Goal: Task Accomplishment & Management: Manage account settings

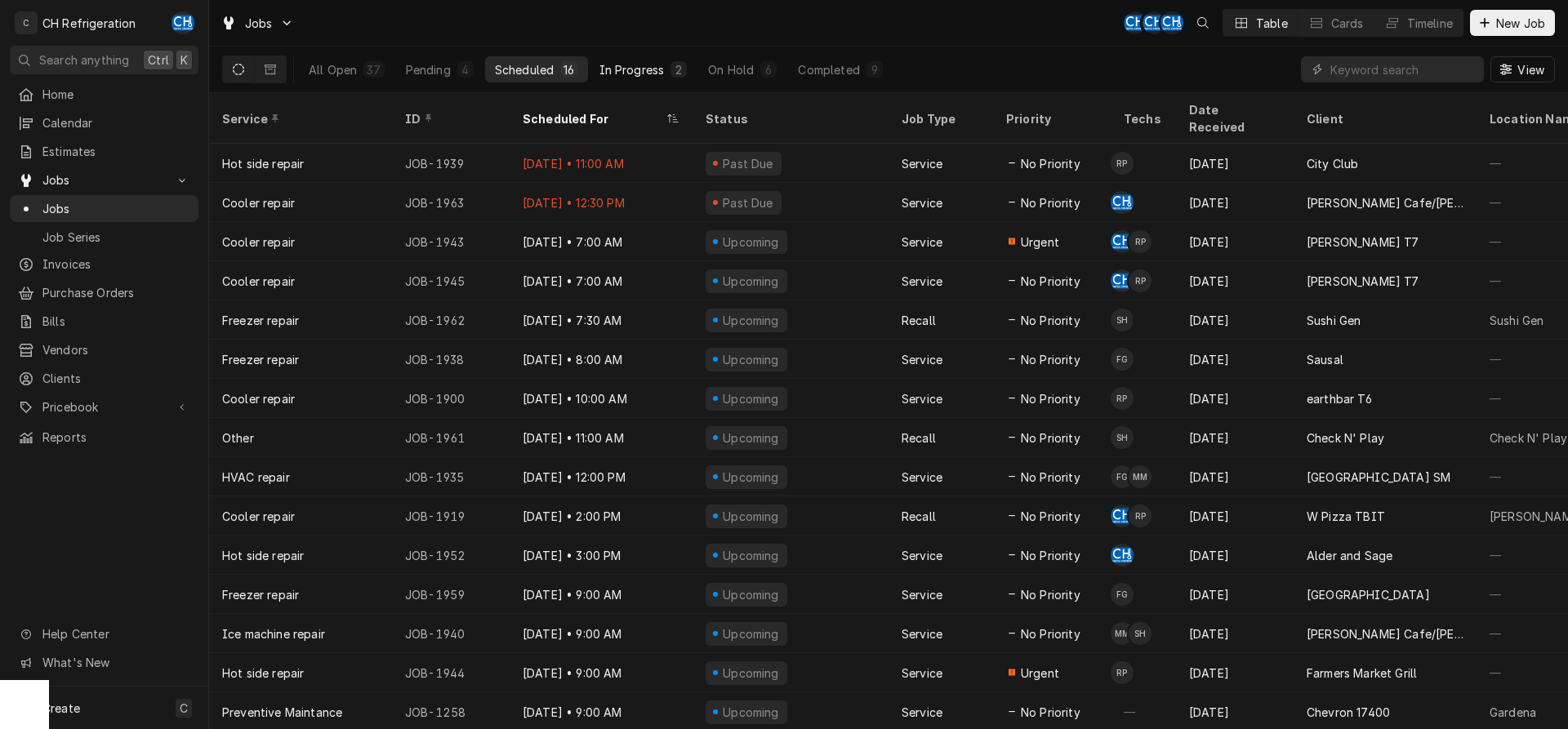
click at [636, 73] on div "In Progress" at bounding box center [631, 70] width 65 height 17
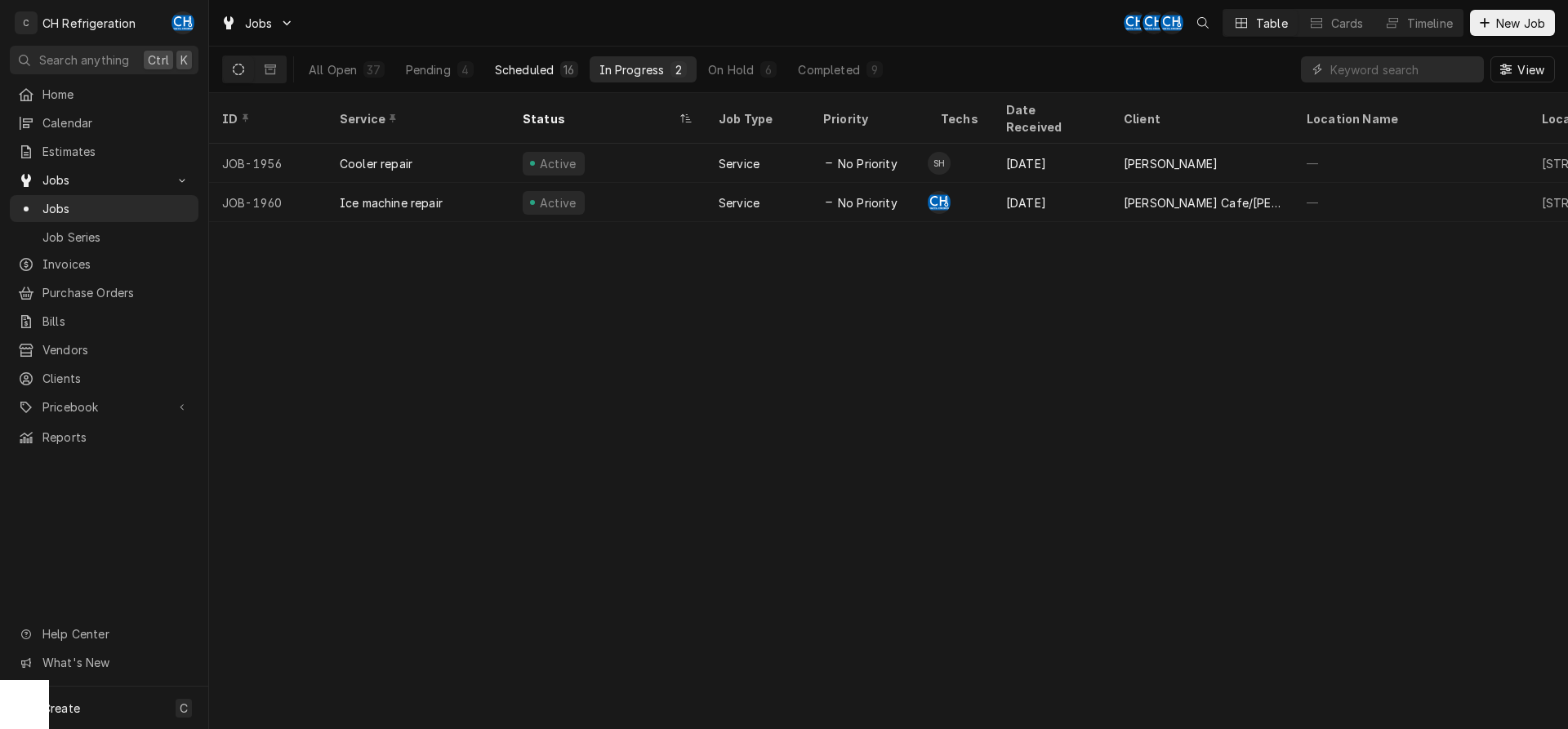
click at [507, 62] on div "Scheduled" at bounding box center [524, 70] width 59 height 17
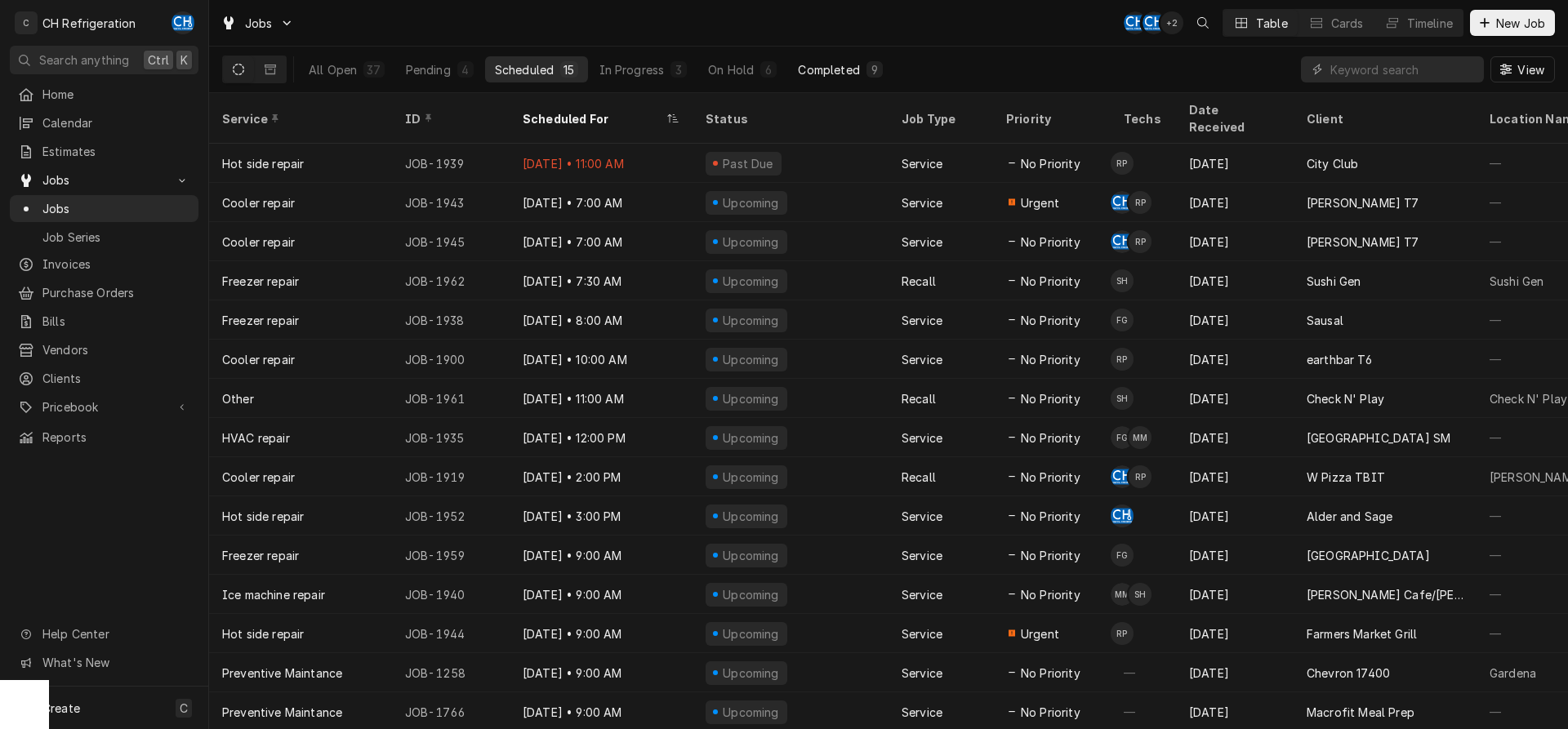
click at [841, 58] on button "Completed 9" at bounding box center [840, 69] width 104 height 26
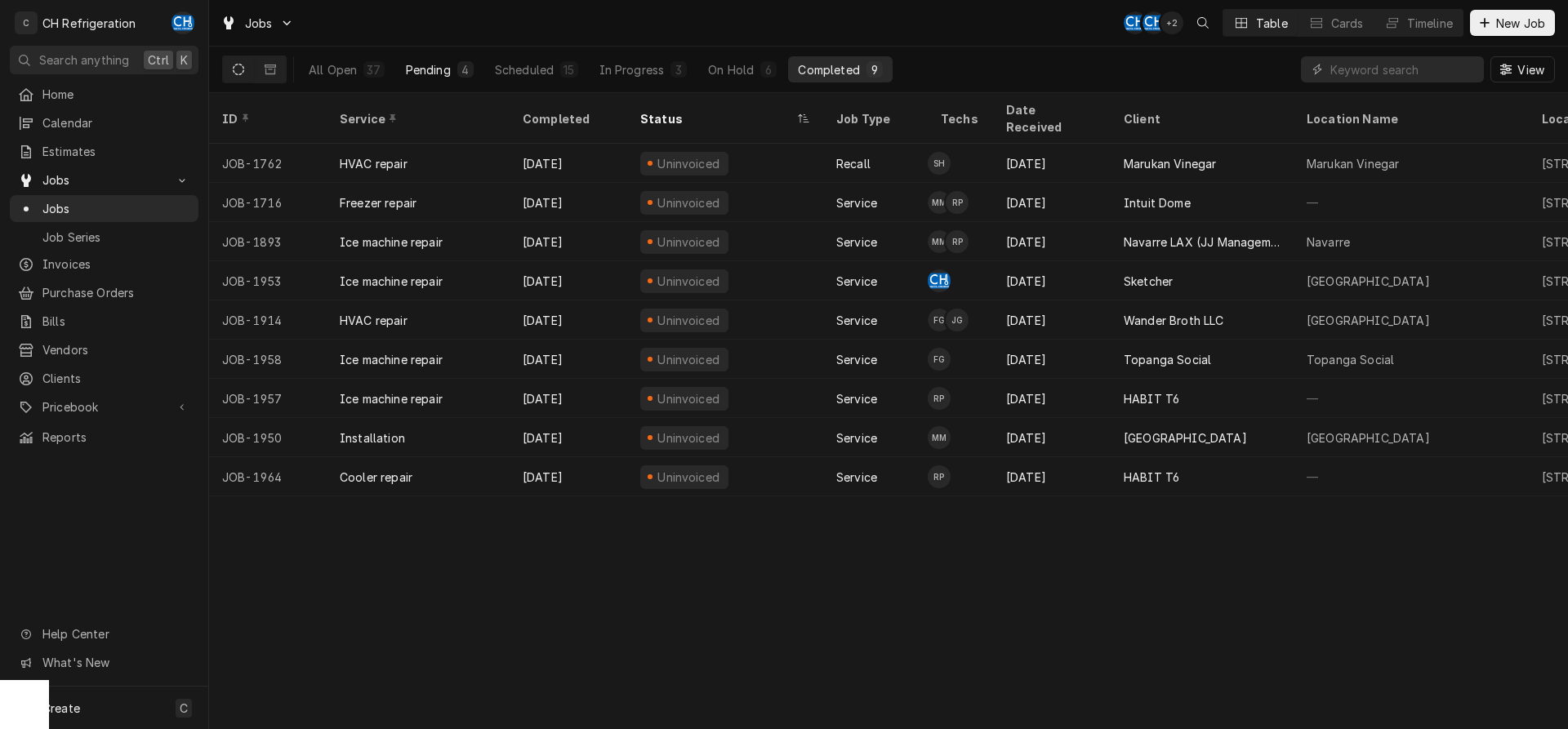
click at [474, 74] on button "Pending 4" at bounding box center [440, 69] width 87 height 26
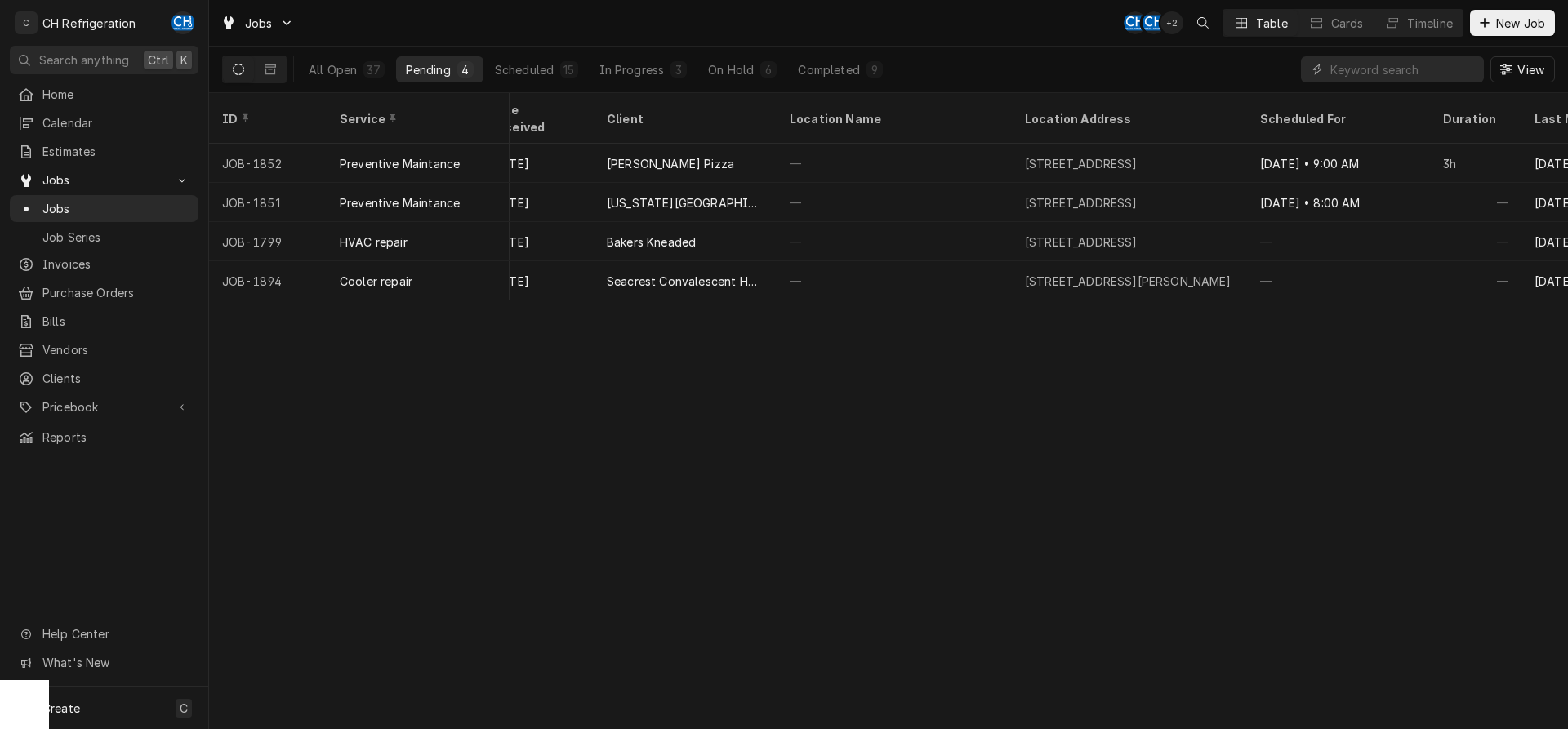
scroll to position [0, 385]
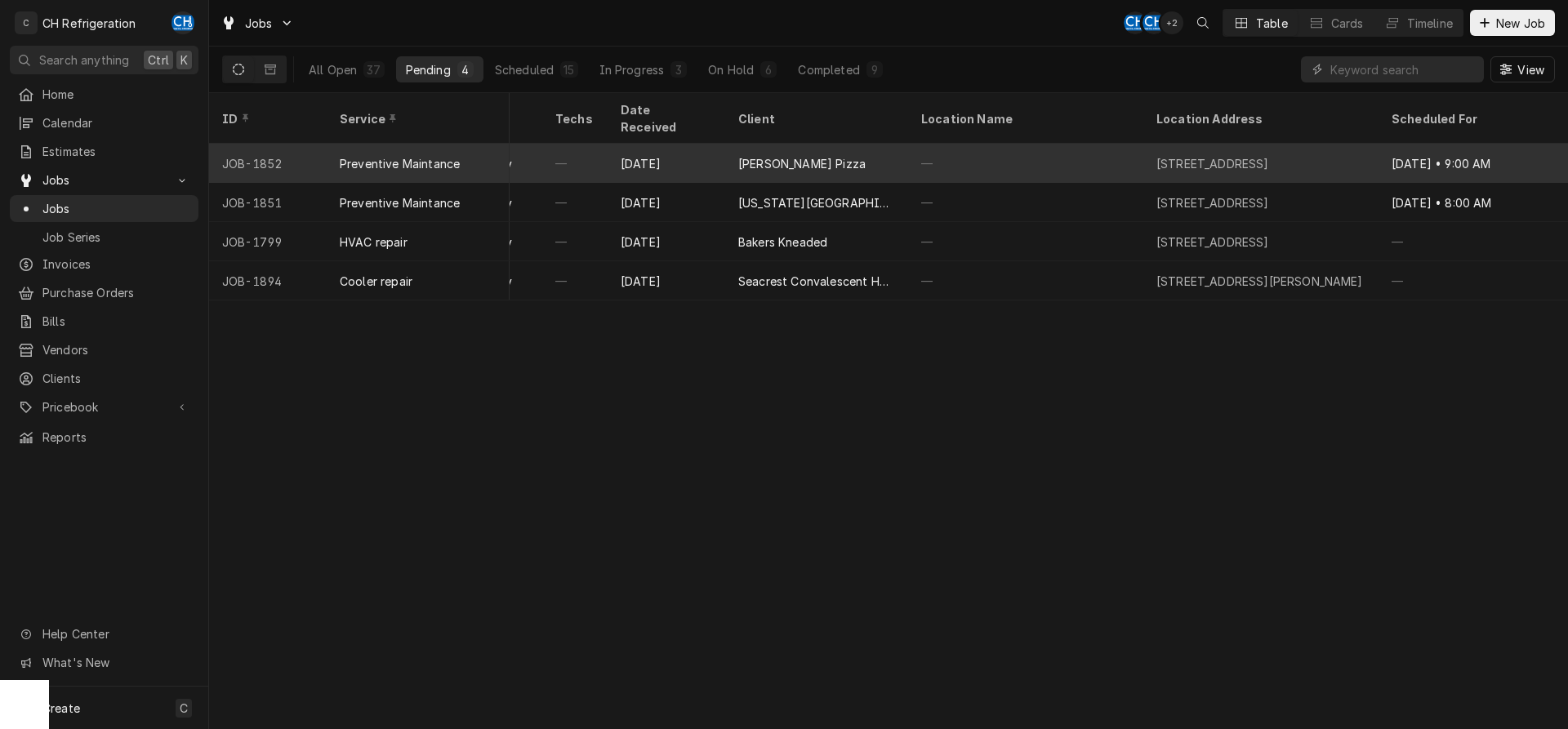
click at [724, 144] on div "Sep 2" at bounding box center [666, 163] width 117 height 39
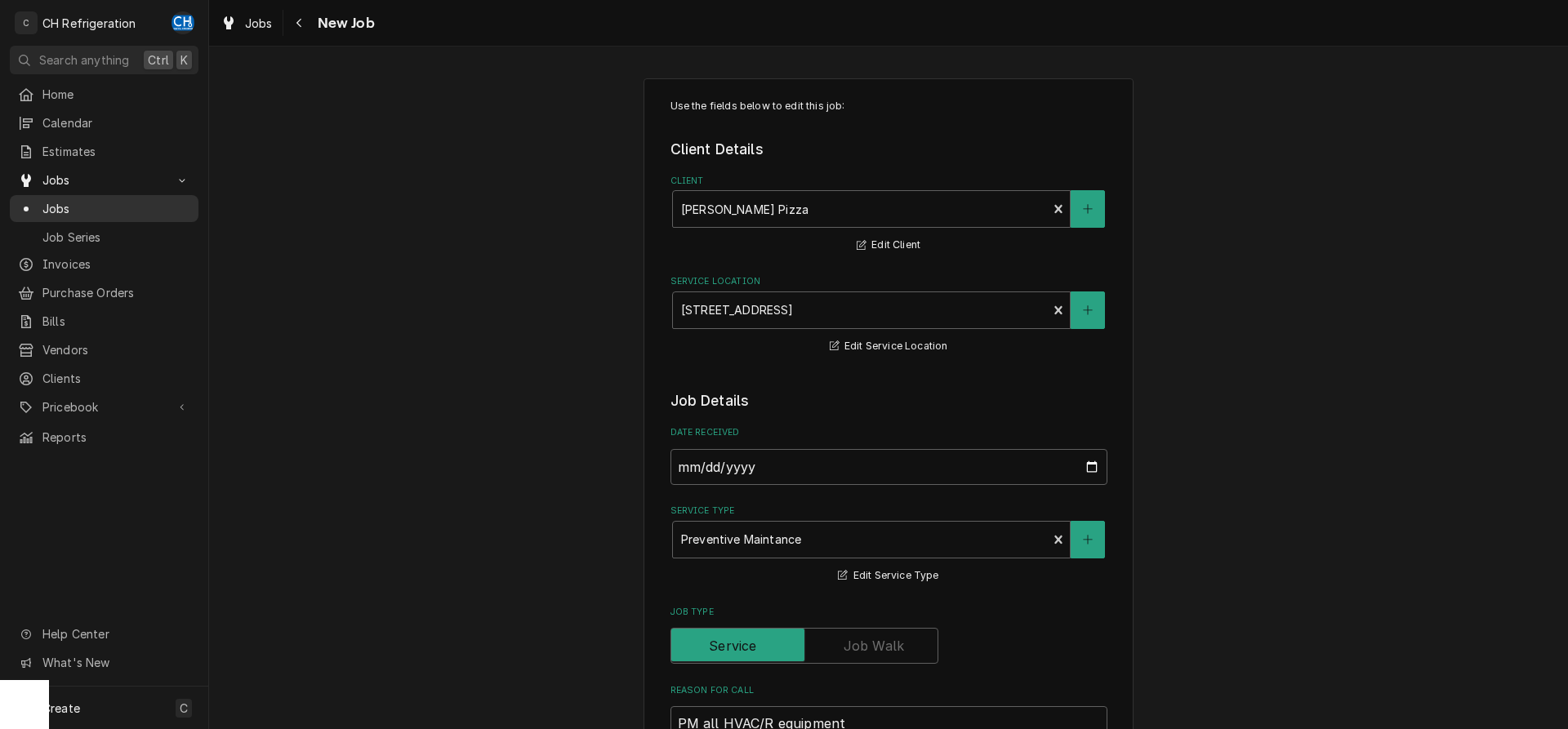
click at [80, 200] on span "Jobs" at bounding box center [117, 209] width 148 height 17
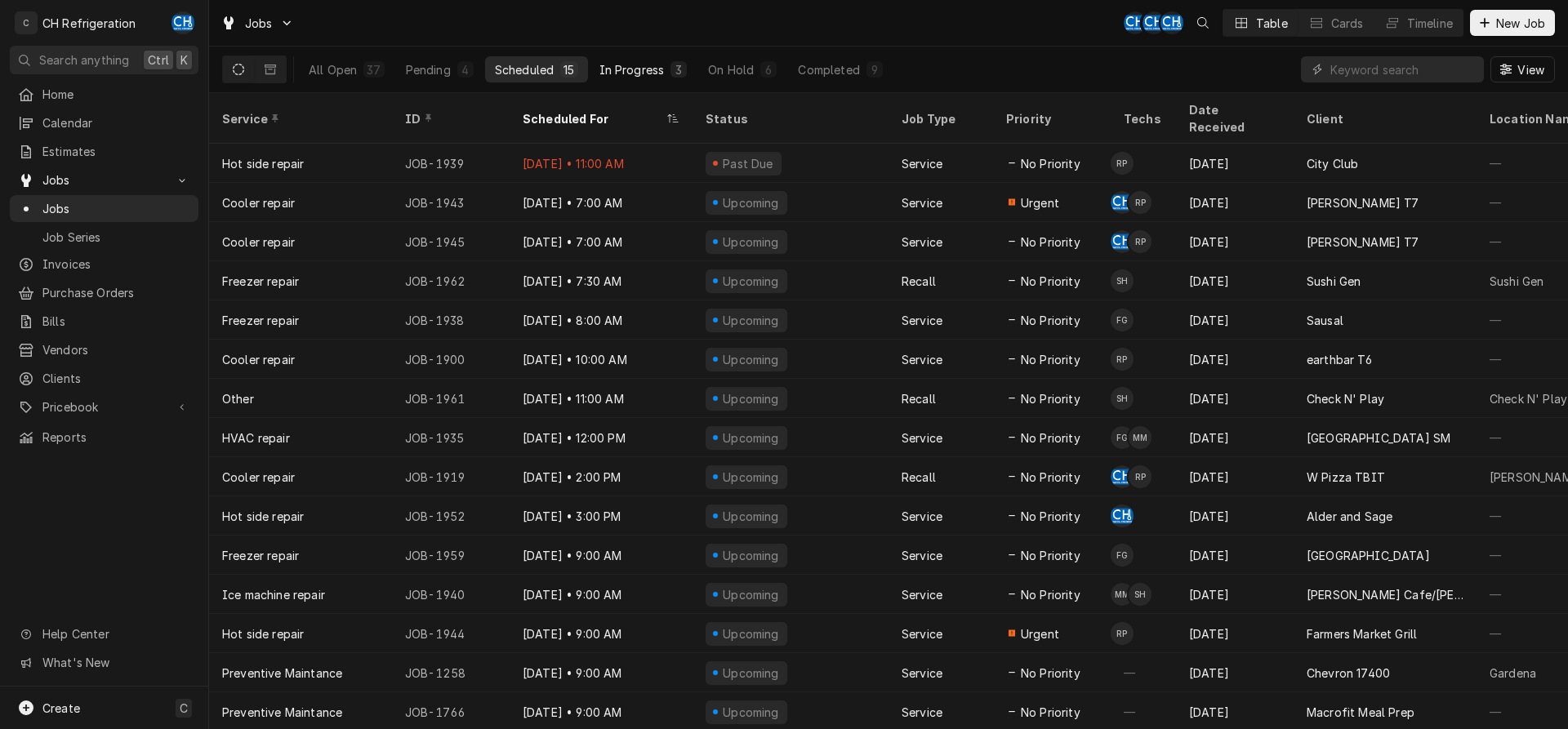
click at [660, 62] on div "In Progress" at bounding box center [631, 70] width 65 height 17
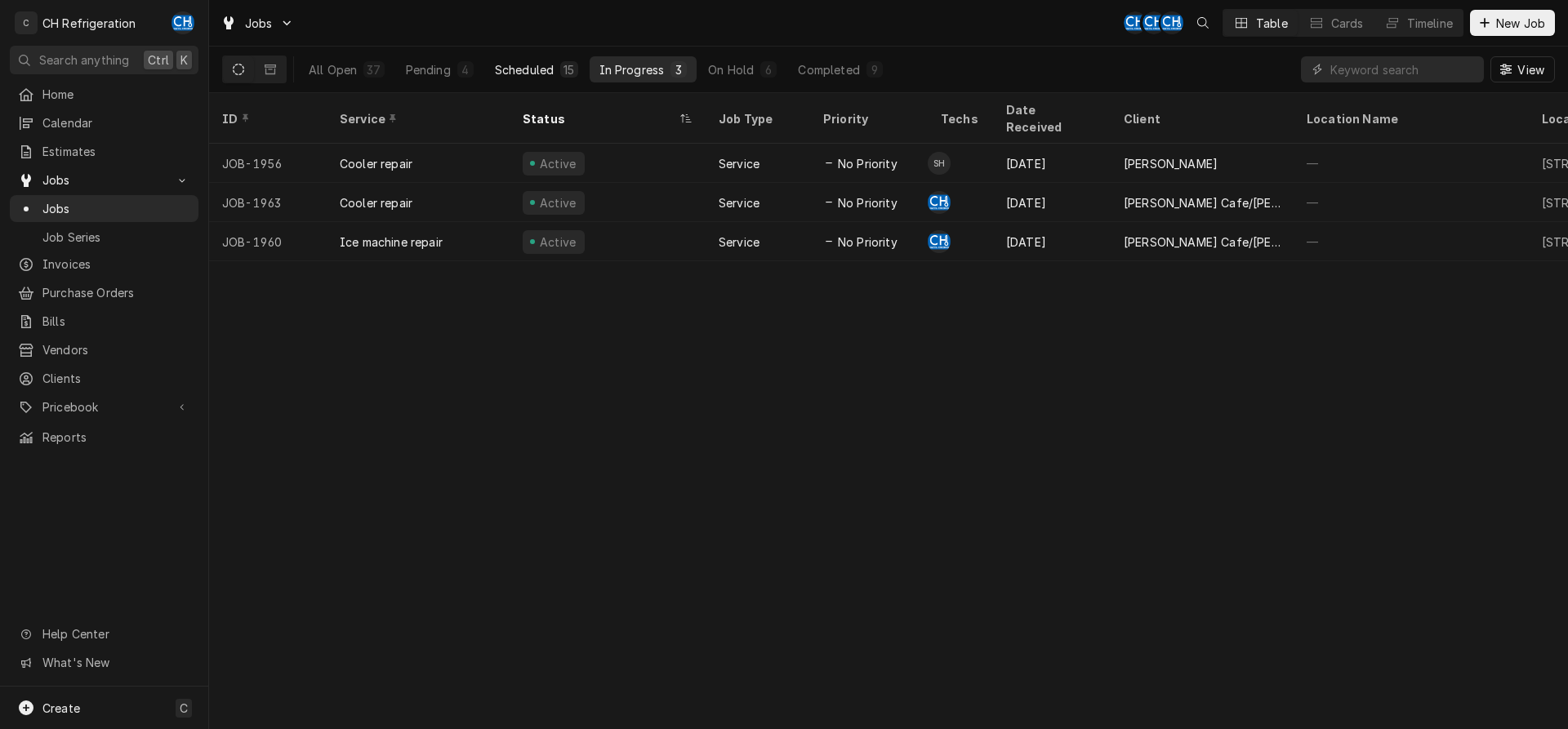
click at [521, 64] on div "Scheduled" at bounding box center [524, 70] width 59 height 17
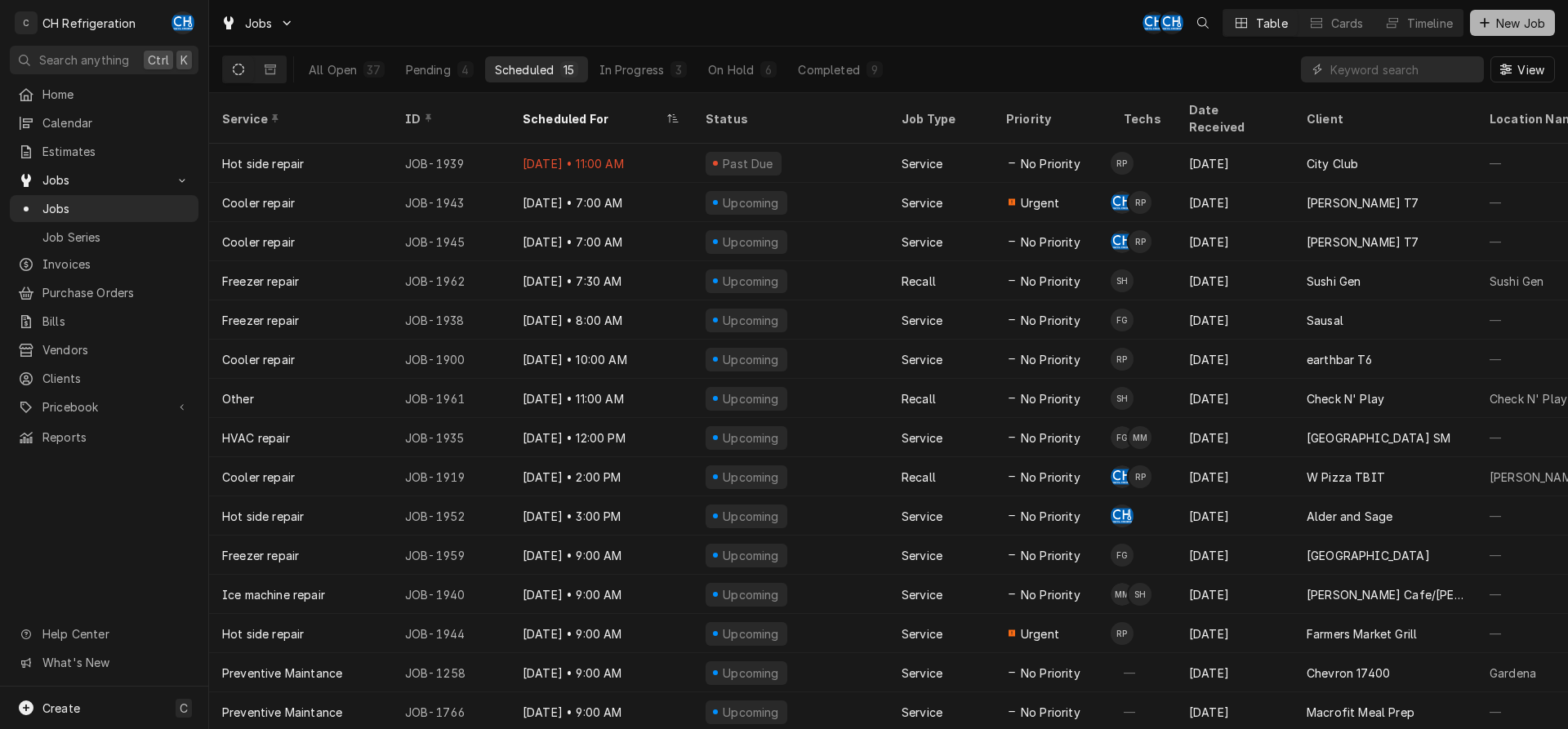
click at [1510, 14] on button "New Job" at bounding box center [1512, 22] width 84 height 26
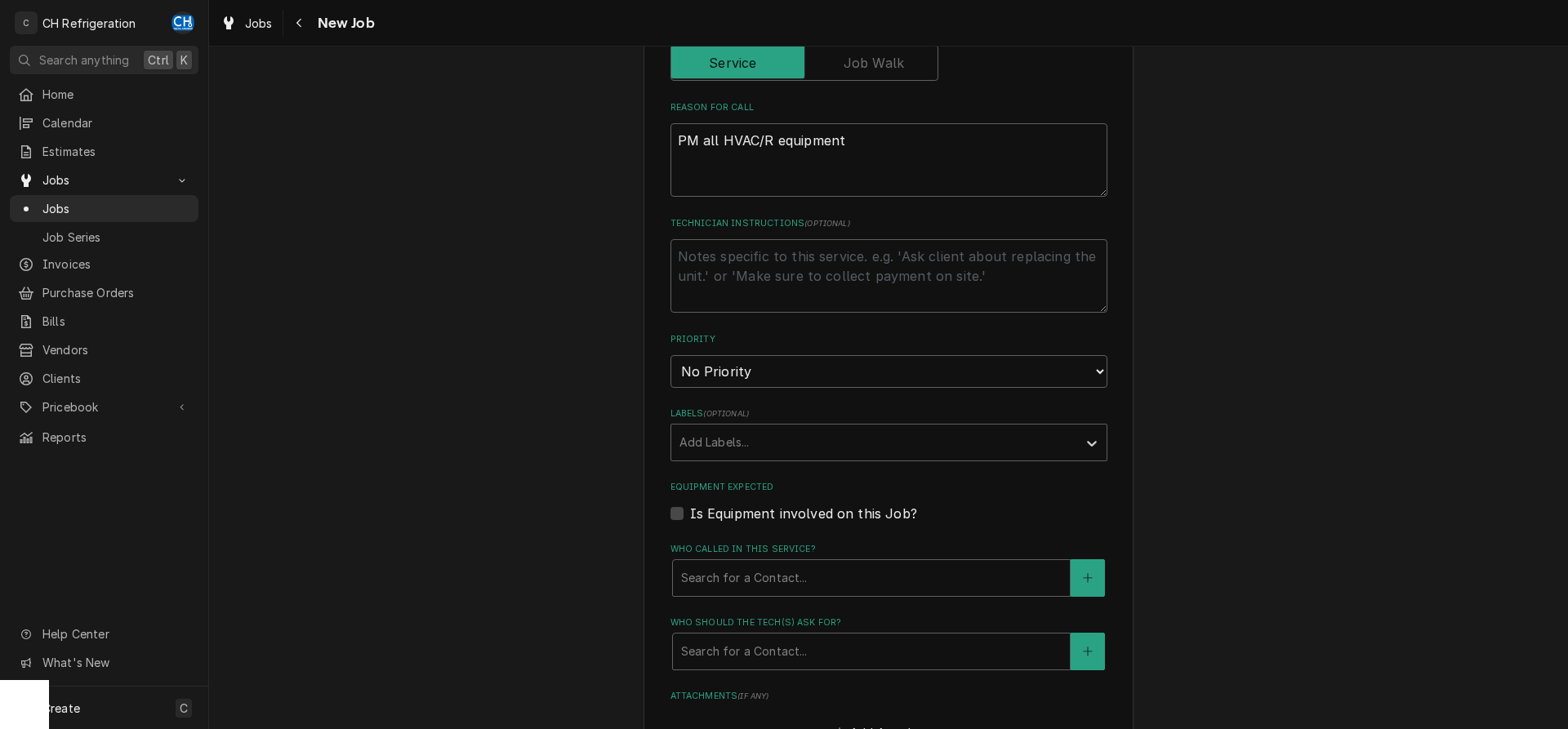
scroll to position [167, 0]
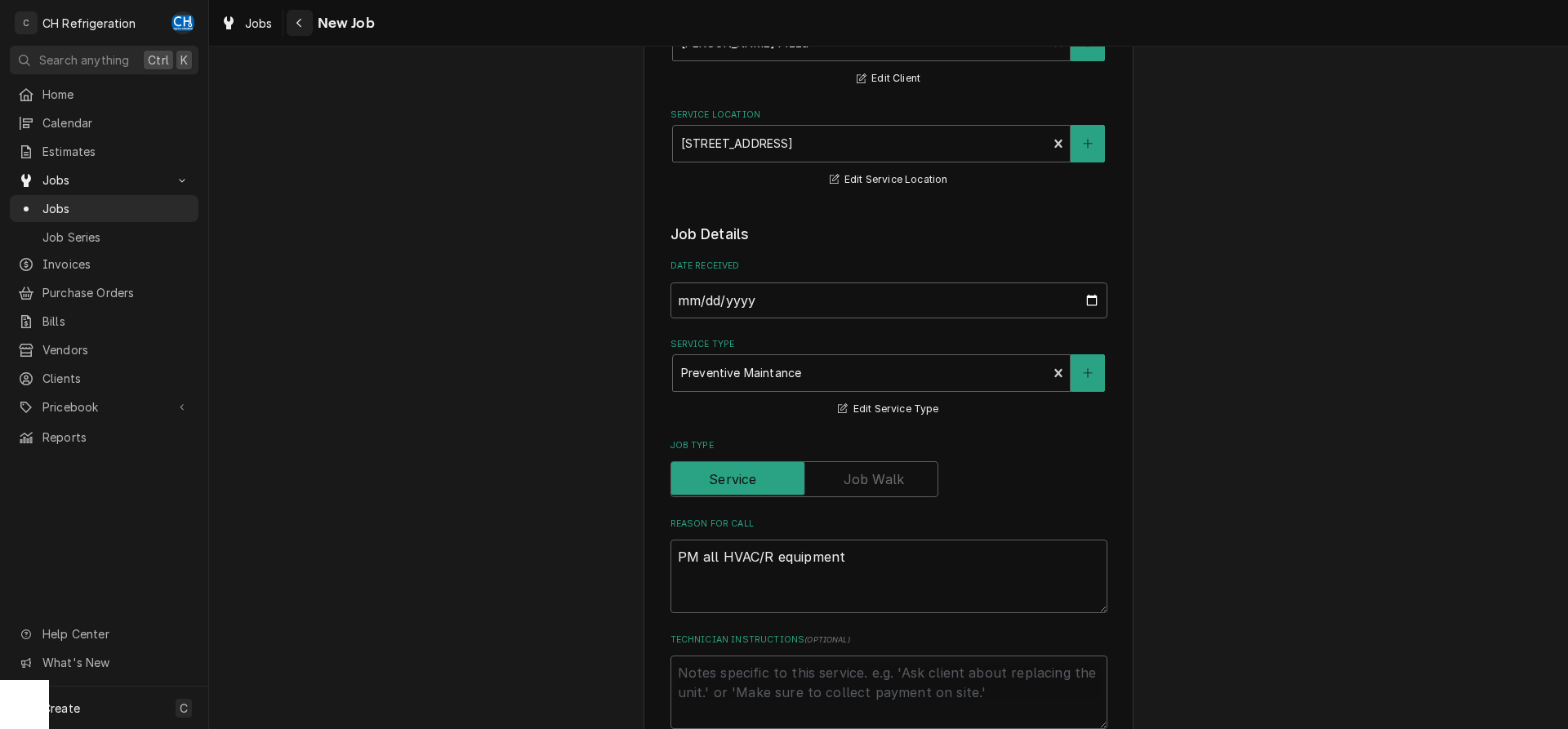
click at [312, 23] on button "Navigate back" at bounding box center [299, 22] width 26 height 26
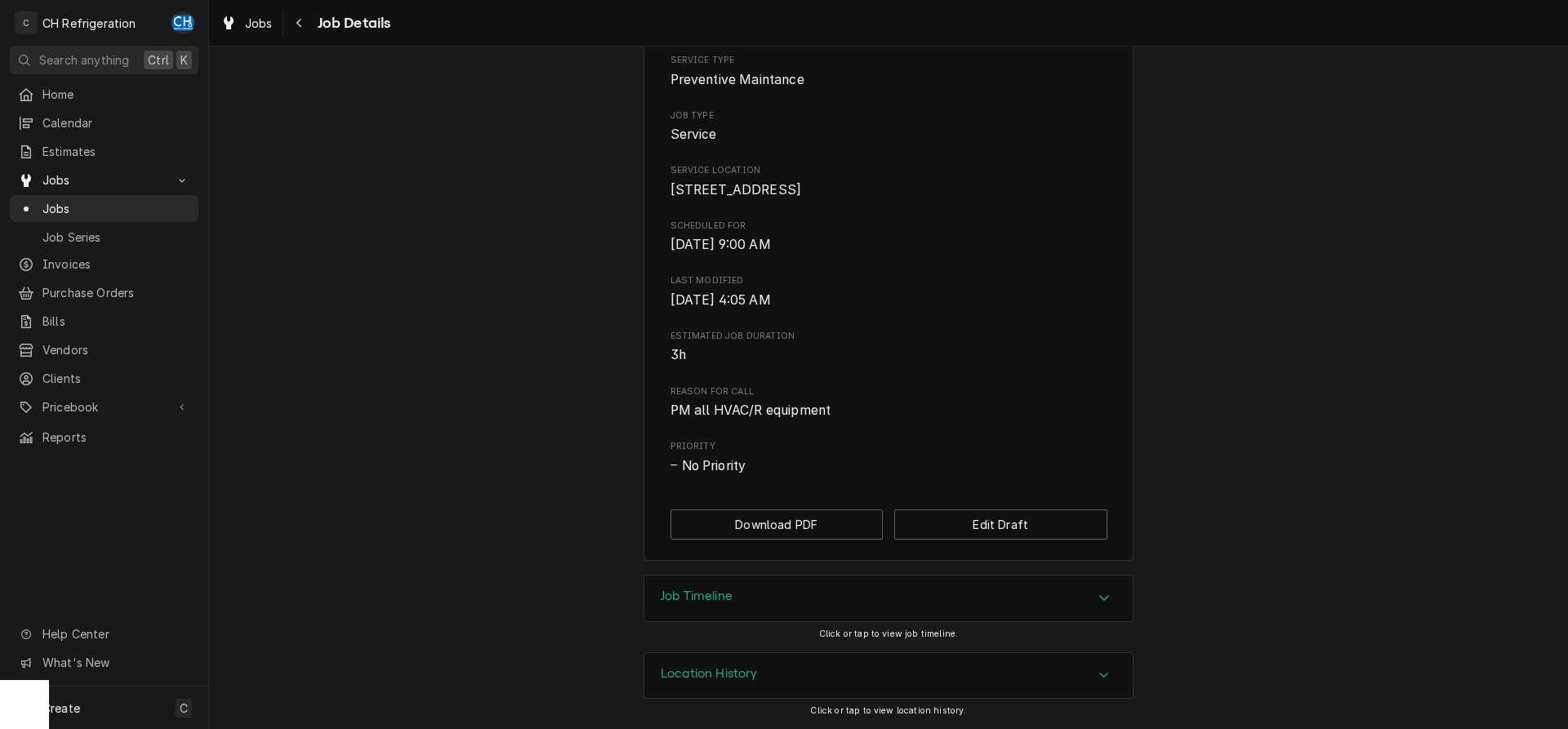
scroll to position [295, 0]
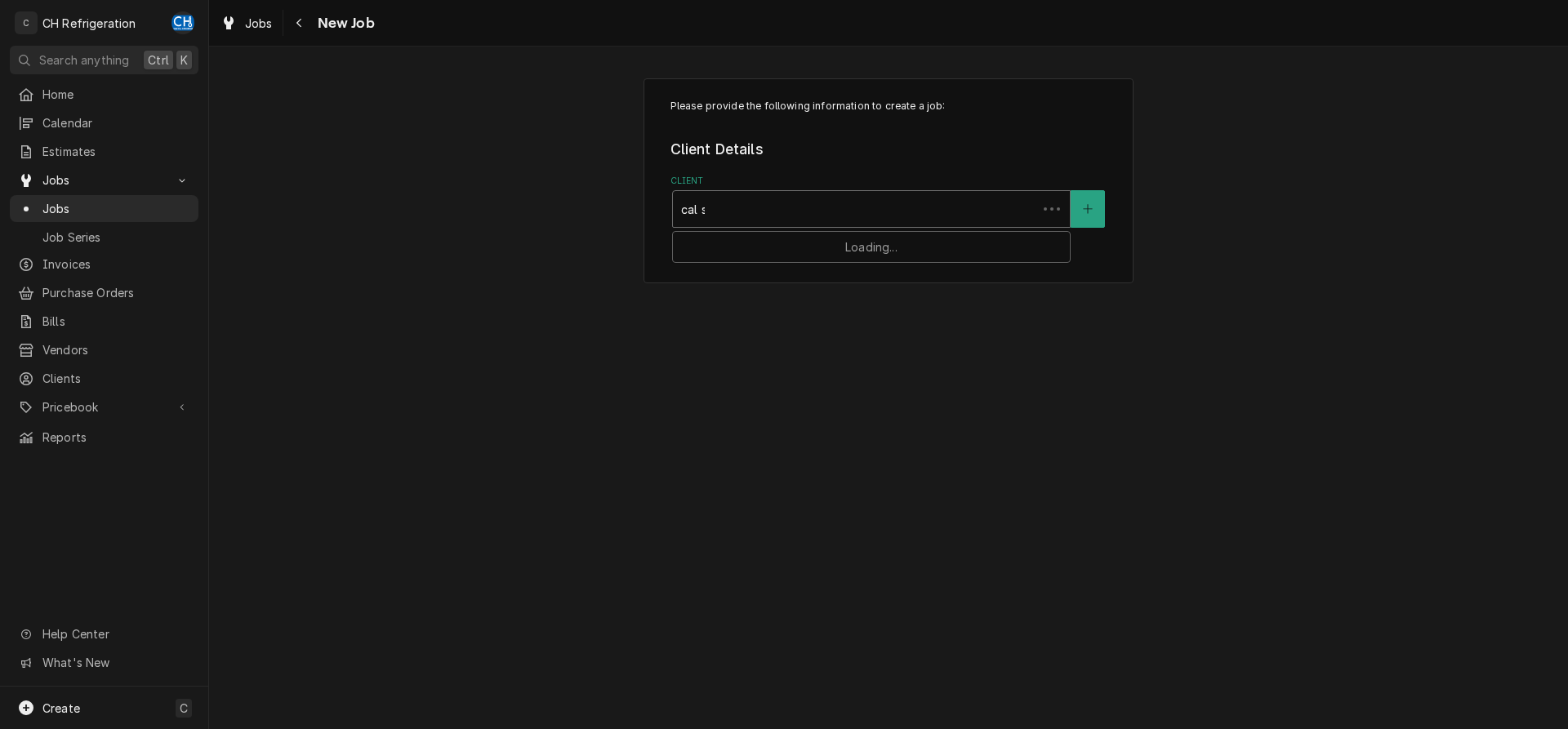
type input "cal st"
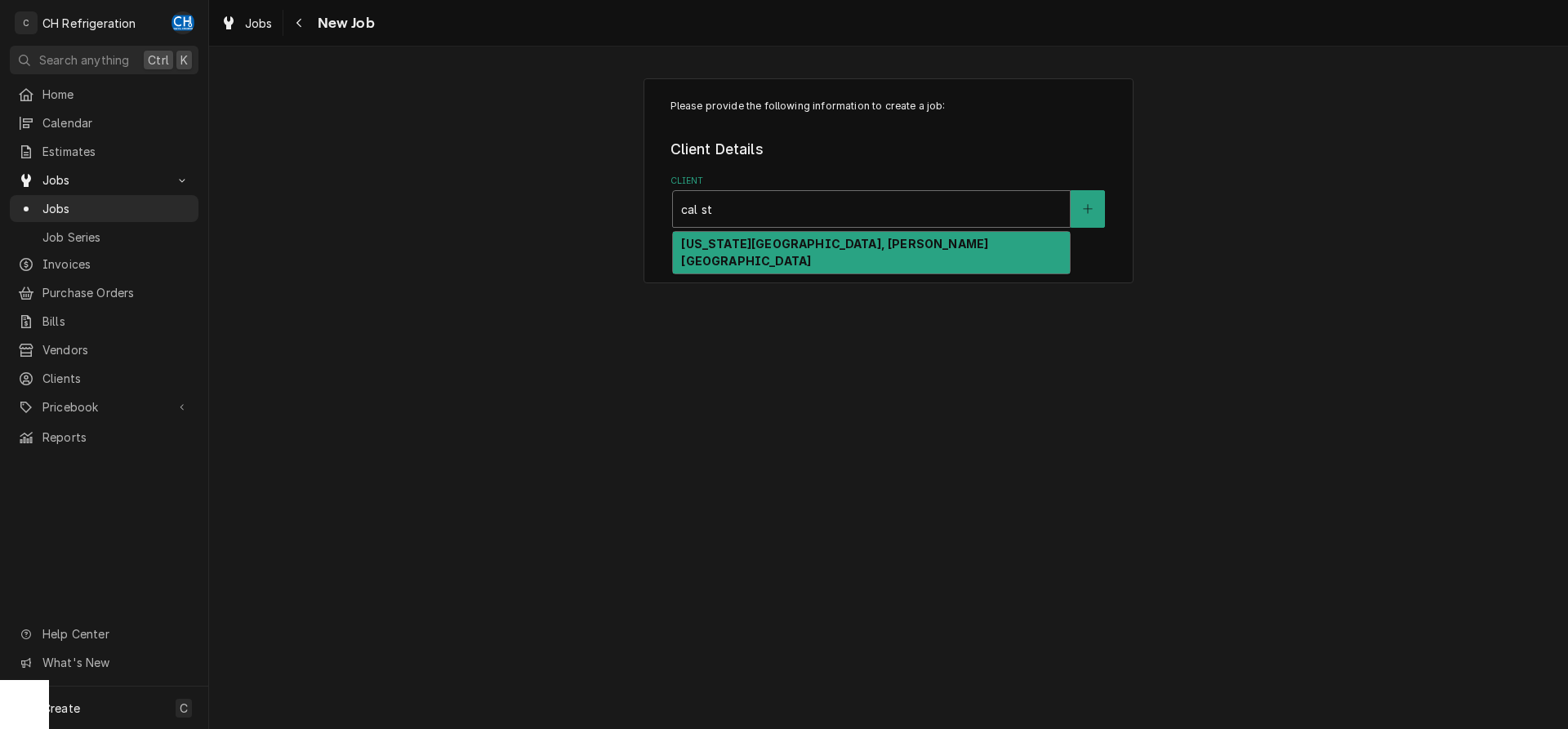
click at [763, 239] on strong "[US_STATE][GEOGRAPHIC_DATA], [PERSON_NAME][GEOGRAPHIC_DATA]" at bounding box center [835, 252] width 307 height 31
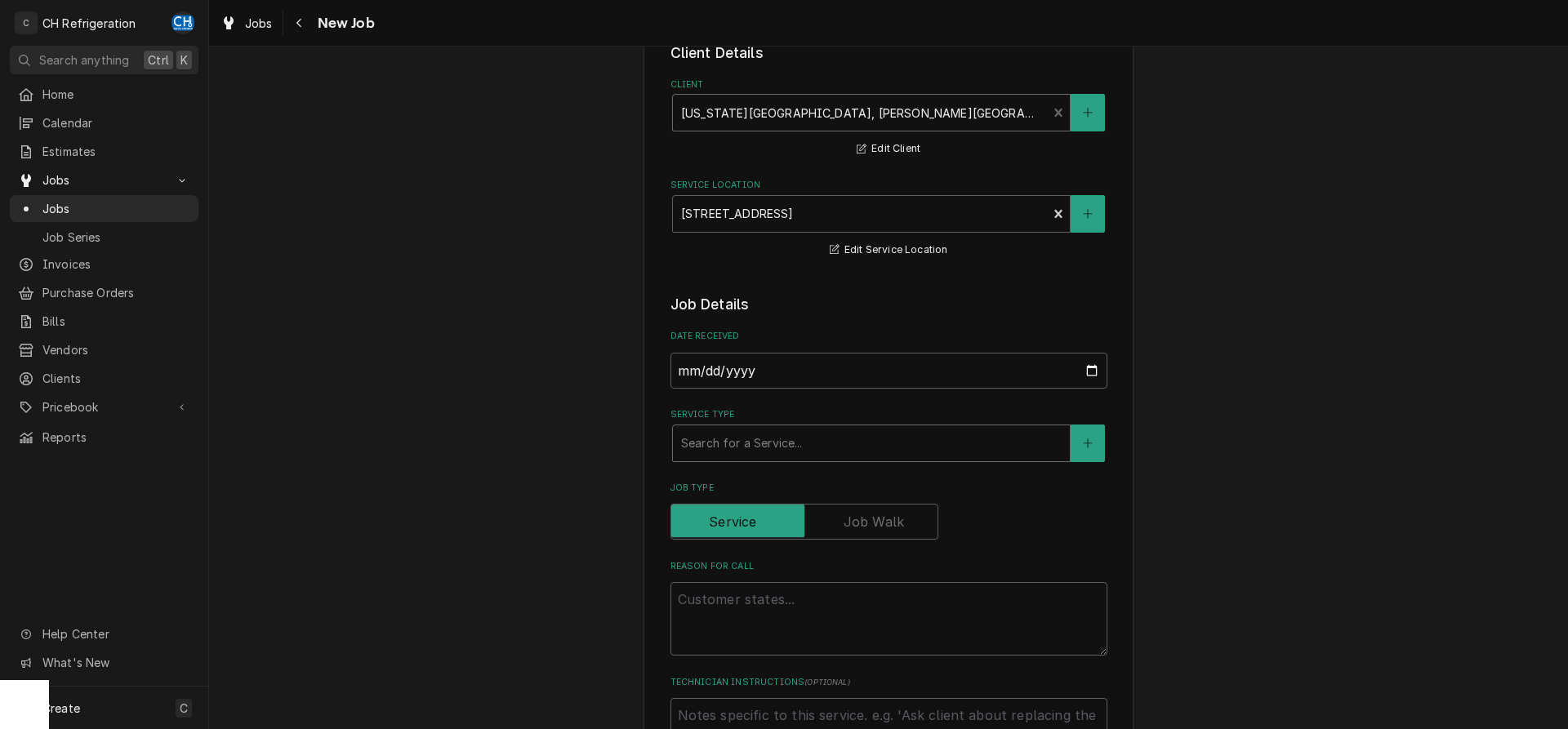
scroll to position [167, 0]
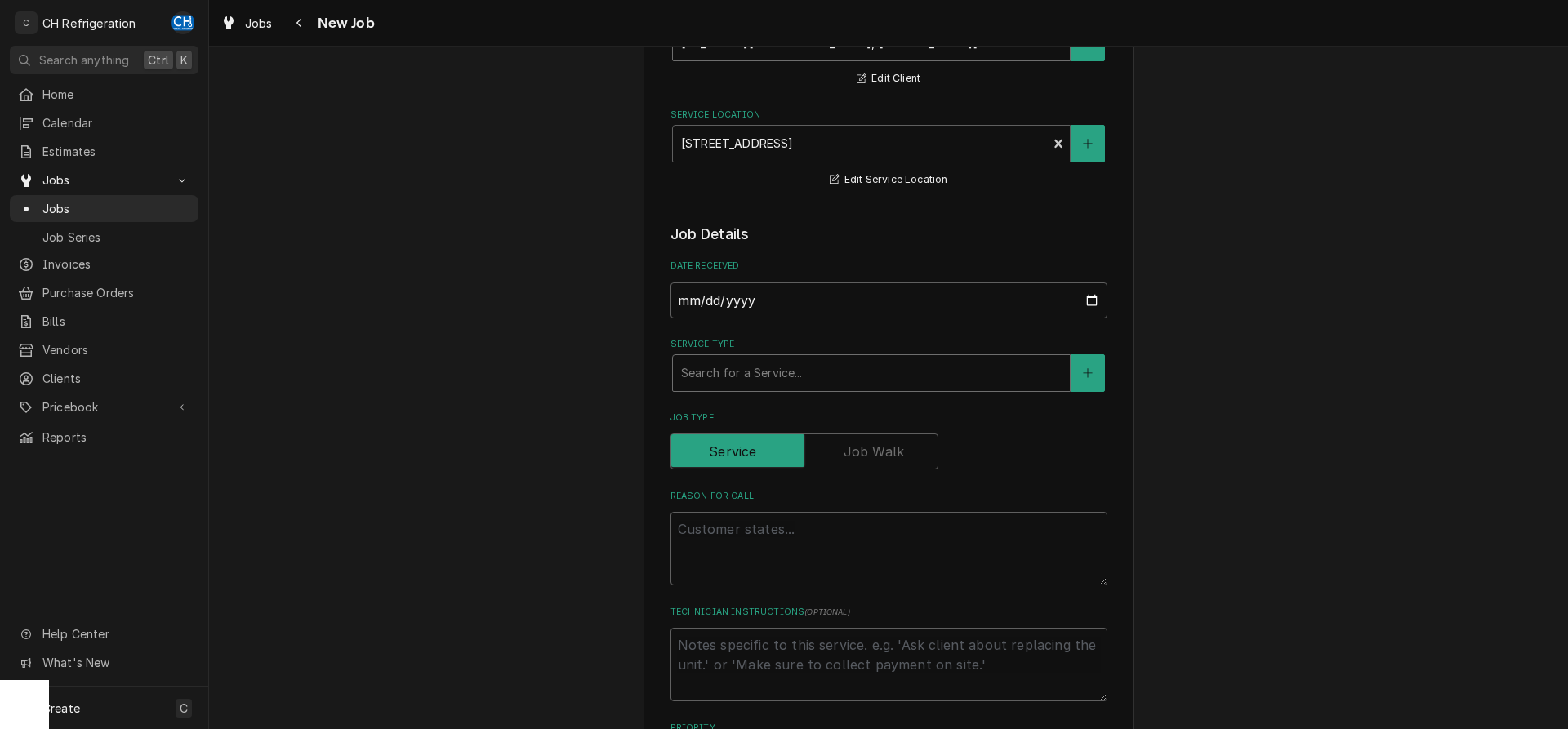
click at [772, 379] on div "Service Type" at bounding box center [872, 373] width 381 height 29
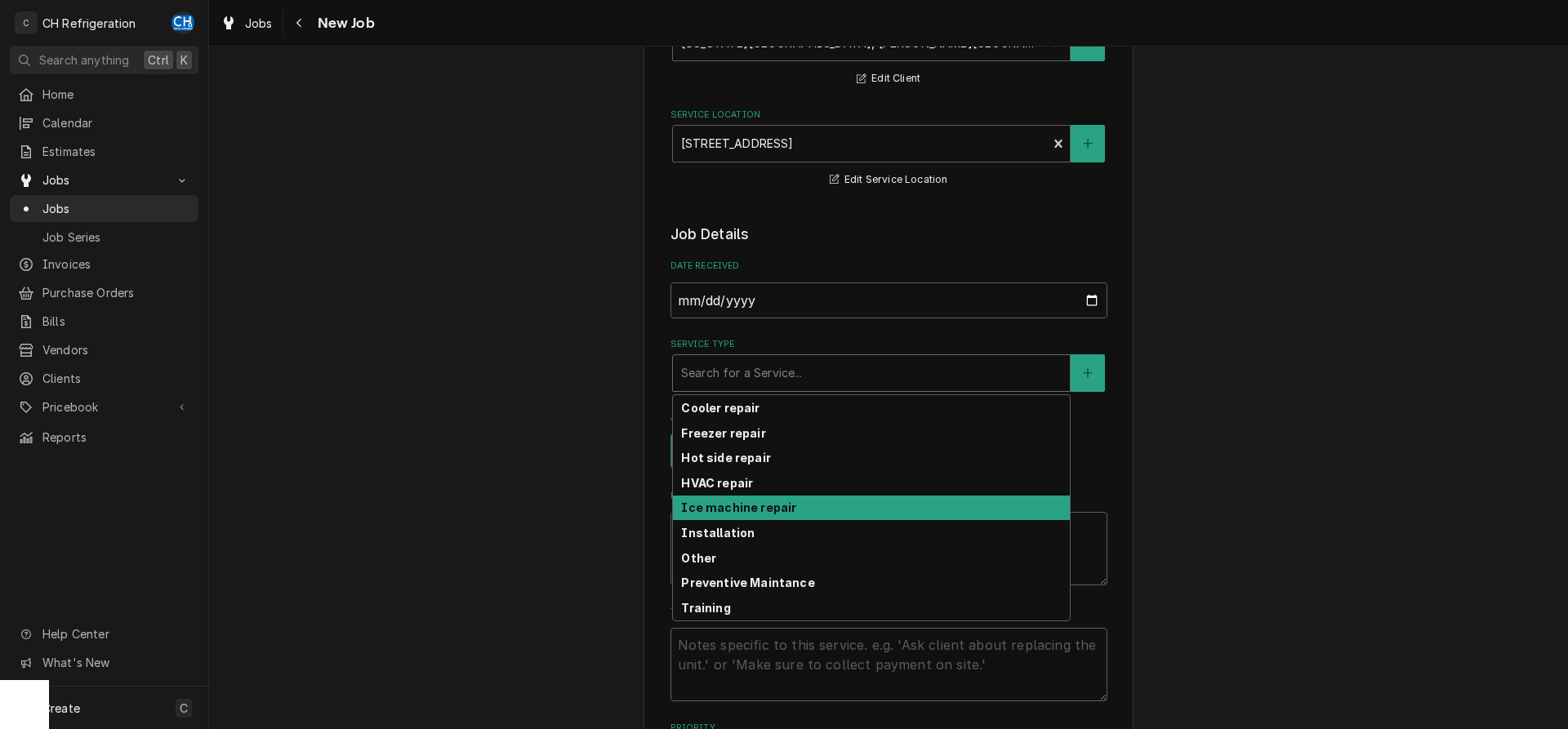
click at [729, 508] on strong "Ice machine repair" at bounding box center [739, 508] width 116 height 14
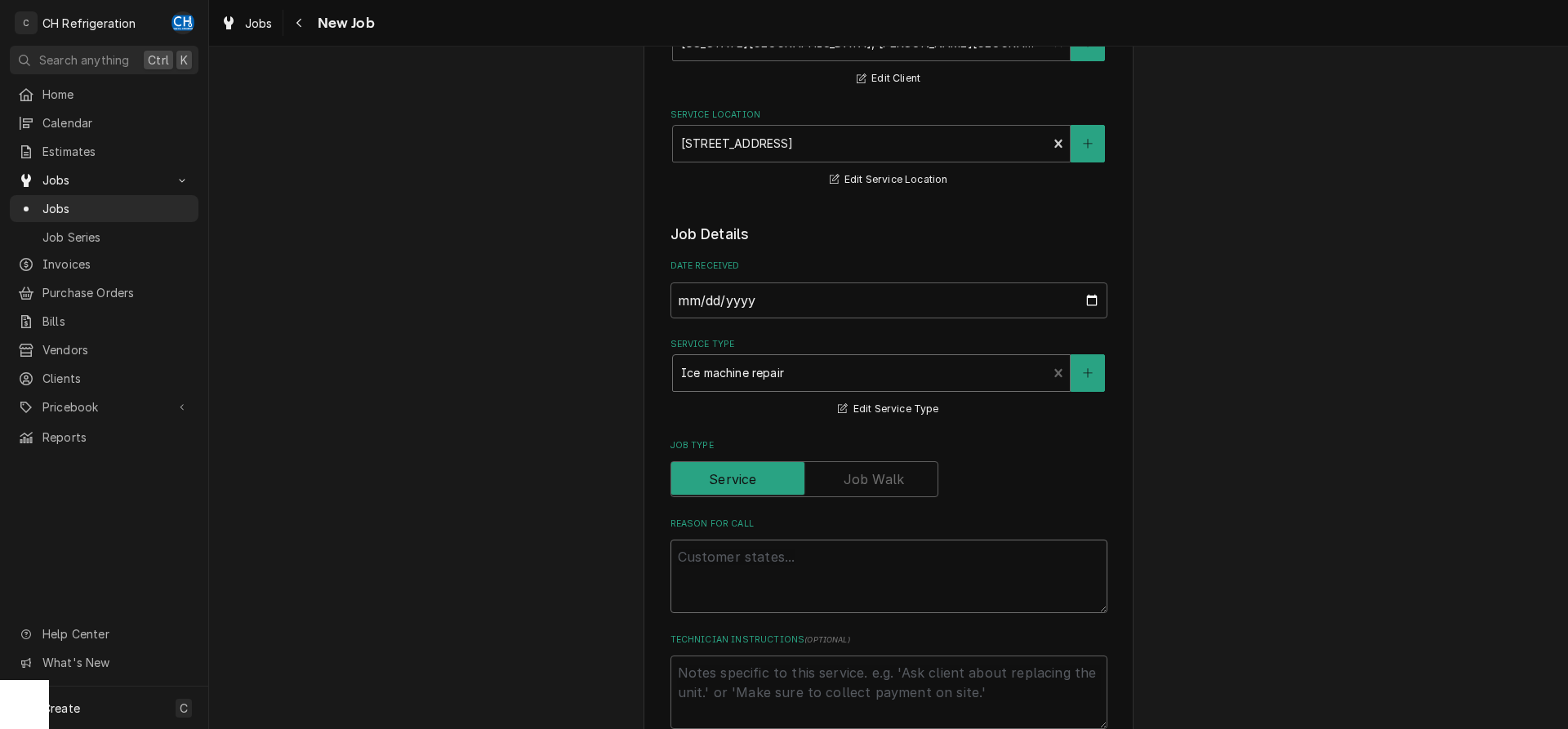
click at [774, 546] on textarea "Reason For Call" at bounding box center [889, 577] width 437 height 74
type textarea "x"
type textarea "i"
type textarea "x"
type textarea "ic"
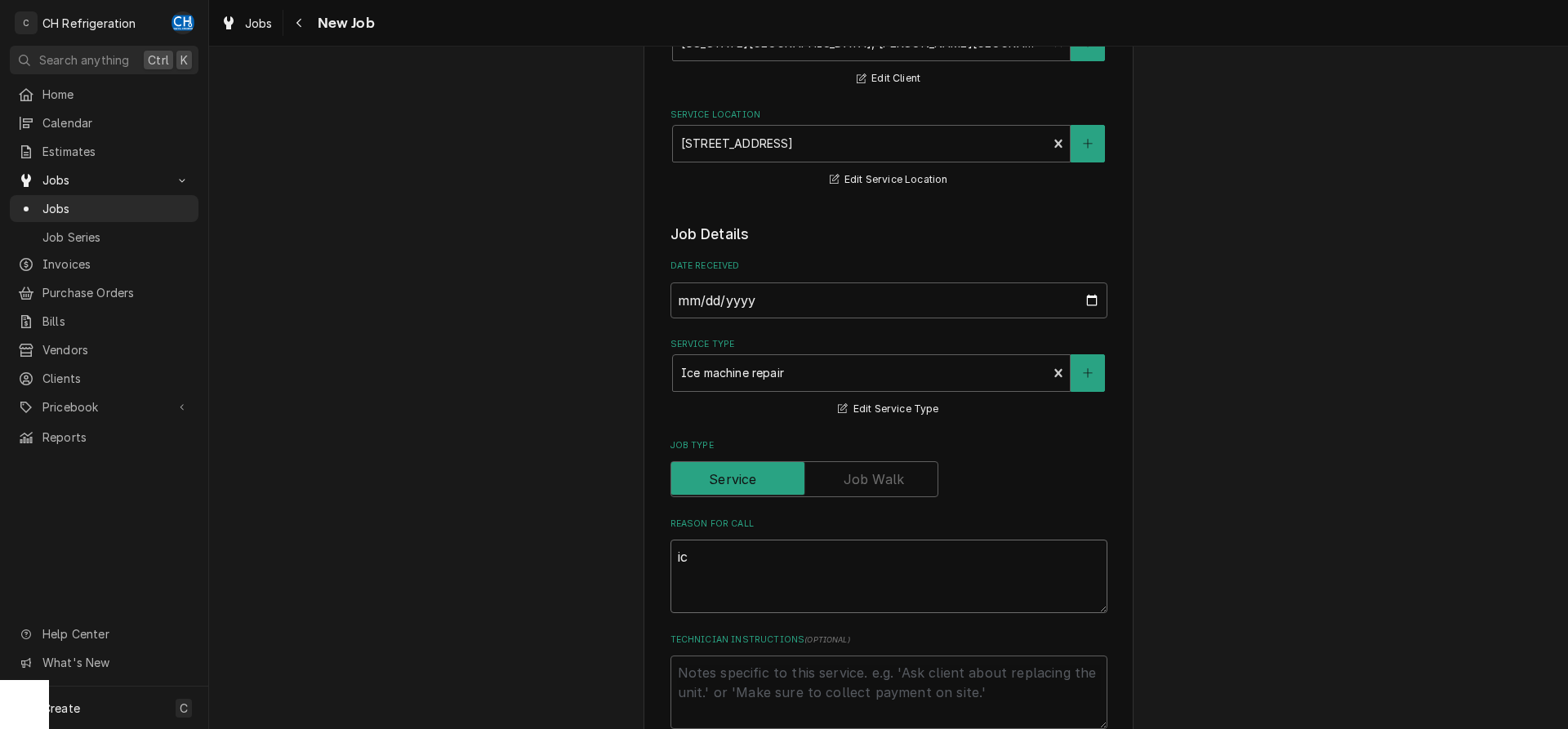
type textarea "x"
type textarea "ice"
type textarea "x"
type textarea "ice"
type textarea "x"
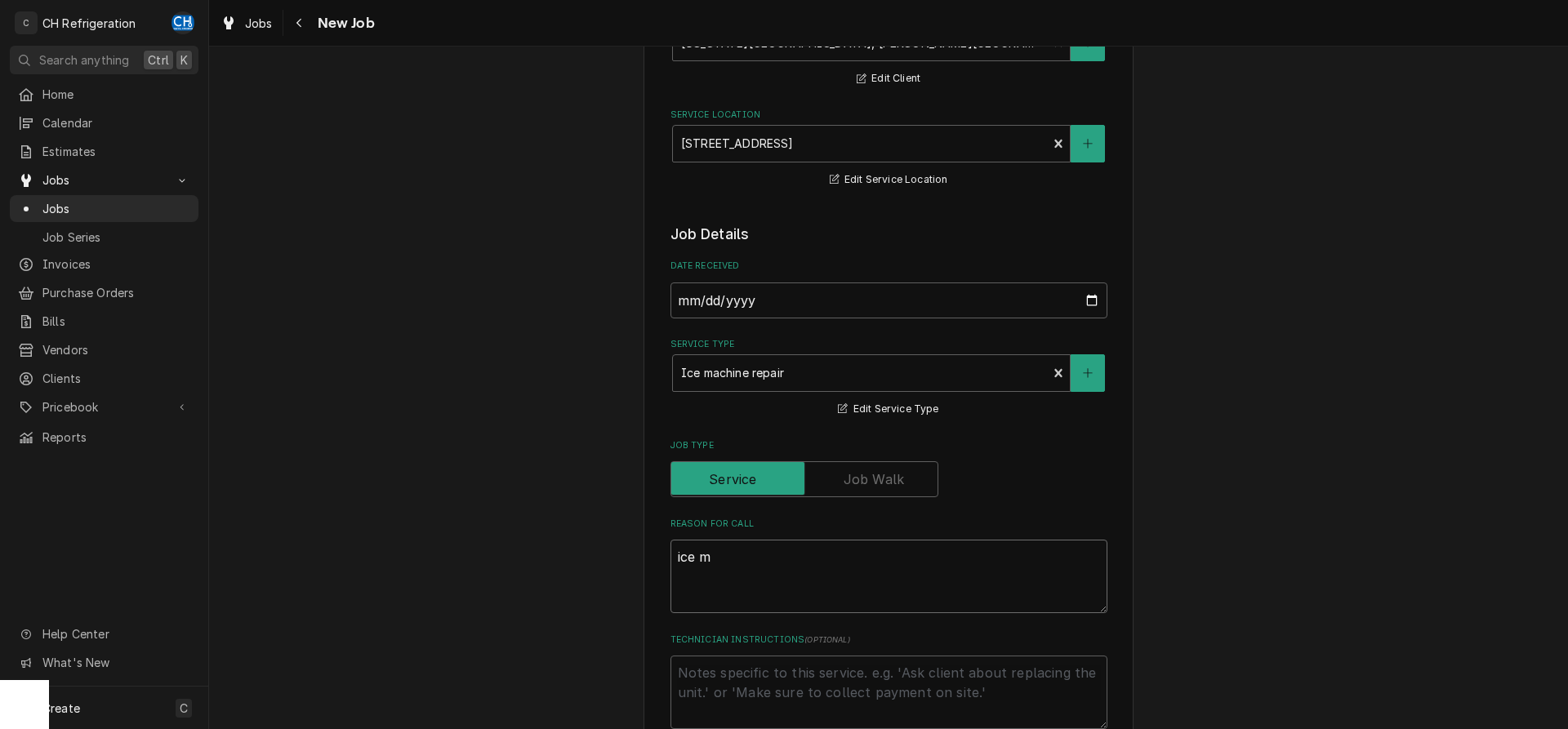
type textarea "ice ma"
type textarea "x"
type textarea "ice mac"
type textarea "x"
type textarea "ice mach"
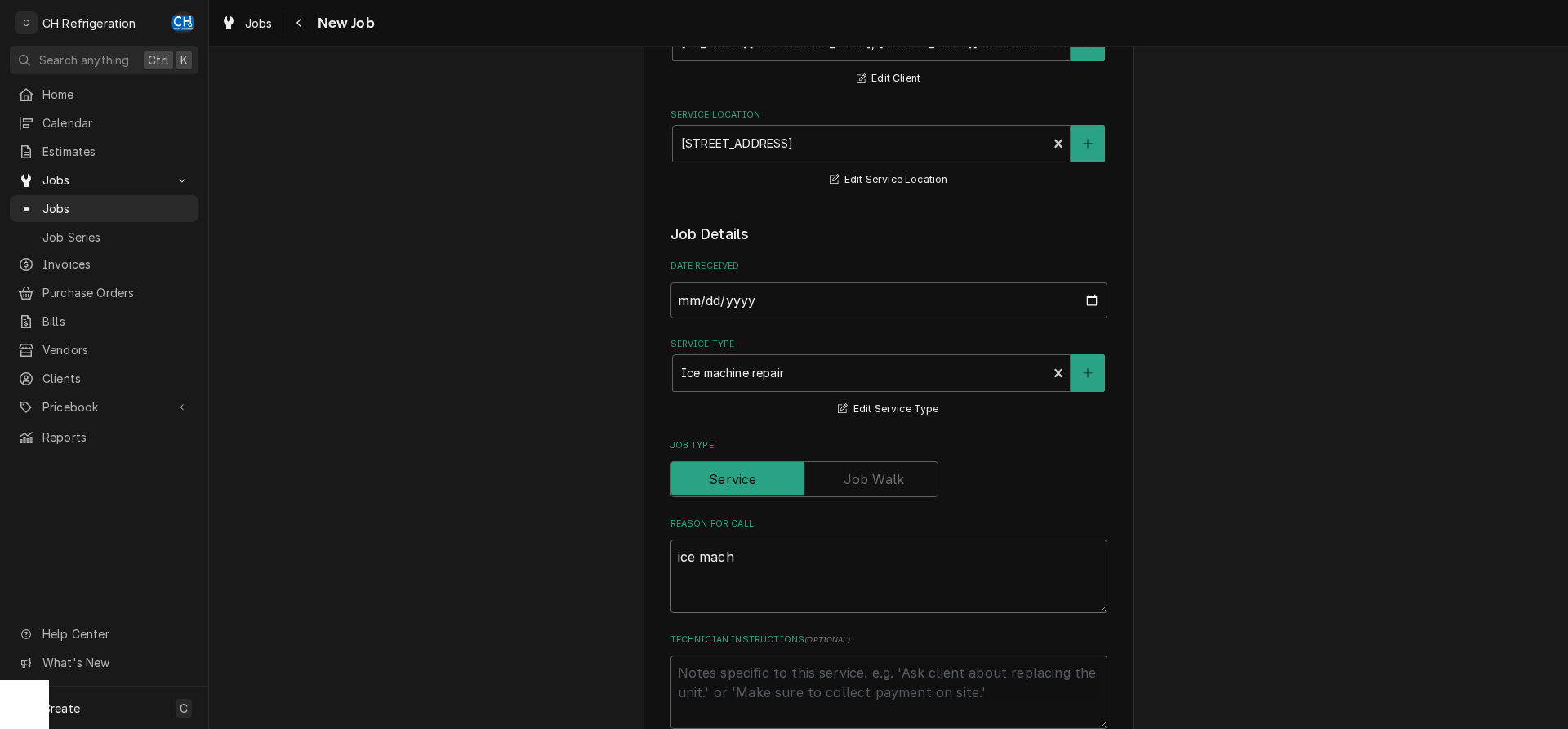
type textarea "x"
type textarea "ice machi"
type textarea "x"
type textarea "ice machin"
type textarea "x"
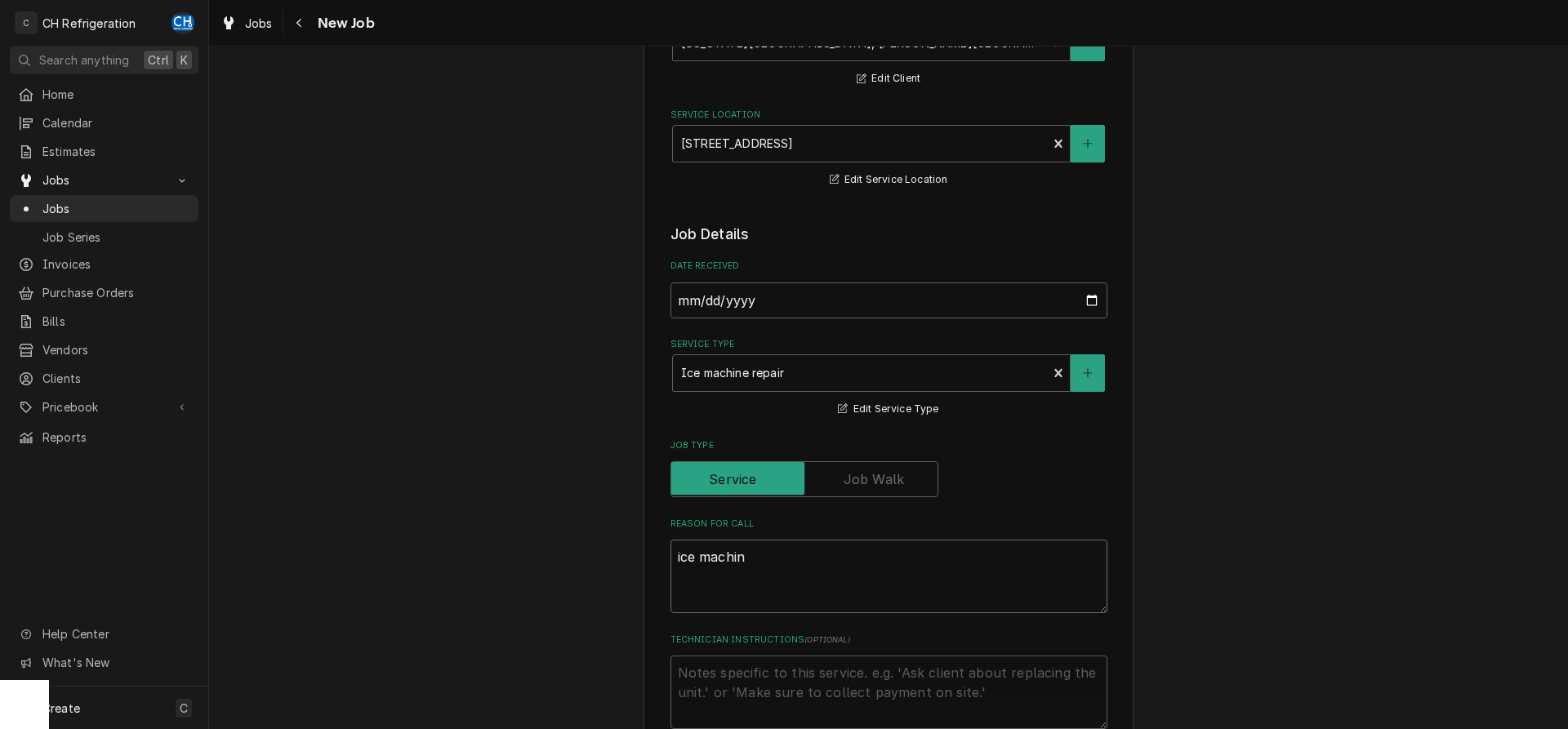
type textarea "ice machine"
type textarea "x"
type textarea "ice machine"
type textarea "x"
type textarea "ice machine d"
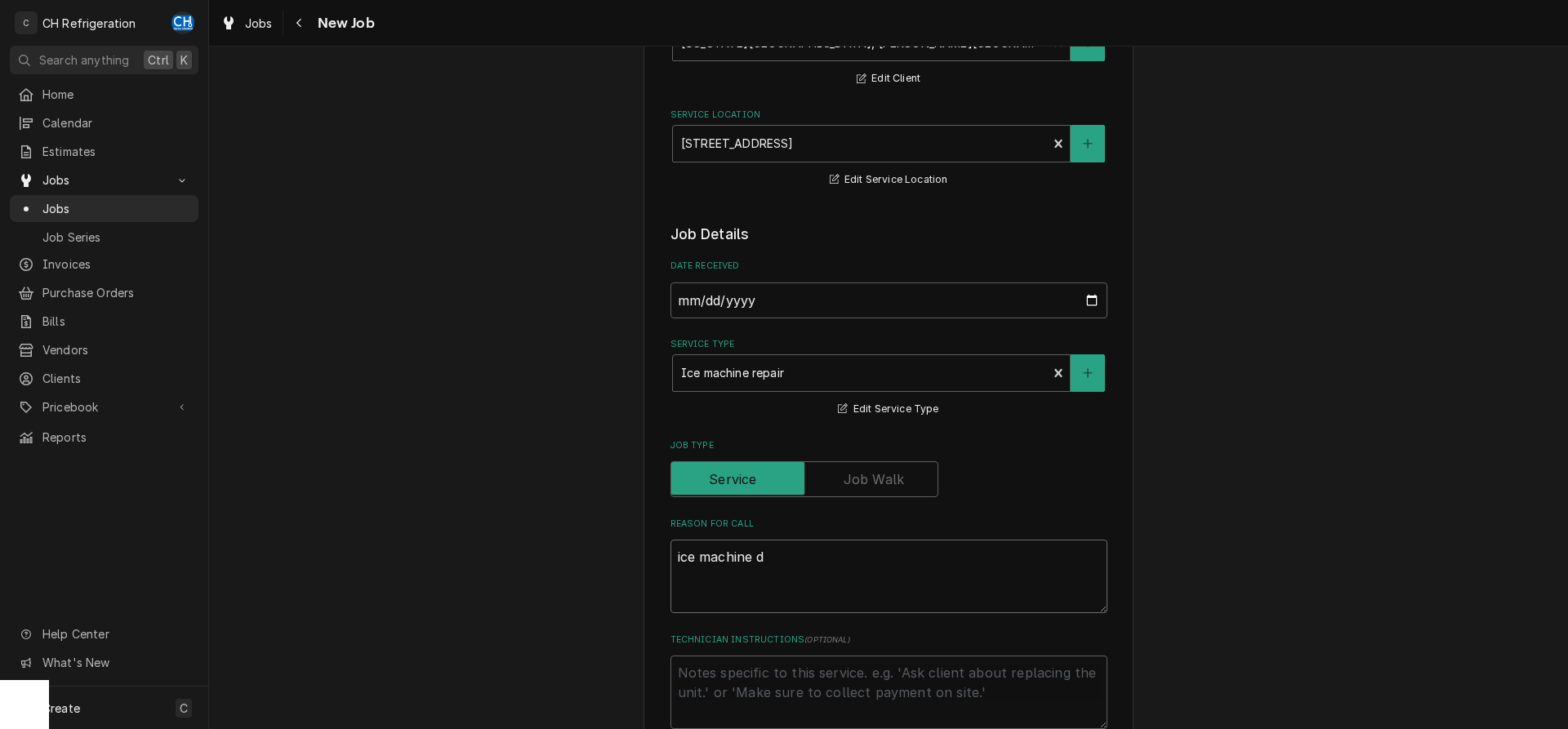
type textarea "x"
type textarea "ice machine do"
type textarea "x"
type textarea "ice machine dow"
type textarea "x"
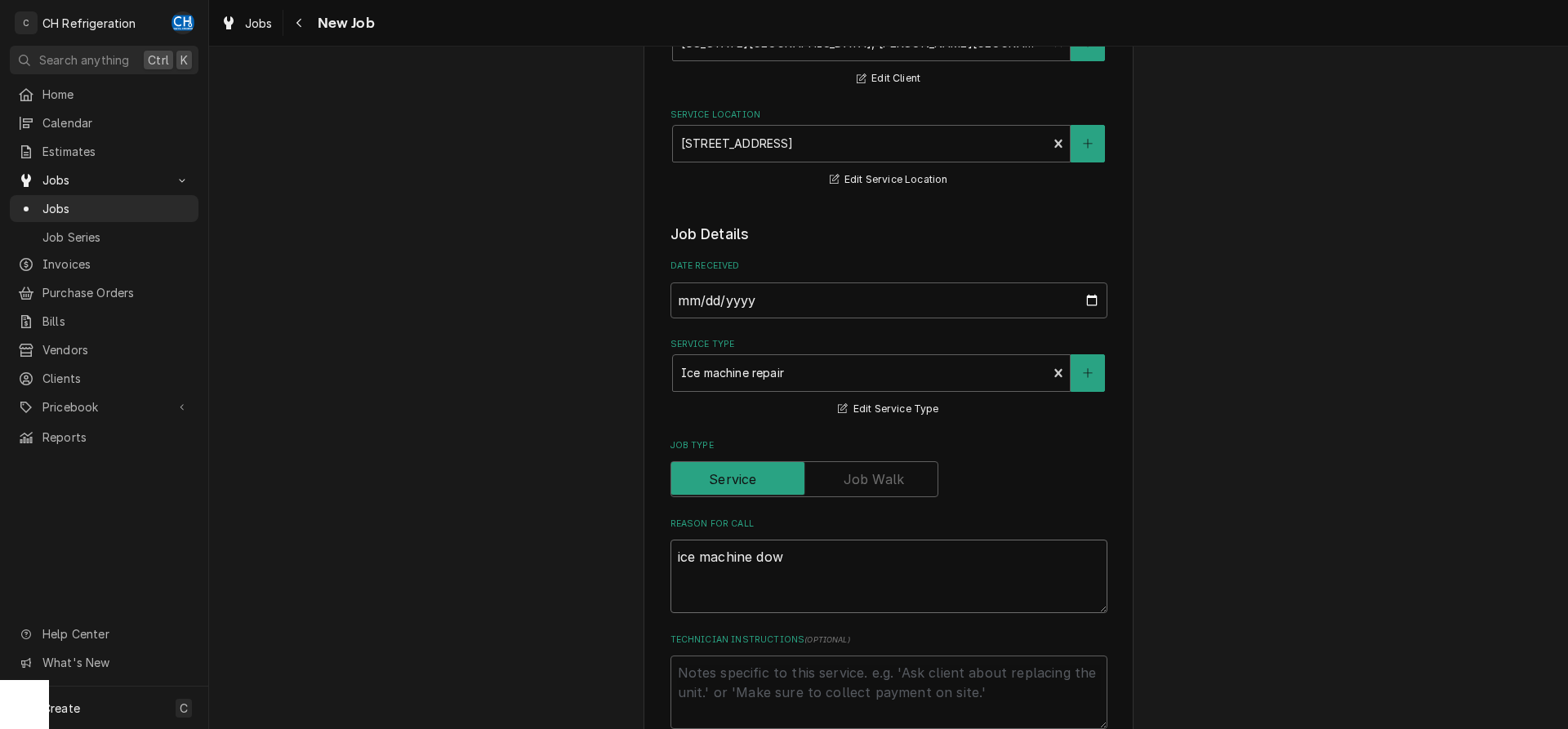
type textarea "ice machine down"
type textarea "x"
type textarea "ice machine down"
type textarea "x"
type textarea "ice machine down i"
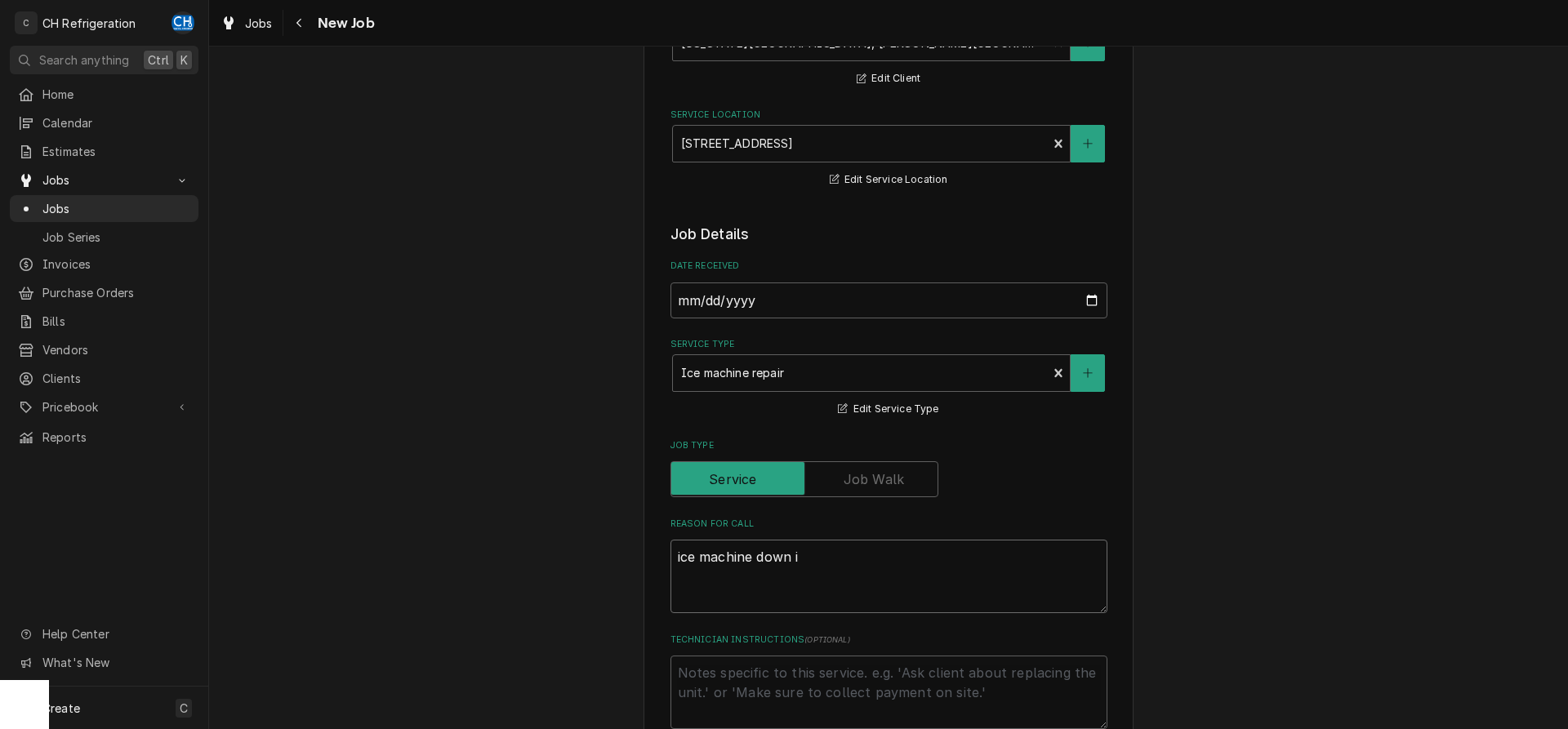
type textarea "x"
type textarea "ice machine down in"
type textarea "x"
type textarea "ice machine down in"
type textarea "x"
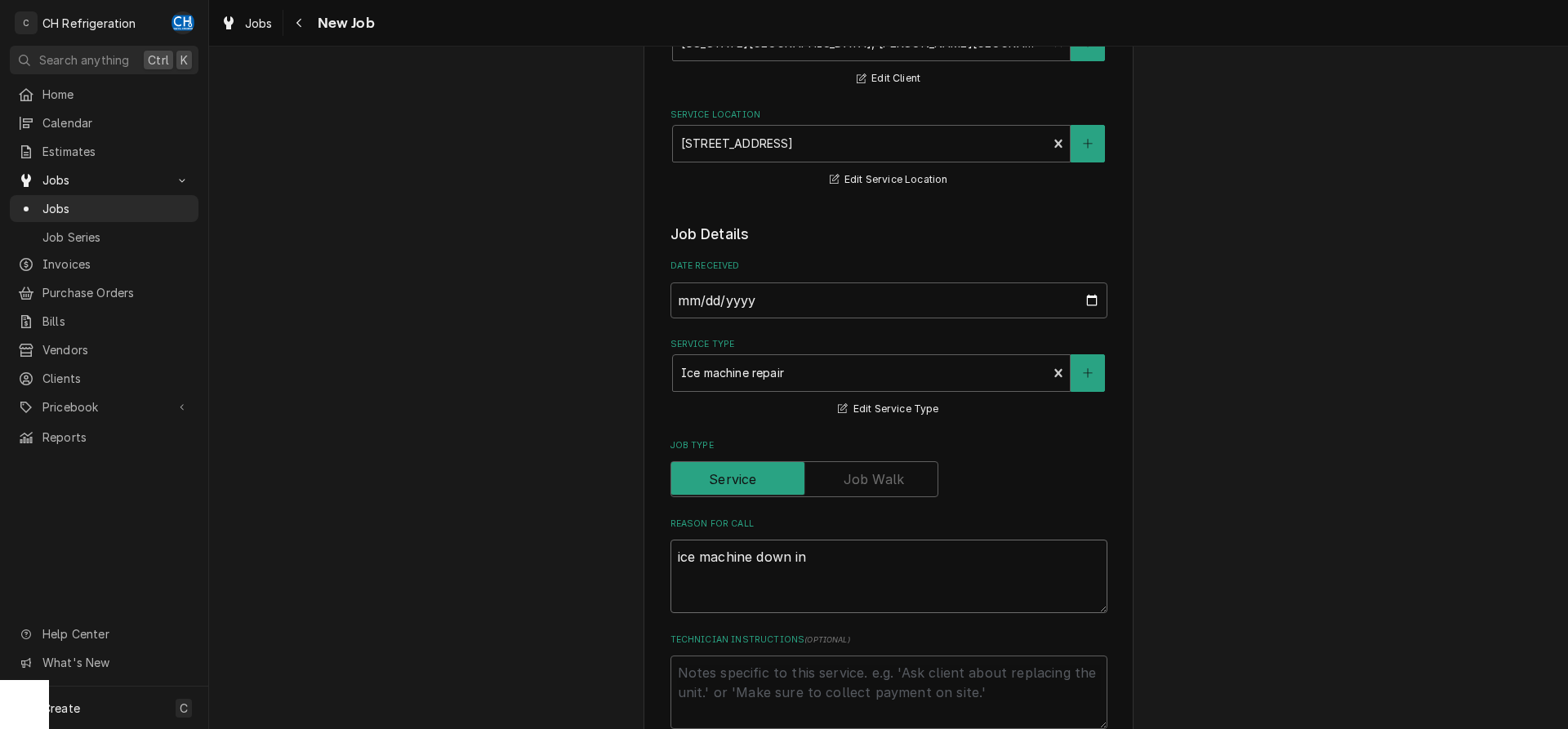
type textarea "ice machine down in m"
type textarea "x"
type textarea "ice machine down in ma"
type textarea "x"
type textarea "ice machine down in mai"
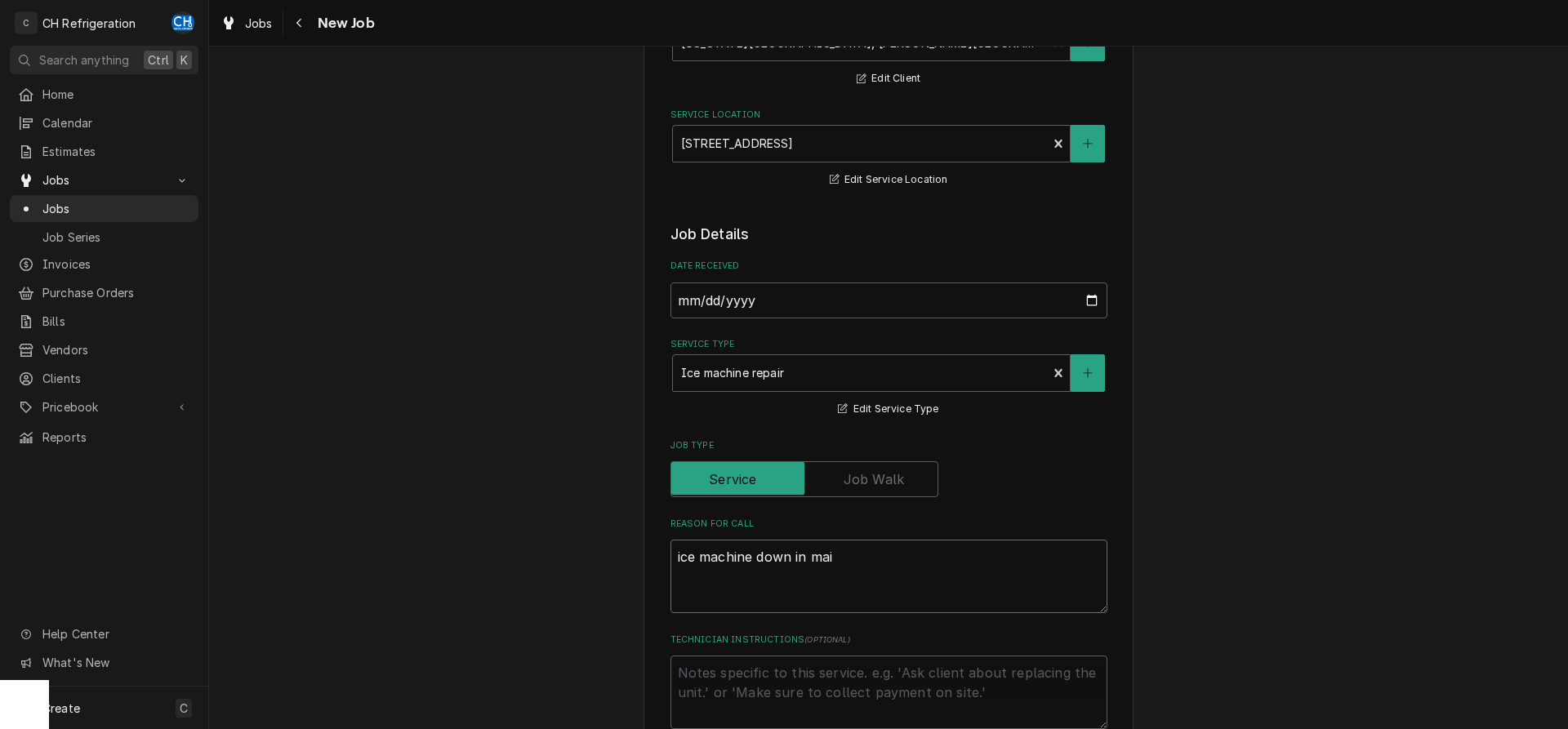
type textarea "x"
type textarea "ice machine down in main"
type textarea "x"
type textarea "ice machine down in main"
type textarea "x"
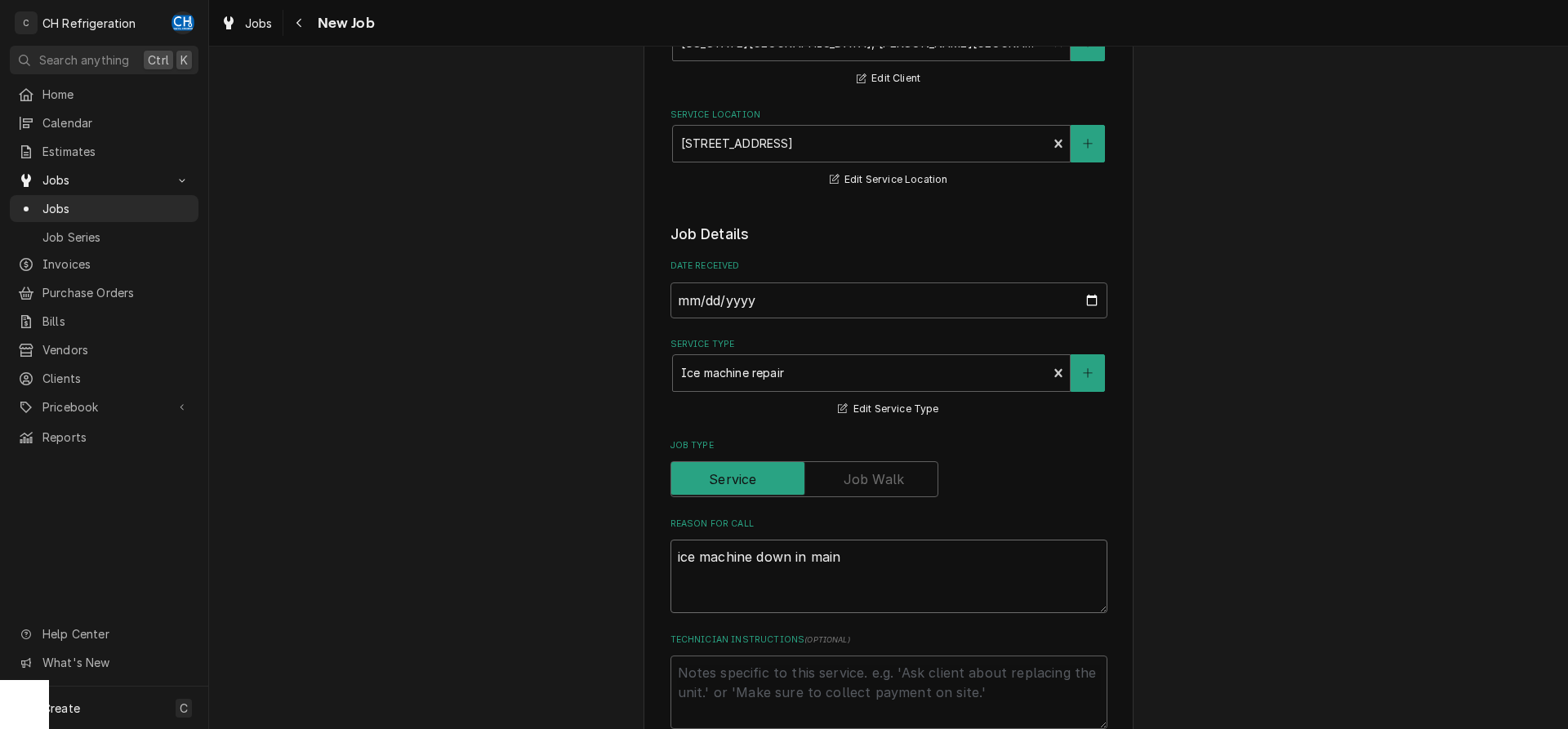
type textarea "ice machine down in main b"
type textarea "x"
type textarea "ice machine down in main bu"
type textarea "x"
type textarea "ice machine down in main bui"
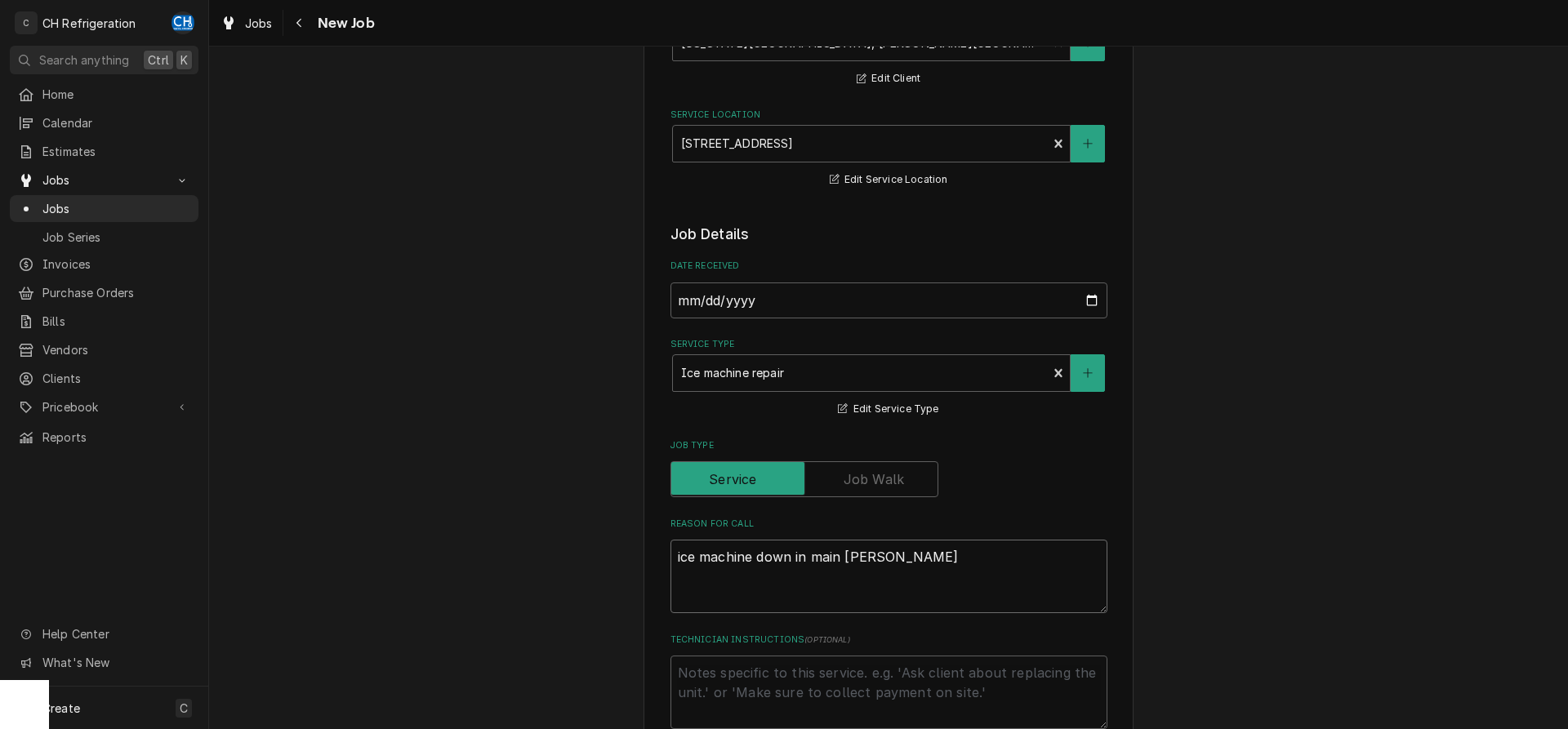
type textarea "x"
type textarea "ice machine down in main buil"
type textarea "x"
type textarea "ice machine down in main buildi"
type textarea "x"
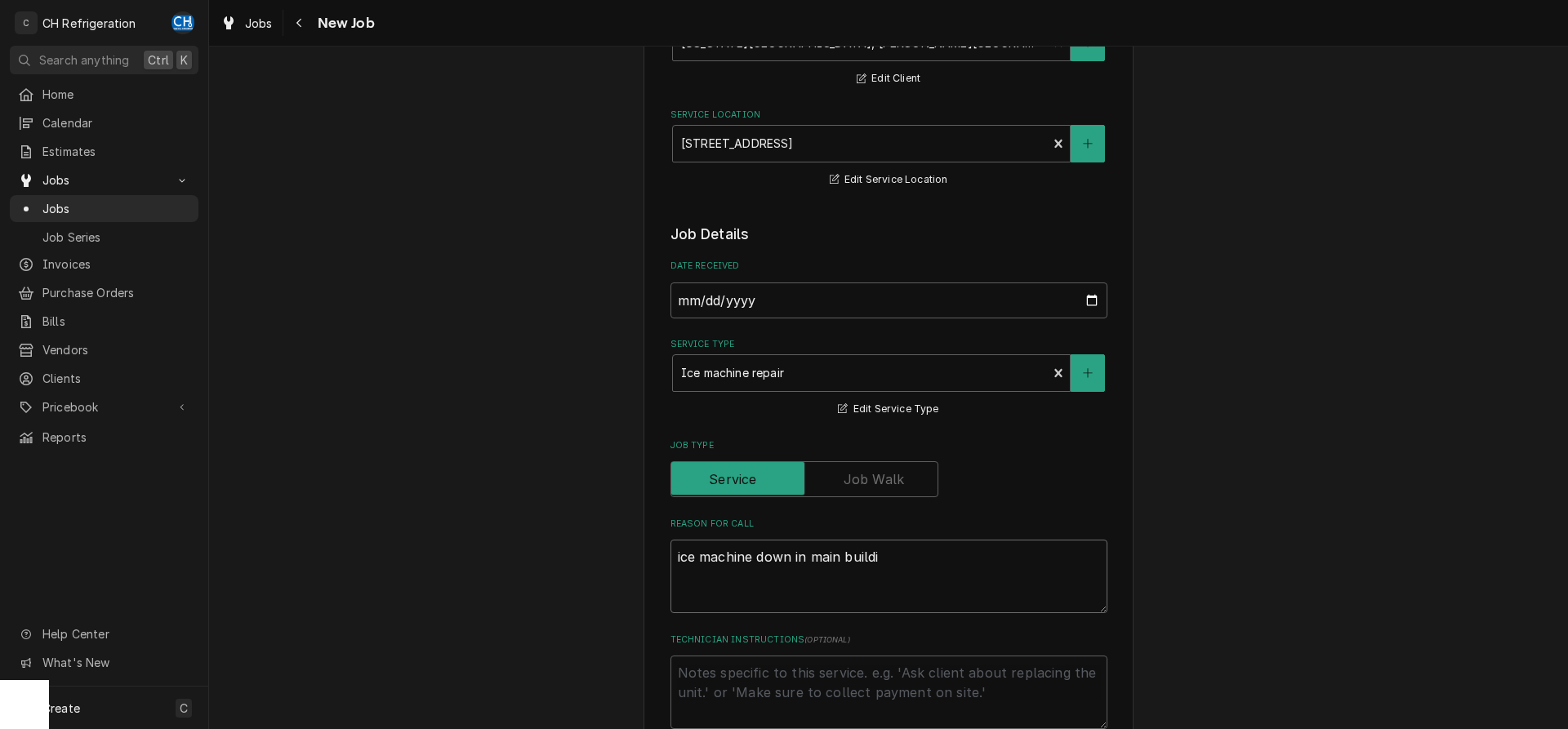
type textarea "ice machine down in main buildin"
type textarea "x"
type textarea "ice machine down in main building"
type textarea "x"
type textarea "ice machine down in main building"
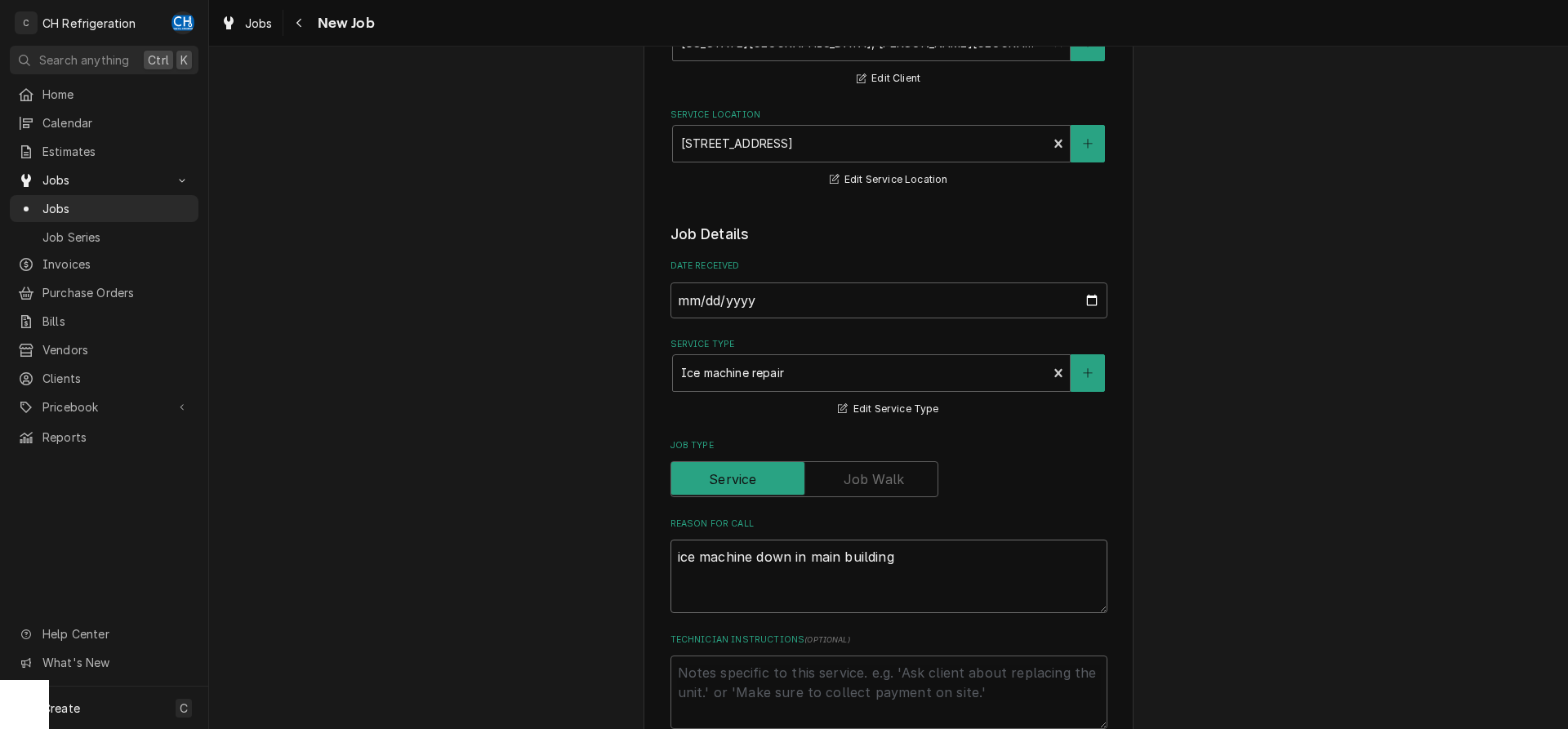
type textarea "x"
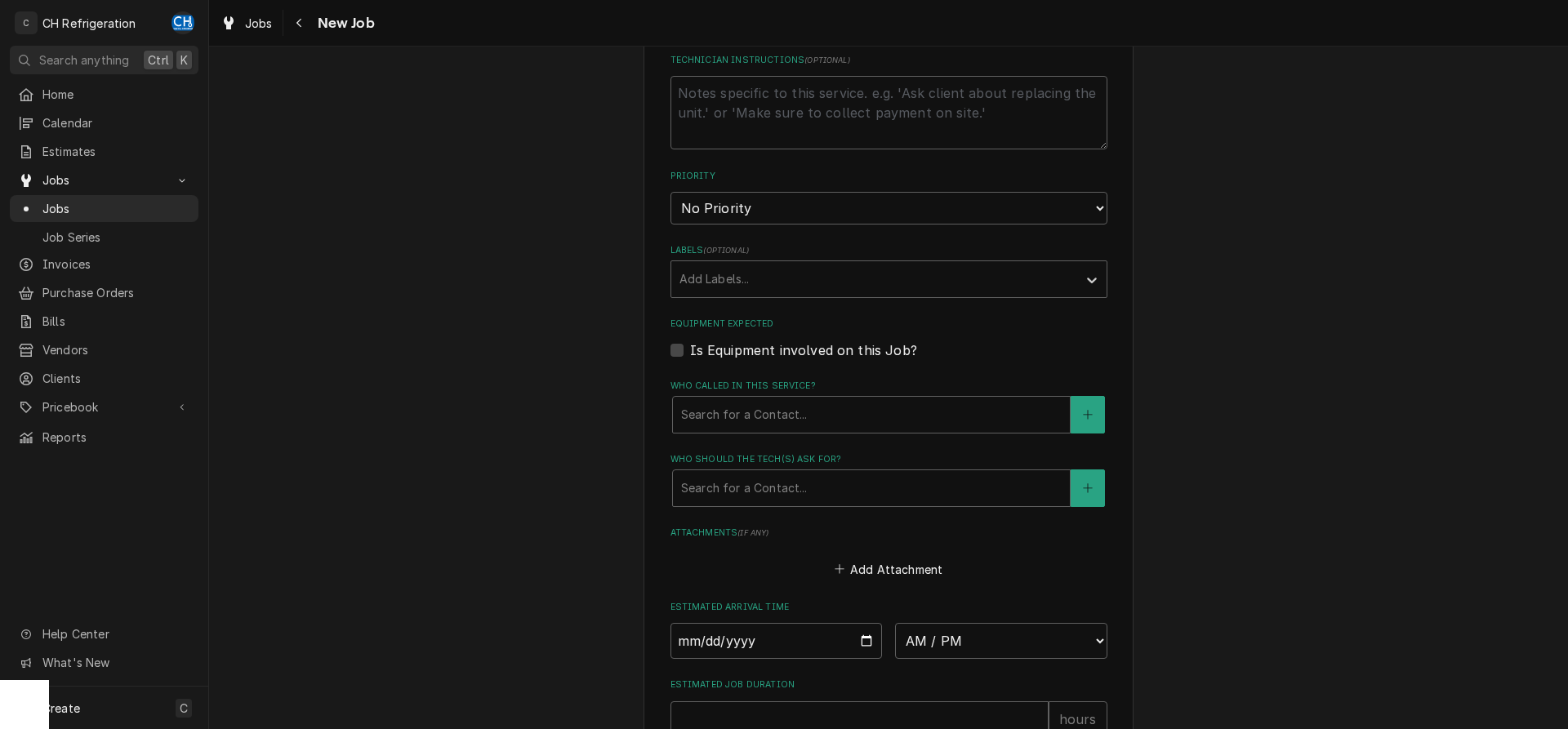
scroll to position [749, 0]
type textarea "ice machine down in main building"
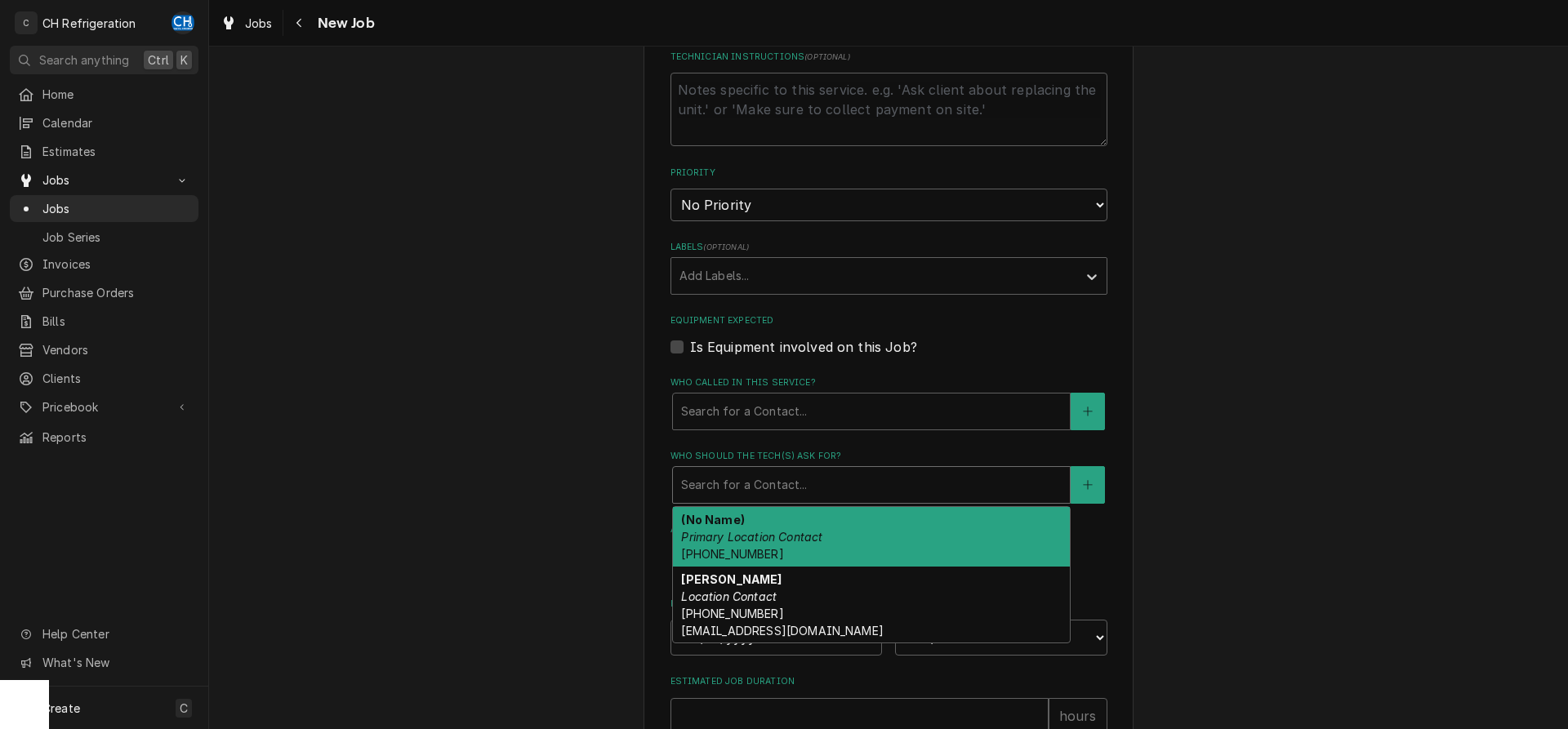
click at [794, 492] on div "Who should the tech(s) ask for?" at bounding box center [872, 484] width 381 height 29
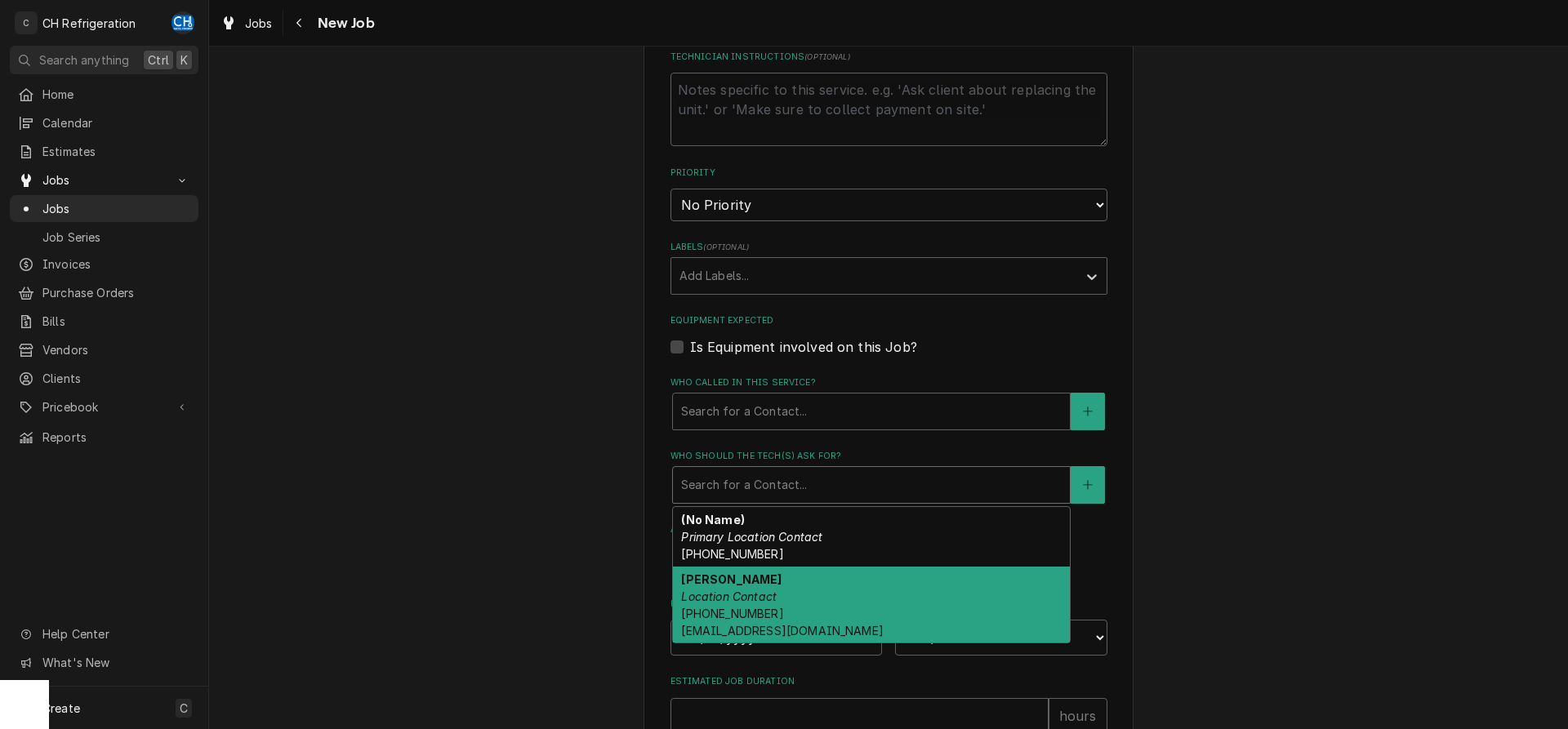
click at [795, 591] on div "Phillip Mangawang Location Contact (562) 381-3641 pmangawang@concordcollective.…" at bounding box center [871, 605] width 397 height 77
type textarea "x"
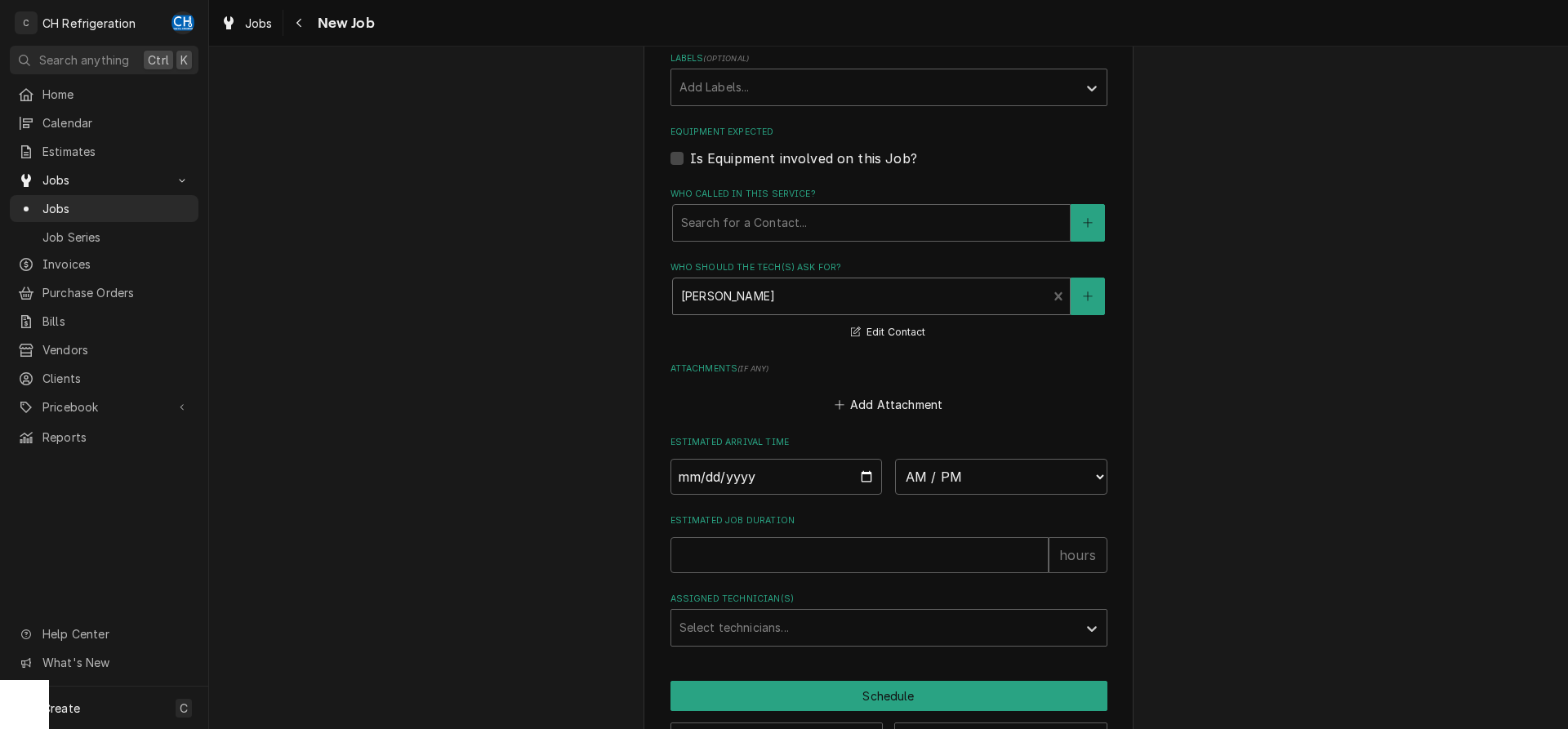
scroll to position [995, 0]
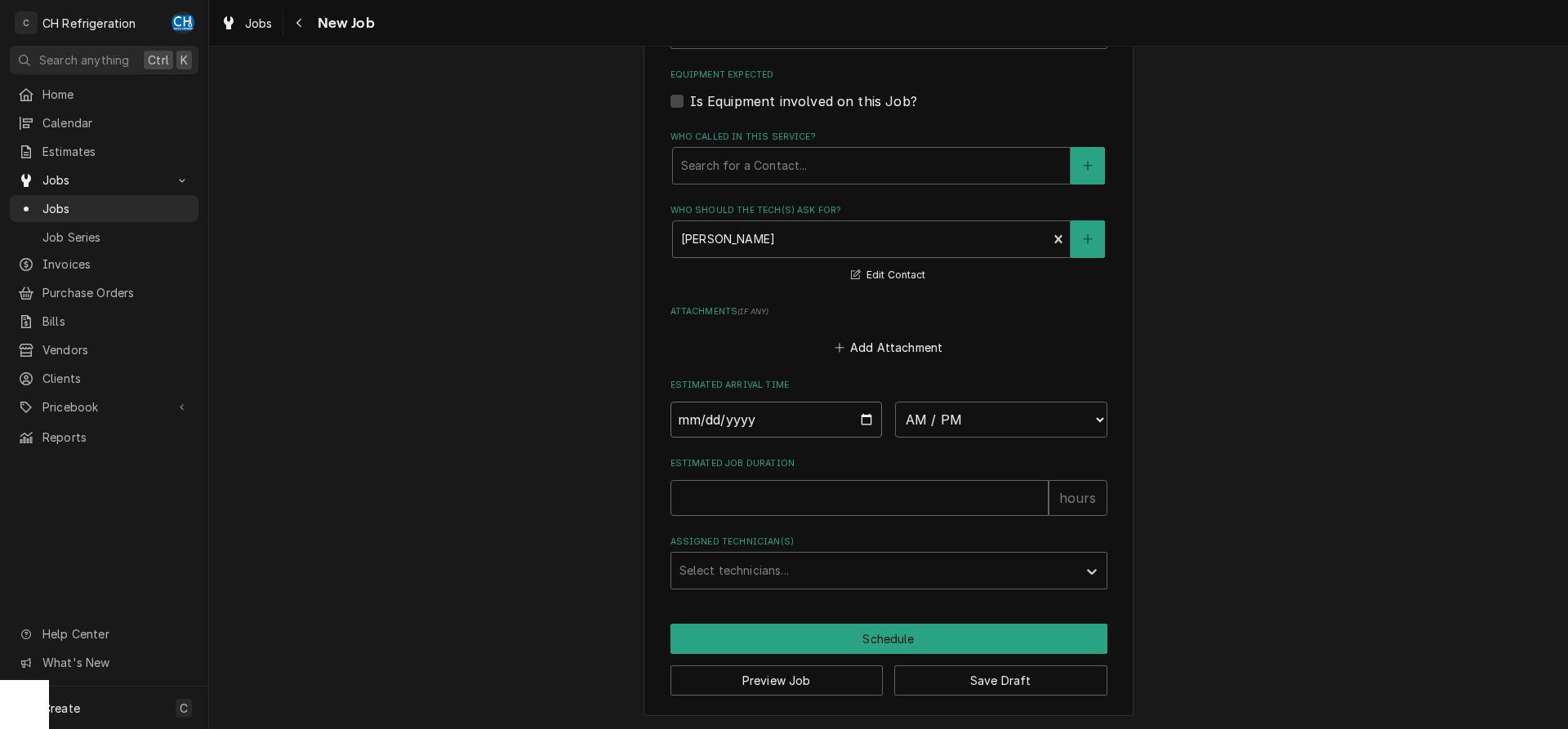
click at [861, 415] on input "Date" at bounding box center [777, 419] width 213 height 36
type input "2025-09-17"
click at [895, 402] on select "AM / PM 6:00 AM 6:15 AM 6:30 AM 6:45 AM 7:00 AM 7:15 AM 7:30 AM 7:45 AM 8:00 AM…" at bounding box center [1001, 419] width 213 height 36
type textarea "x"
select select "16:00:00"
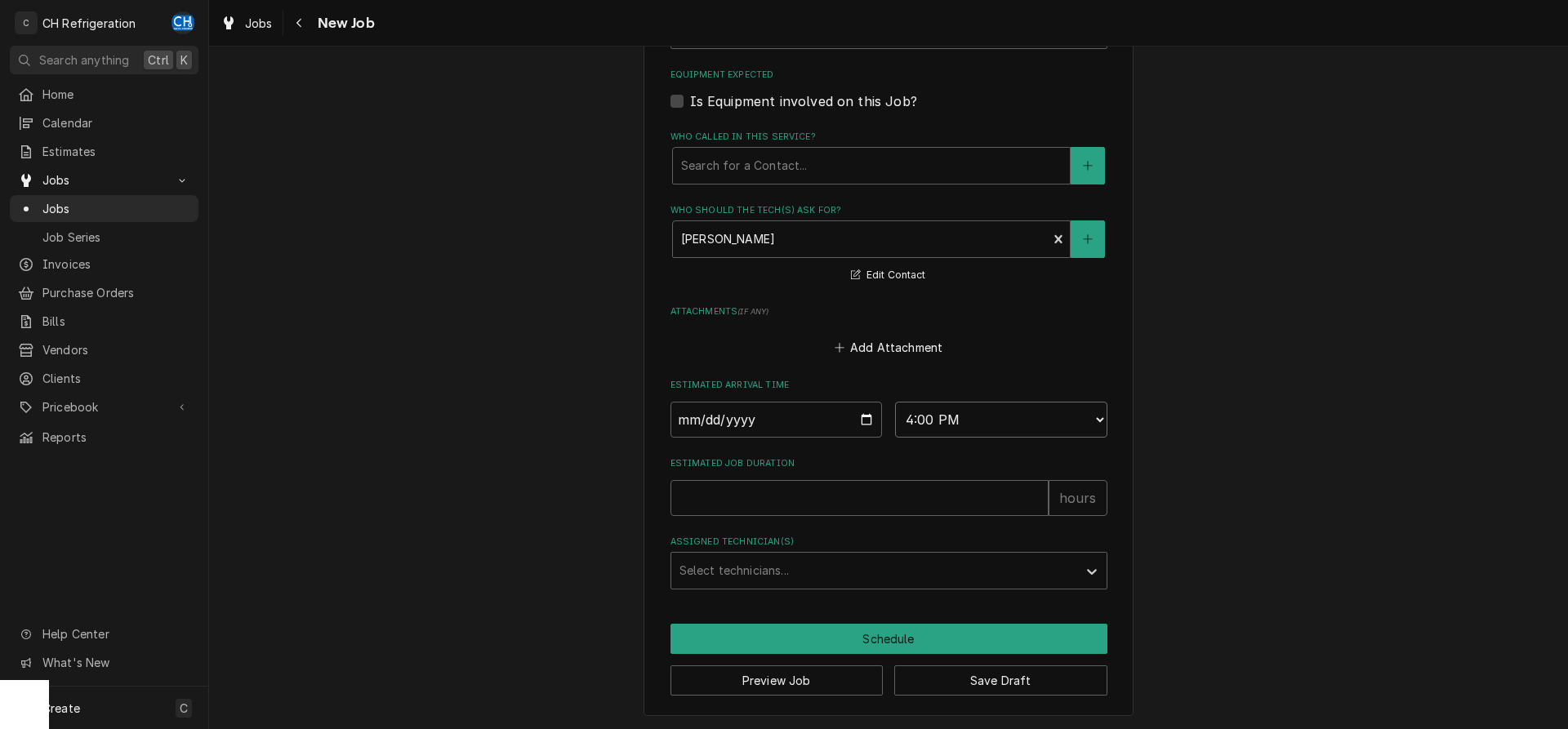
click option "4:00 PM" at bounding box center [0, 0] width 0 height 0
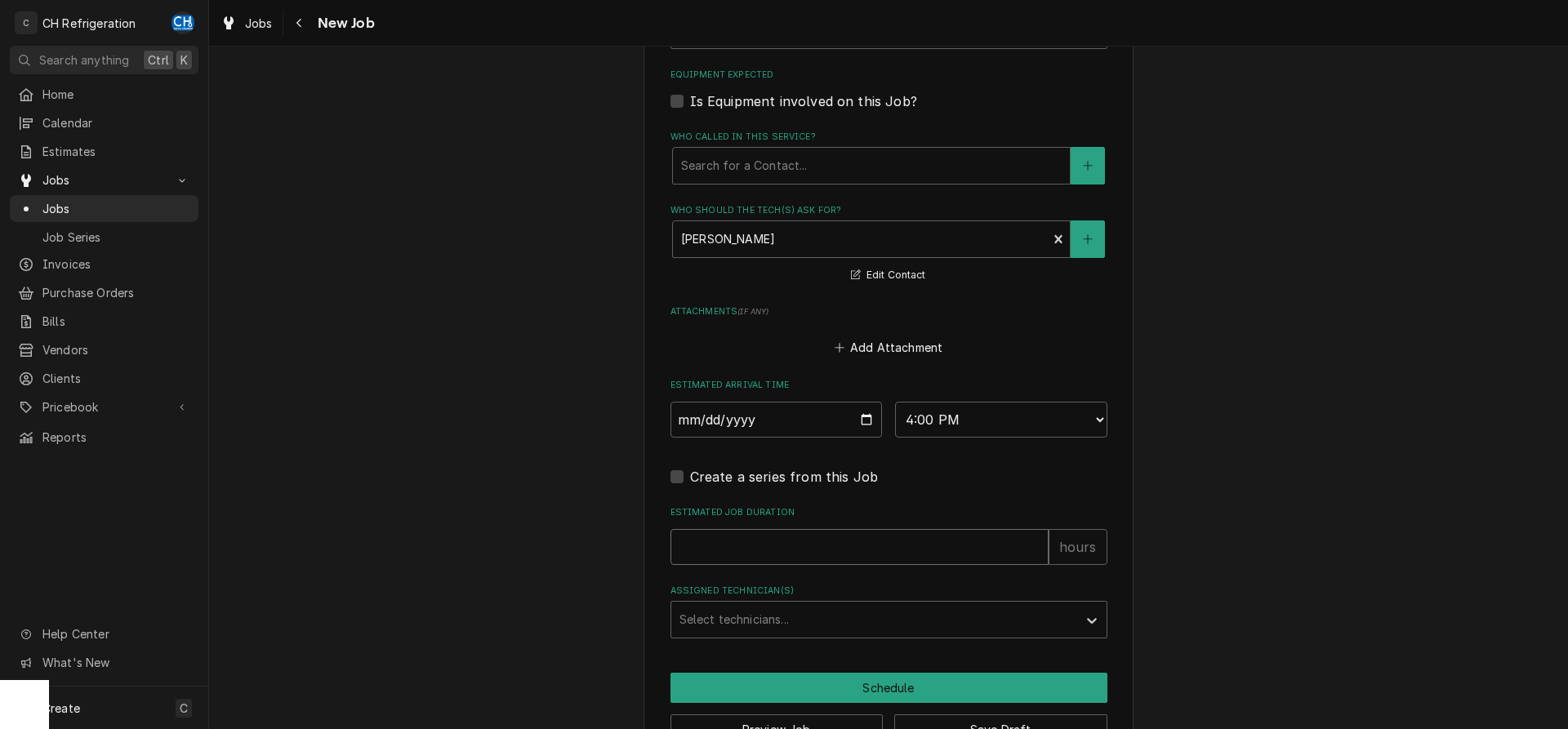
click at [833, 538] on input "Estimated Job Duration" at bounding box center [859, 547] width 378 height 36
type textarea "x"
type input "2"
type textarea "x"
type input "2"
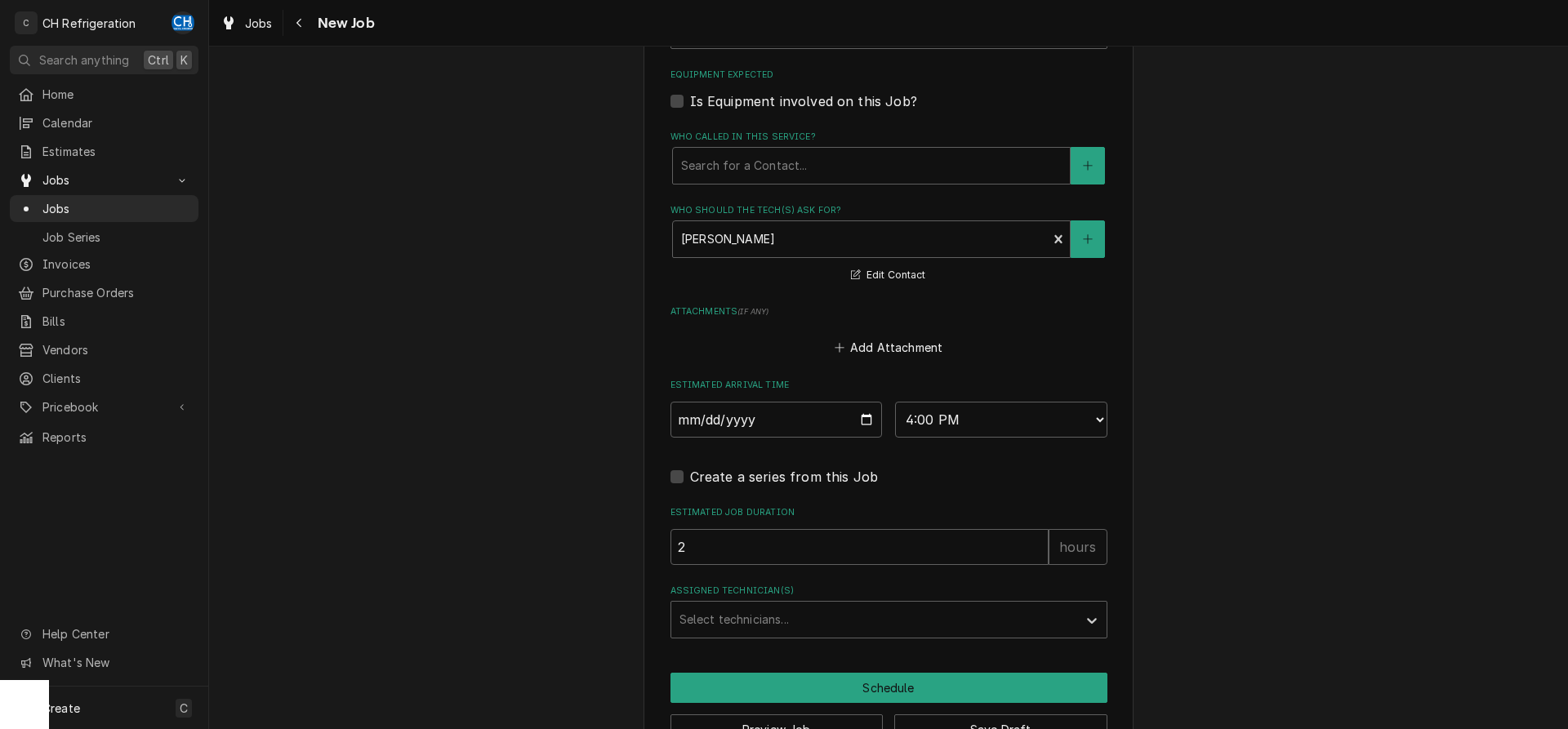
click at [742, 617] on div "Assigned Technician(s)" at bounding box center [874, 619] width 389 height 29
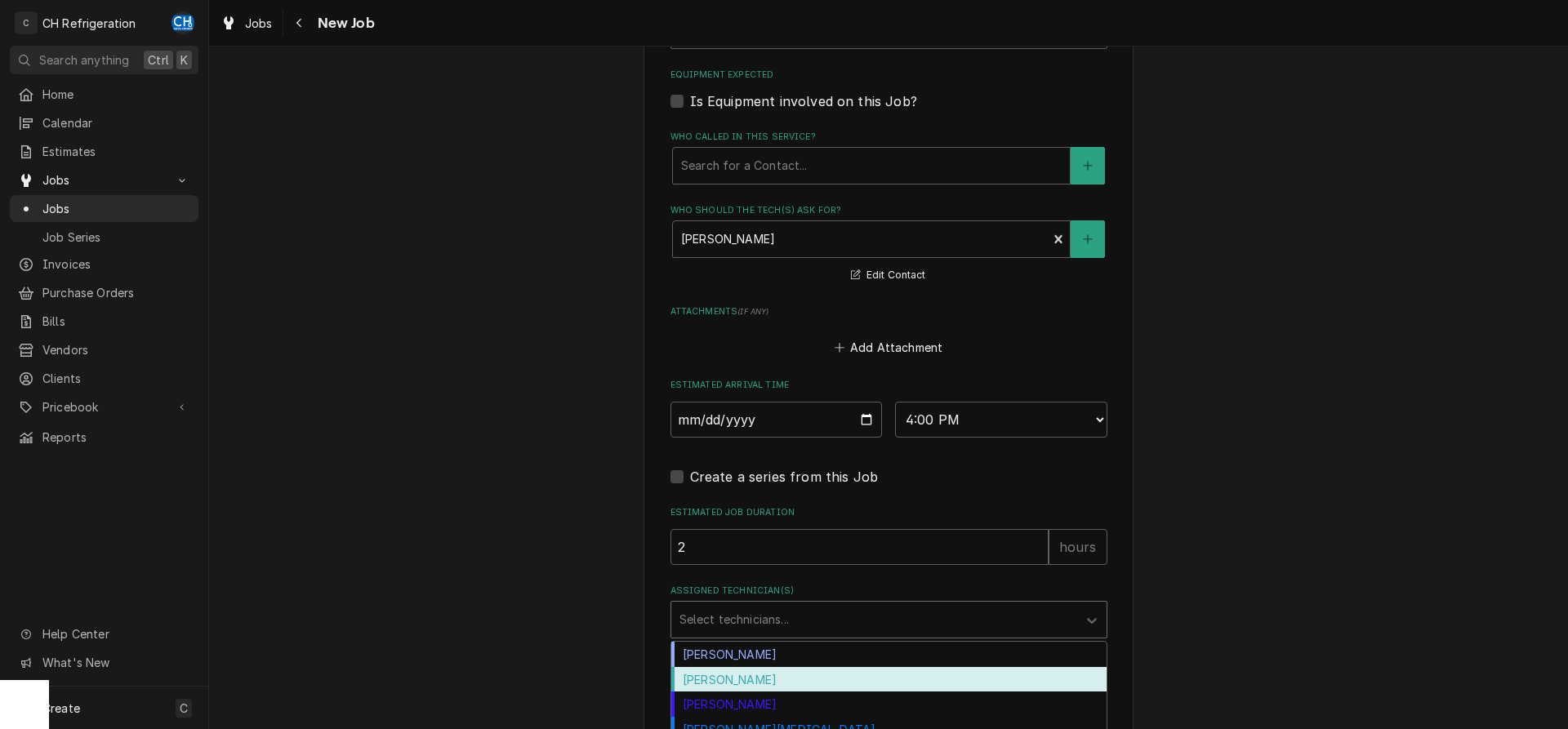
click at [751, 674] on div "Fred Gonzalez" at bounding box center [888, 679] width 435 height 25
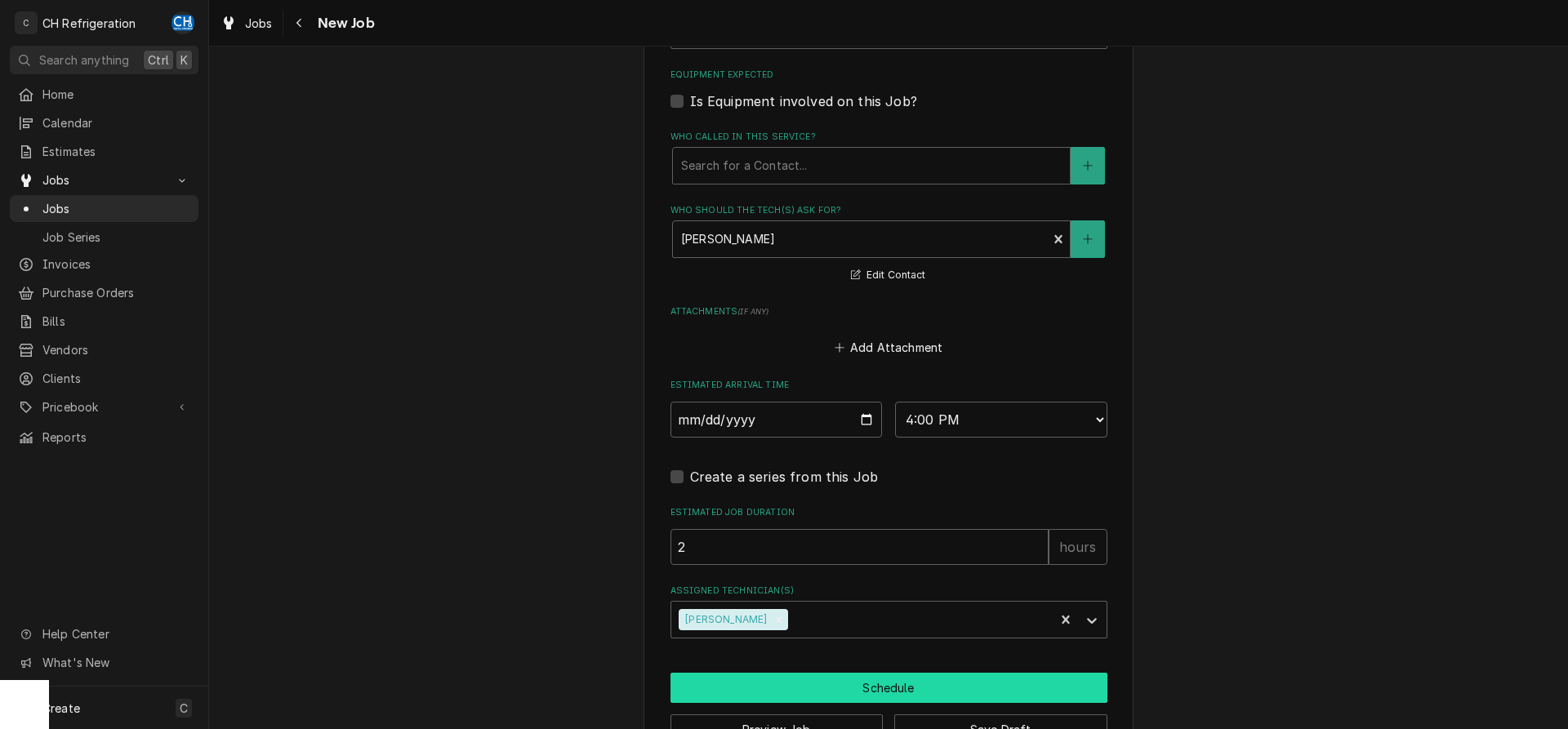
click at [771, 676] on button "Schedule" at bounding box center [889, 687] width 437 height 30
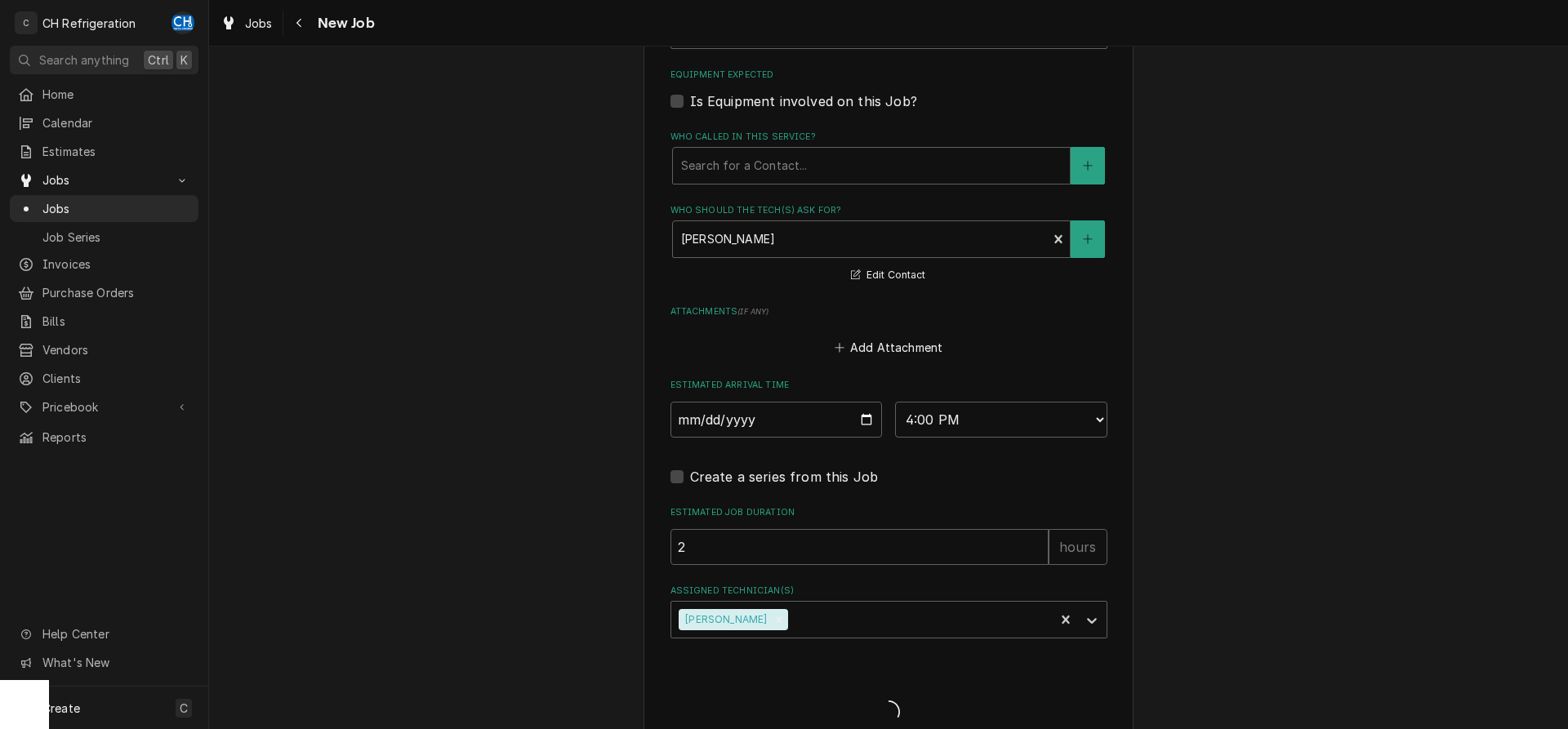
type textarea "x"
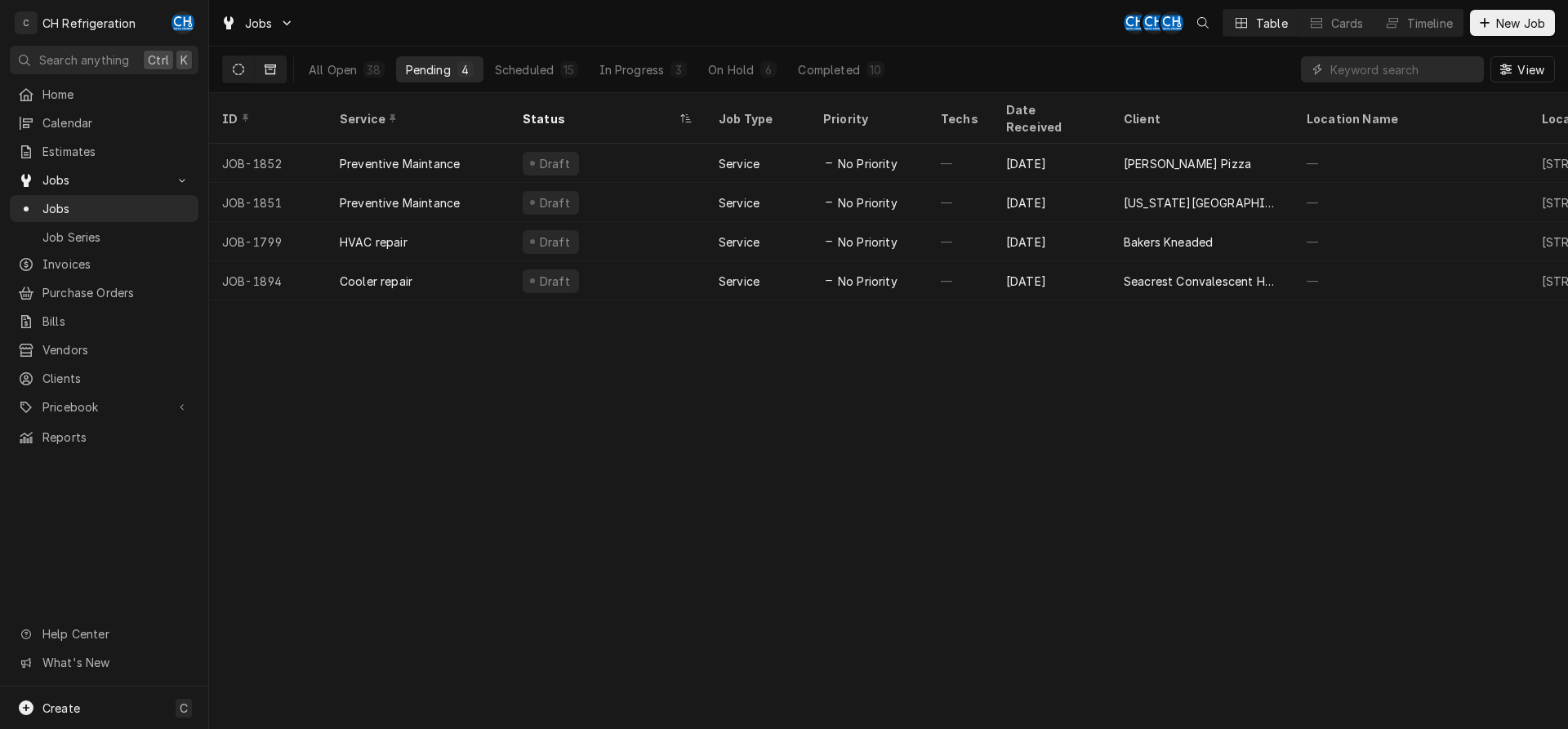
click at [272, 65] on icon "Dynamic Content Wrapper" at bounding box center [271, 69] width 12 height 10
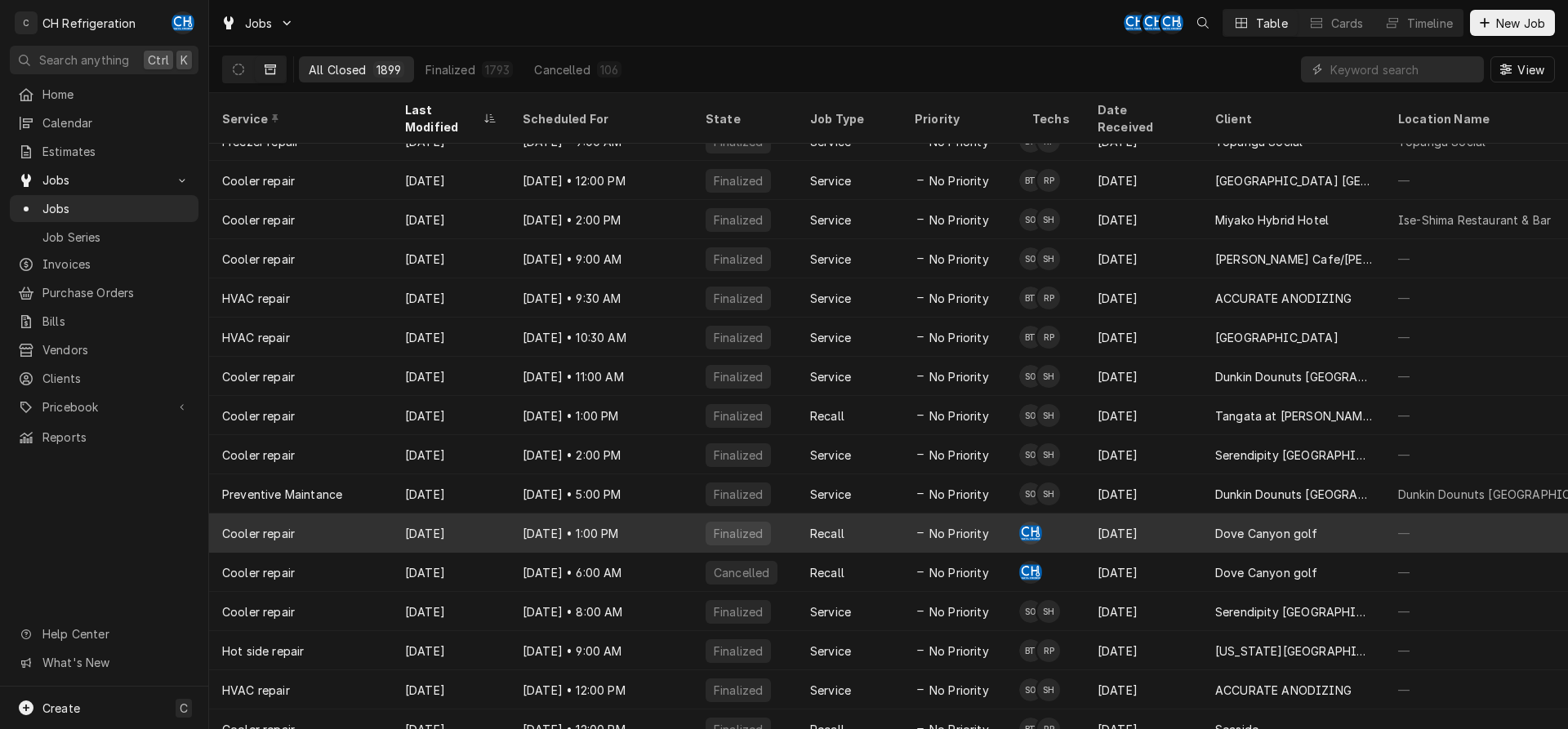
scroll to position [923, 0]
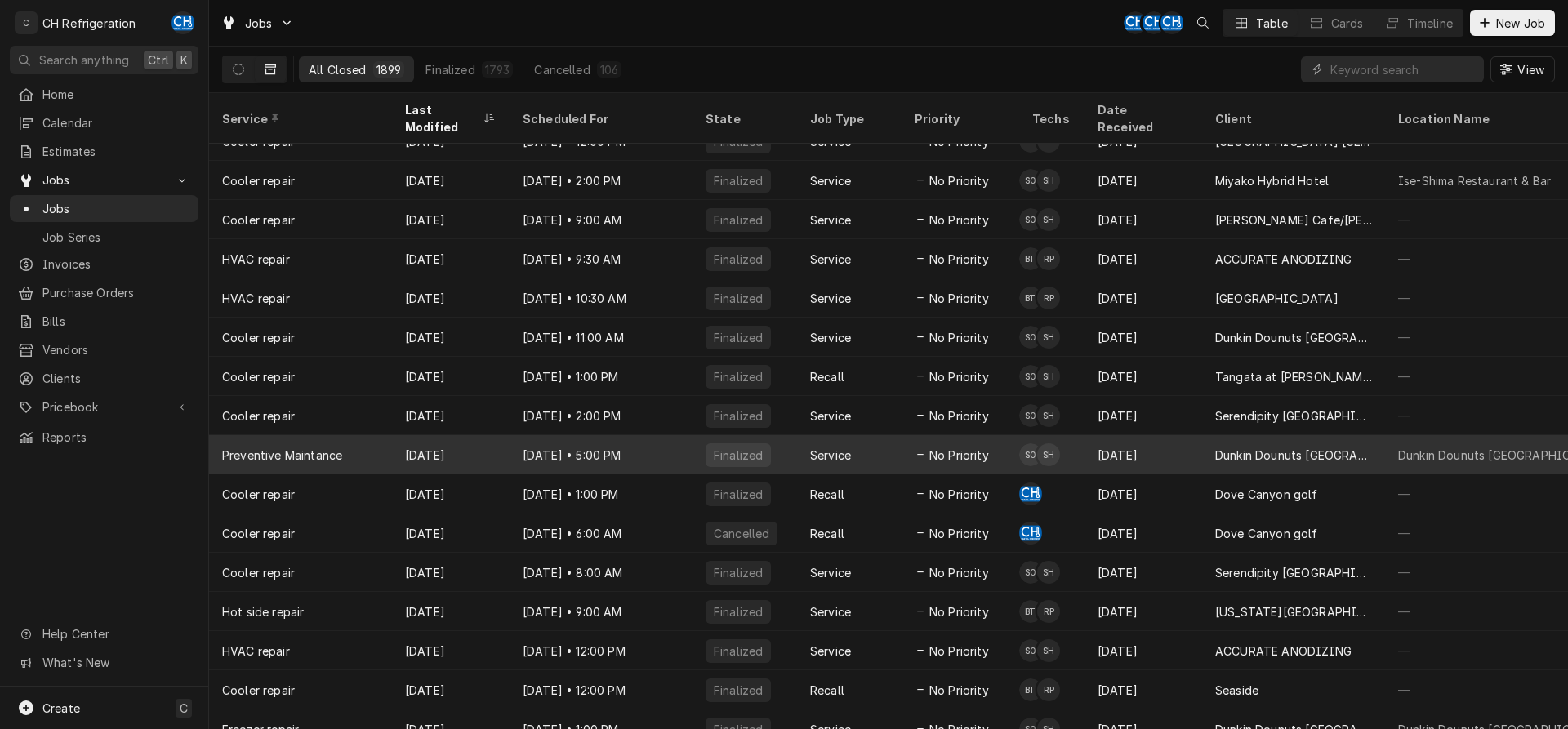
click at [419, 437] on div "Jul 13, 2024" at bounding box center [450, 454] width 117 height 39
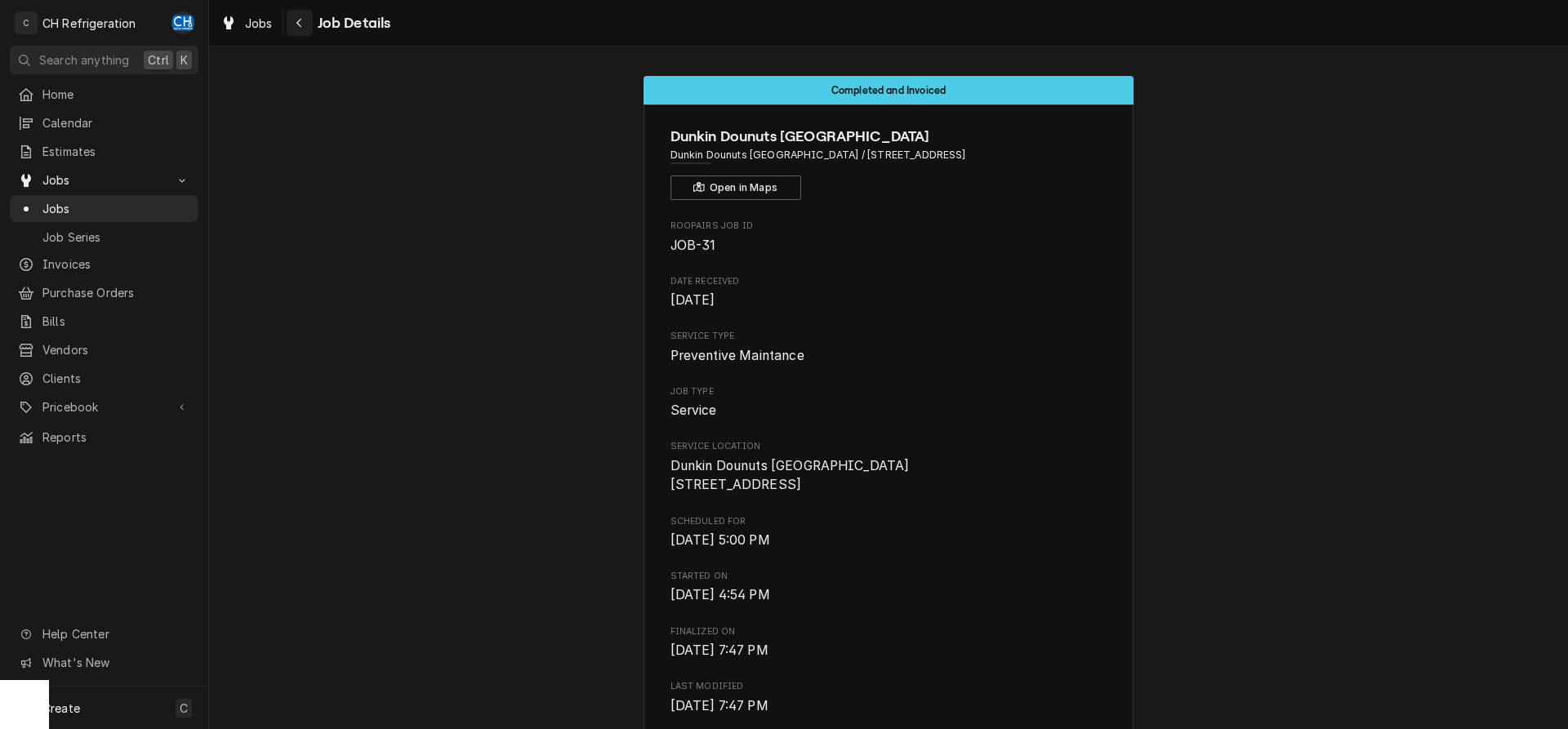
click at [303, 23] on div "Navigate back" at bounding box center [299, 22] width 17 height 17
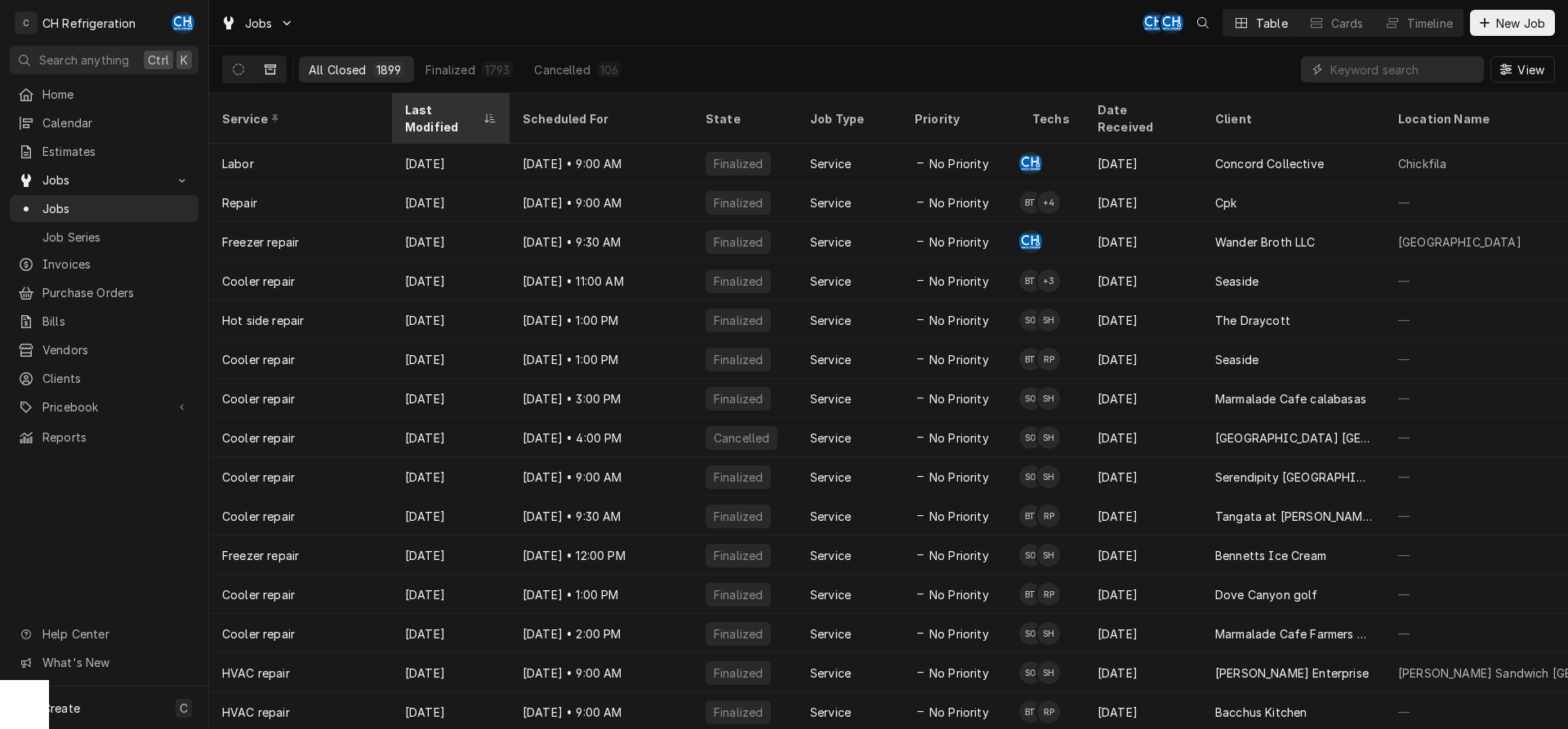
click at [449, 101] on div "Last Modified" at bounding box center [450, 117] width 111 height 44
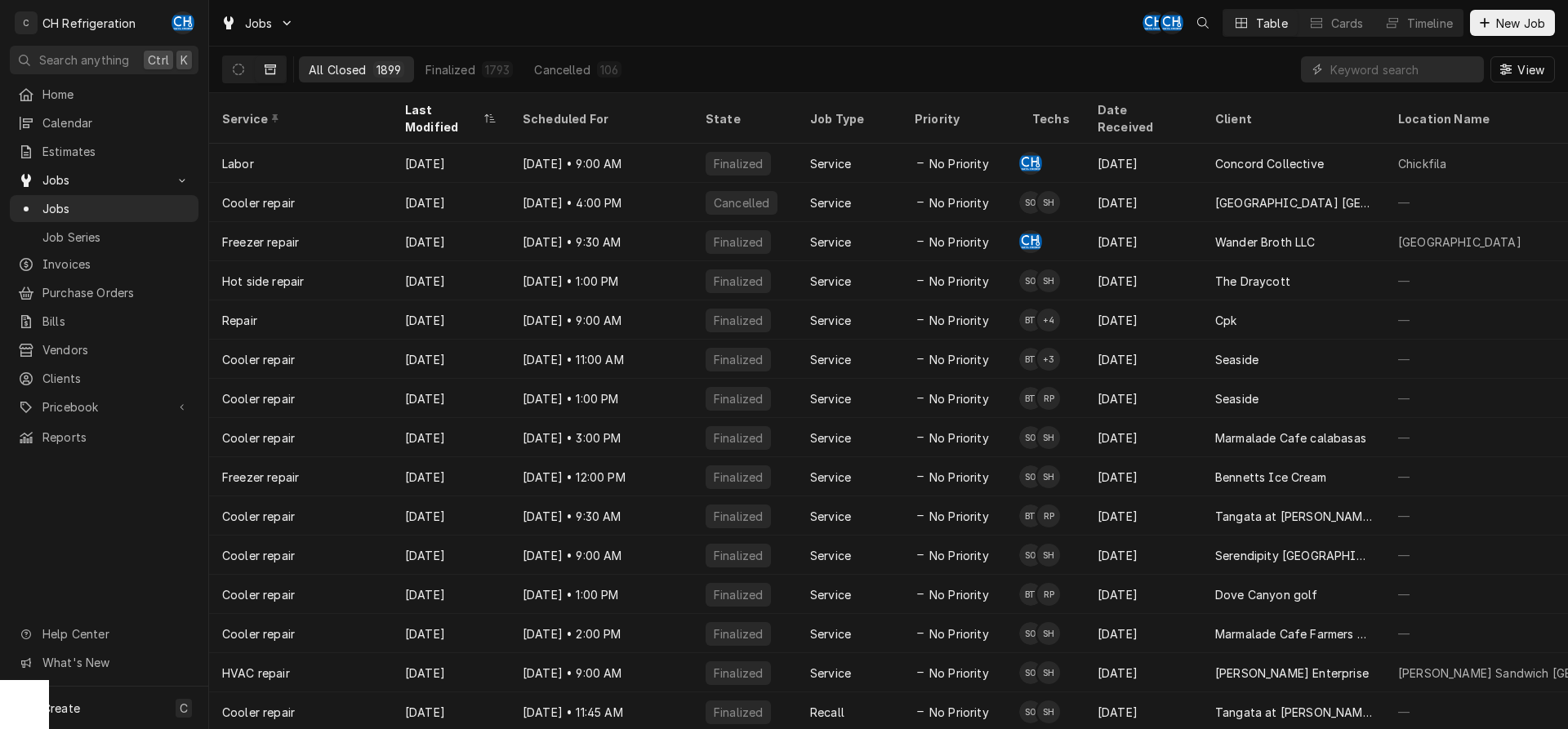
click at [449, 101] on div "Last Modified" at bounding box center [450, 117] width 111 height 44
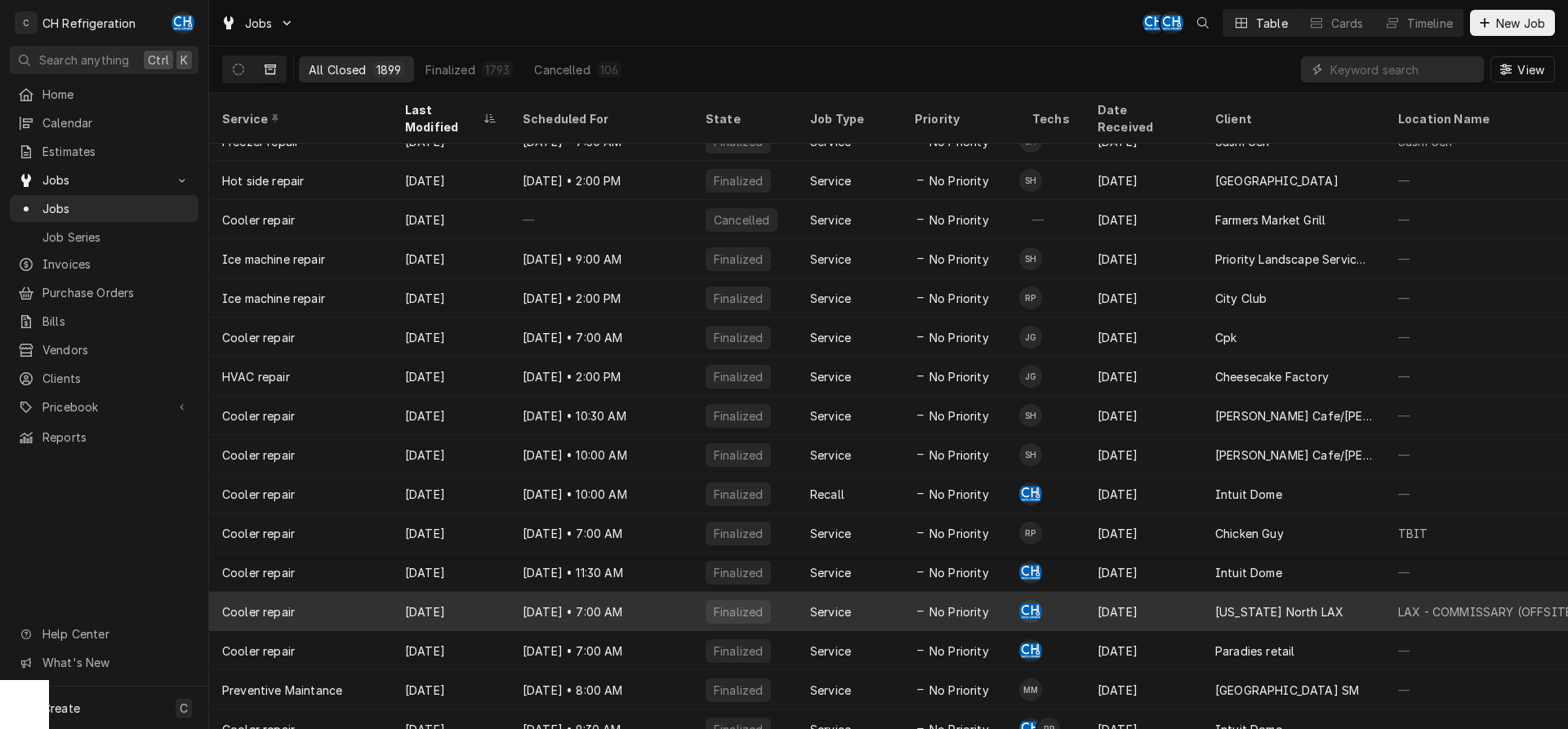
scroll to position [218, 0]
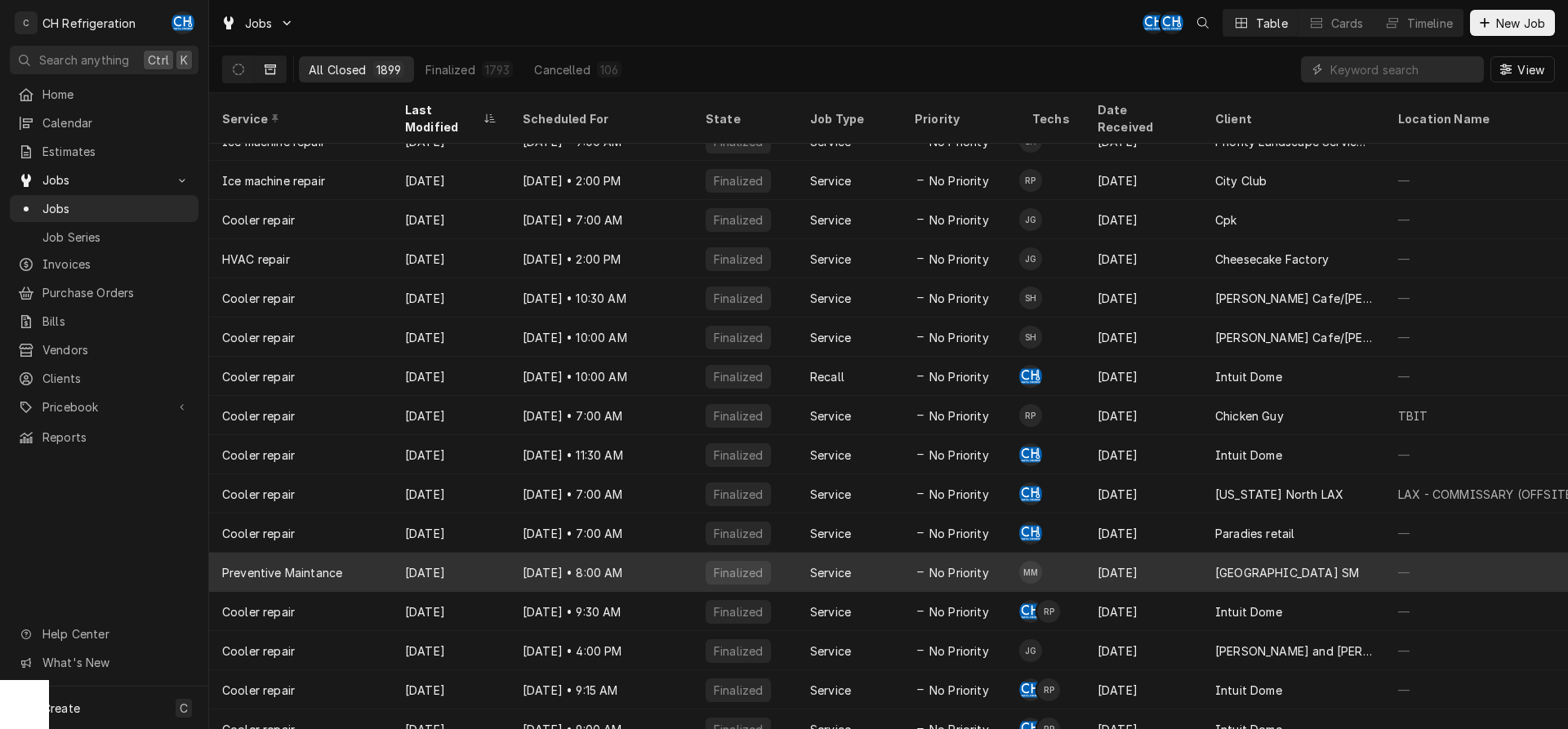
click at [631, 552] on div "Sep 11 • 8:00 AM" at bounding box center [601, 572] width 183 height 39
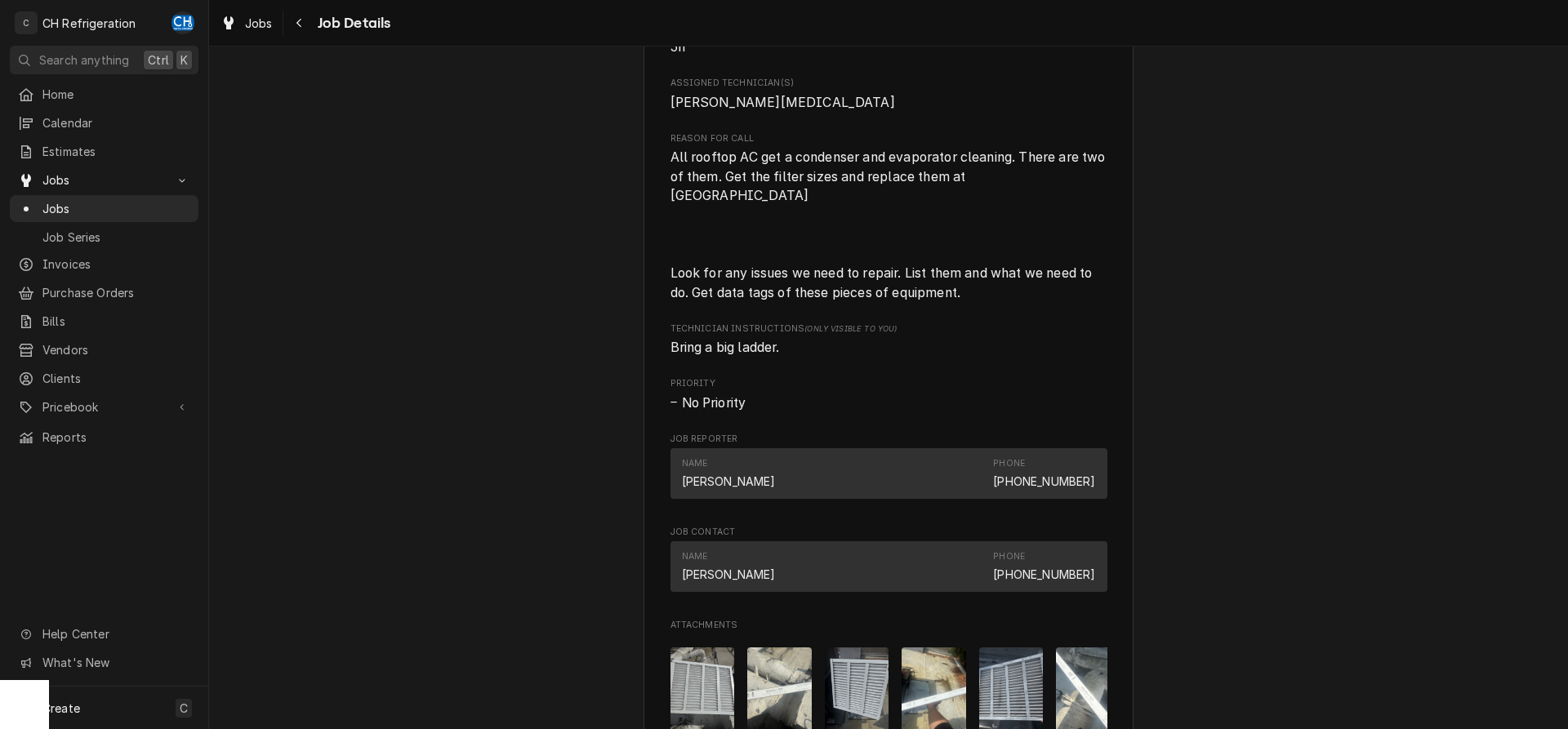
scroll to position [1159, 0]
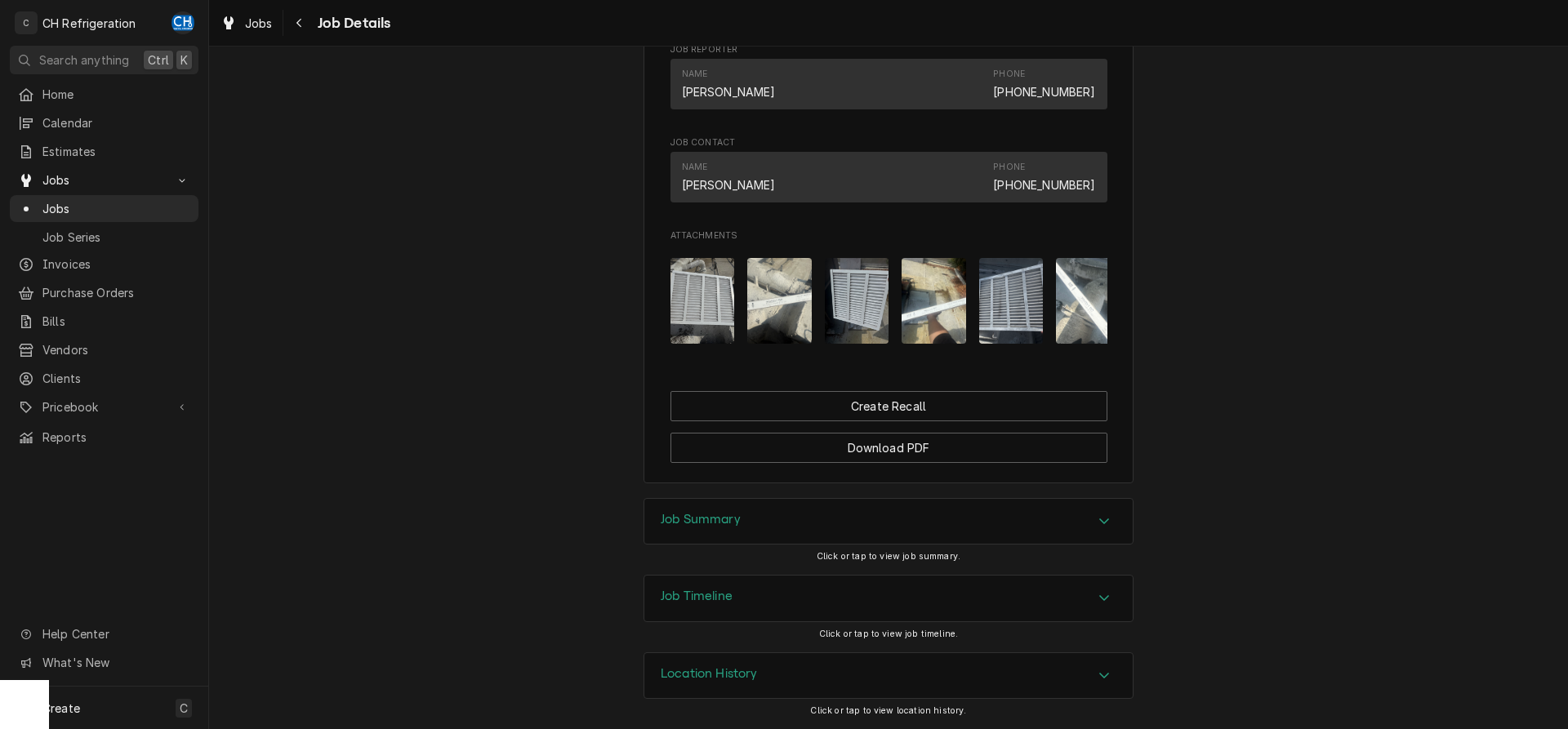
click at [711, 522] on h3 "Job Summary" at bounding box center [700, 519] width 80 height 16
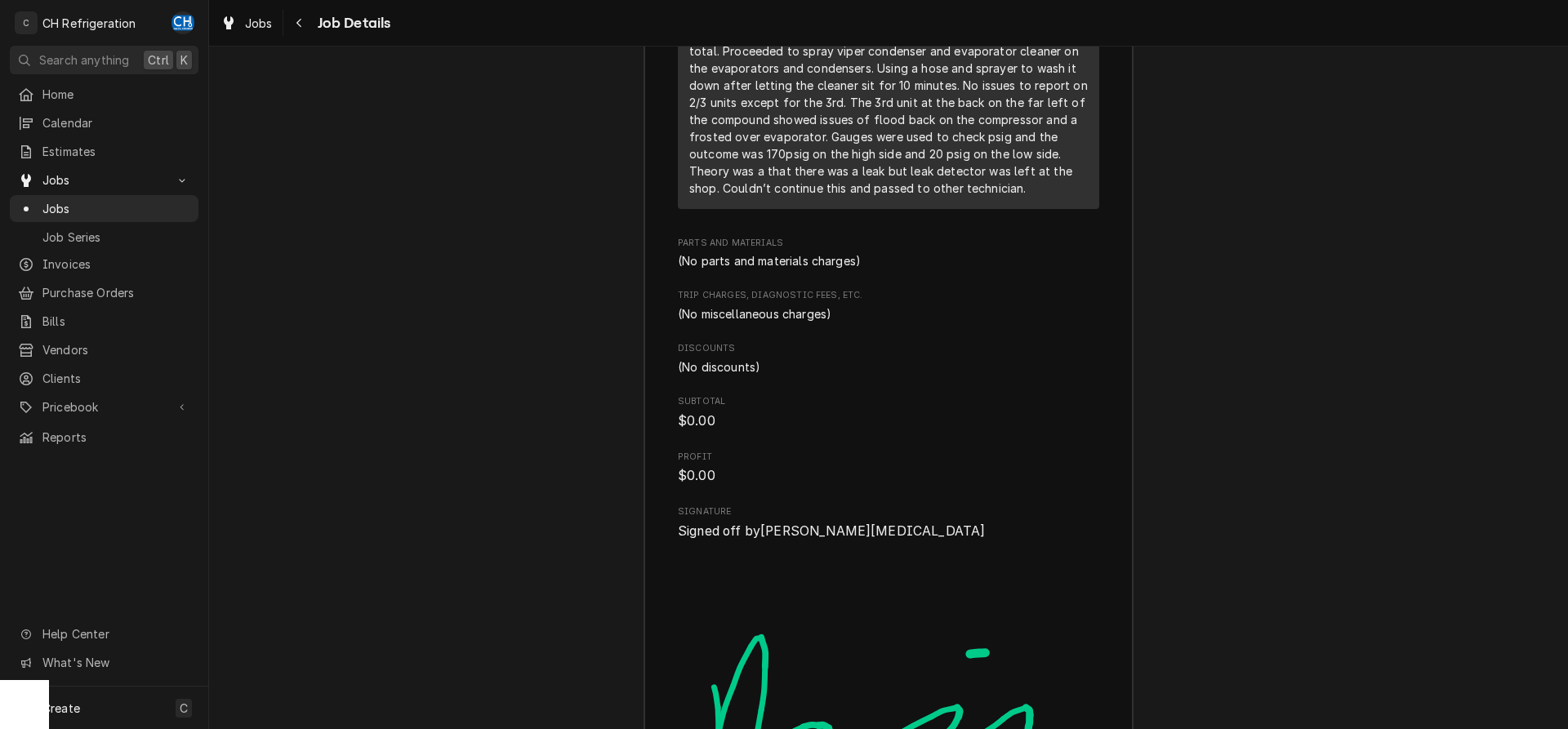
scroll to position [1908, 0]
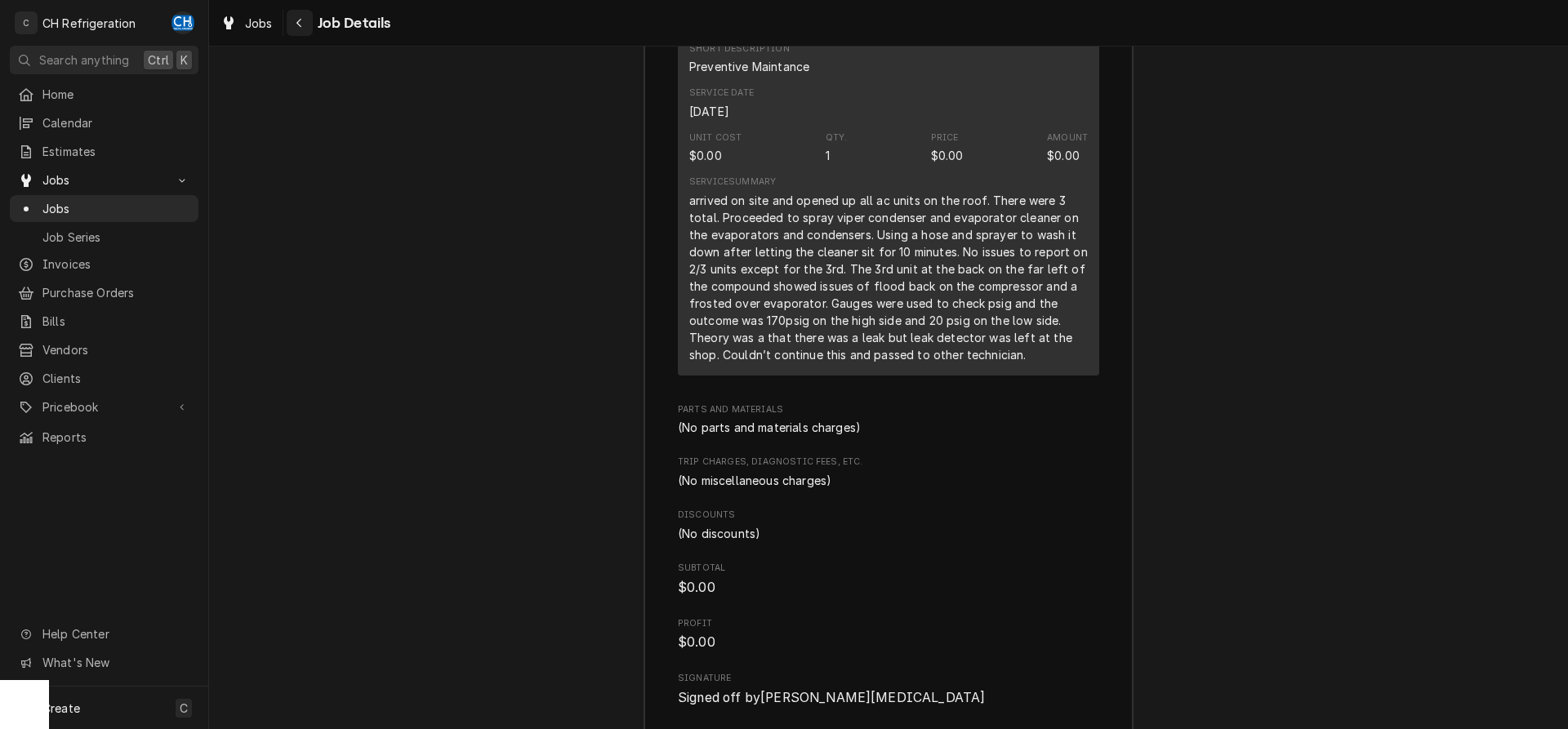
click at [297, 24] on icon "Navigate back" at bounding box center [299, 23] width 8 height 12
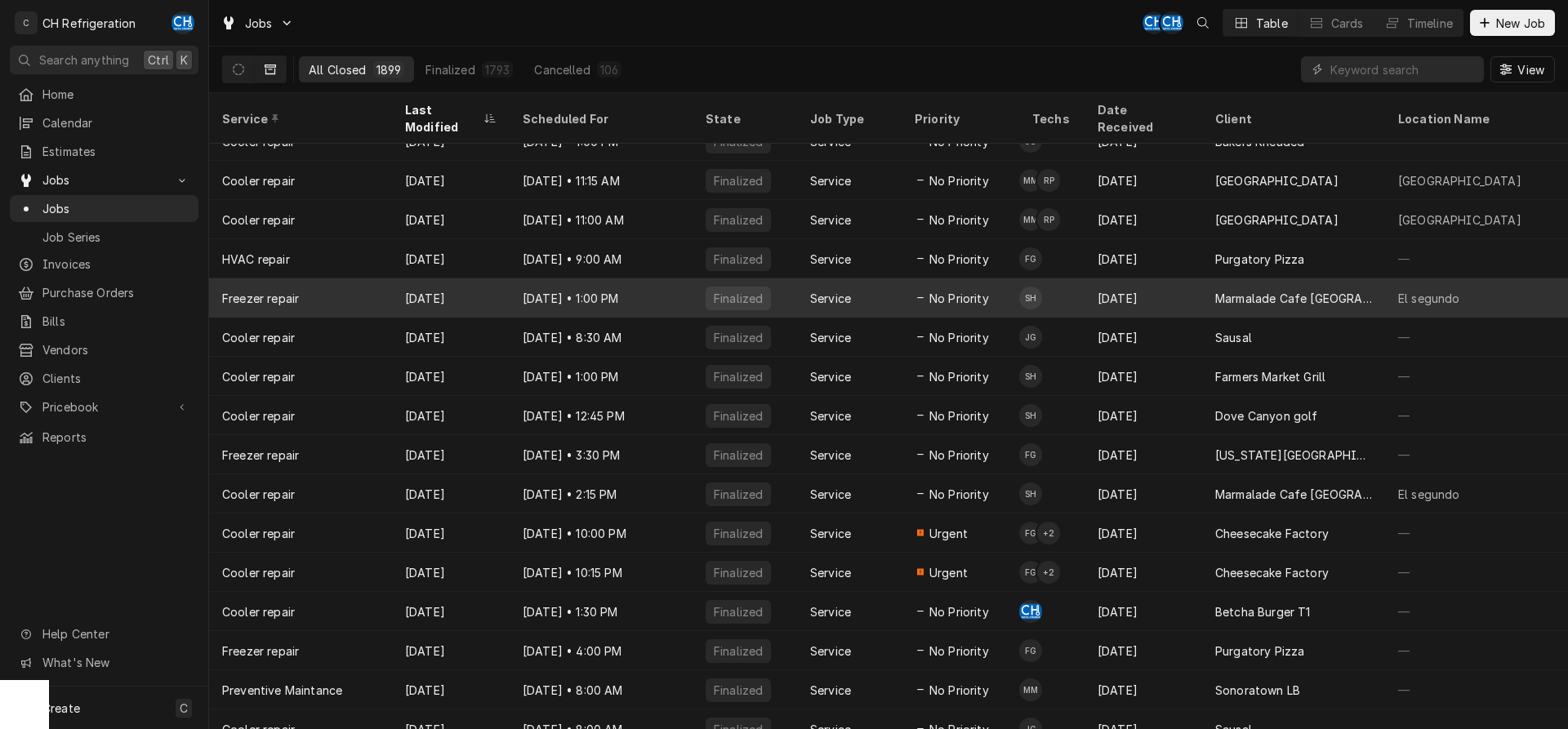
scroll to position [1276, 0]
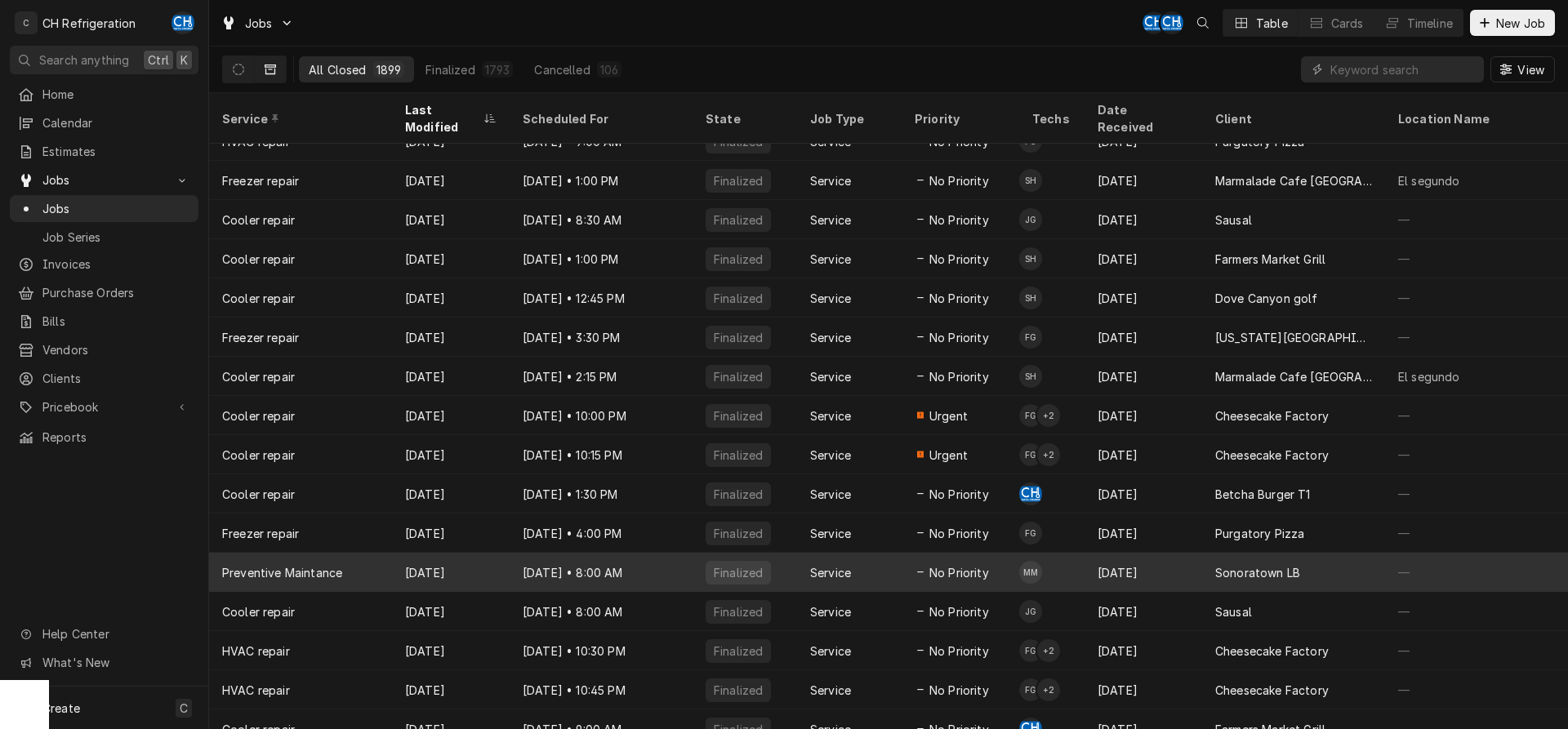
click at [1143, 552] on div "Sep 4" at bounding box center [1143, 572] width 117 height 39
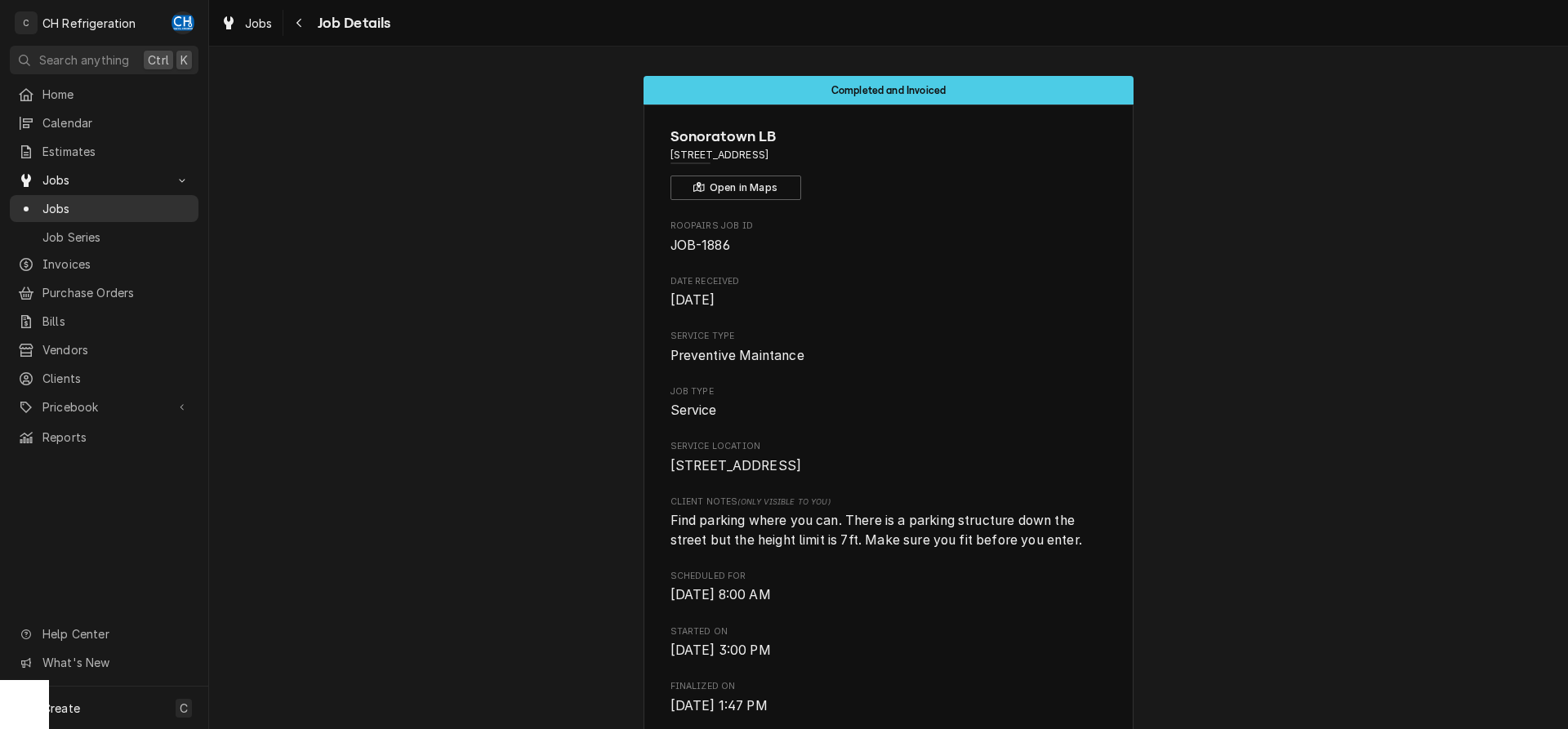
click at [89, 203] on span "Jobs" at bounding box center [117, 209] width 148 height 17
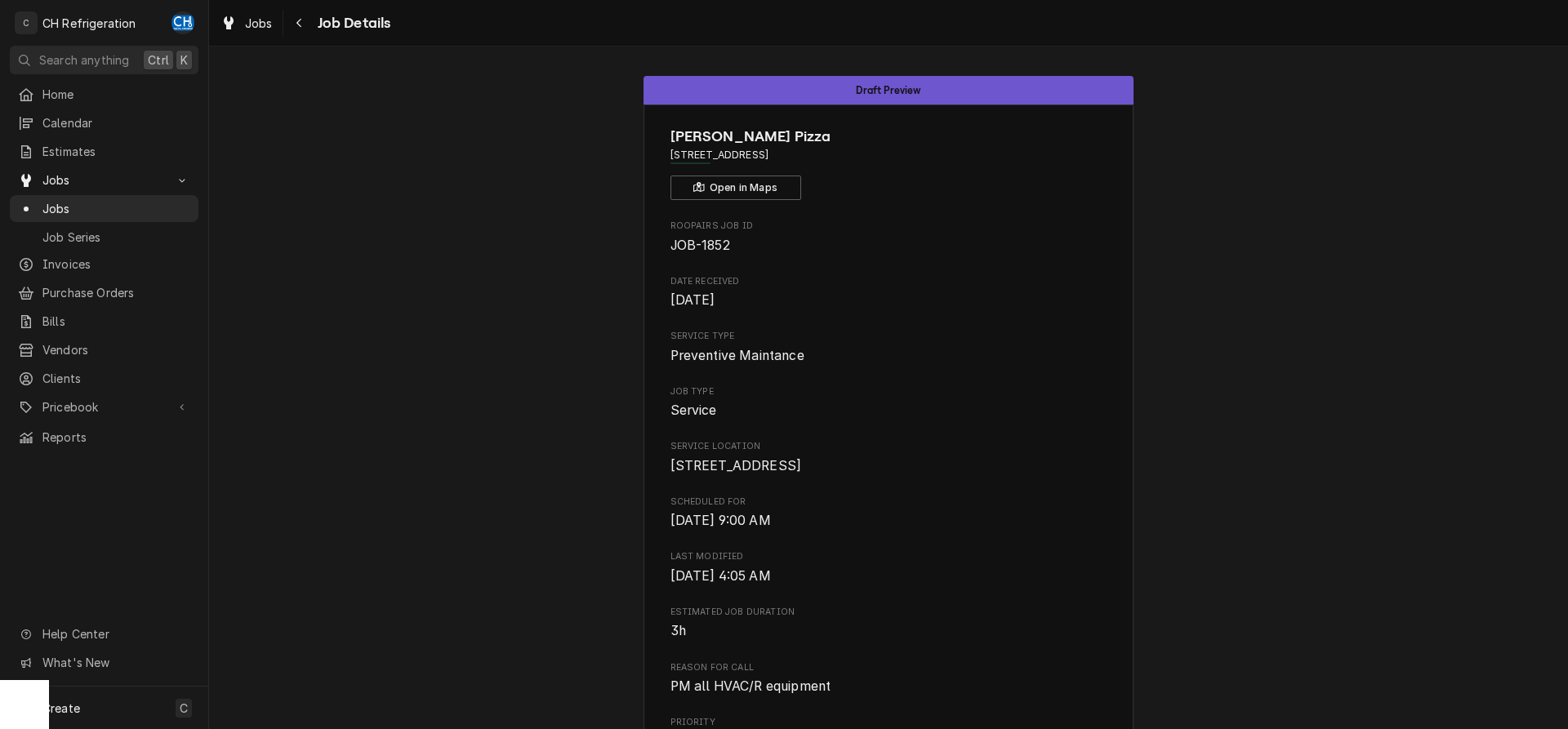
scroll to position [295, 0]
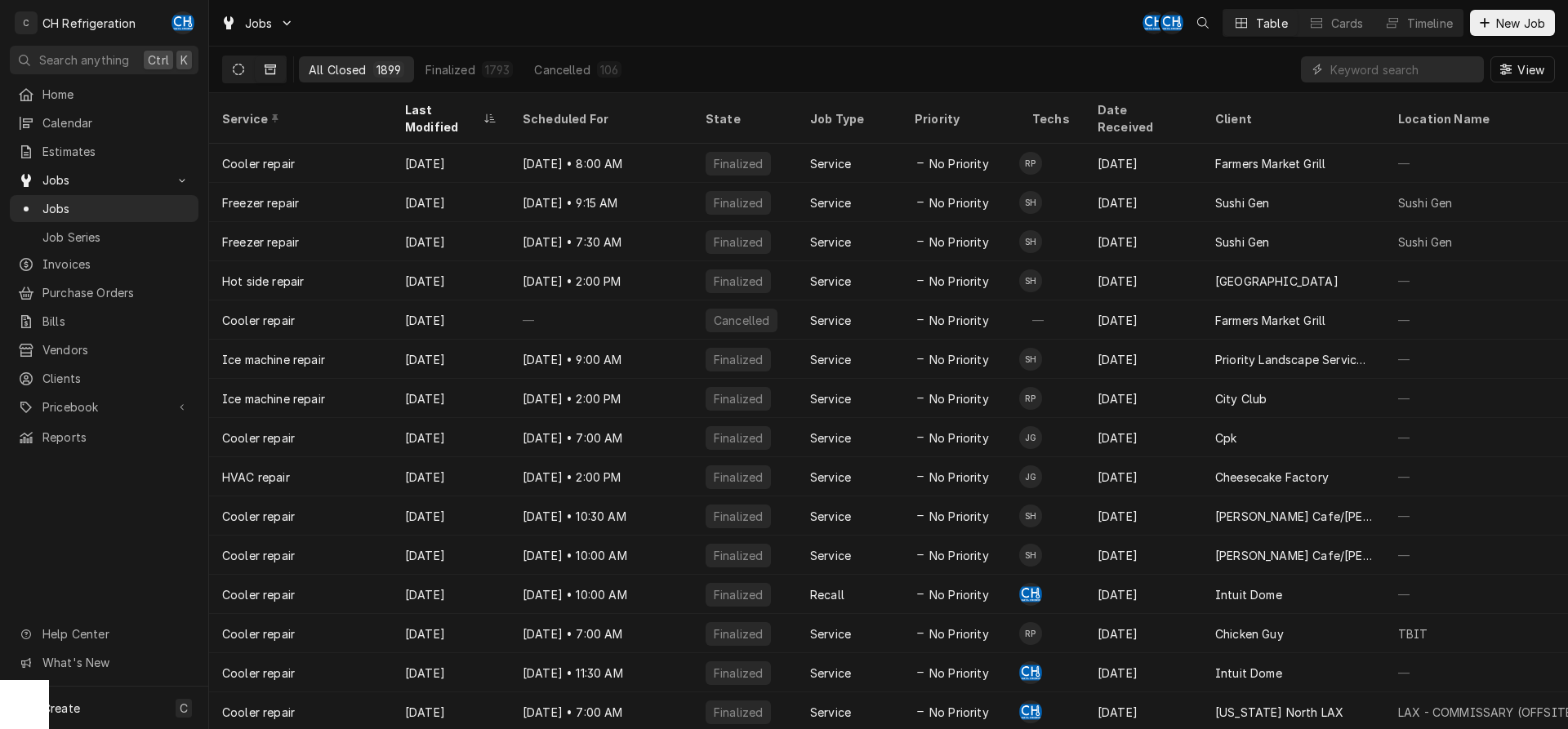
click at [233, 59] on button "Dynamic Content Wrapper" at bounding box center [239, 69] width 31 height 26
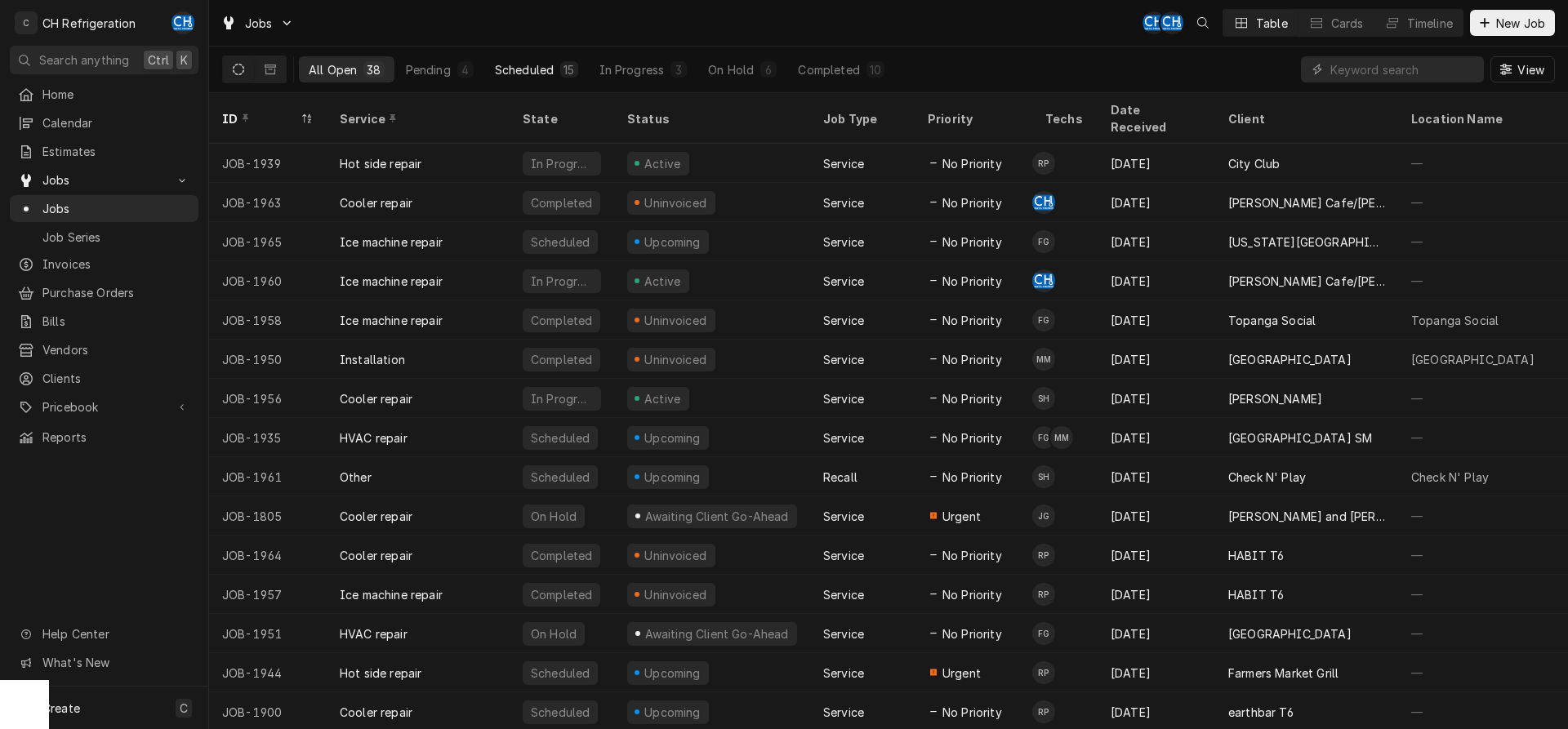
click at [530, 64] on div "Scheduled" at bounding box center [524, 70] width 59 height 17
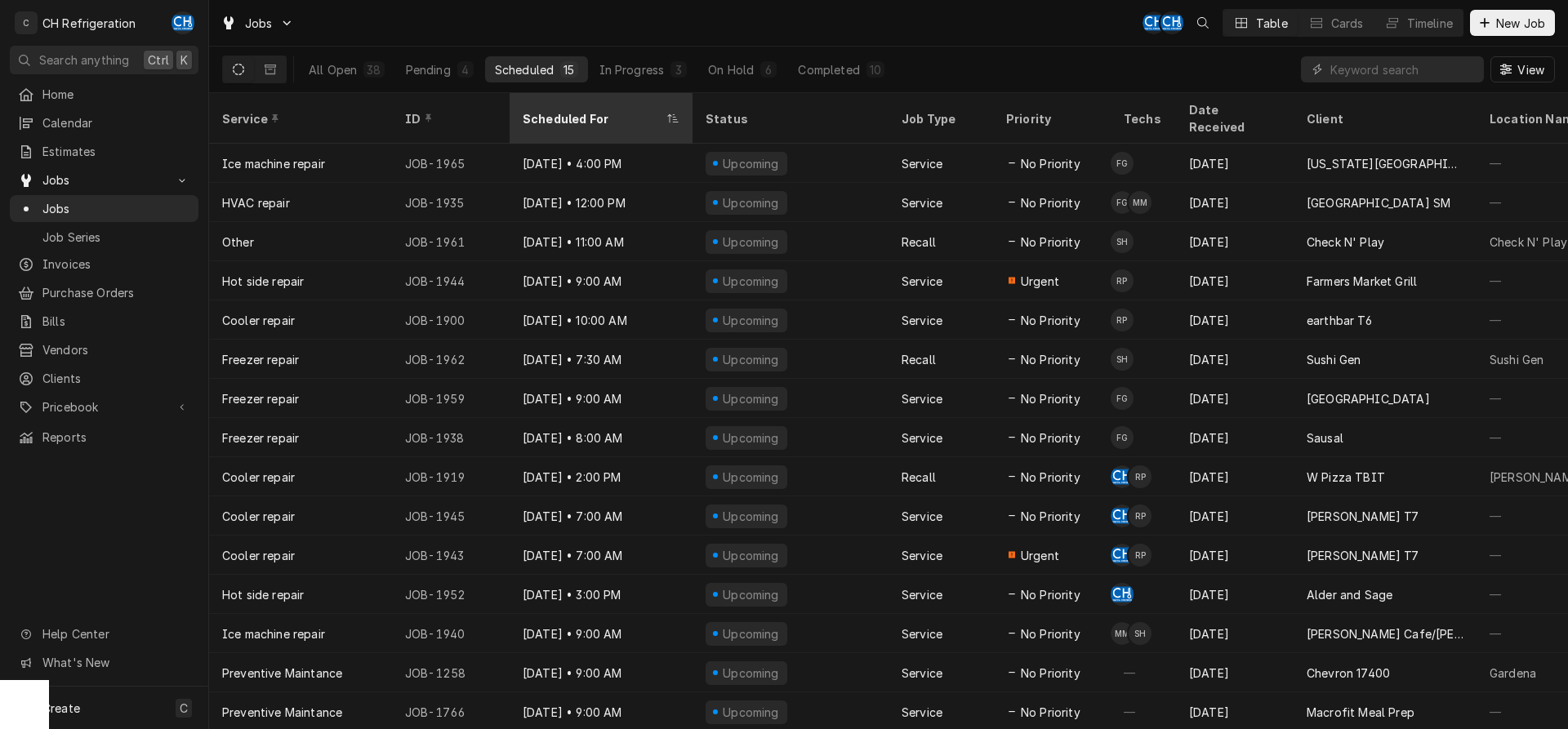
click at [591, 100] on div "Scheduled For" at bounding box center [601, 117] width 177 height 44
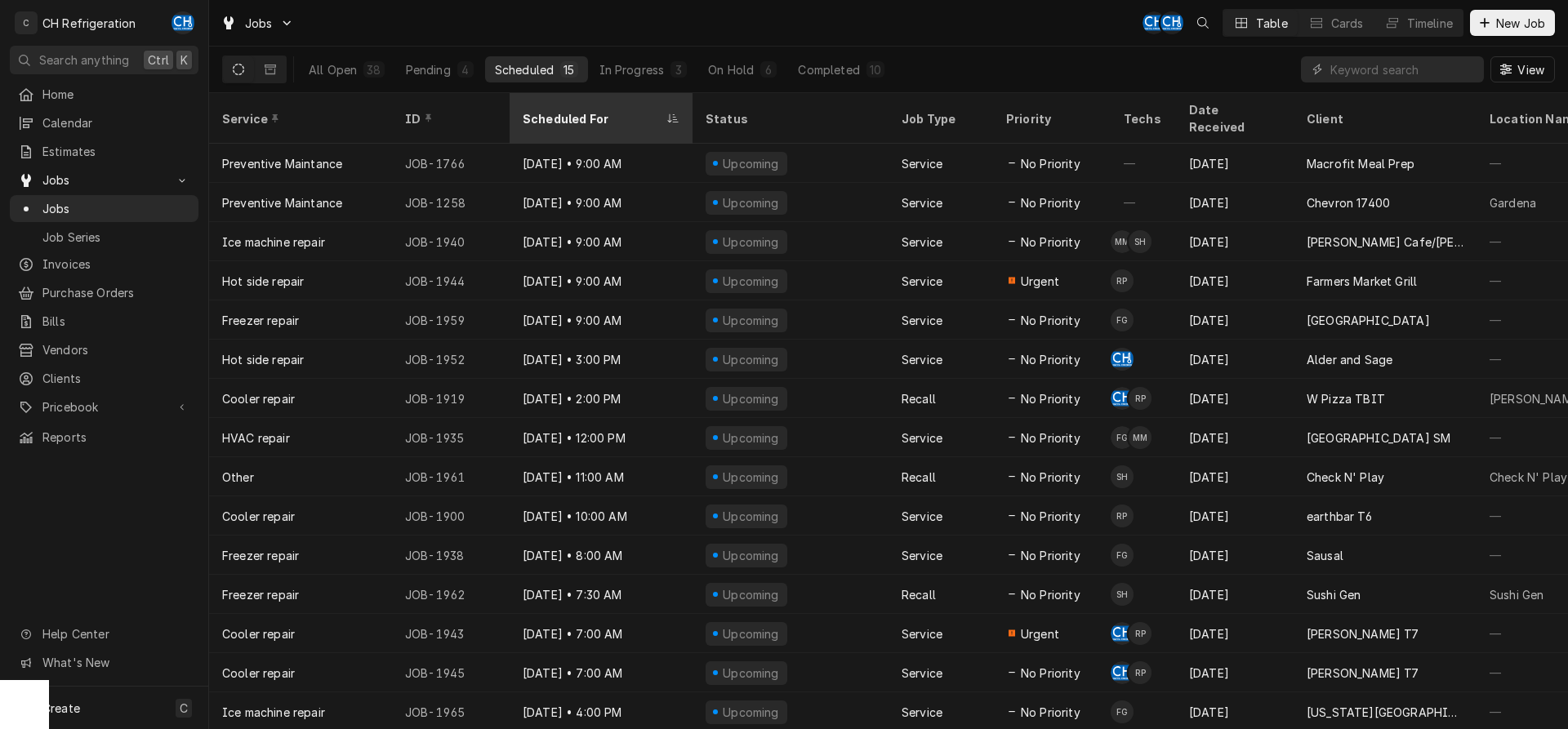
click at [591, 99] on div "Scheduled For" at bounding box center [601, 117] width 177 height 44
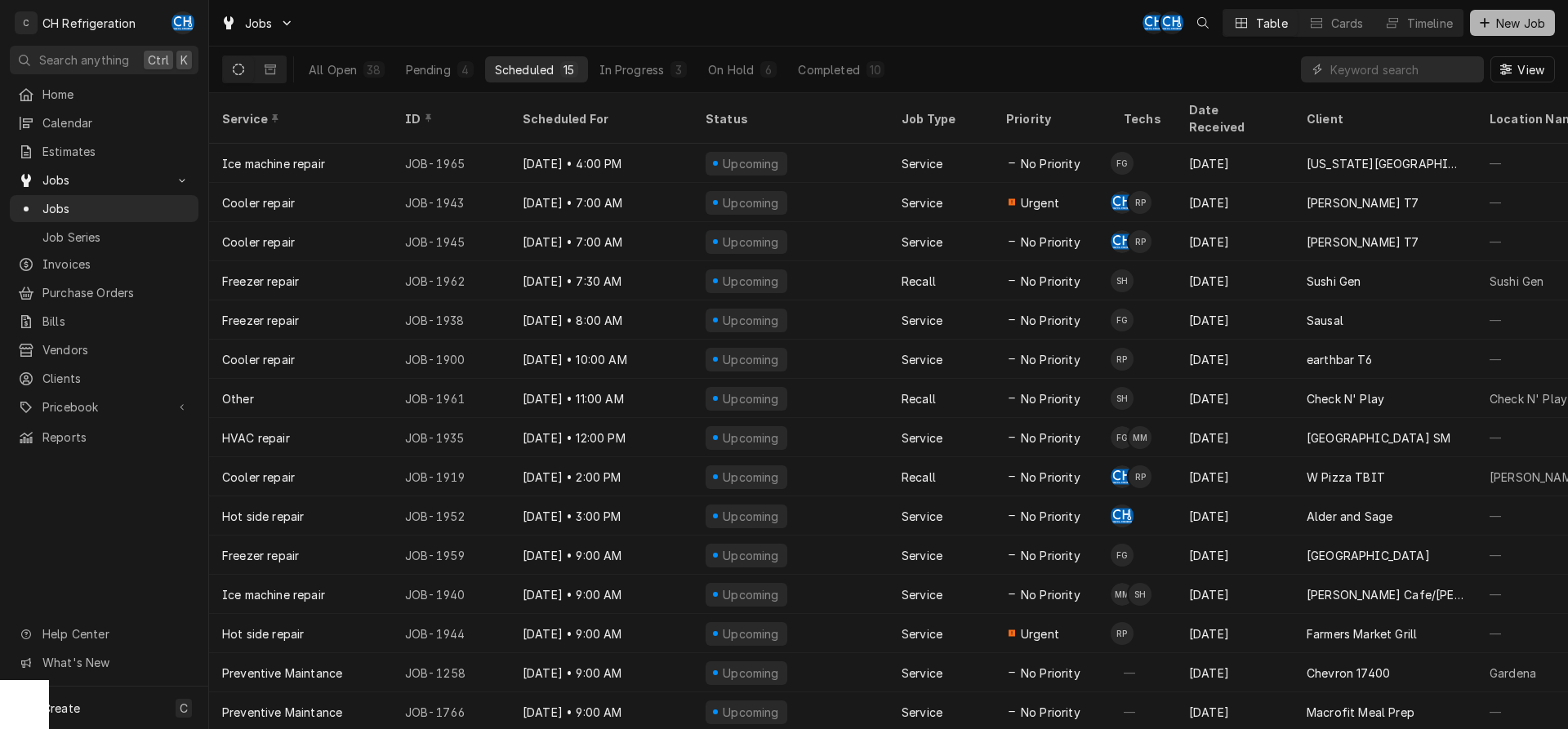
click at [1527, 29] on span "New Job" at bounding box center [1520, 23] width 55 height 17
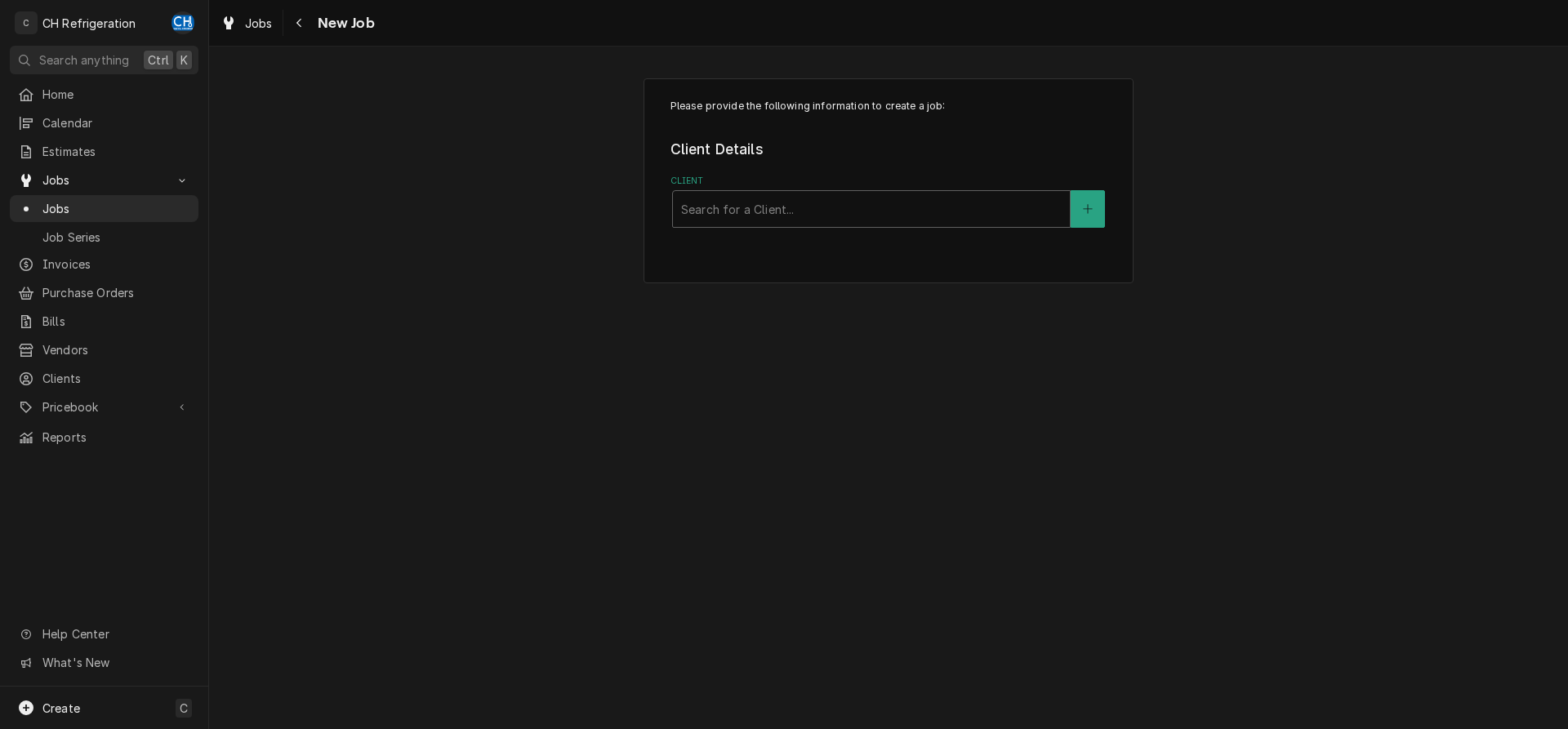
click at [799, 209] on div "Client" at bounding box center [872, 209] width 381 height 29
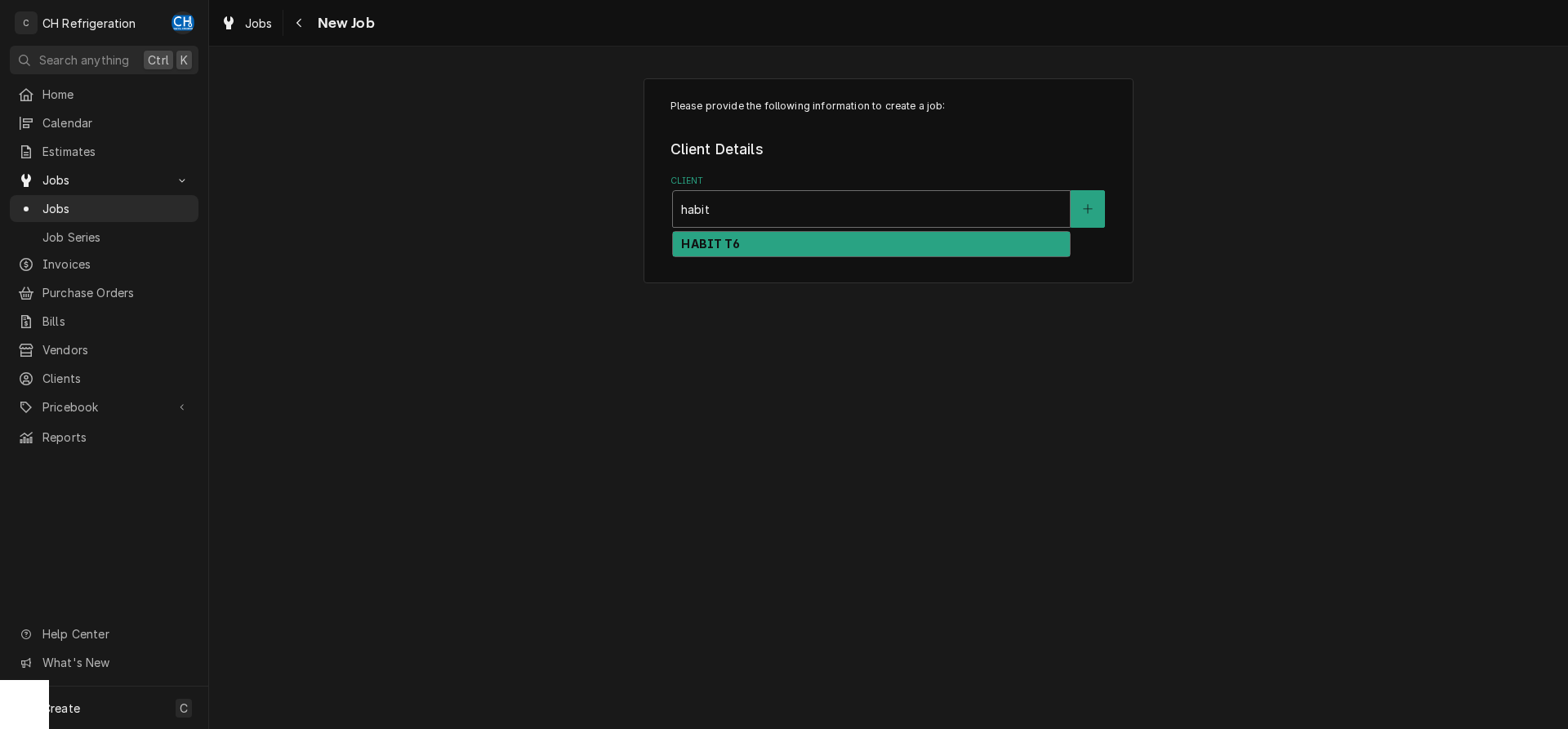
type input "habit"
click at [795, 229] on div "Please provide the following information to create a job: Client Details Client…" at bounding box center [888, 181] width 490 height 205
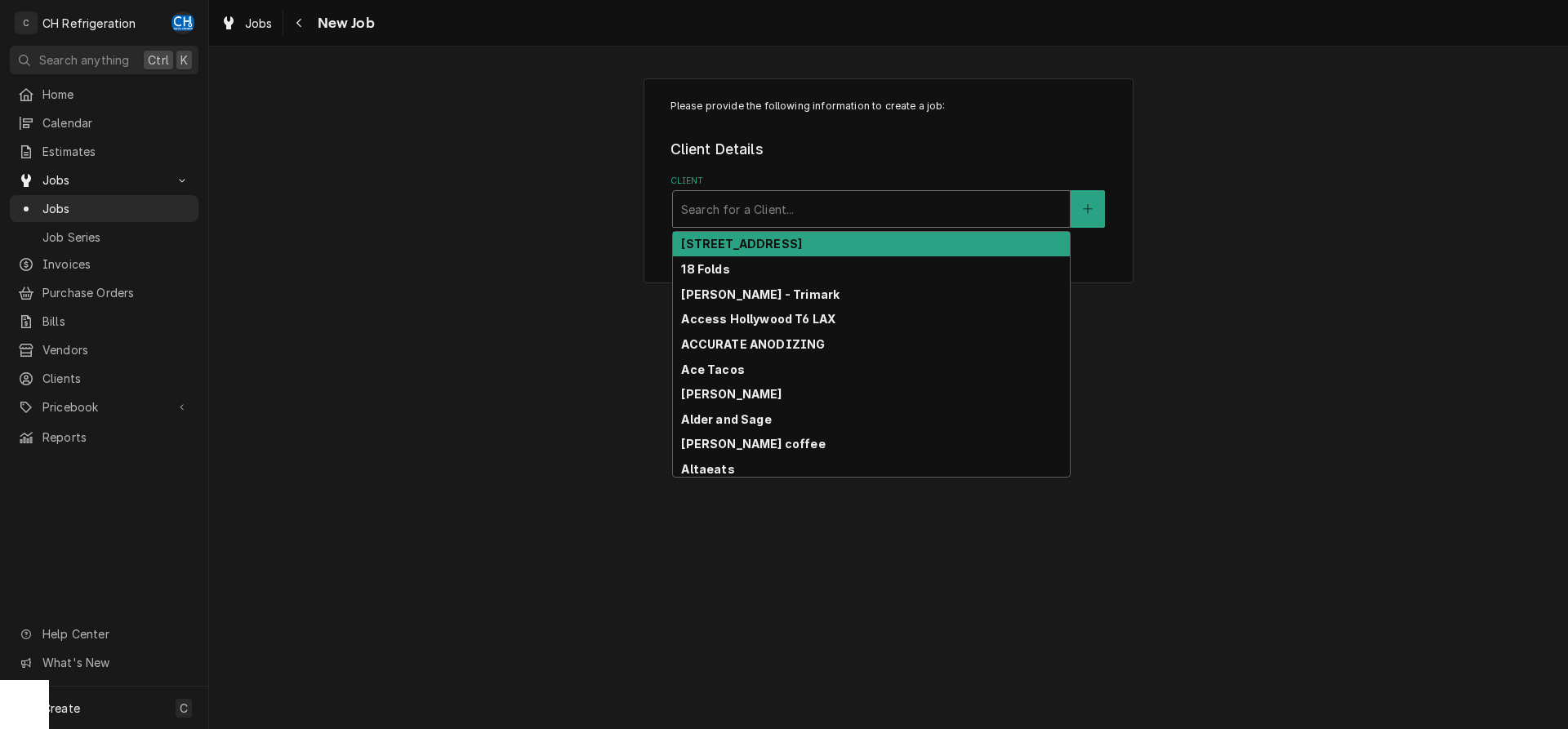
click at [786, 212] on div "Client" at bounding box center [872, 209] width 381 height 29
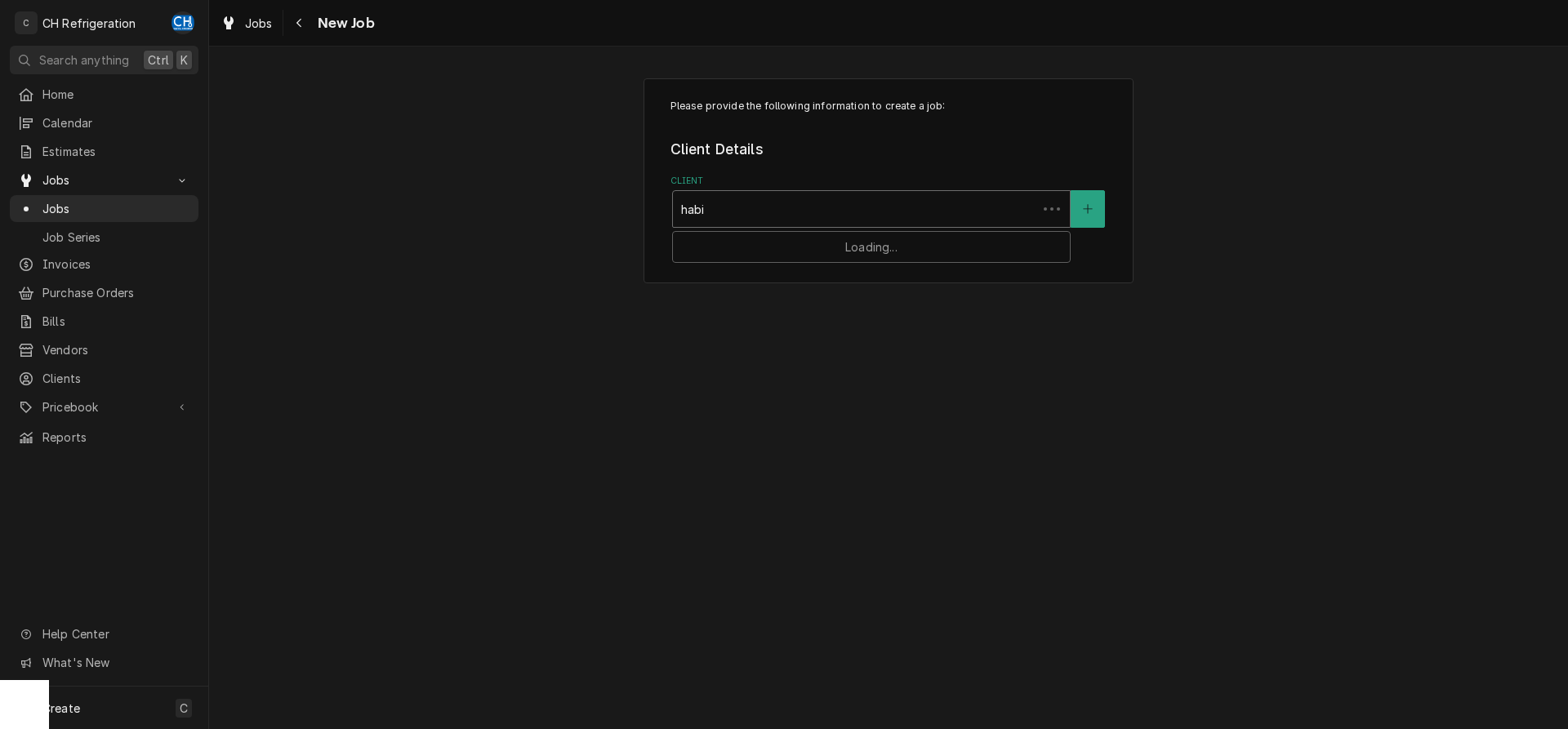
type input "habit"
click at [764, 248] on div "HABIT T6" at bounding box center [871, 245] width 397 height 25
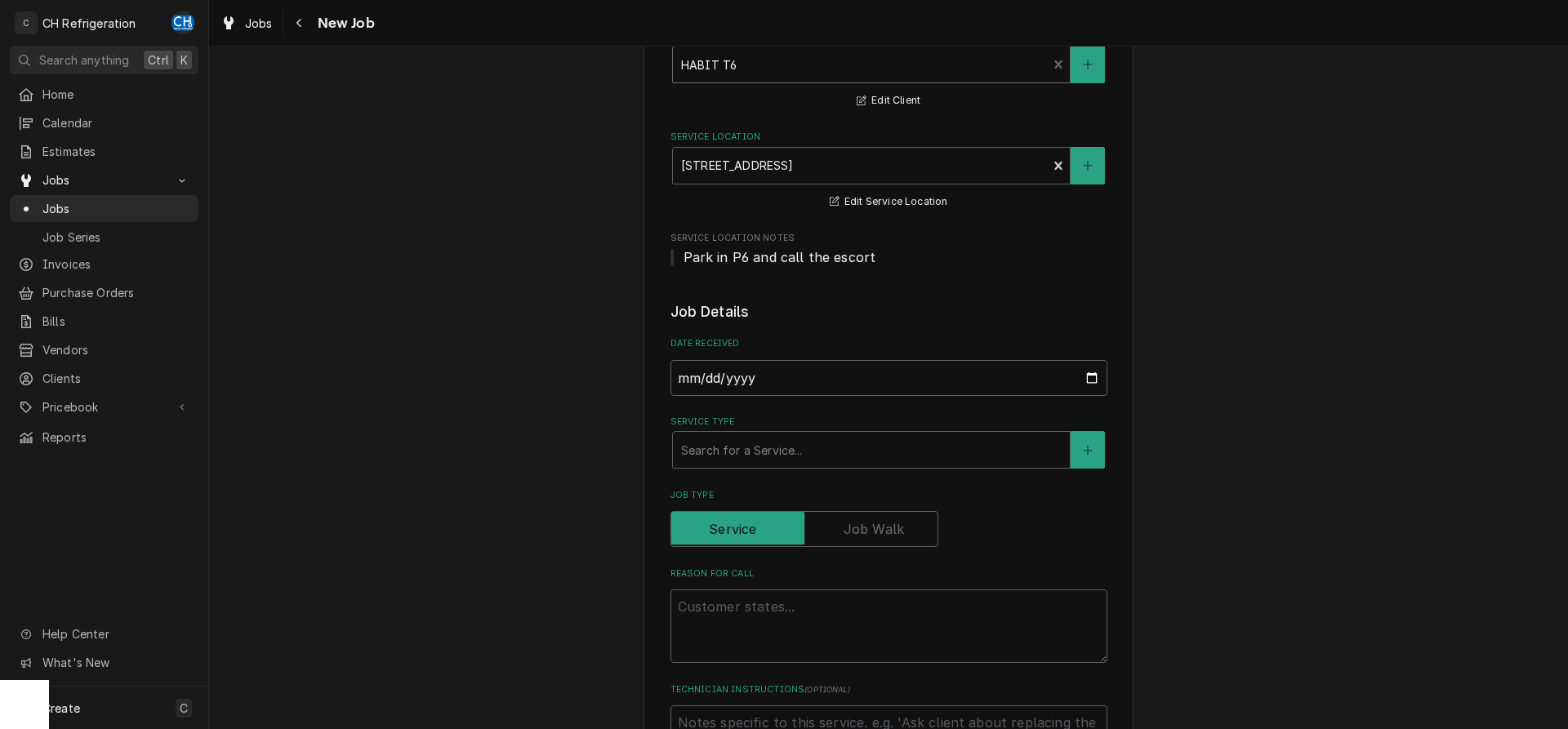
scroll to position [249, 0]
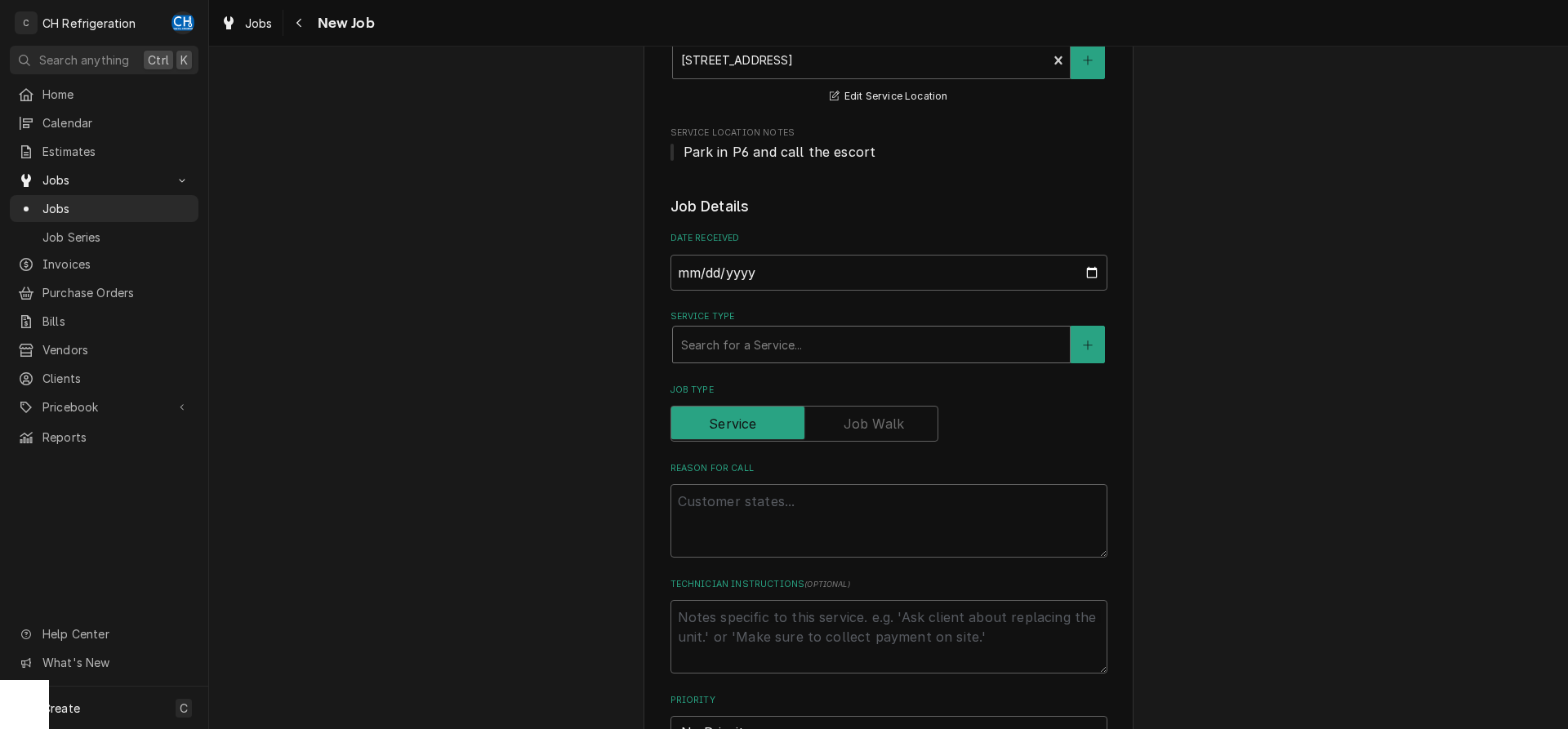
click at [784, 345] on div "Service Type" at bounding box center [872, 345] width 381 height 29
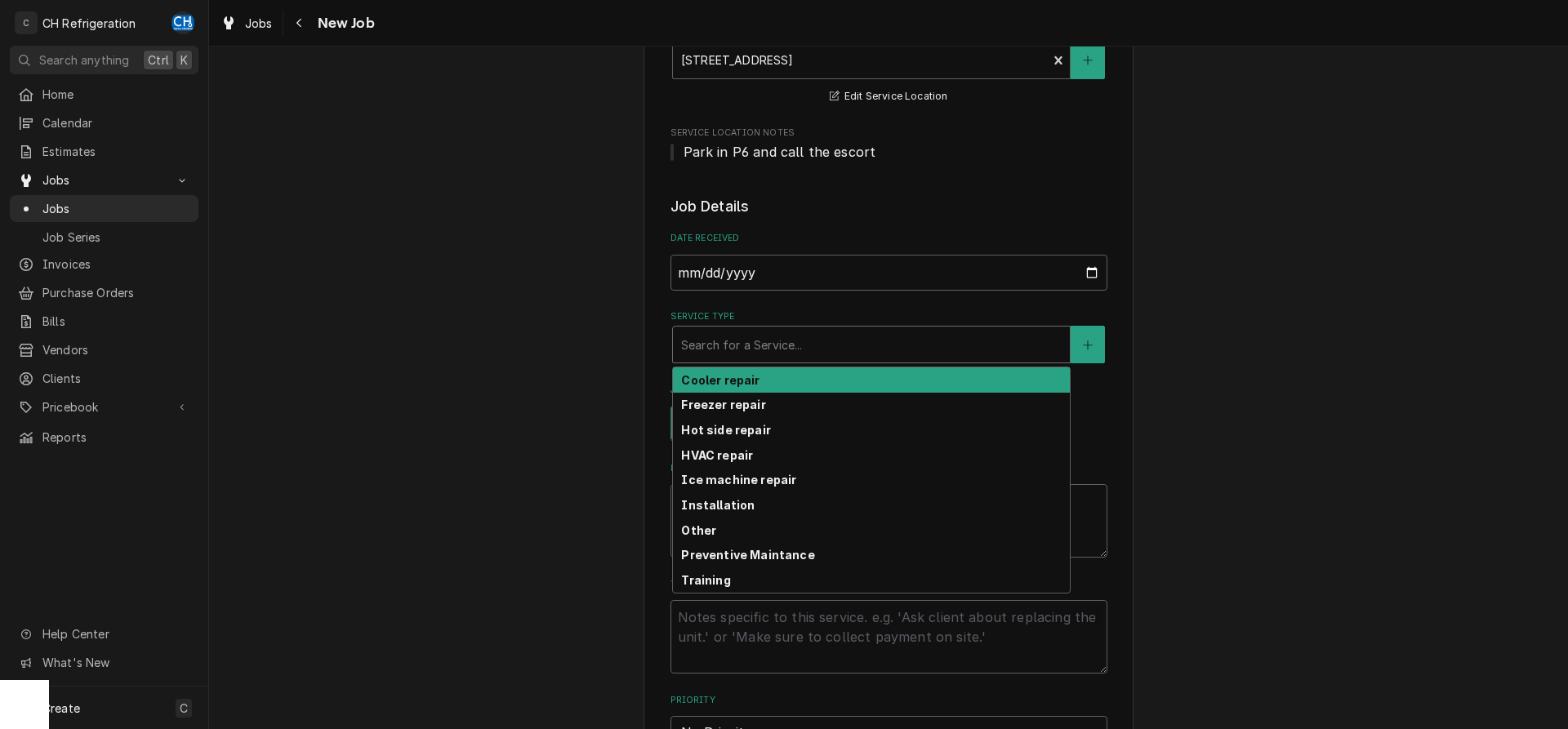
click at [755, 390] on div "Cooler repair" at bounding box center [871, 381] width 397 height 25
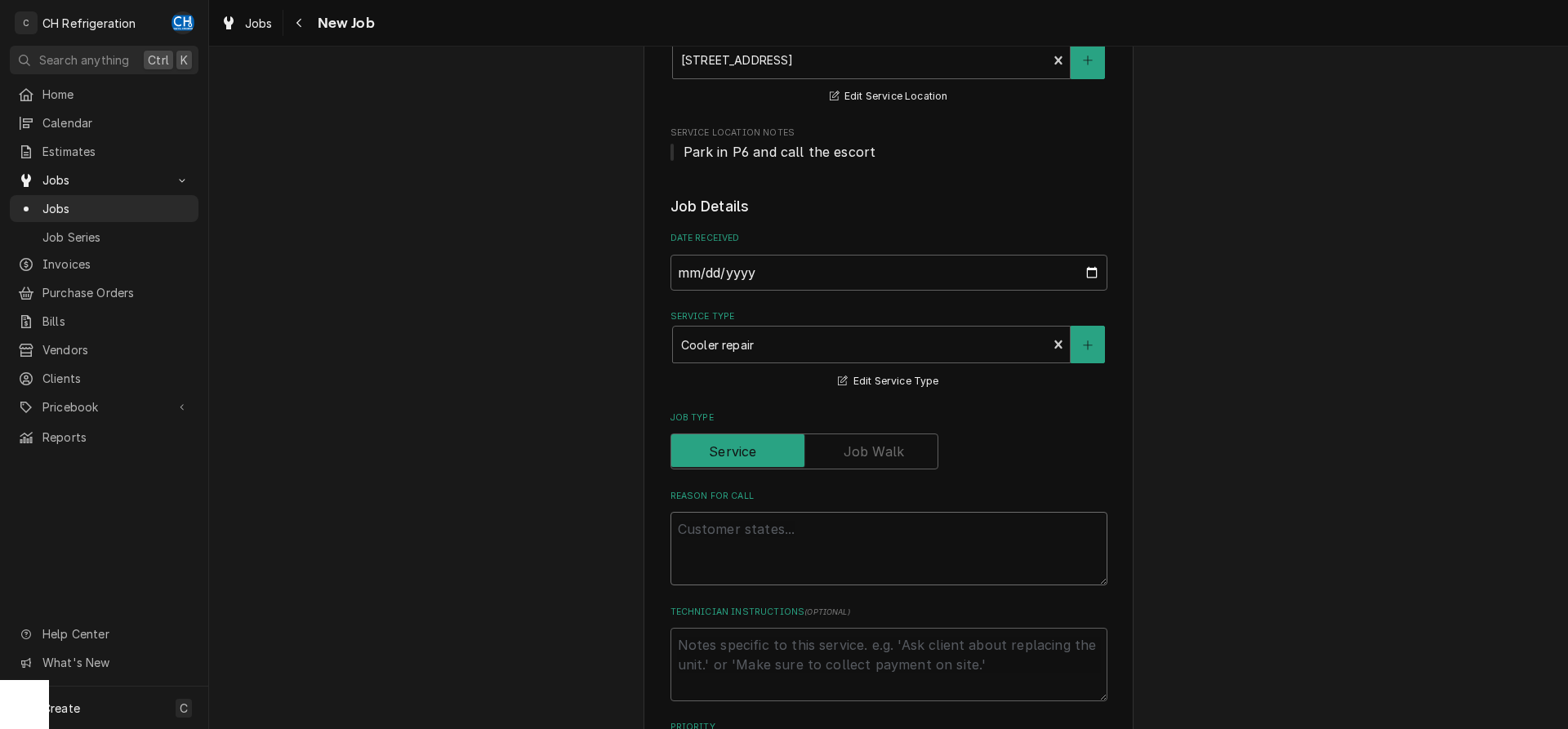
click at [781, 532] on textarea "Reason For Call" at bounding box center [889, 548] width 437 height 74
type textarea "x"
type textarea "w"
type textarea "x"
type textarea "wa"
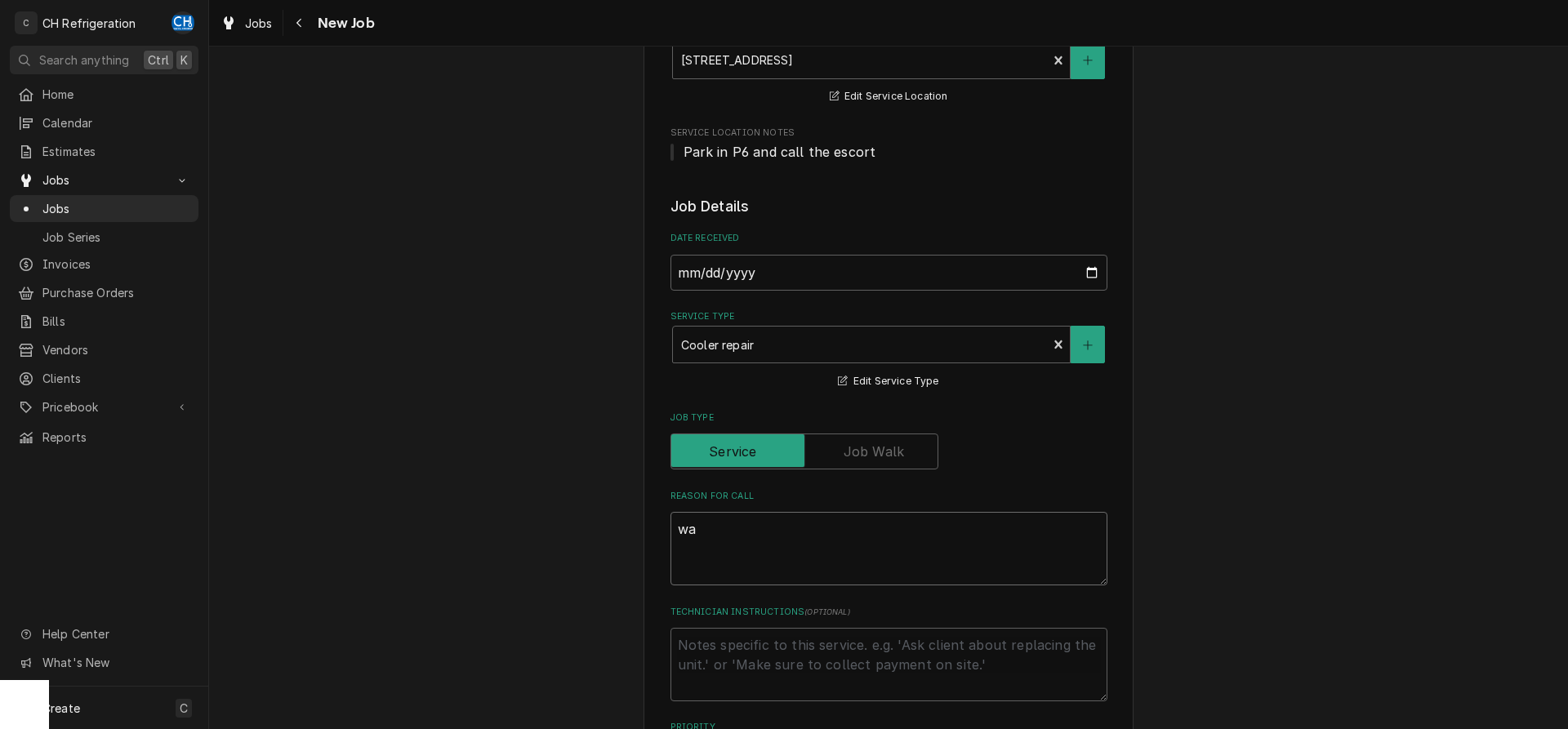
type textarea "x"
type textarea "wal"
type textarea "x"
type textarea "walk"
type textarea "x"
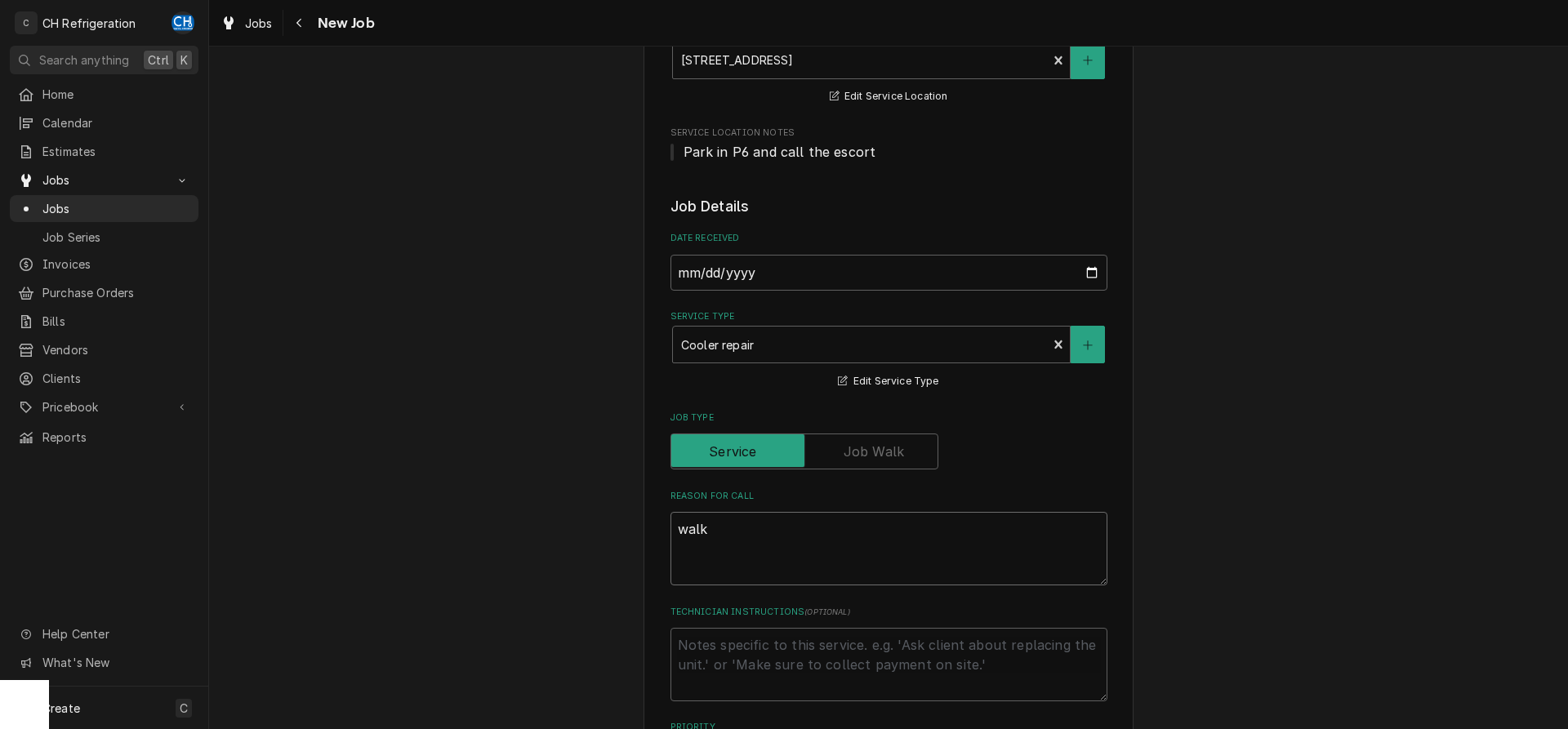
type textarea "walk-"
type textarea "x"
type textarea "walk-i"
type textarea "x"
type textarea "walk-in"
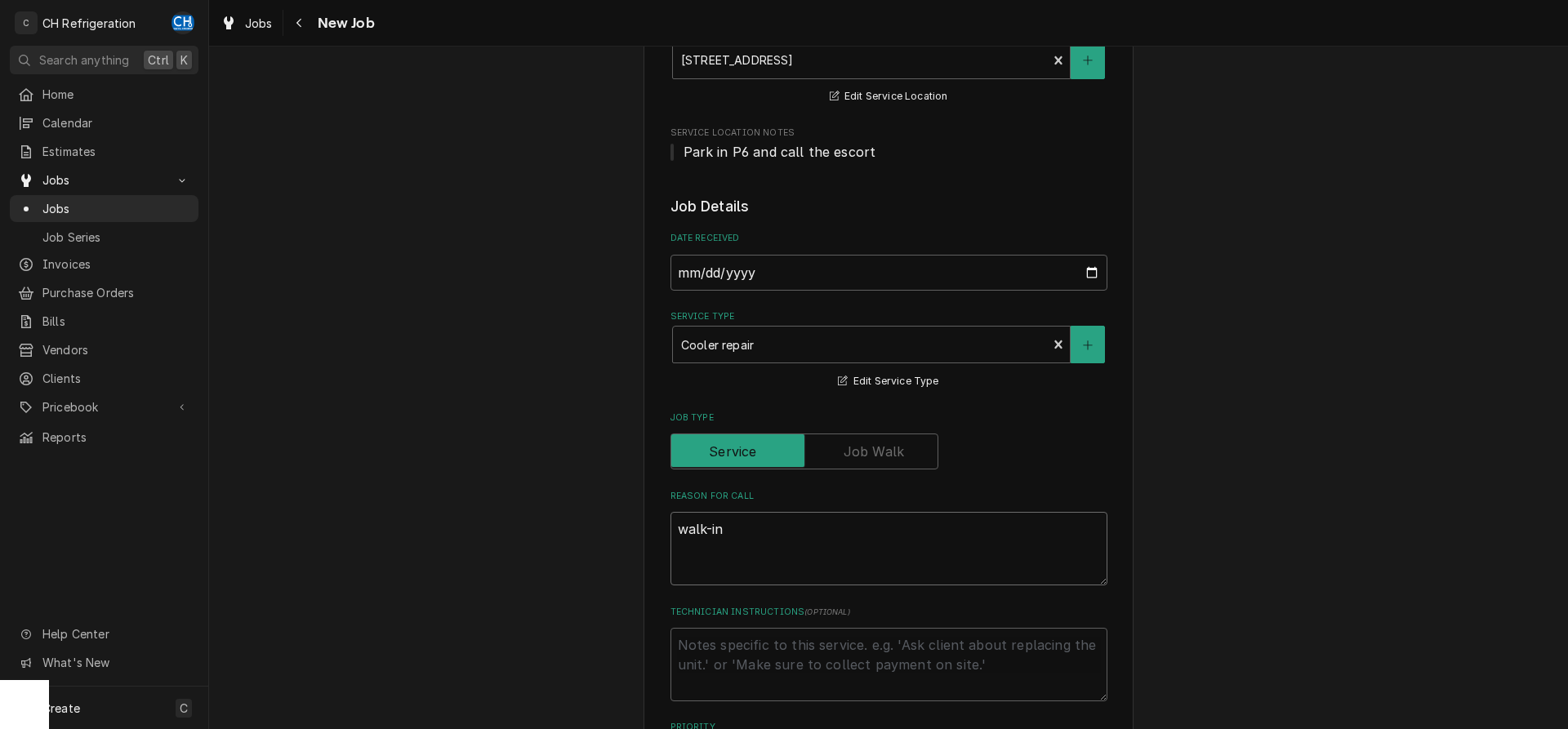
type textarea "x"
type textarea "walk-in"
type textarea "x"
type textarea "walk-in n"
type textarea "x"
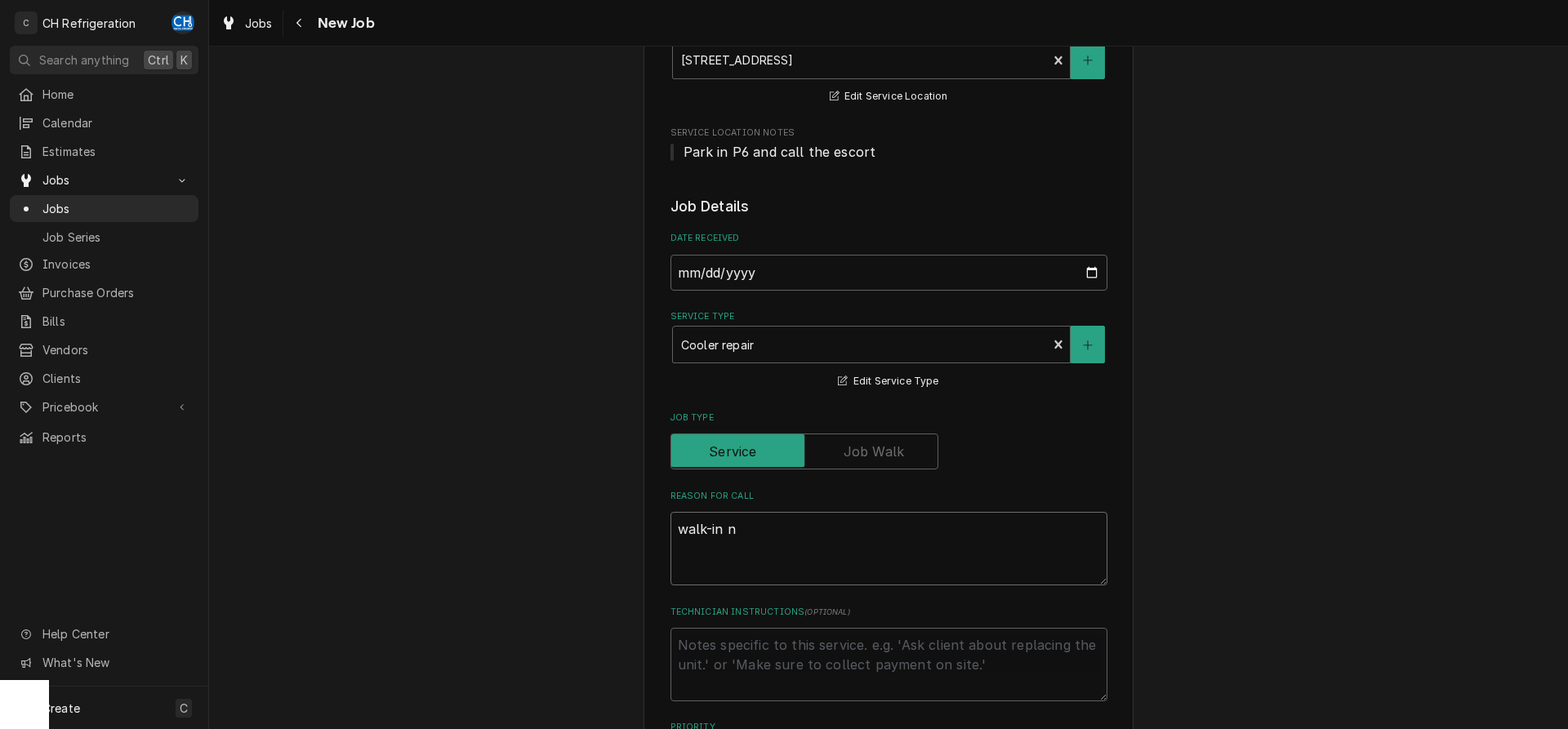
type textarea "walk-in no"
type textarea "x"
type textarea "walk-in not"
type textarea "x"
type textarea "walk-in not"
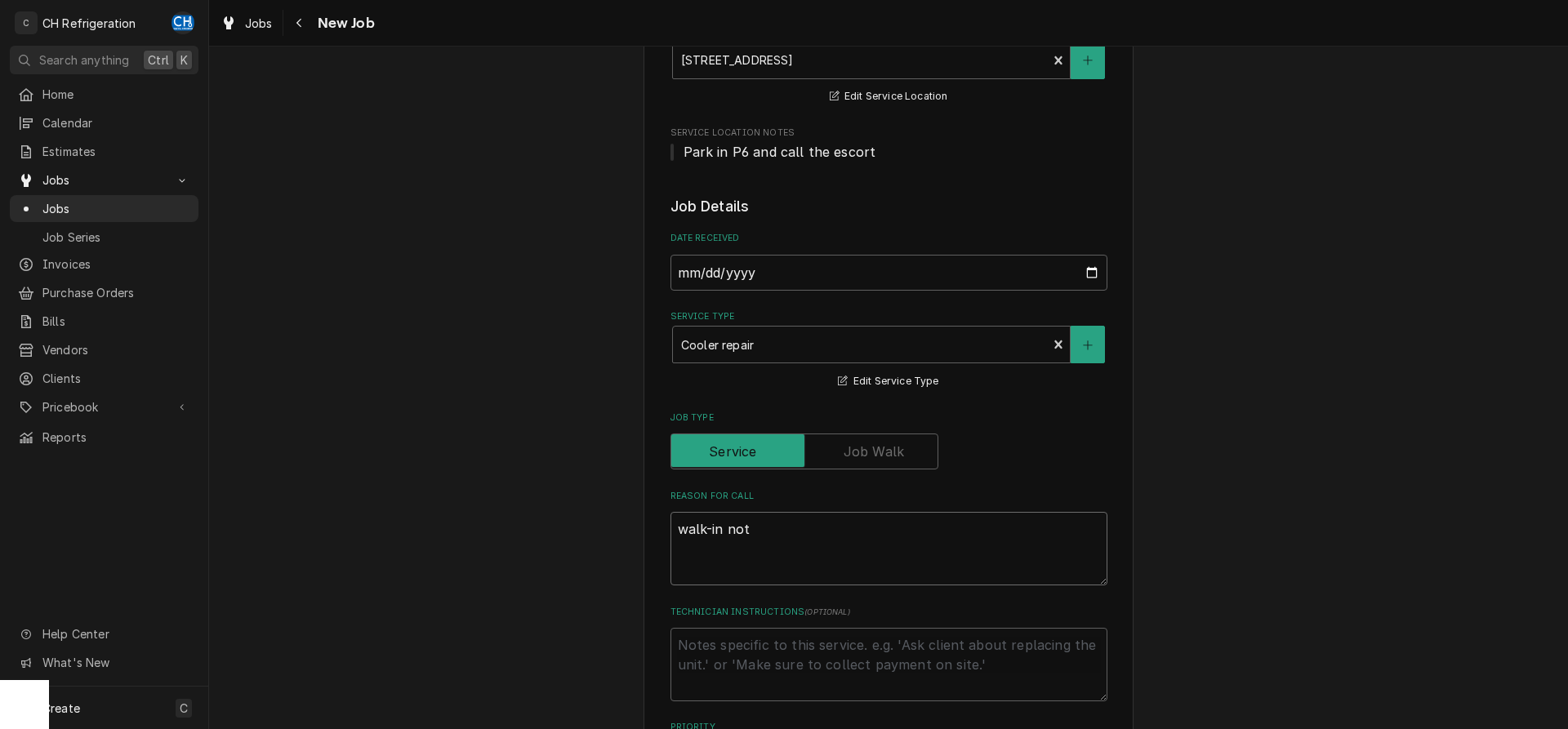
type textarea "x"
type textarea "walk-in not a"
type textarea "x"
type textarea "walk-in not at"
type textarea "x"
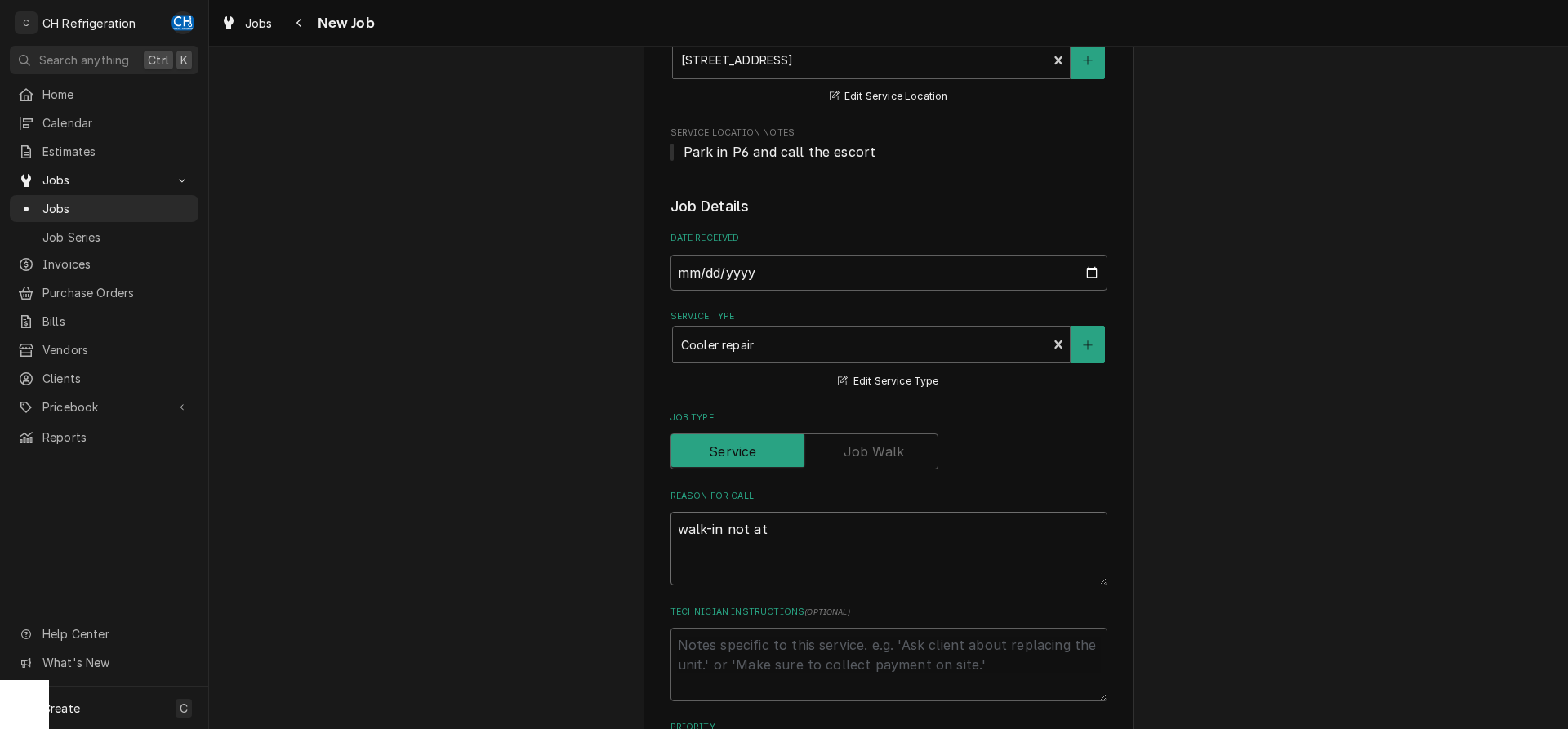
type textarea "walk-in not at"
type textarea "x"
type textarea "walk-in not at t"
type textarea "x"
type textarea "walk-in not at te"
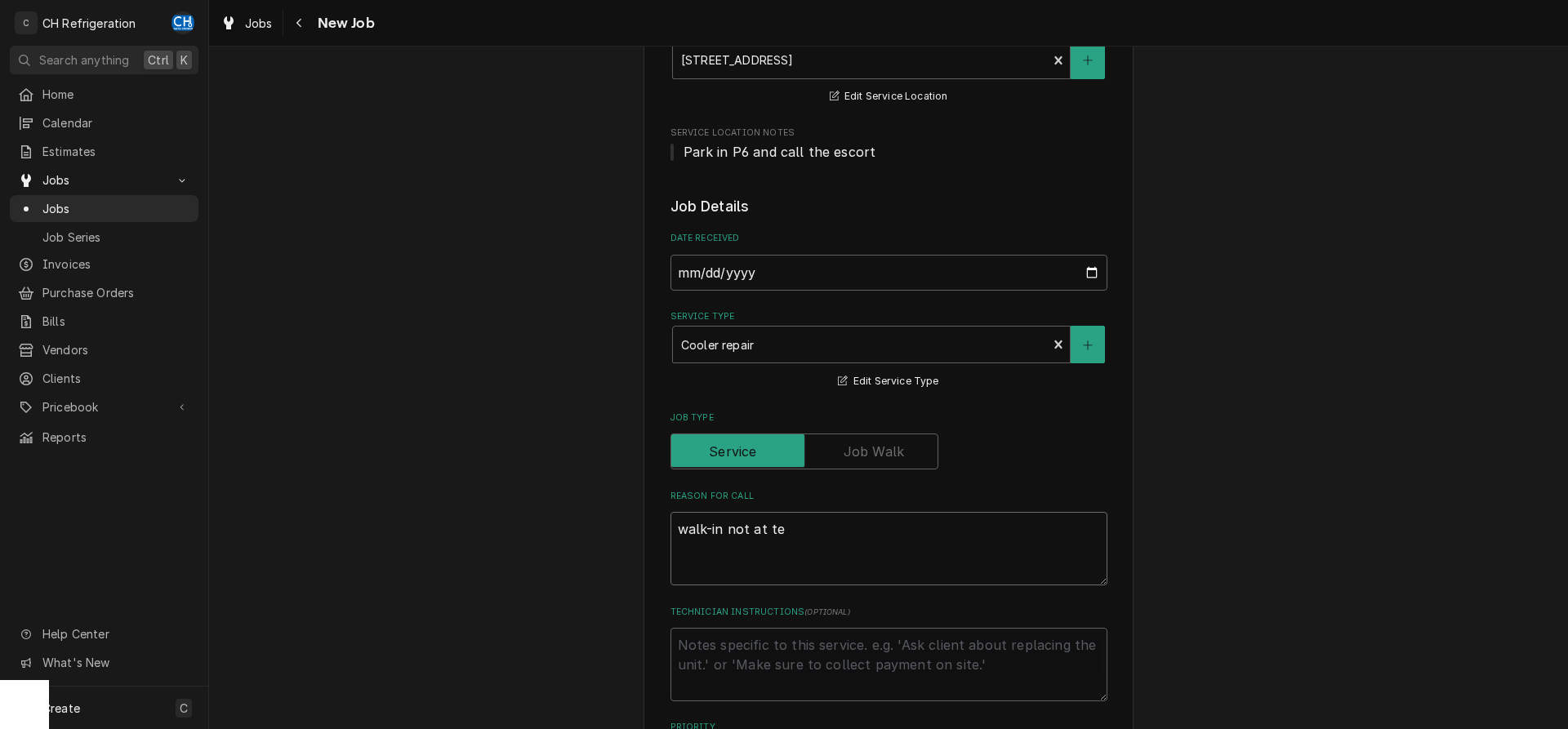
type textarea "x"
type textarea "walk-in not at tem"
type textarea "x"
type textarea "walk-in not at temp"
type textarea "x"
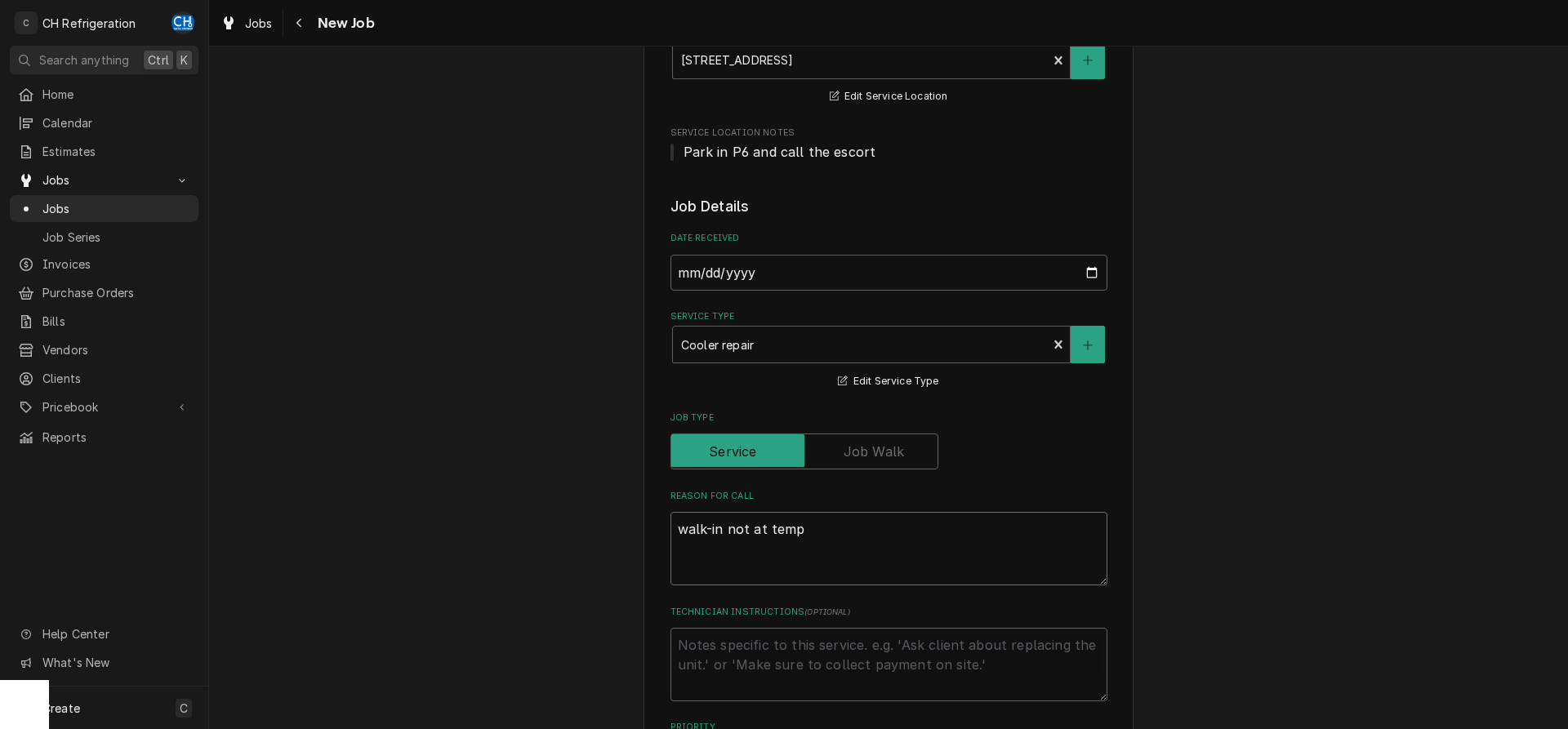
type textarea "walk-in not at temp."
type textarea "x"
type textarea "walk-in not at temp."
type textarea "x"
type textarea "walk-in not at temp. M"
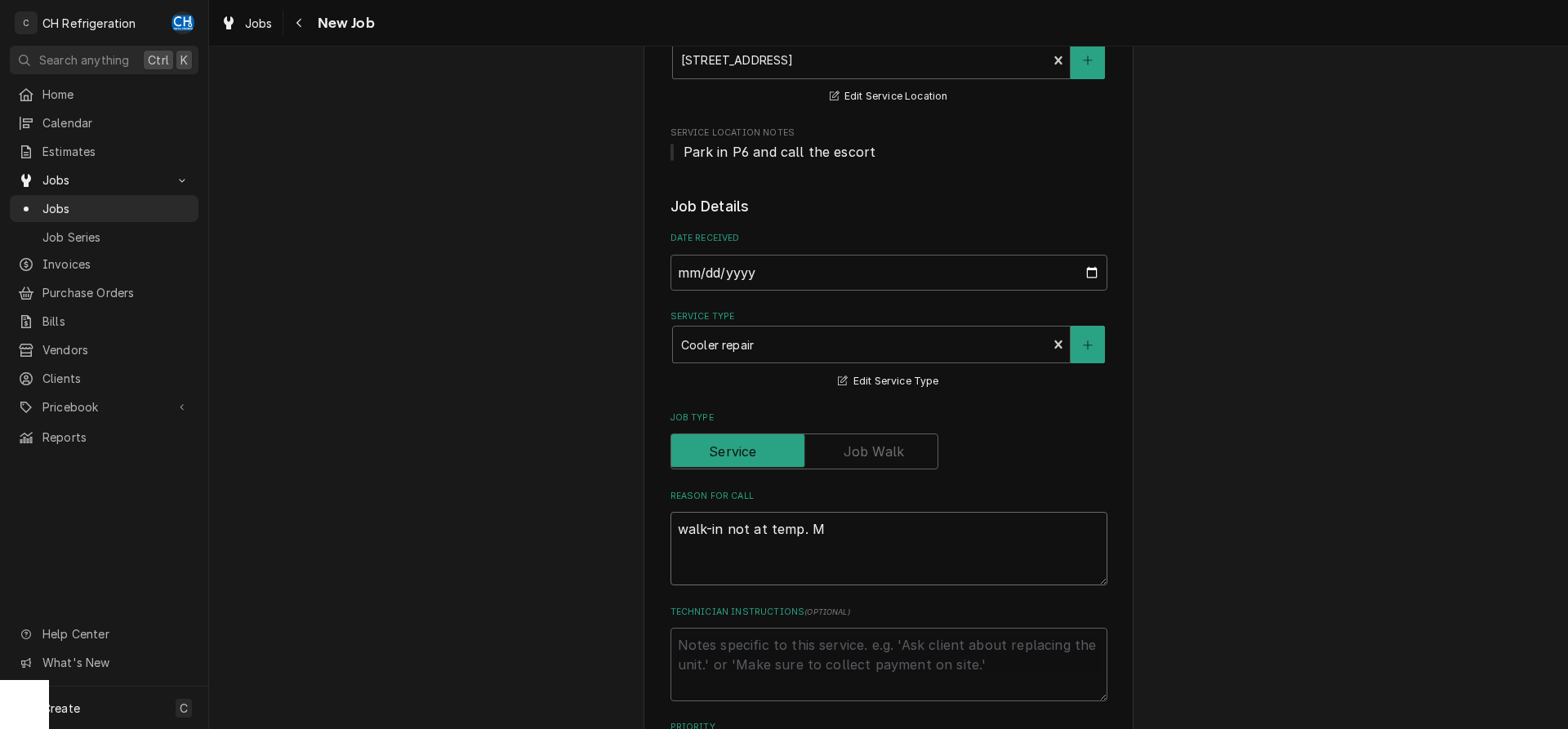
type textarea "x"
type textarea "walk-in not at temp. Mi"
type textarea "x"
type textarea "walk-in not at temp. Migh"
type textarea "x"
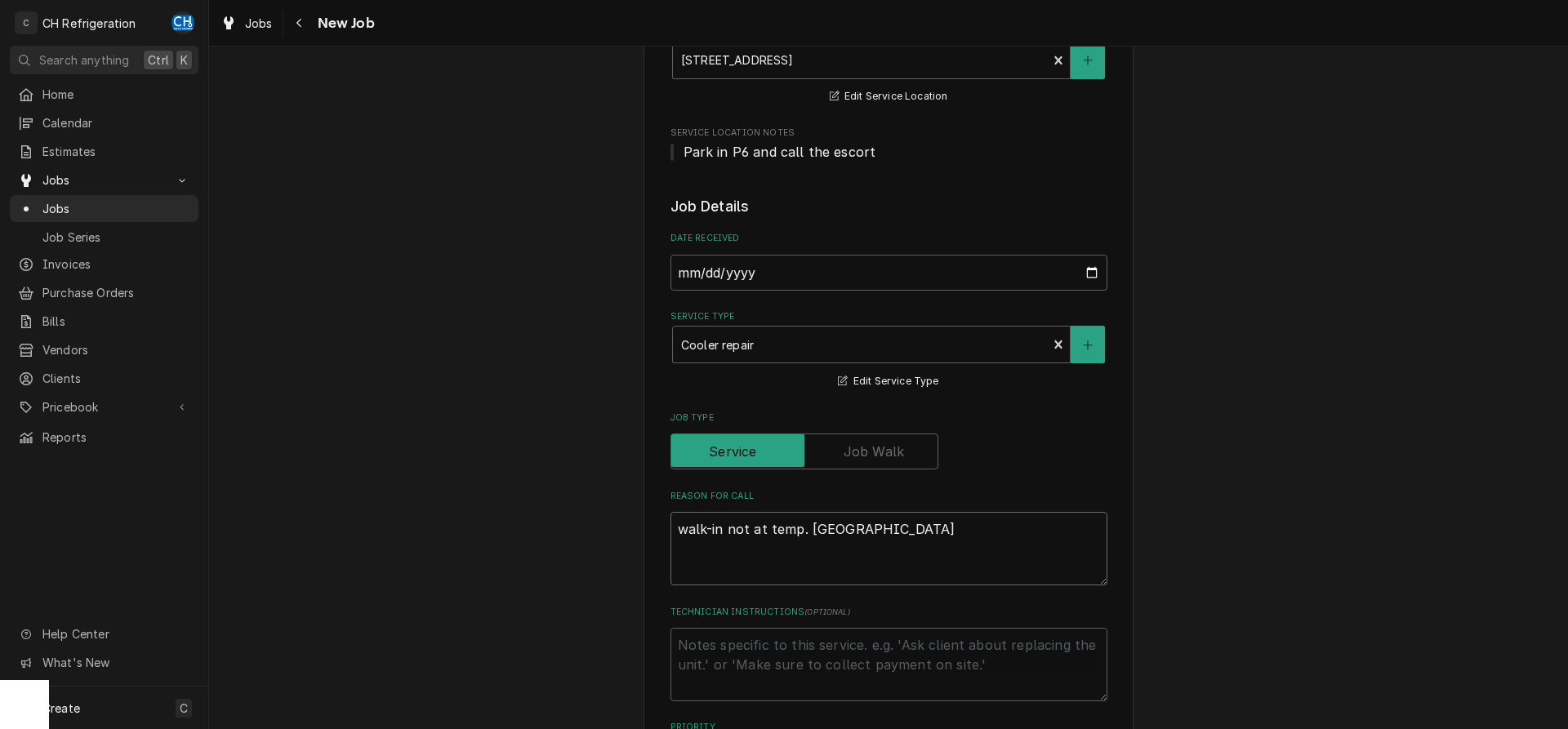
type textarea "walk-in not at temp. Might"
type textarea "x"
type textarea "walk-in not at temp. Might"
type textarea "x"
type textarea "walk-in not at temp. Might n"
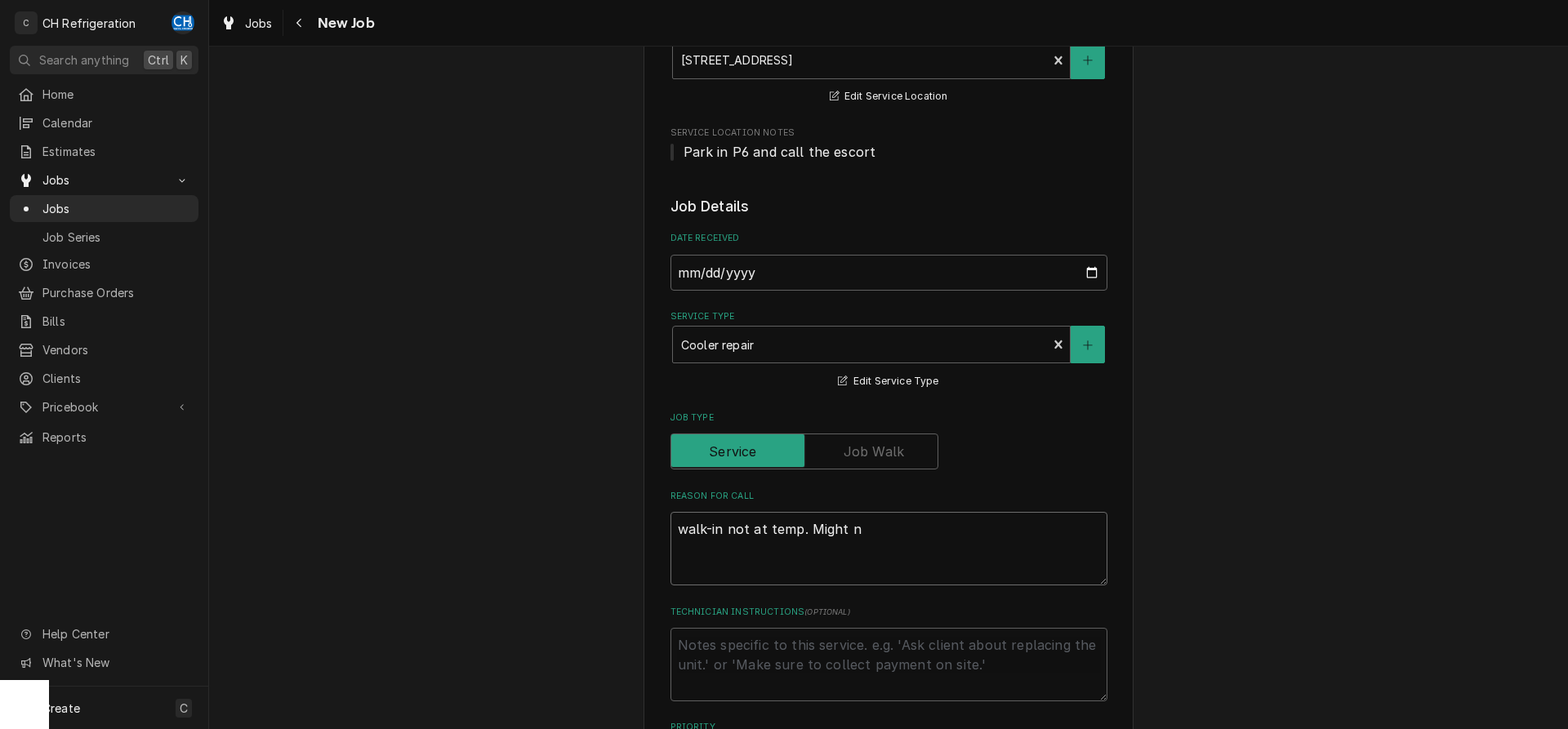
type textarea "x"
type textarea "walk-in not at temp. Might ne"
type textarea "x"
type textarea "walk-in not at temp. Might nee"
type textarea "x"
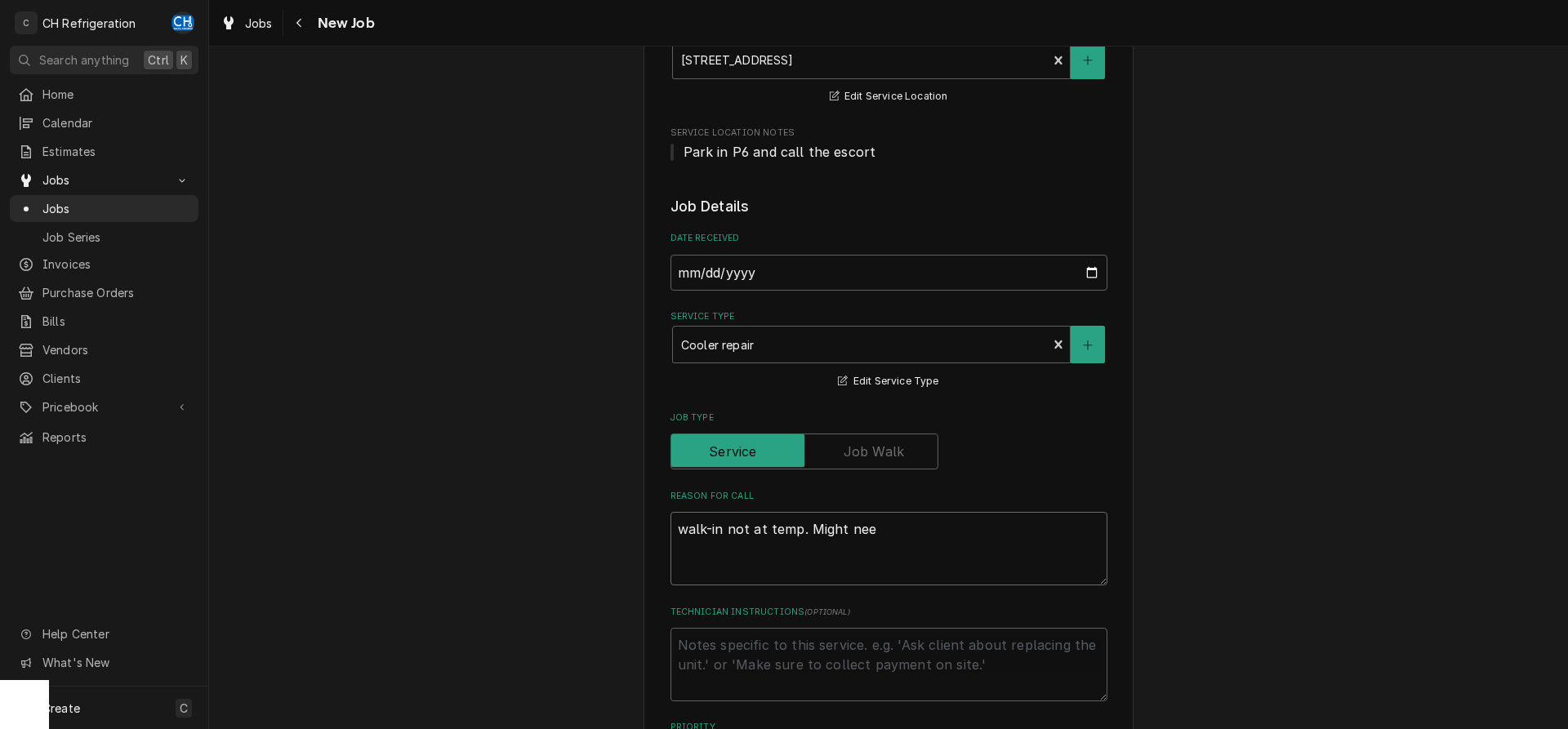
type textarea "walk-in not at temp. Might need"
type textarea "x"
type textarea "walk-in not at temp. Might need"
type textarea "x"
type textarea "walk-in not at temp. Might need d"
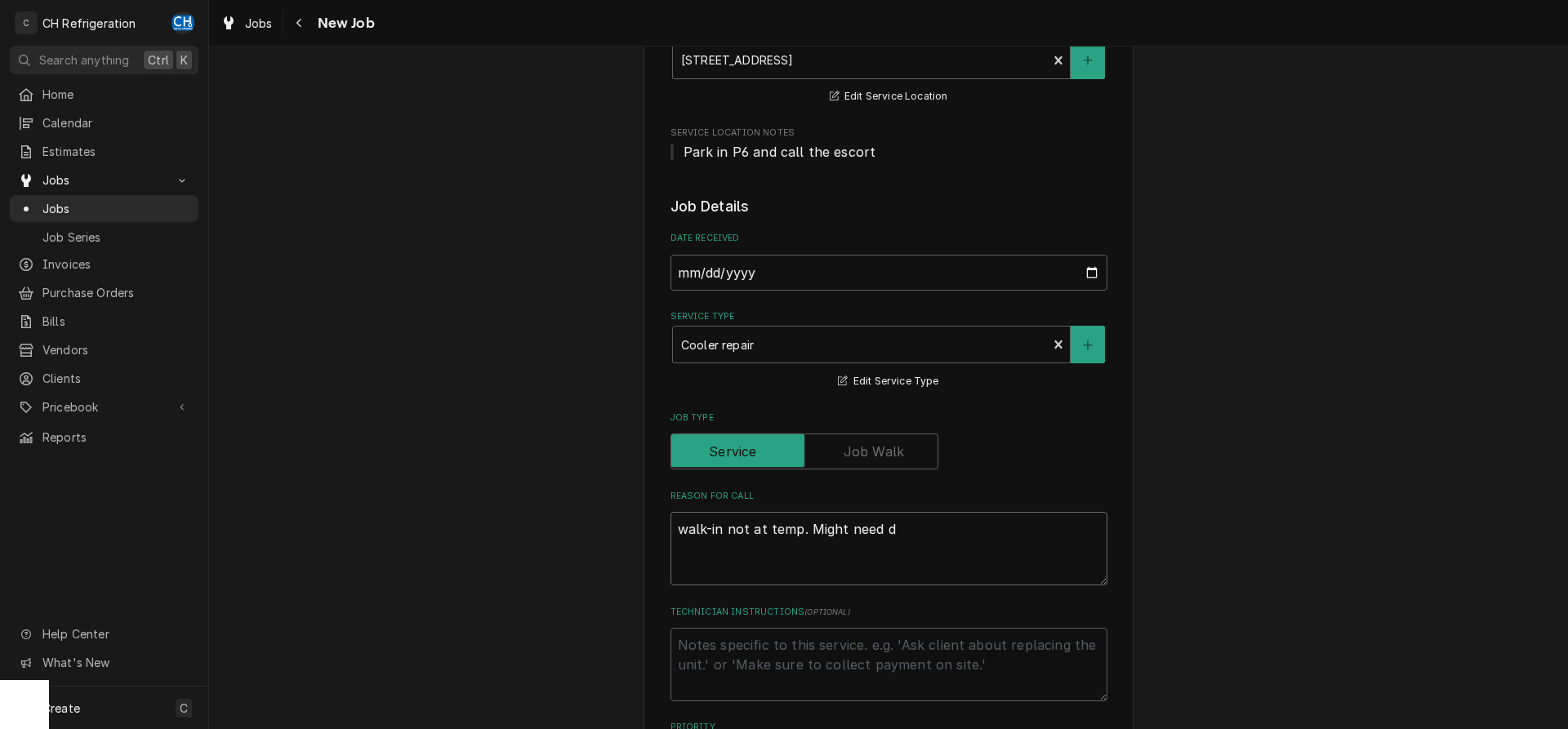
type textarea "x"
type textarea "walk-in not at temp. Might need di"
type textarea "x"
type textarea "walk-in not at temp. Might need did"
type textarea "x"
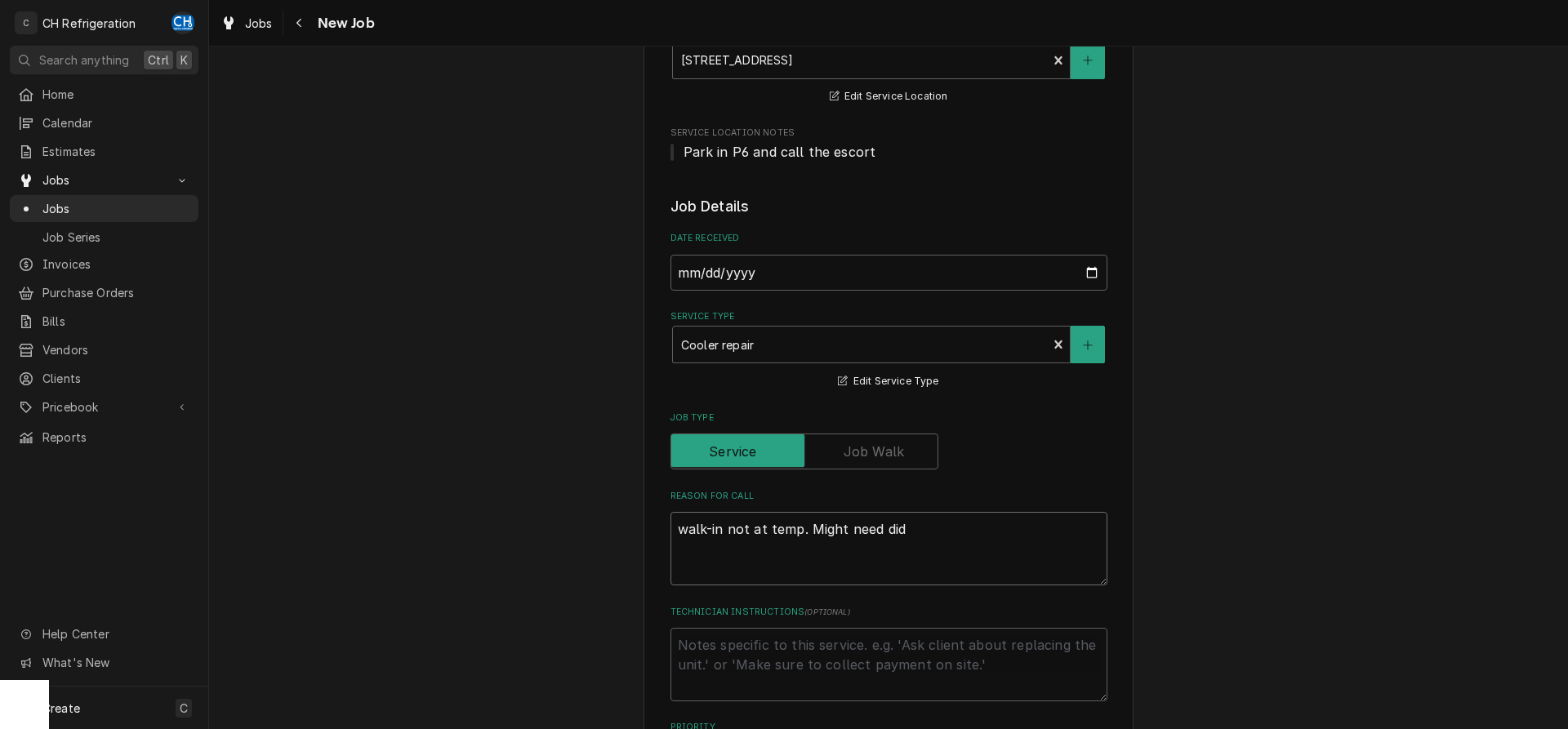
type textarea "walk-in not at temp. Might need didg"
type textarea "x"
type textarea "walk-in not at temp. Might need didgi"
type textarea "x"
type textarea "walk-in not at temp. Might need didgit"
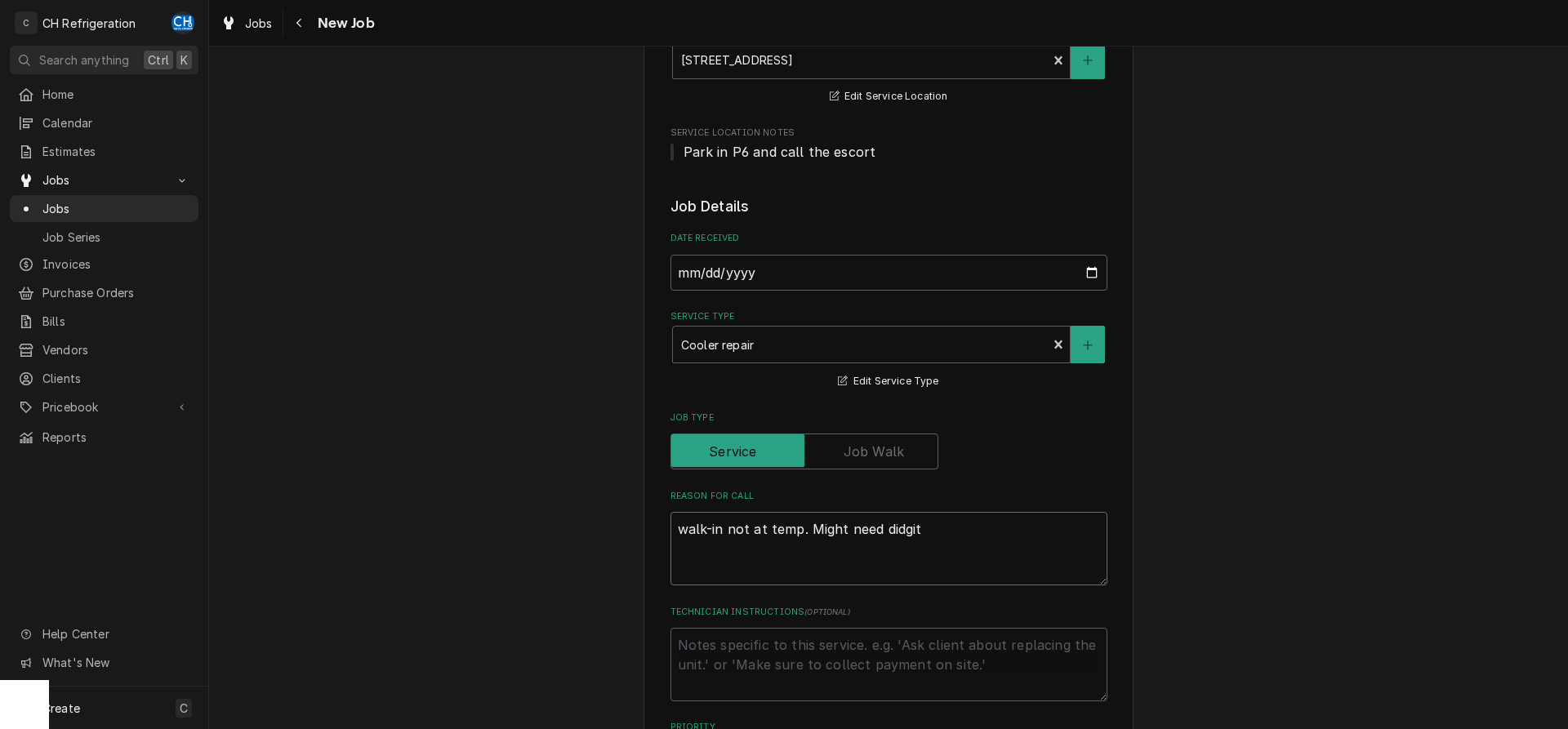
type textarea "x"
type textarea "walk-in not at temp. Might need didgita"
type textarea "x"
type textarea "walk-in not at temp. Might need didgital"
type textarea "x"
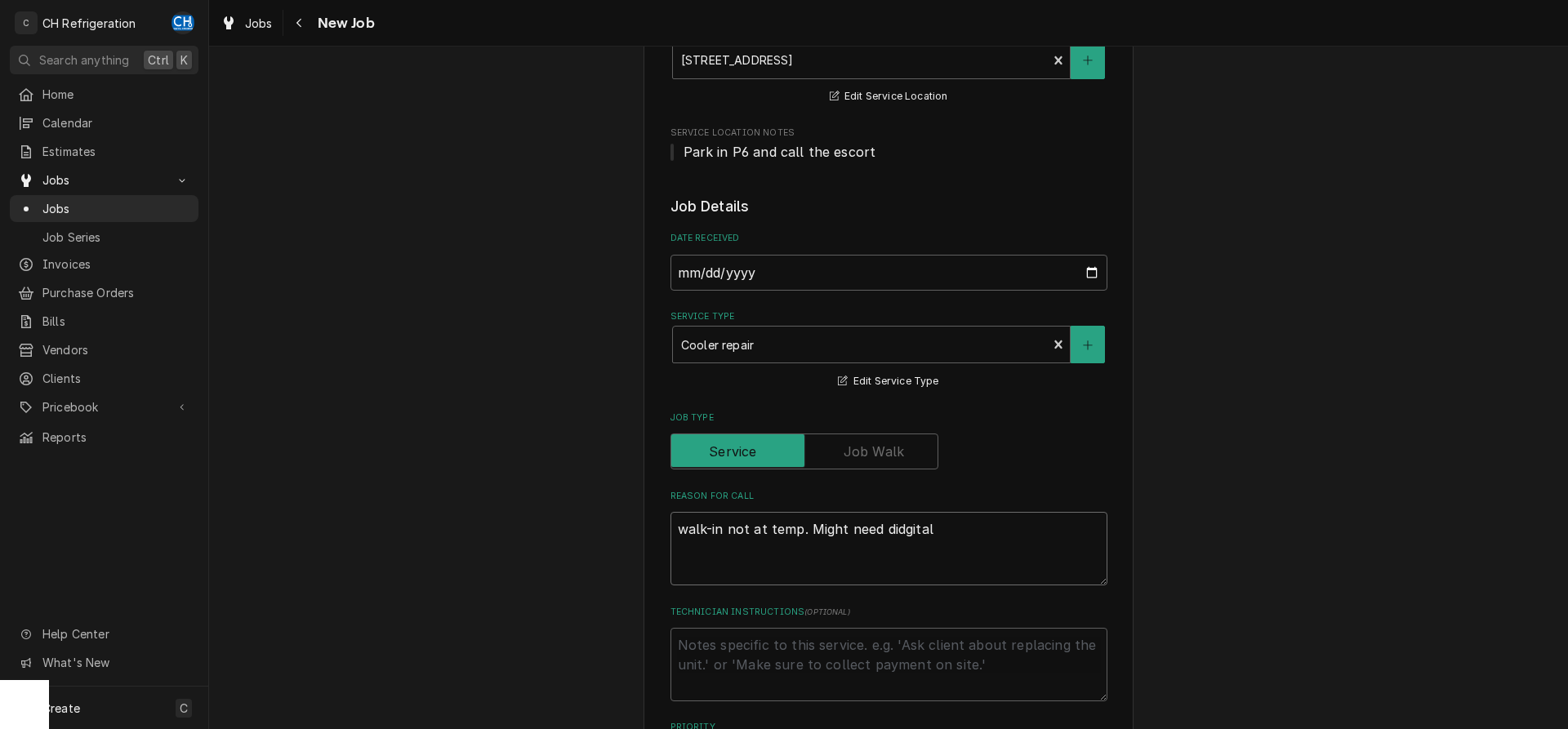
type textarea "walk-in not at temp. Might need didgital"
type textarea "x"
type textarea "walk-in not at temp. Might need didgital t"
type textarea "x"
type textarea "walk-in not at temp. Might need didgital th"
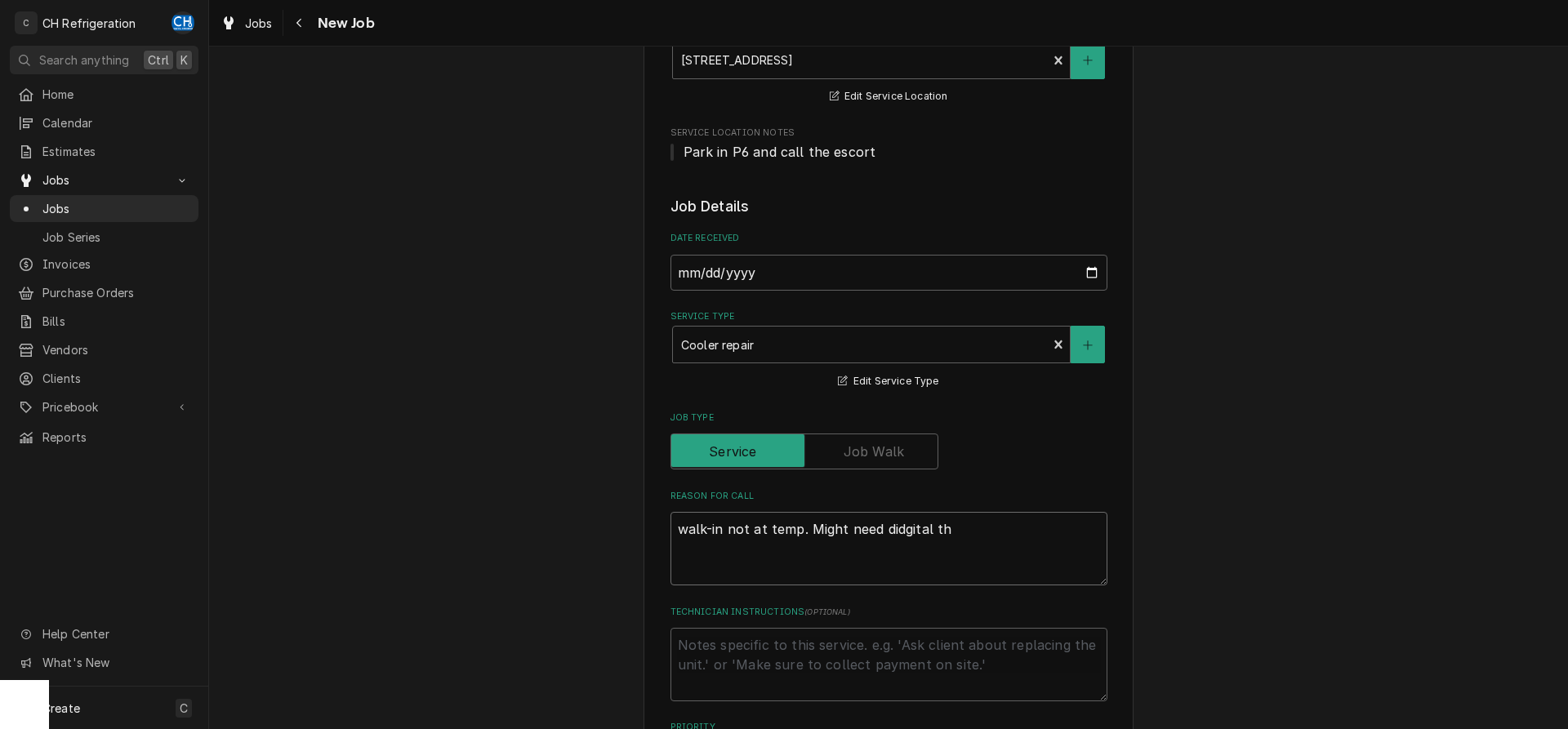
type textarea "x"
type textarea "walk-in not at temp. Might need didgital the"
type textarea "x"
type textarea "walk-in not at temp. Might need didgital ther"
type textarea "x"
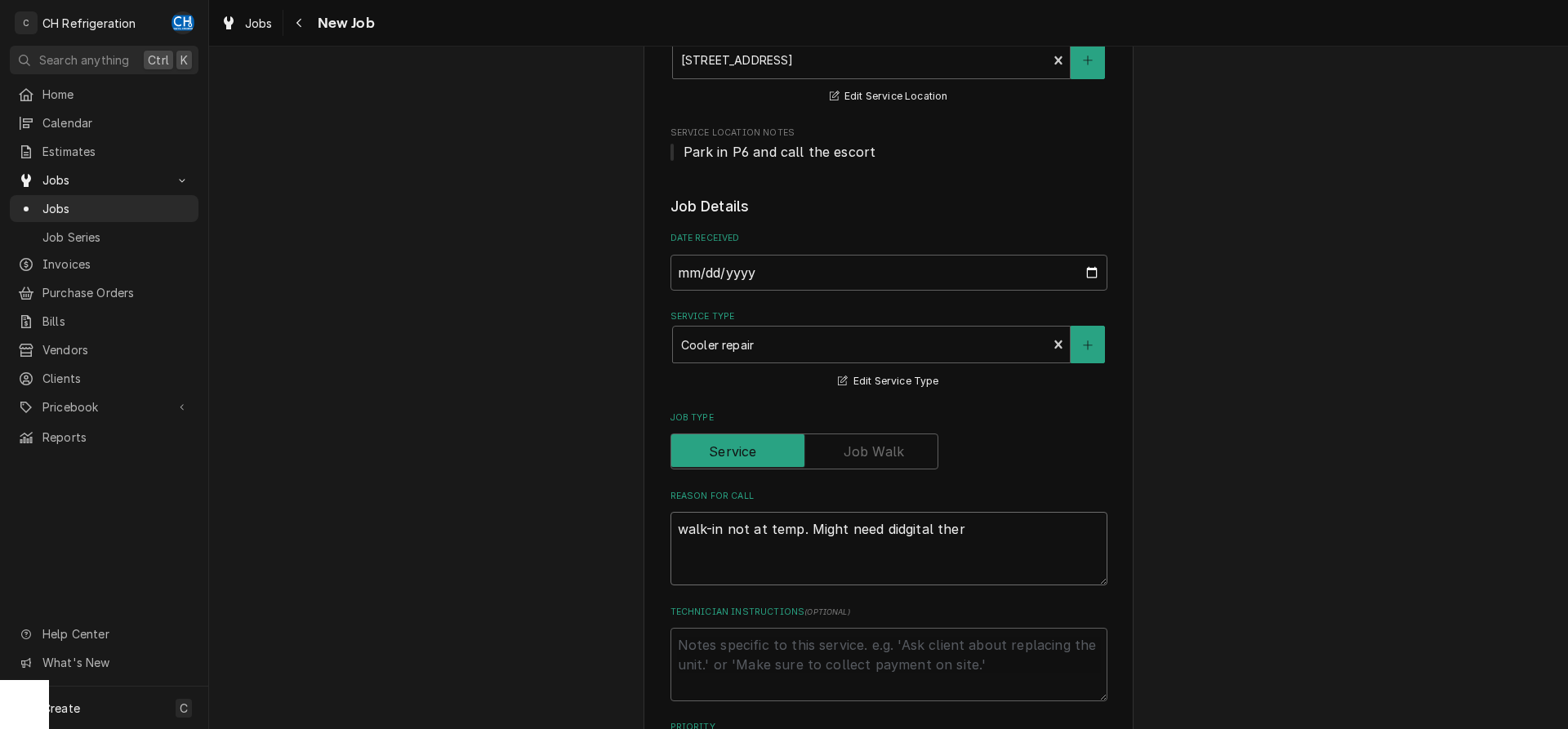
type textarea "walk-in not at temp. Might need didgital therm"
type textarea "x"
type textarea "walk-in not at temp. Might need didgital thermo"
type textarea "x"
type textarea "walk-in not at temp. Might need didgital thermos"
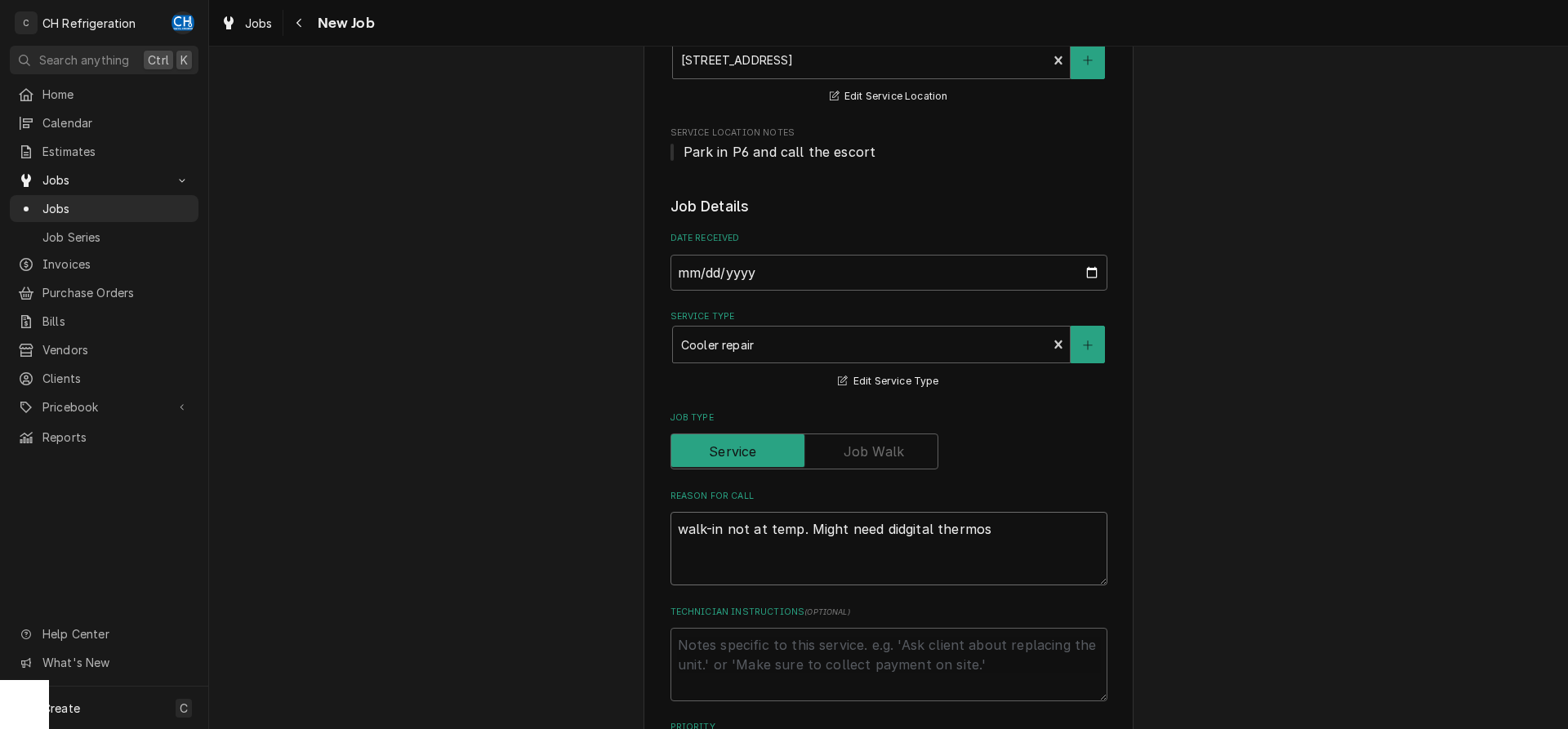
type textarea "x"
type textarea "walk-in not at temp. Might need didgital thermosta"
type textarea "x"
type textarea "walk-in not at temp. Might need didgital thermostat"
type textarea "x"
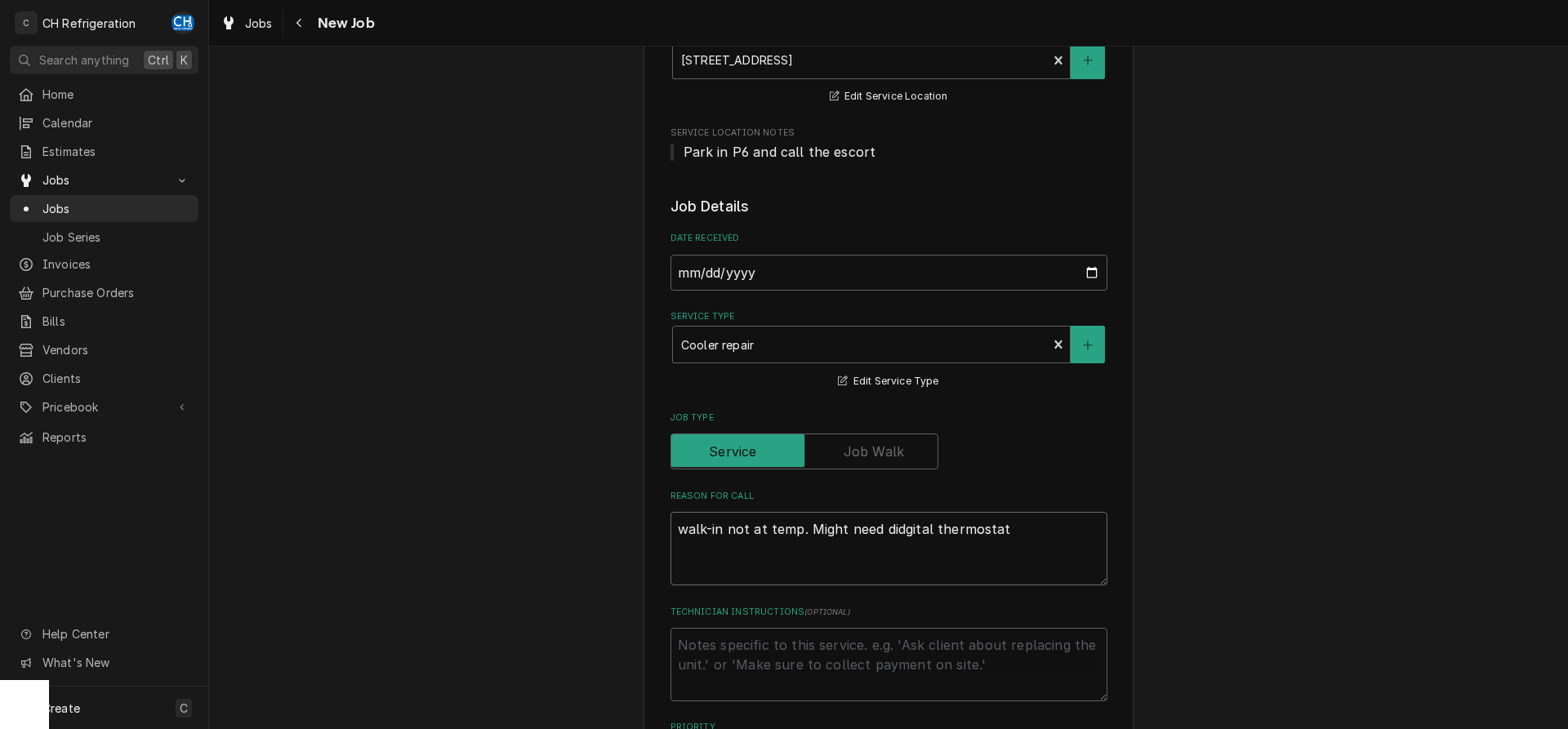
type textarea "walk-in not at temp. Might need didgital thermostat"
type textarea "x"
type textarea "walk-in not at temp. Might need digital thermostat"
click at [1056, 507] on div "Reason For Call walk-in not at temp. Might need digital thermostat" at bounding box center [889, 538] width 437 height 95
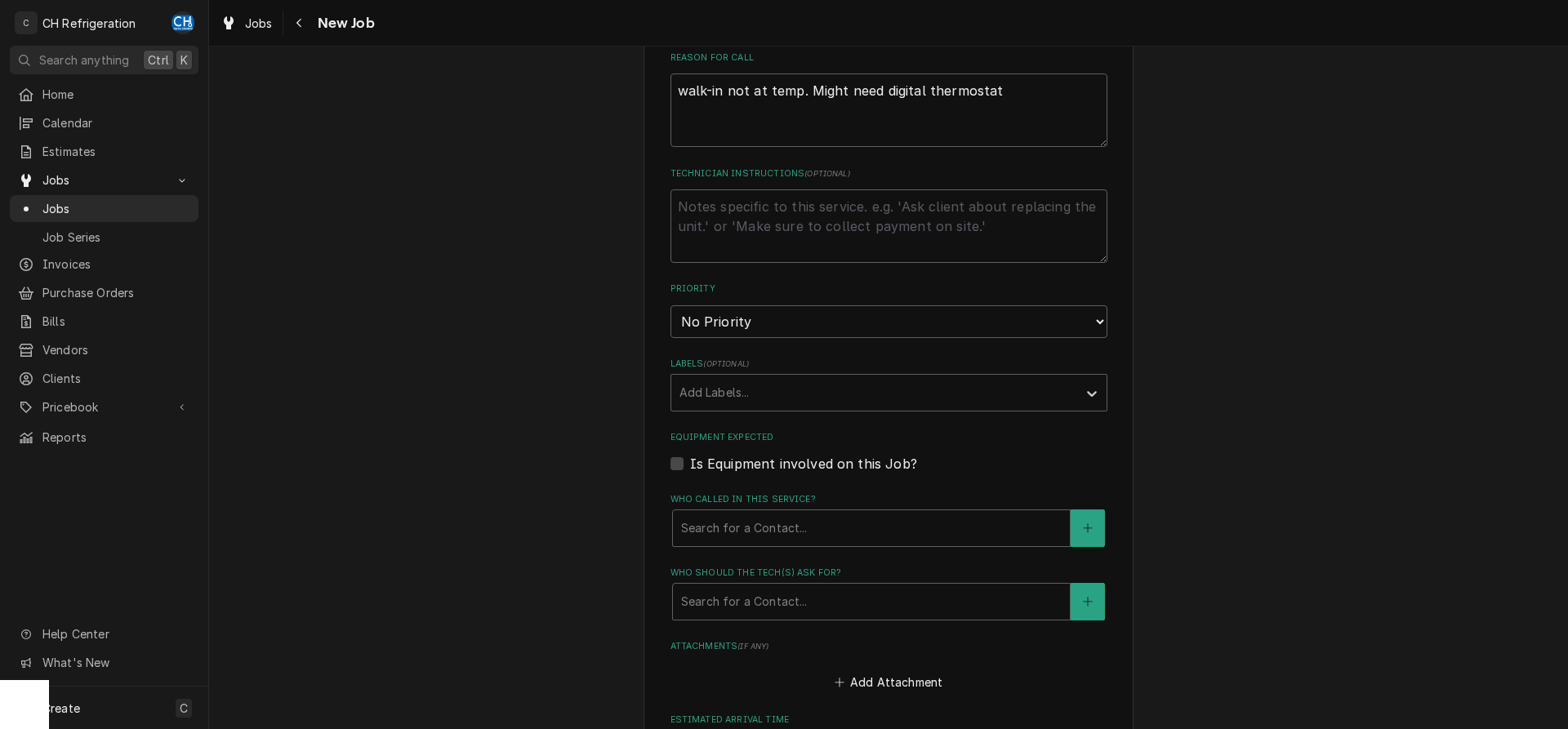
scroll to position [749, 0]
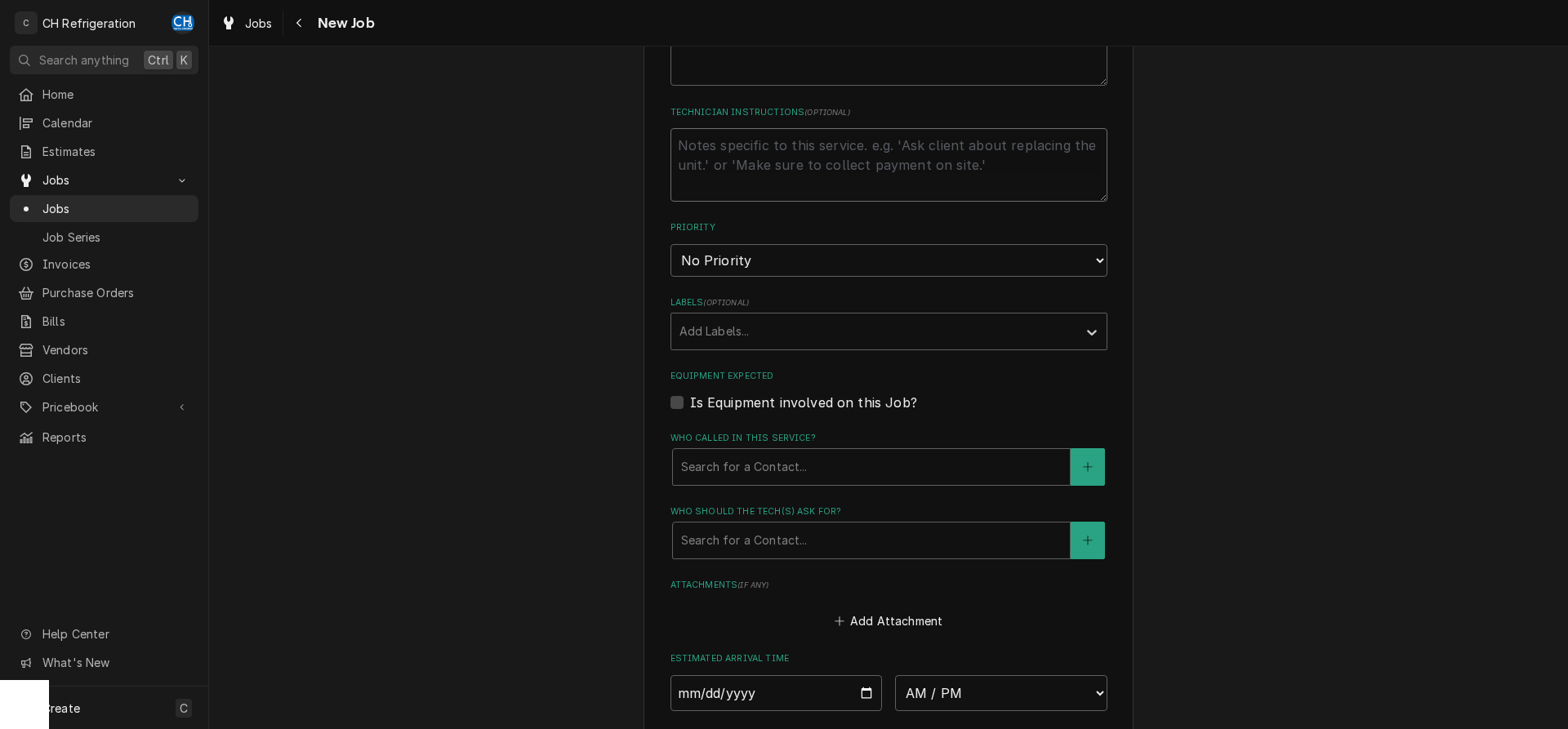
click at [774, 191] on textarea "Technician Instructions ( optional )" at bounding box center [889, 165] width 437 height 74
click at [770, 145] on textarea "Technician Instructions ( optional )" at bounding box center [889, 165] width 437 height 74
paste textarea "R0769257"
type textarea "x"
type textarea "R0769257"
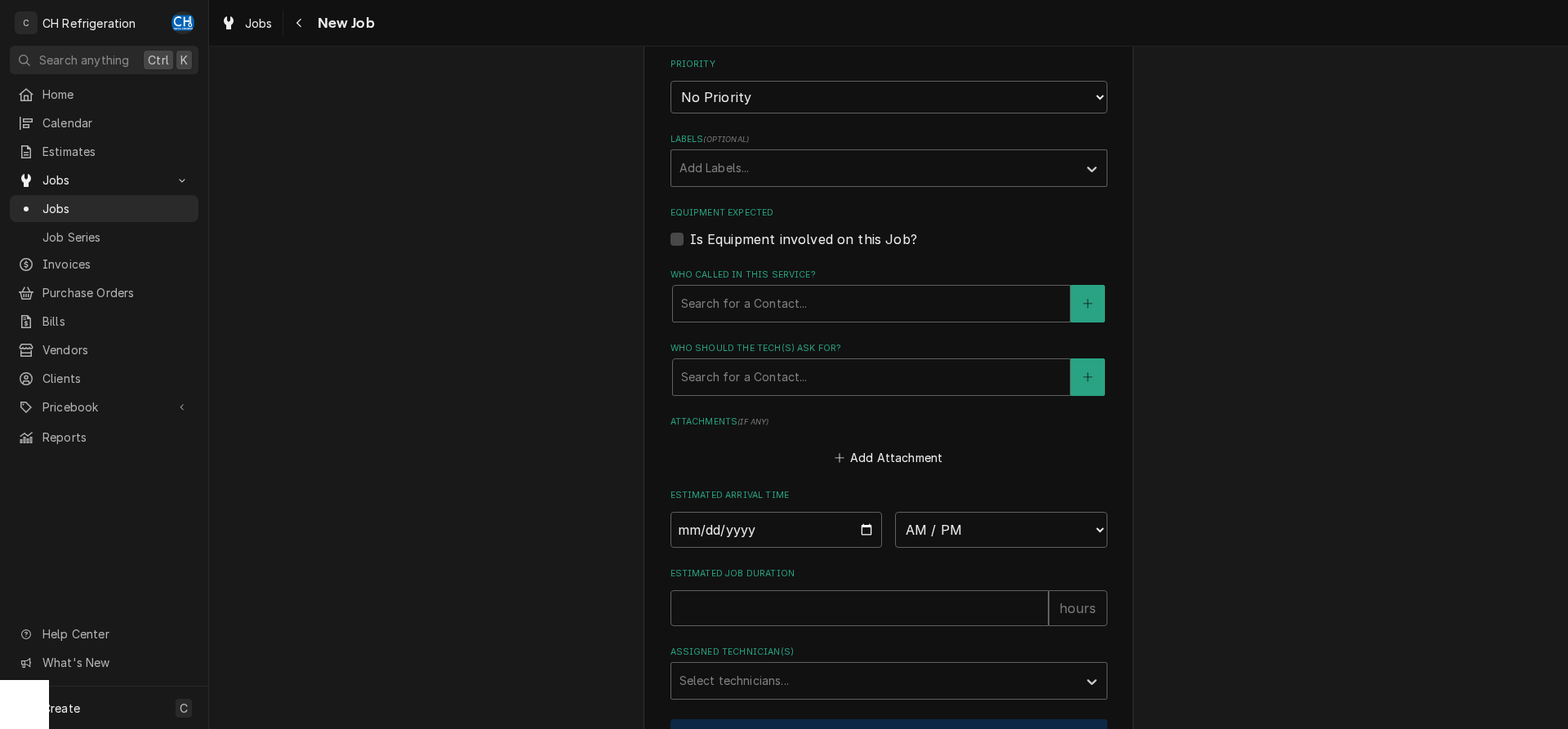
type textarea "x"
type textarea "R0769257"
click at [793, 378] on div "Who should the tech(s) ask for?" at bounding box center [872, 374] width 381 height 29
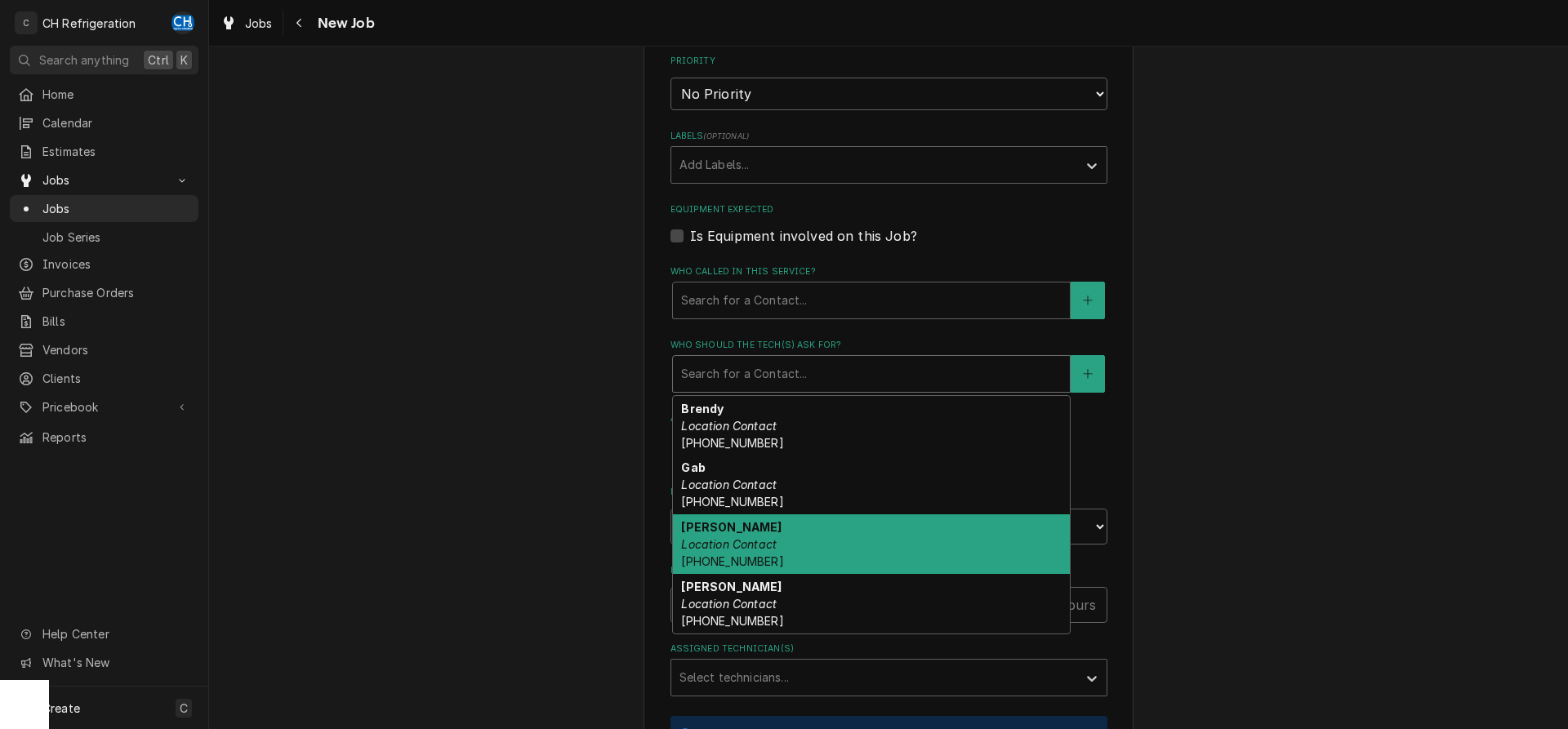
click at [825, 518] on div "Jenn Gonzalez Location Contact (310) 340-3053" at bounding box center [871, 544] width 397 height 59
type textarea "x"
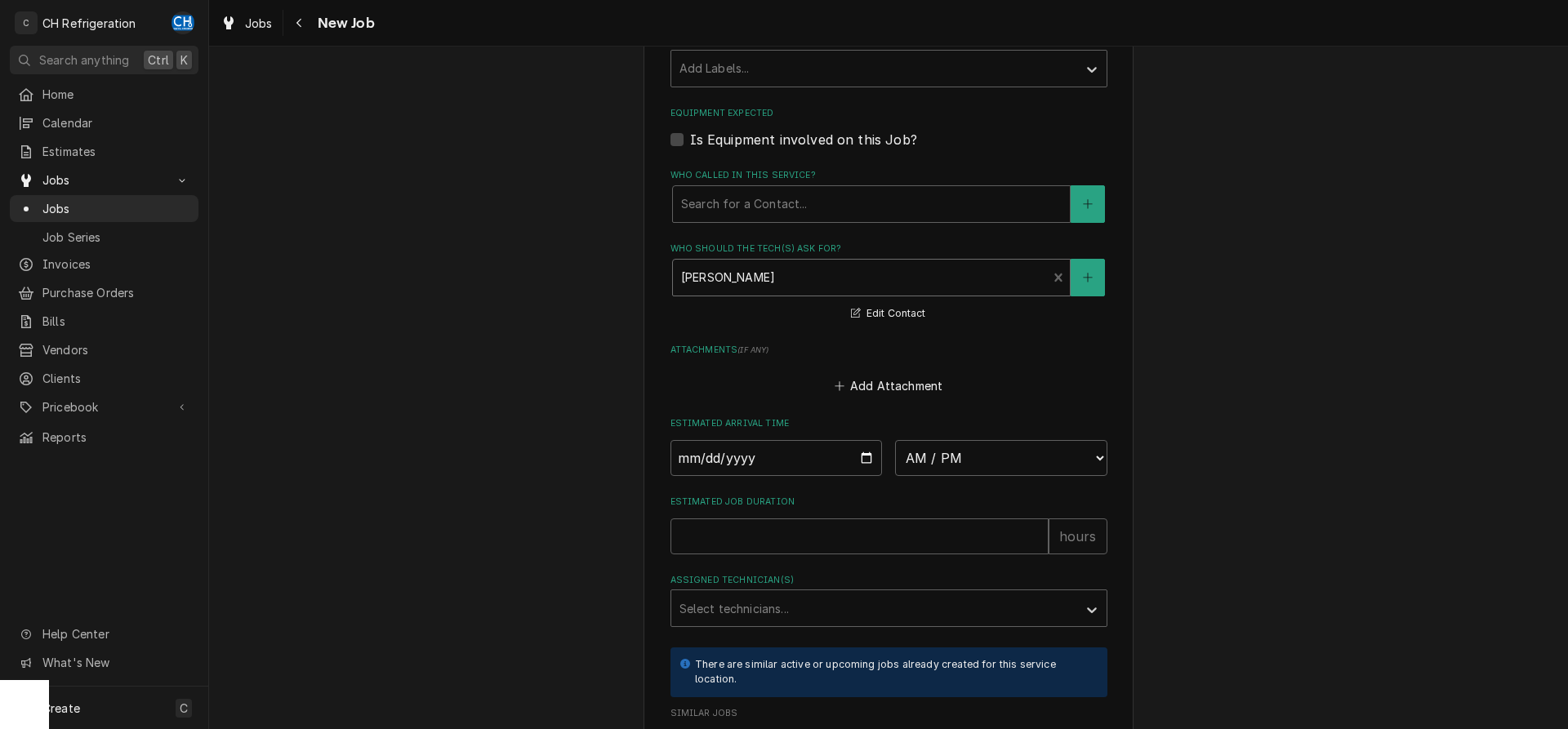
scroll to position [1082, 0]
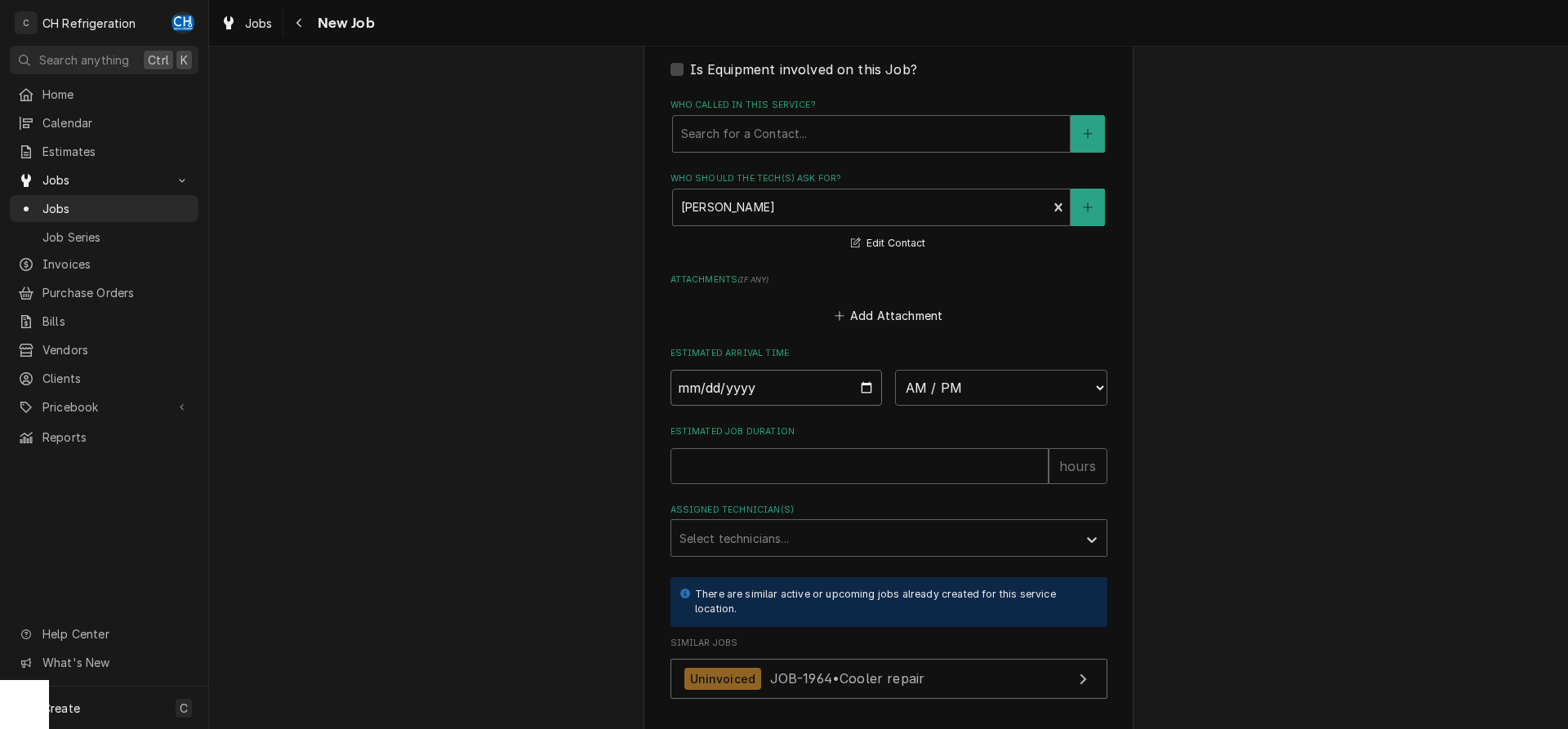
click at [861, 386] on input "Date" at bounding box center [777, 387] width 213 height 36
type input "2025-09-18"
click at [895, 370] on select "AM / PM 6:00 AM 6:15 AM 6:30 AM 6:45 AM 7:00 AM 7:15 AM 7:30 AM 7:45 AM 8:00 AM…" at bounding box center [1001, 387] width 213 height 36
type textarea "x"
select select "12:00:00"
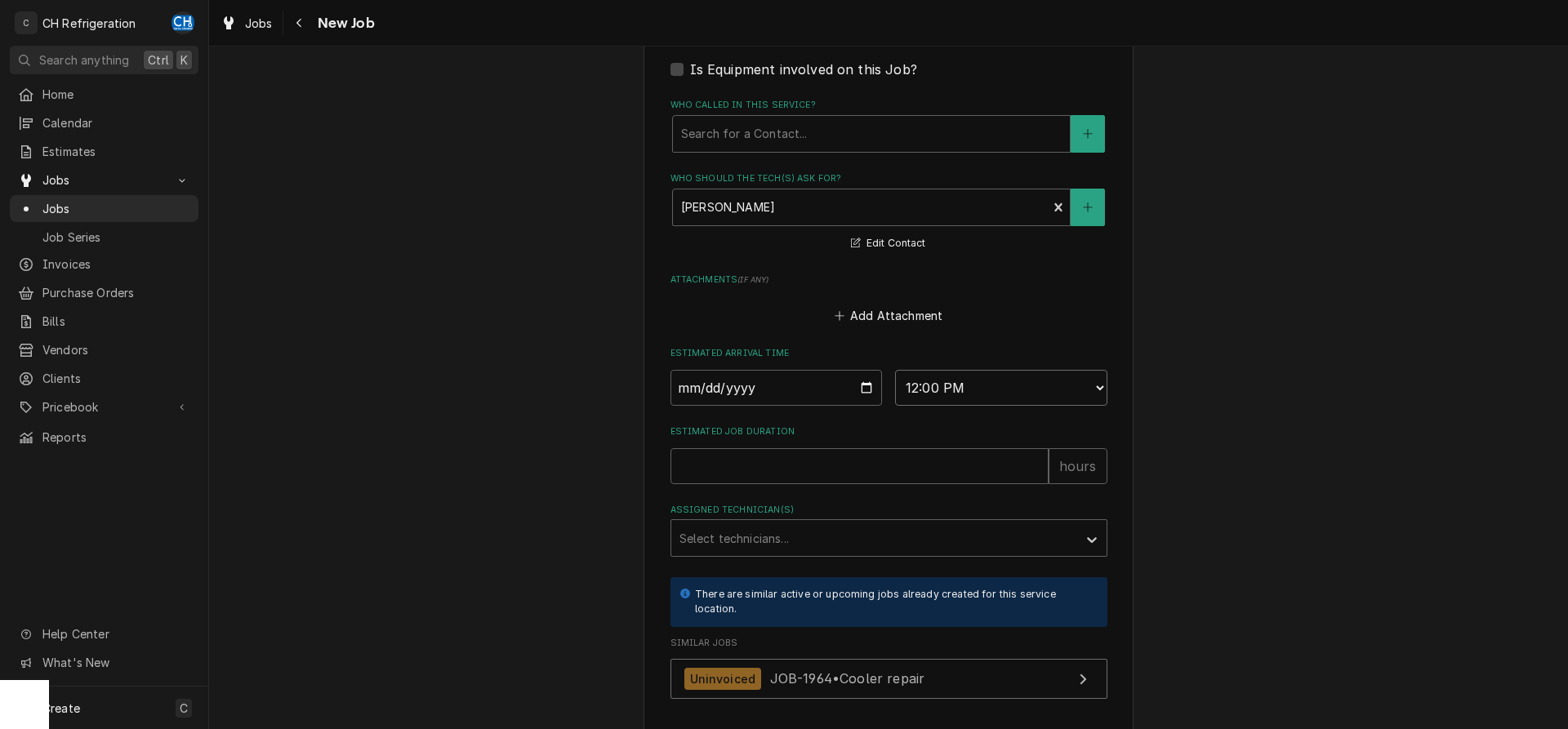
click option "12:00 PM" at bounding box center [0, 0] width 0 height 0
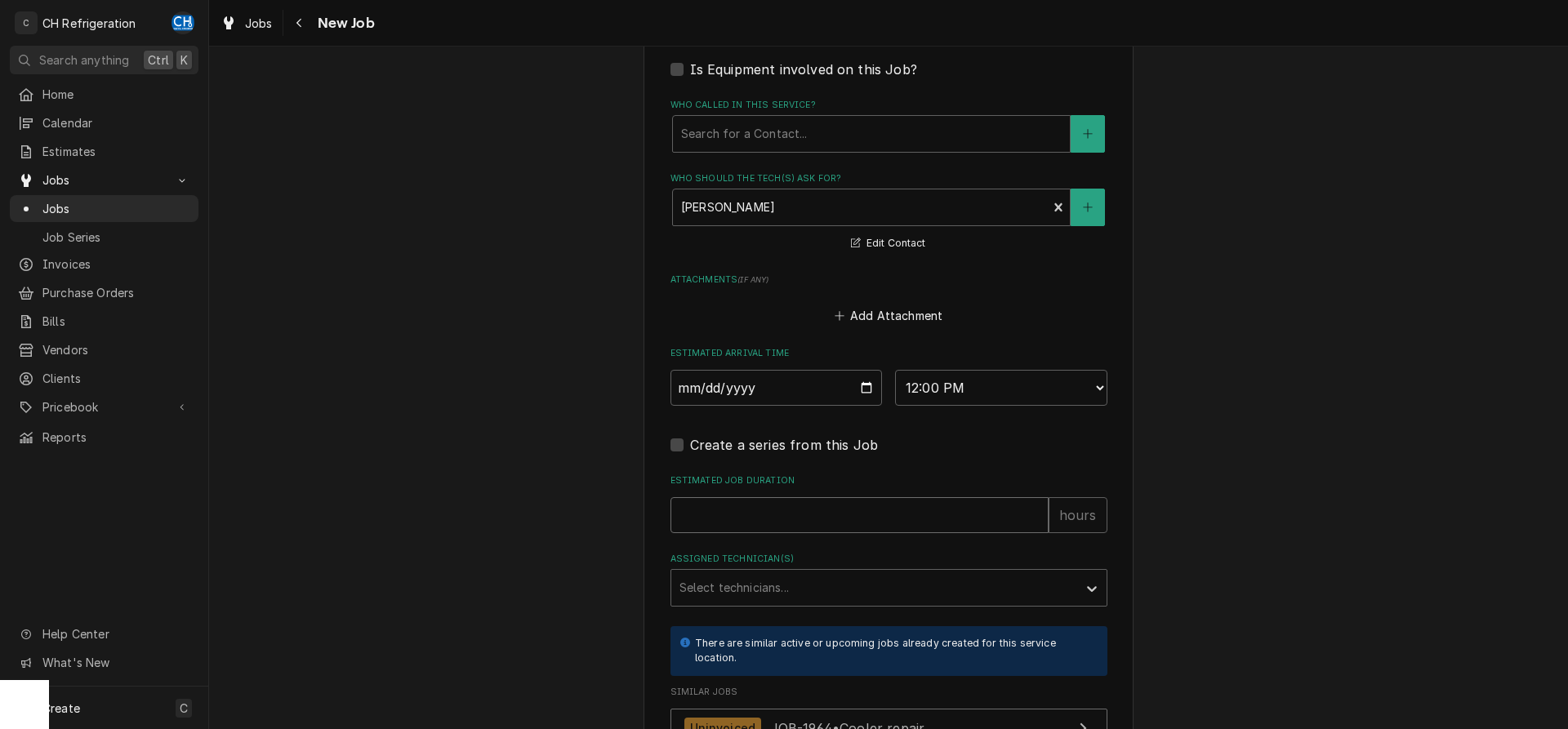
click at [796, 524] on input "Estimated Job Duration" at bounding box center [859, 514] width 378 height 36
type textarea "x"
type input "2"
type textarea "x"
type input "2"
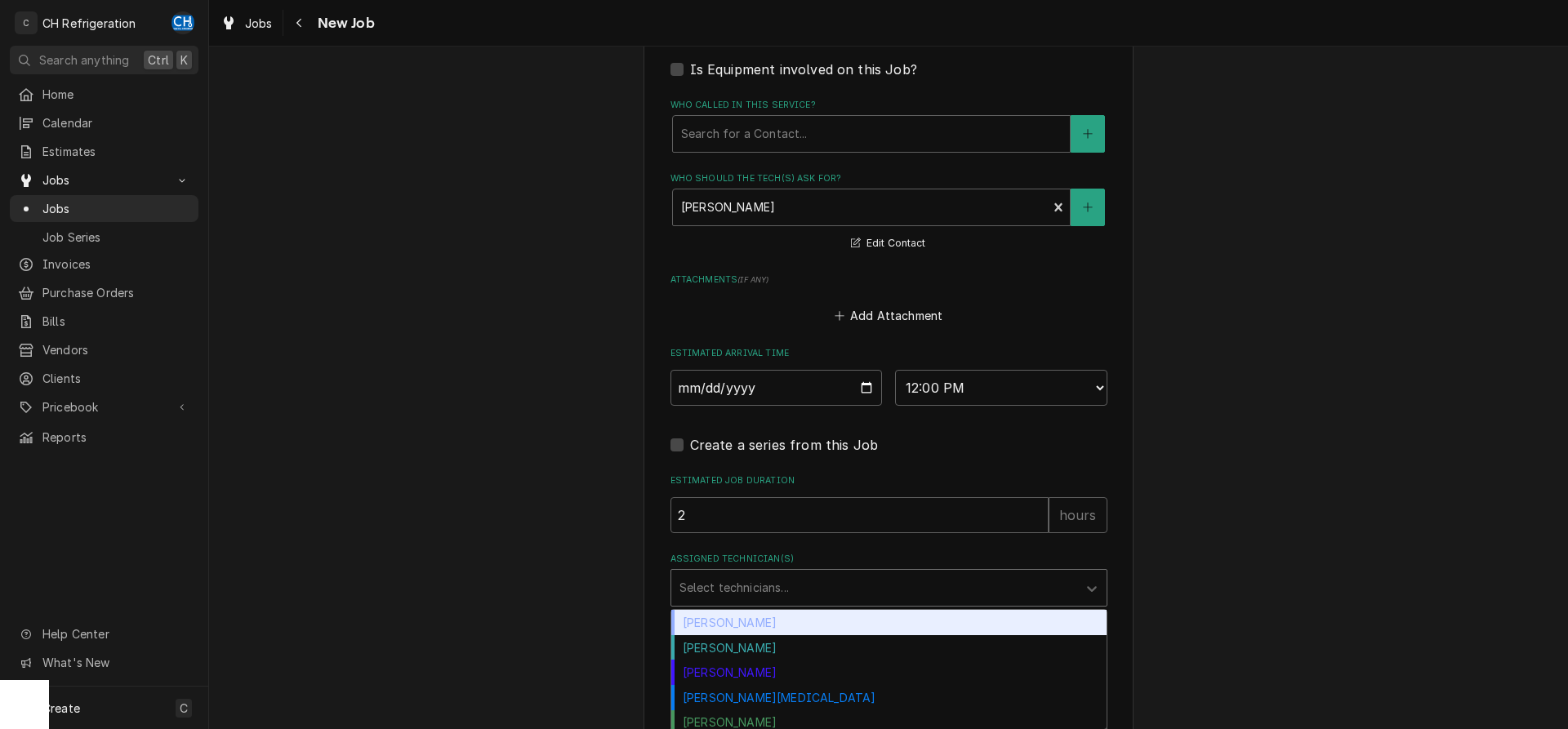
click at [771, 590] on div "Assigned Technician(s)" at bounding box center [874, 587] width 389 height 29
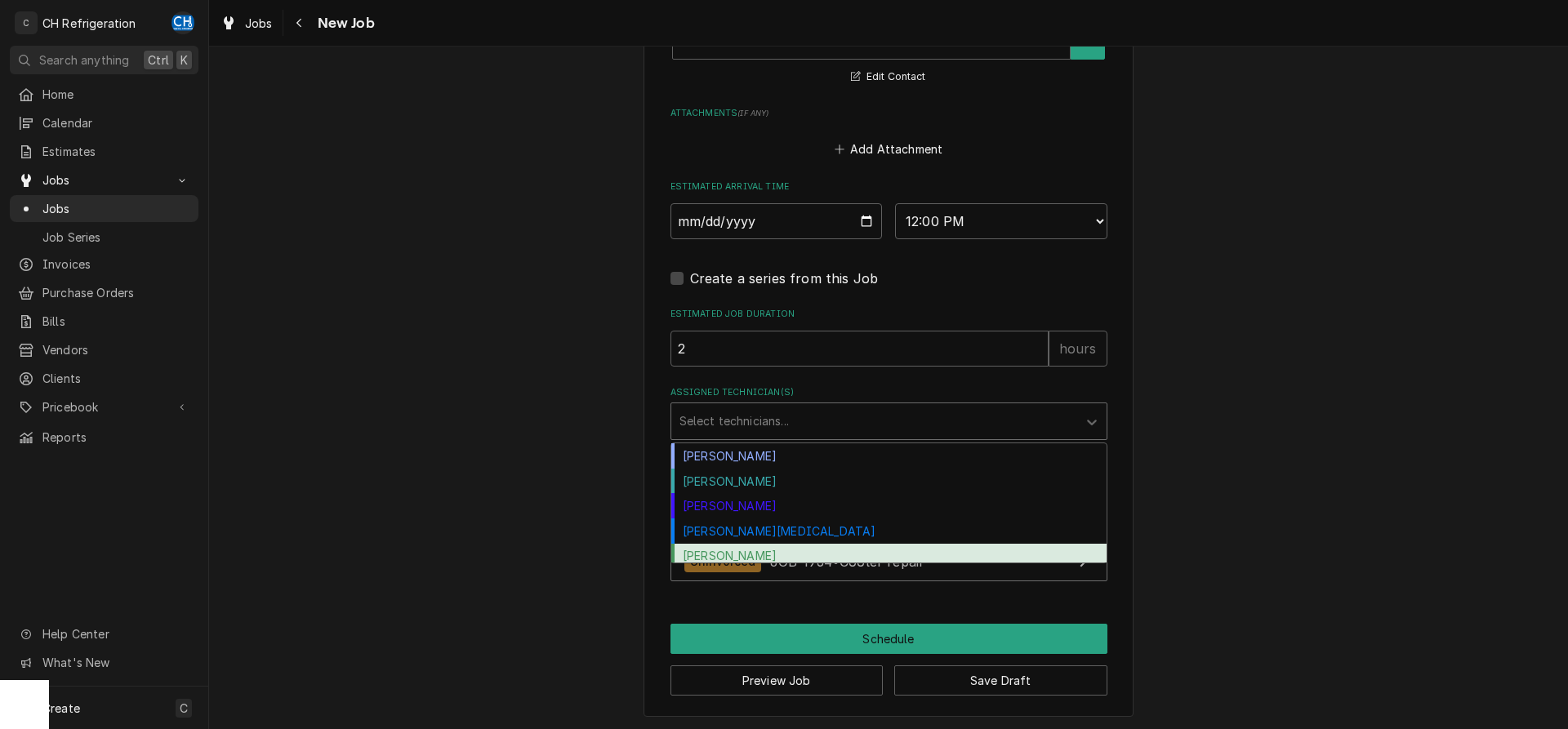
click at [760, 547] on div "Ruben Perez" at bounding box center [888, 556] width 435 height 25
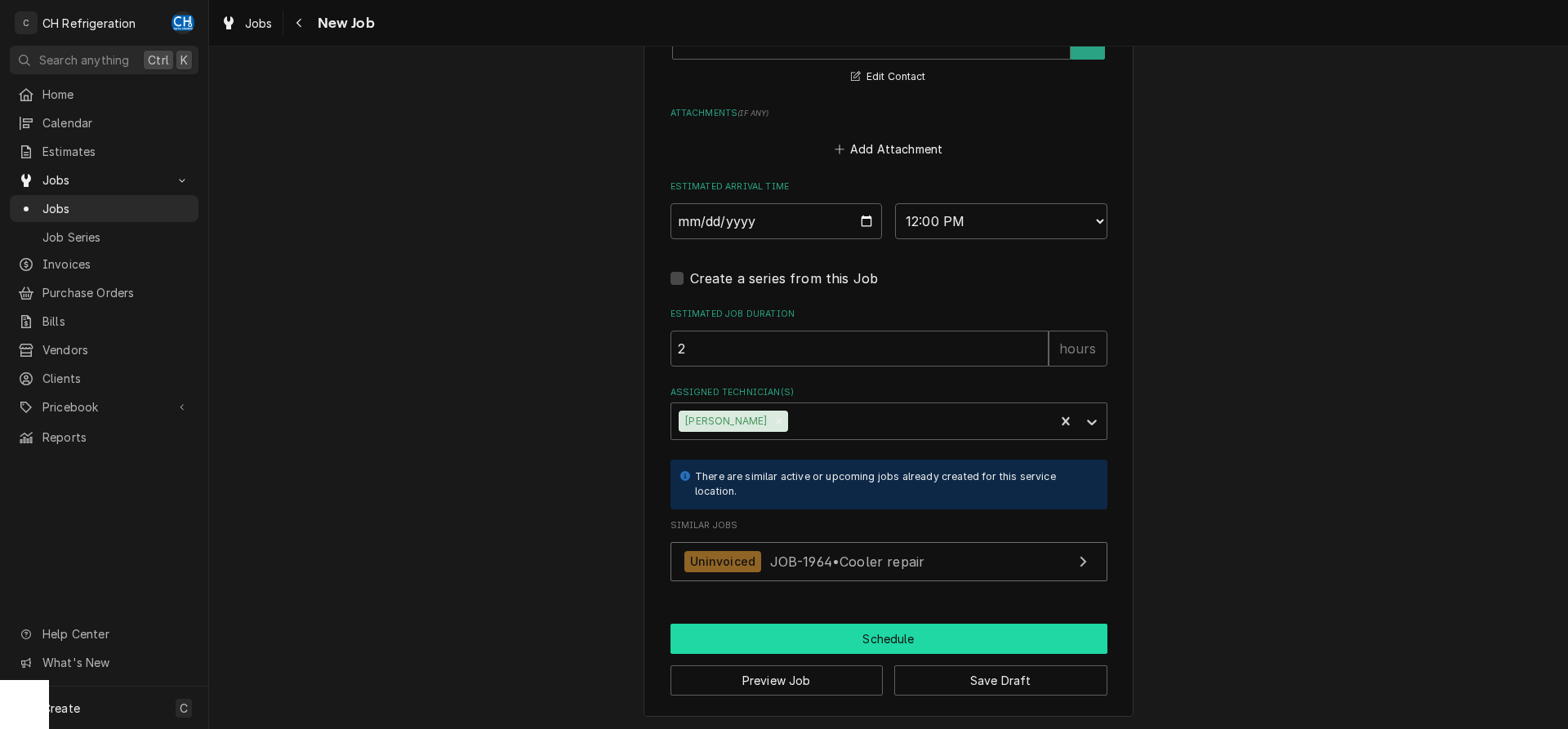
click at [846, 629] on button "Schedule" at bounding box center [889, 639] width 437 height 30
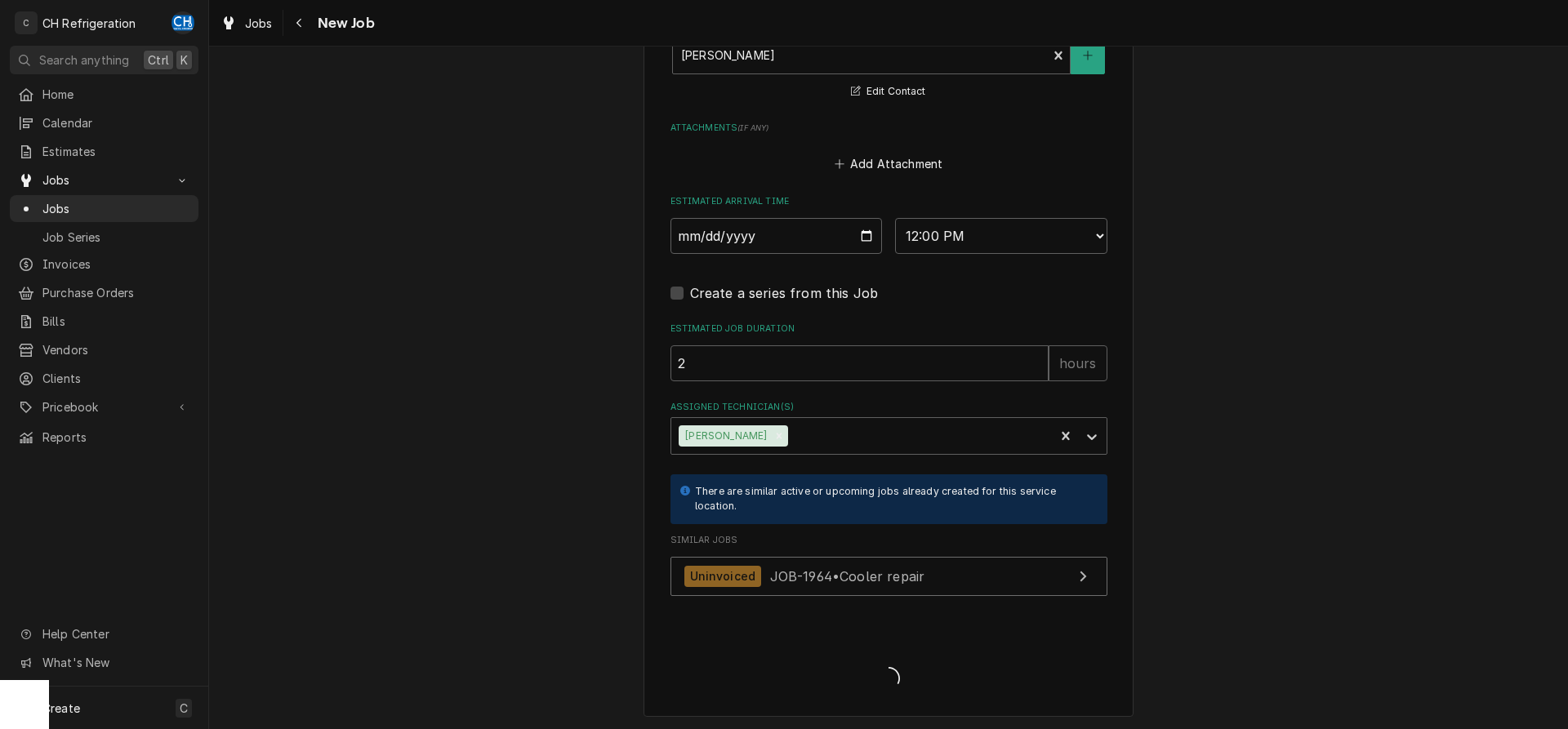
type textarea "x"
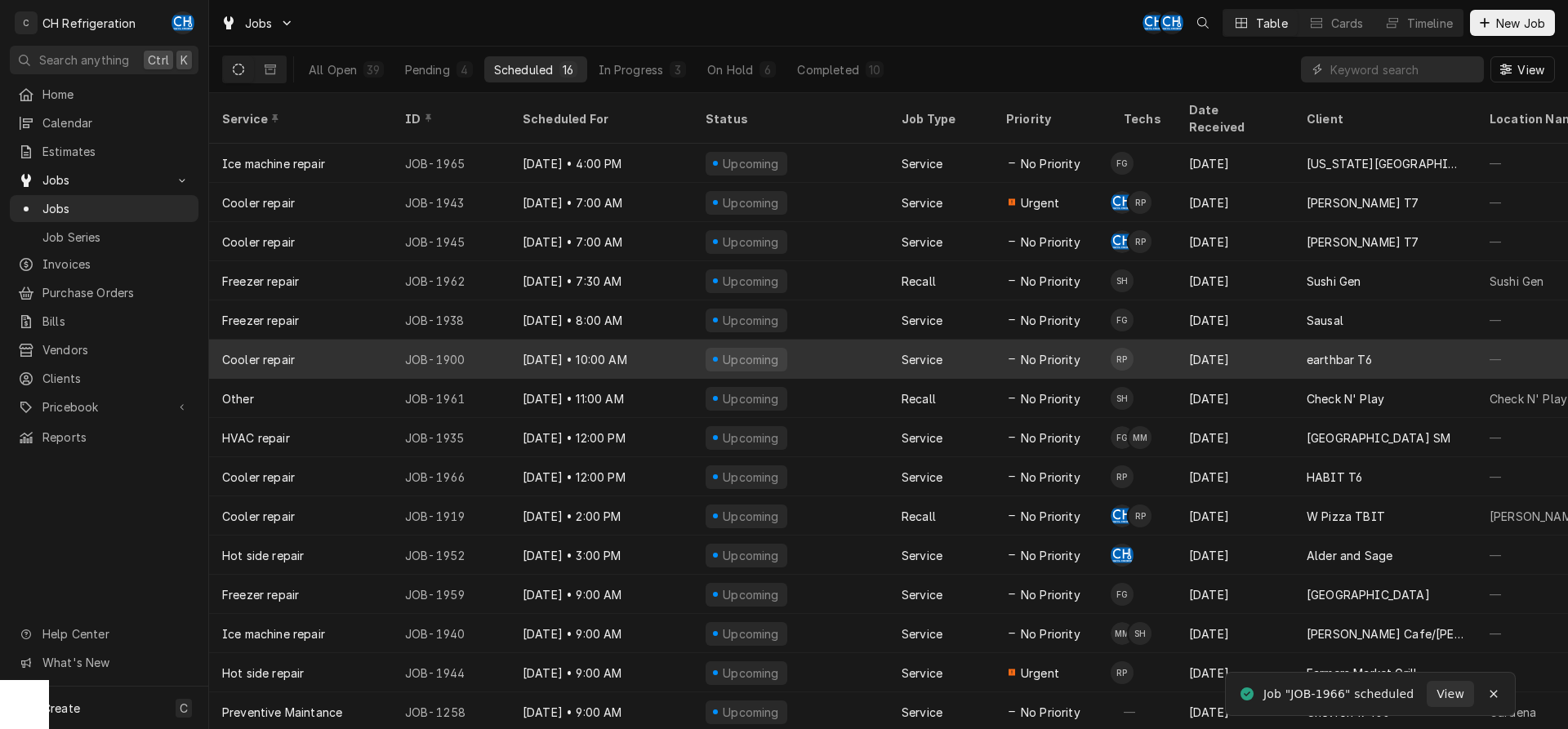
click at [1022, 351] on span "No Priority" at bounding box center [1050, 360] width 59 height 17
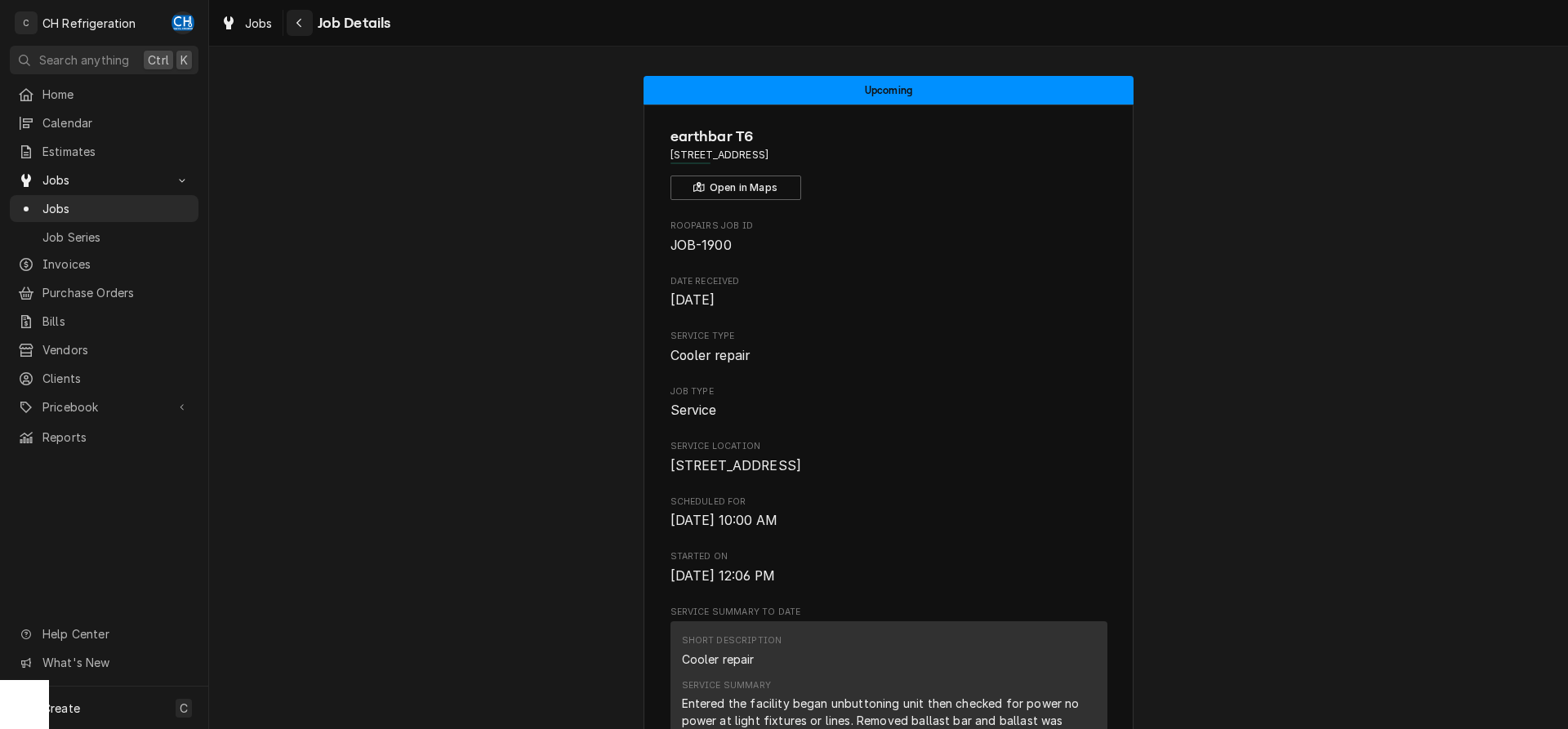
click at [306, 20] on div "Navigate back" at bounding box center [299, 22] width 17 height 17
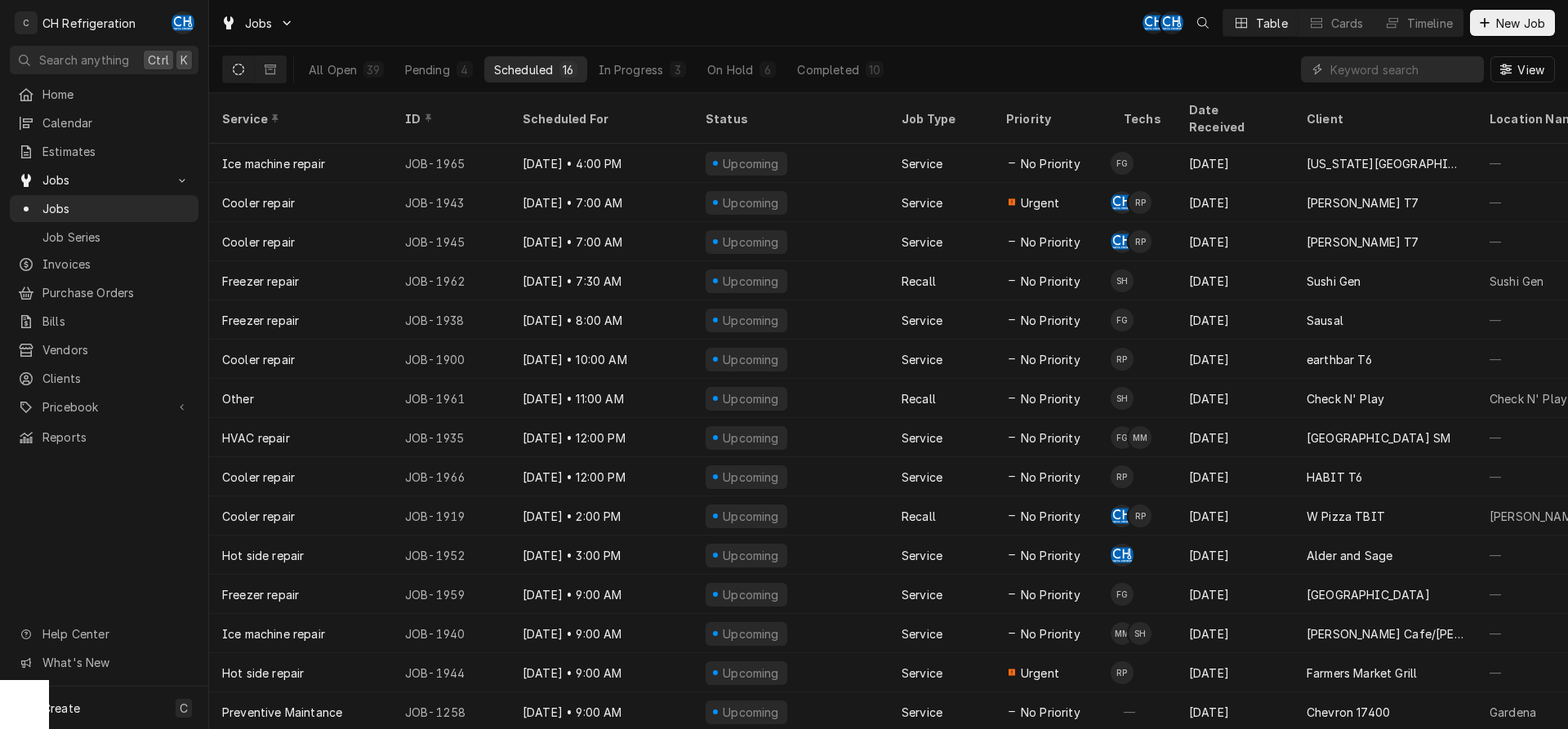
click at [868, 83] on div "All Open 39 Pending 4 Scheduled 16 In Progress 3 On Hold 6 Completed 10" at bounding box center [596, 69] width 594 height 46
click at [870, 78] on button "Completed 10" at bounding box center [840, 69] width 106 height 26
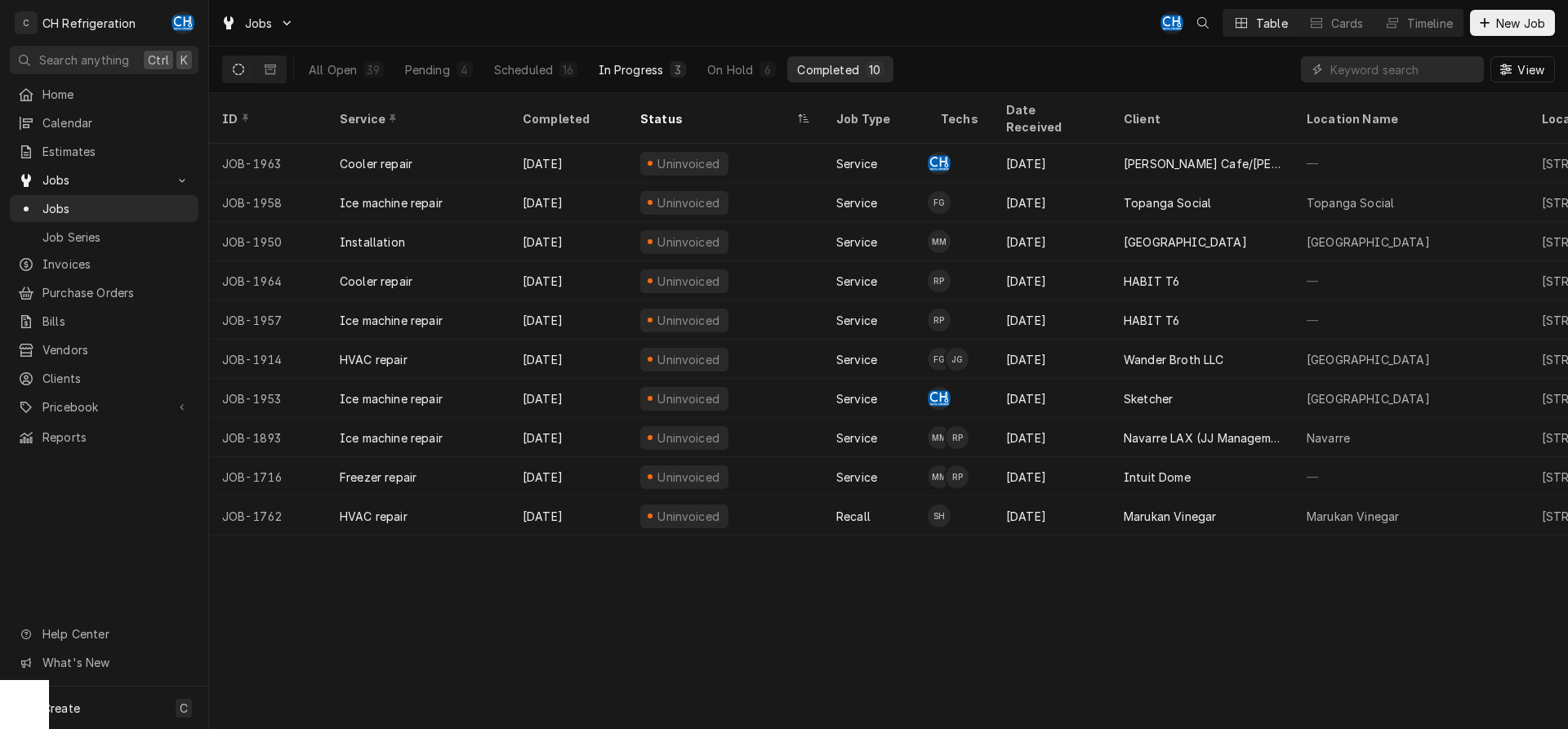
click at [646, 66] on div "In Progress" at bounding box center [631, 70] width 65 height 17
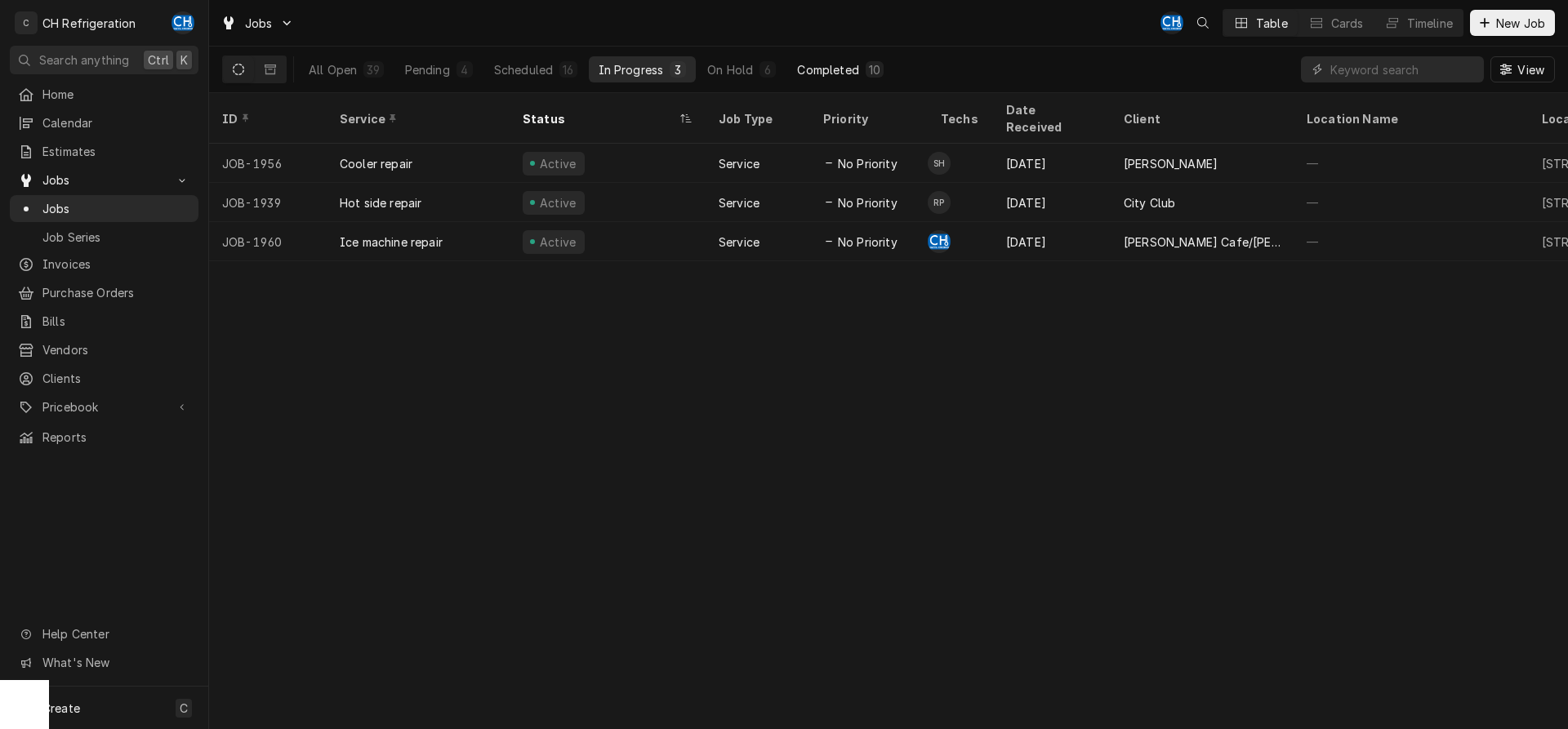
click at [871, 61] on div "10" at bounding box center [875, 69] width 18 height 17
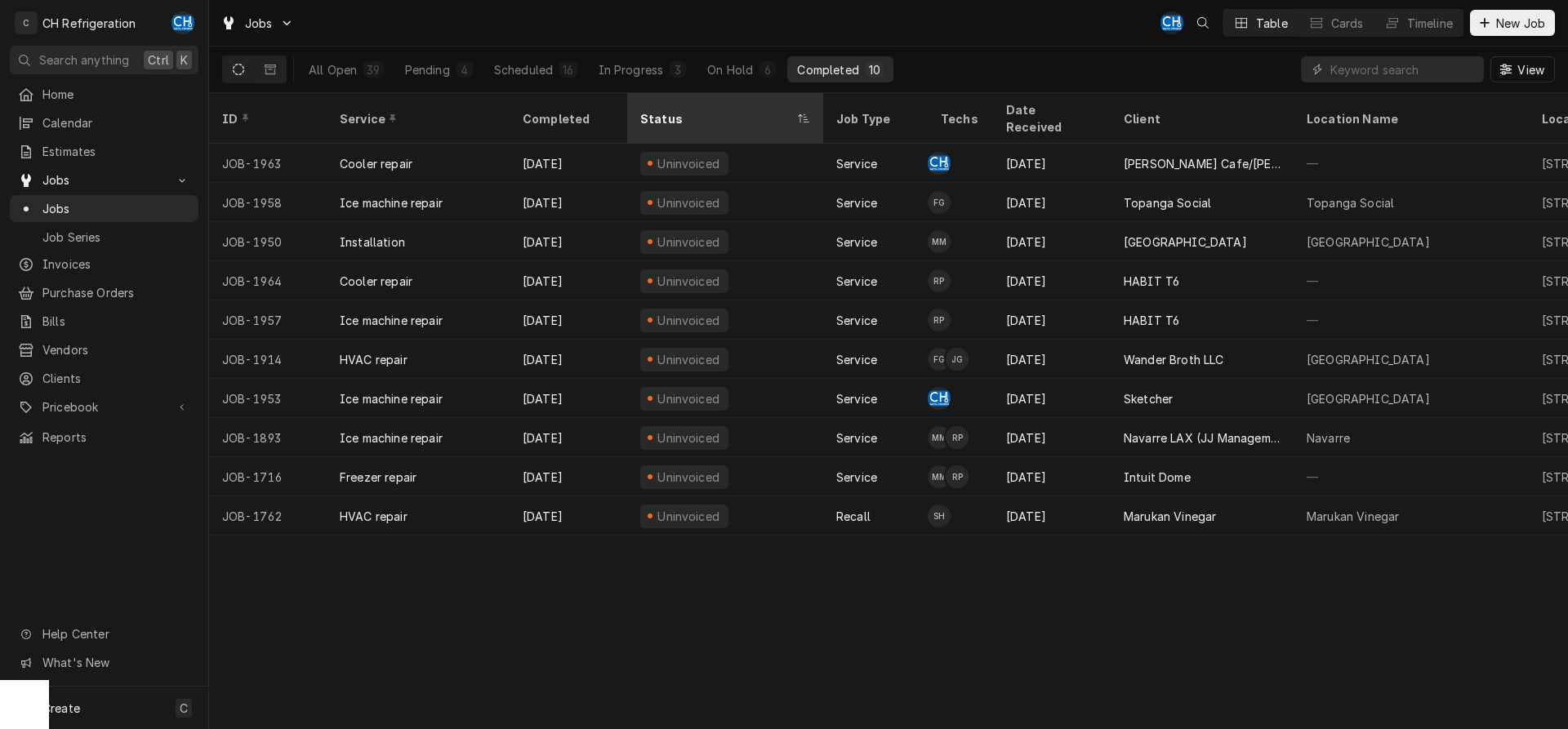
click at [695, 114] on div "Status" at bounding box center [717, 119] width 153 height 17
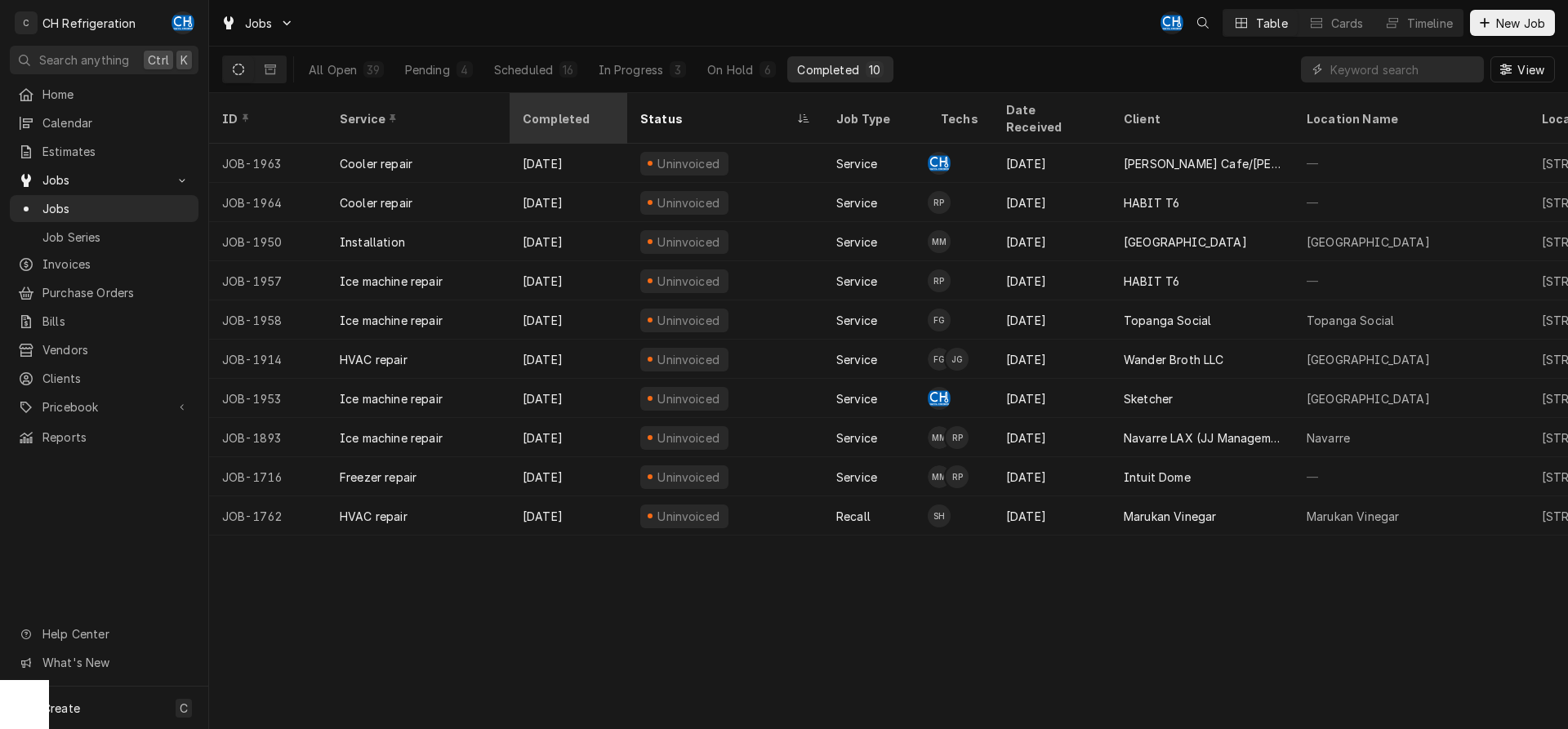
click at [533, 111] on div "Completed" at bounding box center [566, 119] width 88 height 17
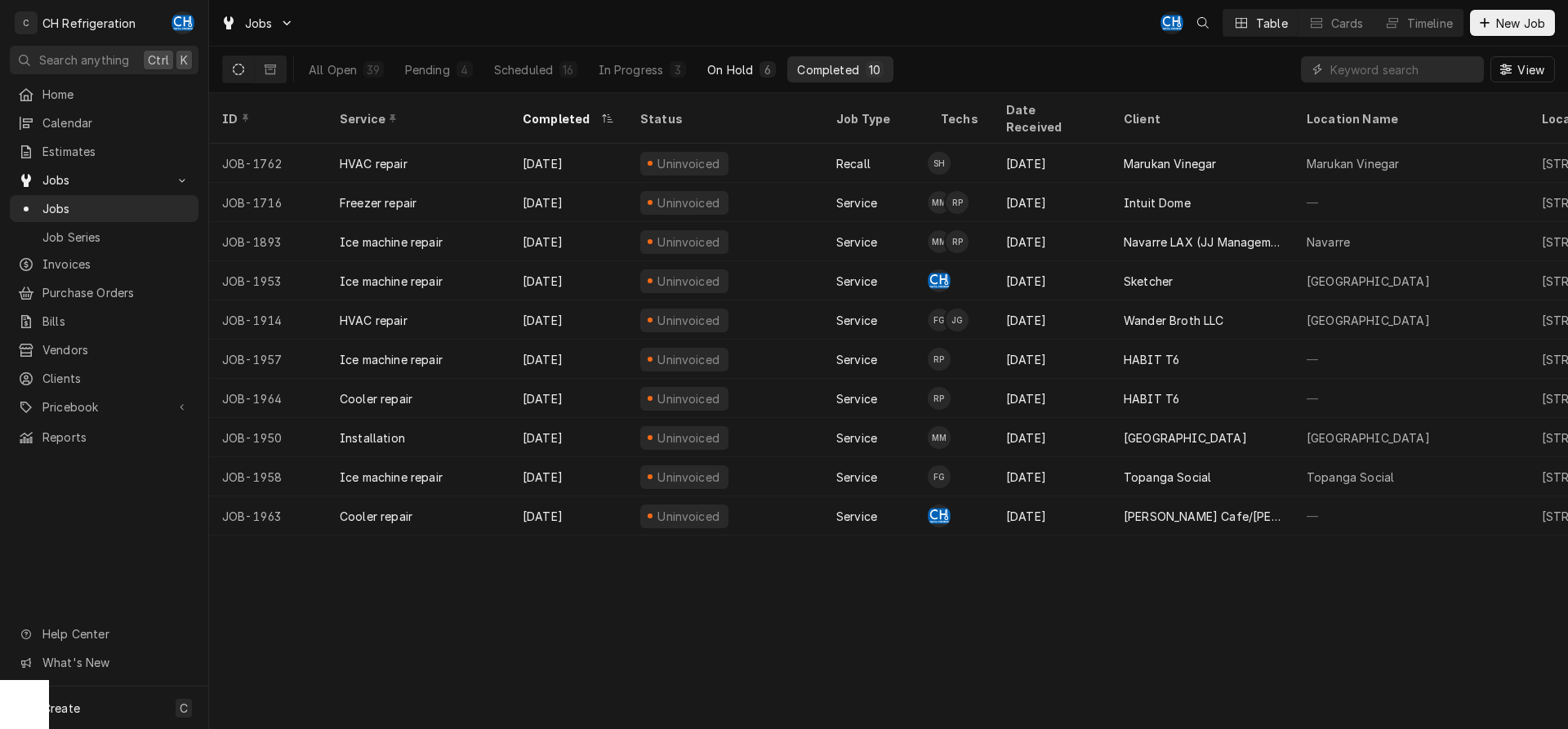
click at [754, 66] on button "On Hold 6" at bounding box center [741, 69] width 88 height 26
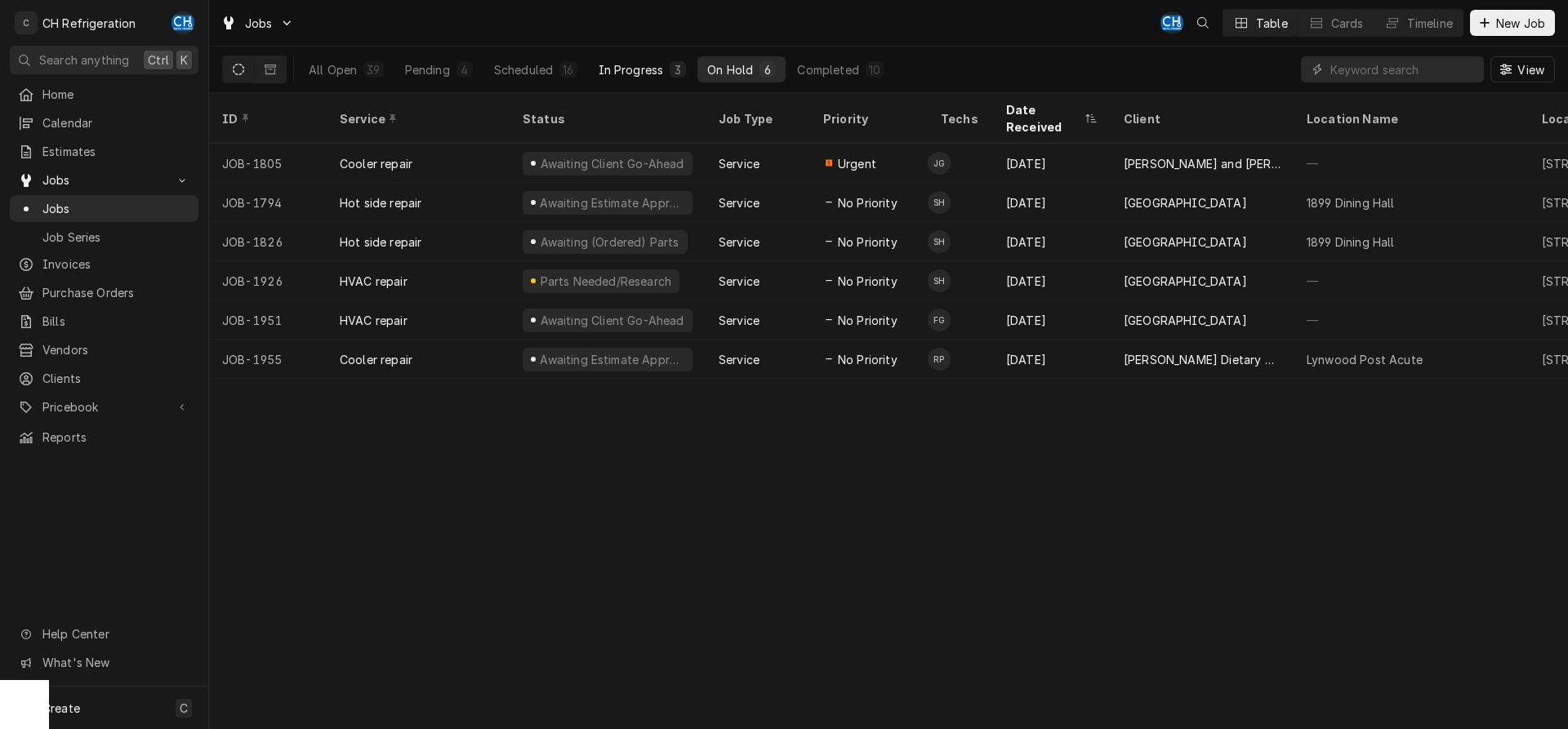
click at [616, 66] on div "In Progress" at bounding box center [631, 70] width 65 height 17
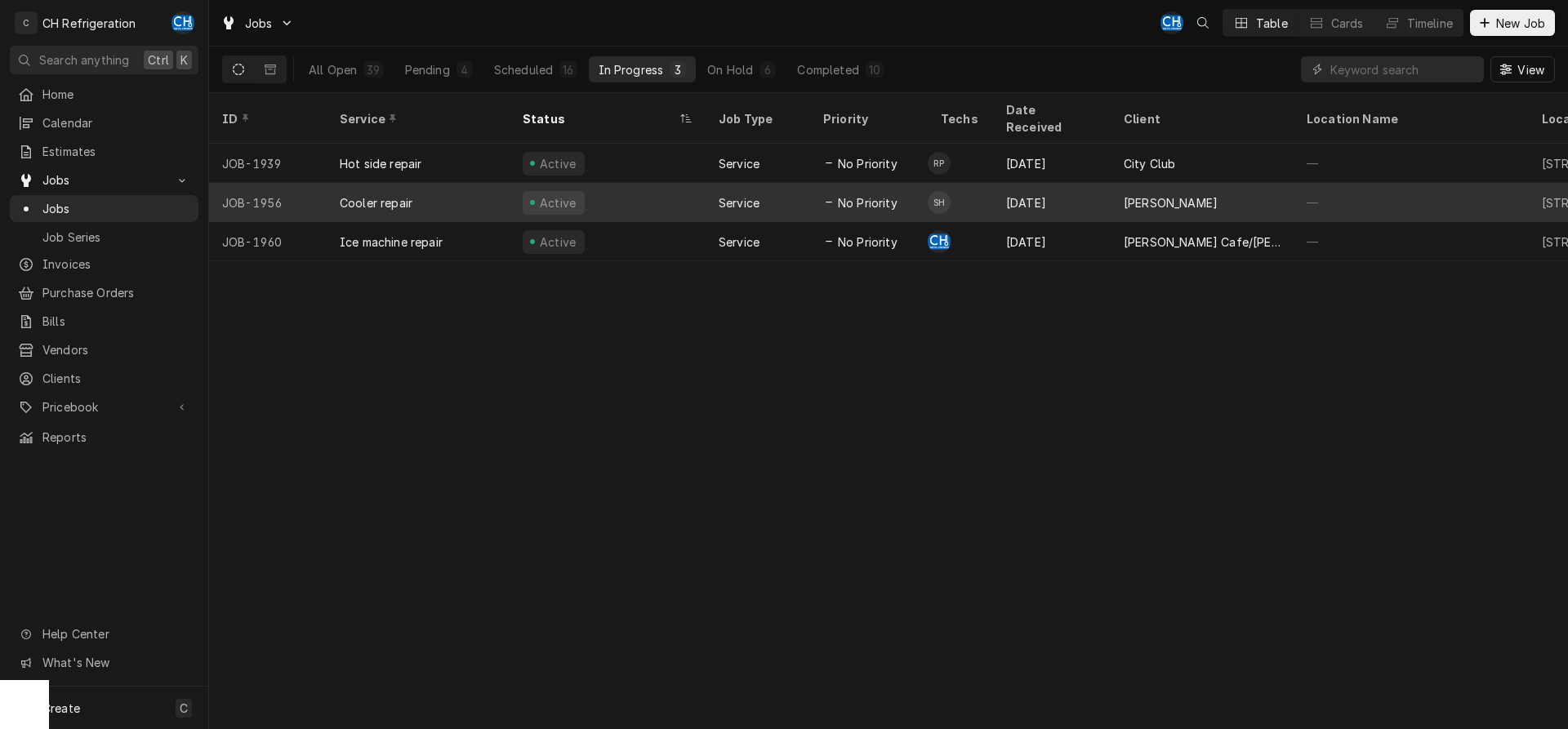
click at [1018, 182] on div "[DATE]" at bounding box center [1051, 202] width 117 height 39
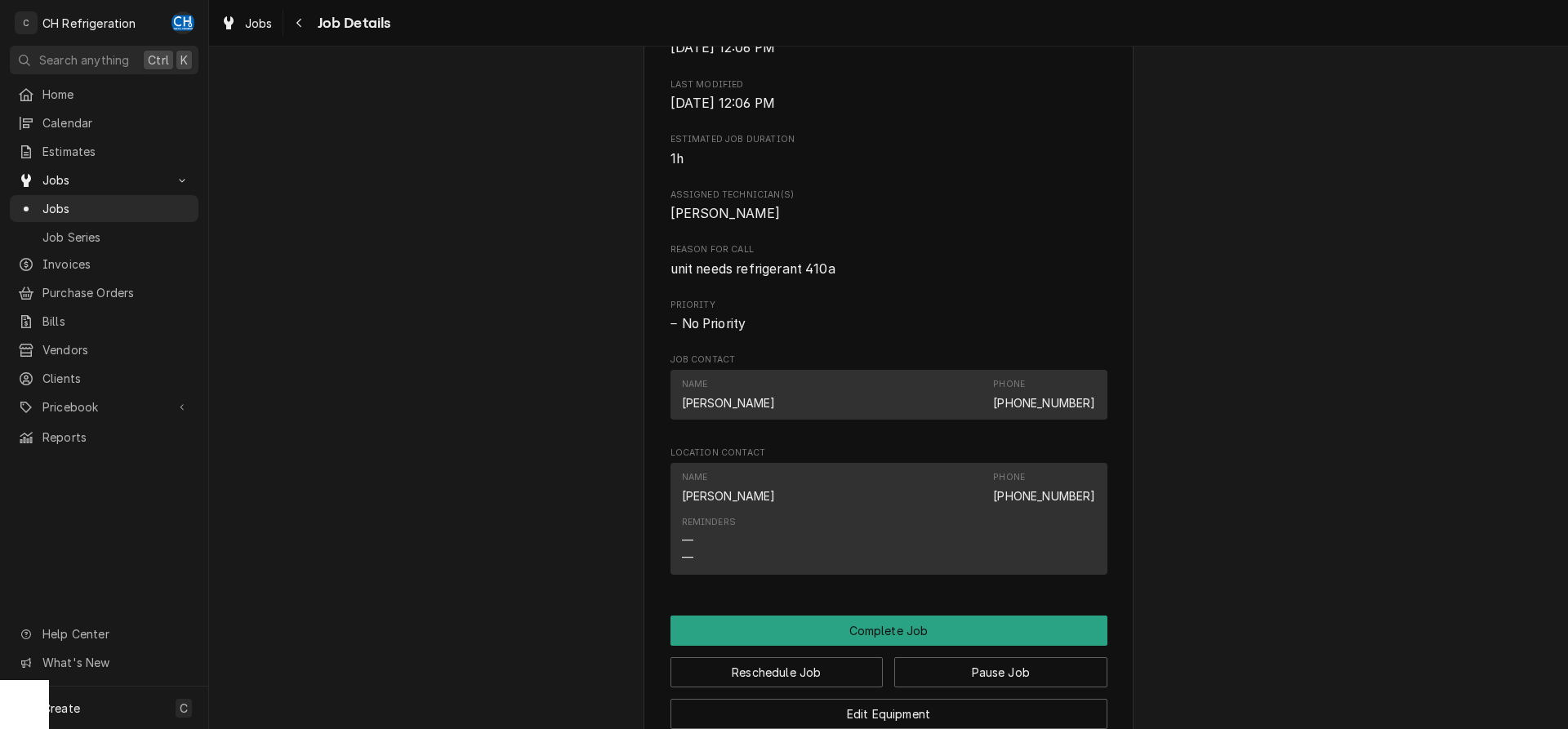
scroll to position [1036, 0]
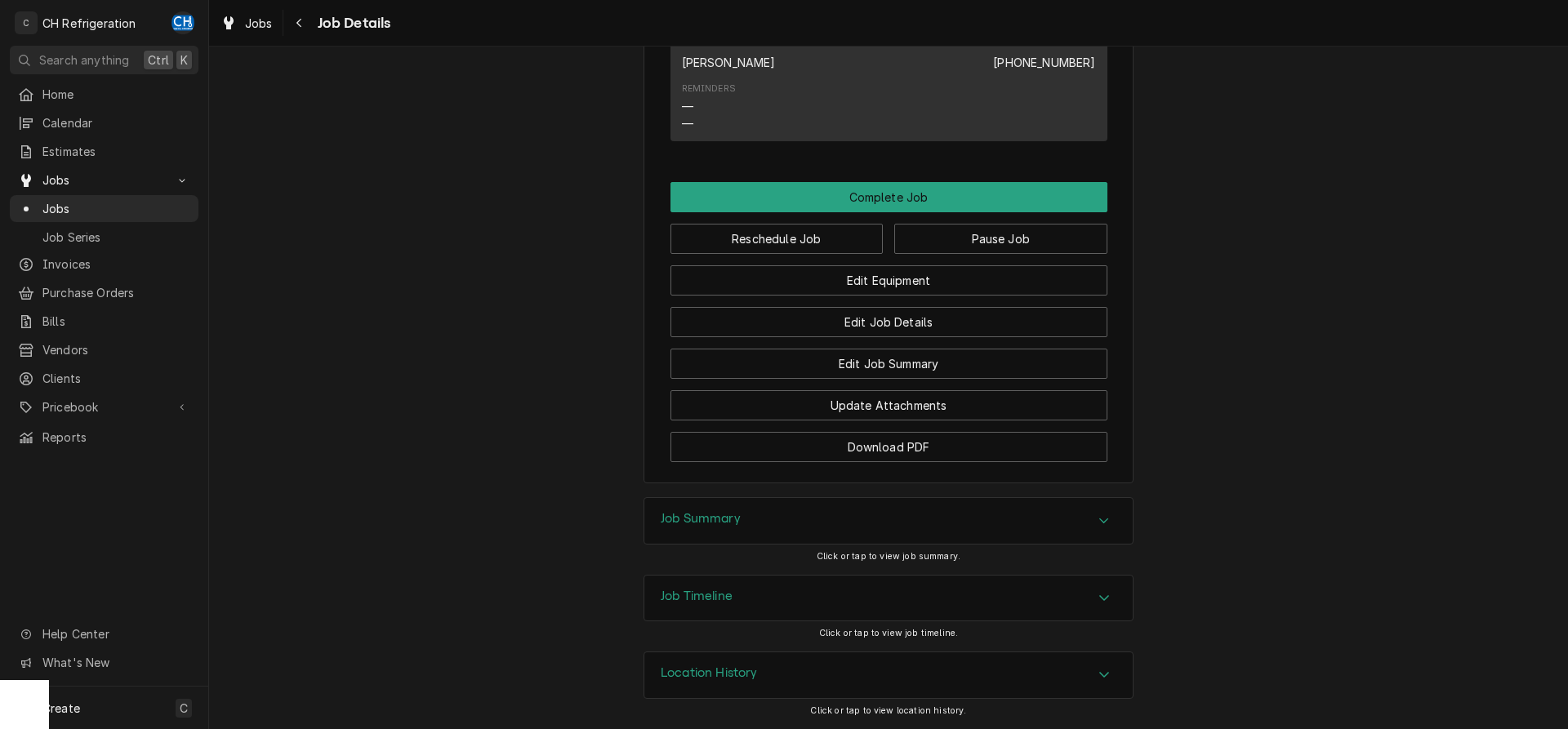
click at [759, 537] on div "Job Summary" at bounding box center [888, 520] width 488 height 46
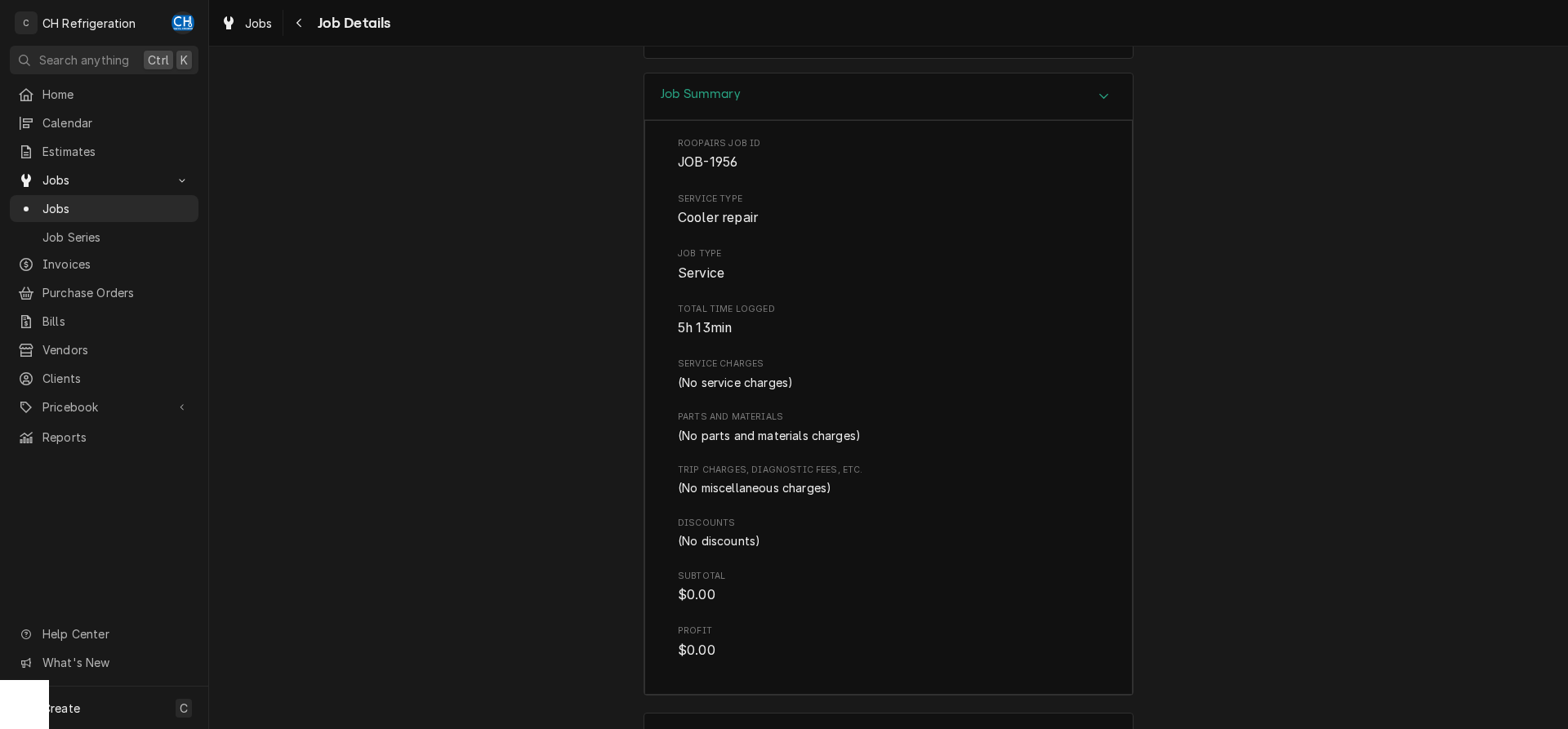
scroll to position [1599, 0]
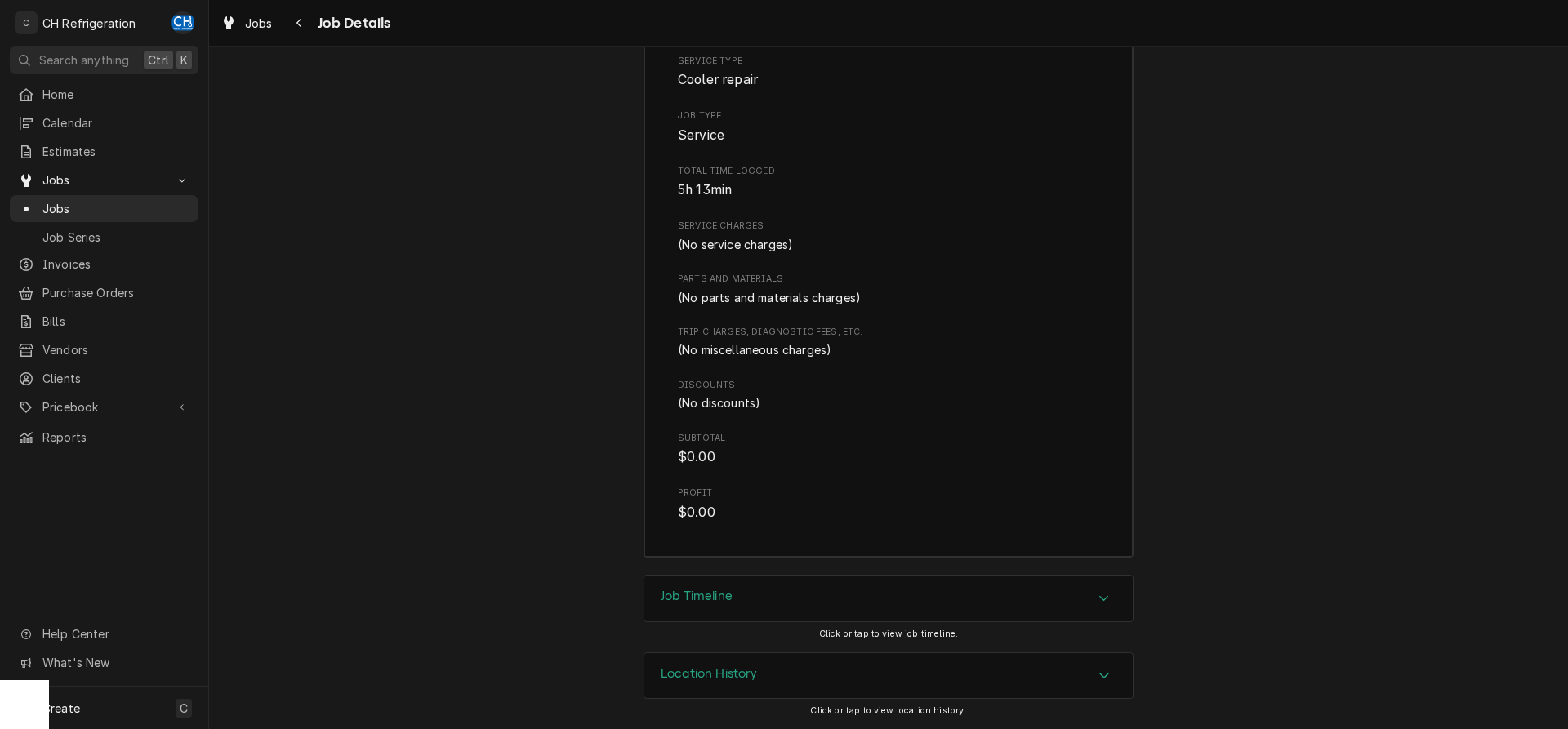
click at [737, 615] on div "Job Timeline" at bounding box center [888, 598] width 488 height 46
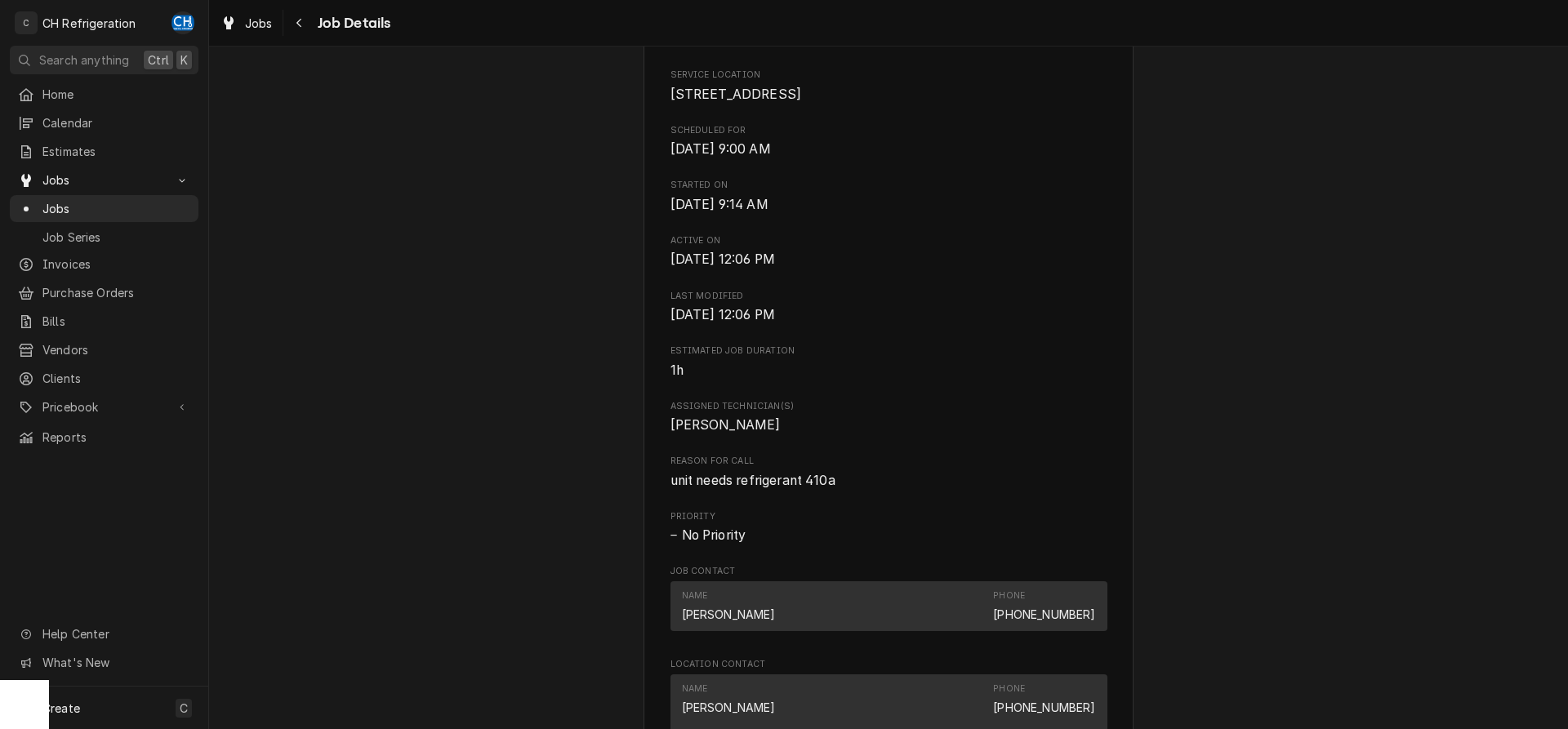
scroll to position [0, 0]
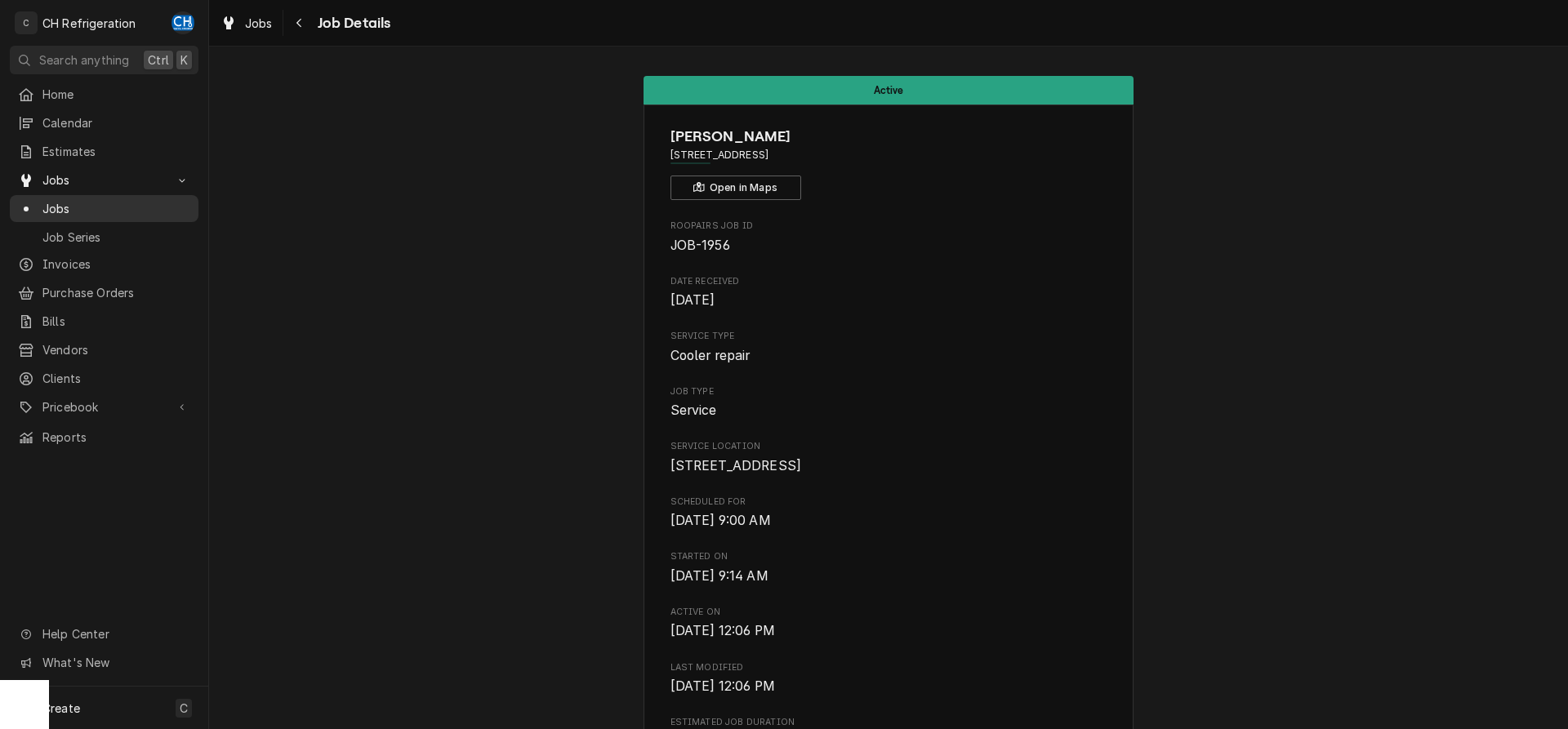
click at [45, 206] on span "Jobs" at bounding box center [117, 209] width 148 height 17
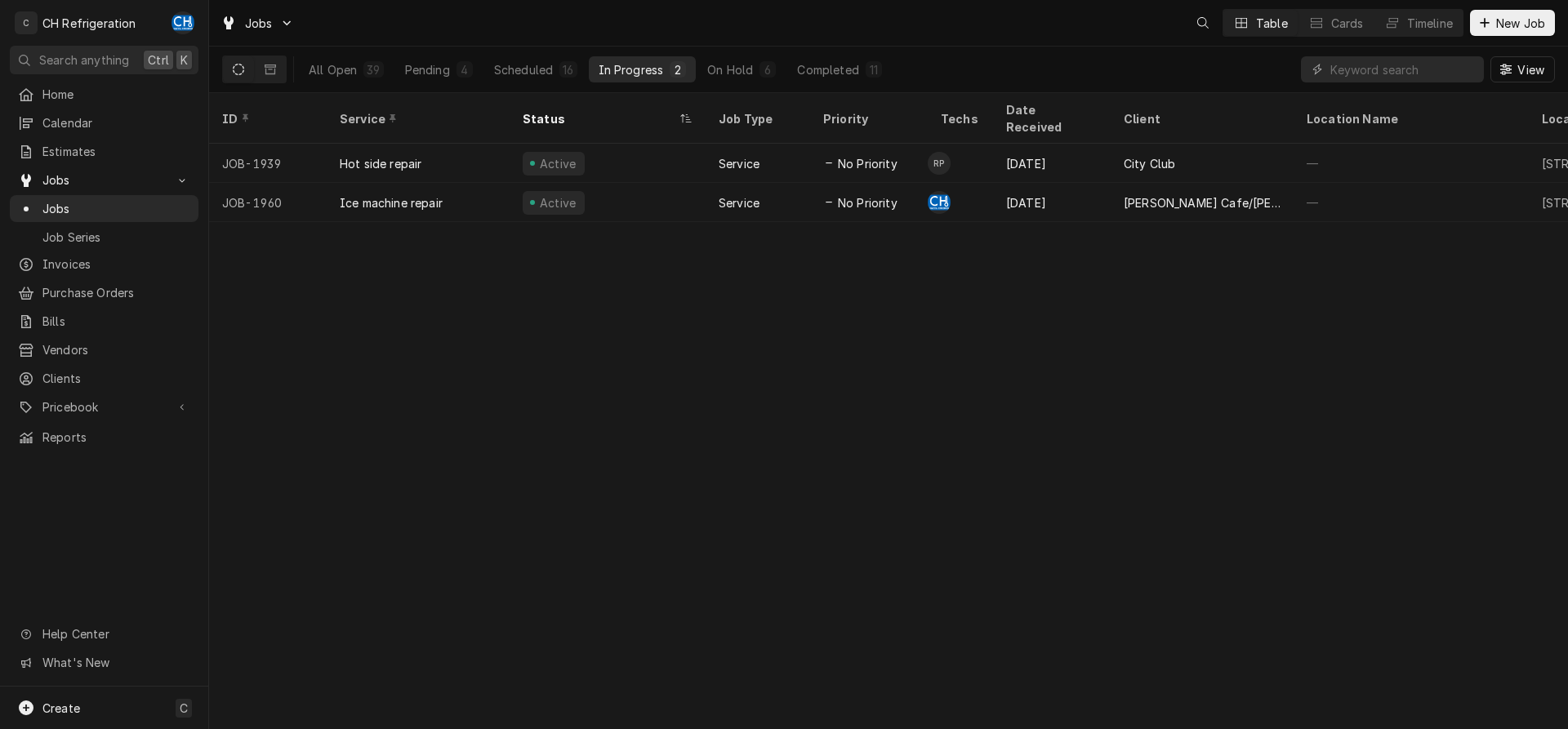
click at [819, 70] on div "Completed" at bounding box center [827, 70] width 61 height 17
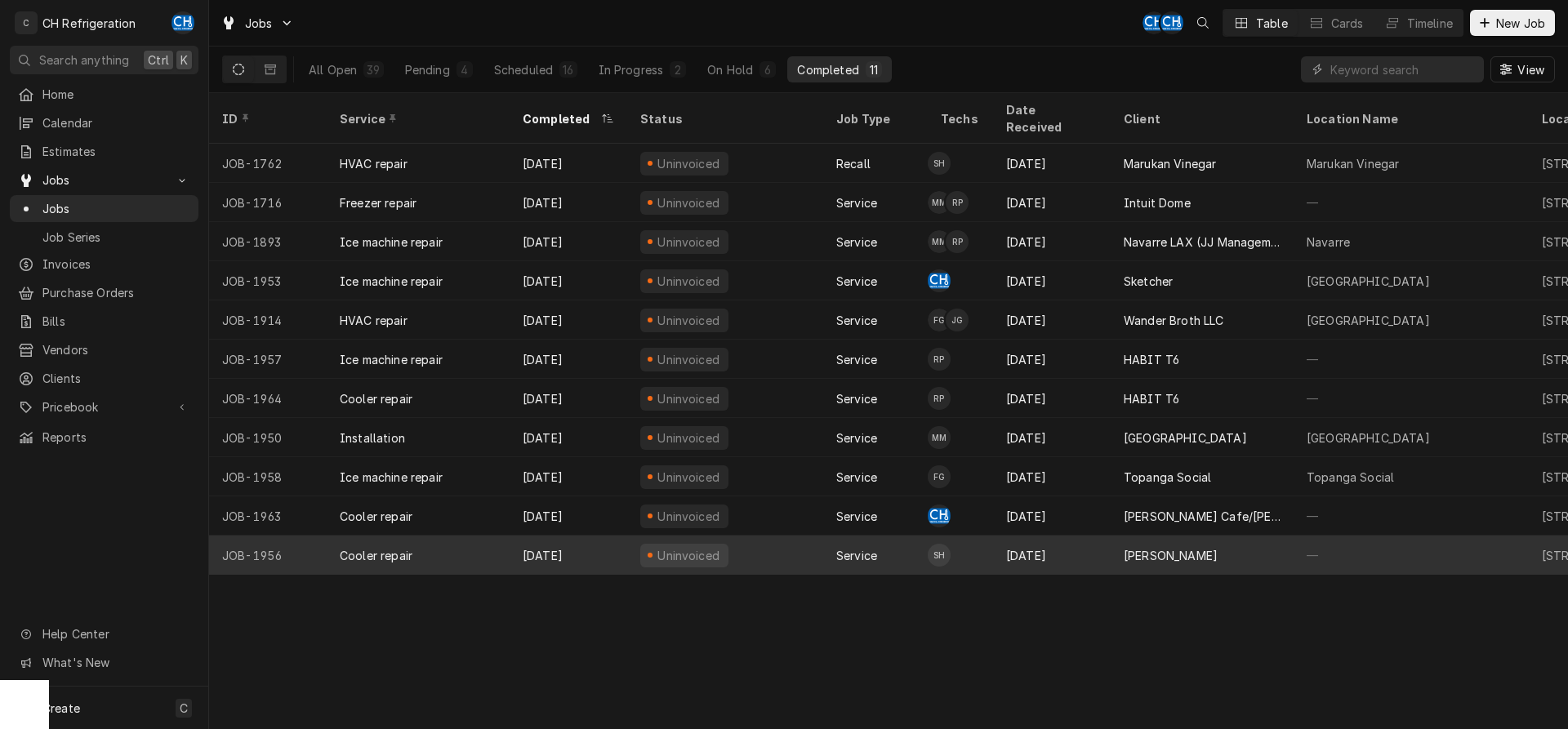
click at [1118, 542] on div "[PERSON_NAME]" at bounding box center [1202, 555] width 183 height 39
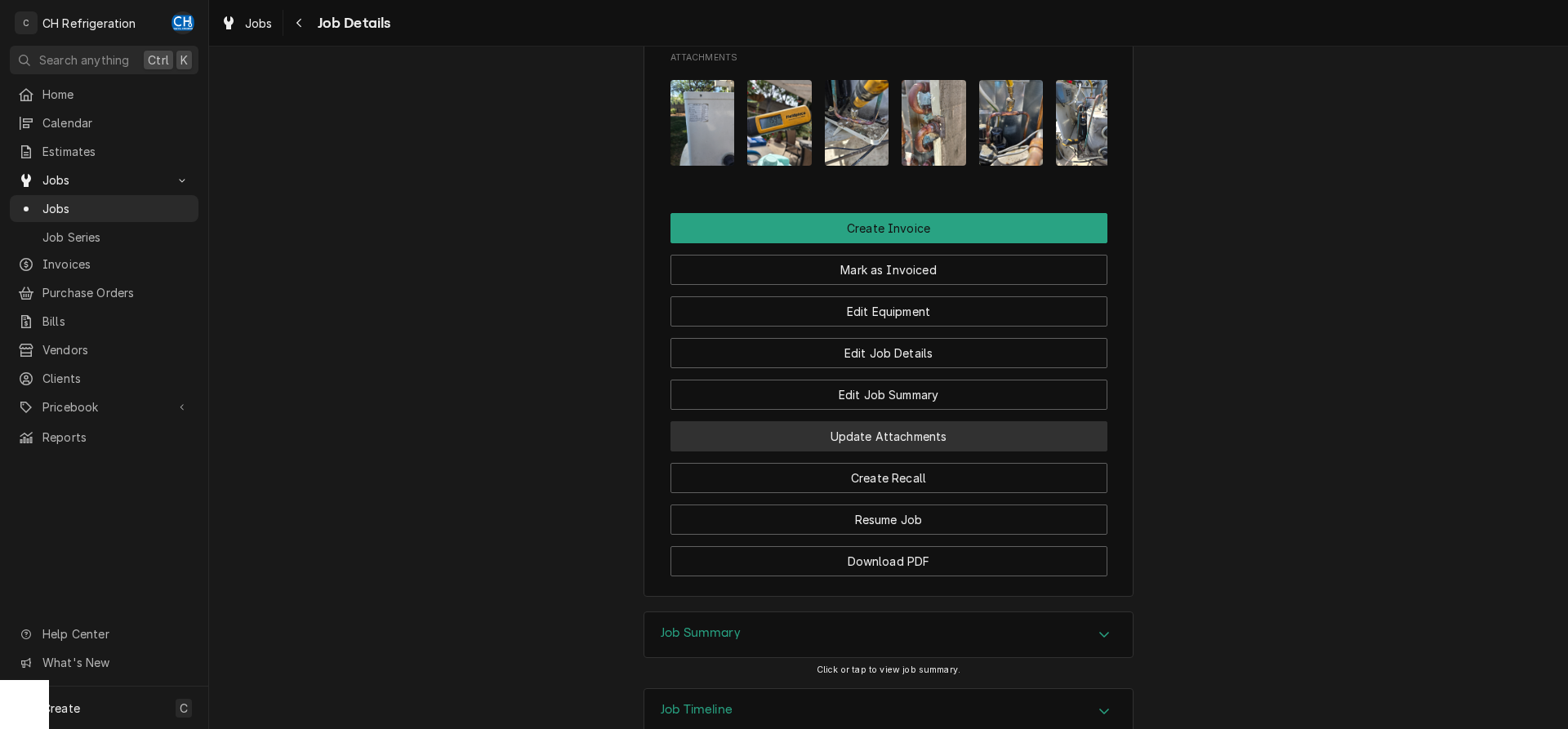
scroll to position [1100, 0]
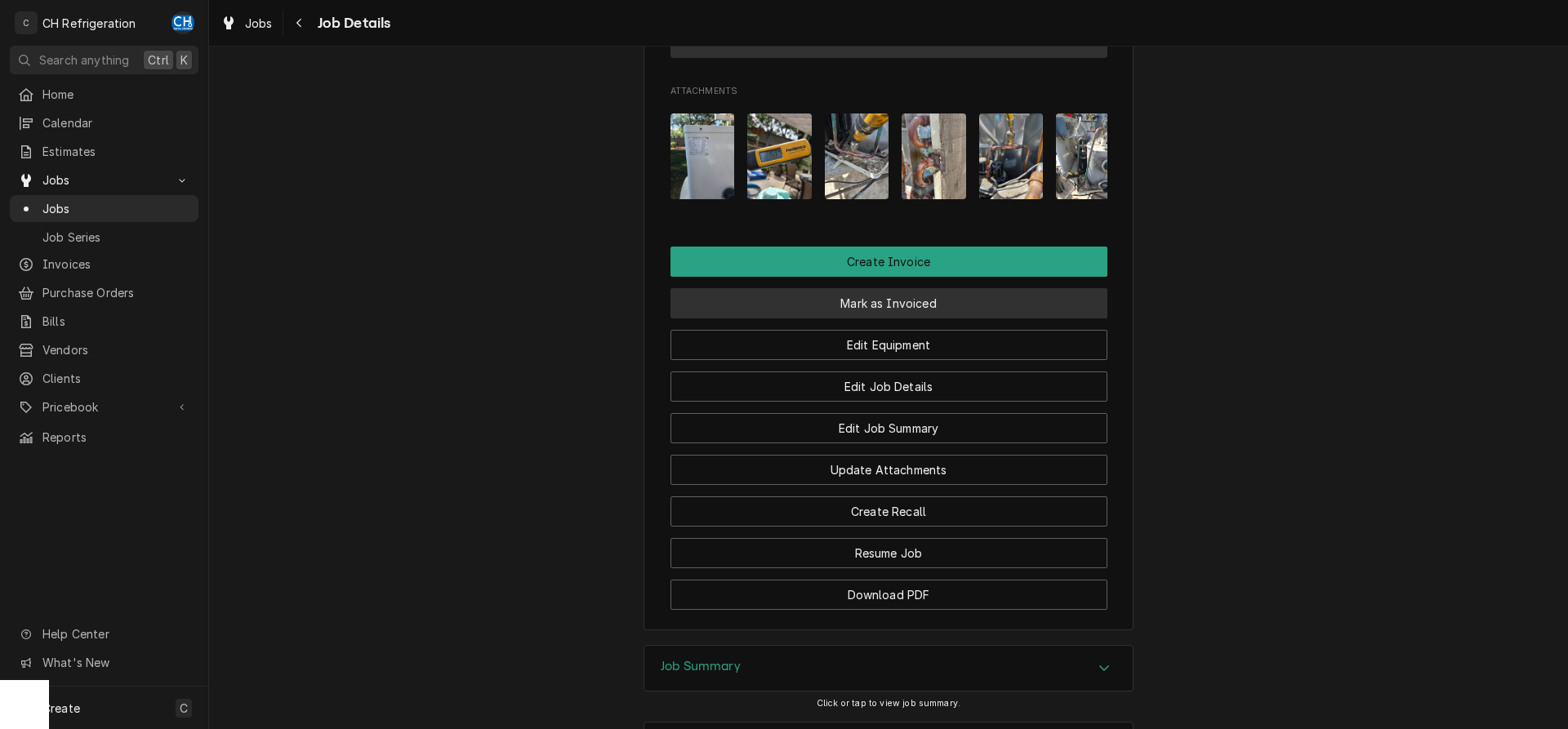
click at [884, 318] on button "Mark as Invoiced" at bounding box center [889, 303] width 437 height 30
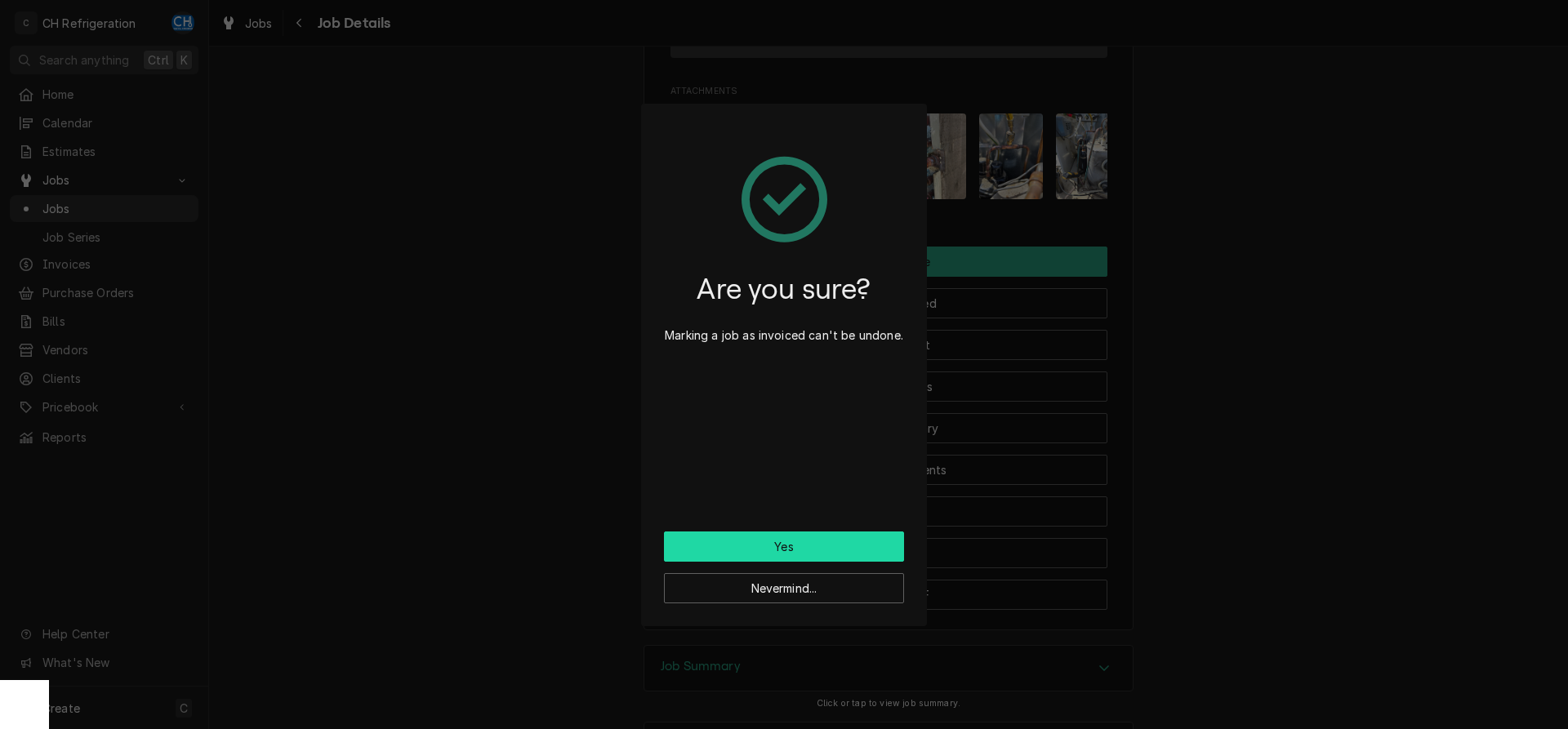
click at [825, 543] on button "Yes" at bounding box center [784, 547] width 240 height 30
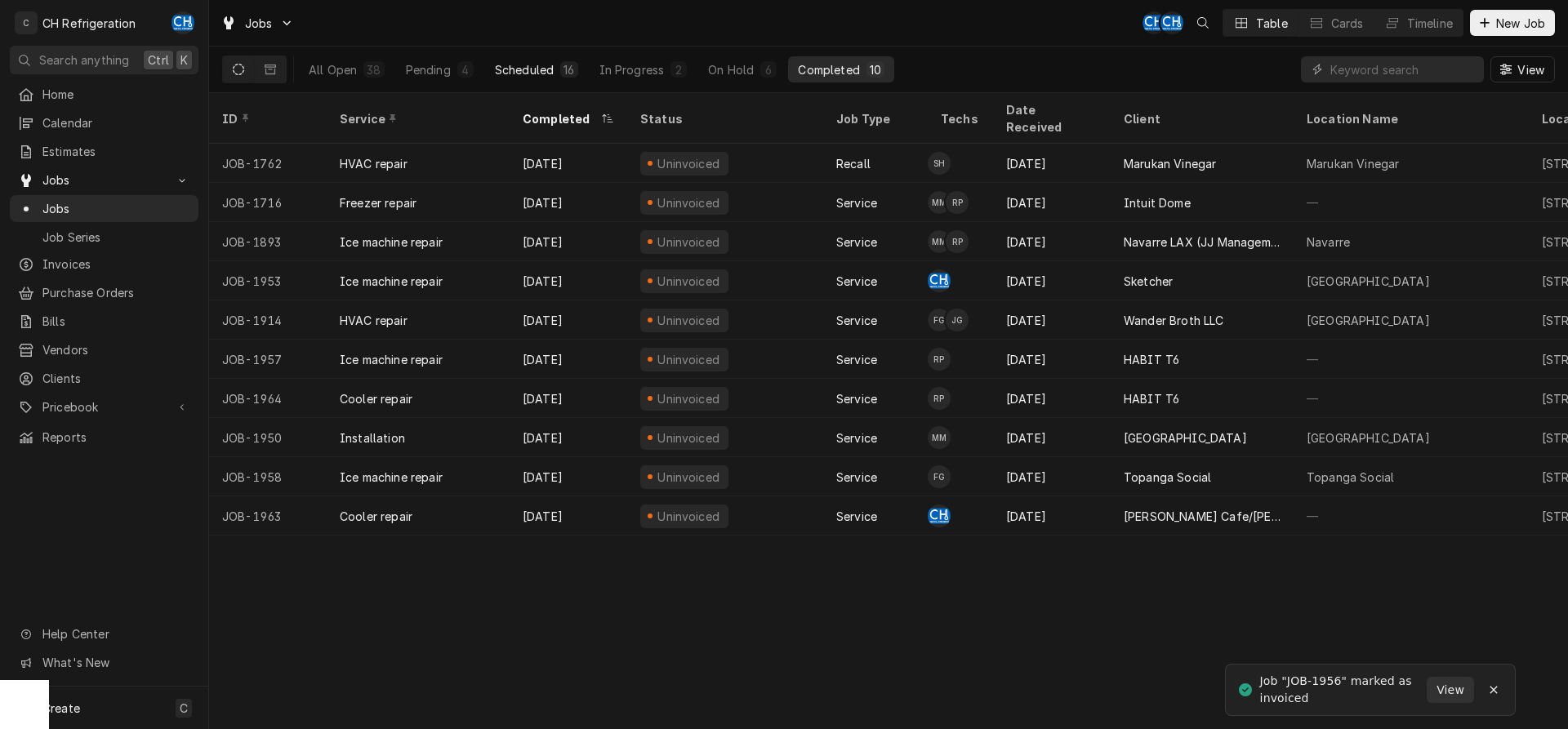
click at [584, 72] on button "Scheduled 16" at bounding box center [537, 69] width 103 height 26
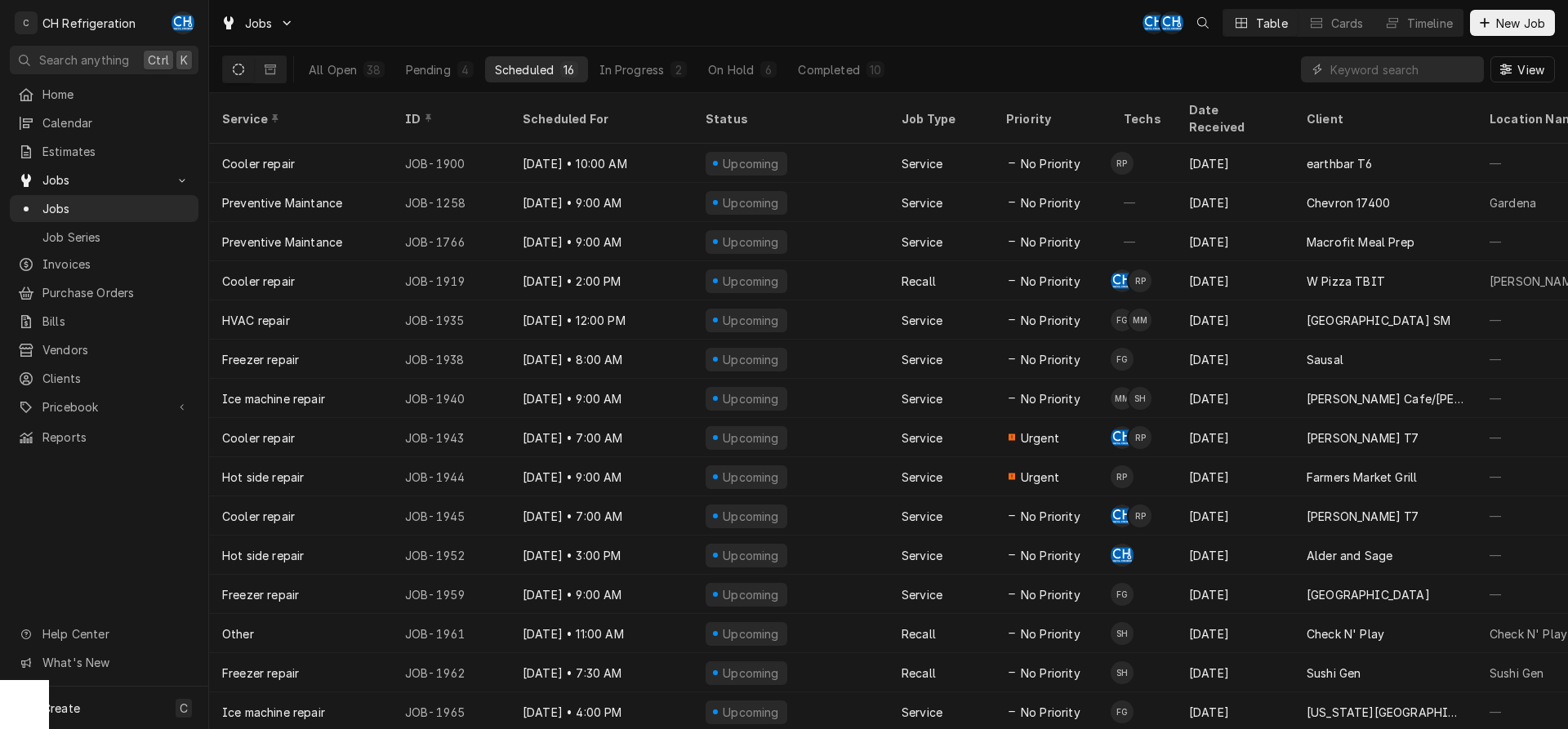
click at [545, 69] on div "Scheduled" at bounding box center [524, 70] width 59 height 17
click at [582, 120] on th "Scheduled For" at bounding box center [601, 118] width 183 height 50
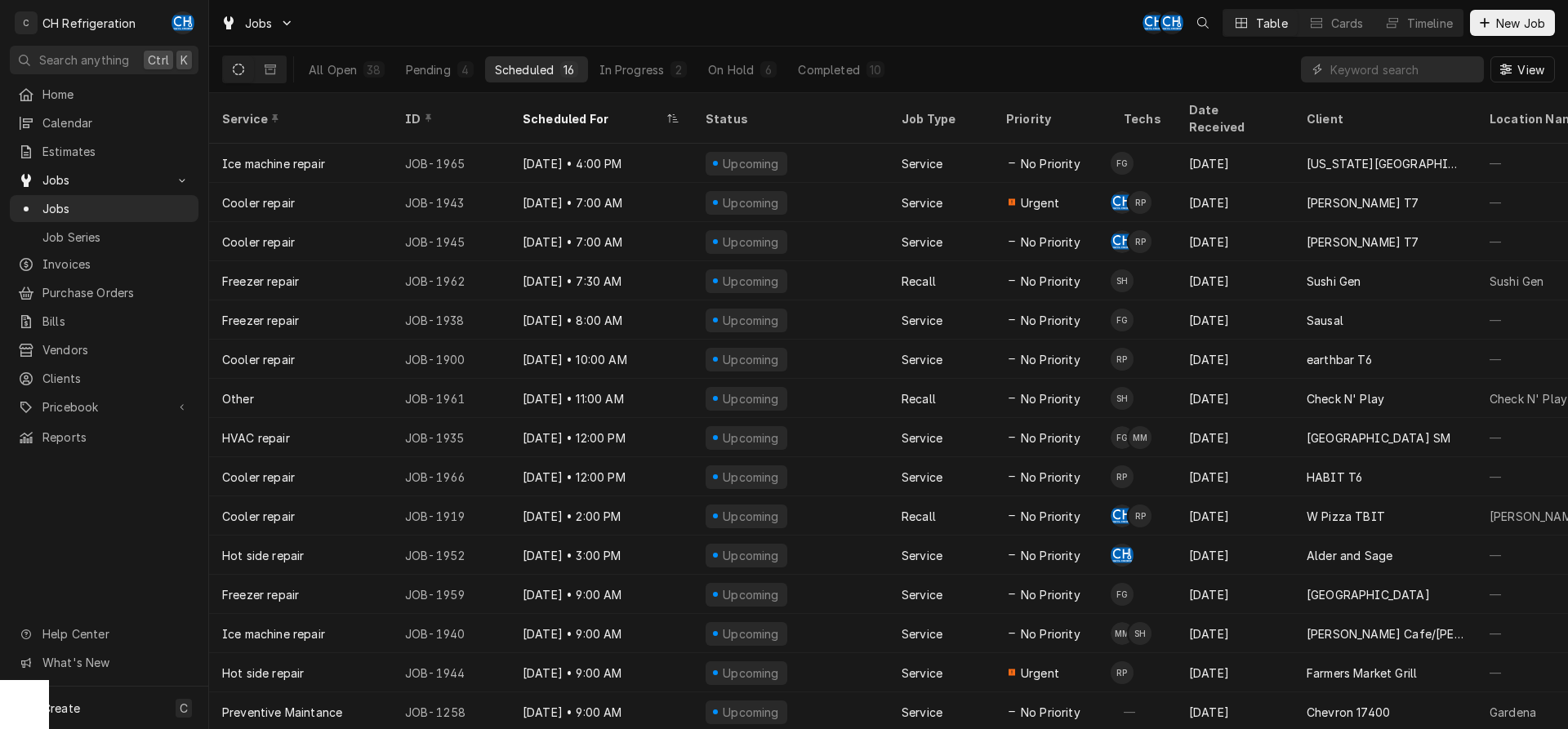
click at [568, 74] on div "16" at bounding box center [568, 70] width 11 height 17
click at [974, 33] on div "Jobs CH CH Table Cards Timeline New Job" at bounding box center [888, 22] width 1359 height 46
click at [1499, 31] on button "New Job" at bounding box center [1512, 22] width 84 height 26
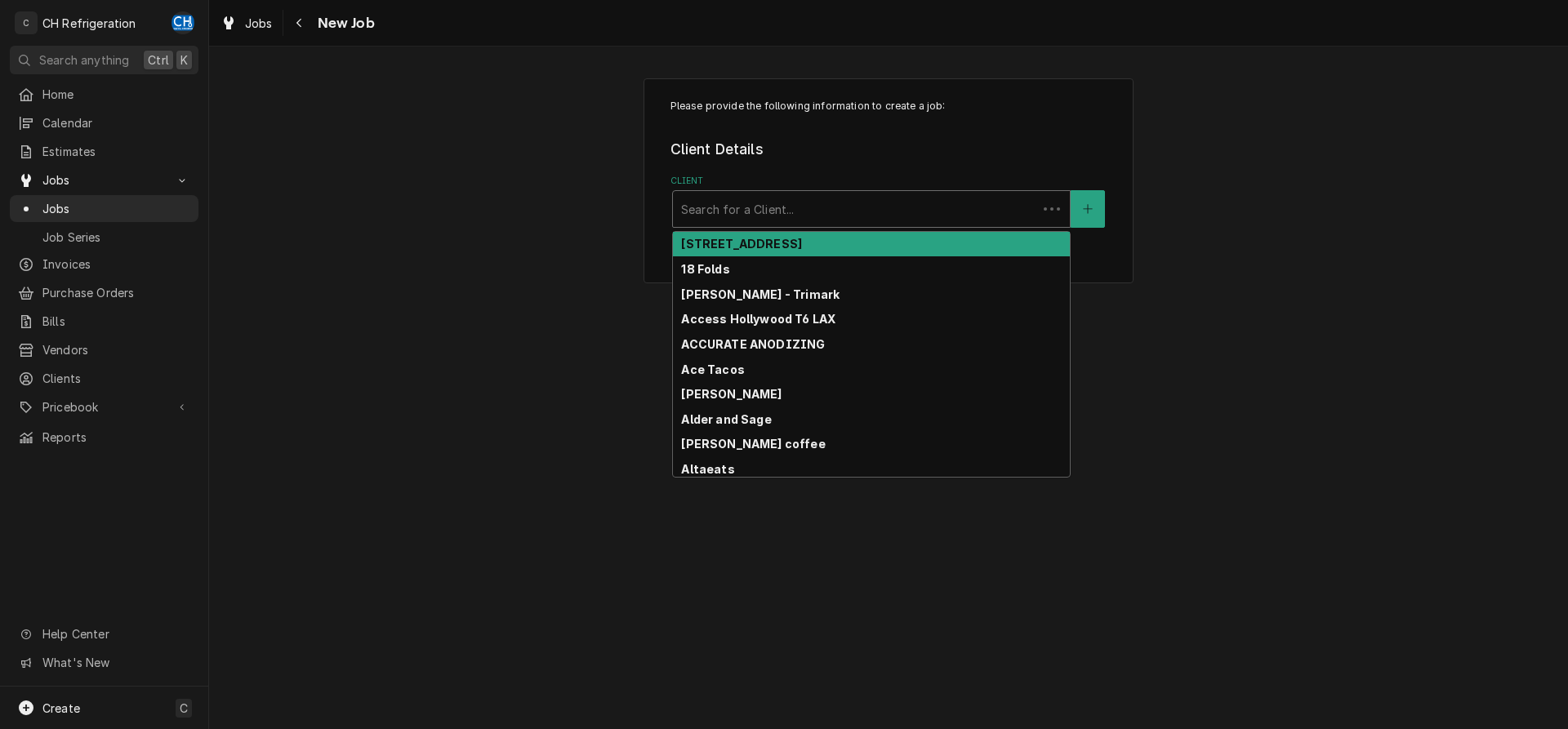
click at [761, 214] on div "Client" at bounding box center [855, 209] width 348 height 29
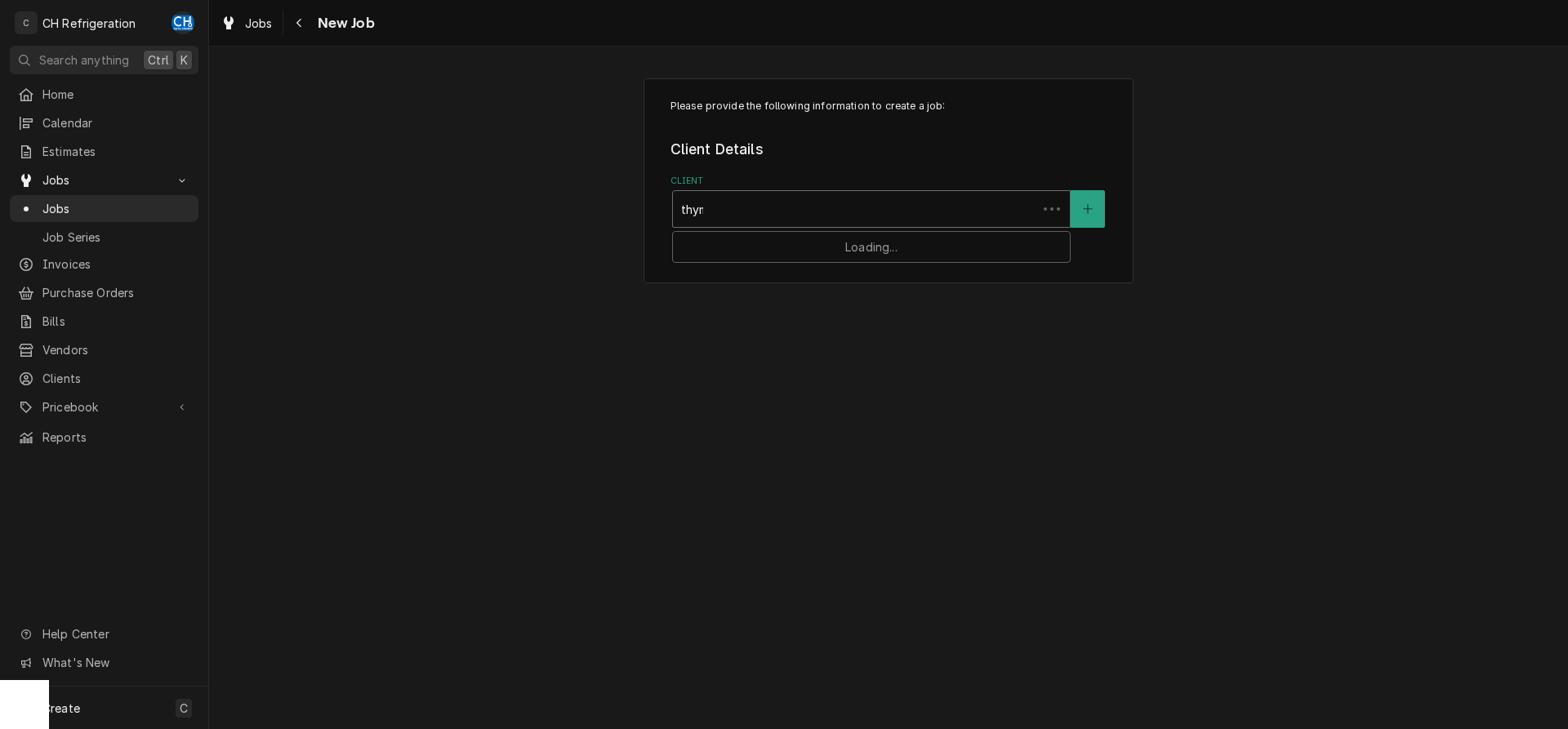
type input "thyme"
click at [758, 232] on div "Thyme Cafe Market" at bounding box center [871, 245] width 397 height 25
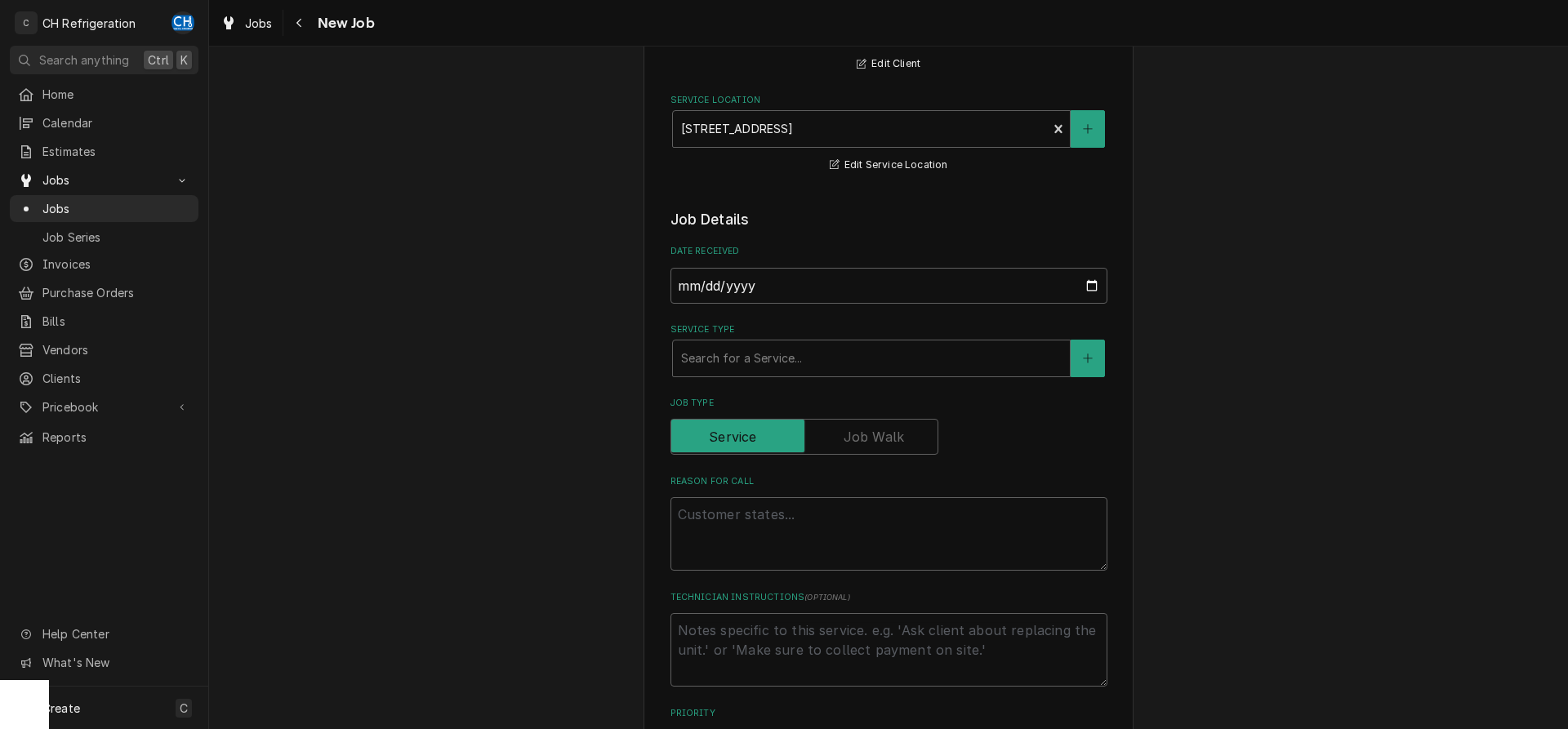
scroll to position [249, 0]
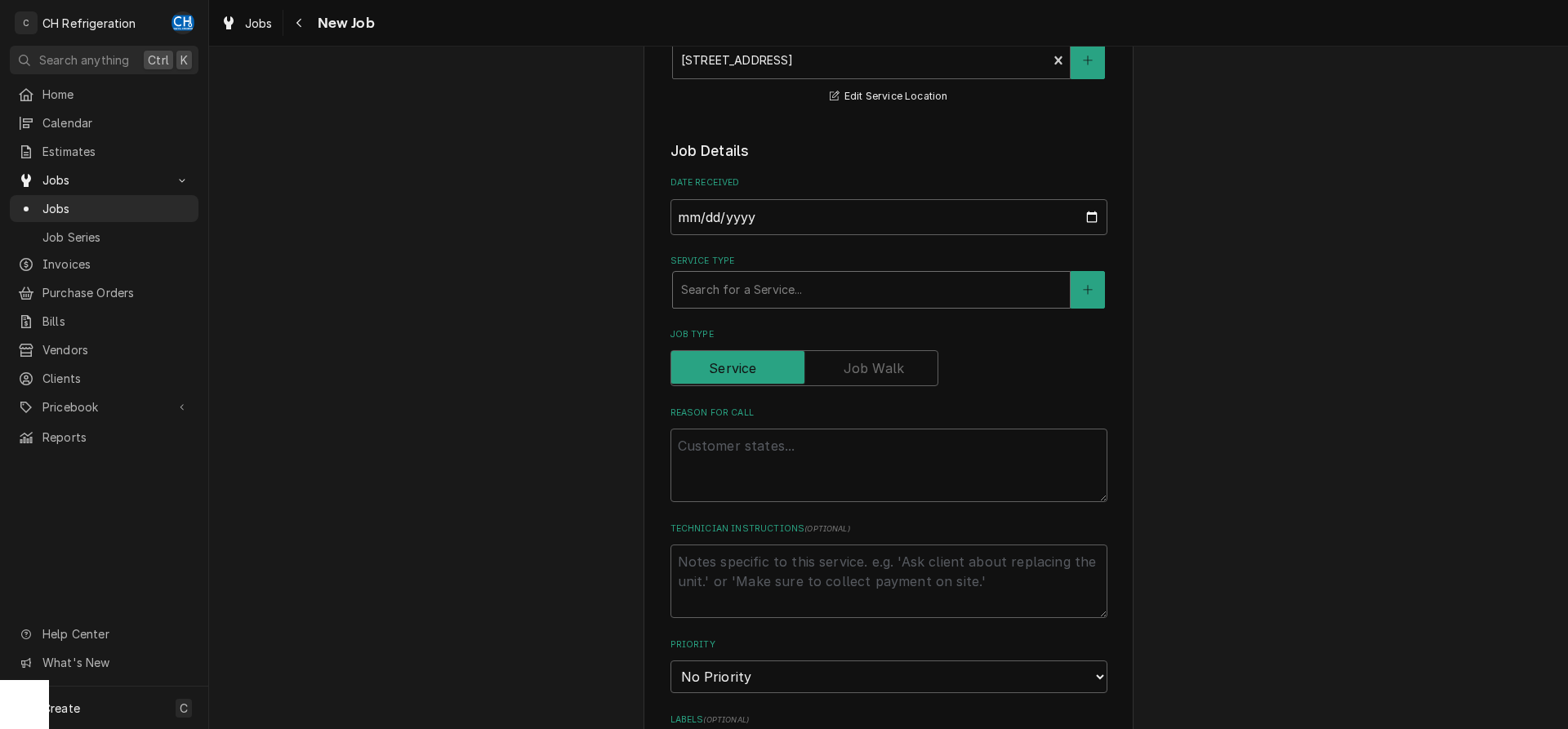
drag, startPoint x: 787, startPoint y: 290, endPoint x: 784, endPoint y: 302, distance: 12.4
click at [787, 291] on div "Service Type" at bounding box center [872, 289] width 381 height 29
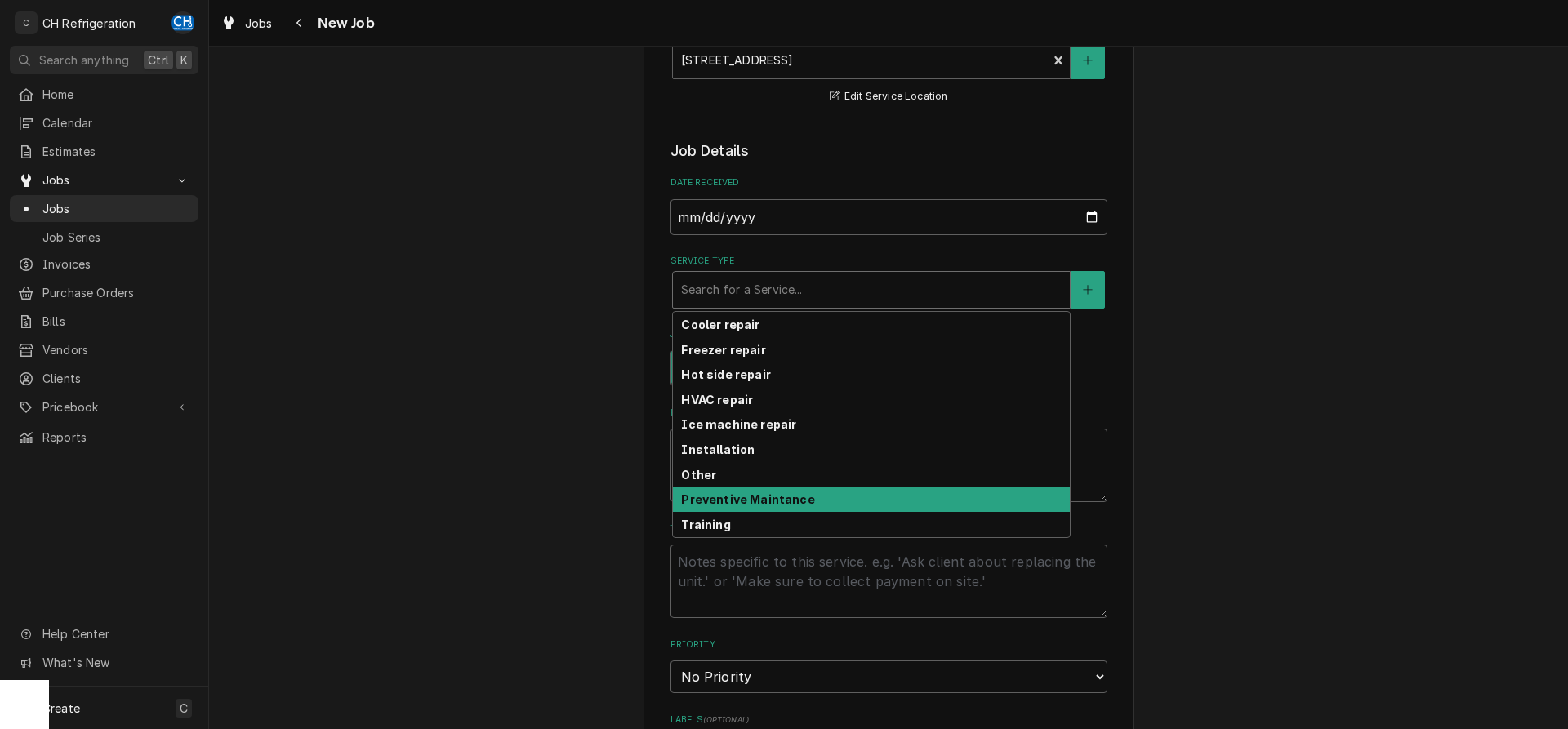
click at [762, 504] on strong "Preventive Maintance" at bounding box center [748, 499] width 133 height 14
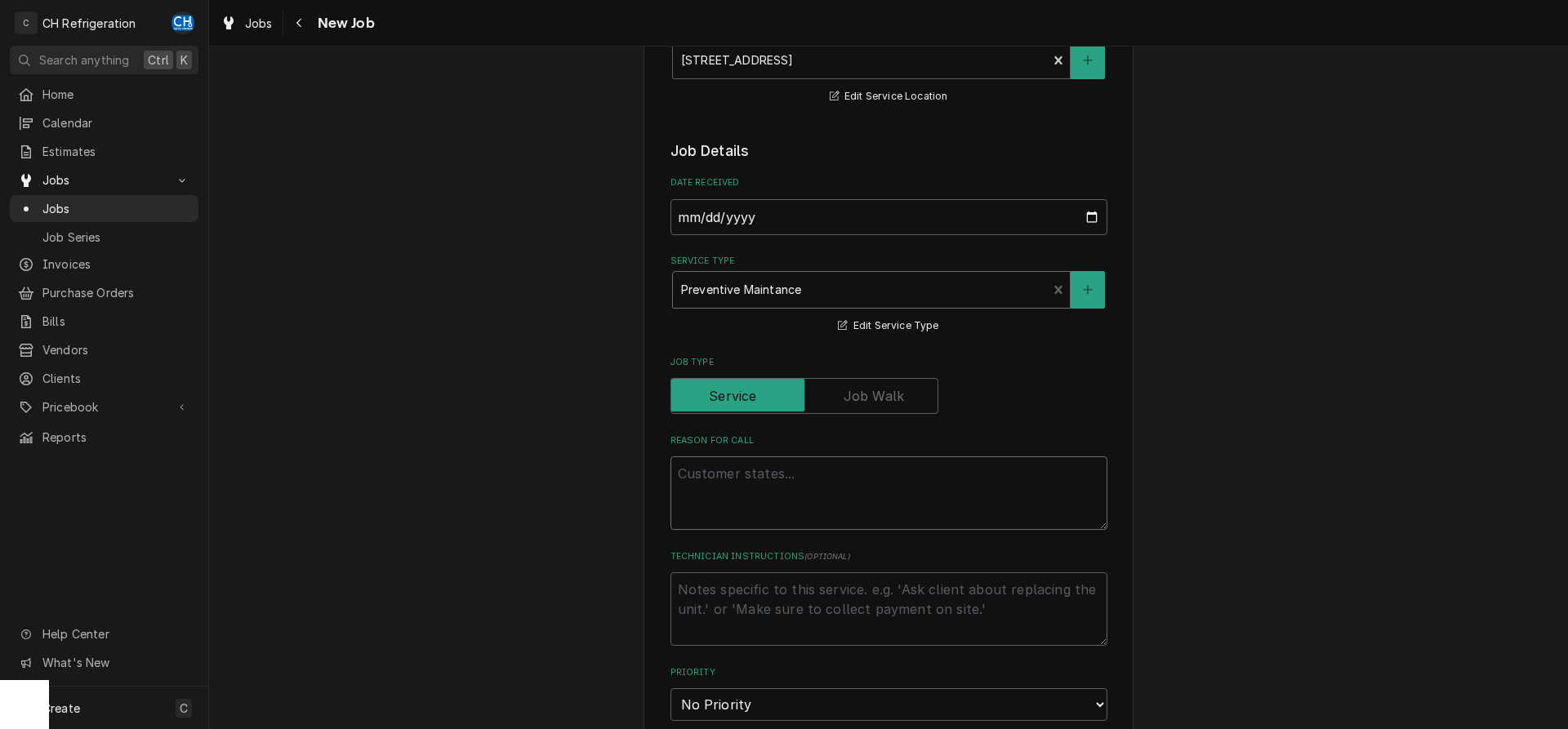
click at [766, 465] on textarea "Reason For Call" at bounding box center [889, 493] width 437 height 74
click at [841, 490] on textarea "Reason For Call" at bounding box center [889, 493] width 437 height 74
paste textarea "- Clean condenser coils - Clean ice machine and change water filter - Check and…"
type textarea "x"
type textarea "- Clean condenser coils - Clean ice machine and change water filter - Check and…"
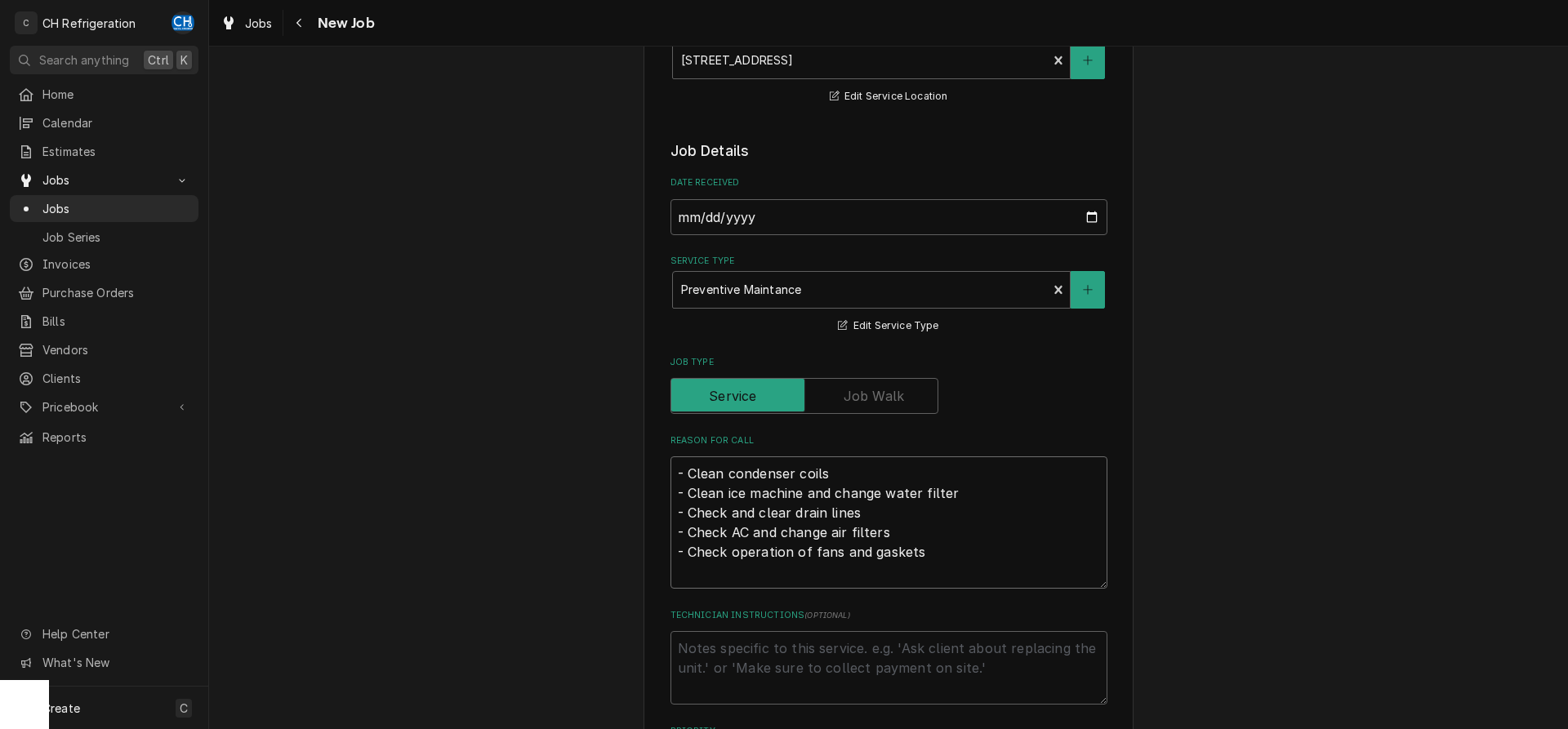
type textarea "x"
type textarea "- Clean condenser coils - Clean ice machine and change water filter - Check and…"
click at [630, 482] on div "Please provide the following information to create a job: Client Details Client…" at bounding box center [888, 660] width 1359 height 1694
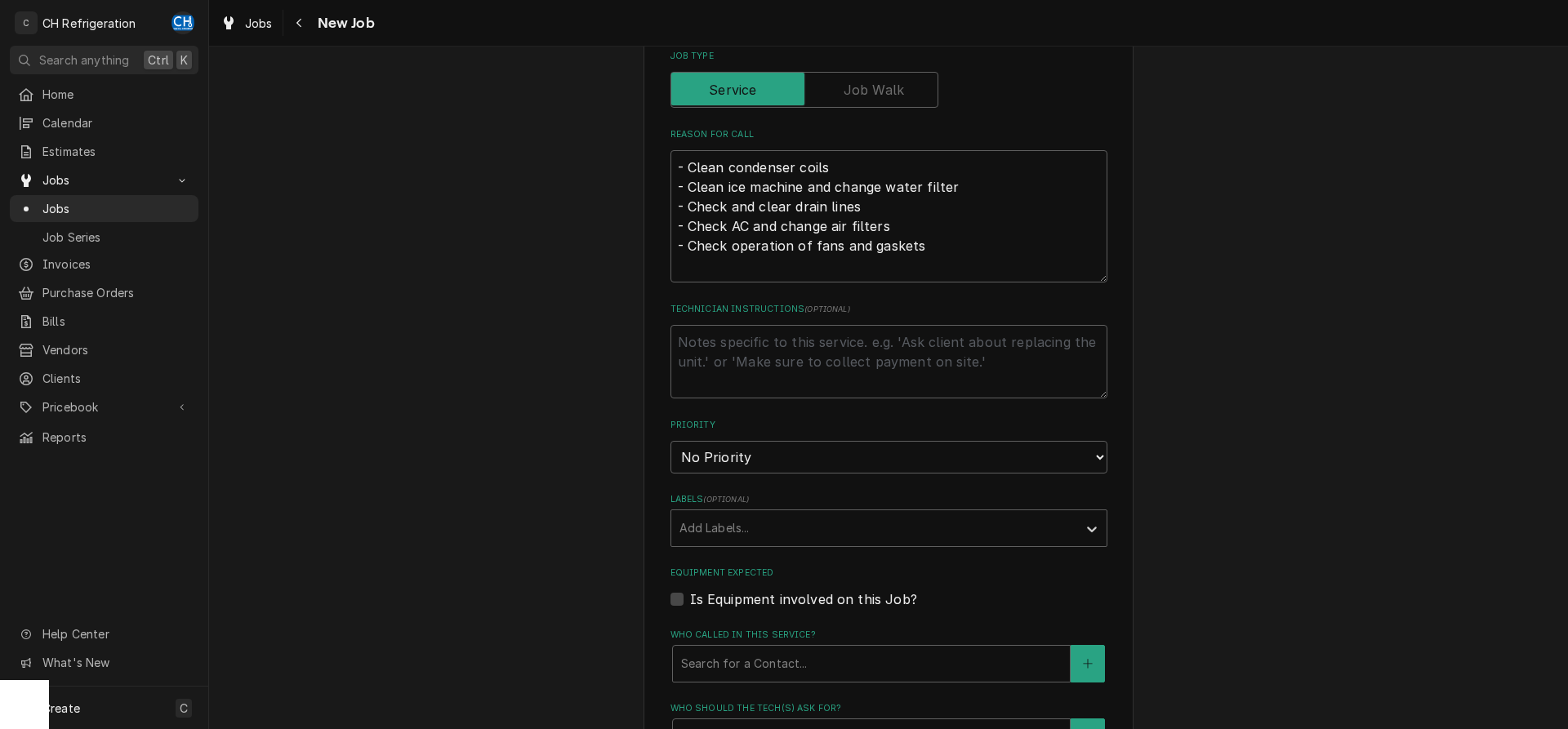
scroll to position [583, 0]
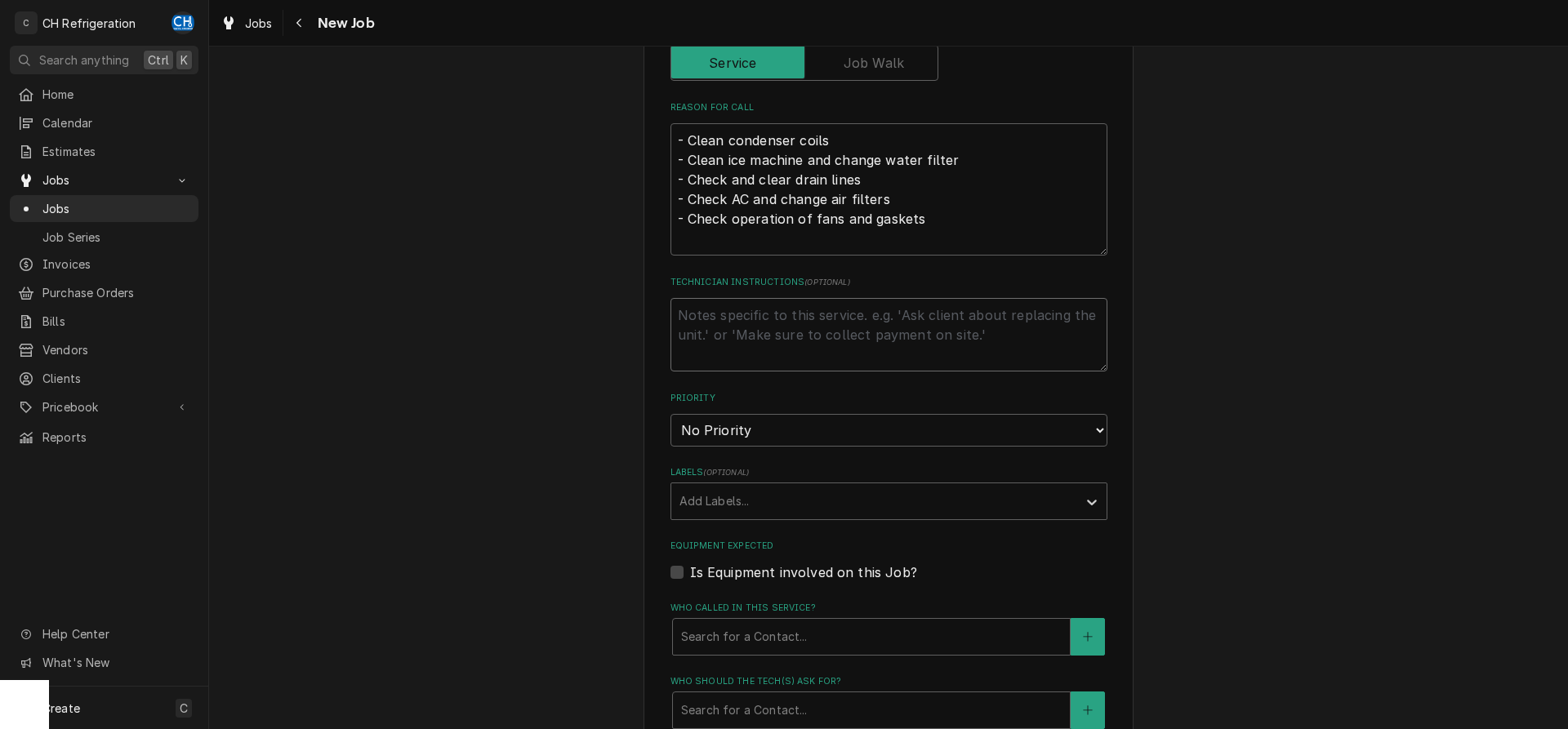
click at [835, 330] on textarea "Technician Instructions ( optional )" at bounding box center [889, 335] width 437 height 74
type textarea "x"
type textarea "p"
type textarea "x"
type textarea "p1"
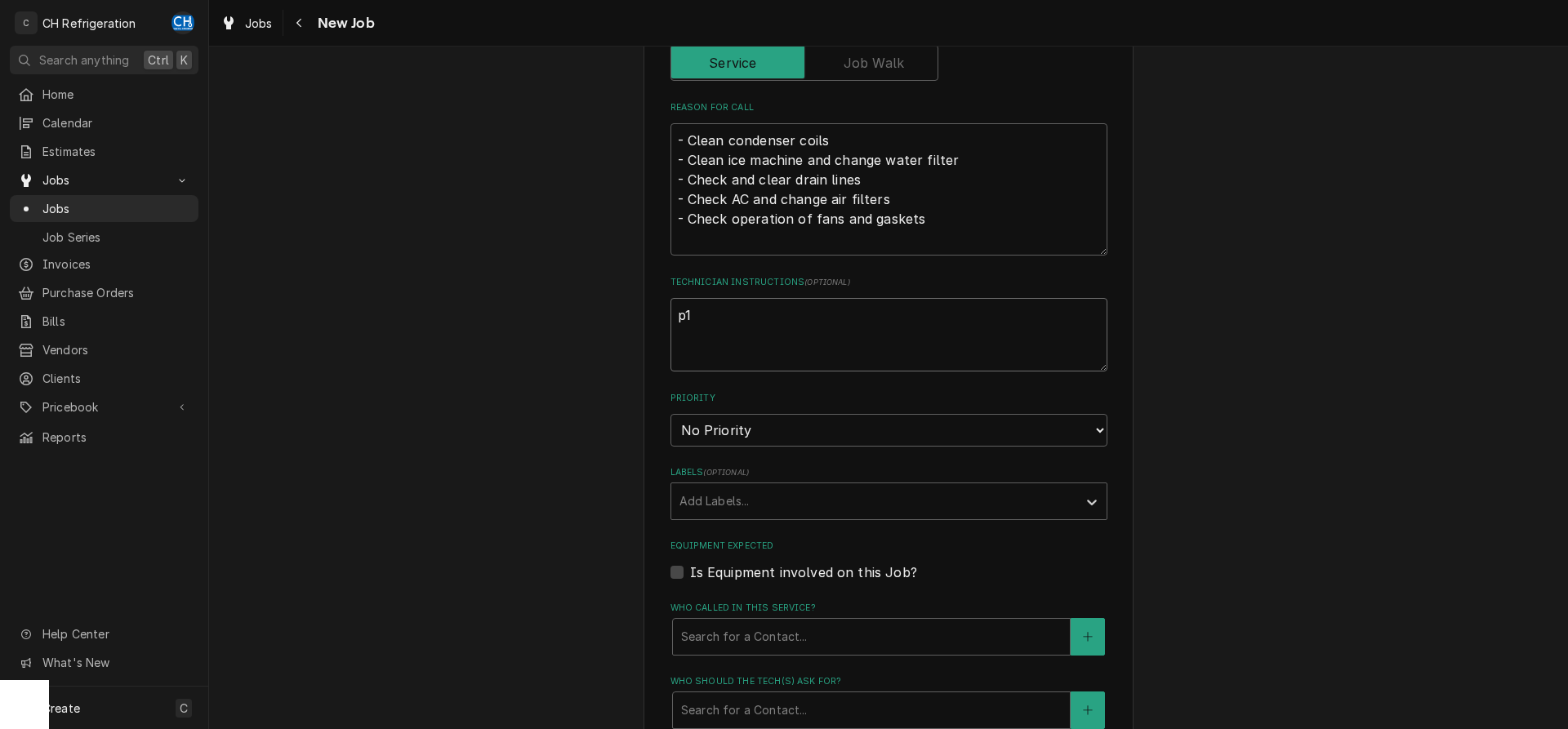
type textarea "x"
type textarea "p15"
type textarea "x"
type textarea "p156"
type textarea "x"
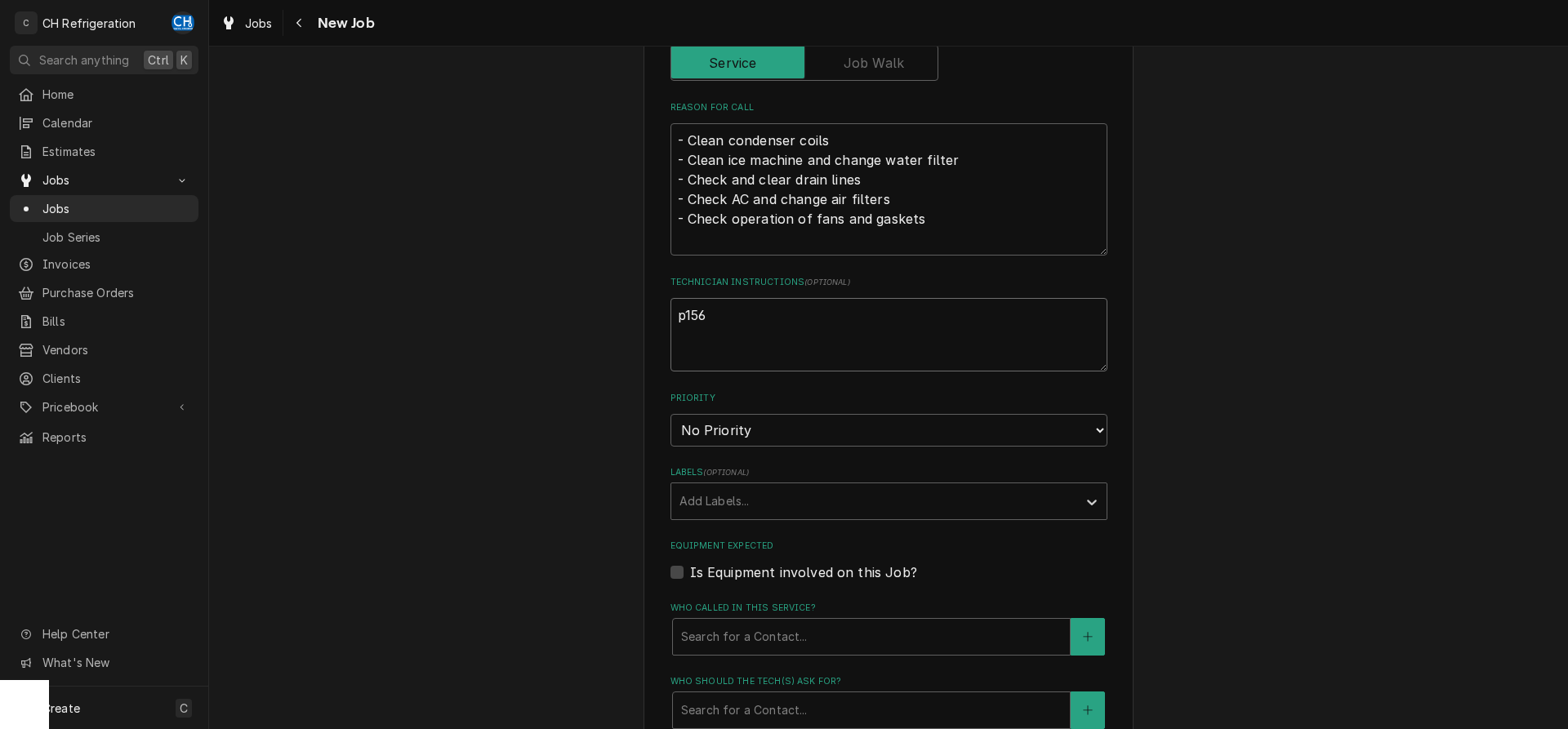
type textarea "p1568"
type textarea "x"
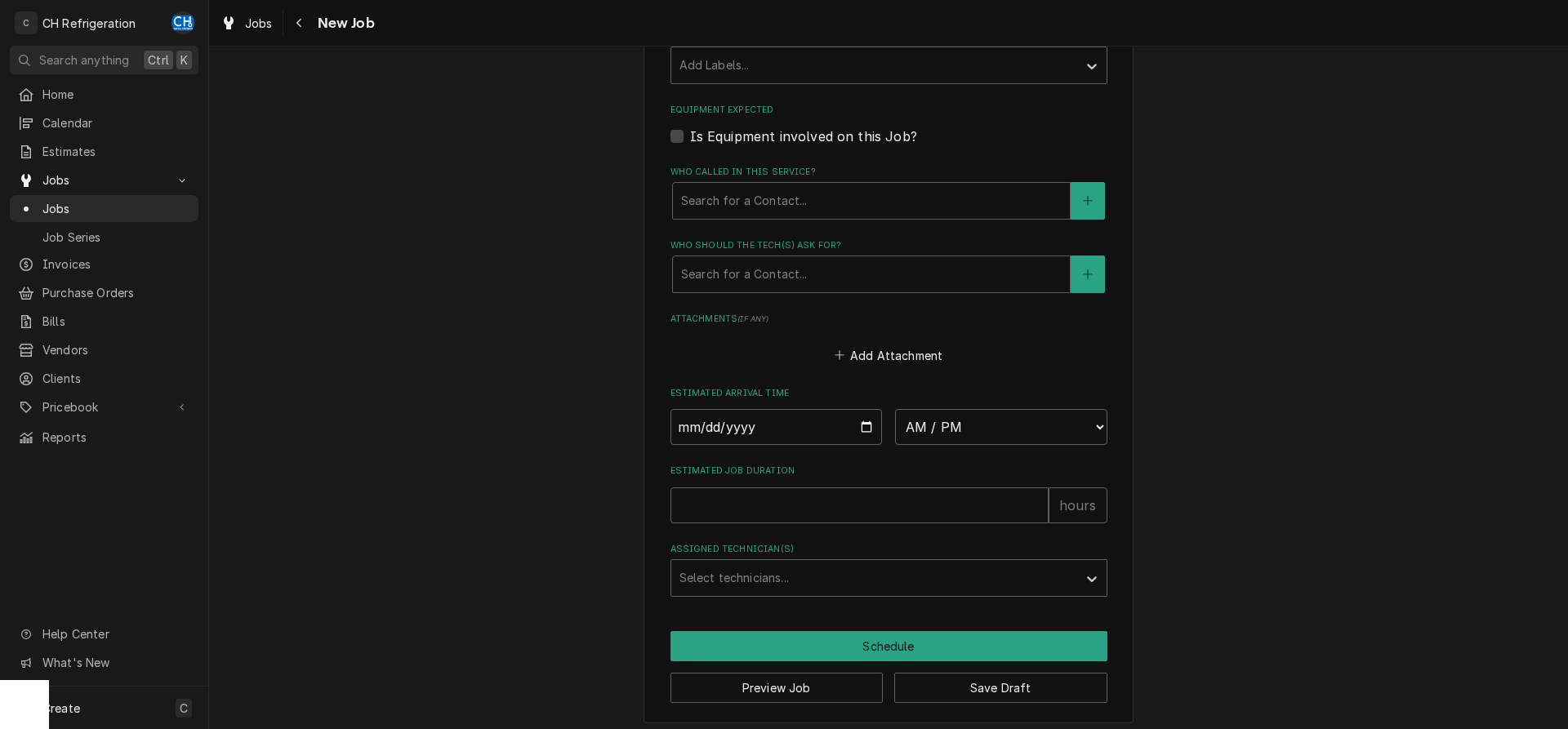
scroll to position [1026, 0]
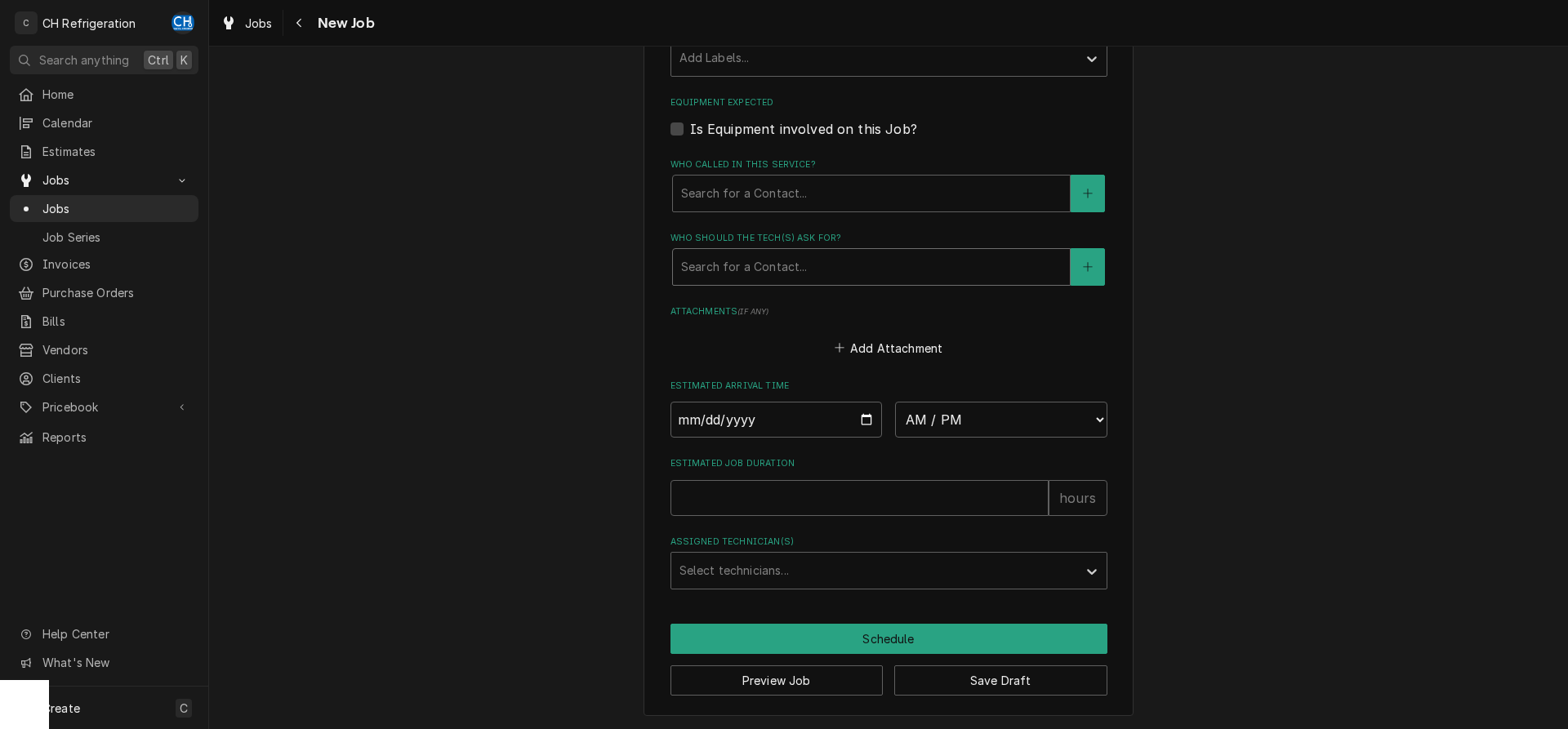
type textarea "p1568"
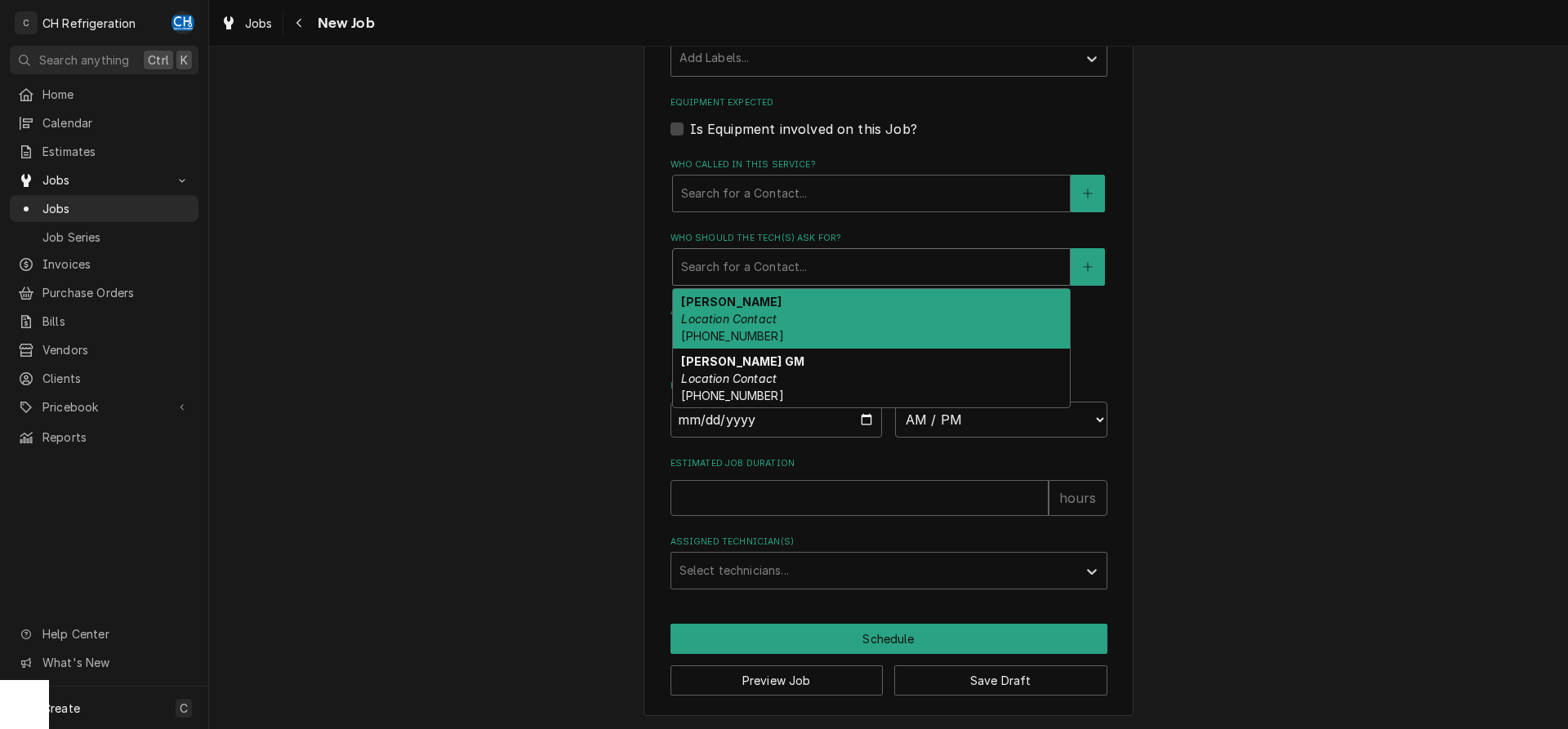
click at [855, 277] on div "Who should the tech(s) ask for?" at bounding box center [872, 267] width 381 height 29
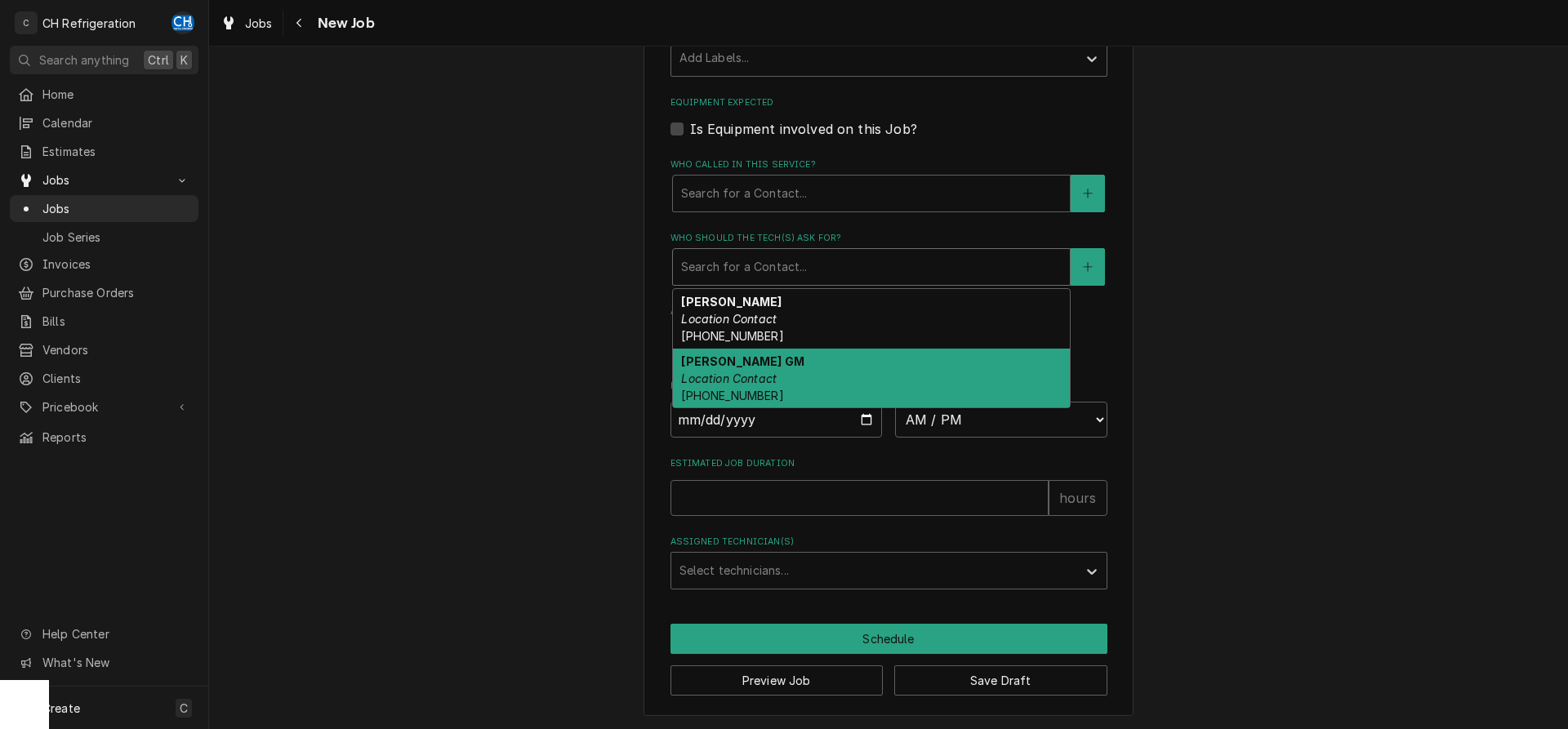
click at [821, 365] on div "Shana GM Location Contact (310) 738-7426" at bounding box center [871, 378] width 397 height 59
type textarea "x"
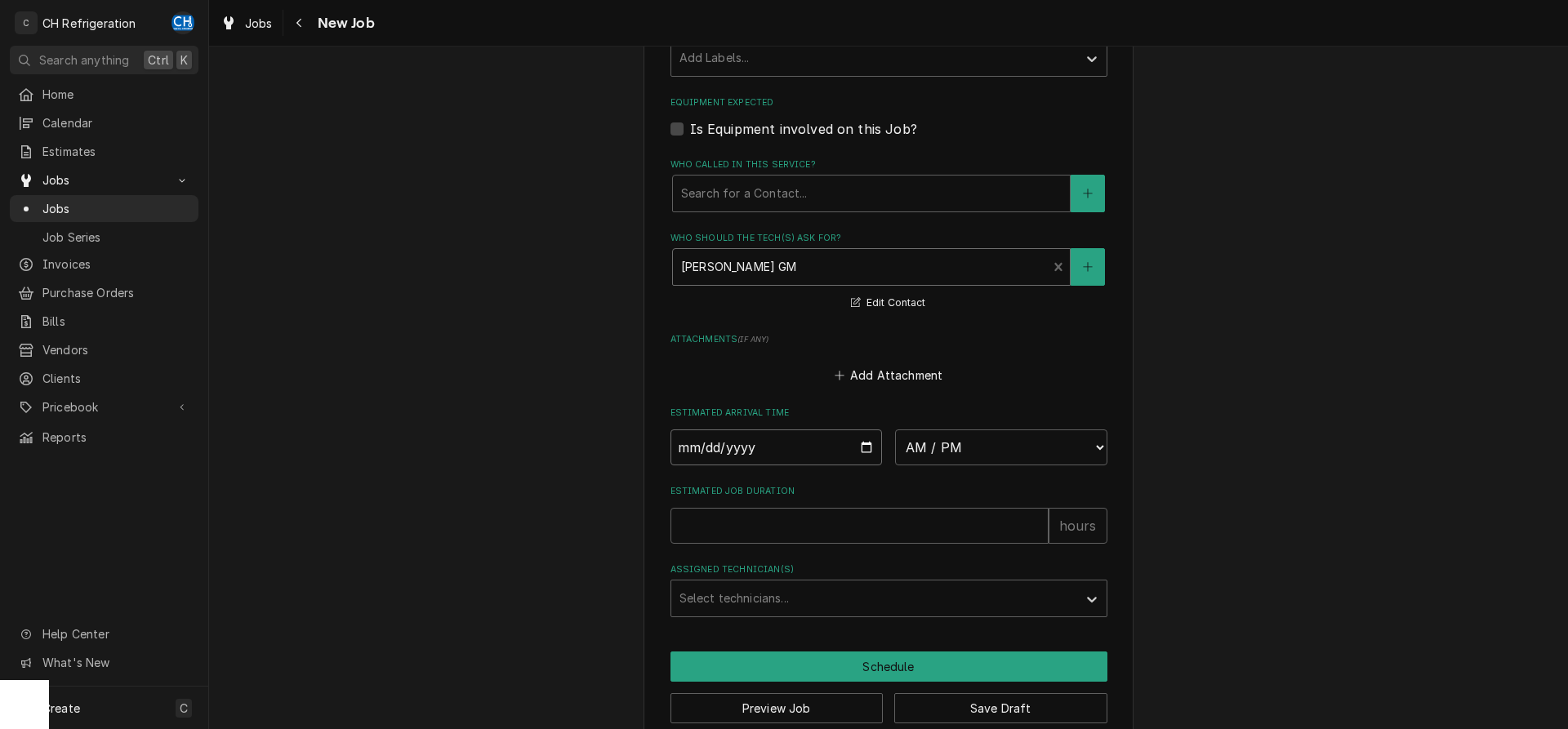
click at [855, 441] on input "Date" at bounding box center [777, 447] width 213 height 36
click at [865, 445] on input "Date" at bounding box center [777, 447] width 213 height 36
type input "2025-09-22"
type textarea "x"
click at [895, 429] on select "AM / PM 6:00 AM 6:15 AM 6:30 AM 6:45 AM 7:00 AM 7:15 AM 7:30 AM 7:45 AM 8:00 AM…" at bounding box center [1001, 447] width 213 height 36
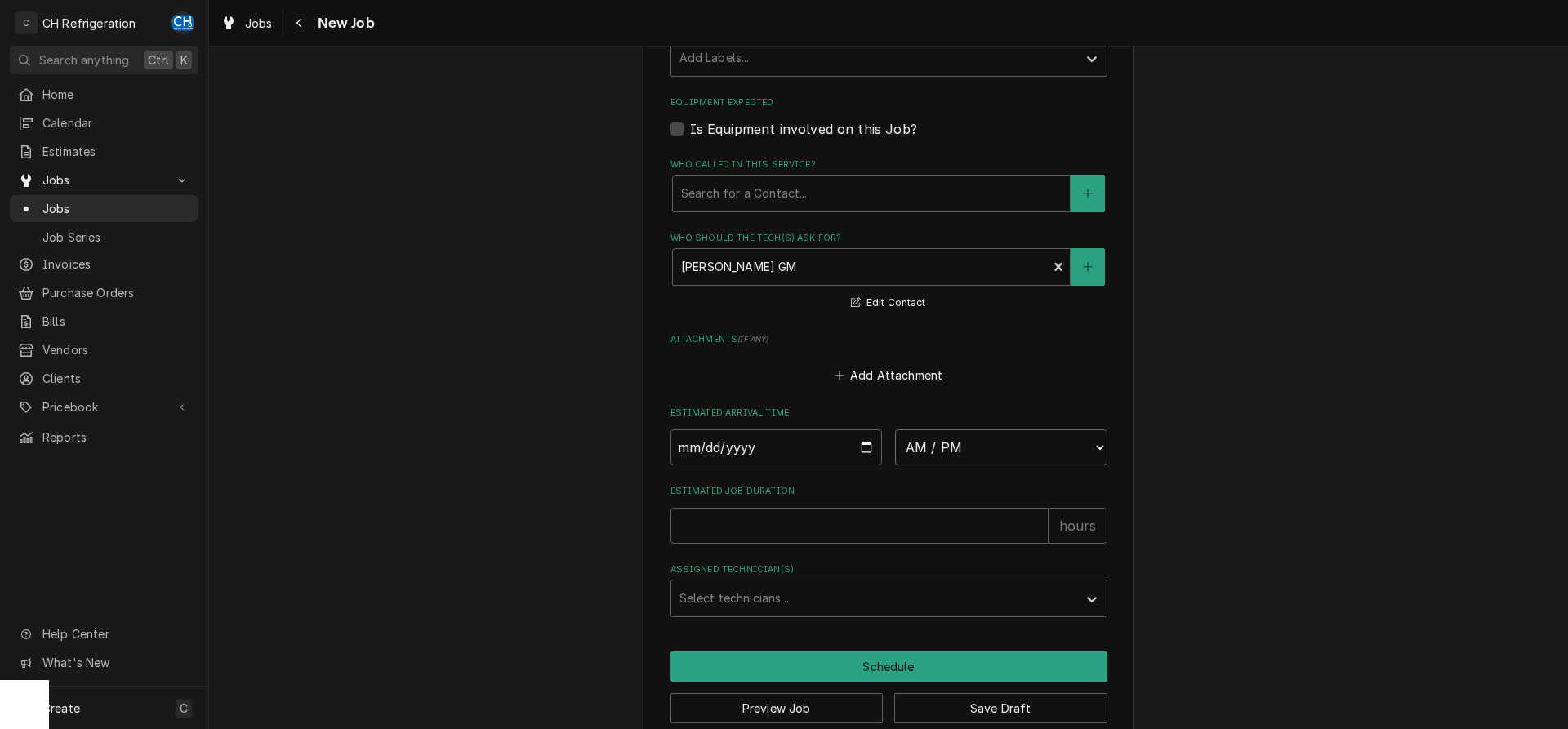
select select "14:00:00"
click option "2:00 PM" at bounding box center [0, 0] width 0 height 0
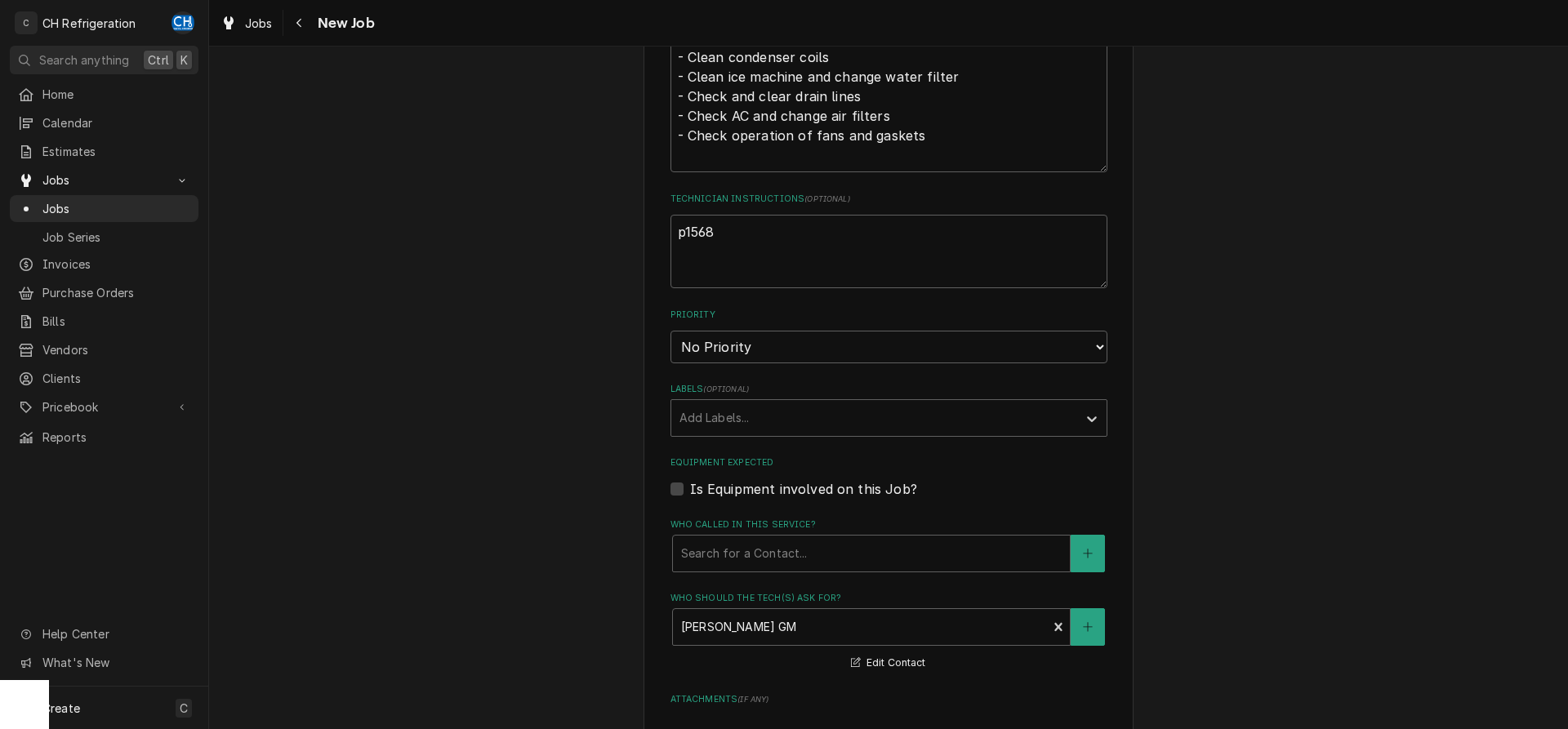
scroll to position [1103, 0]
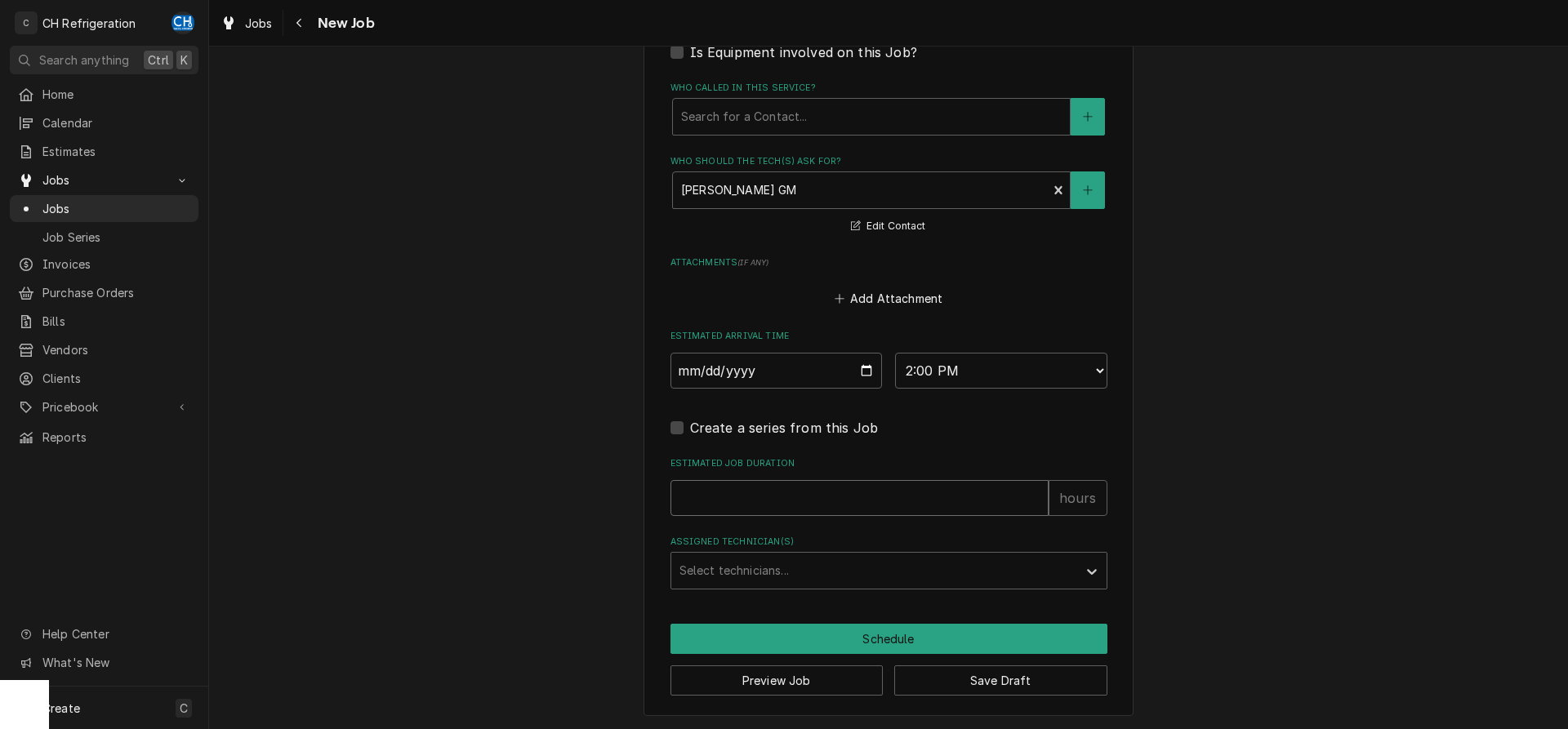
click at [759, 493] on input "Estimated Job Duration" at bounding box center [859, 498] width 378 height 36
type textarea "x"
type input "2"
type textarea "x"
type input "2"
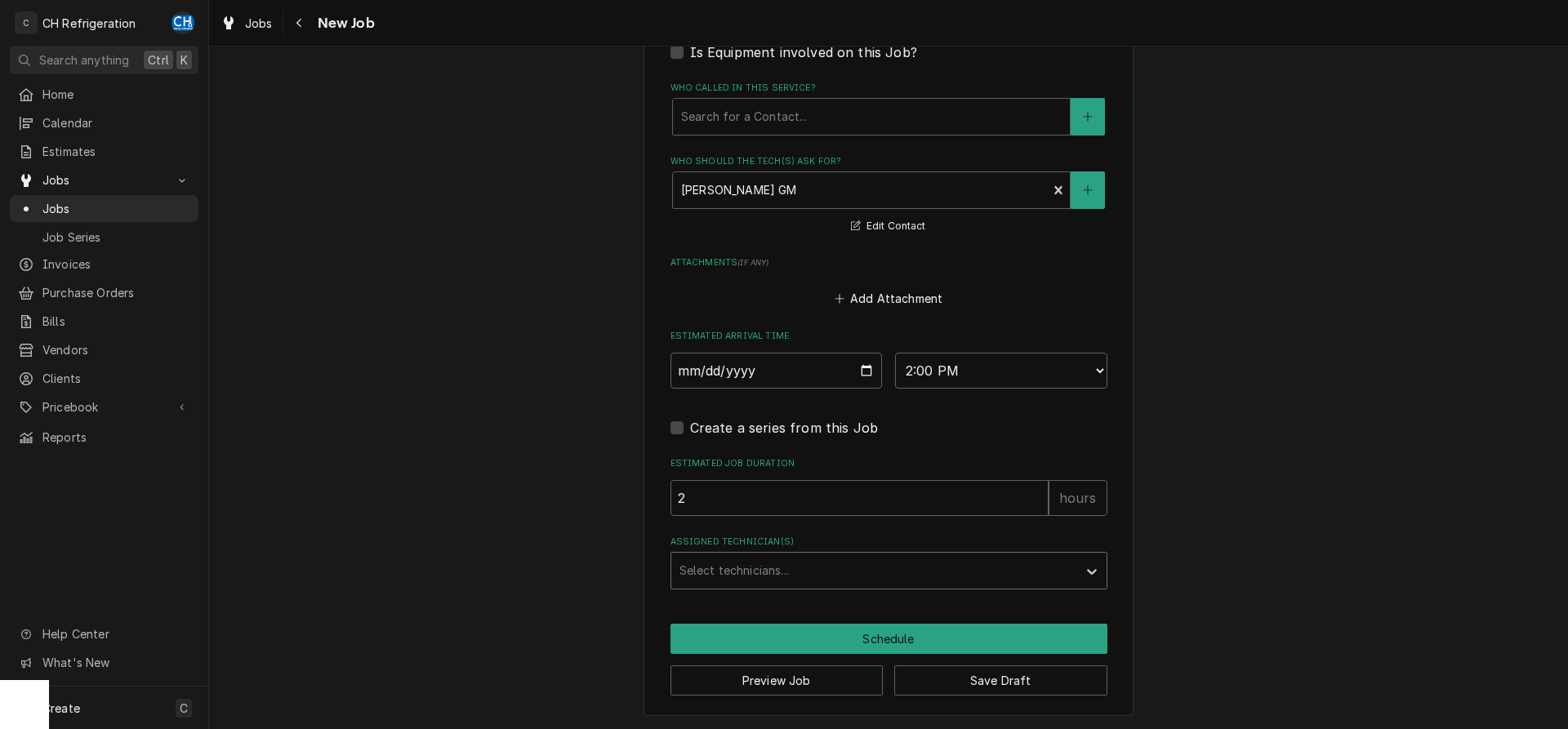
click at [777, 569] on div "Assigned Technician(s)" at bounding box center [874, 571] width 389 height 29
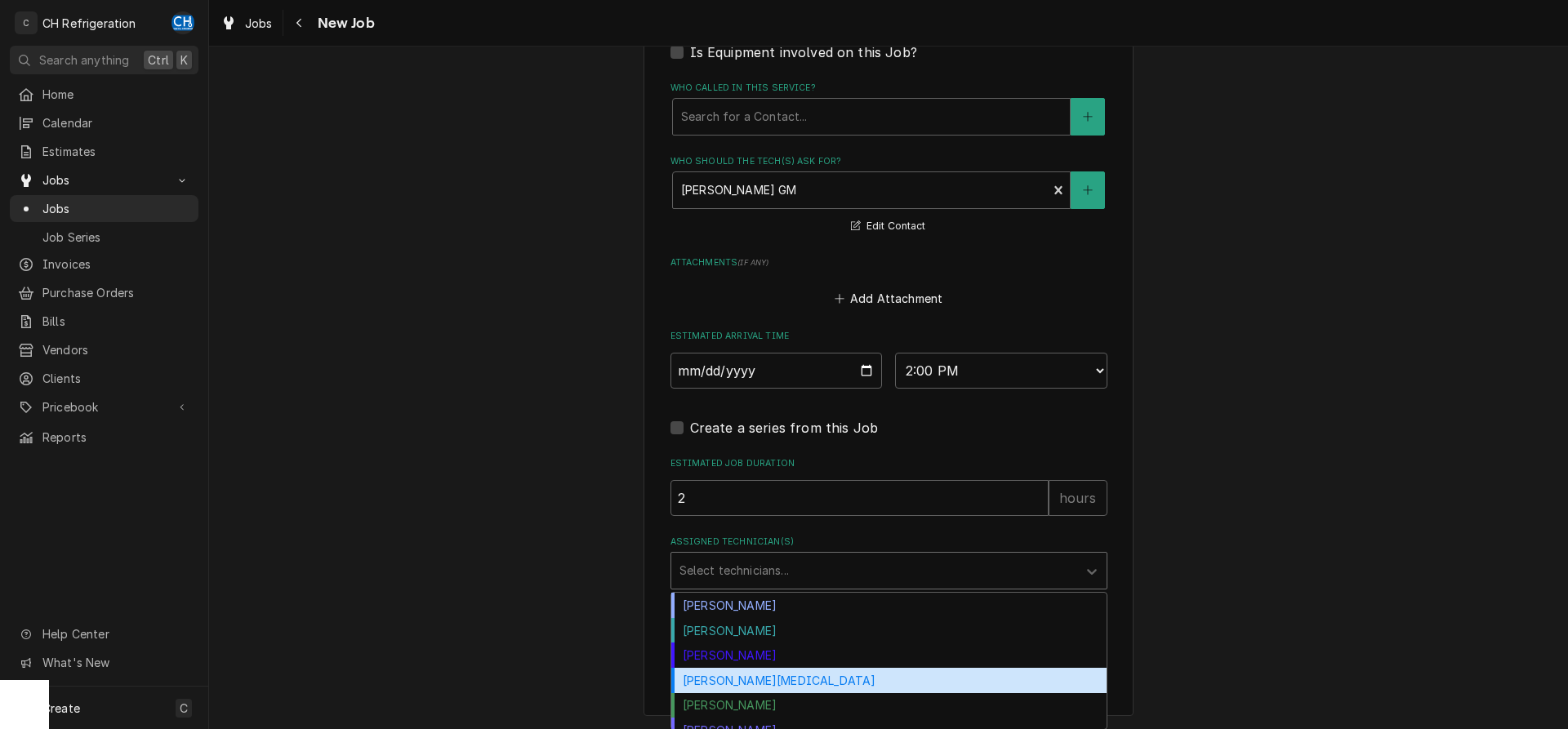
click at [739, 684] on div "[PERSON_NAME][MEDICAL_DATA]" at bounding box center [888, 680] width 435 height 25
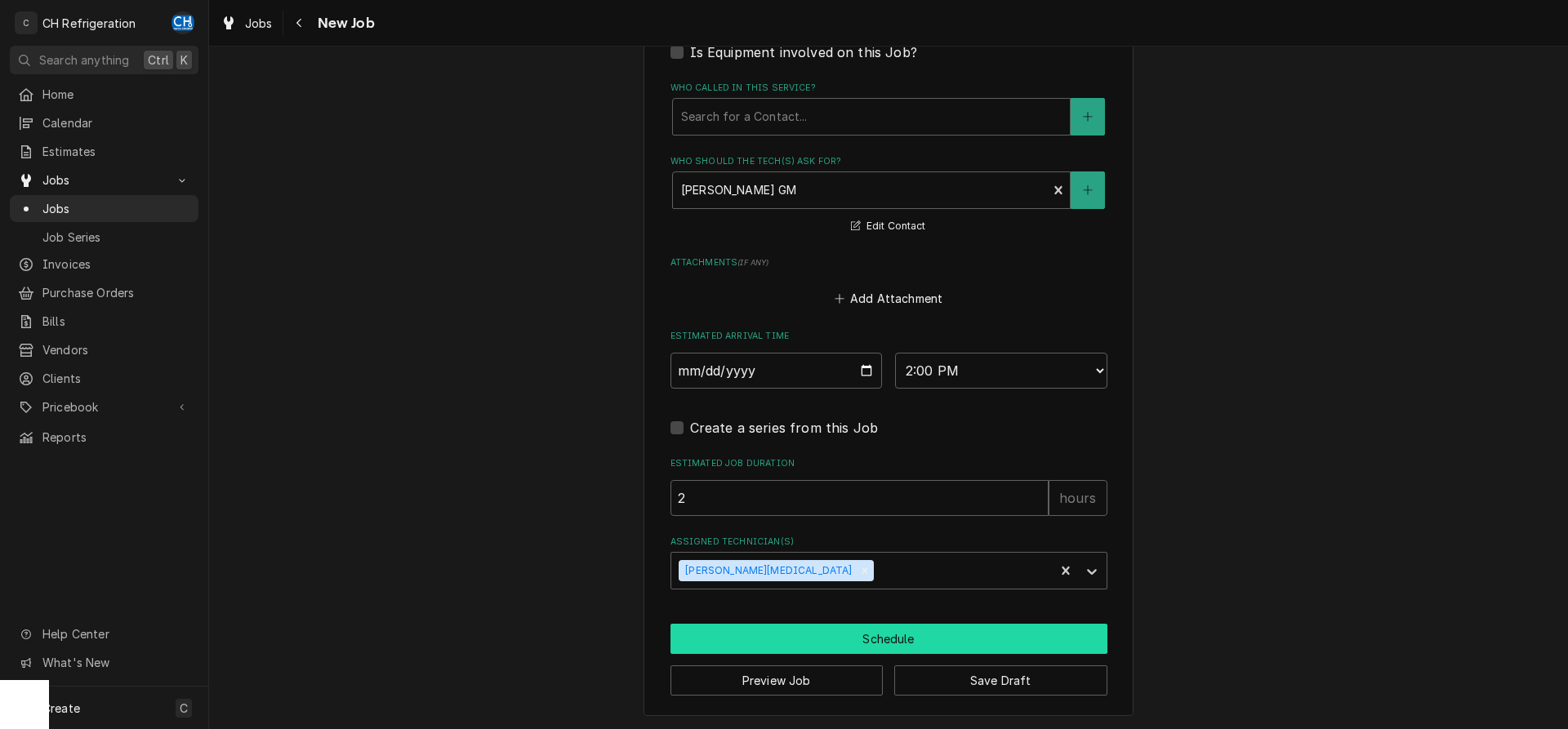
click at [784, 627] on button "Schedule" at bounding box center [889, 639] width 437 height 30
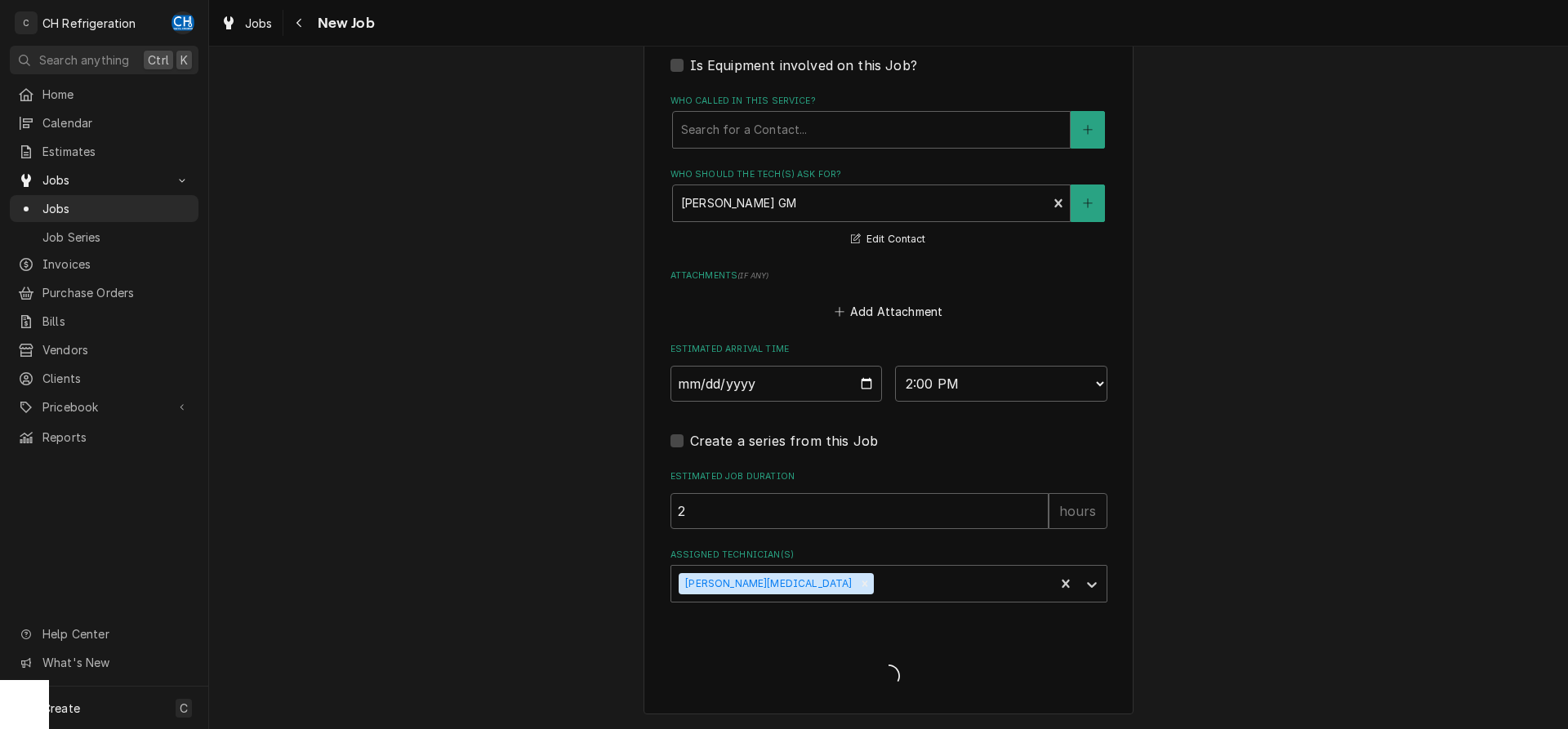
scroll to position [1088, 0]
type textarea "x"
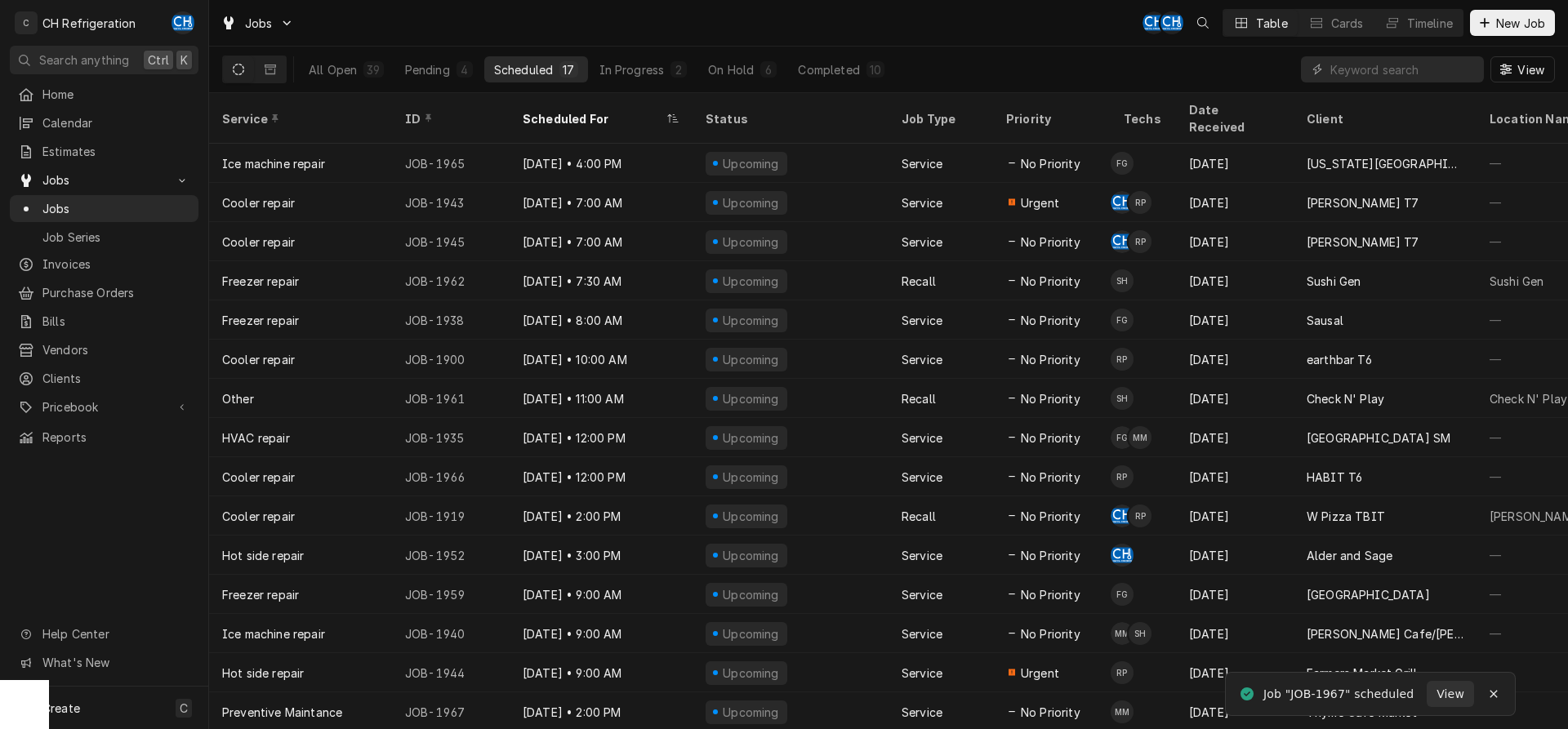
click at [543, 72] on div "Scheduled" at bounding box center [523, 70] width 59 height 17
click at [836, 58] on button "Completed 10" at bounding box center [841, 69] width 106 height 26
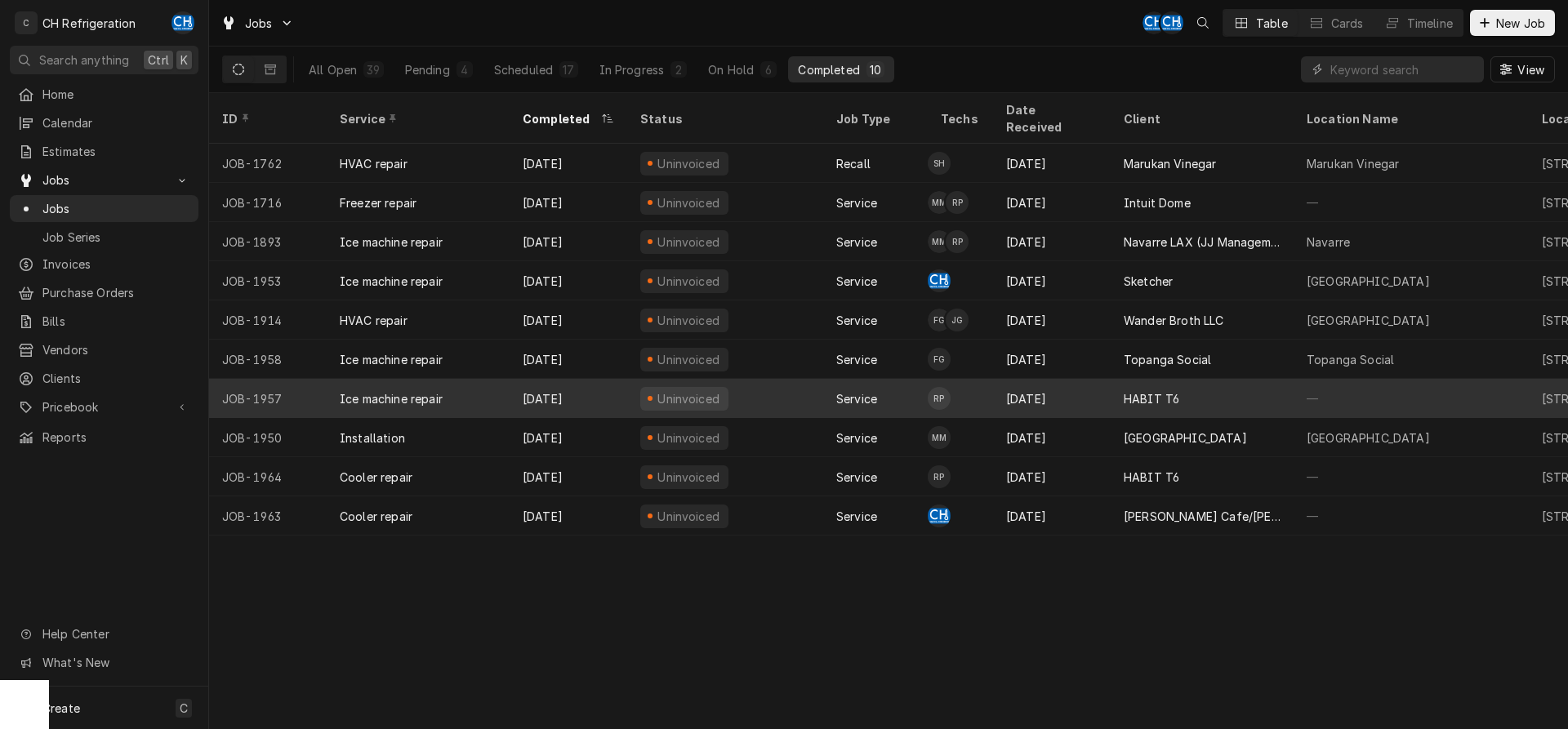
click at [1211, 380] on div "HABIT T6" at bounding box center [1202, 398] width 183 height 39
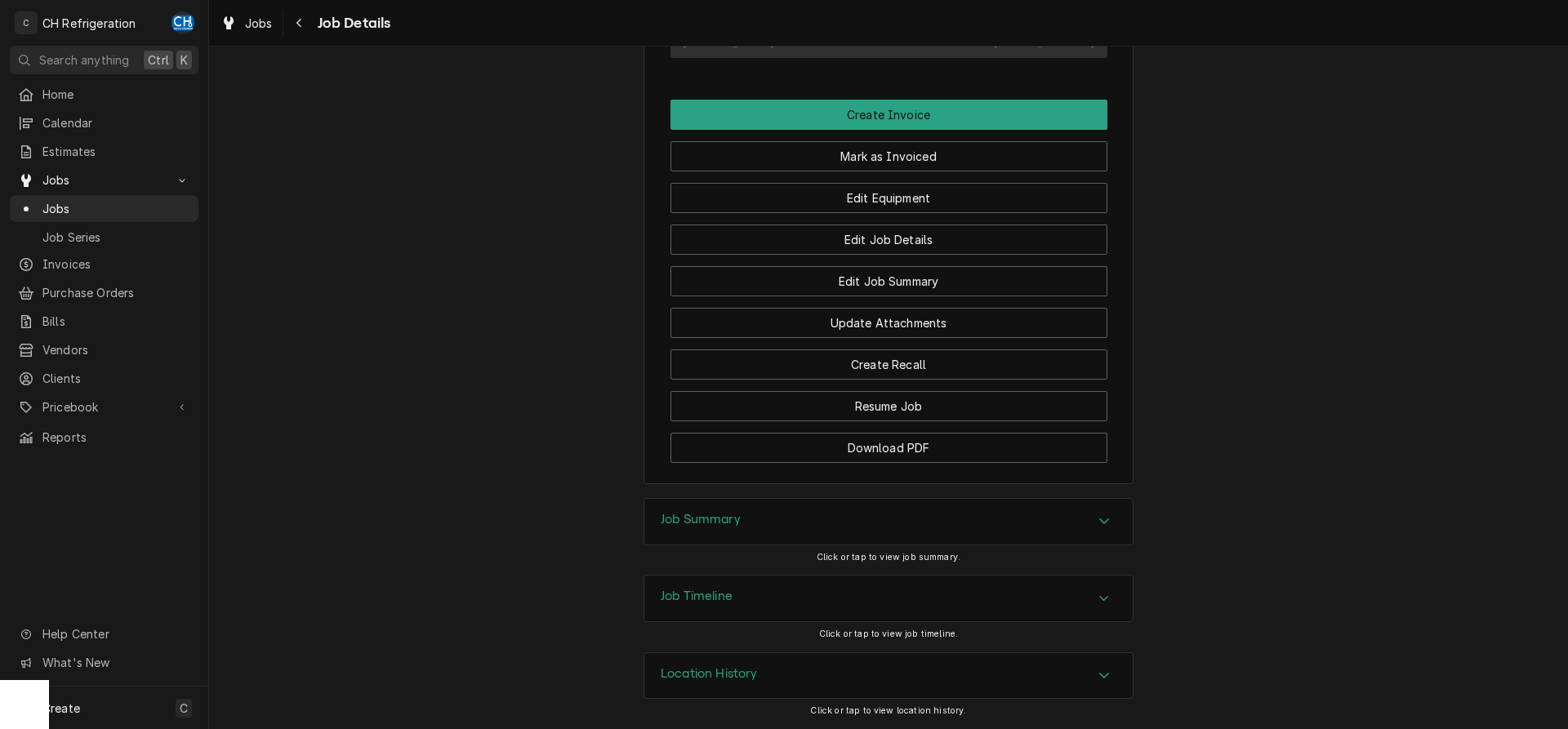
click at [708, 527] on div "Job Summary" at bounding box center [700, 521] width 80 height 19
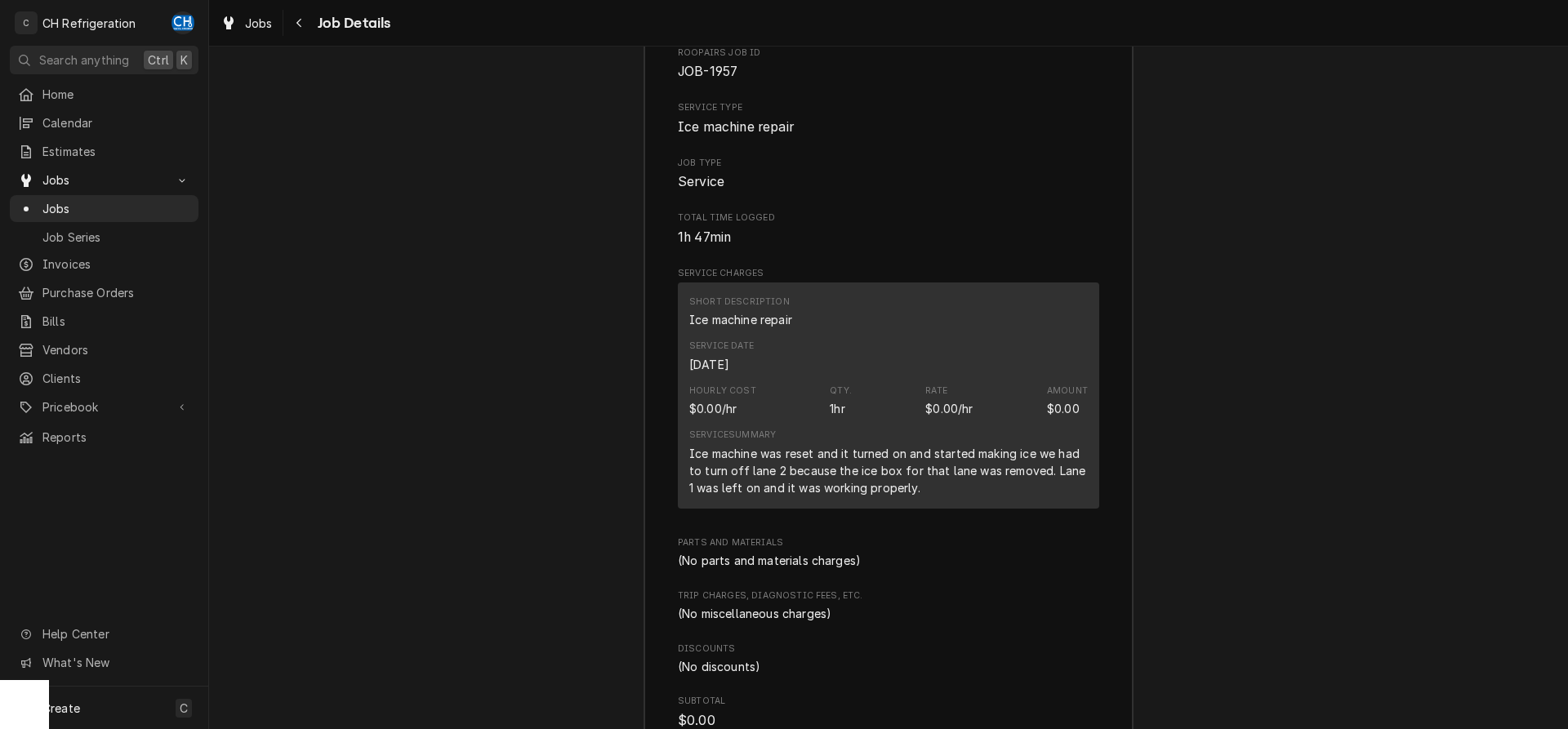
scroll to position [1668, 0]
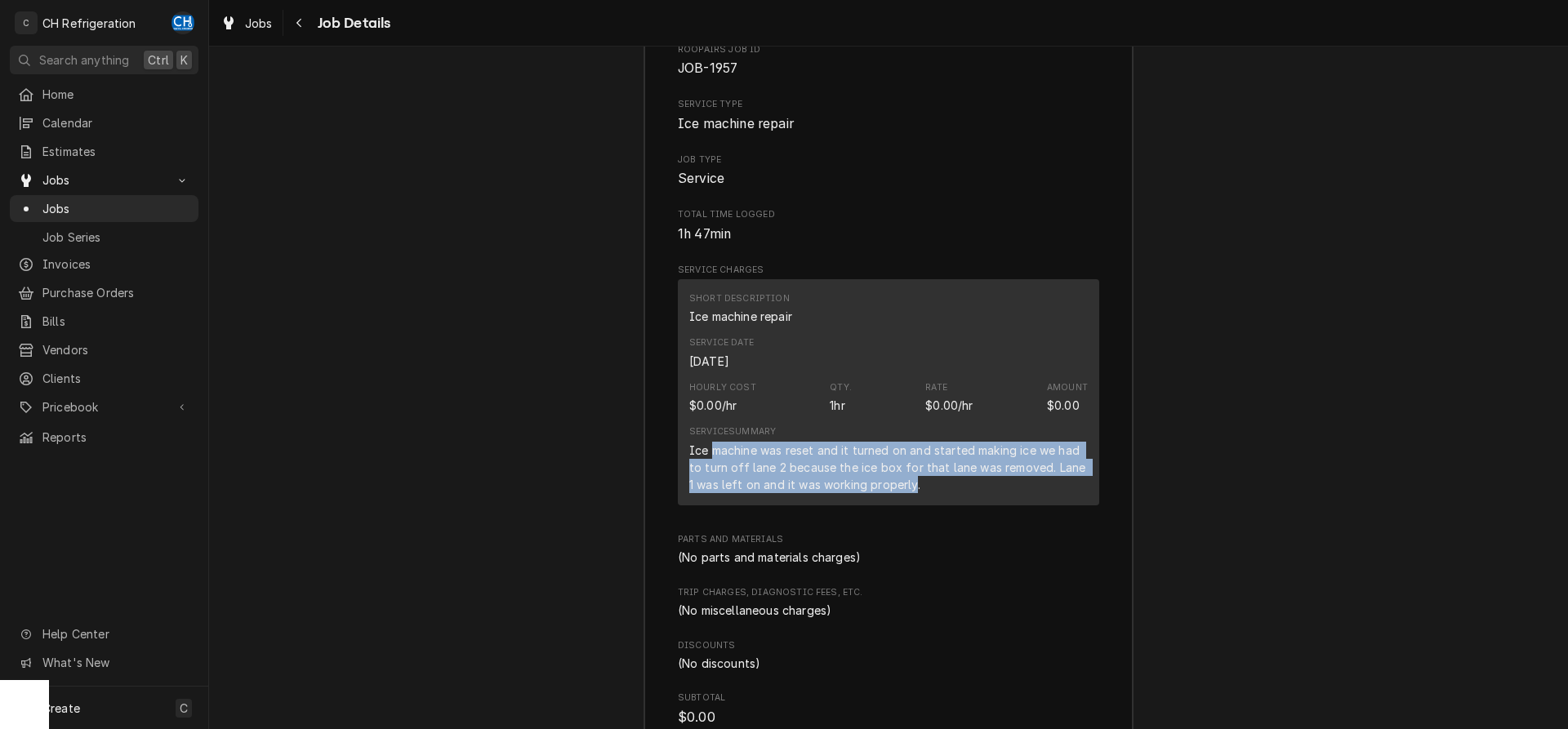
drag, startPoint x: 727, startPoint y: 475, endPoint x: 906, endPoint y: 508, distance: 182.0
click at [906, 493] on div "Ice machine was reset and it turned on and started making ice we had to turn of…" at bounding box center [888, 467] width 398 height 51
click at [908, 493] on div "Ice machine was reset and it turned on and started making ice we had to turn of…" at bounding box center [888, 467] width 398 height 51
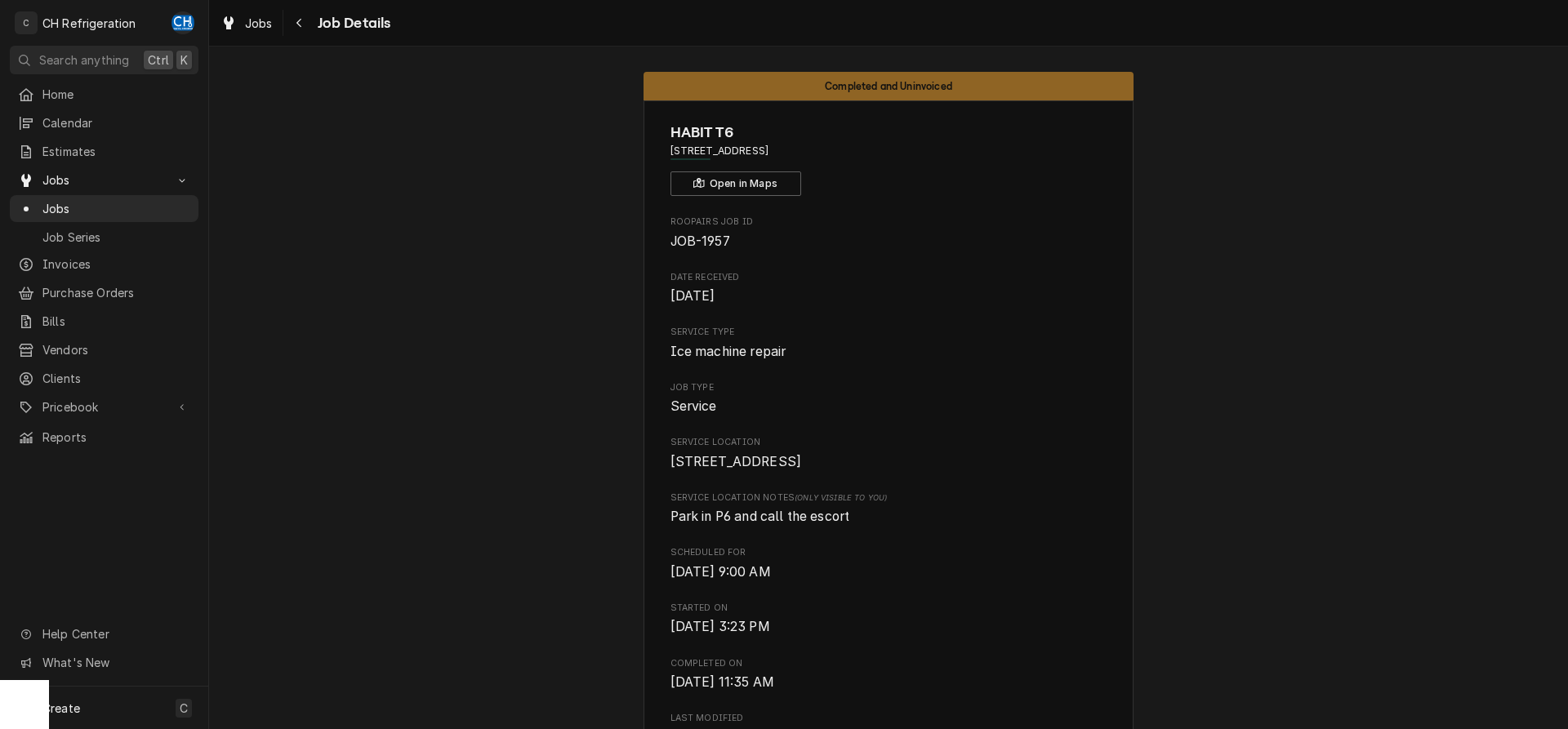
scroll to position [0, 0]
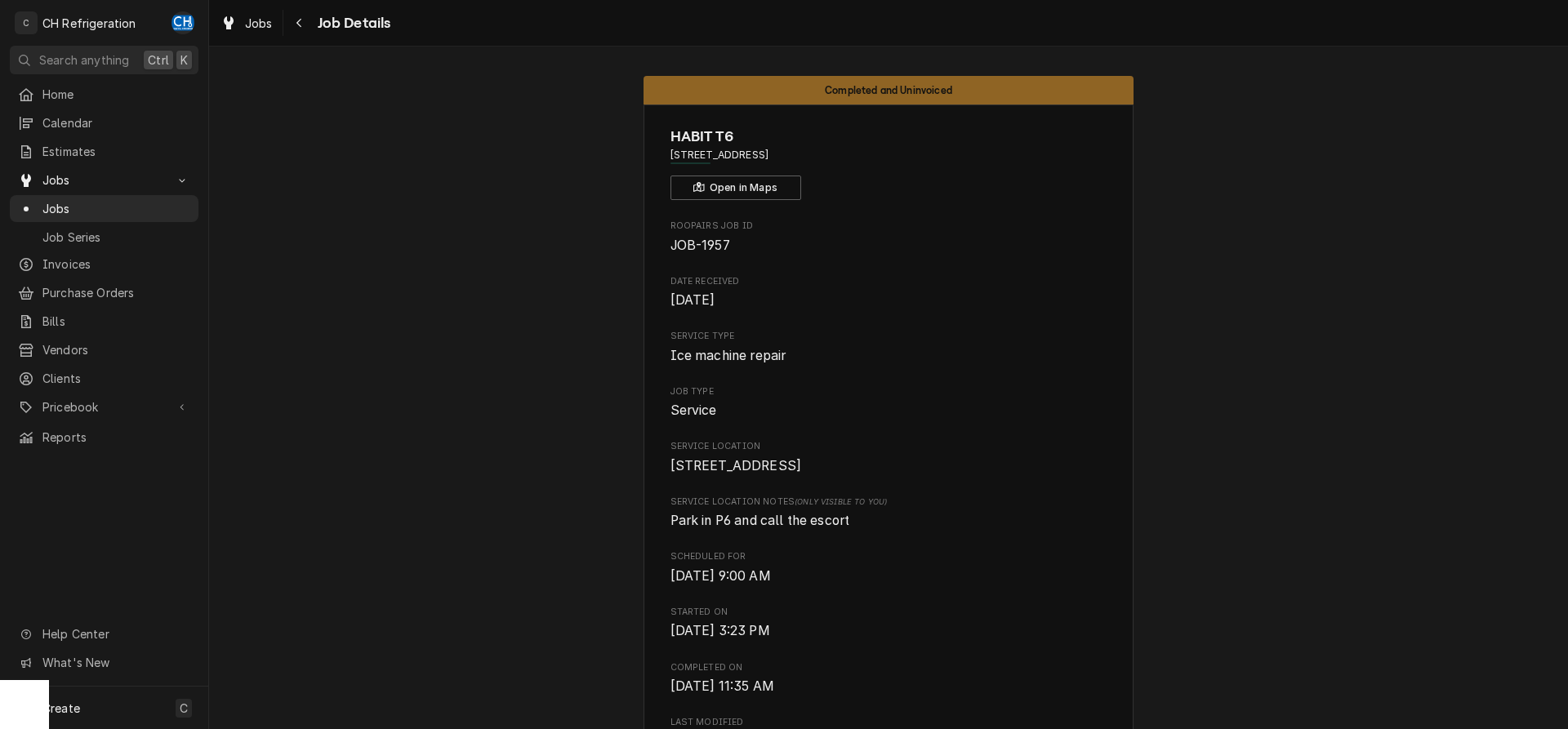
drag, startPoint x: 851, startPoint y: 149, endPoint x: 653, endPoint y: 151, distance: 198.0
copy span "[STREET_ADDRESS]"
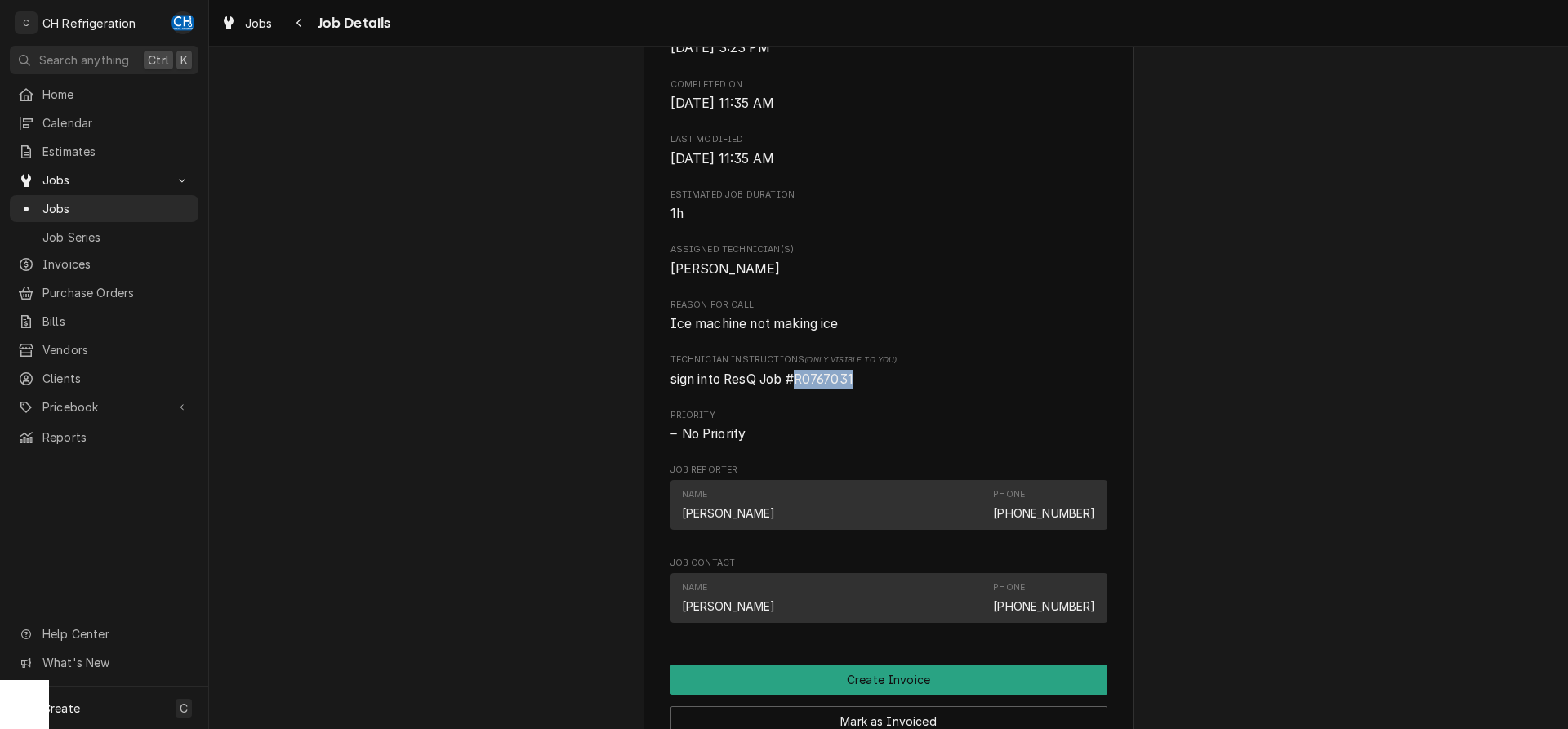
drag, startPoint x: 870, startPoint y: 393, endPoint x: 798, endPoint y: 395, distance: 72.0
click at [798, 389] on span "sign into ResQ Job #R0767031" at bounding box center [889, 380] width 437 height 19
copy span "R0767031"
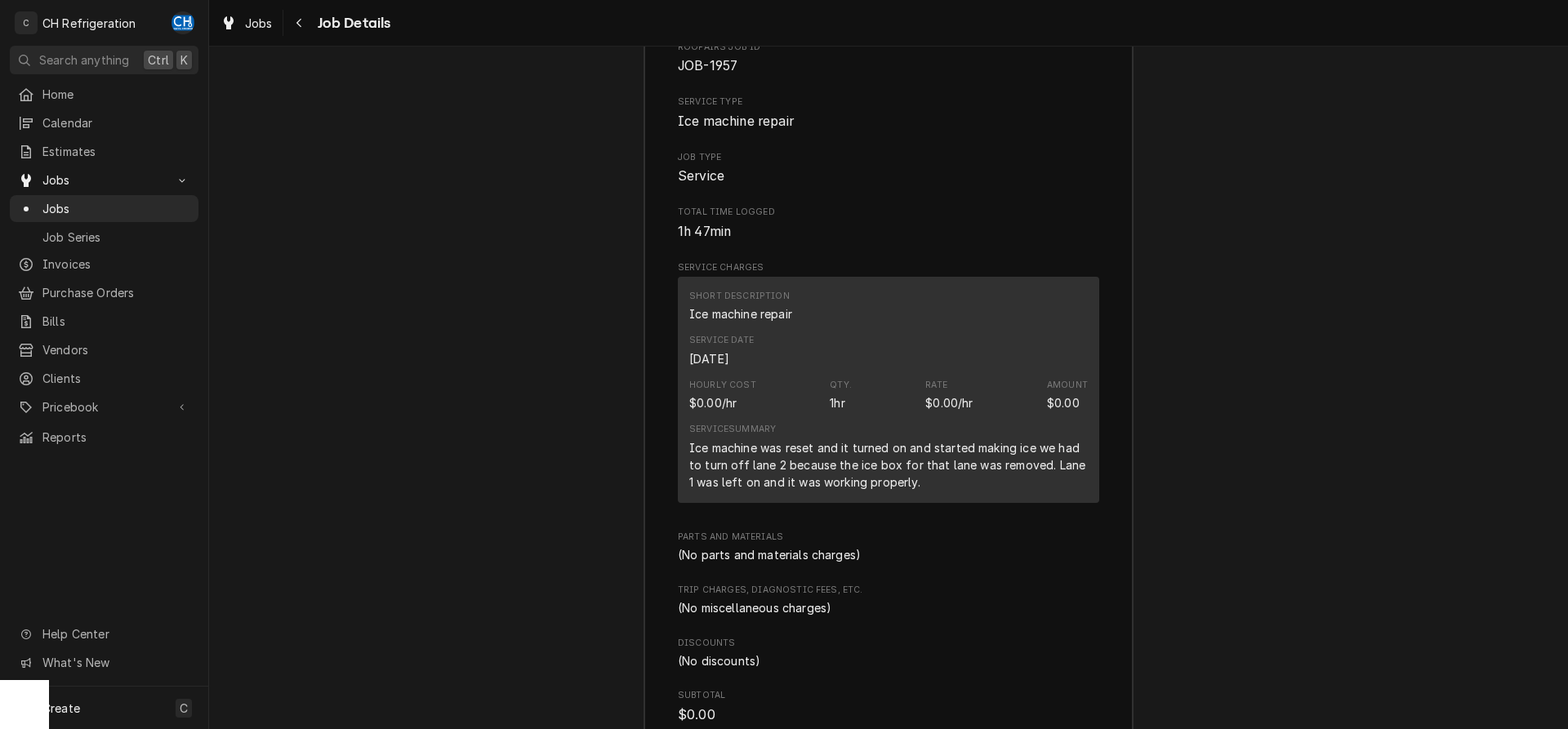
scroll to position [1586, 0]
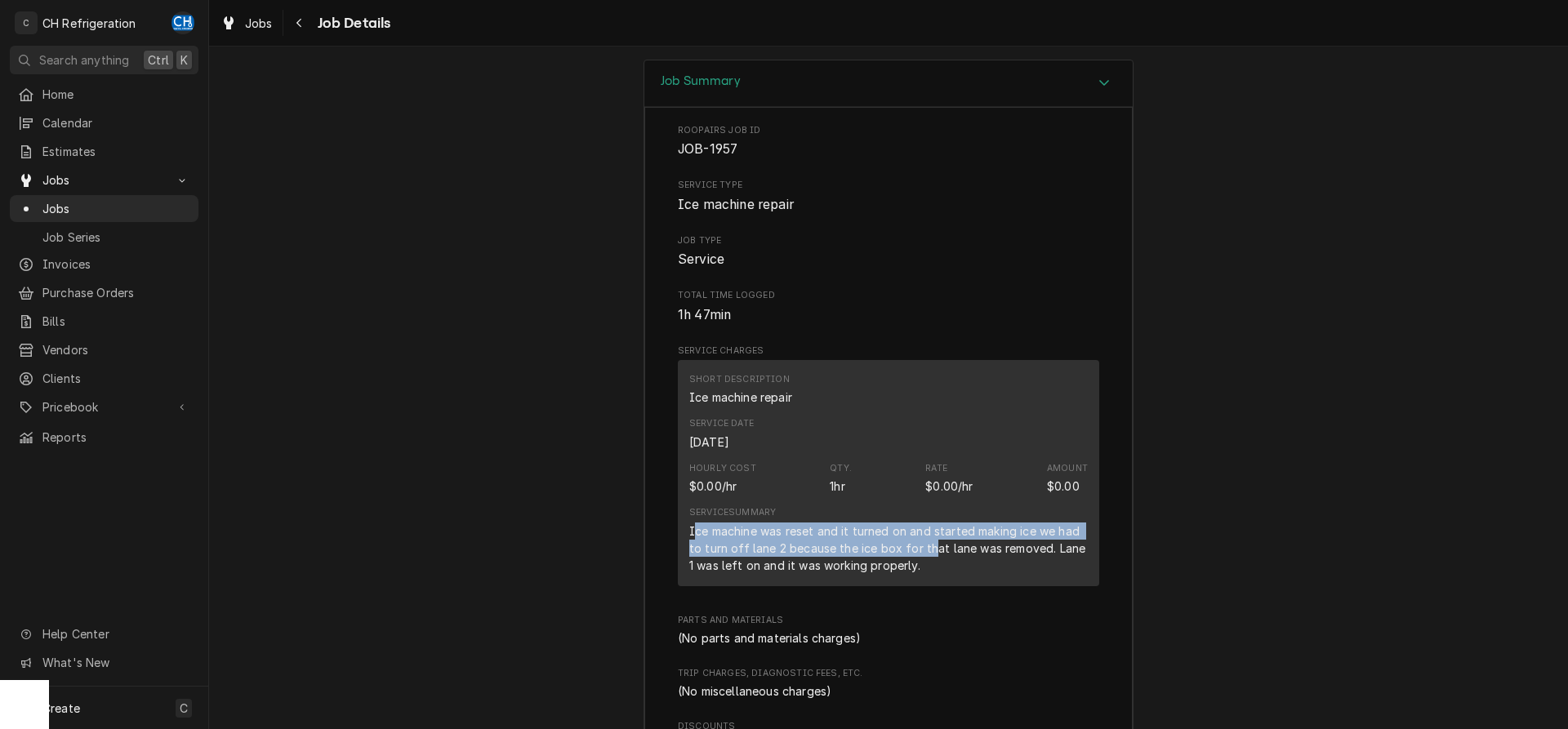
drag, startPoint x: 696, startPoint y: 552, endPoint x: 931, endPoint y: 562, distance: 235.2
click at [931, 562] on div "Ice machine was reset and it turned on and started making ice we had to turn of…" at bounding box center [888, 547] width 398 height 51
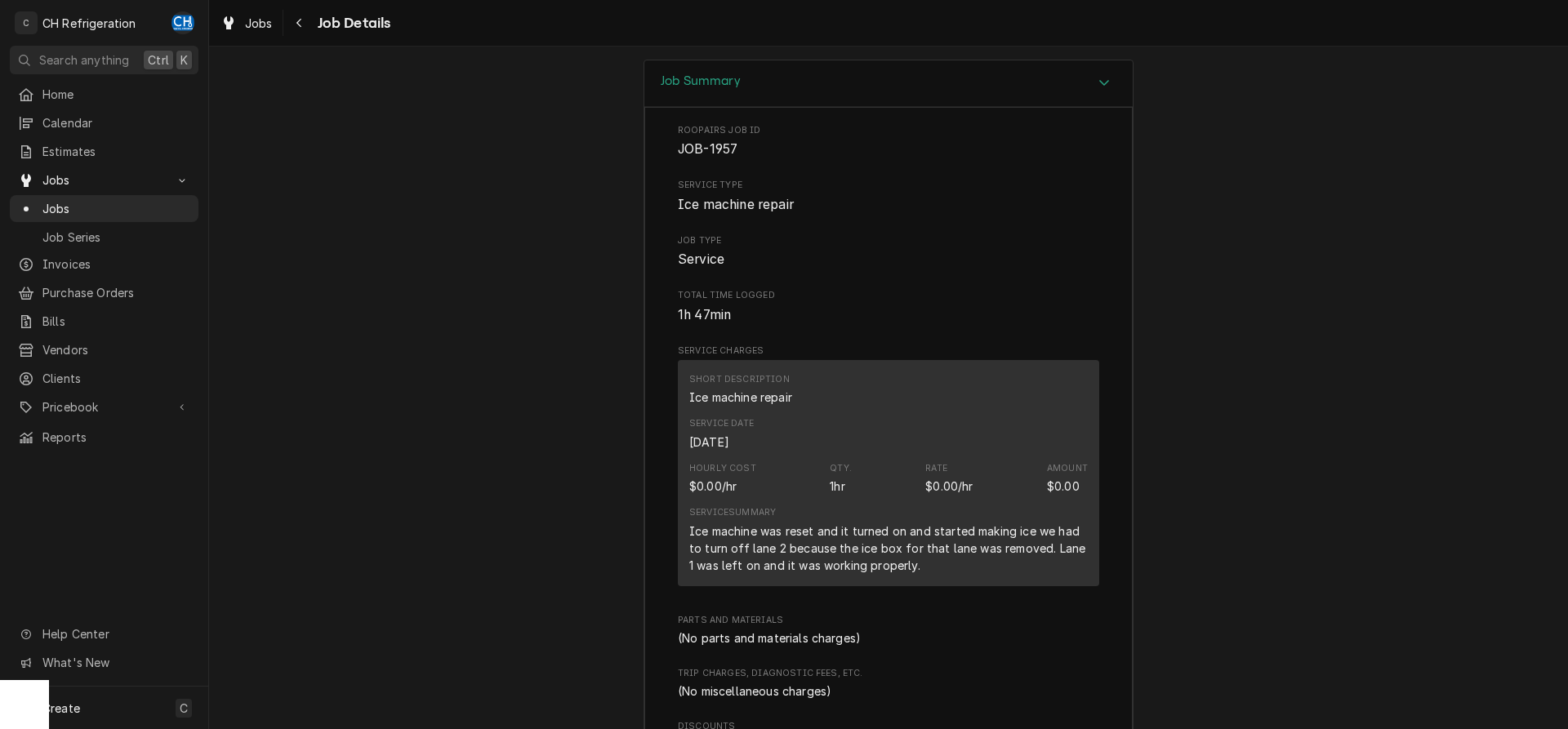
click at [933, 562] on div "Ice machine was reset and it turned on and started making ice we had to turn of…" at bounding box center [888, 547] width 398 height 51
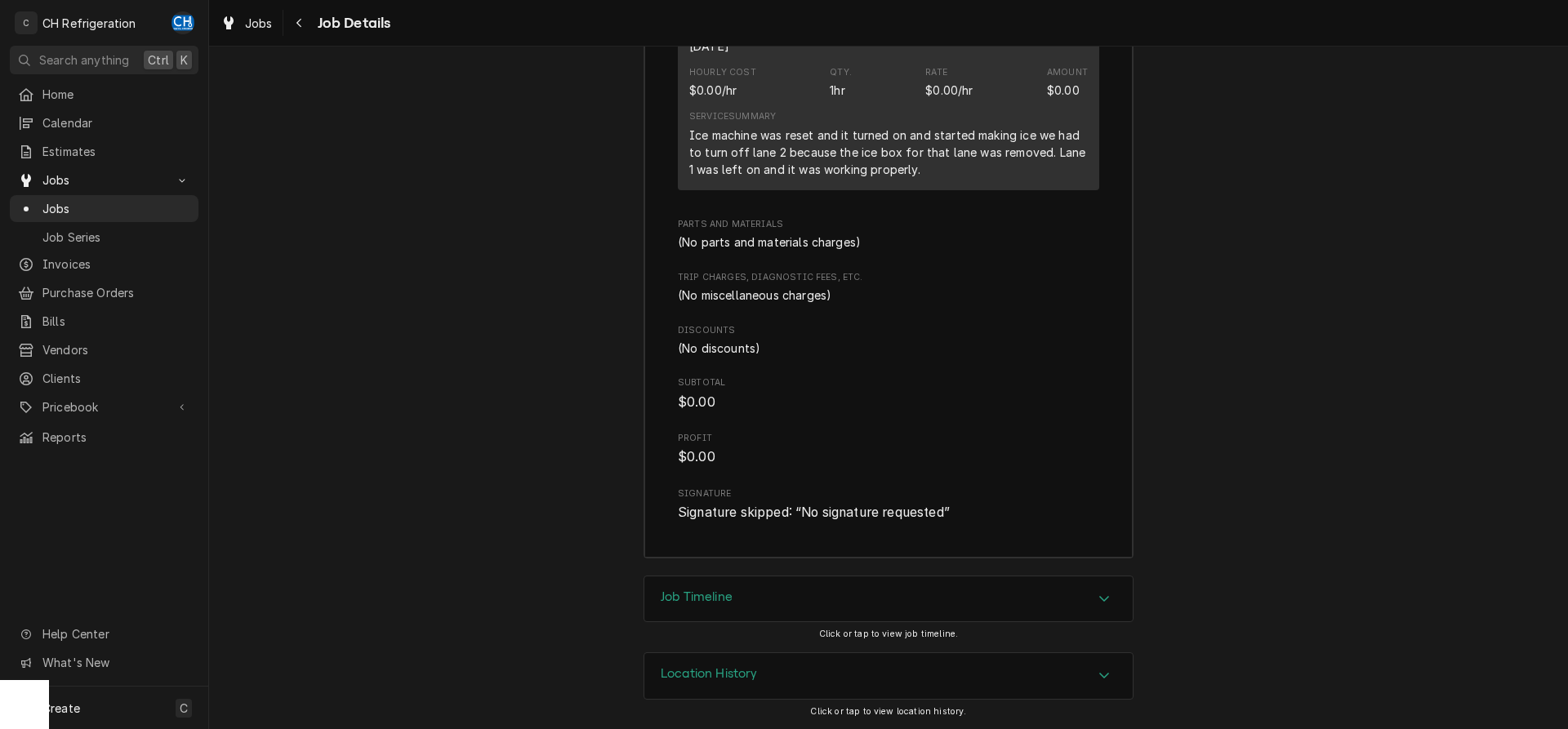
drag, startPoint x: 823, startPoint y: 583, endPoint x: 842, endPoint y: 567, distance: 24.8
click at [823, 584] on div "Job Timeline" at bounding box center [888, 599] width 488 height 46
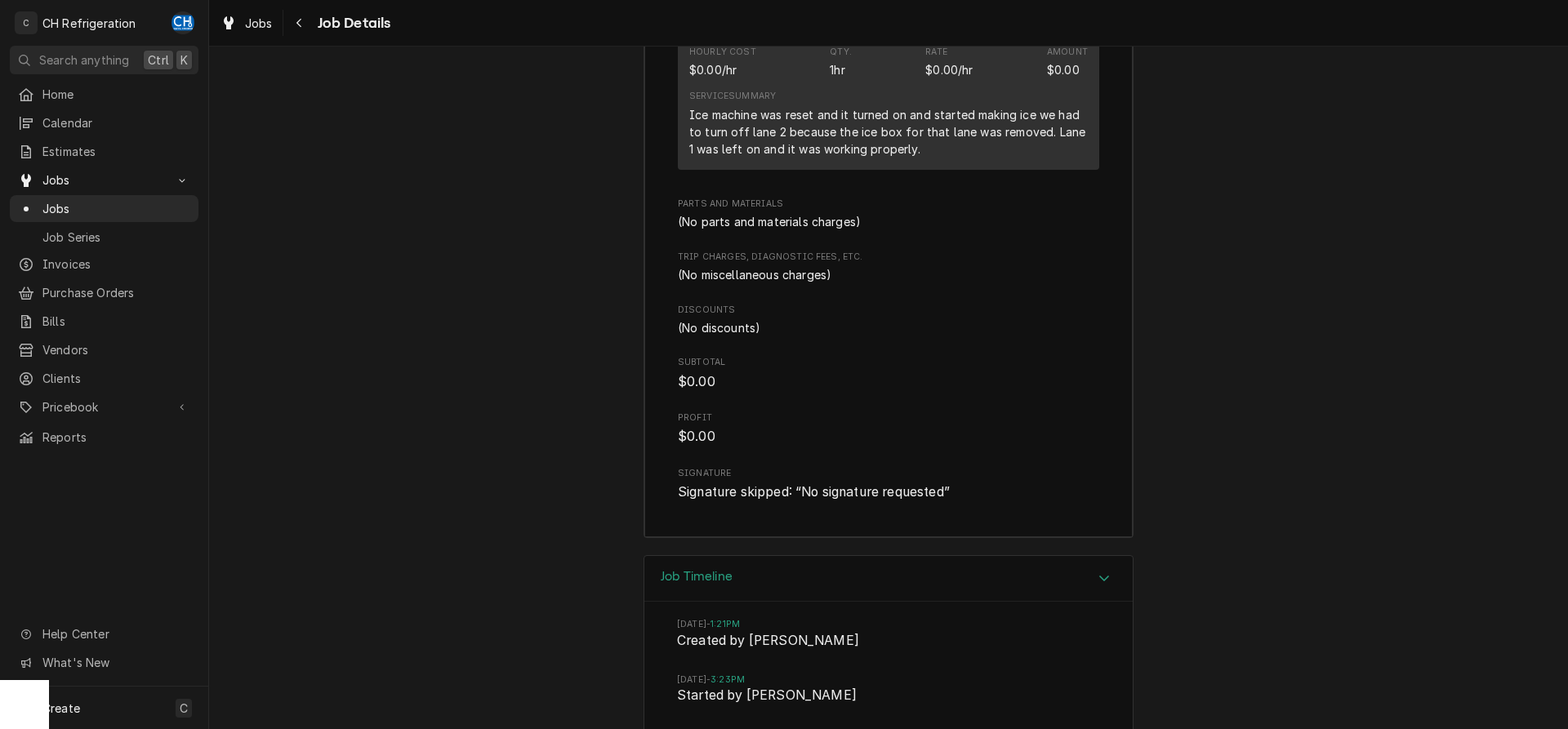
scroll to position [2393, 0]
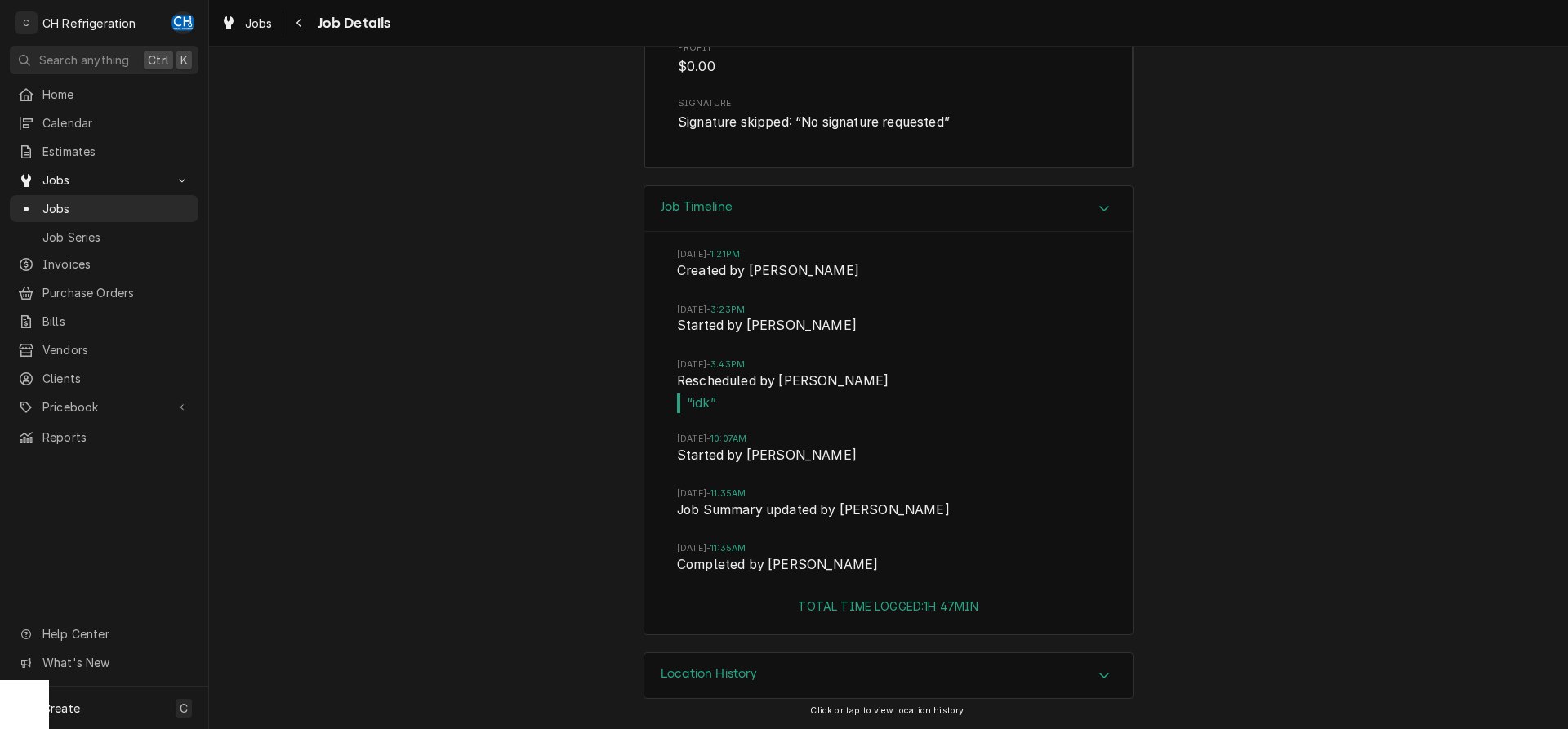
click at [948, 662] on div "Location History" at bounding box center [888, 676] width 488 height 46
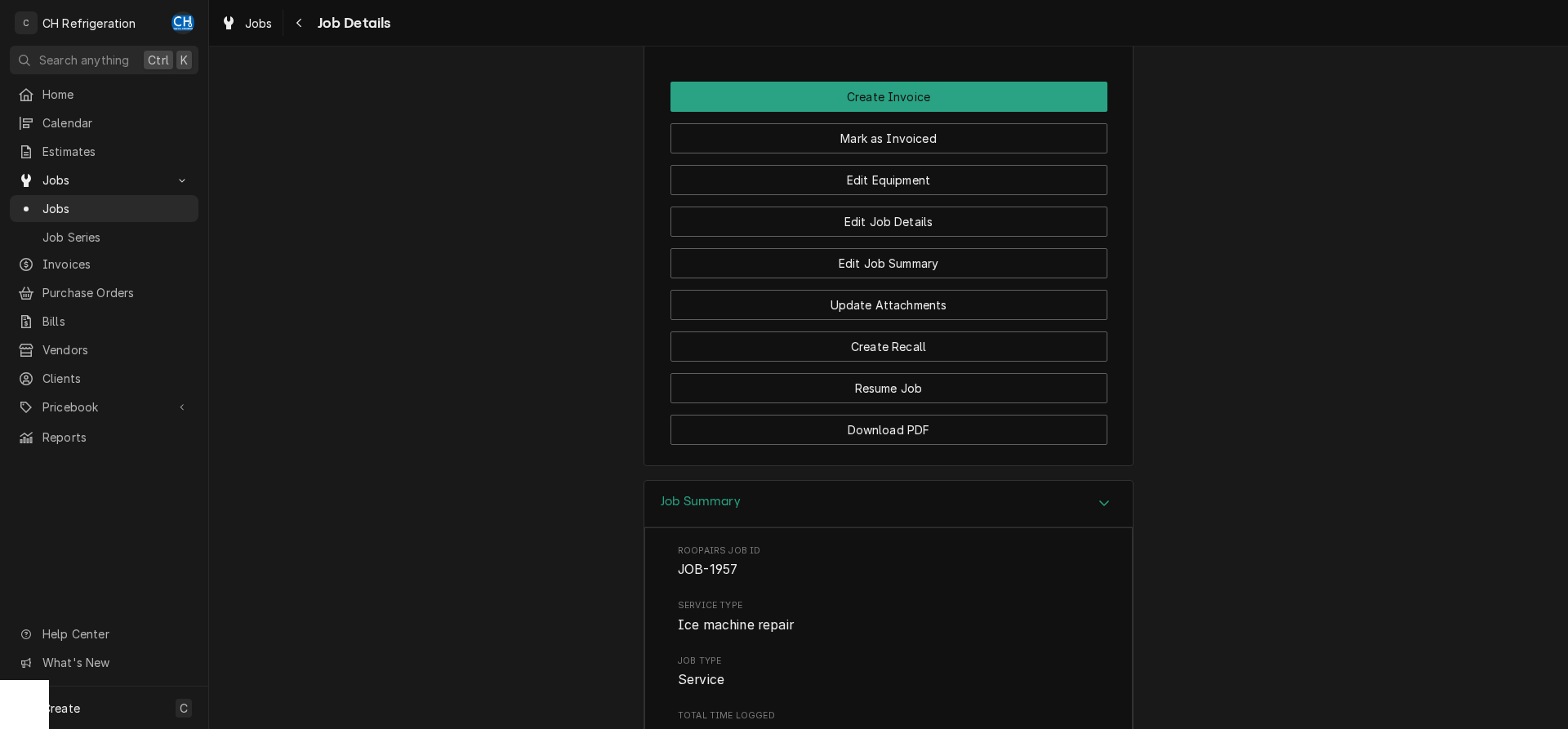
scroll to position [1082, 0]
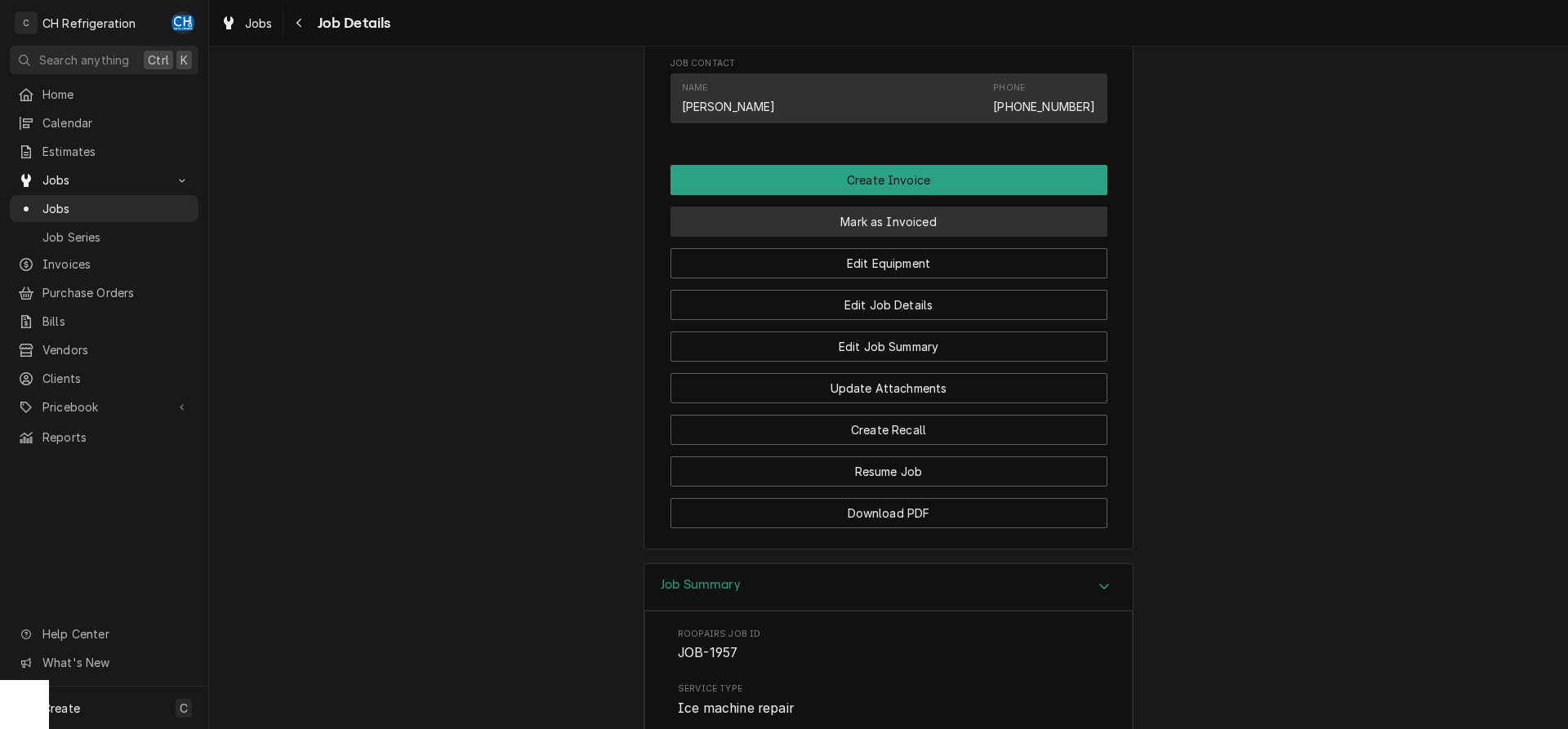
click at [878, 237] on button "Mark as Invoiced" at bounding box center [889, 221] width 437 height 30
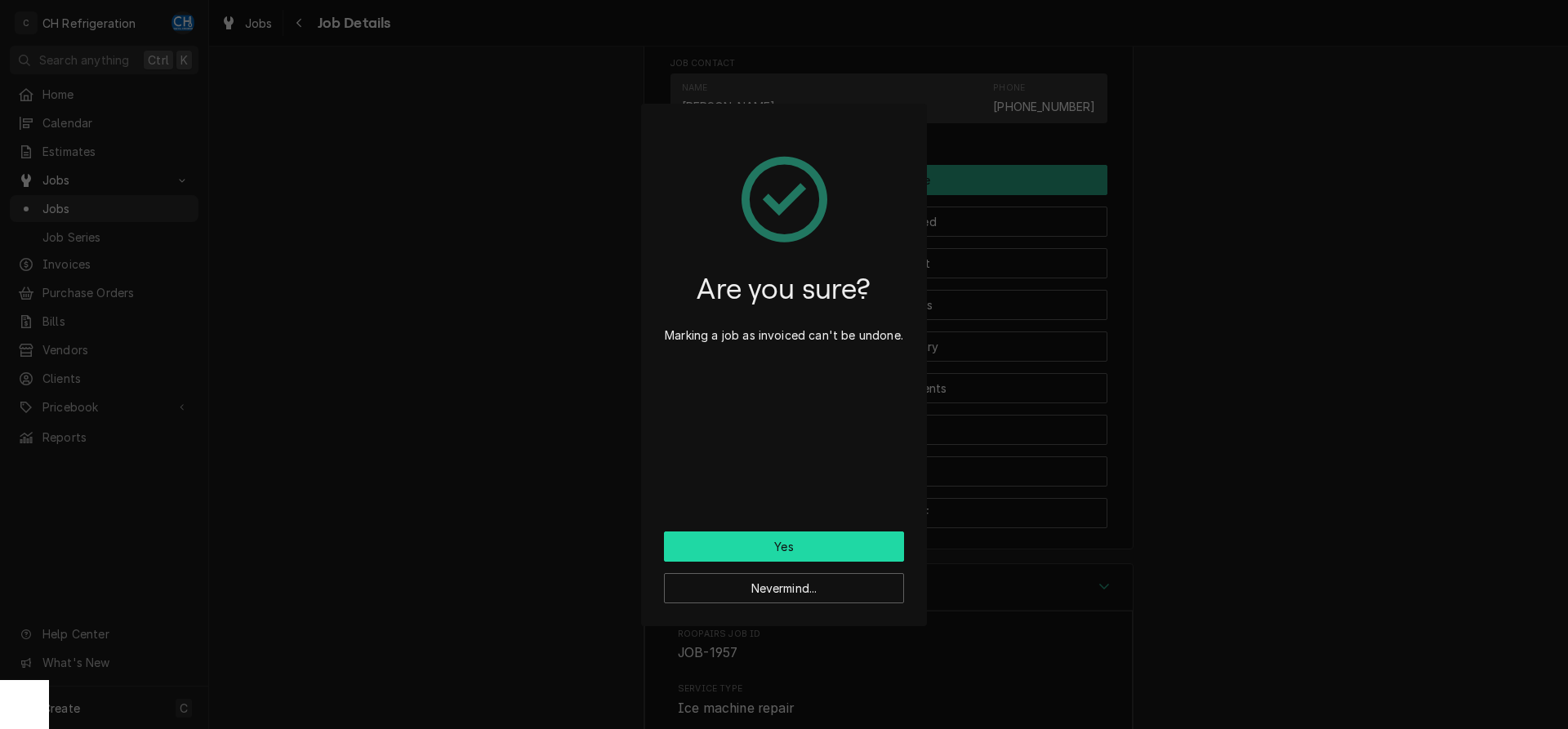
click at [758, 544] on button "Yes" at bounding box center [784, 547] width 240 height 30
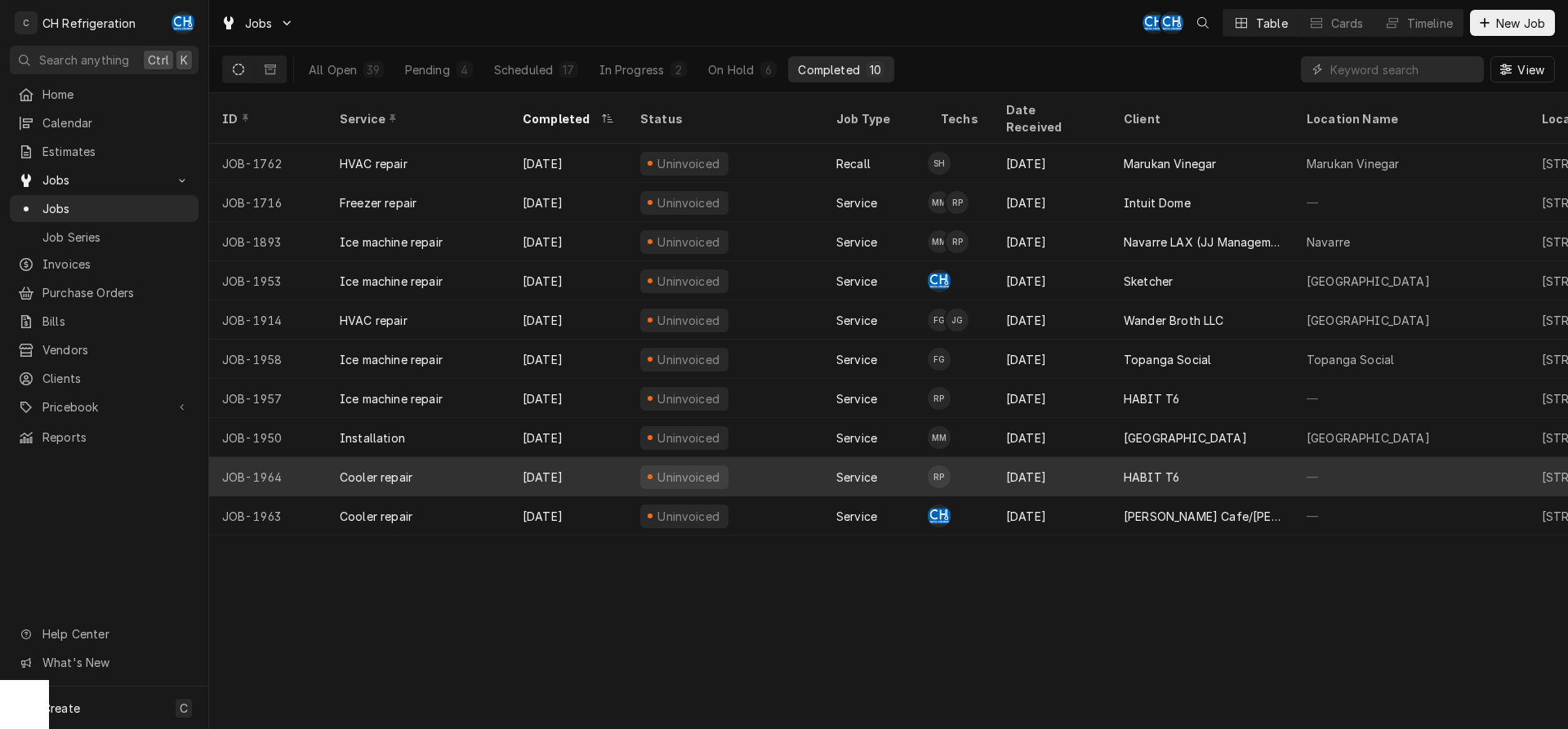
click at [1091, 457] on div "Sep 17" at bounding box center [1051, 477] width 117 height 39
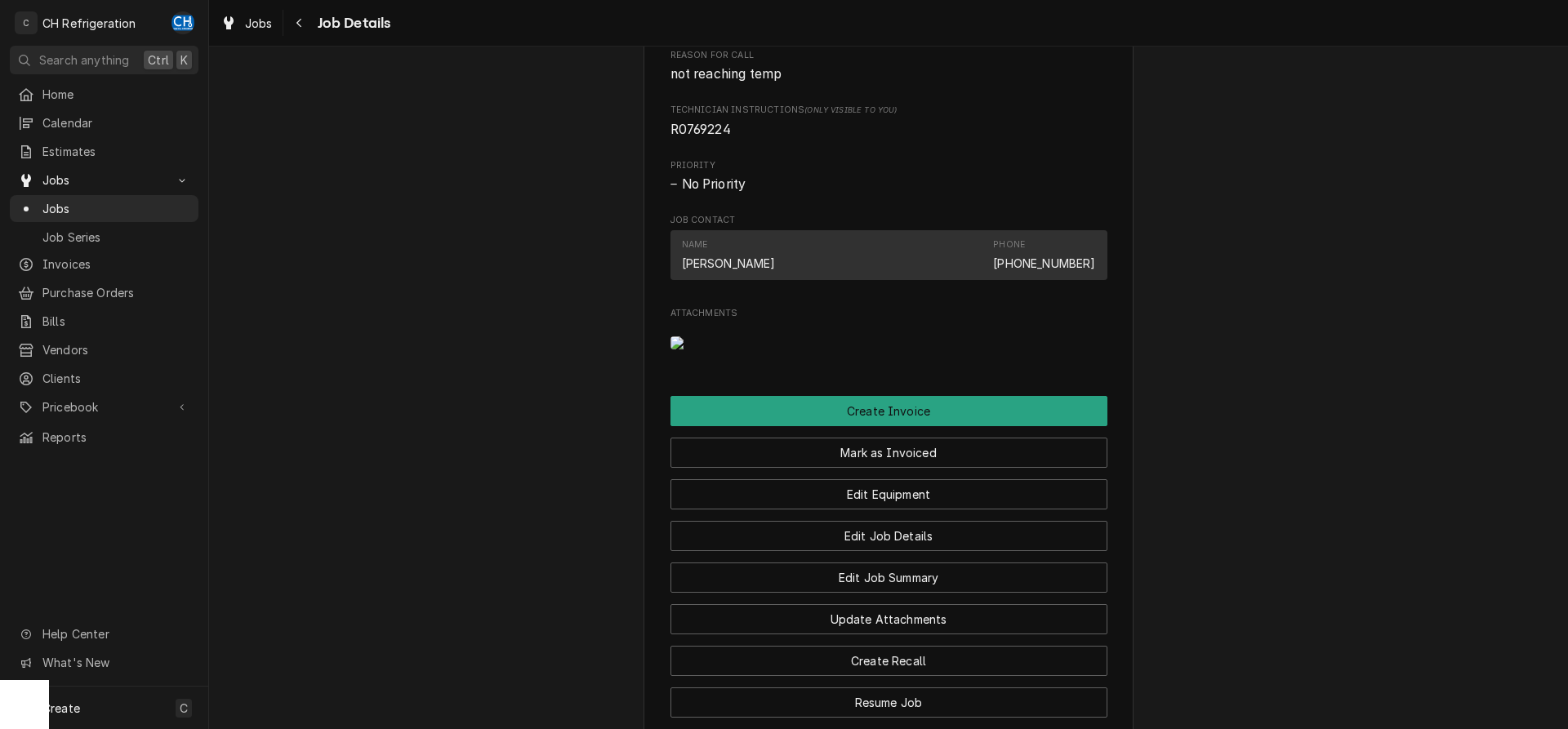
scroll to position [1173, 0]
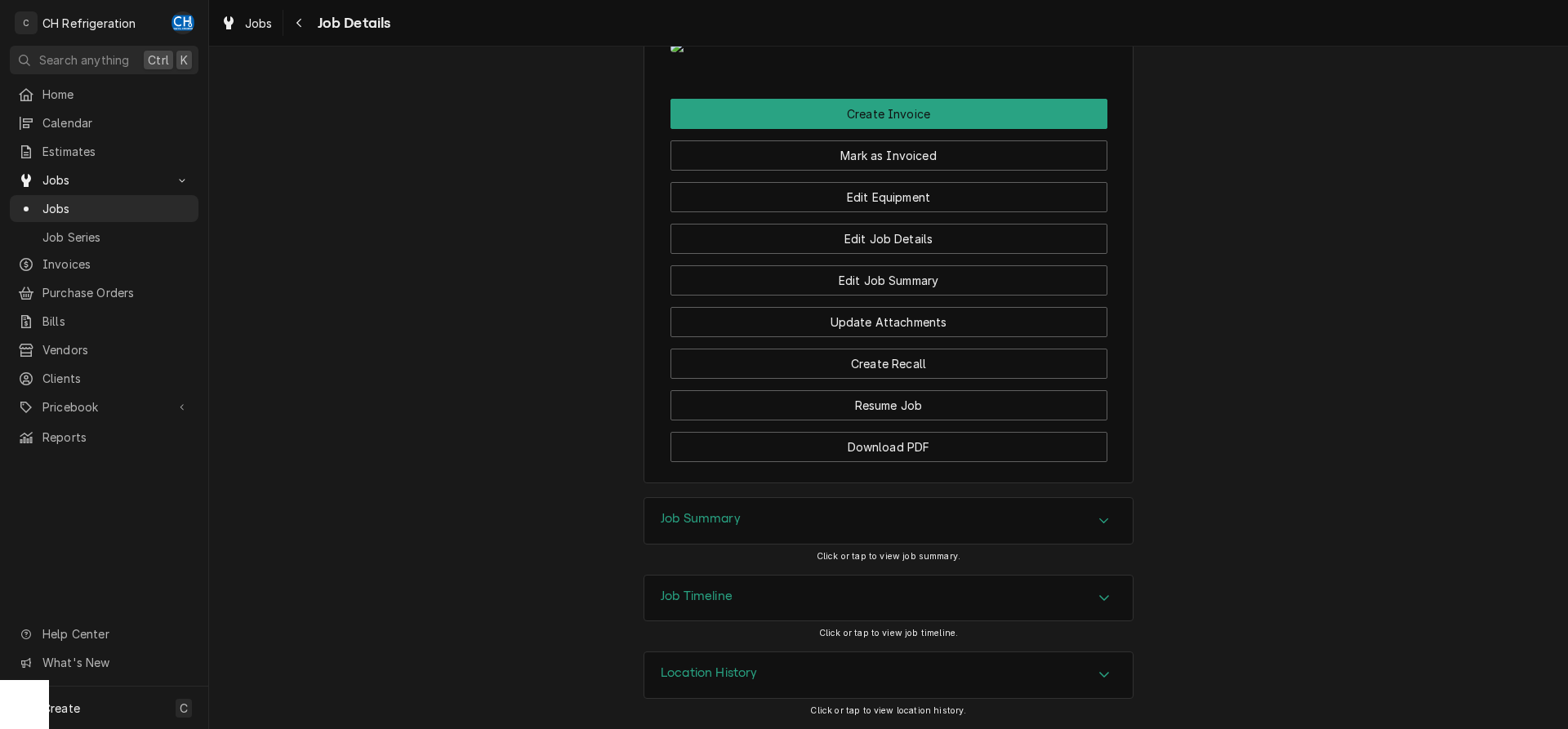
click at [1051, 499] on div "Job Summary" at bounding box center [888, 520] width 488 height 46
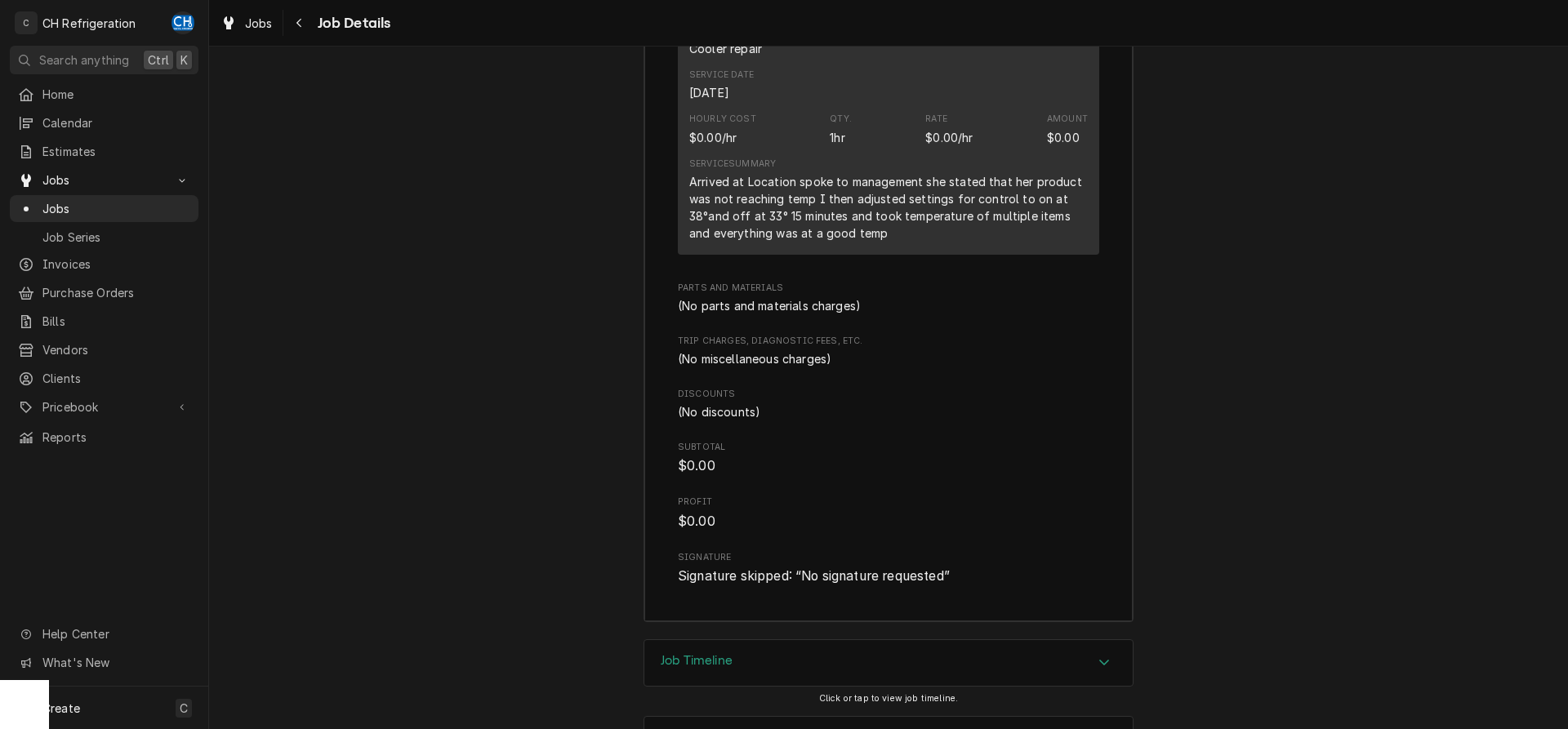
scroll to position [1858, 0]
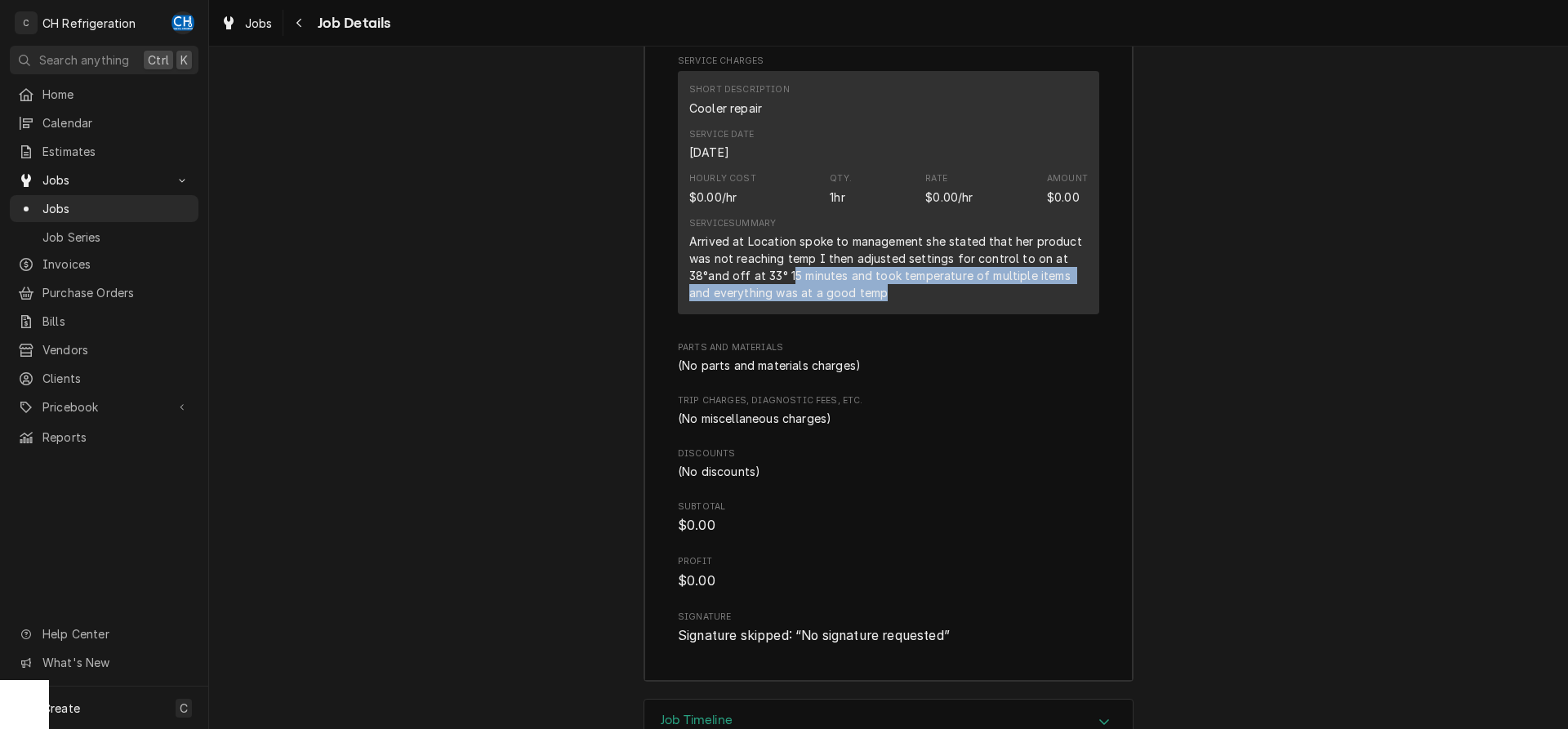
drag, startPoint x: 796, startPoint y: 311, endPoint x: 1052, endPoint y: 333, distance: 256.9
click at [1052, 301] on div "Arrived at Location spoke to management she stated that her product was not rea…" at bounding box center [888, 267] width 398 height 69
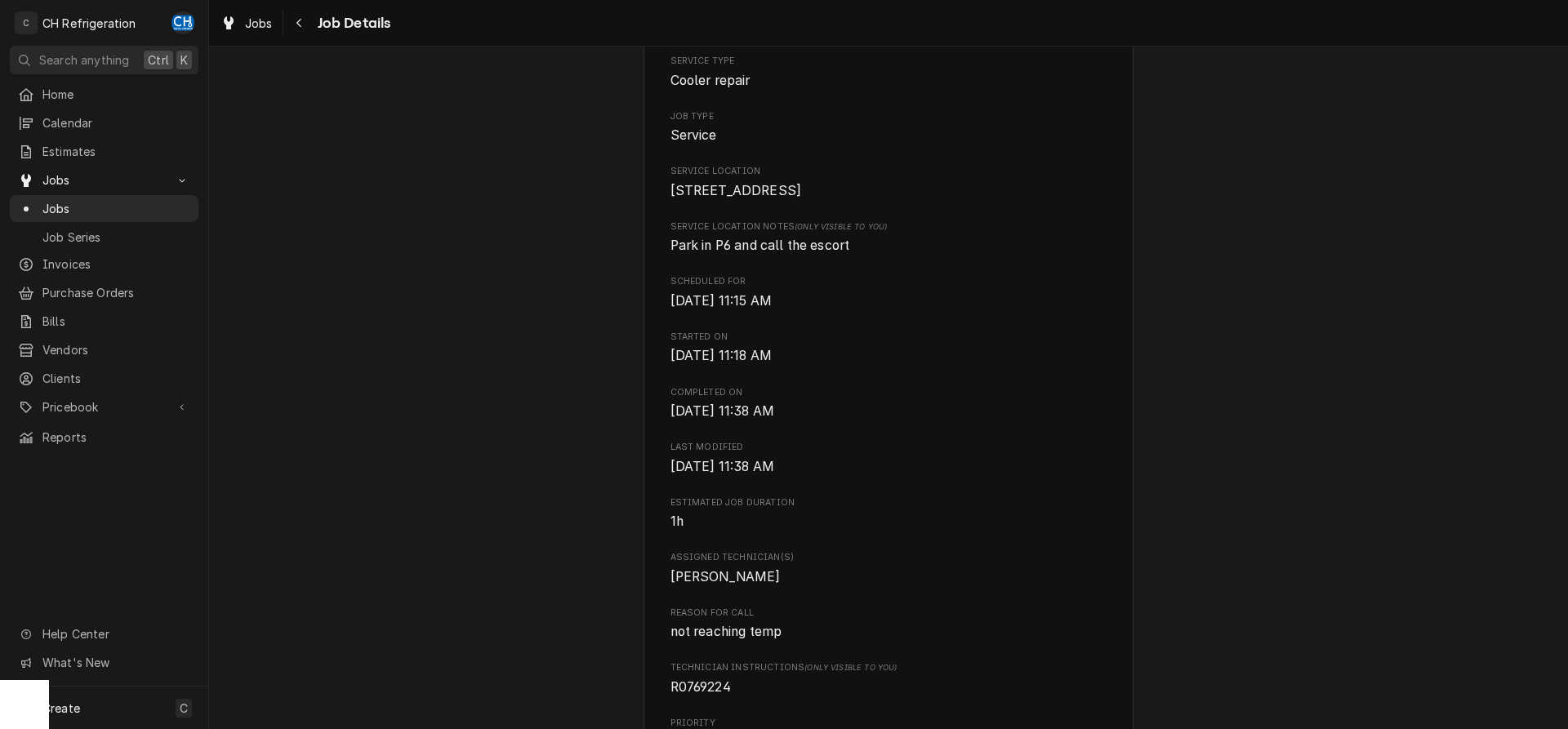
scroll to position [0, 0]
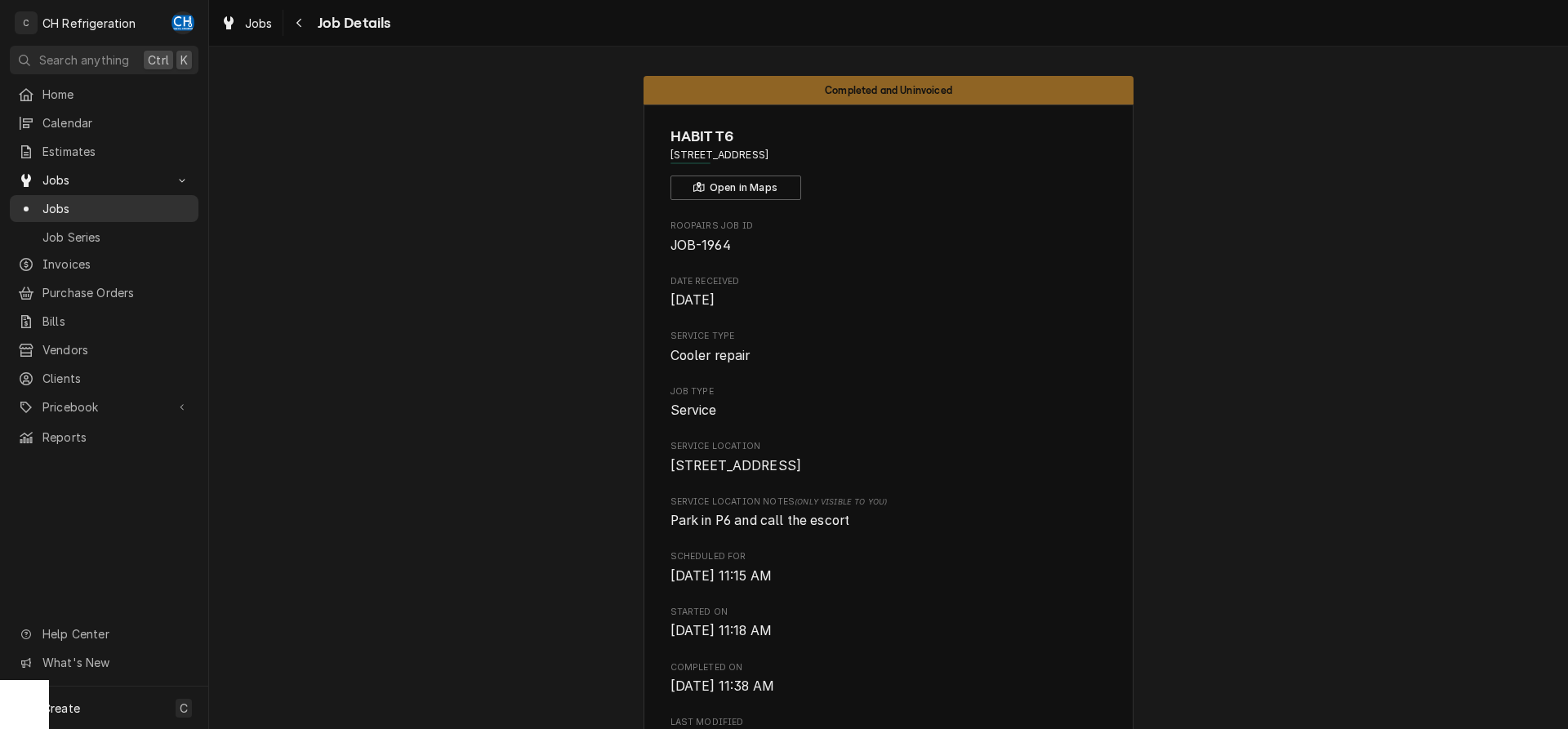
click at [53, 203] on span "Jobs" at bounding box center [117, 209] width 148 height 17
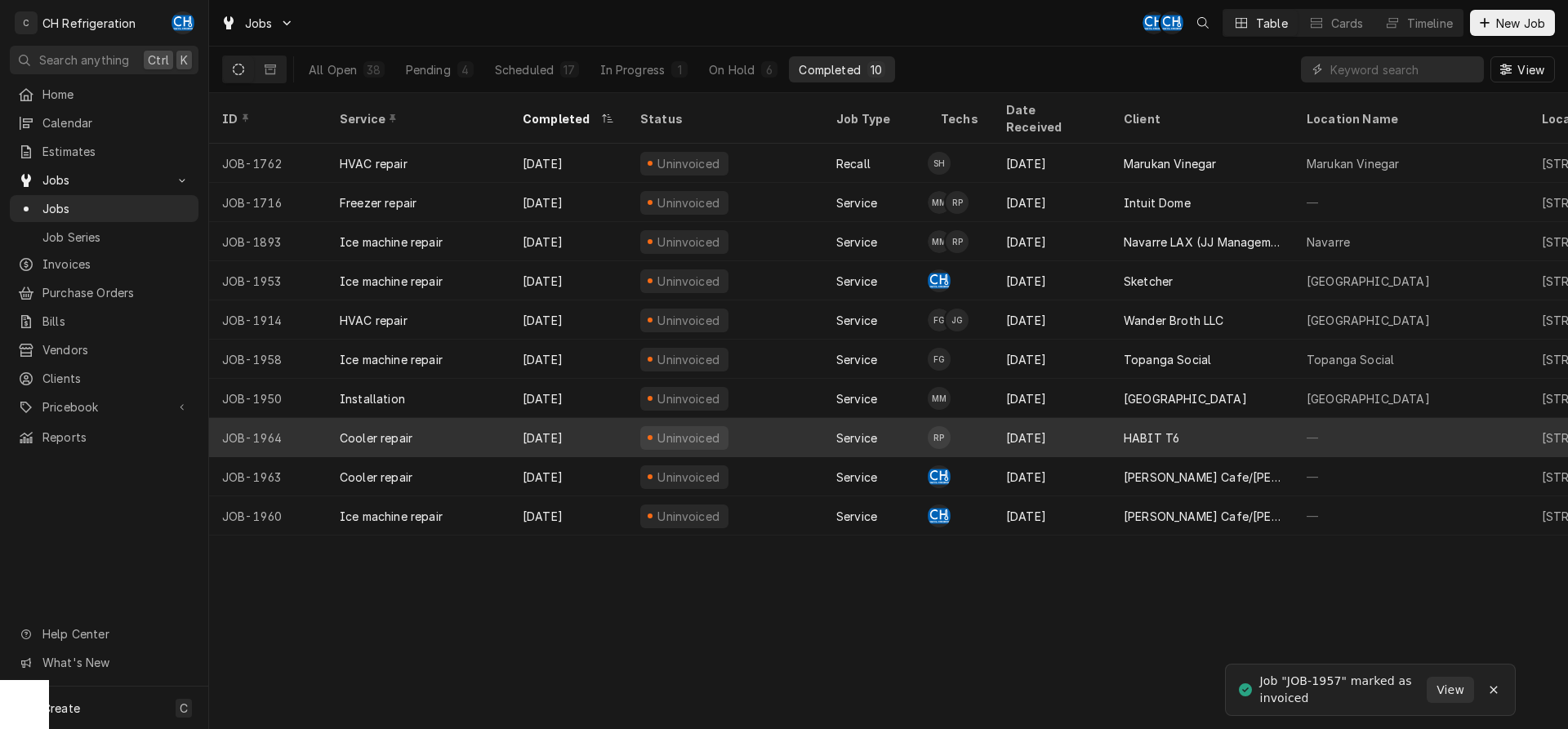
click at [1171, 429] on div "HABIT T6" at bounding box center [1151, 438] width 55 height 17
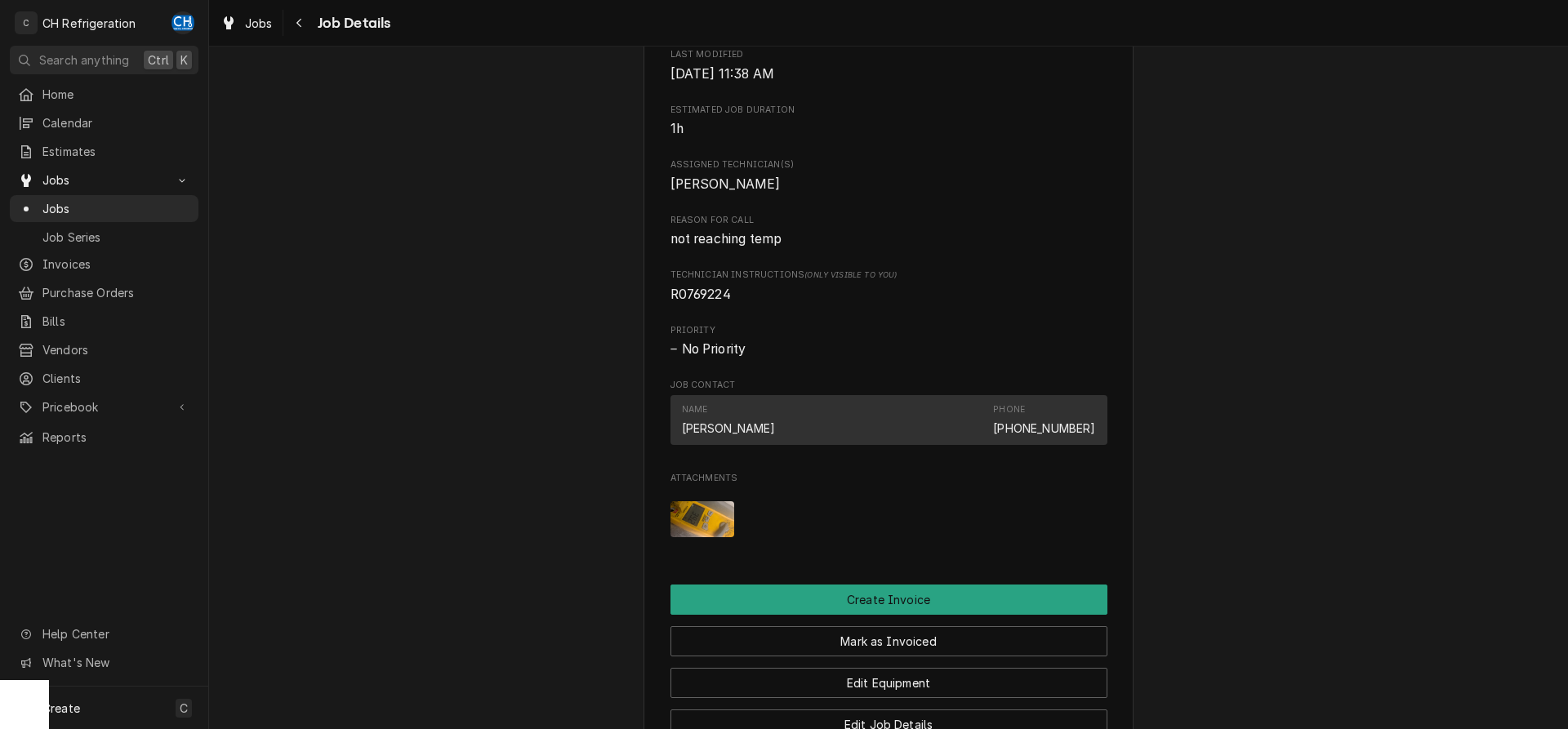
scroll to position [749, 0]
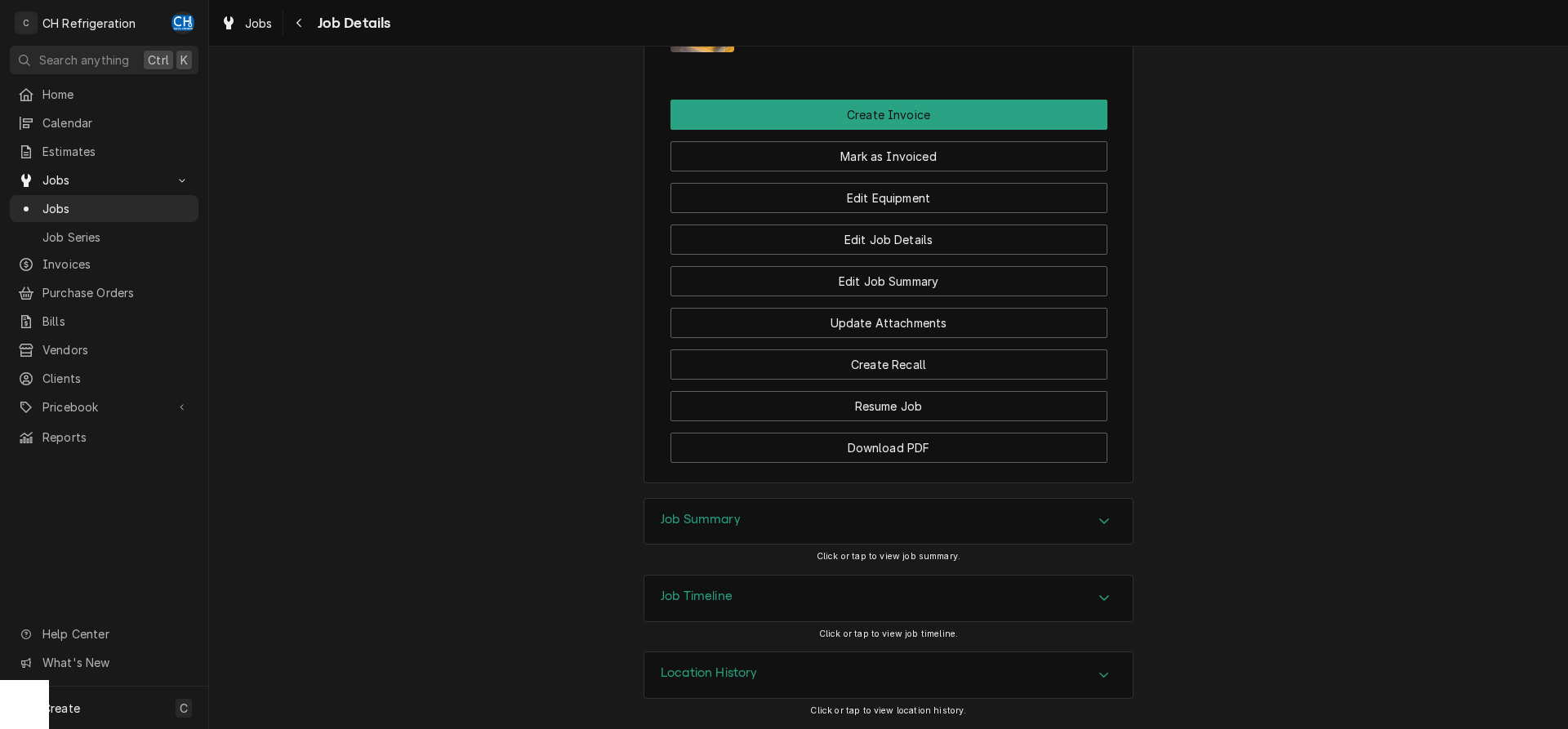
click at [851, 531] on div "Job Summary" at bounding box center [888, 521] width 488 height 46
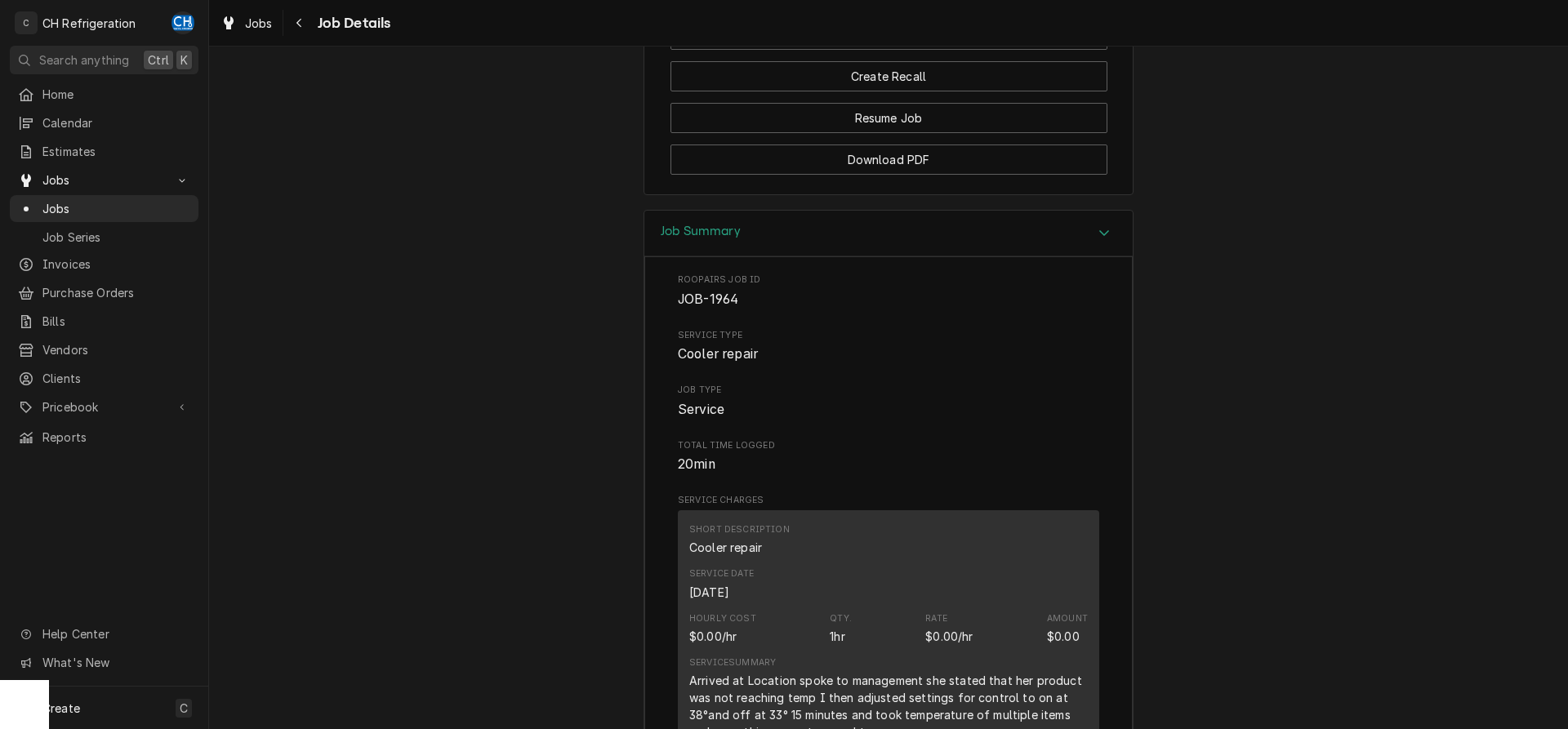
scroll to position [942, 0]
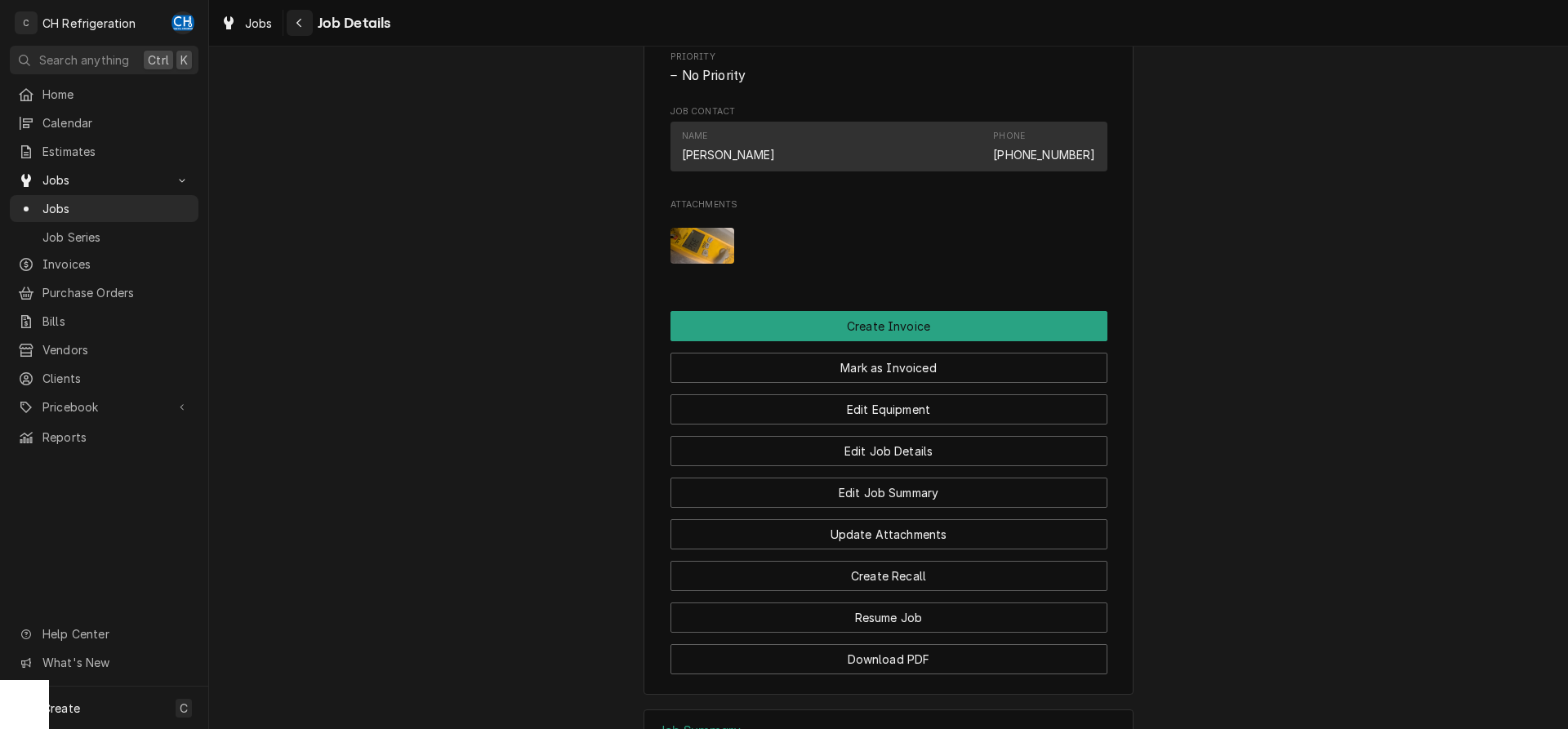
click at [296, 29] on div "Navigate back" at bounding box center [299, 22] width 17 height 17
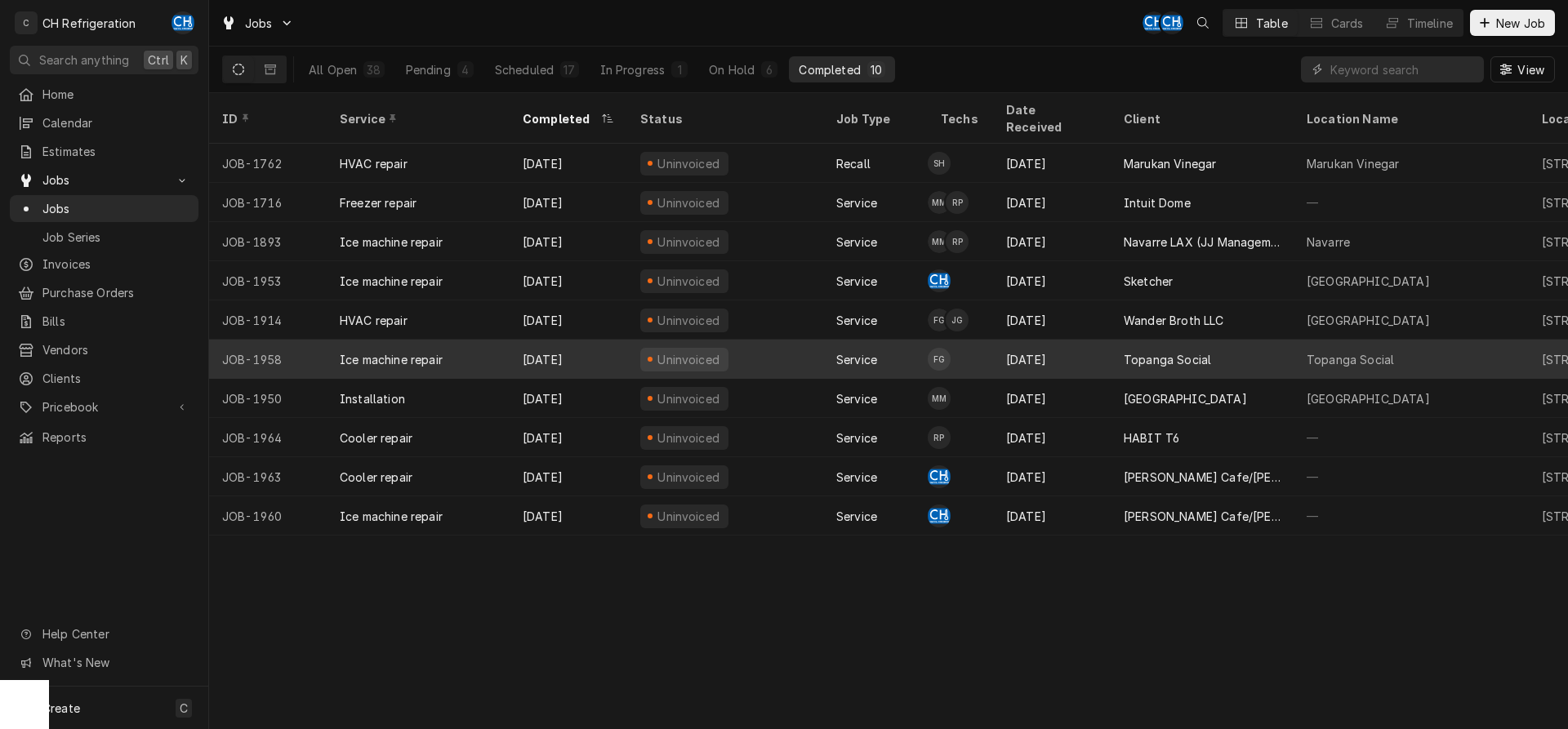
click at [1232, 347] on div "Topanga Social" at bounding box center [1202, 359] width 183 height 39
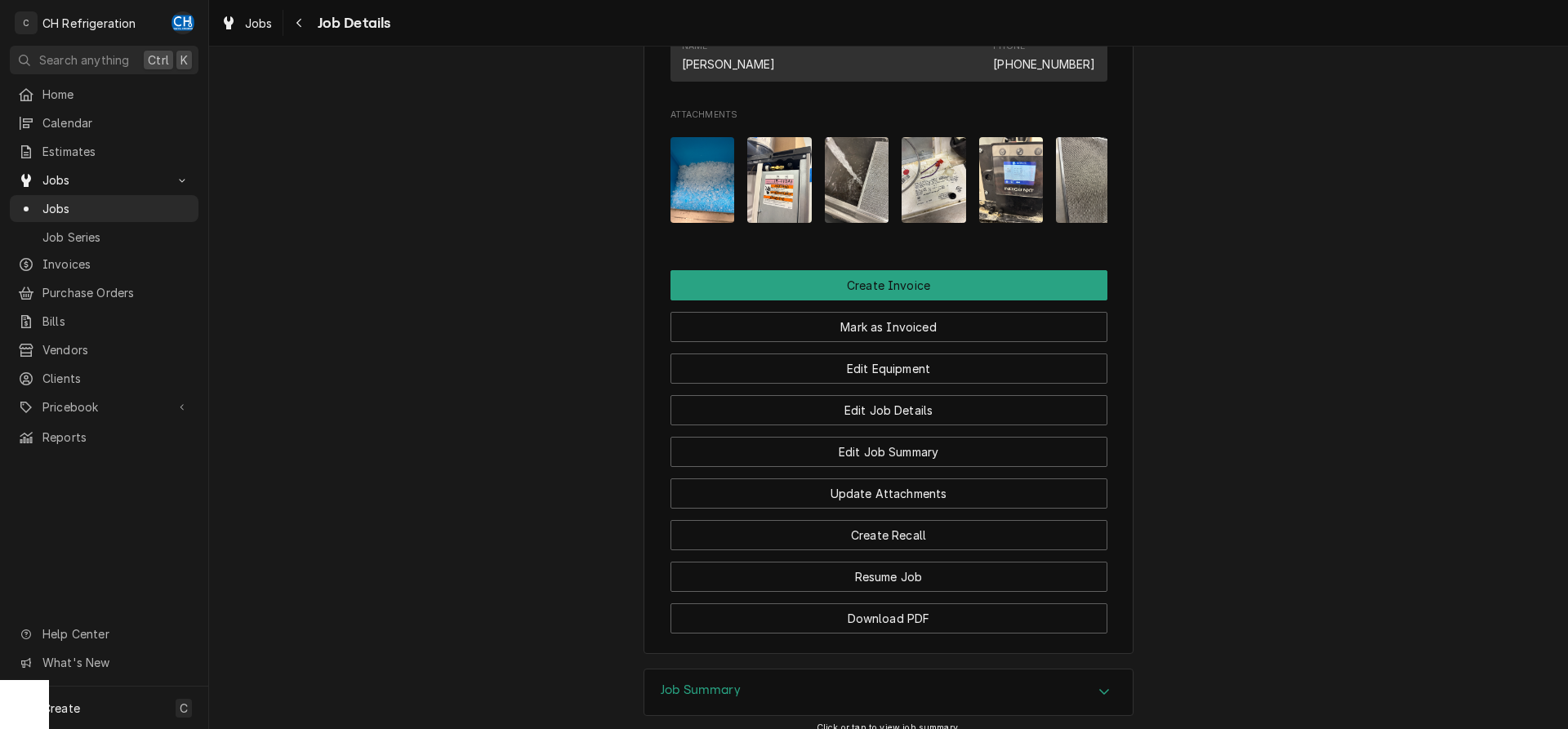
scroll to position [1000, 0]
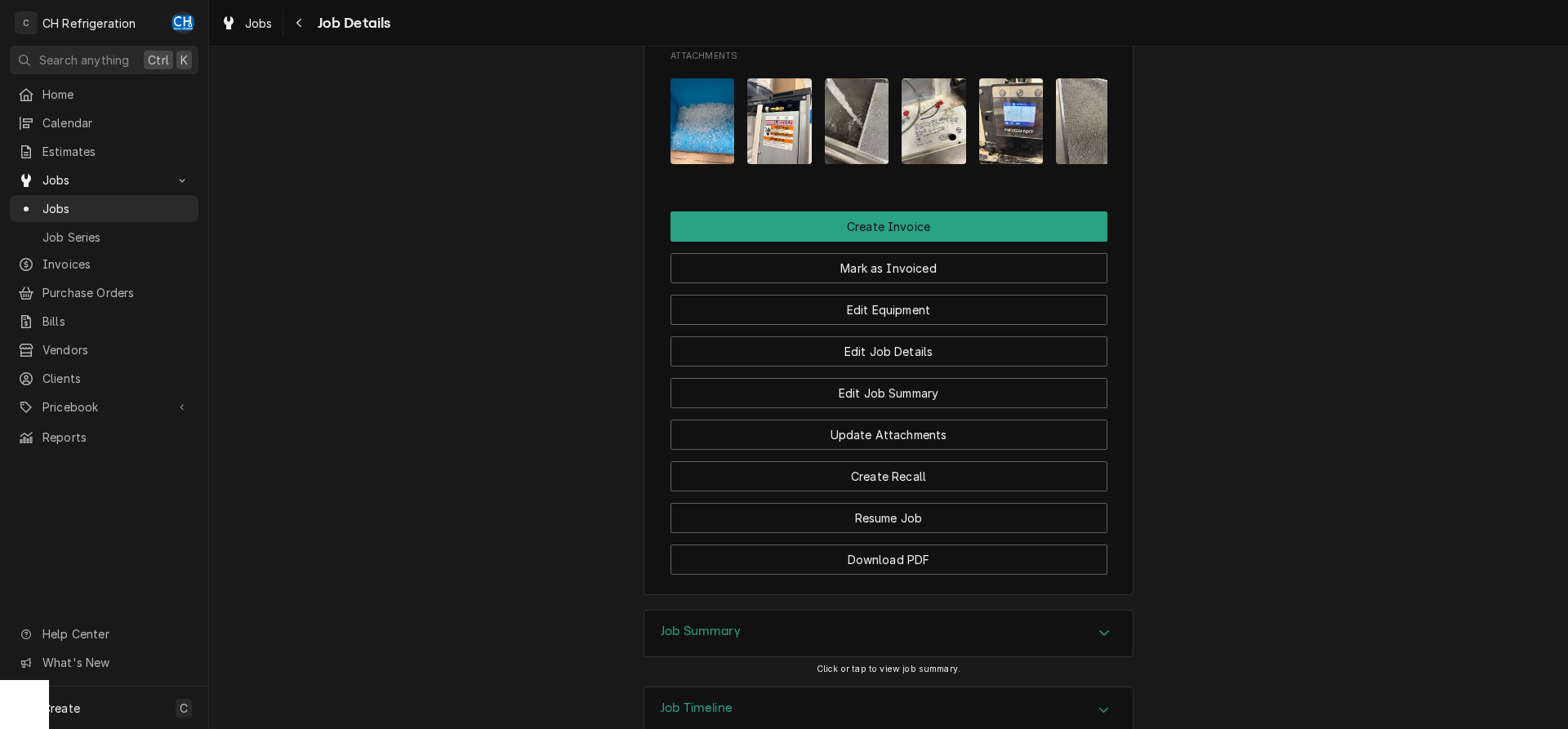
click at [685, 164] on img "Attachments" at bounding box center [703, 121] width 64 height 85
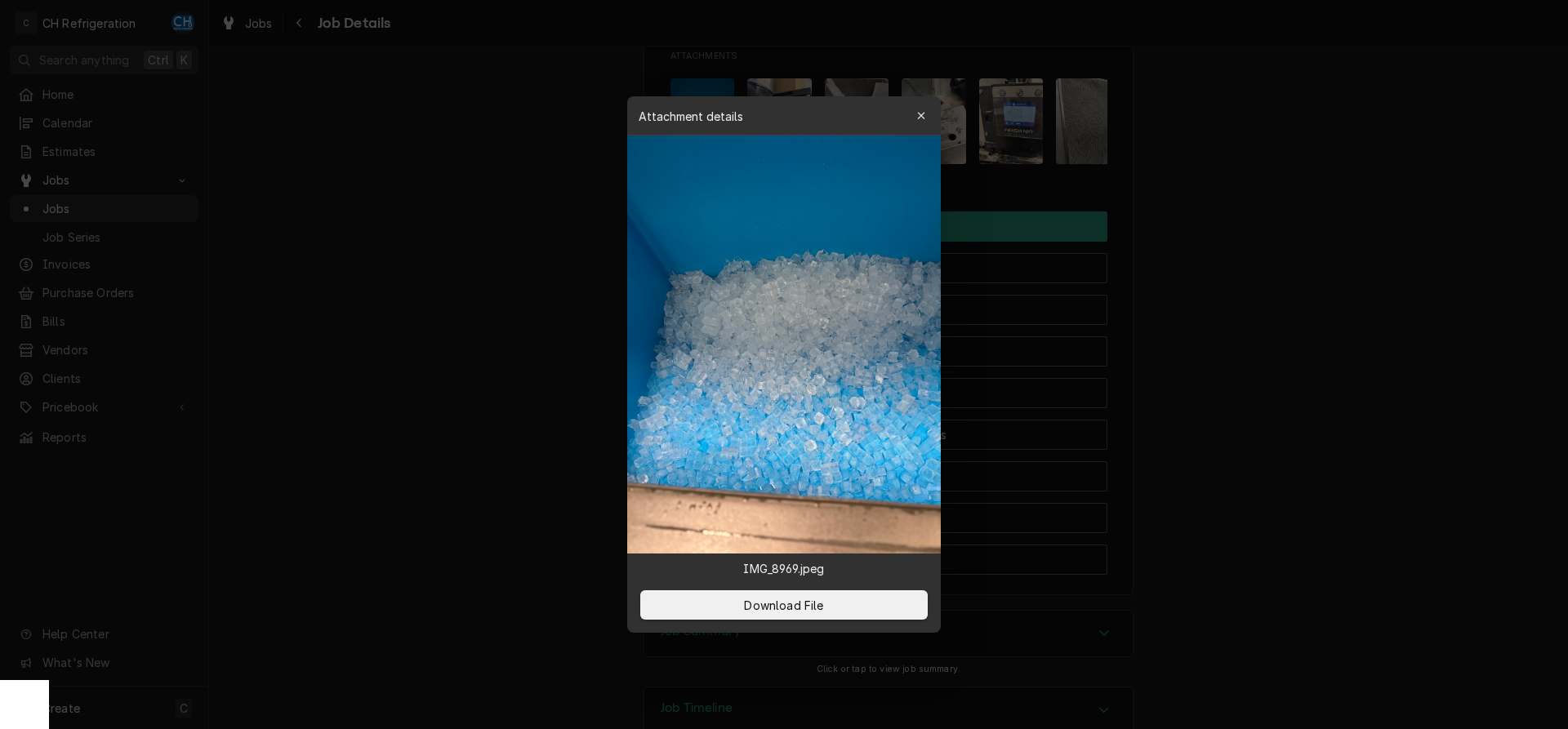
click at [532, 204] on div at bounding box center [784, 364] width 1568 height 729
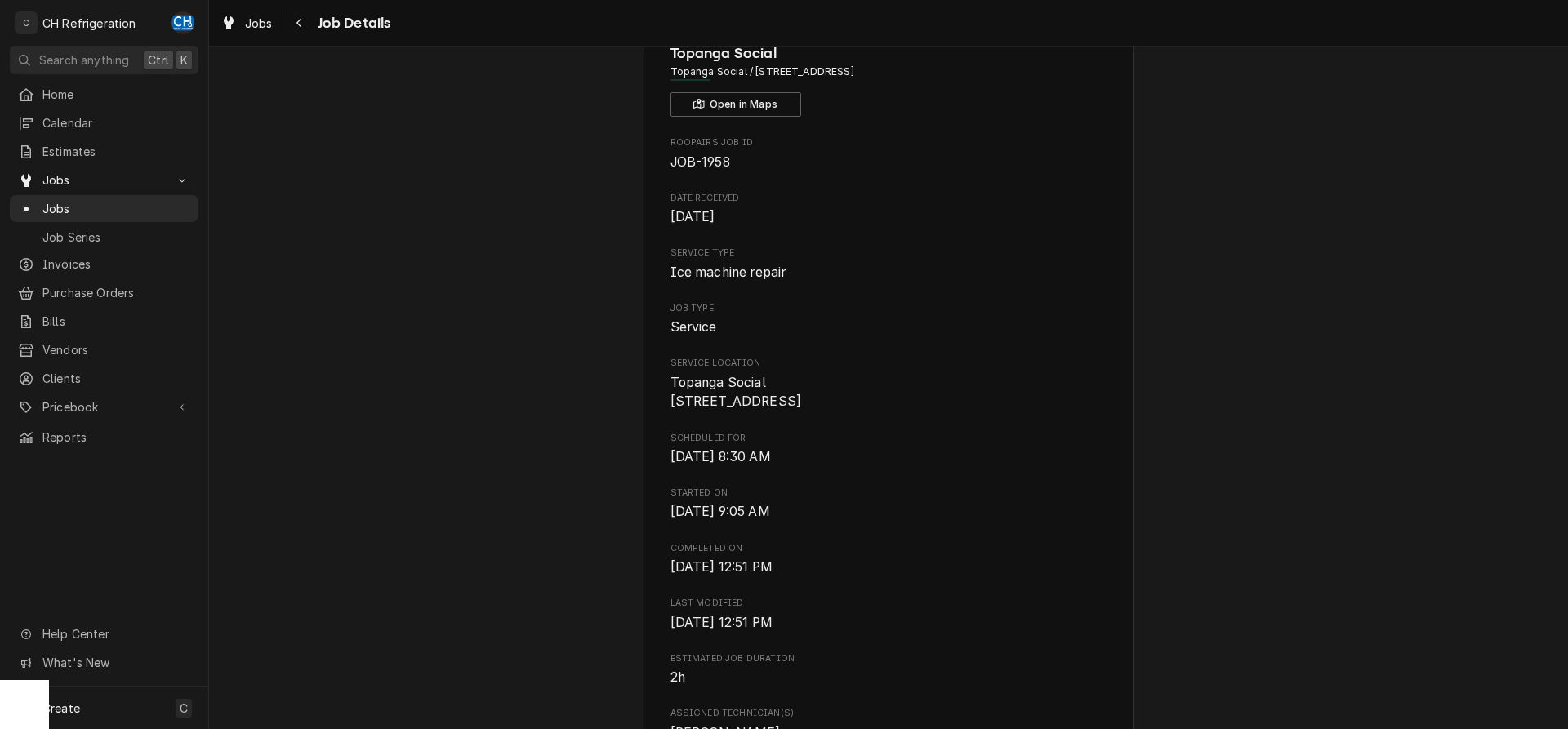
scroll to position [0, 0]
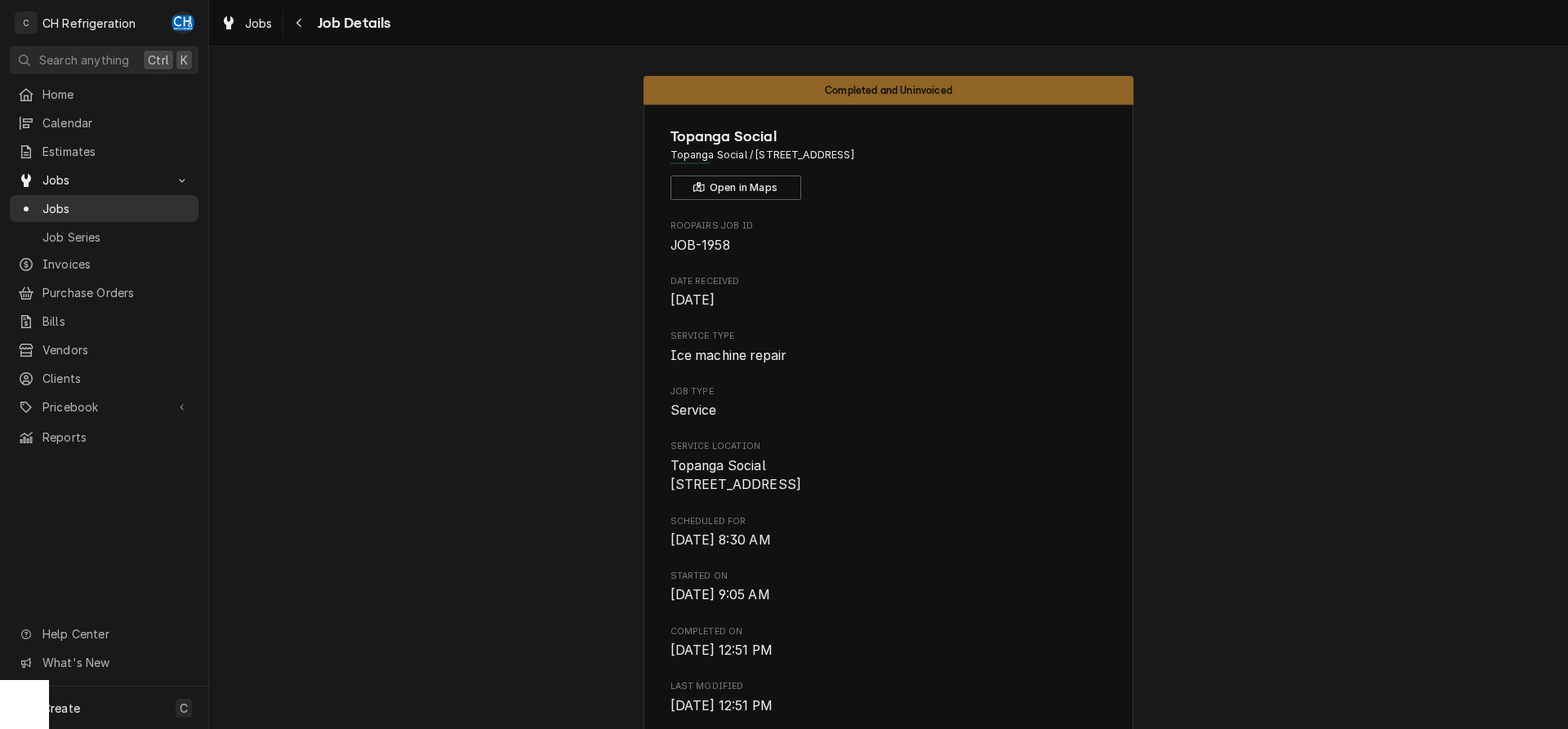
click at [46, 203] on span "Jobs" at bounding box center [117, 209] width 148 height 17
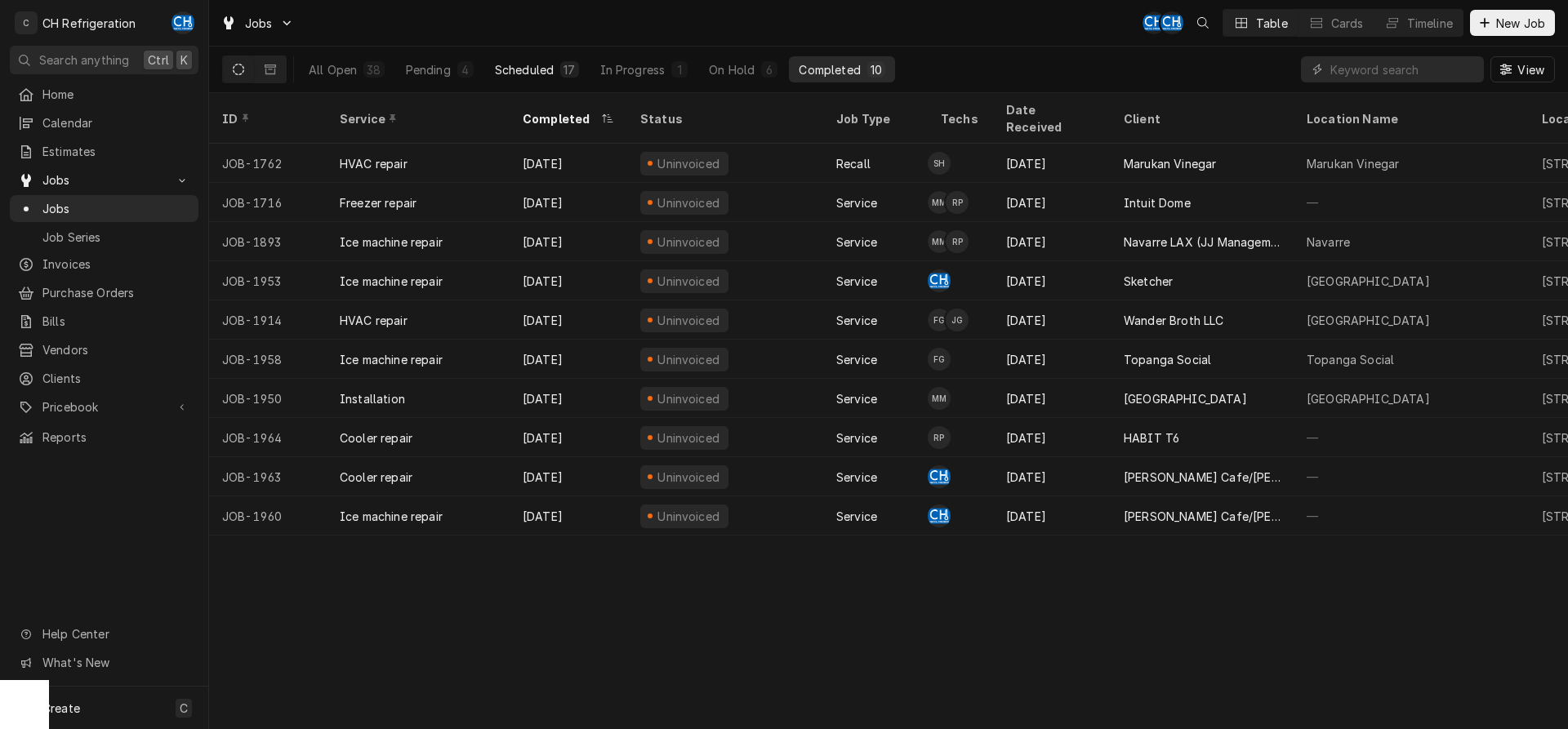
click at [527, 72] on div "Scheduled" at bounding box center [524, 70] width 59 height 17
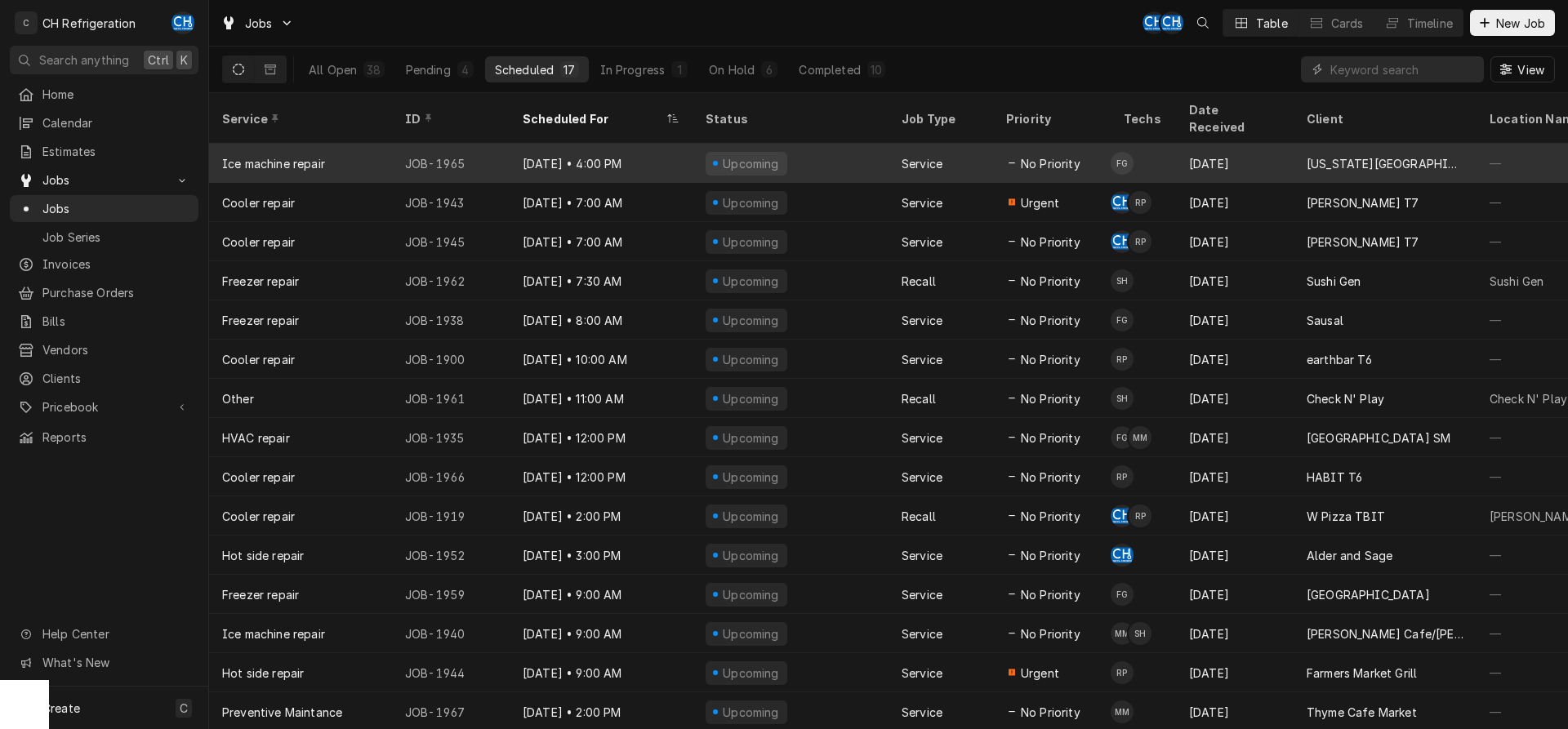
click at [891, 149] on div "Service" at bounding box center [941, 163] width 105 height 39
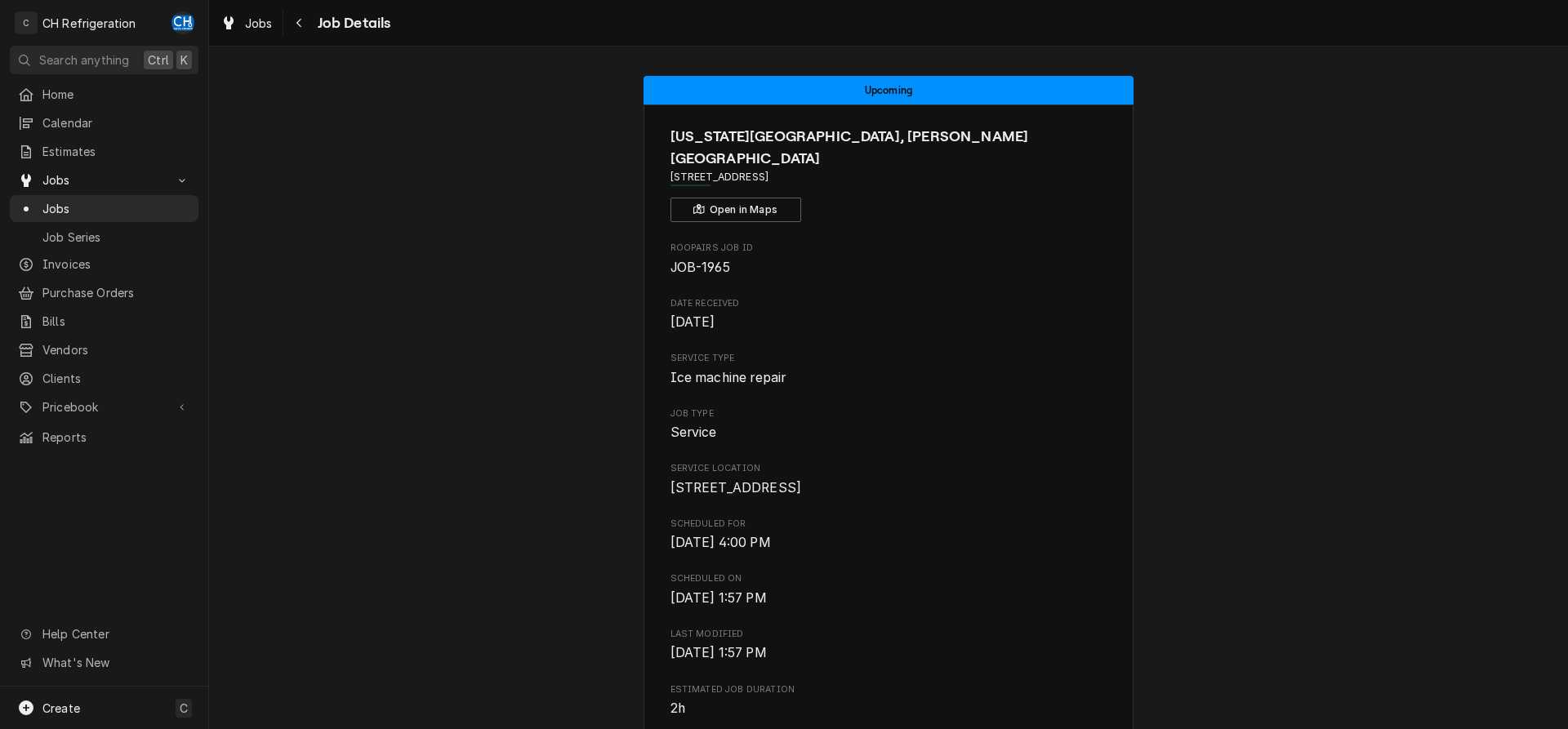
scroll to position [820, 0]
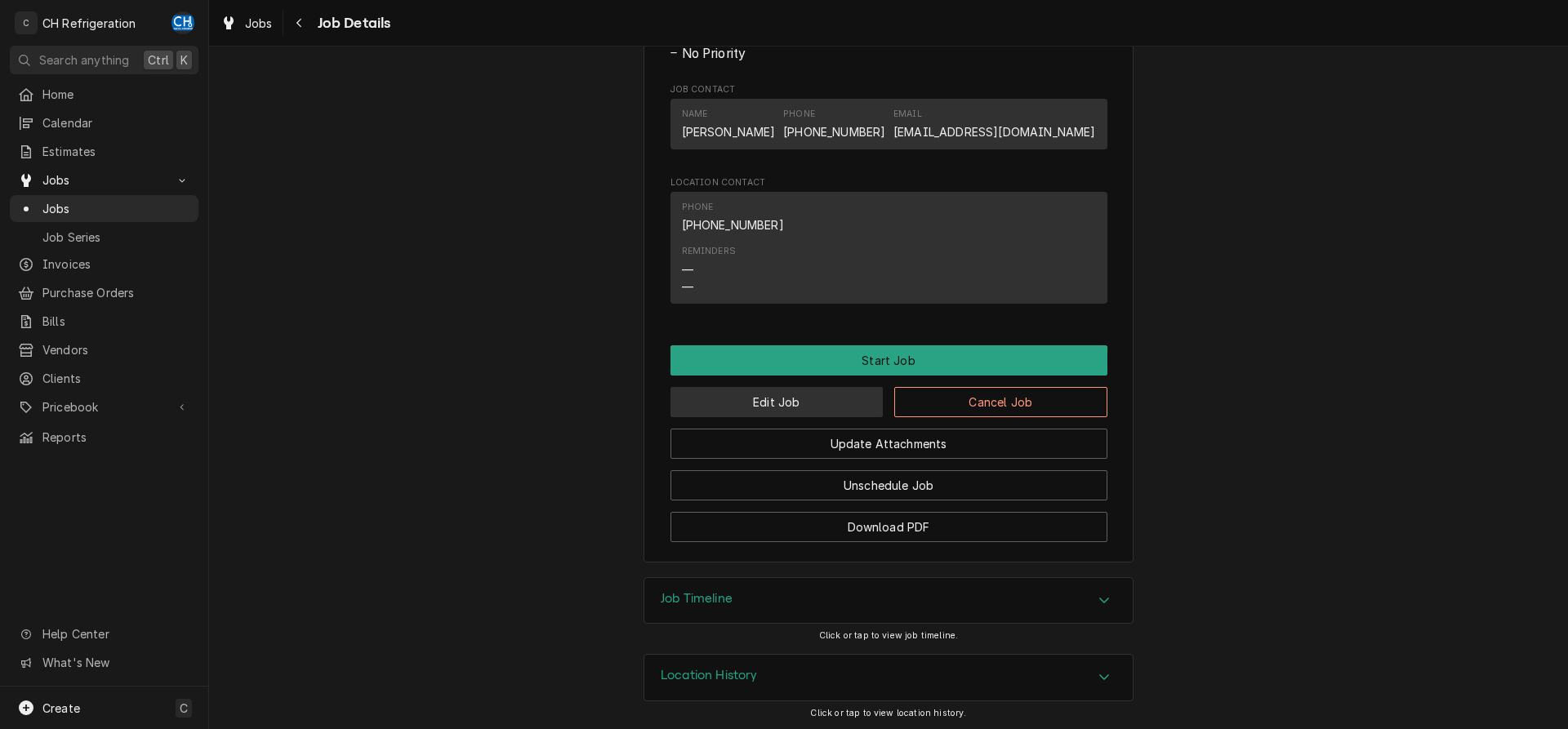
click at [744, 404] on button "Edit Job" at bounding box center [778, 402] width 214 height 30
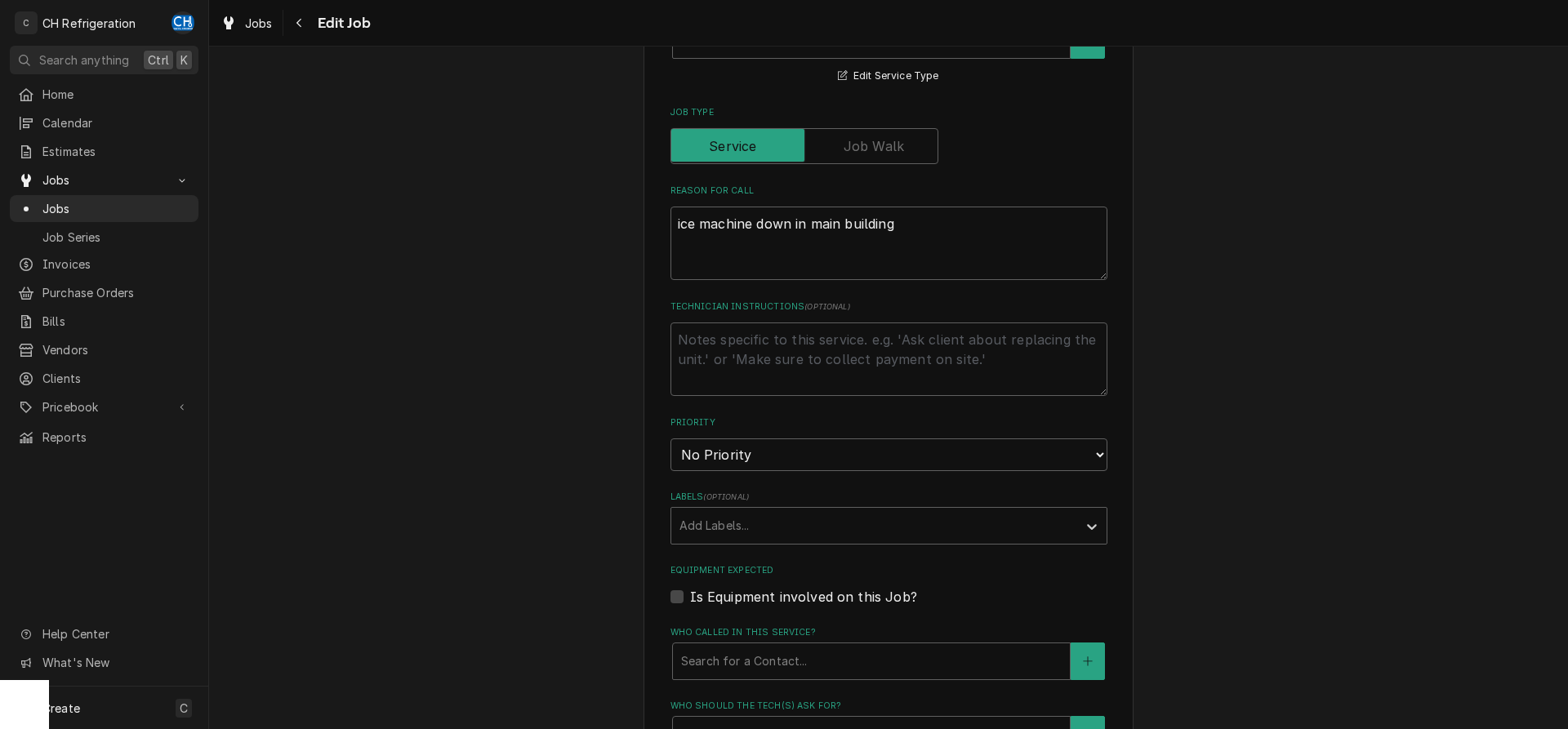
scroll to position [975, 0]
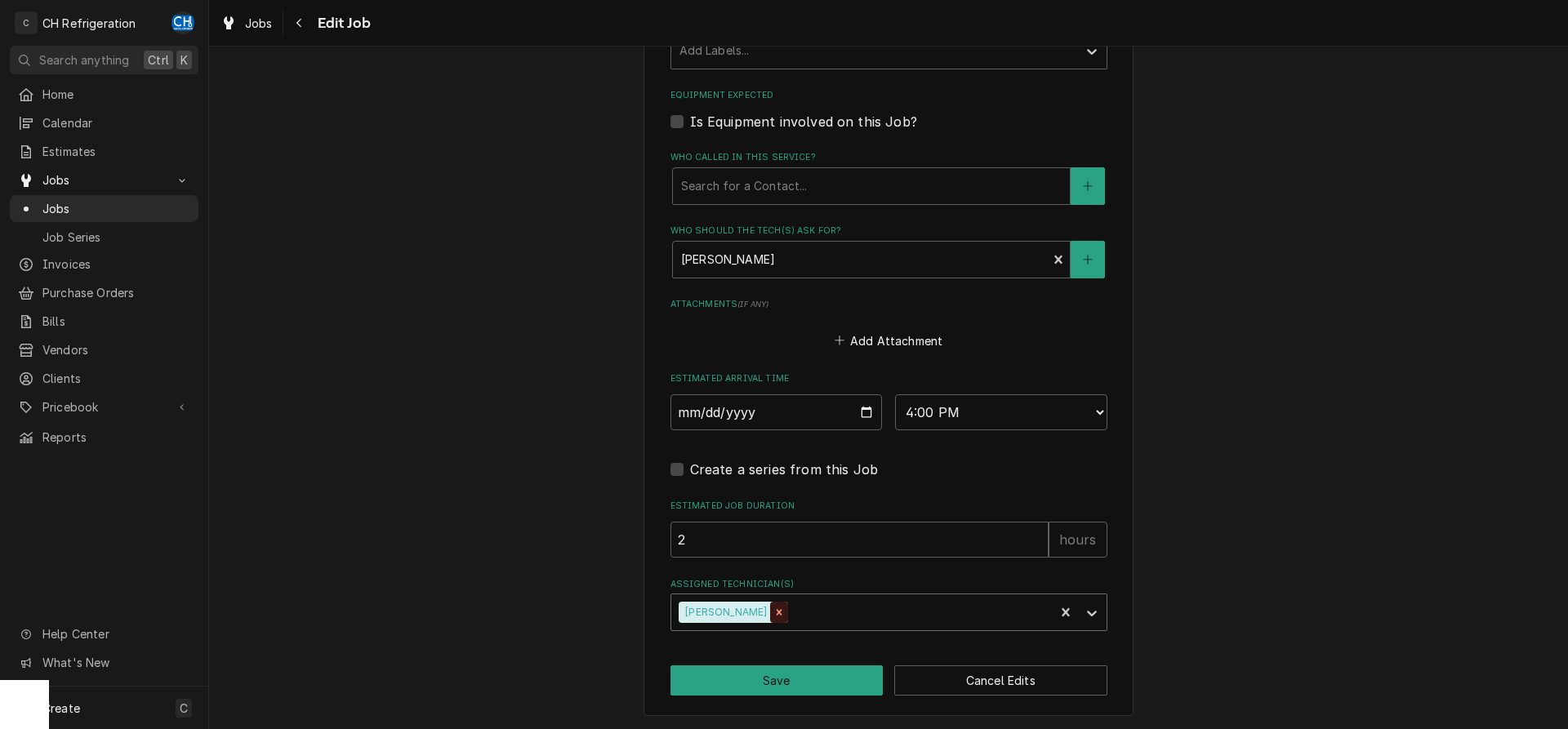
click at [774, 616] on icon "Remove Fred Gonzalez" at bounding box center [780, 613] width 12 height 12
drag, startPoint x: 805, startPoint y: 610, endPoint x: 930, endPoint y: 605, distance: 125.1
click at [806, 610] on div "Assigned Technician(s)" at bounding box center [874, 613] width 389 height 29
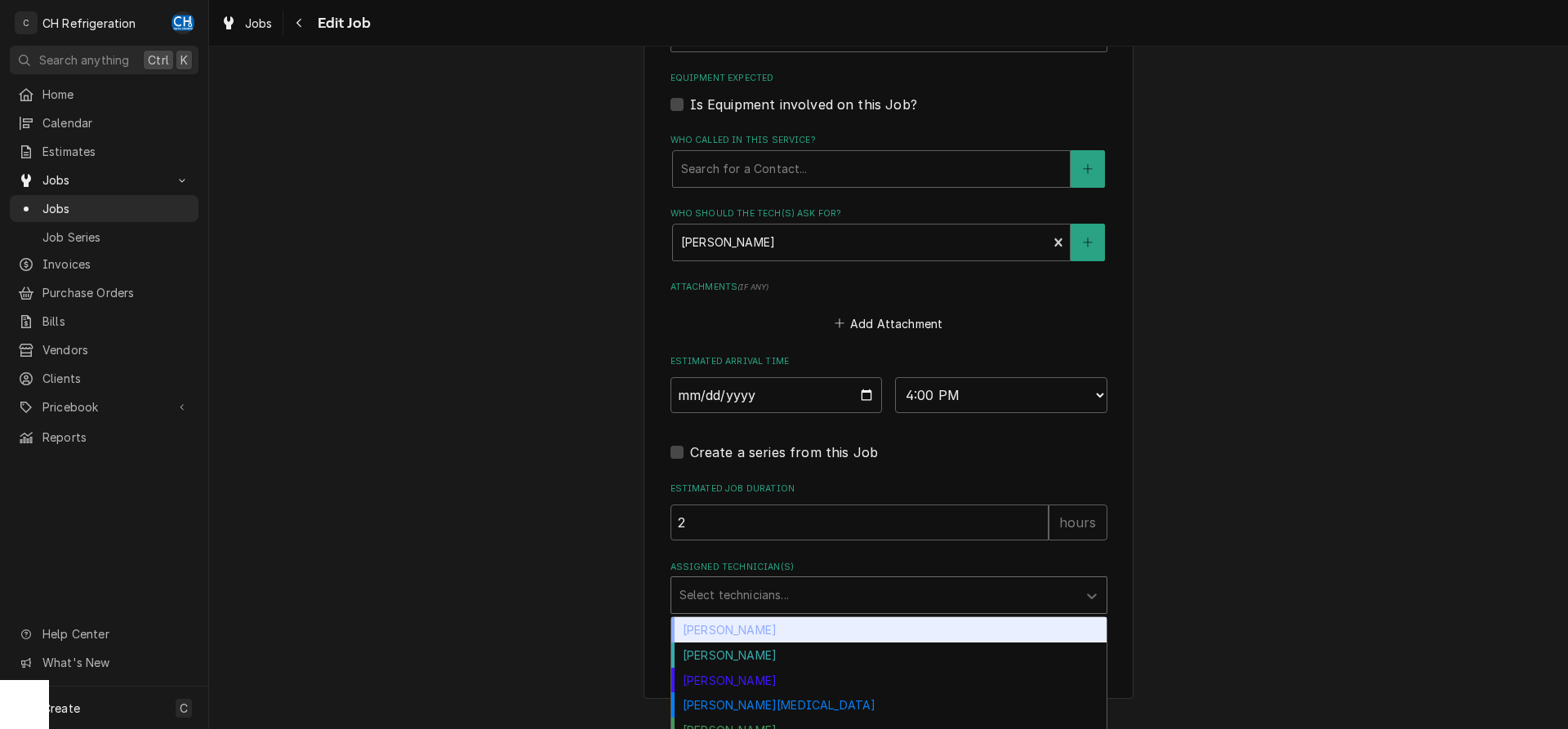
scroll to position [1031, 0]
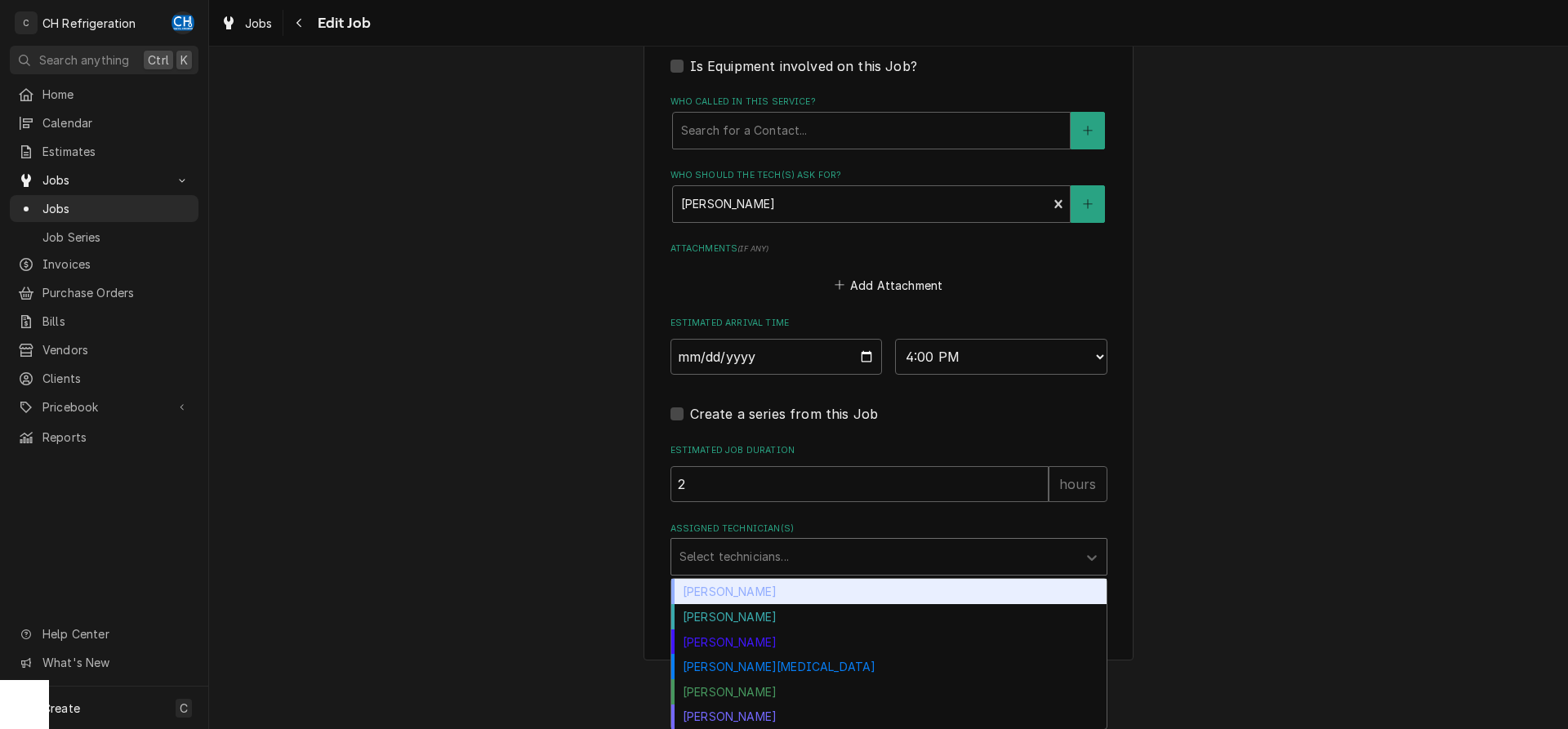
click at [725, 596] on div "Chris Hiraga" at bounding box center [888, 591] width 435 height 25
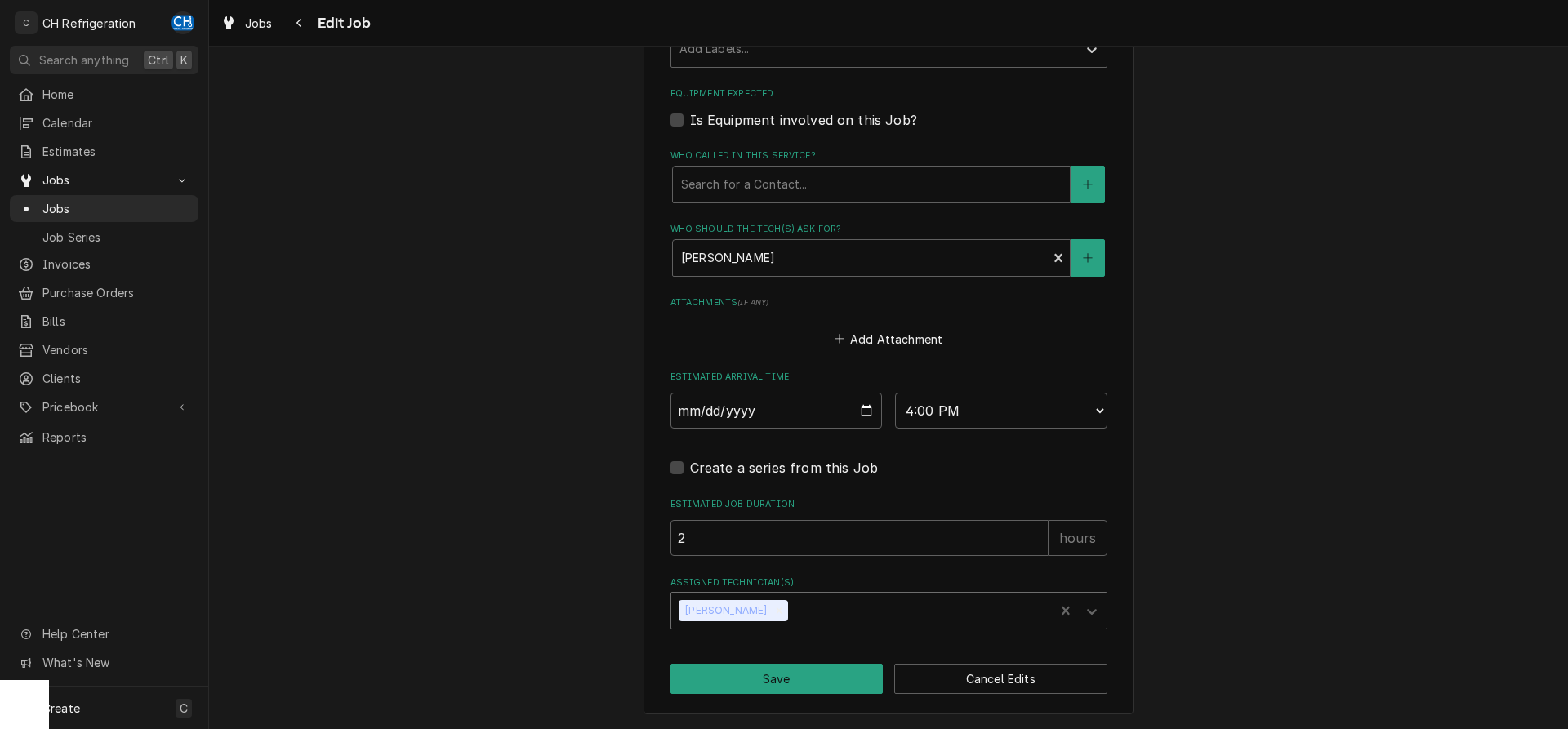
scroll to position [975, 0]
click at [799, 671] on button "Save" at bounding box center [778, 680] width 214 height 30
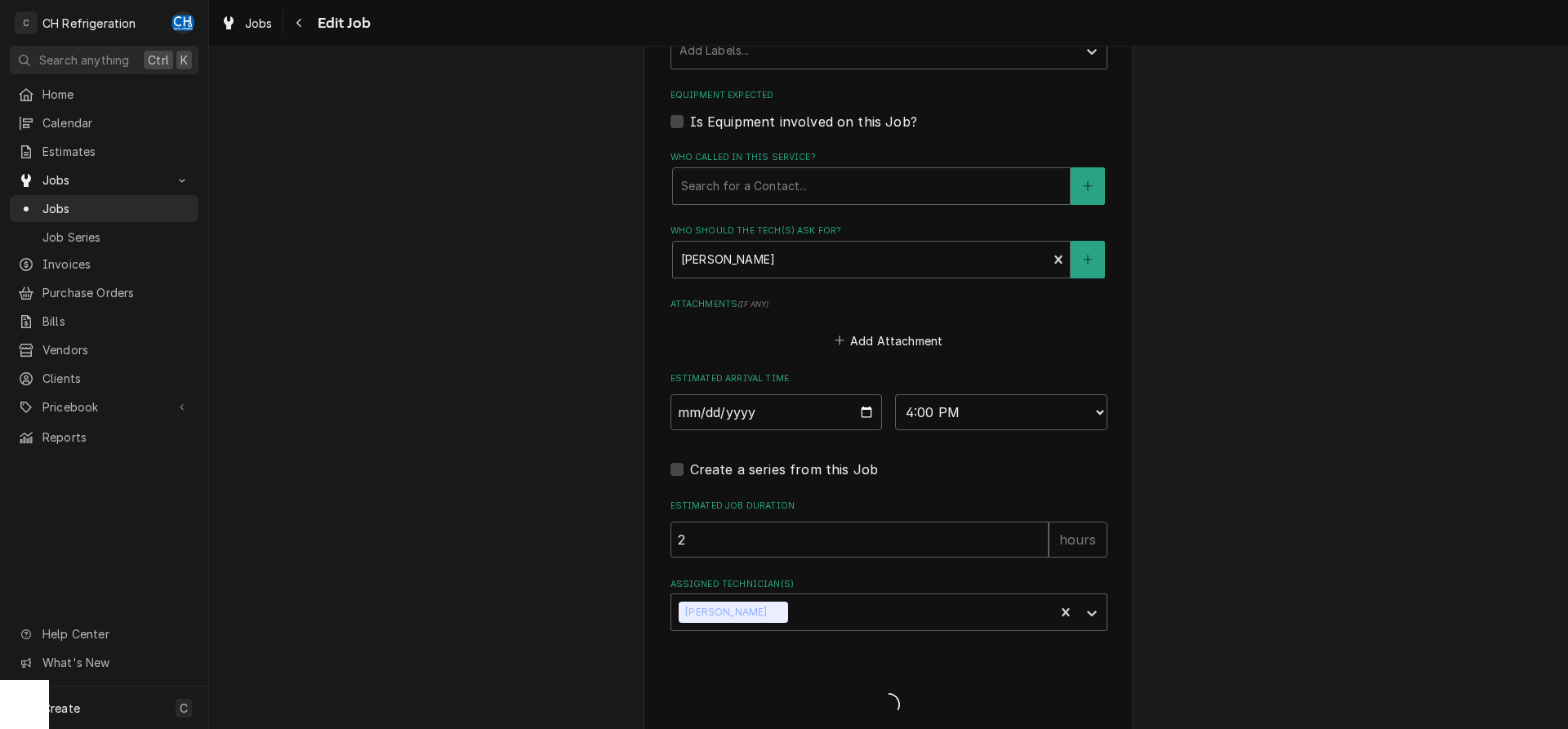
type textarea "x"
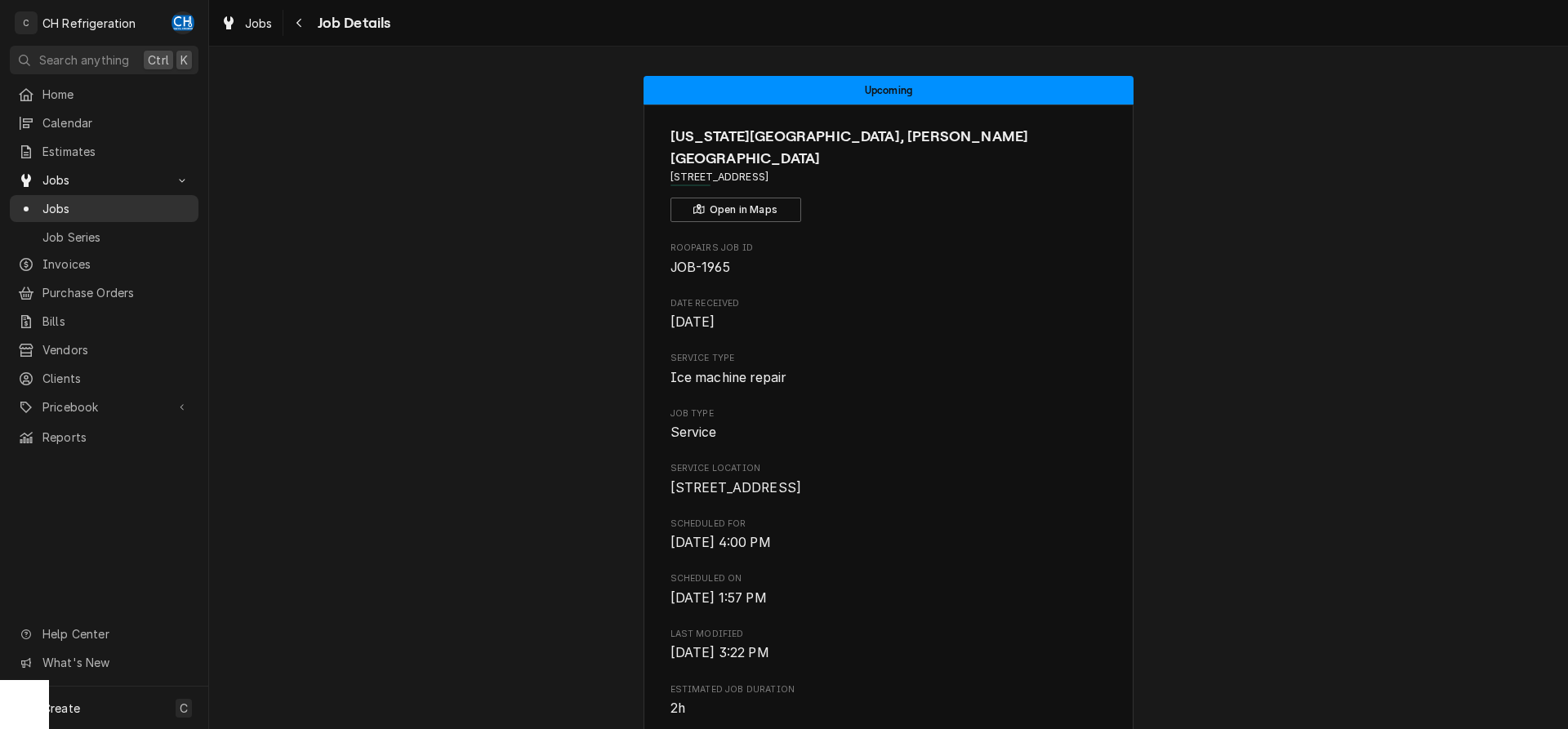
click at [97, 208] on span "Jobs" at bounding box center [117, 209] width 148 height 17
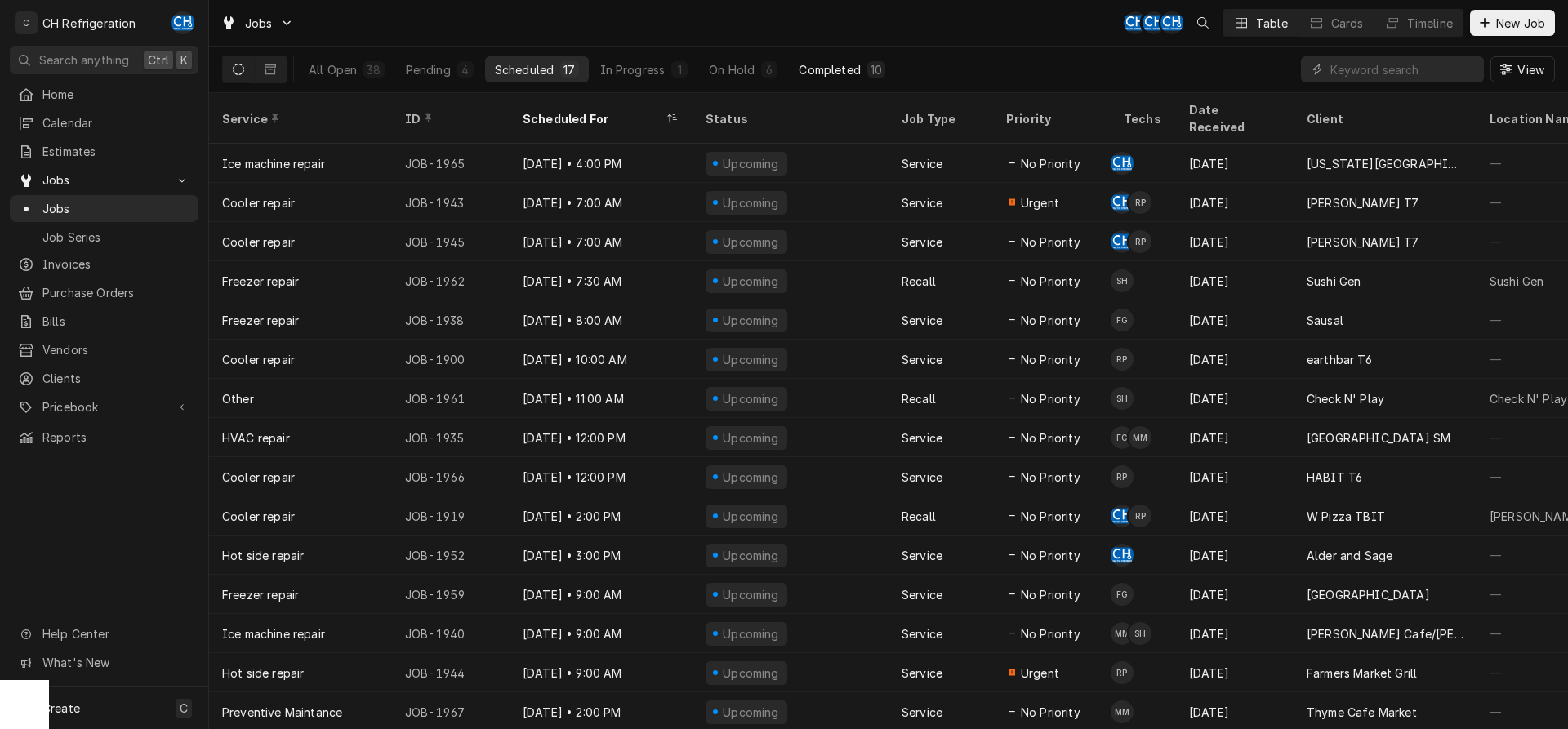
click at [841, 75] on div "Completed" at bounding box center [829, 70] width 61 height 17
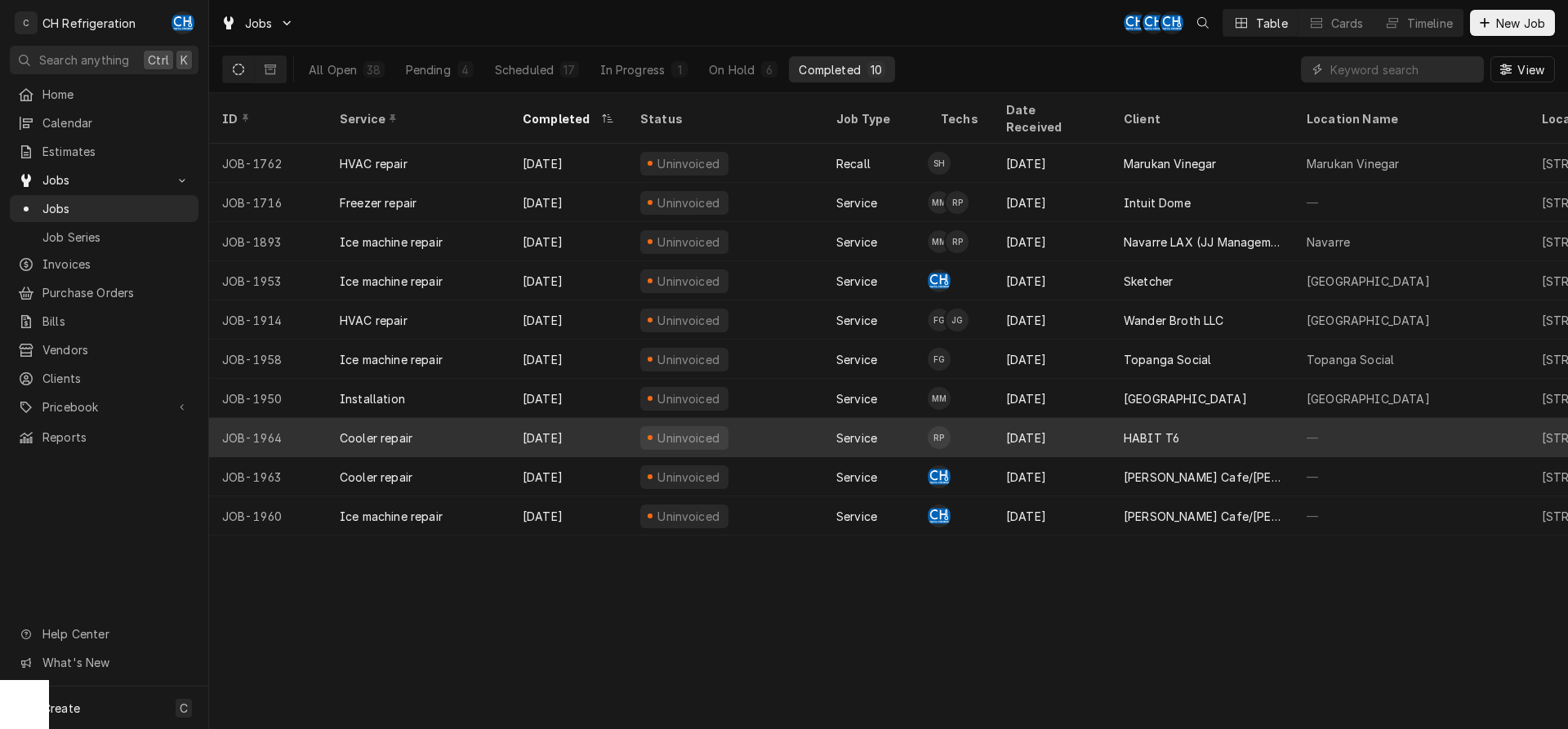
click at [1241, 419] on div "HABIT T6" at bounding box center [1202, 438] width 183 height 39
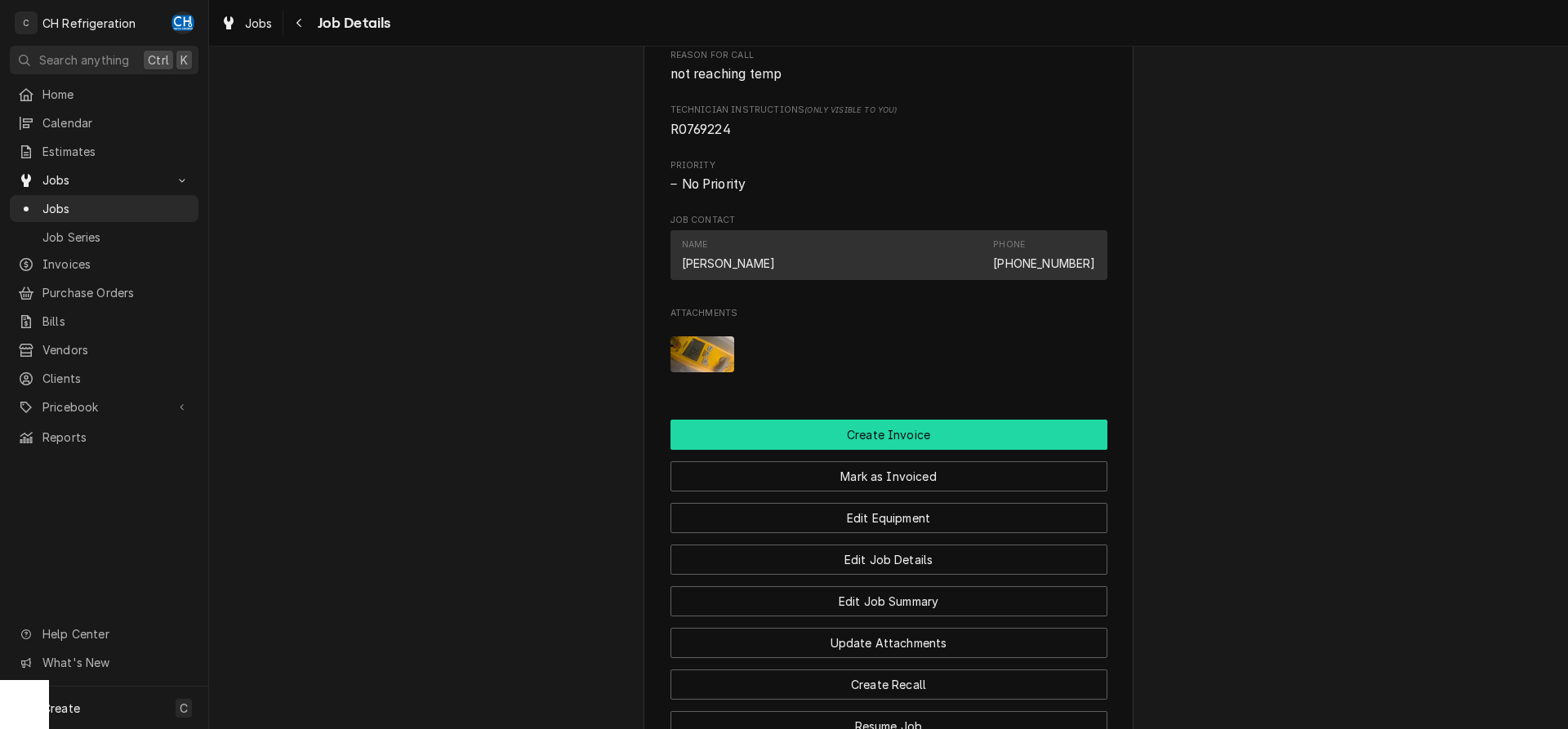
scroll to position [1173, 0]
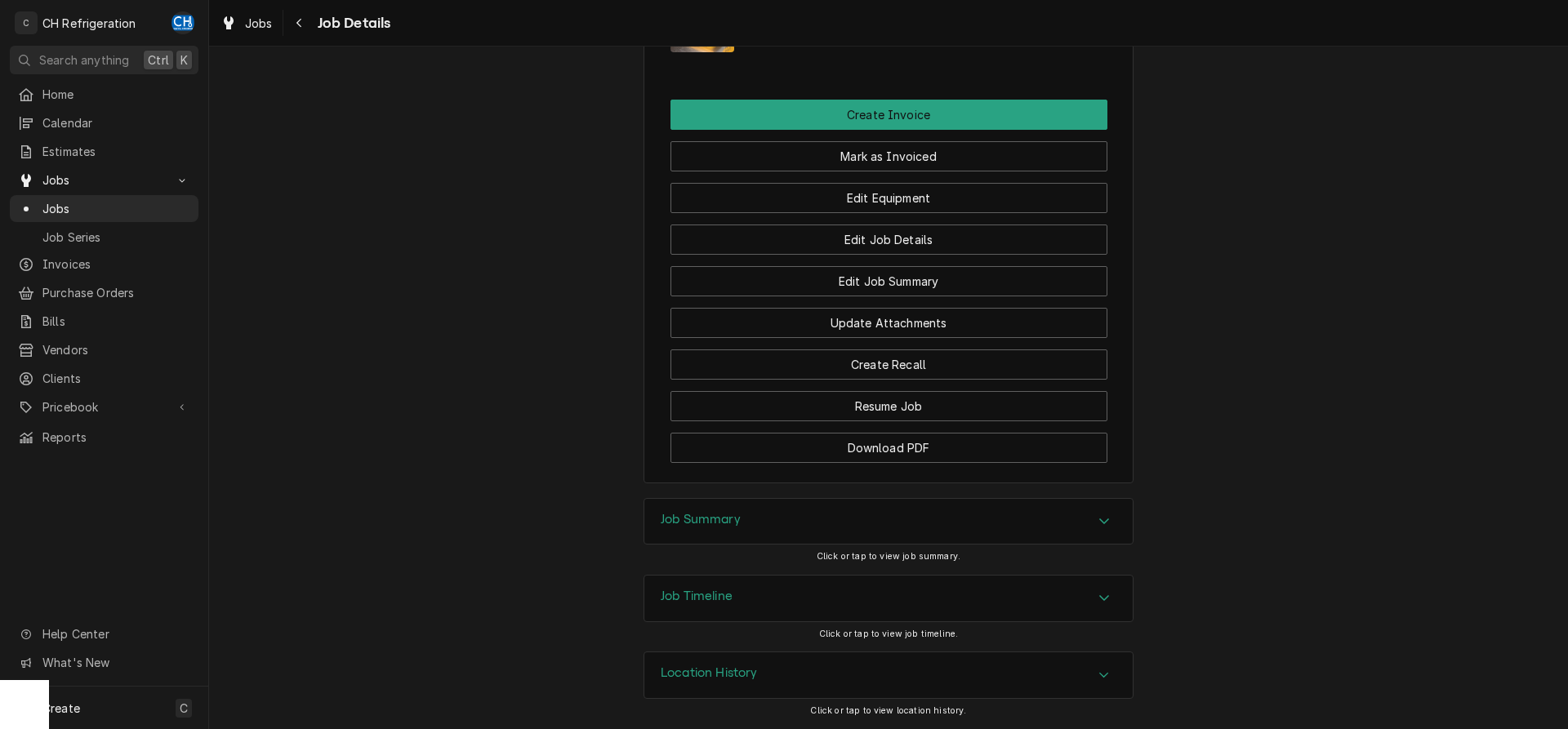
click at [779, 543] on div "Job Summary" at bounding box center [888, 521] width 488 height 46
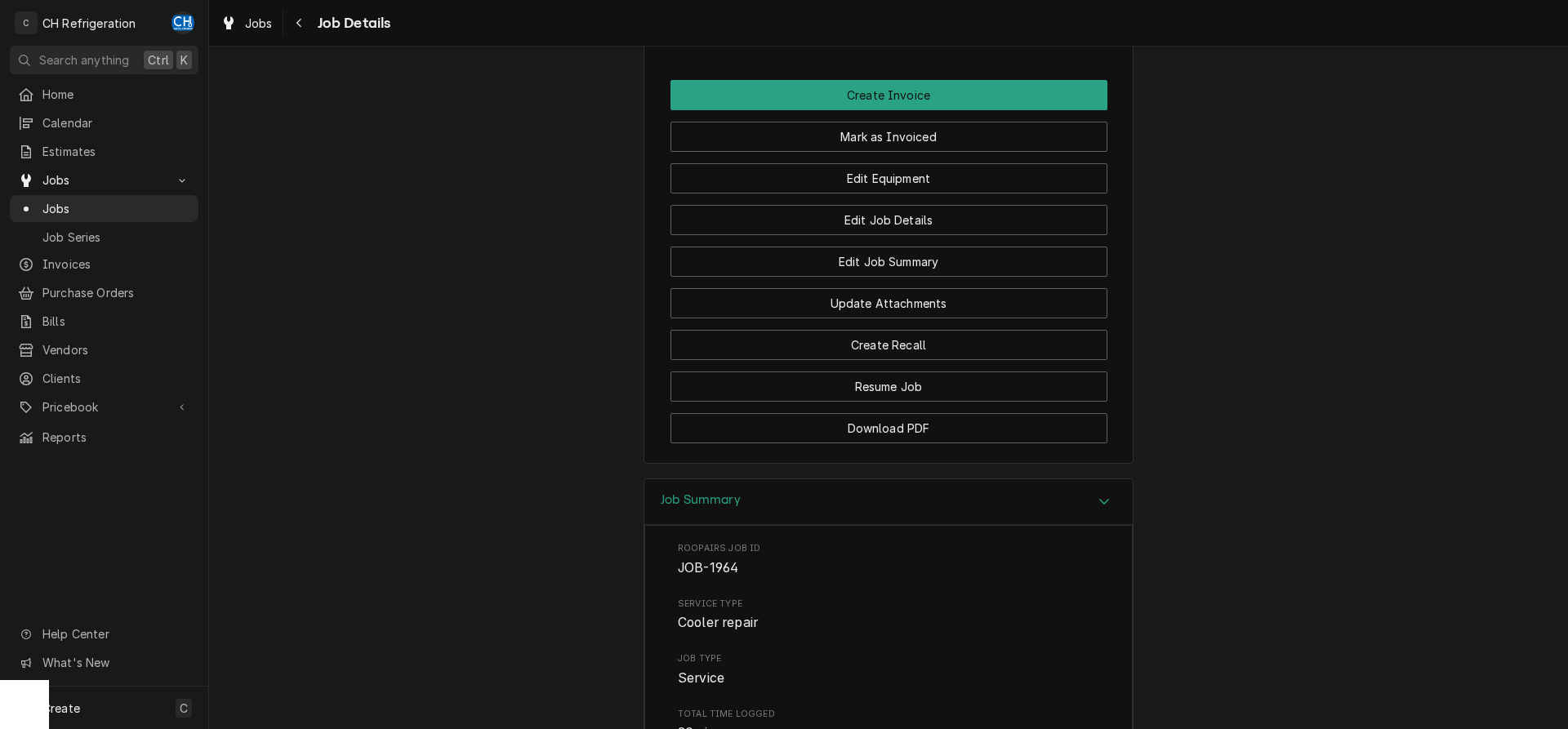
click at [770, 522] on div "Job Summary" at bounding box center [888, 503] width 488 height 47
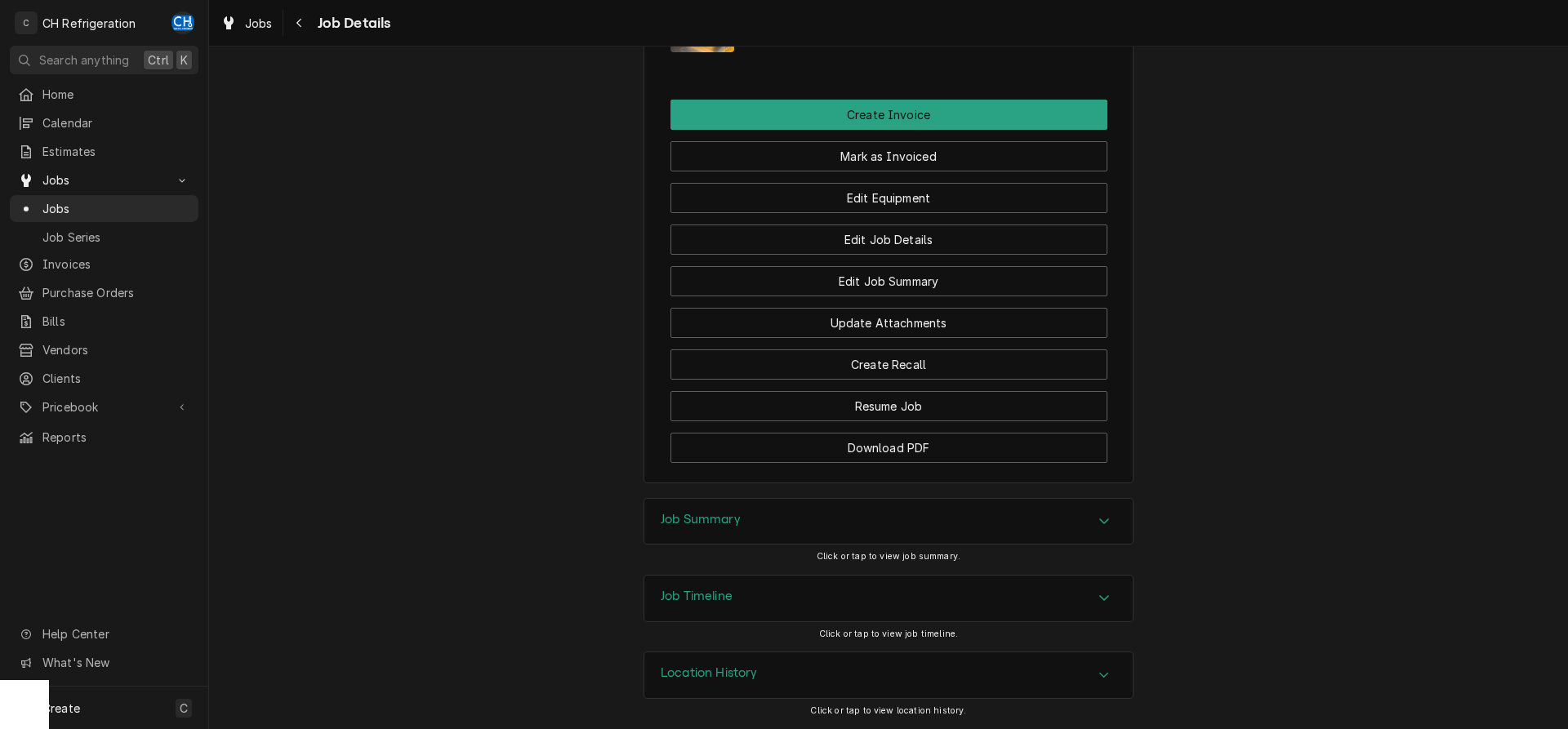
click at [755, 512] on div "Job Summary" at bounding box center [888, 521] width 488 height 46
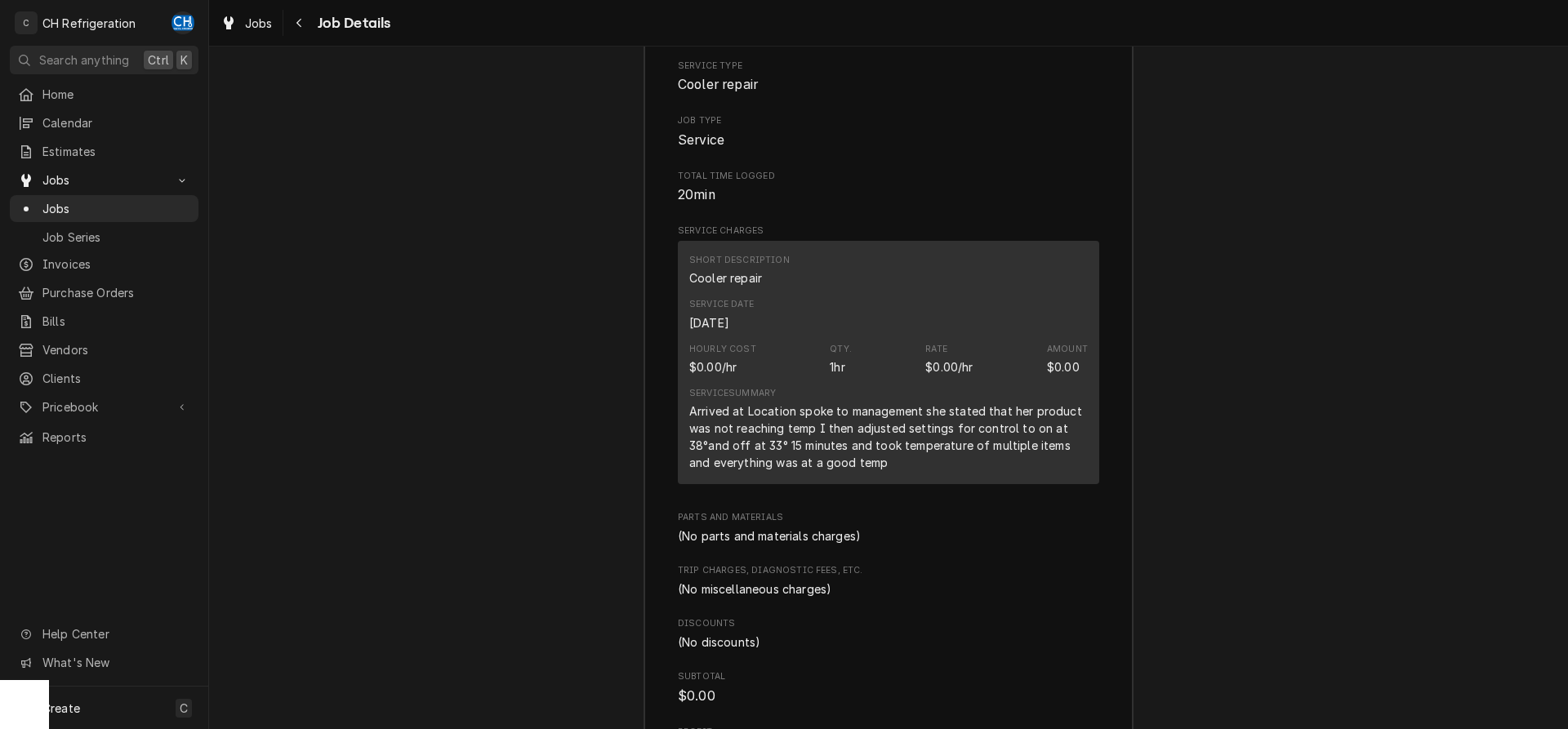
scroll to position [1691, 0]
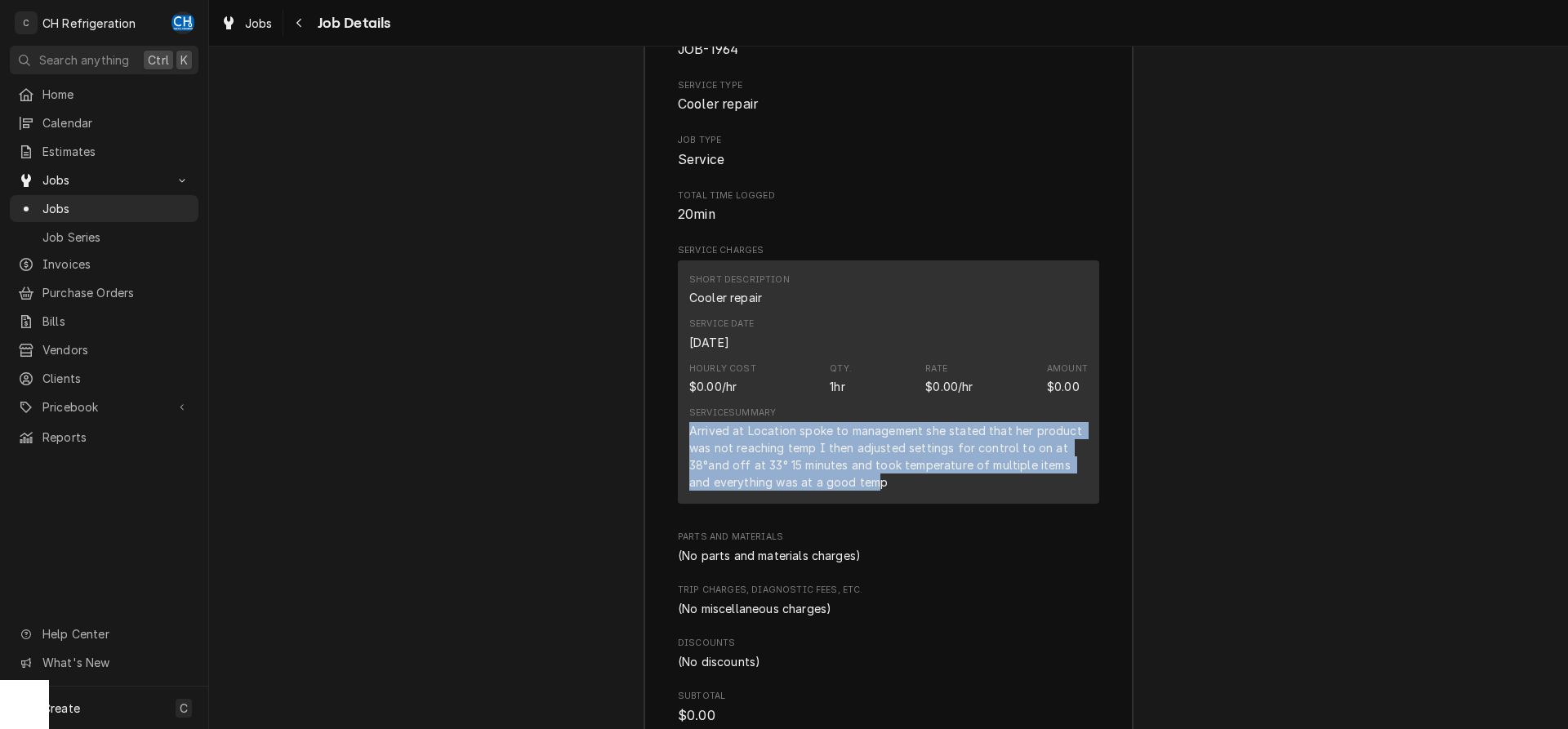
drag, startPoint x: 684, startPoint y: 447, endPoint x: 880, endPoint y: 508, distance: 205.3
click at [880, 504] on div "Short Description Cooler repair Service Date Sep 17, 2025 Hourly Cost $0.00/hr …" at bounding box center [888, 381] width 421 height 244
click at [880, 491] on div "Arrived at Location spoke to management she stated that her product was not rea…" at bounding box center [888, 456] width 398 height 69
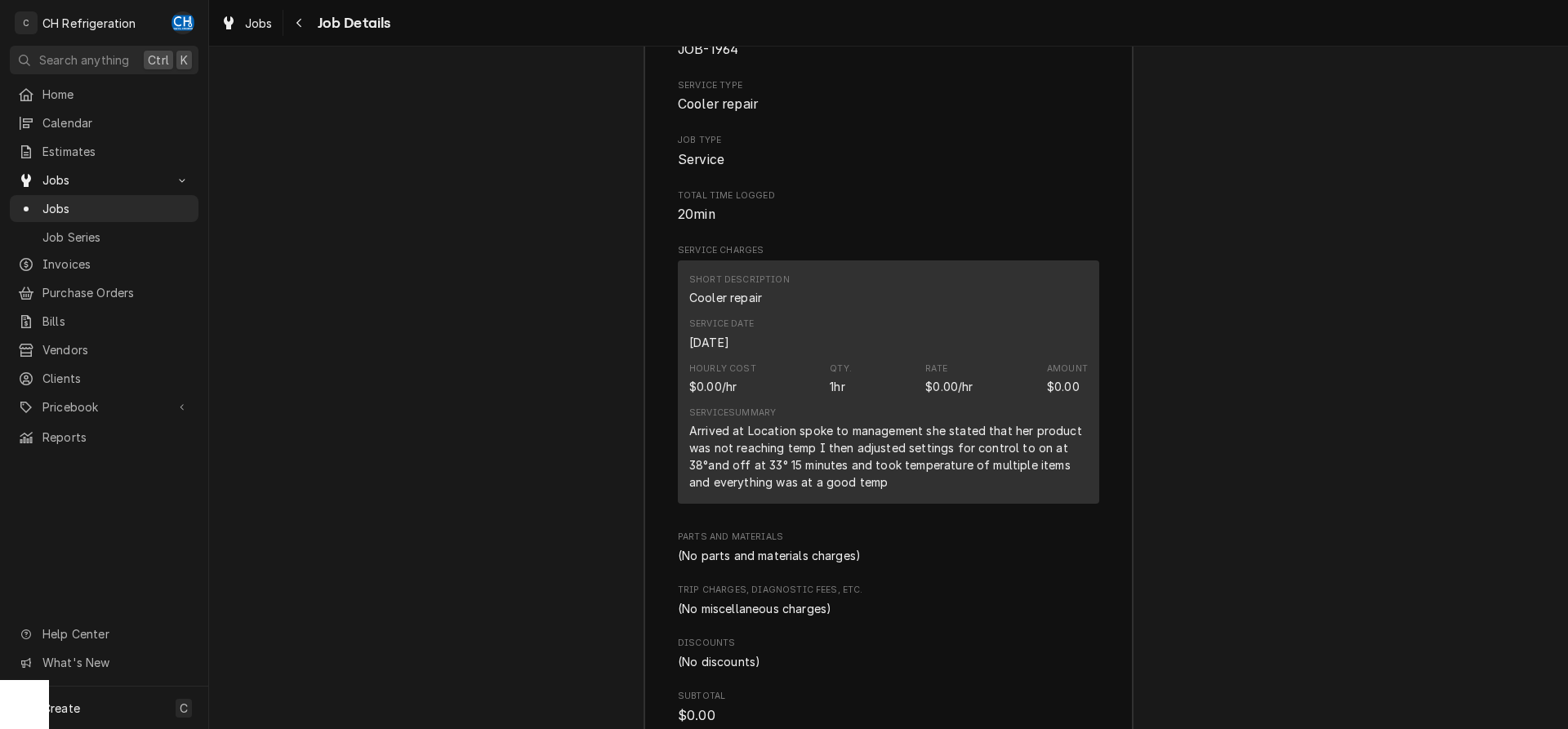
click at [913, 491] on div "Arrived at Location spoke to management she stated that her product was not rea…" at bounding box center [888, 456] width 398 height 69
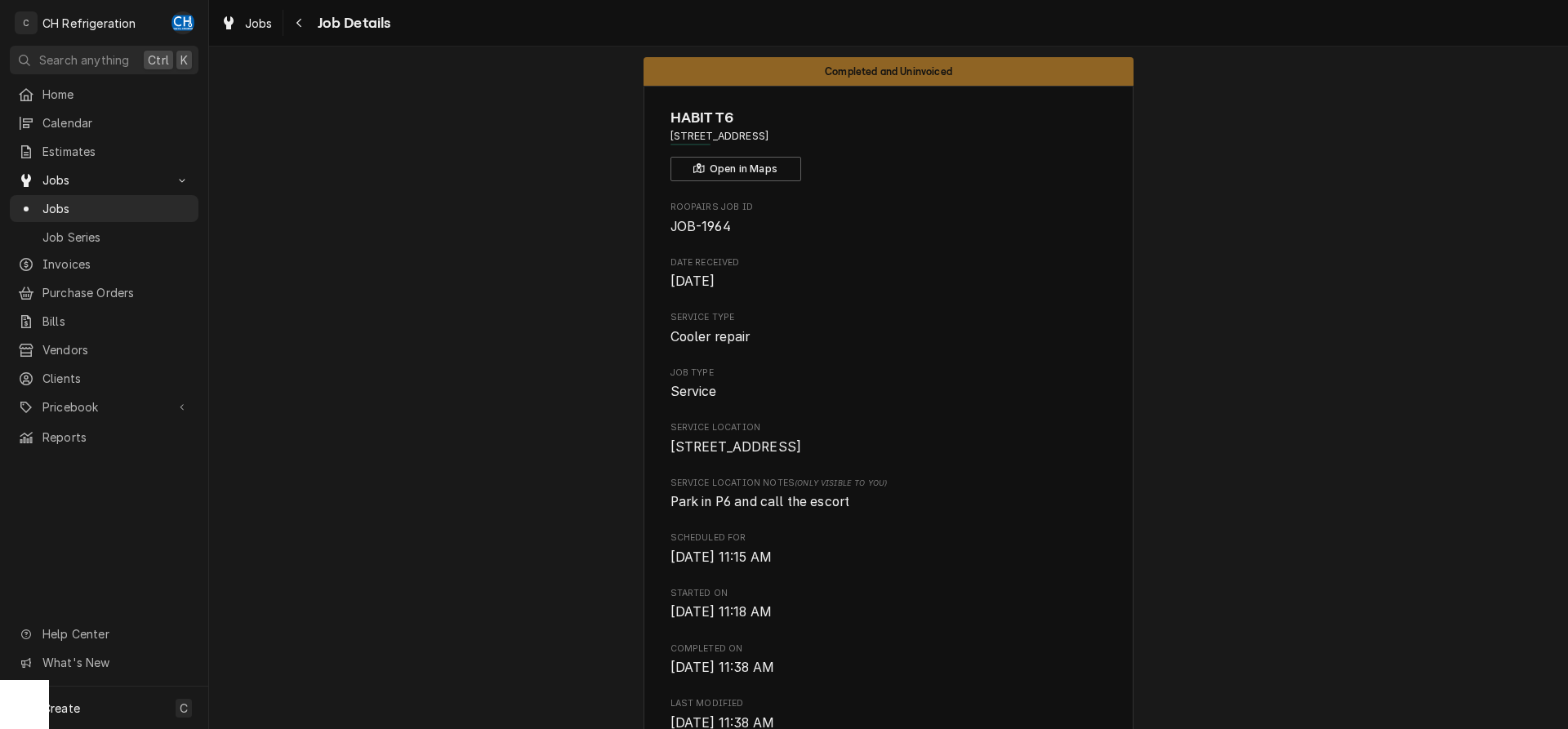
scroll to position [0, 0]
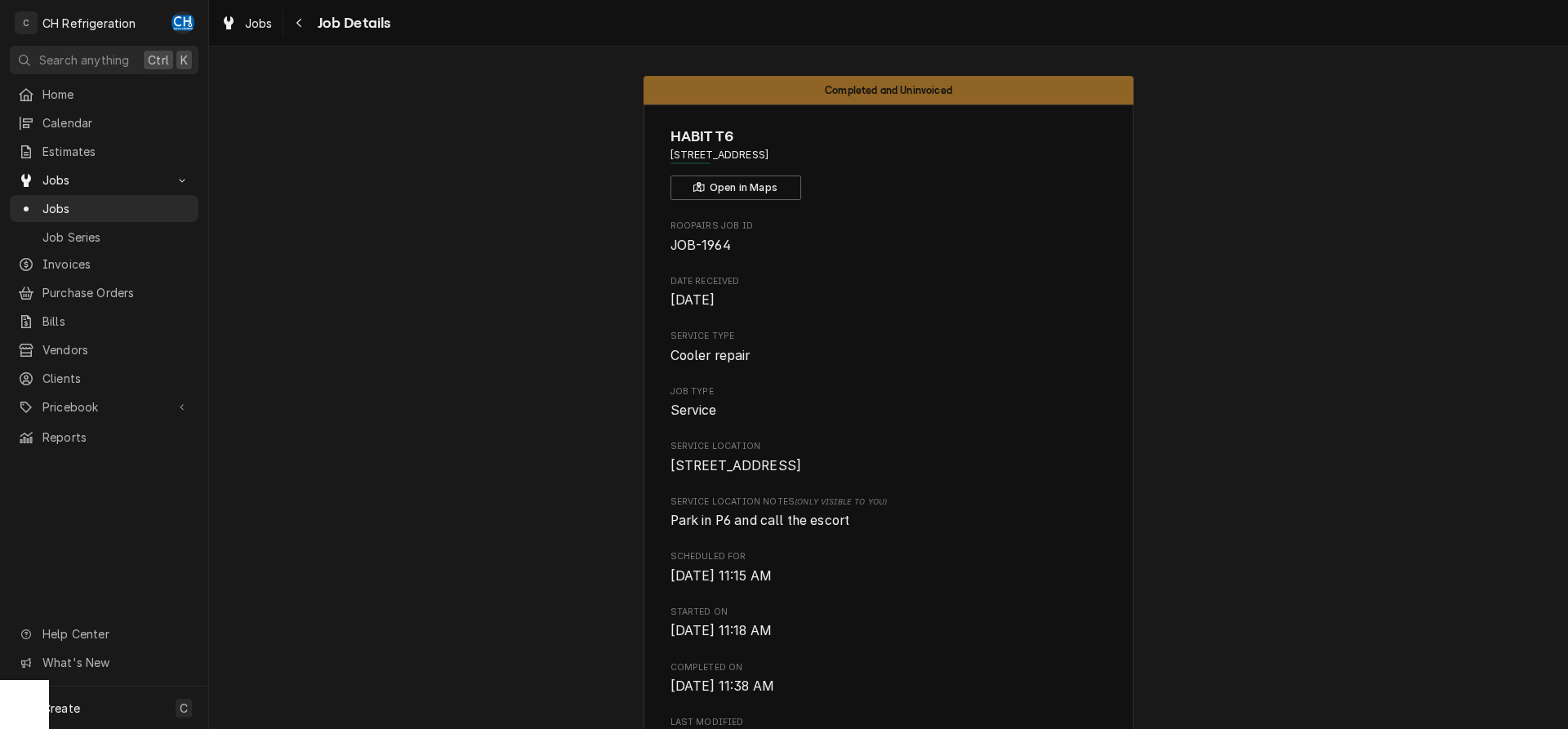
click at [847, 149] on span "1 World Way, Los Angeles, CA 90045" at bounding box center [889, 154] width 437 height 15
drag, startPoint x: 853, startPoint y: 152, endPoint x: 666, endPoint y: 159, distance: 187.1
drag, startPoint x: 732, startPoint y: 157, endPoint x: 746, endPoint y: 158, distance: 14.0
copy span "1 World Way, Los Angeles, CA 90045"
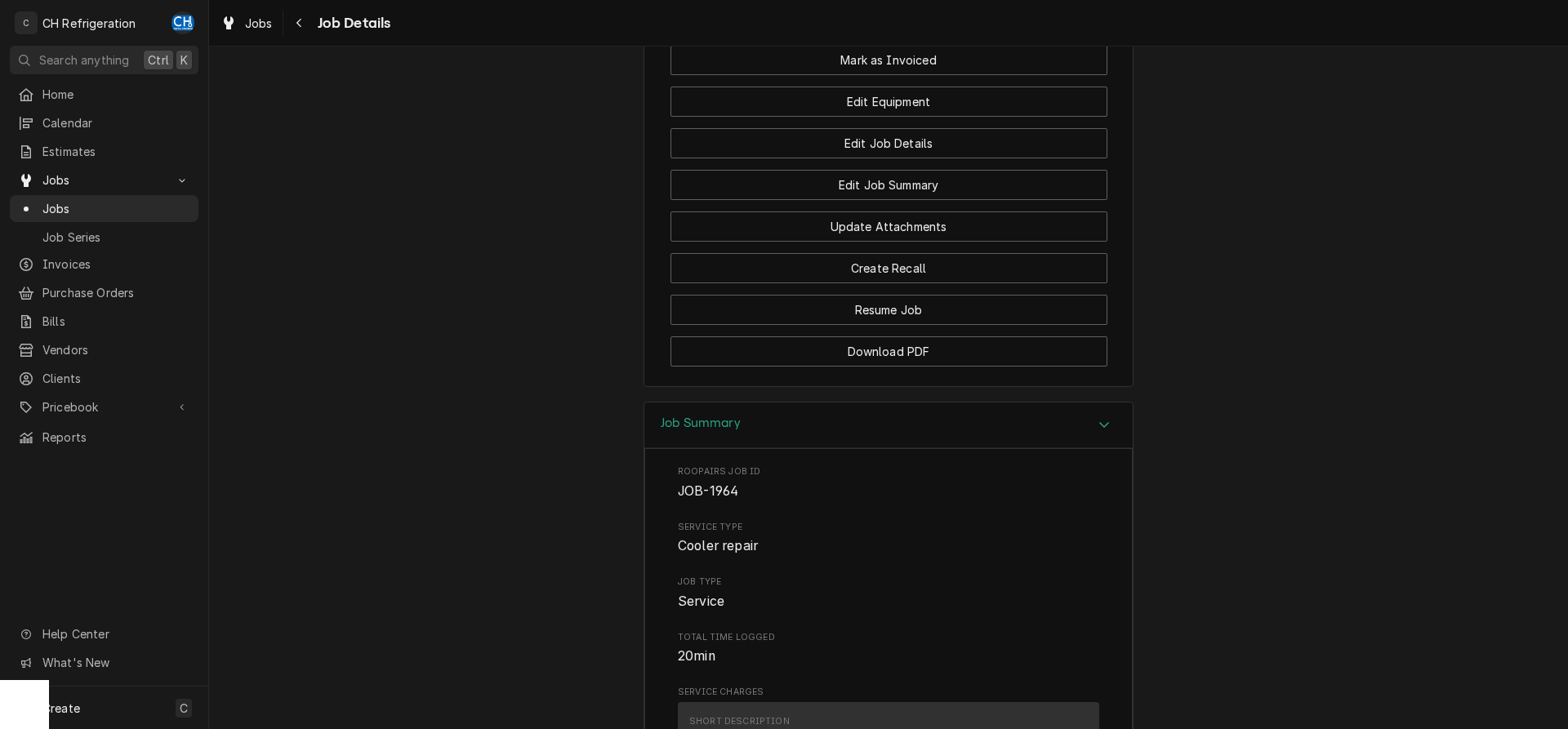
scroll to position [666, 0]
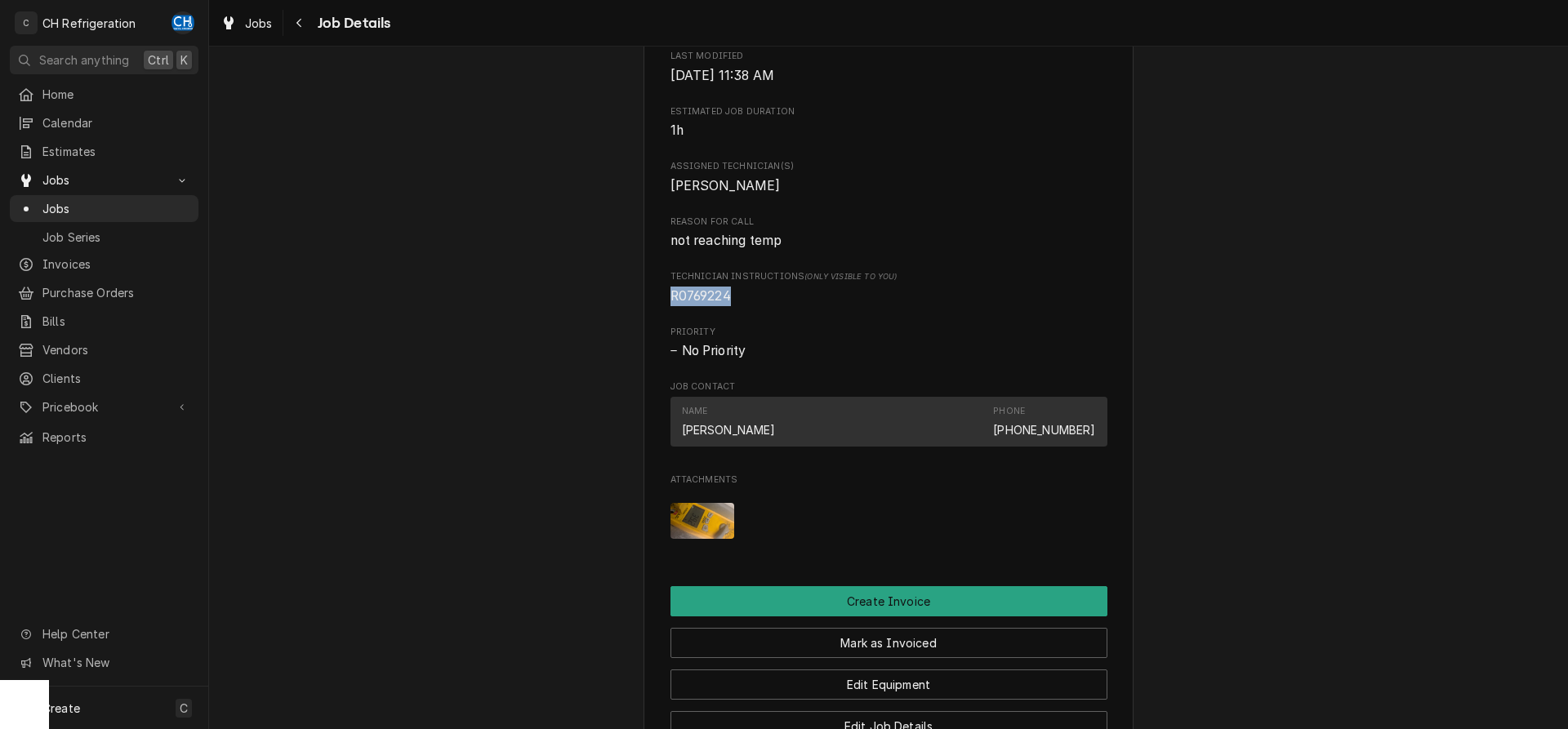
drag, startPoint x: 742, startPoint y: 313, endPoint x: 649, endPoint y: 313, distance: 93.0
click at [649, 313] on div "HABIT T6 1 World Way, Los Angeles, CA 90045 Open in Maps Roopairs Job ID JOB-19…" at bounding box center [888, 204] width 490 height 1532
copy span "R0769224"
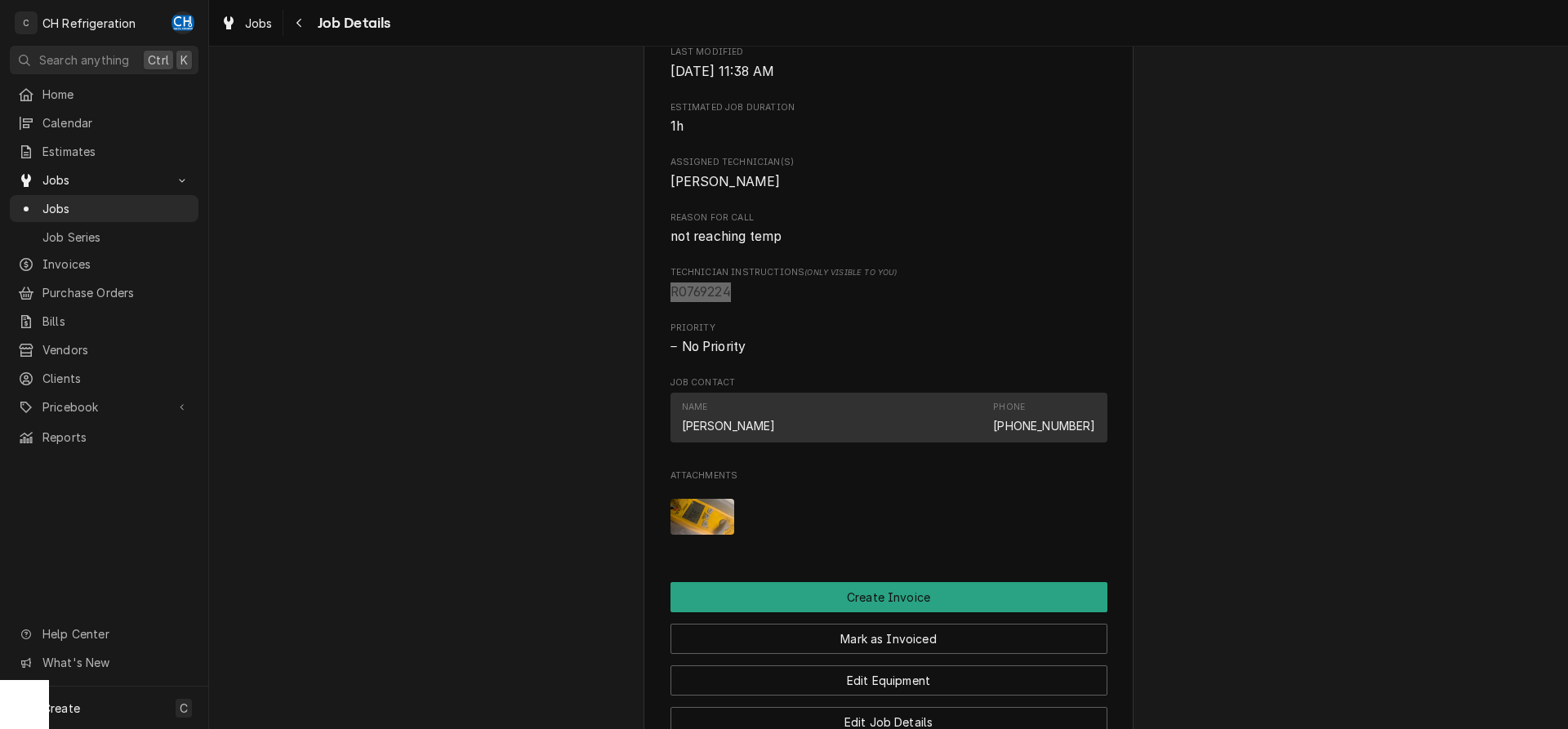
scroll to position [609, 0]
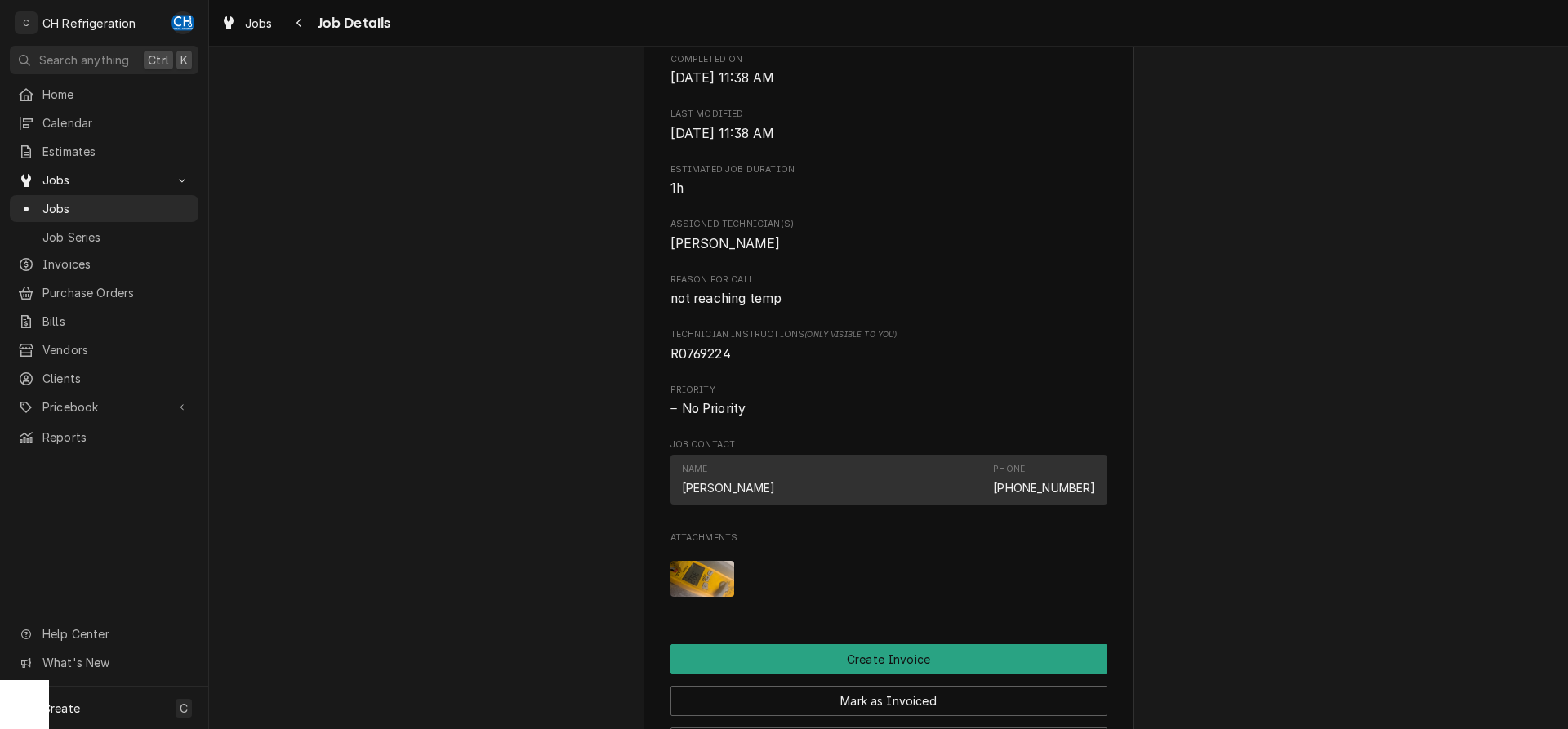
click at [669, 602] on div "HABIT T6 1 World Way, Los Angeles, CA 90045 Open in Maps Roopairs Job ID JOB-19…" at bounding box center [888, 262] width 490 height 1532
click at [705, 593] on img "Attachments" at bounding box center [703, 579] width 64 height 36
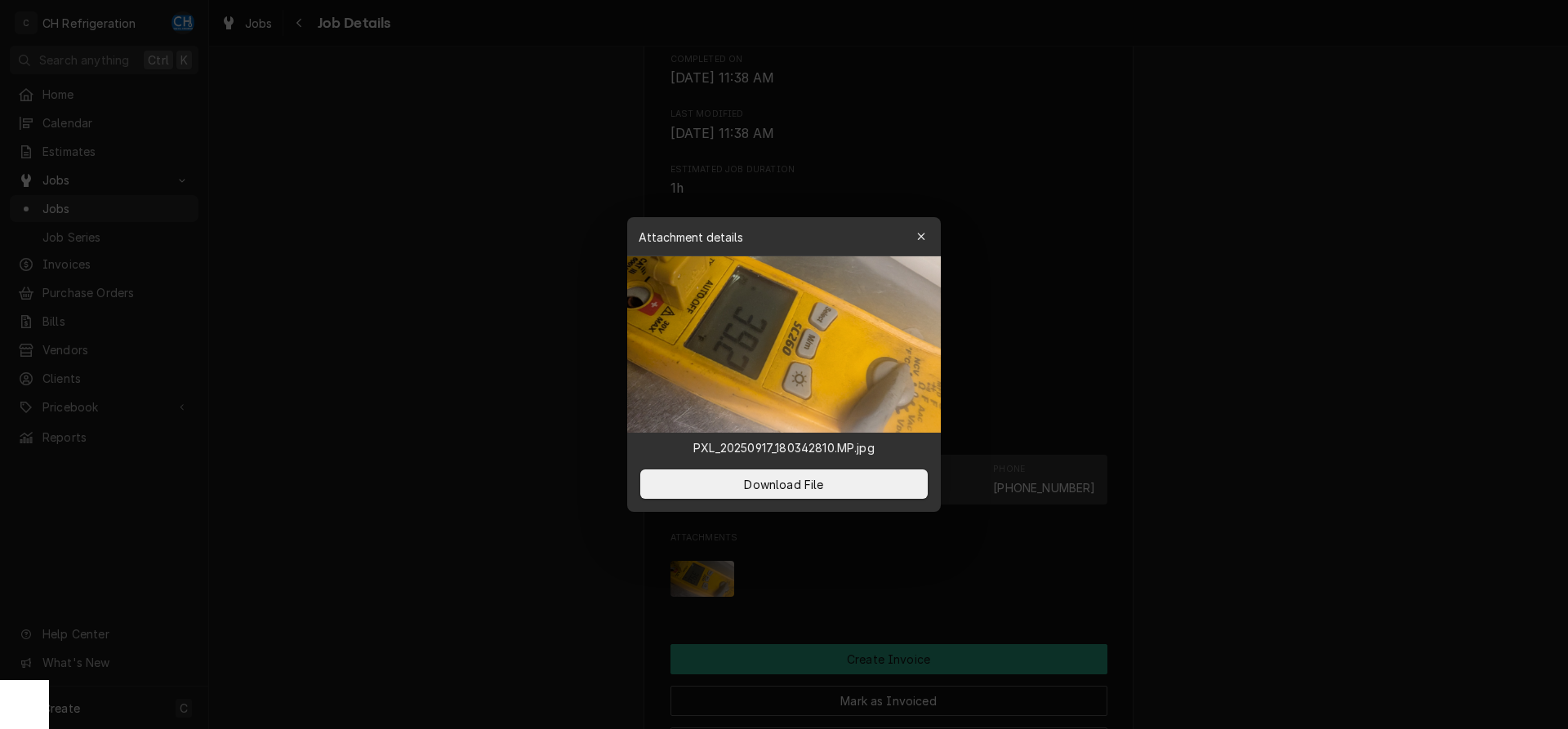
click at [1345, 373] on div at bounding box center [784, 364] width 1568 height 729
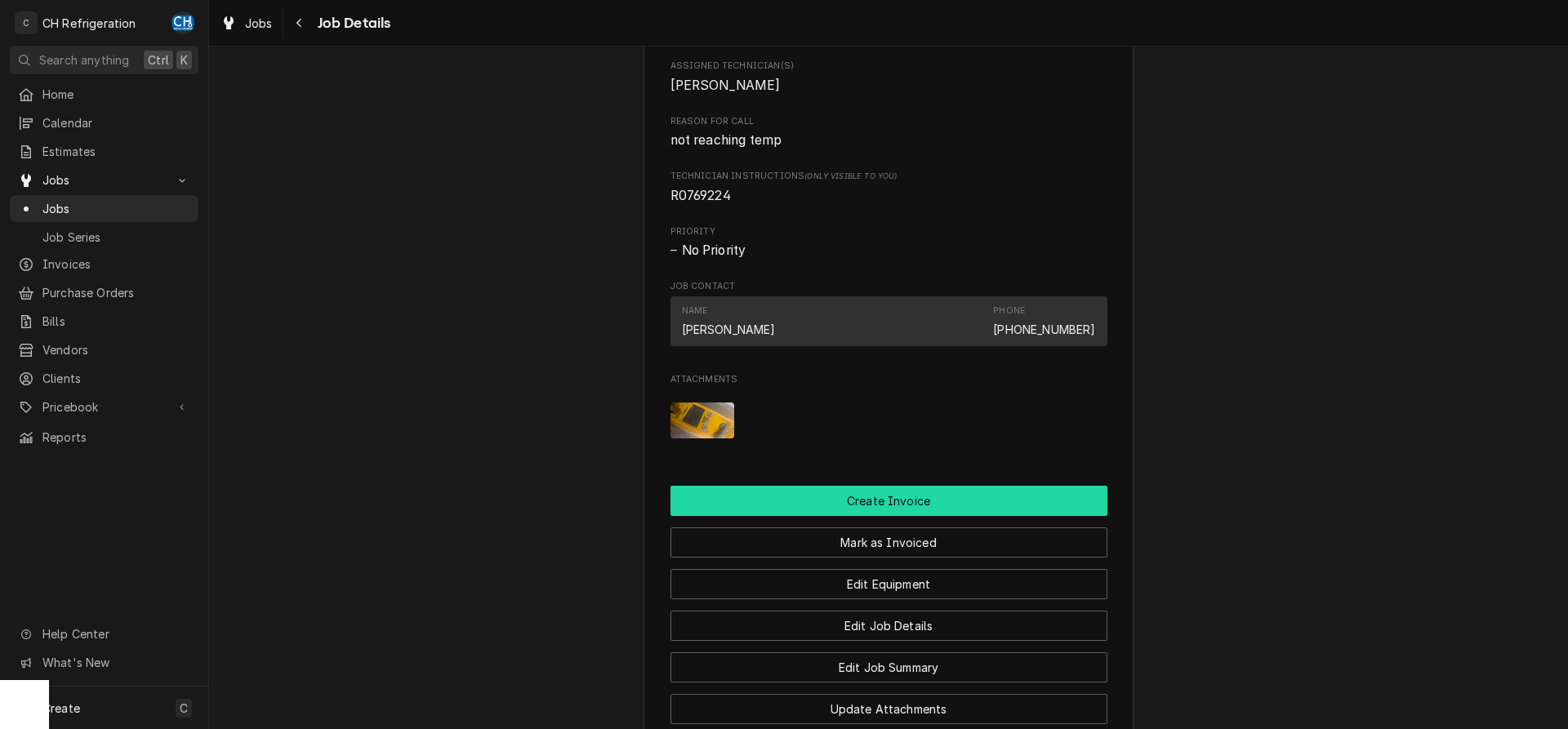
scroll to position [858, 0]
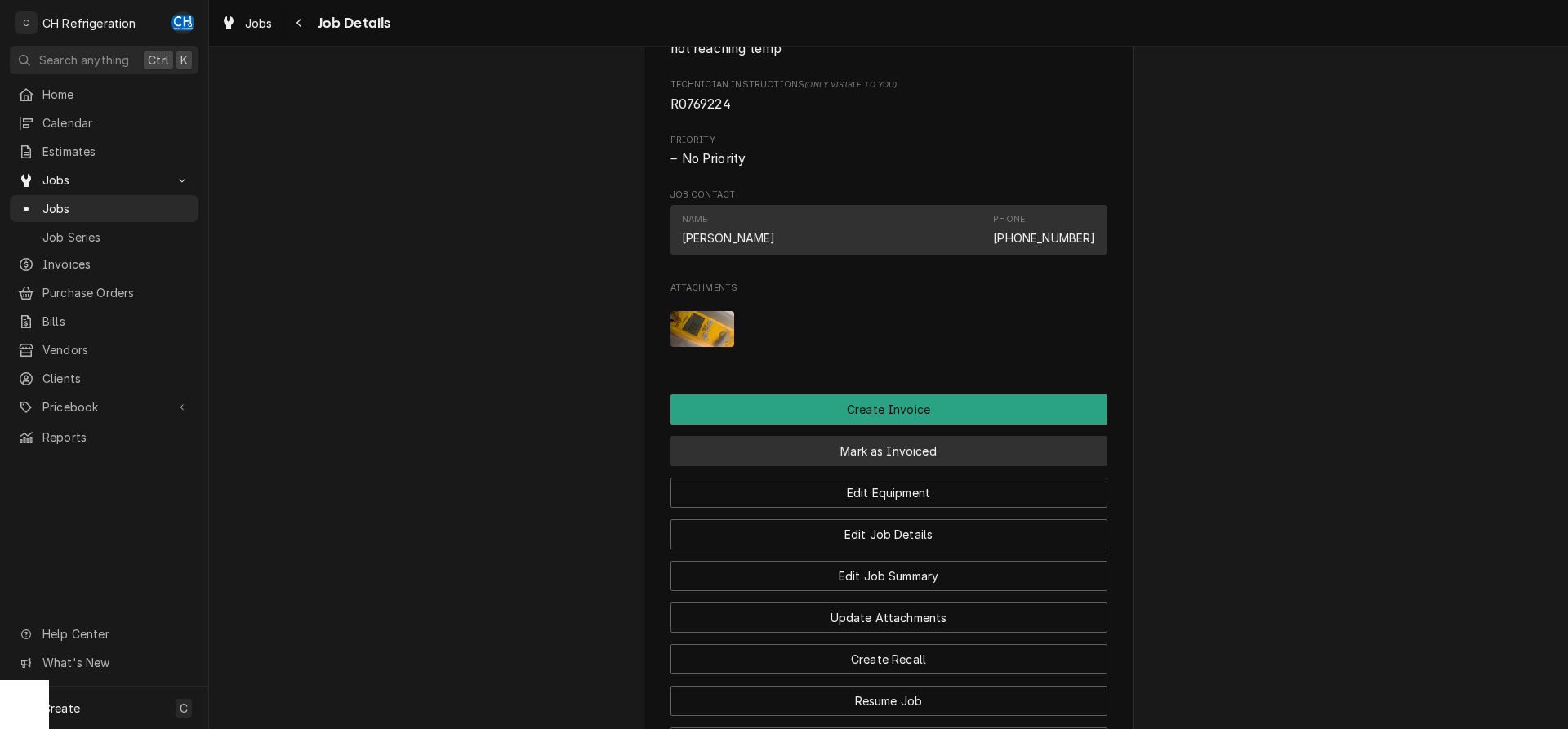
click at [918, 466] on button "Mark as Invoiced" at bounding box center [889, 450] width 437 height 30
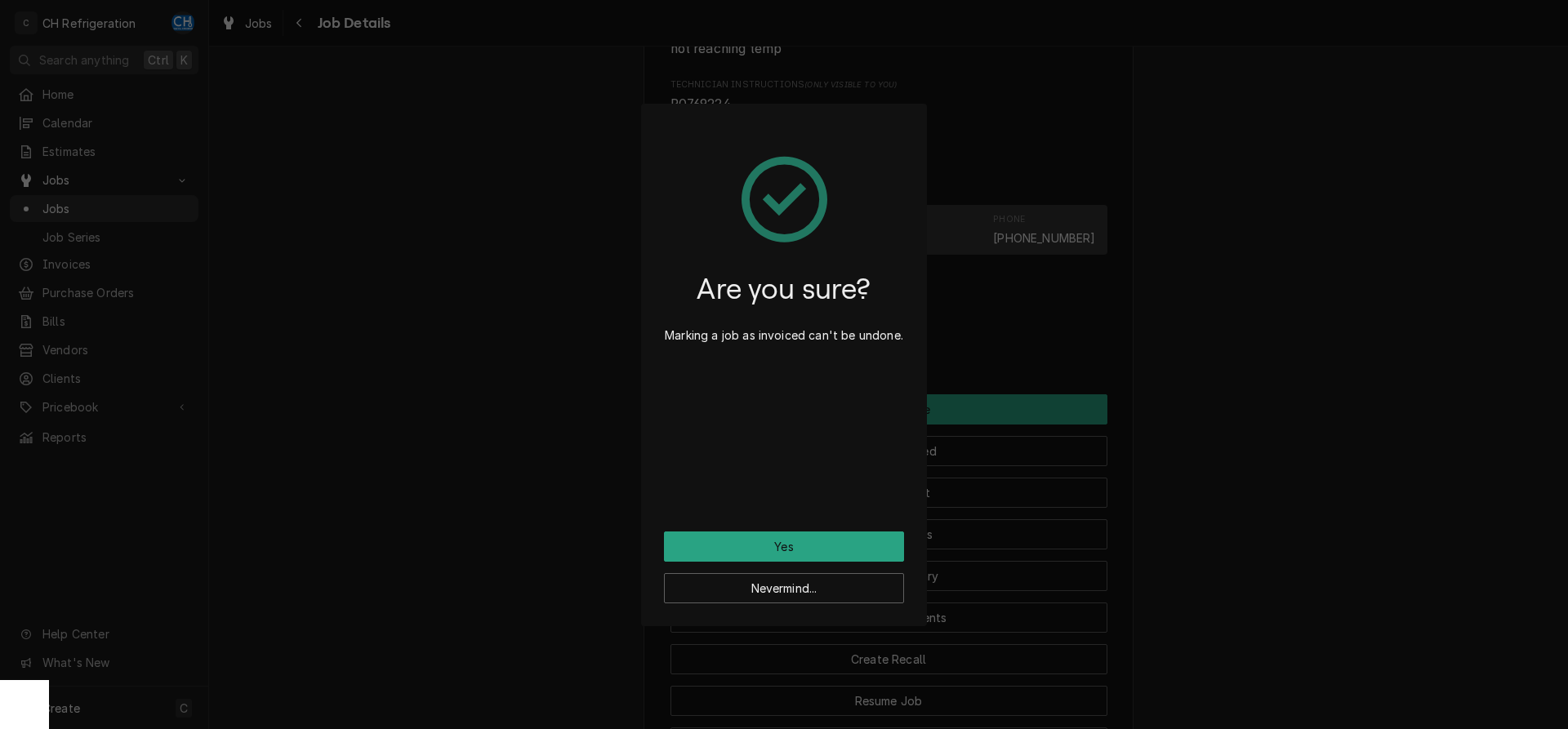
click at [787, 530] on div "Are you sure? Marking a job as invoiced can't be undone." at bounding box center [784, 328] width 240 height 405
click at [784, 541] on button "Yes" at bounding box center [784, 547] width 240 height 30
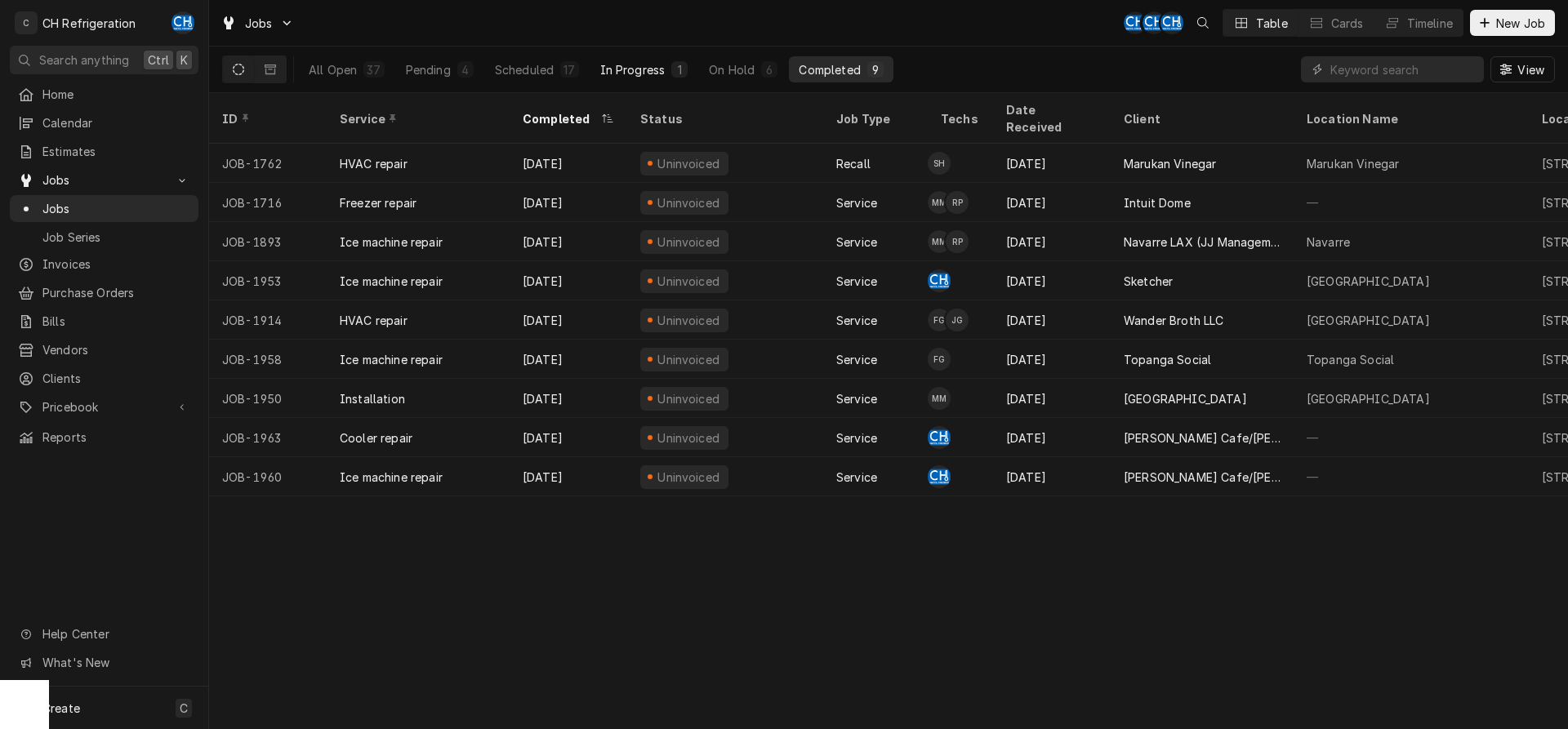
click at [609, 72] on div "In Progress" at bounding box center [632, 70] width 65 height 17
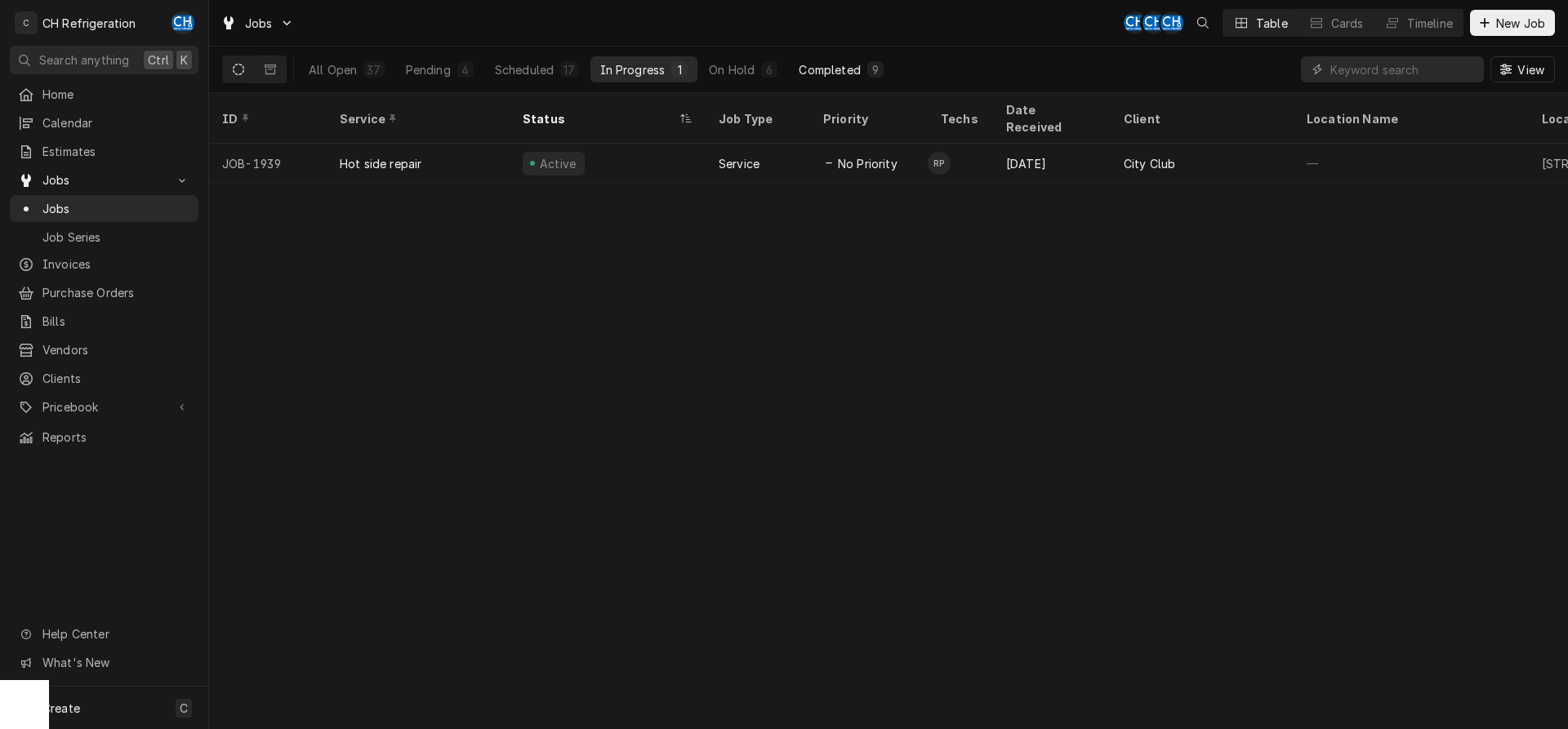
click at [886, 82] on button "Completed 9" at bounding box center [841, 69] width 104 height 26
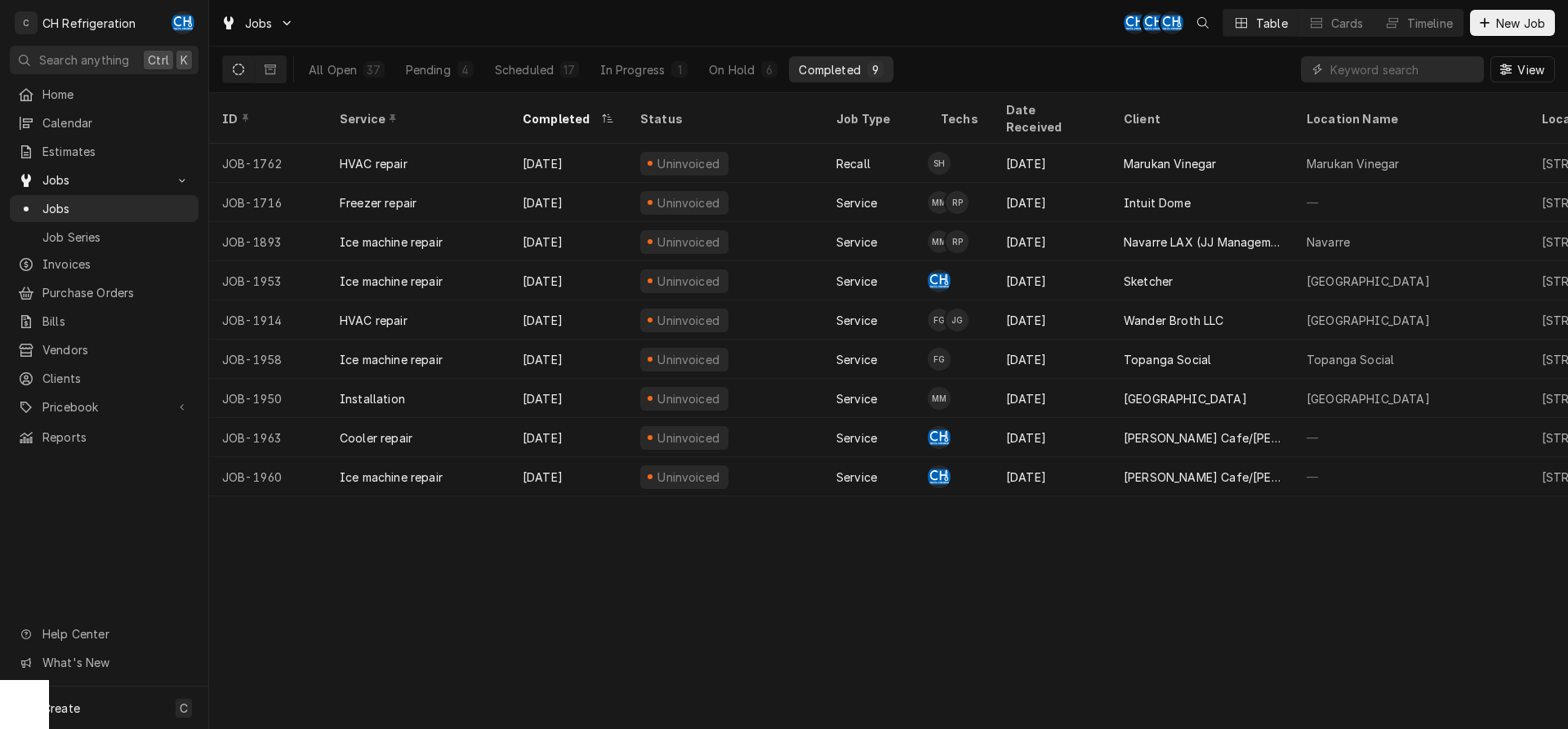
click at [848, 55] on div "All Open 37 Pending 4 Scheduled 17 In Progress 1 On Hold 6 Completed 9" at bounding box center [596, 69] width 594 height 46
click at [845, 69] on div "Completed" at bounding box center [829, 70] width 61 height 17
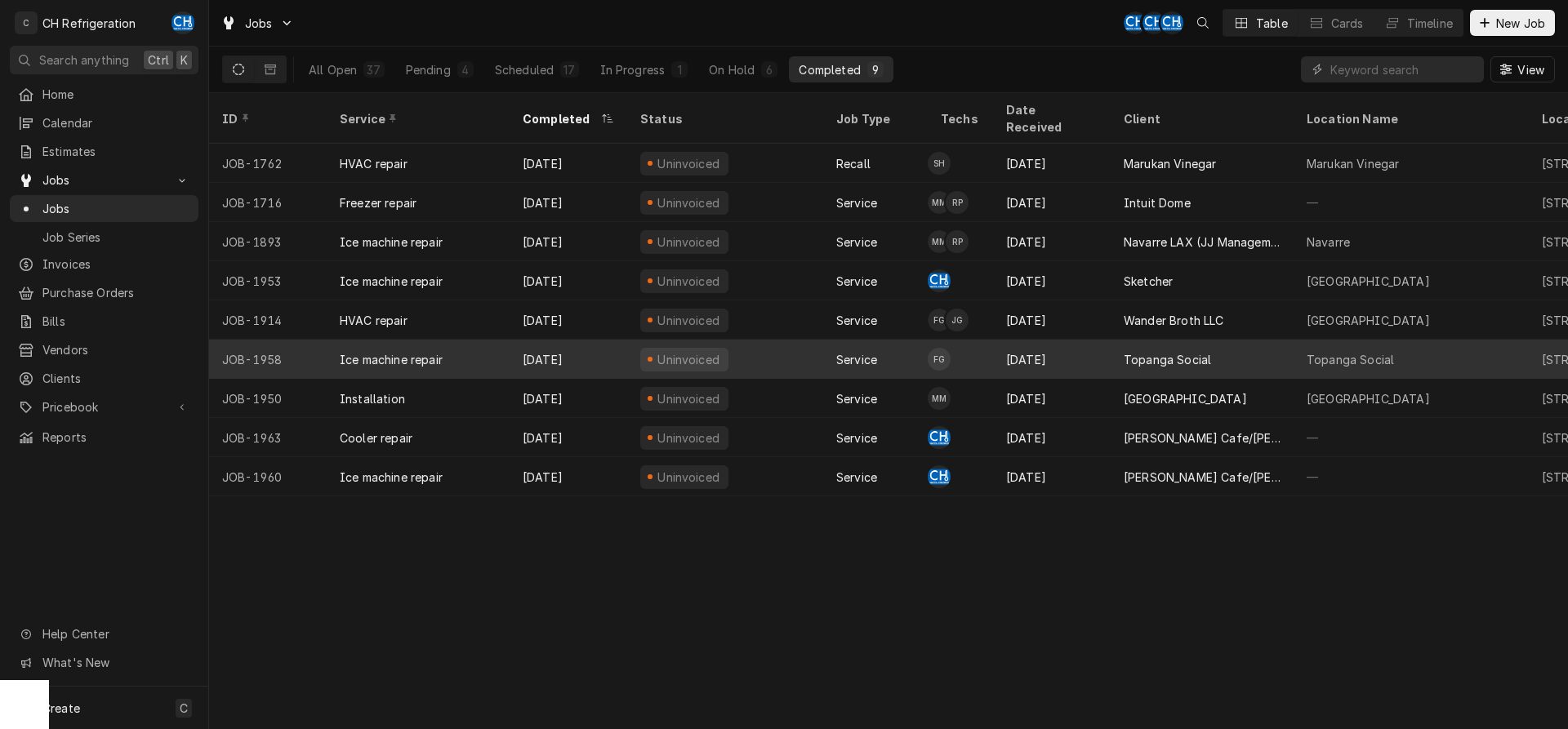
click at [1192, 356] on div "Topanga Social" at bounding box center [1202, 359] width 183 height 39
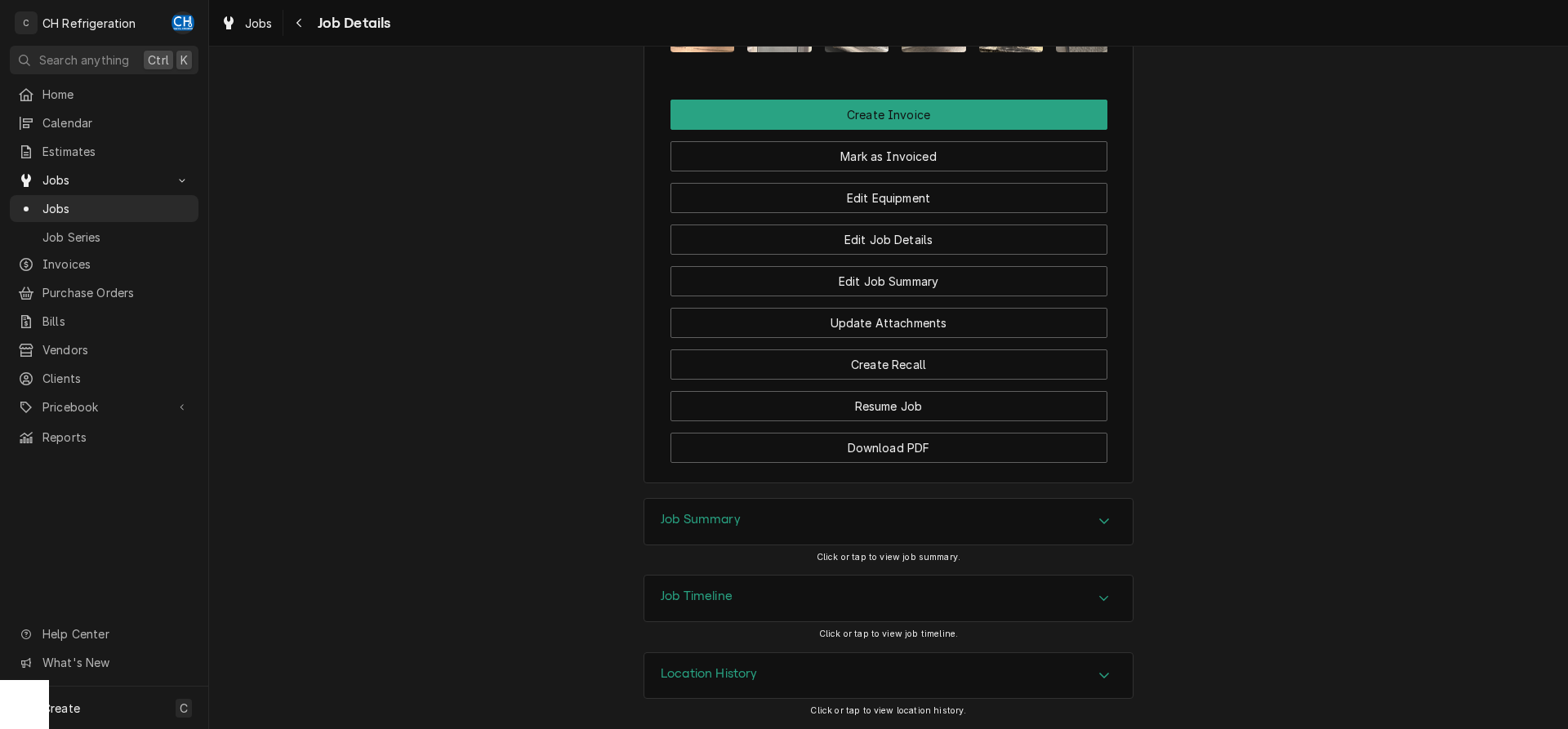
click at [790, 511] on div "Job Summary" at bounding box center [888, 521] width 488 height 46
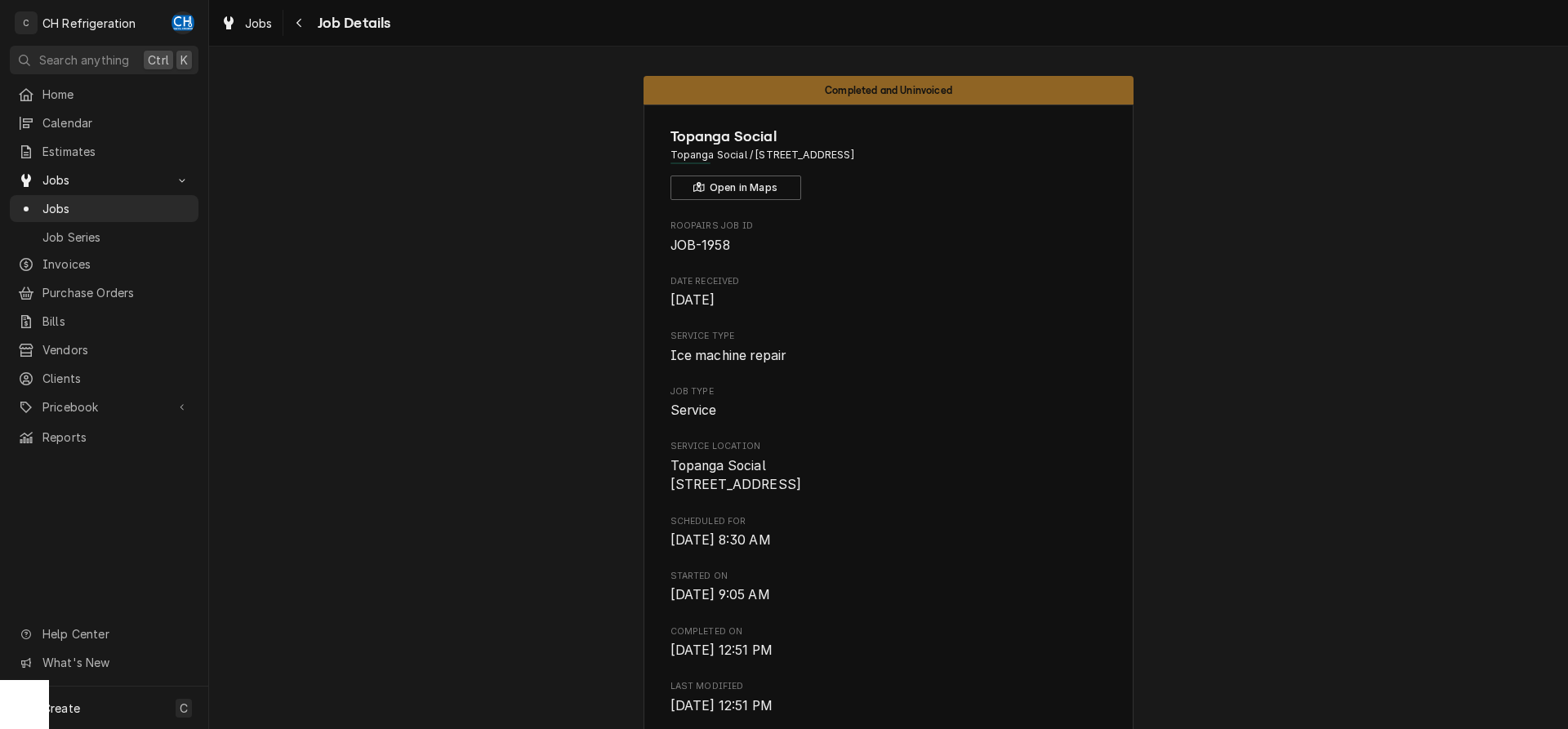
drag, startPoint x: 938, startPoint y: 154, endPoint x: 755, endPoint y: 164, distance: 183.3
click at [755, 164] on div "Topanga Social Topanga Social / 6600 CA-27, Los Angeles, CA 91303 Open in Maps" at bounding box center [889, 163] width 437 height 75
copy span "6600 CA-27, Los Angeles, CA 91303"
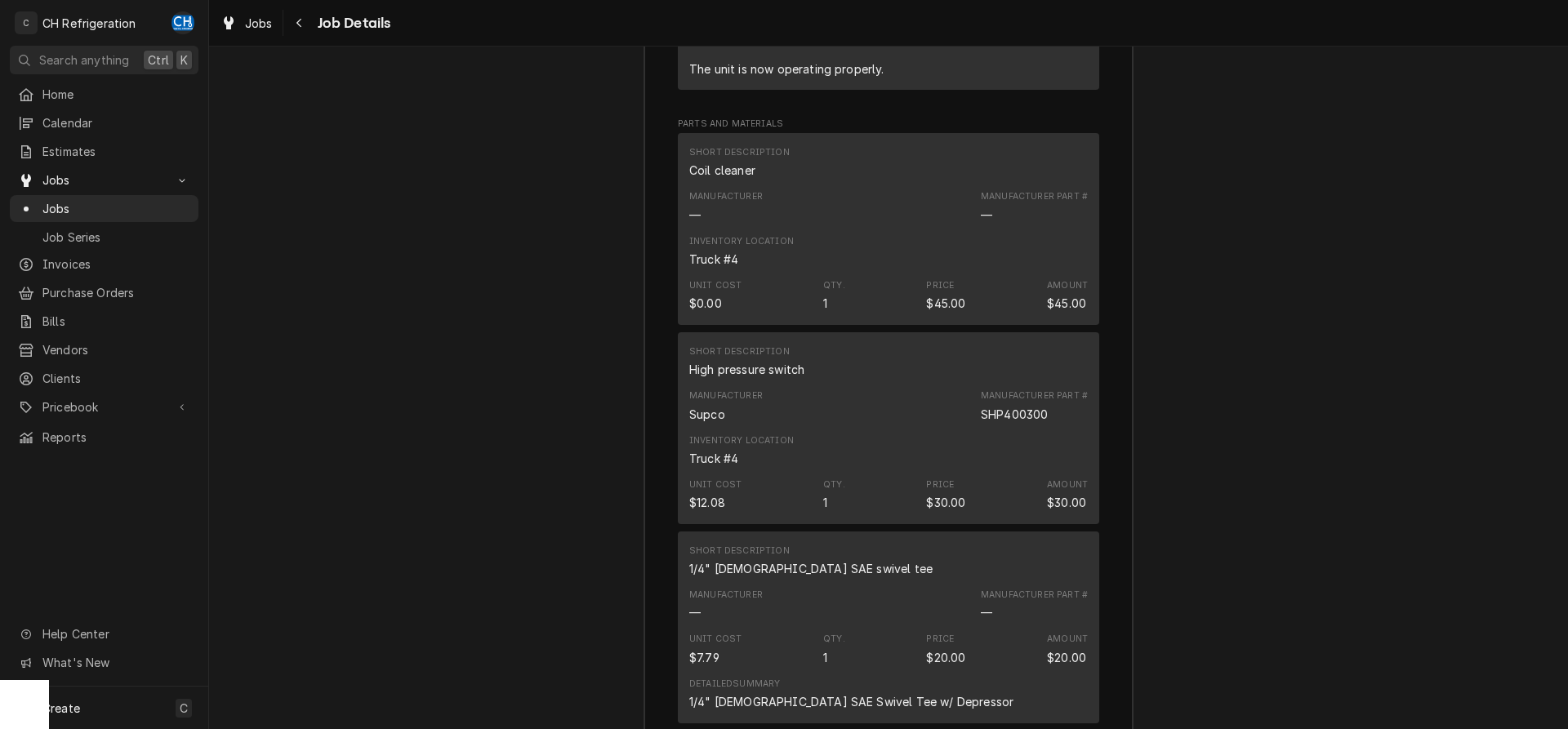
scroll to position [2666, 0]
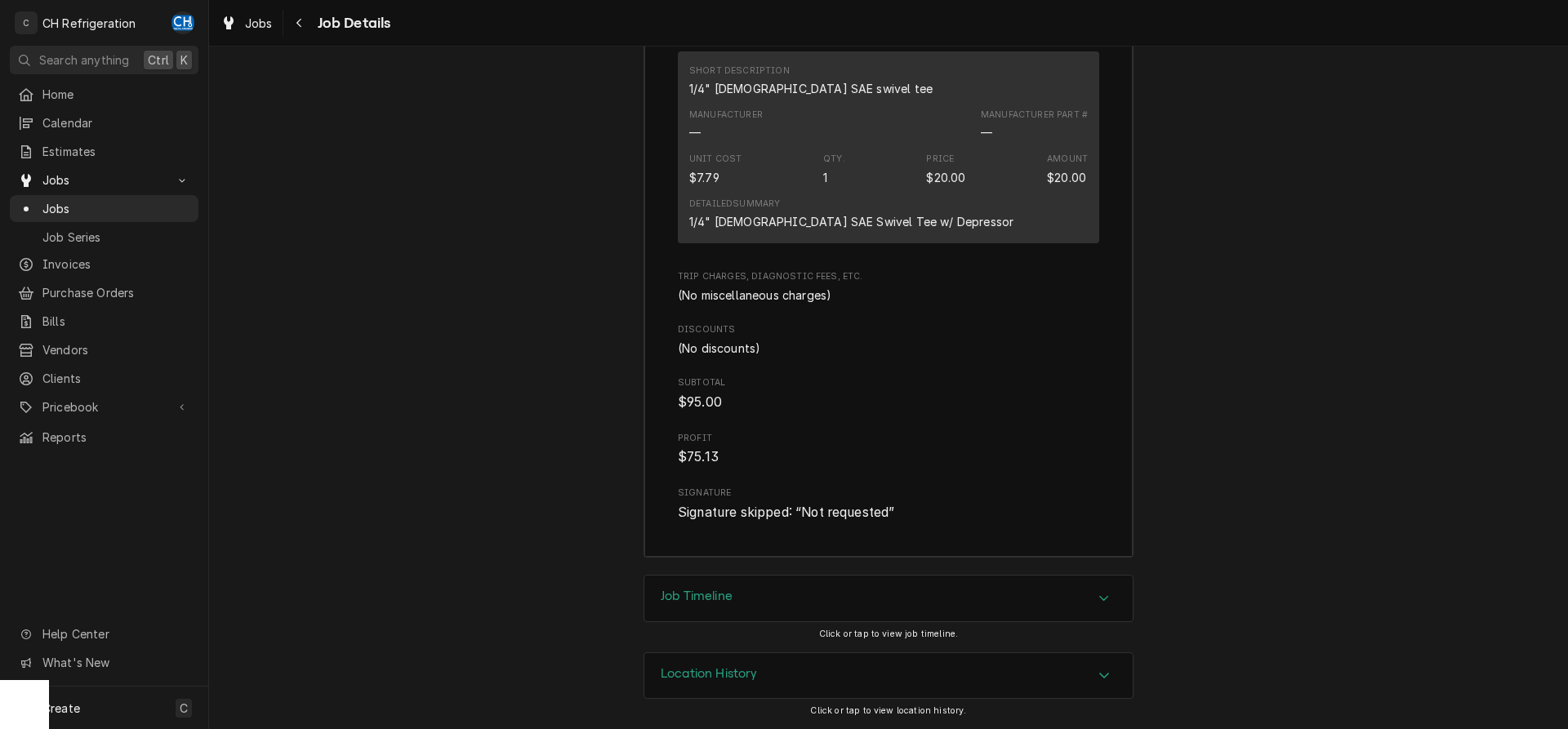
drag, startPoint x: 834, startPoint y: 580, endPoint x: 859, endPoint y: 579, distance: 25.0
click at [834, 581] on div "Job Timeline" at bounding box center [888, 598] width 488 height 46
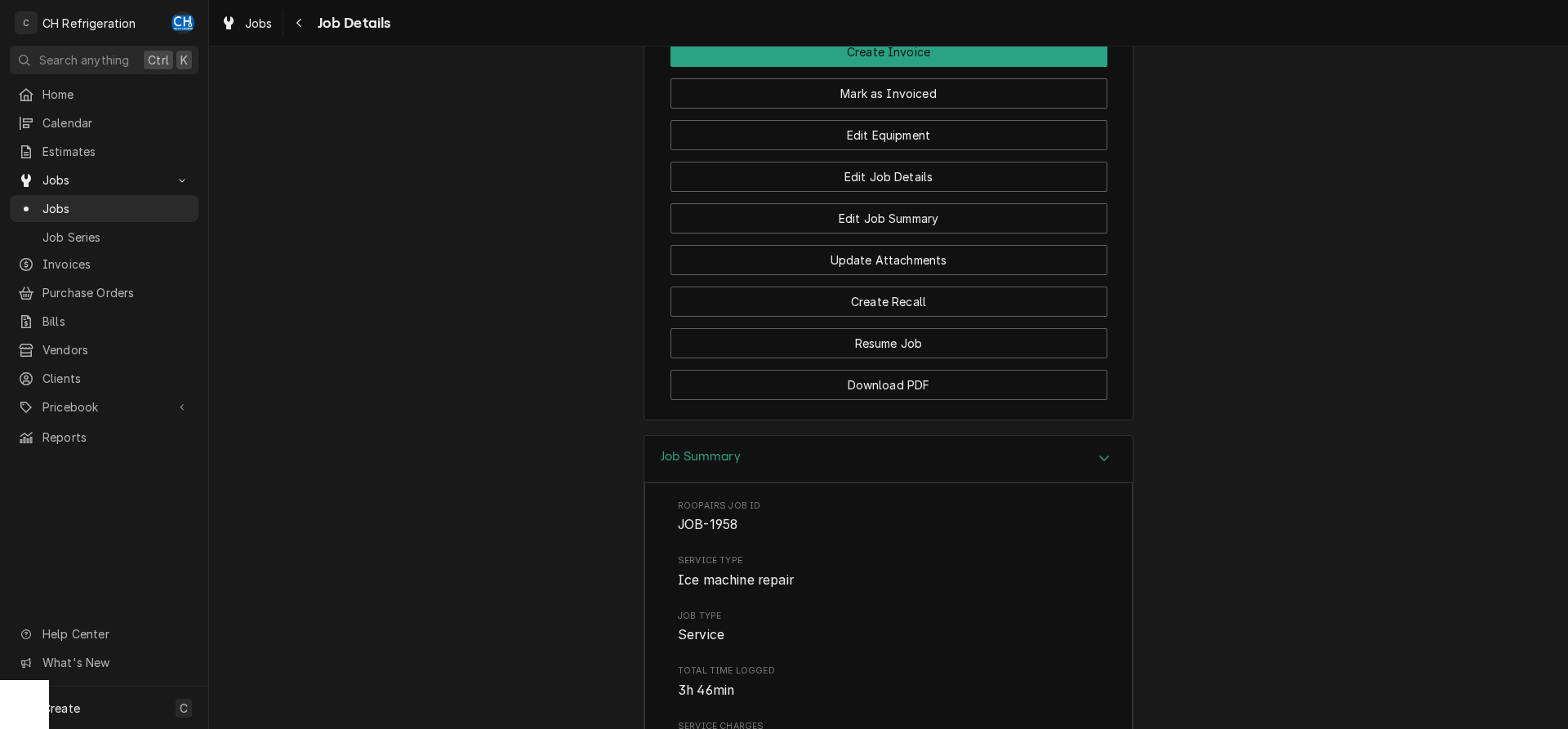
scroll to position [1166, 0]
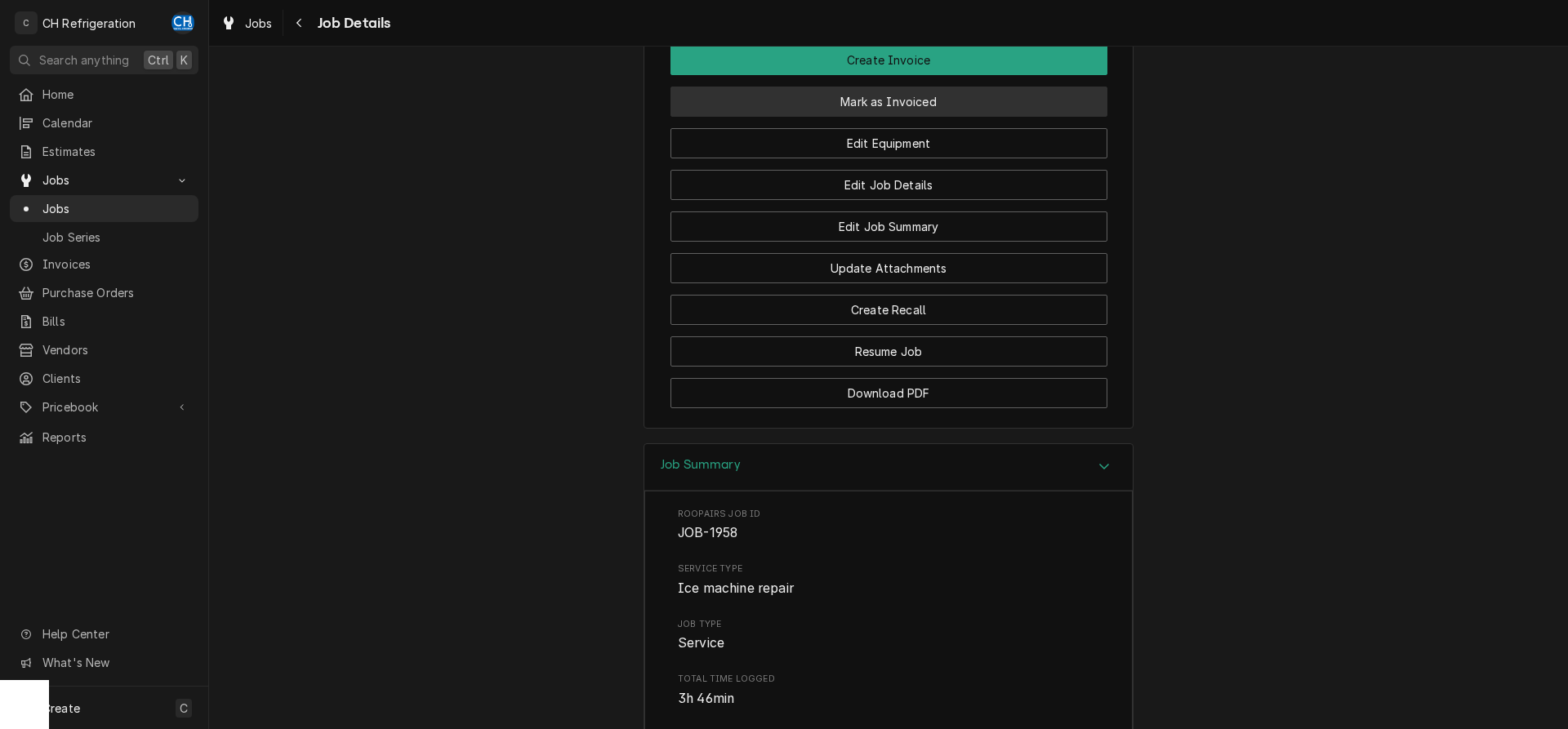
click at [872, 116] on button "Mark as Invoiced" at bounding box center [889, 101] width 437 height 30
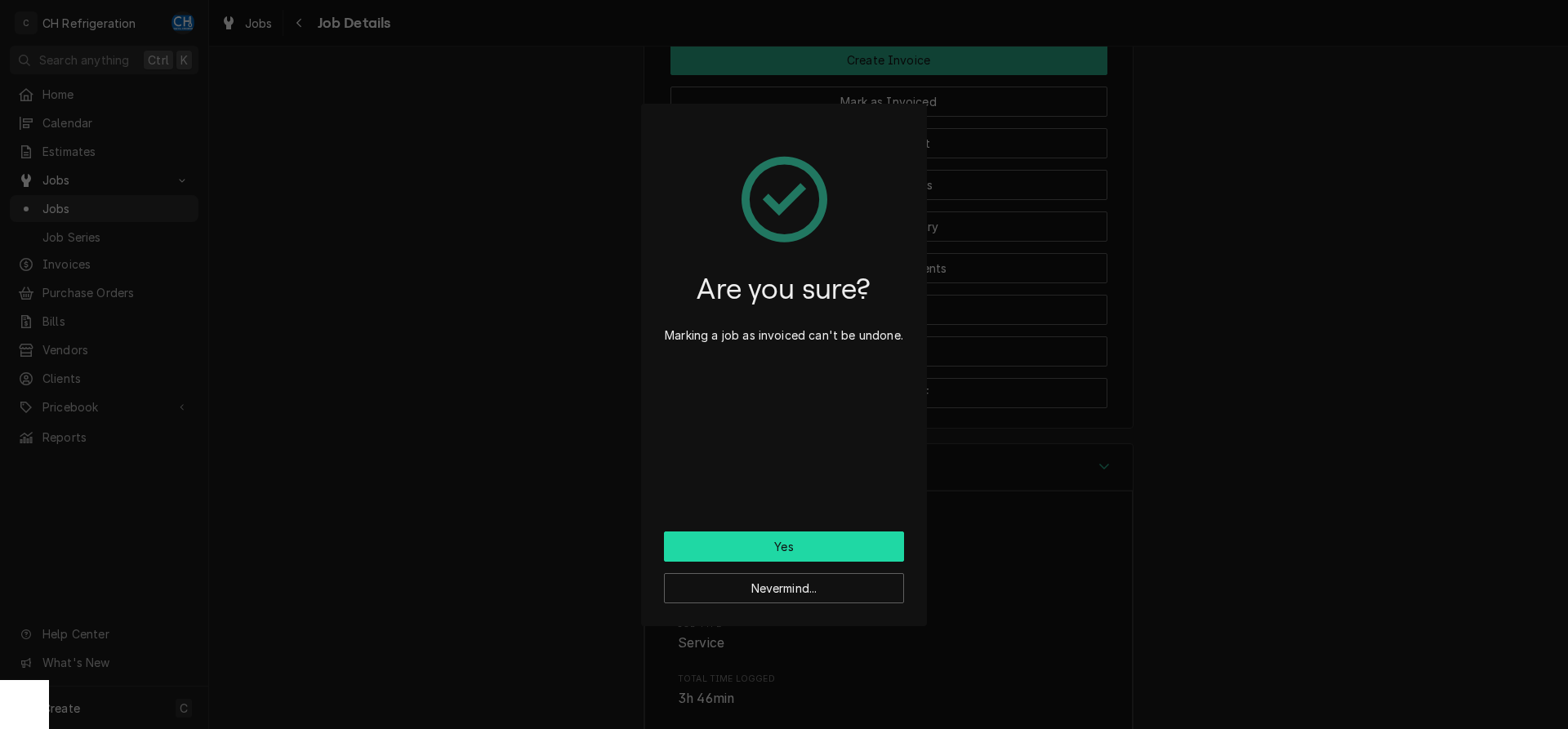
click at [771, 537] on button "Yes" at bounding box center [784, 547] width 240 height 30
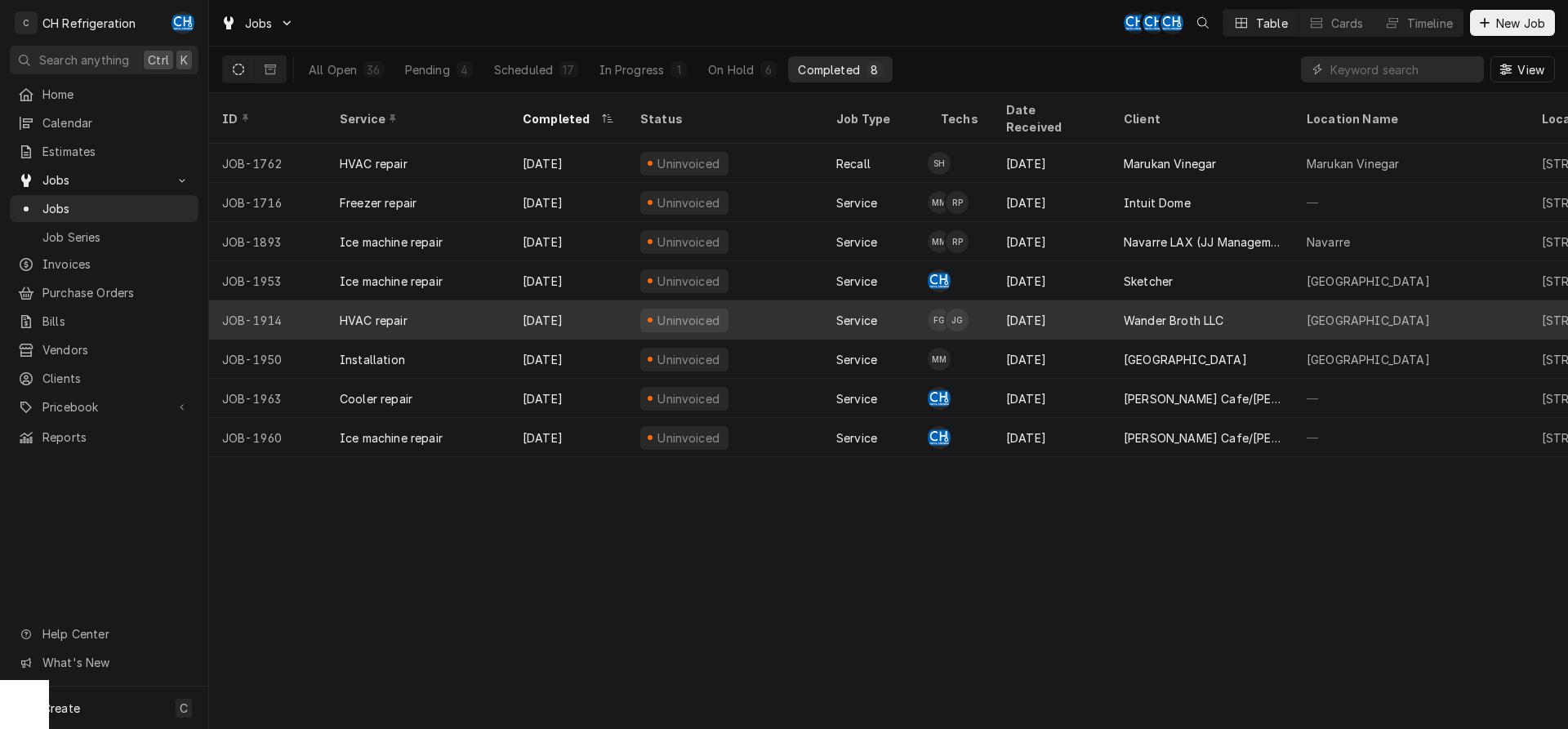
click at [1072, 309] on div "Sep 8" at bounding box center [1051, 320] width 117 height 39
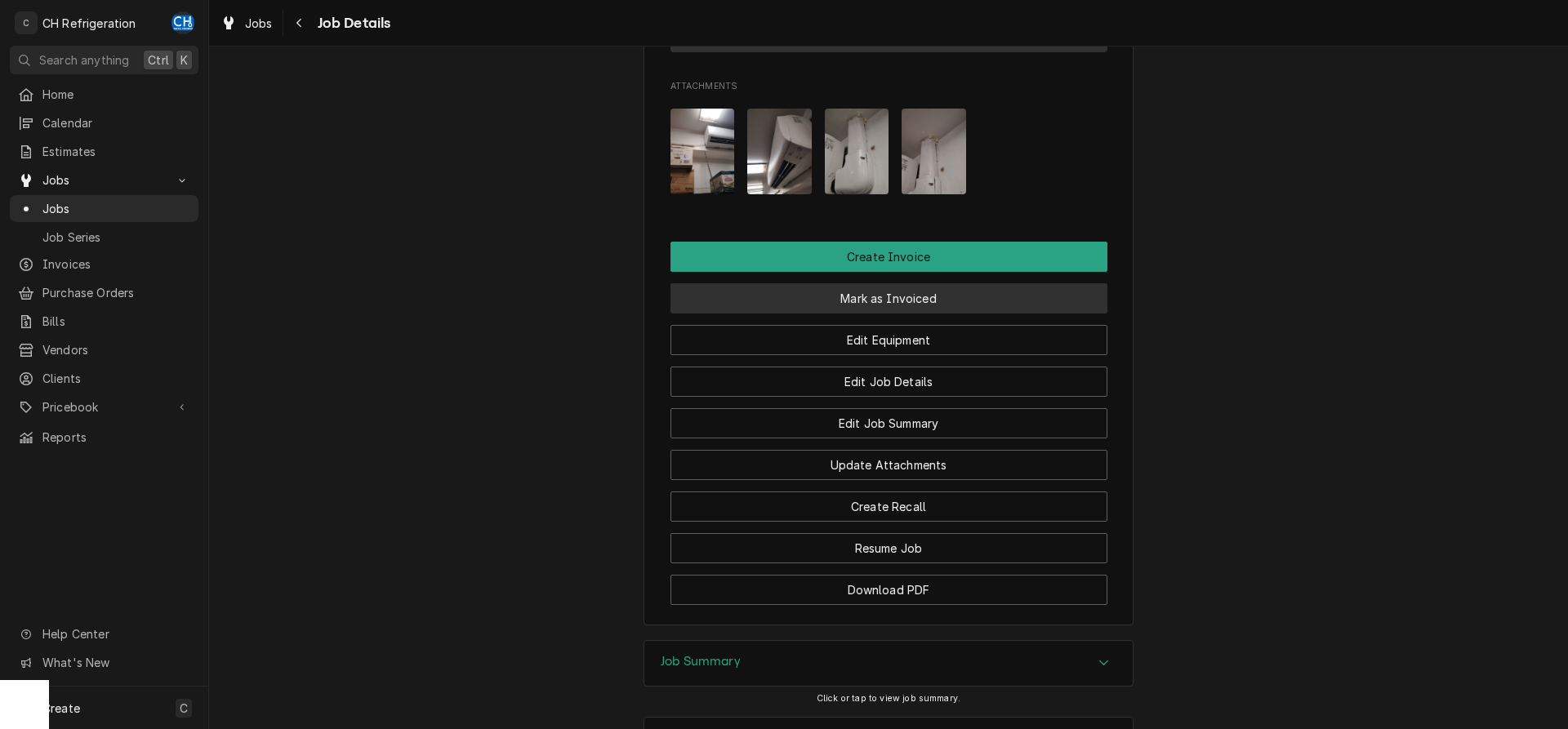
scroll to position [1166, 0]
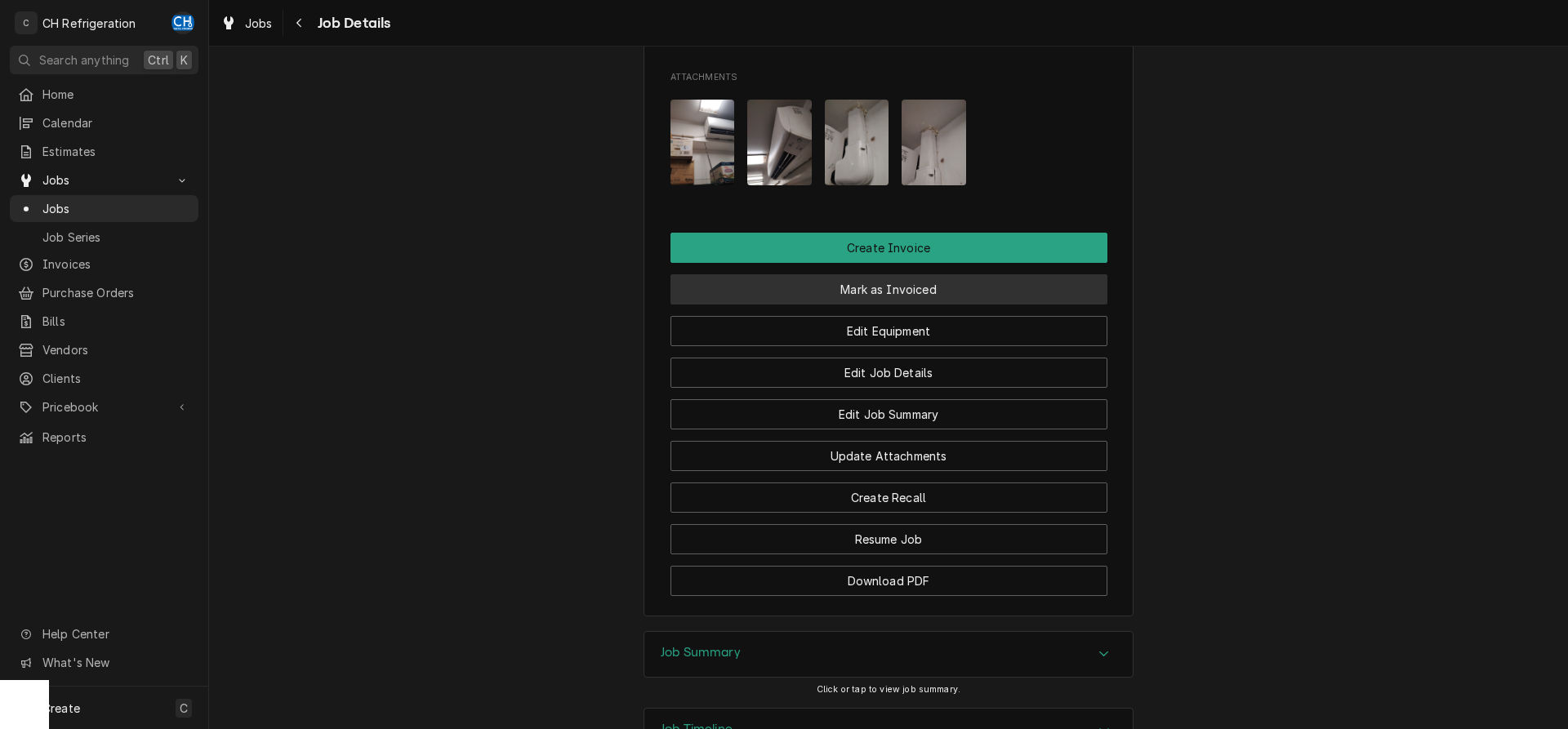
click at [868, 305] on button "Mark as Invoiced" at bounding box center [889, 289] width 437 height 30
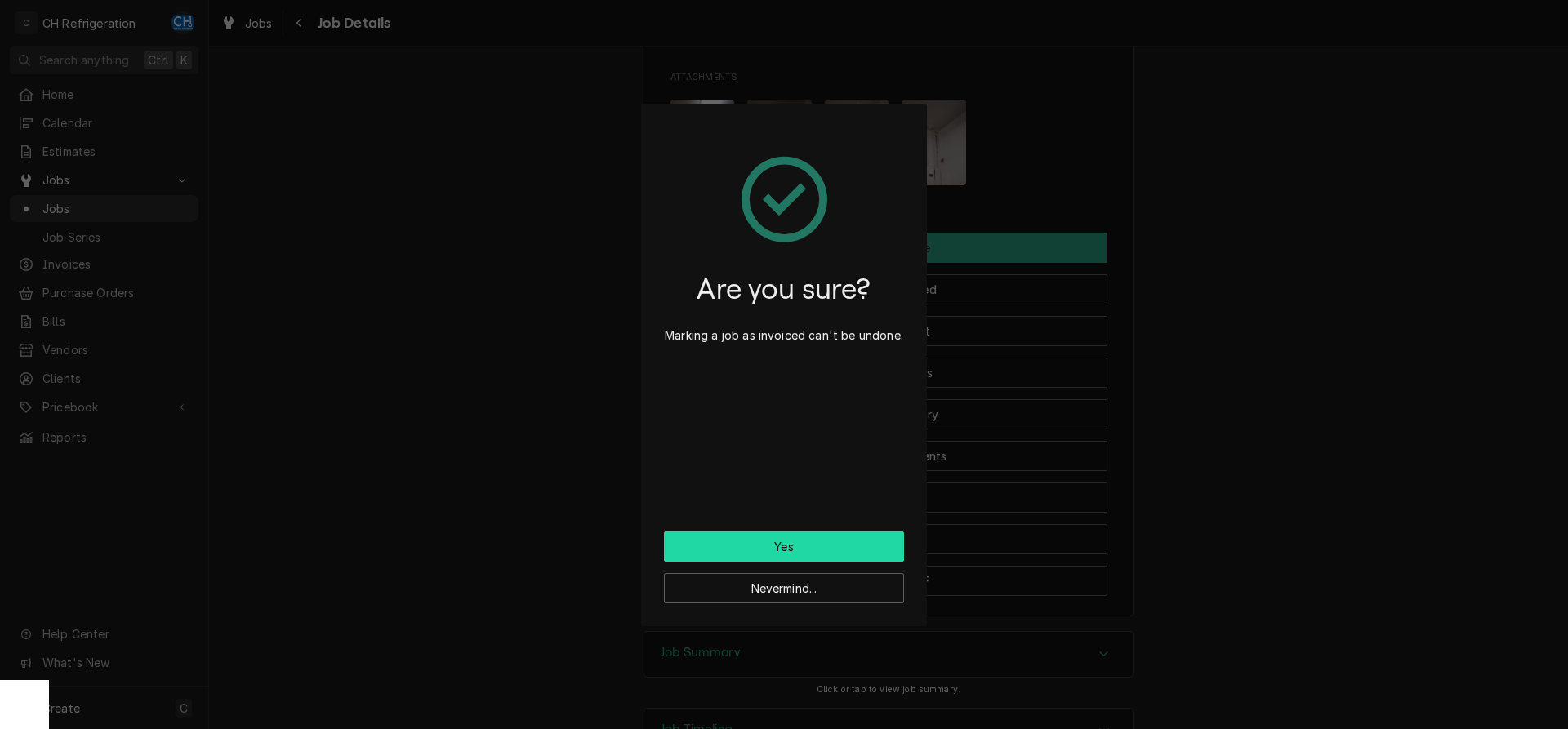
click at [823, 549] on button "Yes" at bounding box center [784, 547] width 240 height 30
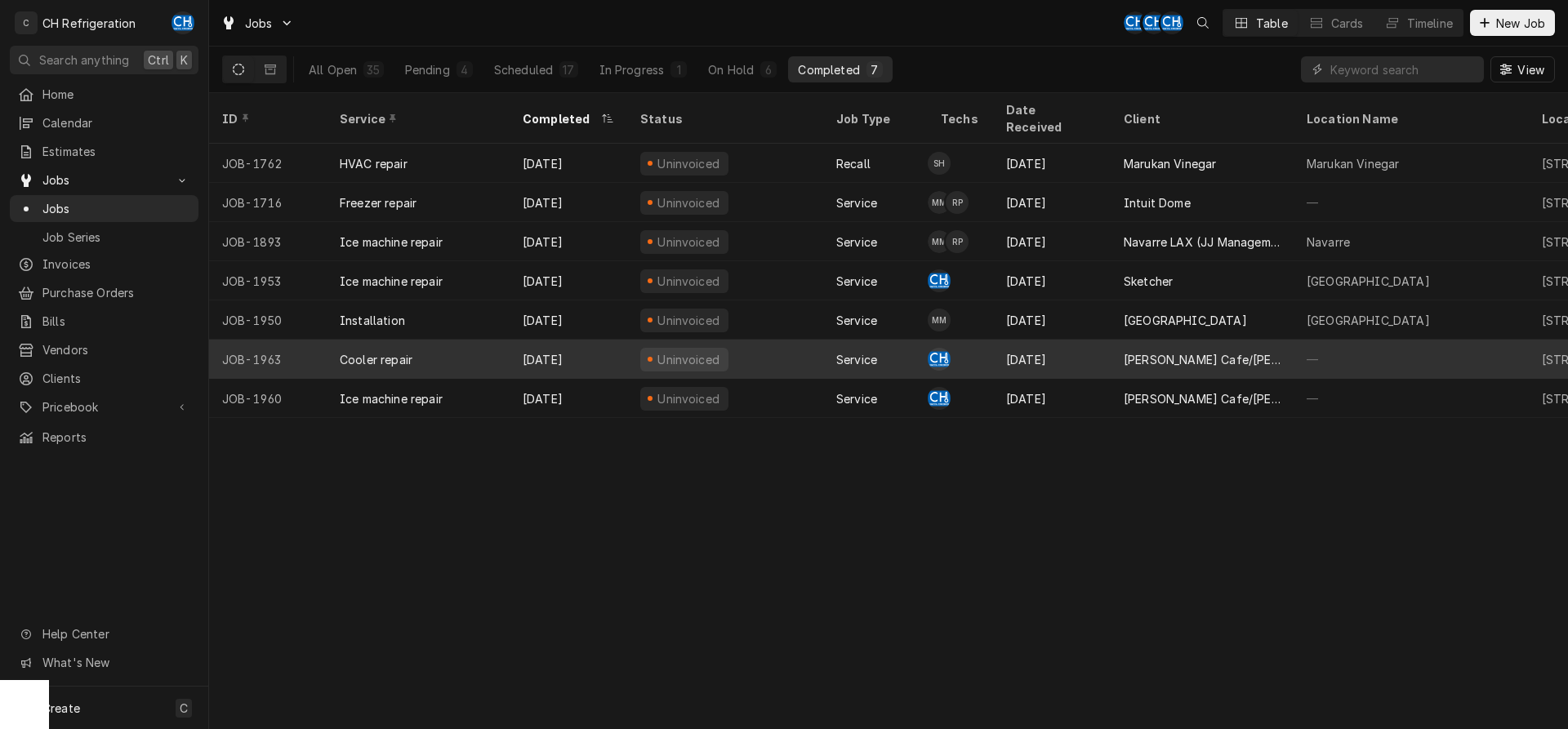
click at [1153, 351] on div "[PERSON_NAME] Cafe/[PERSON_NAME]'s" at bounding box center [1201, 360] width 156 height 17
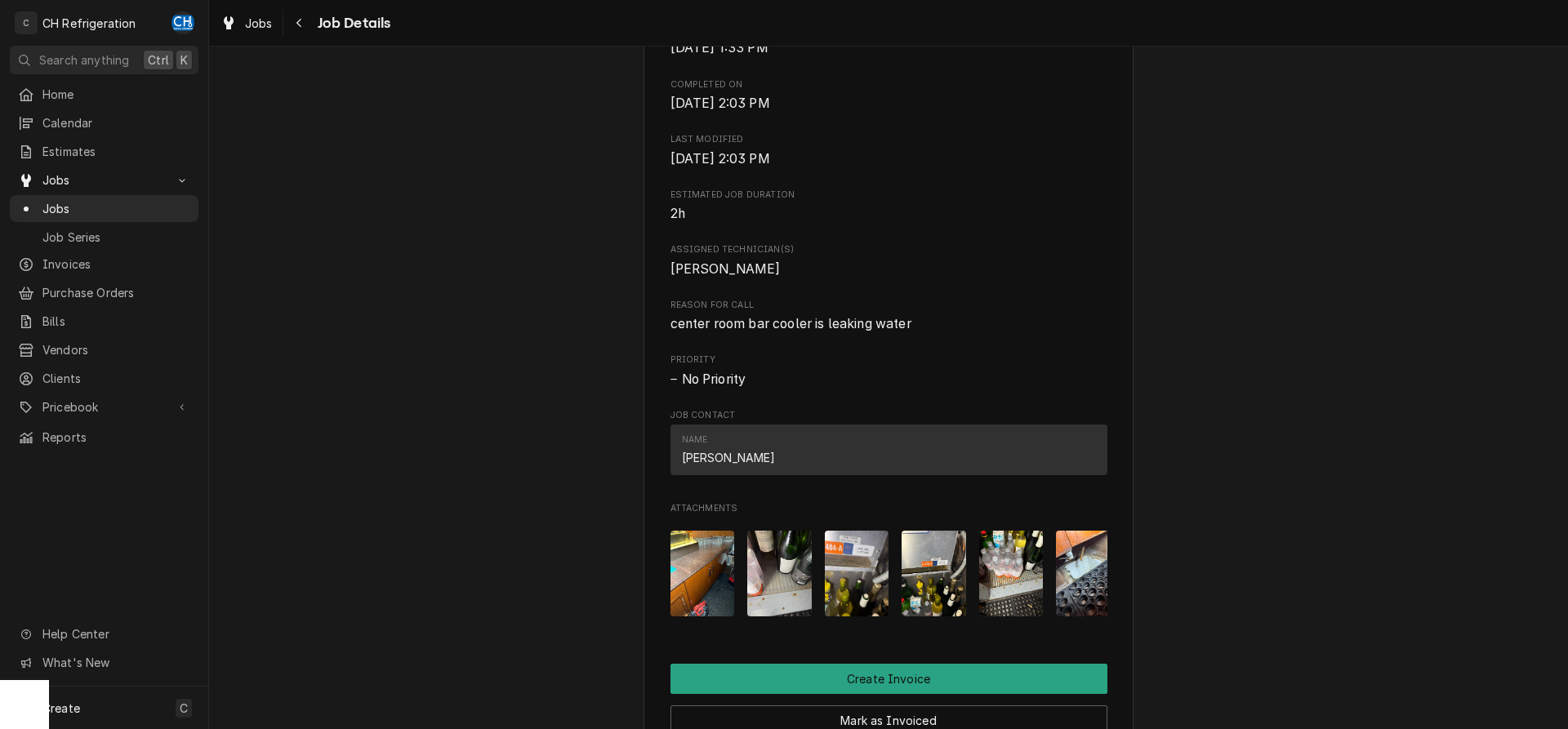
scroll to position [749, 0]
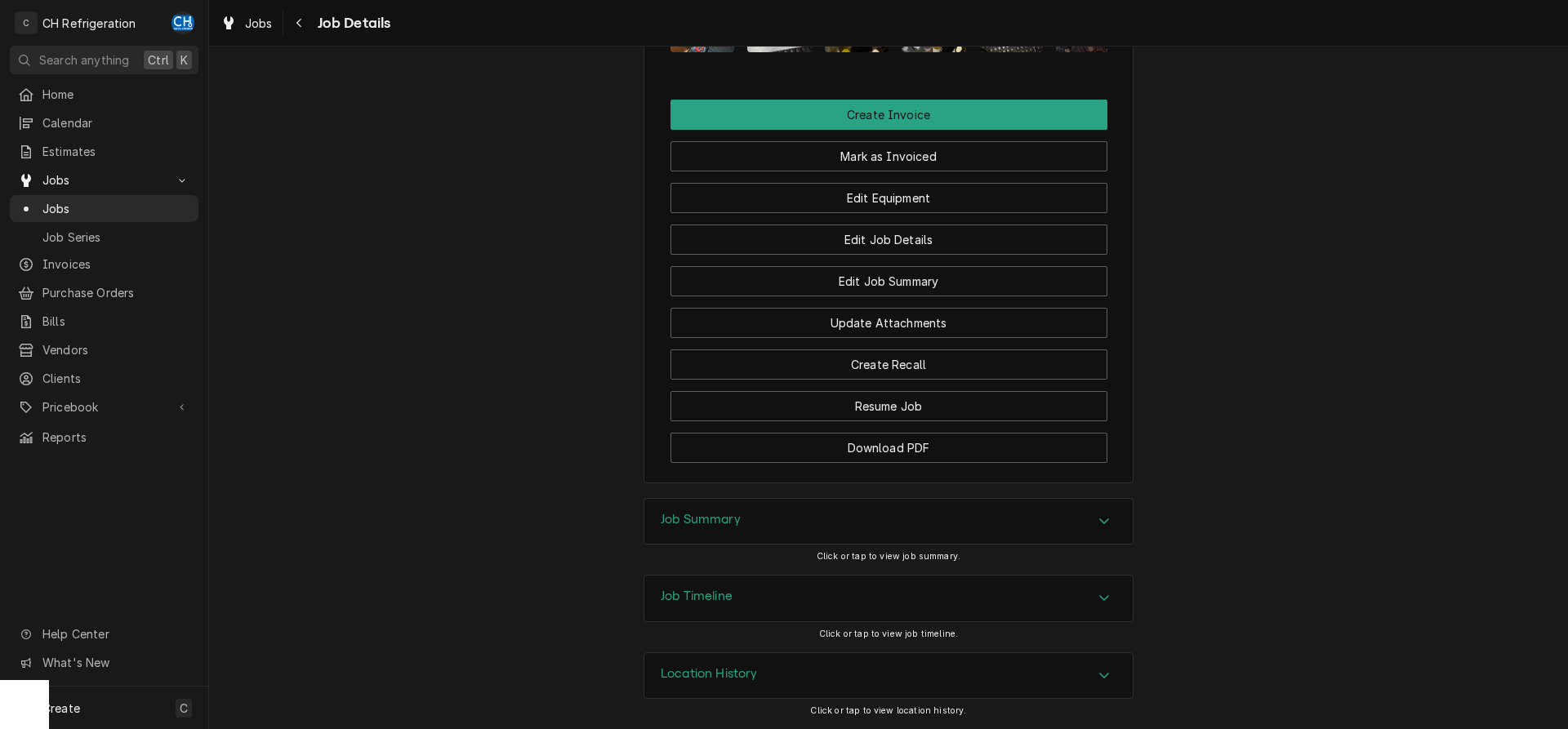
click at [804, 518] on div "Job Summary" at bounding box center [888, 521] width 488 height 46
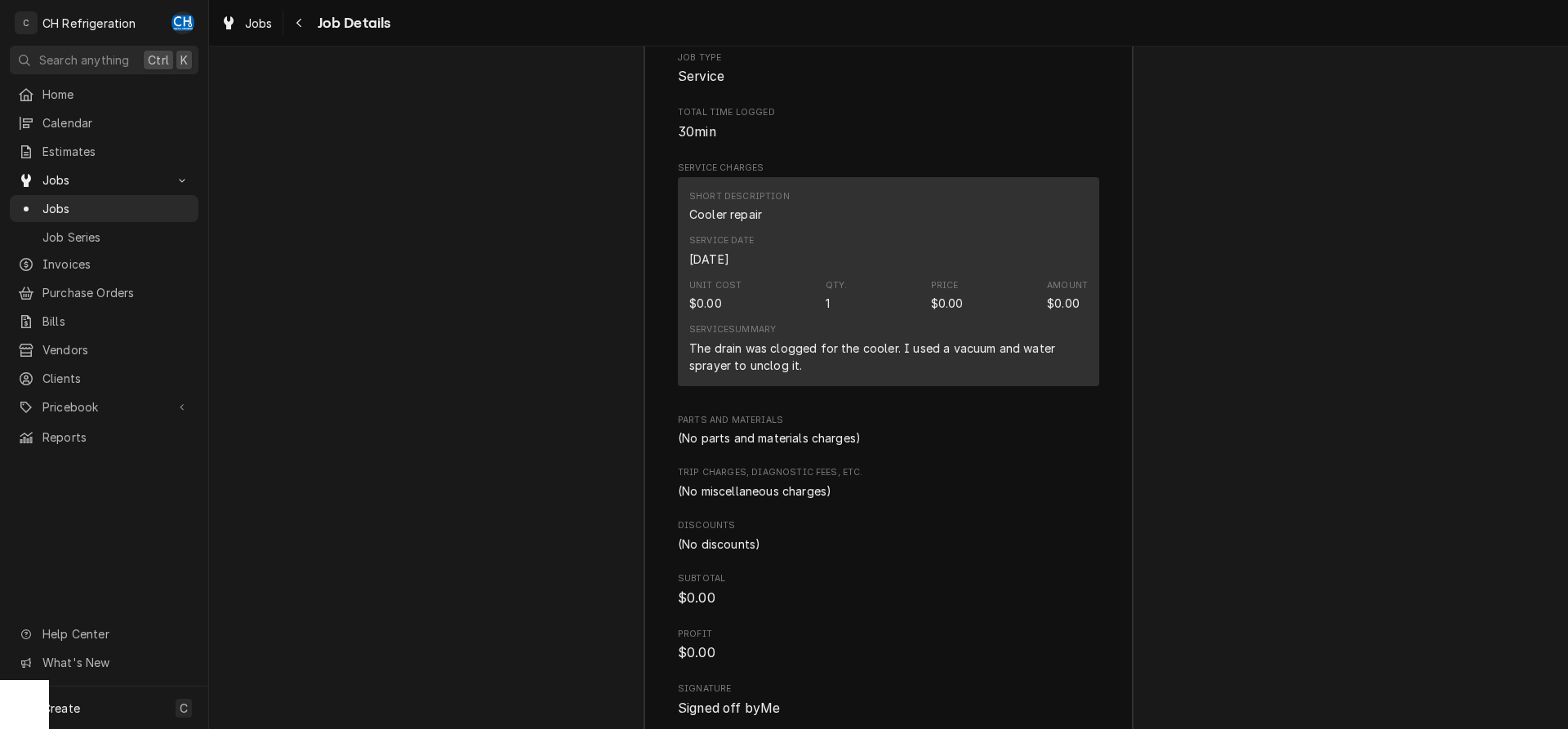
scroll to position [1749, 0]
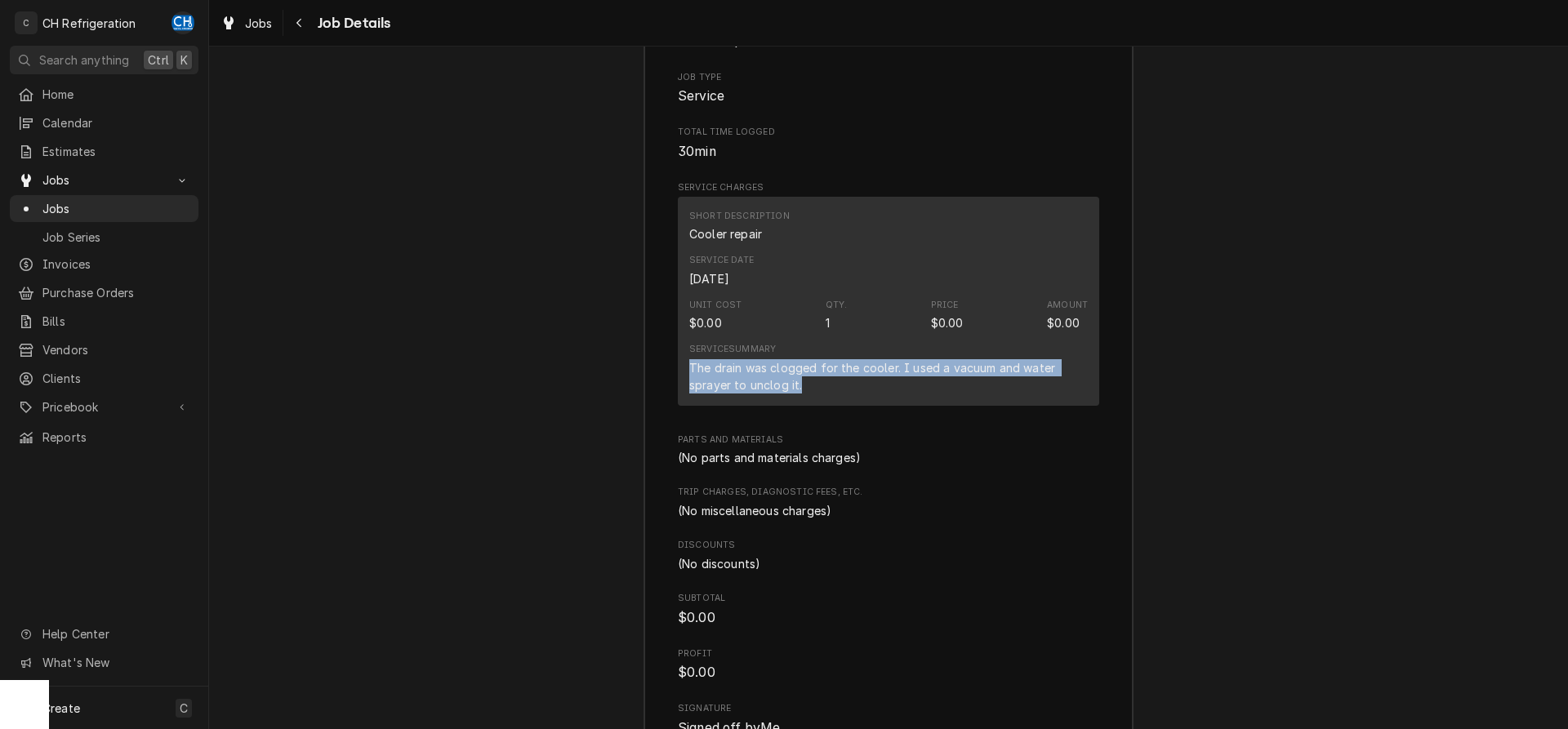
drag, startPoint x: 686, startPoint y: 386, endPoint x: 820, endPoint y: 409, distance: 136.0
click at [820, 406] on div "Short Description Cooler repair Service Date [DATE] Unit Cost $0.00 Qty. 1 Pric…" at bounding box center [888, 301] width 421 height 209
copy div "The drain was clogged for the cooler. I used a vacuum and water sprayer to uncl…"
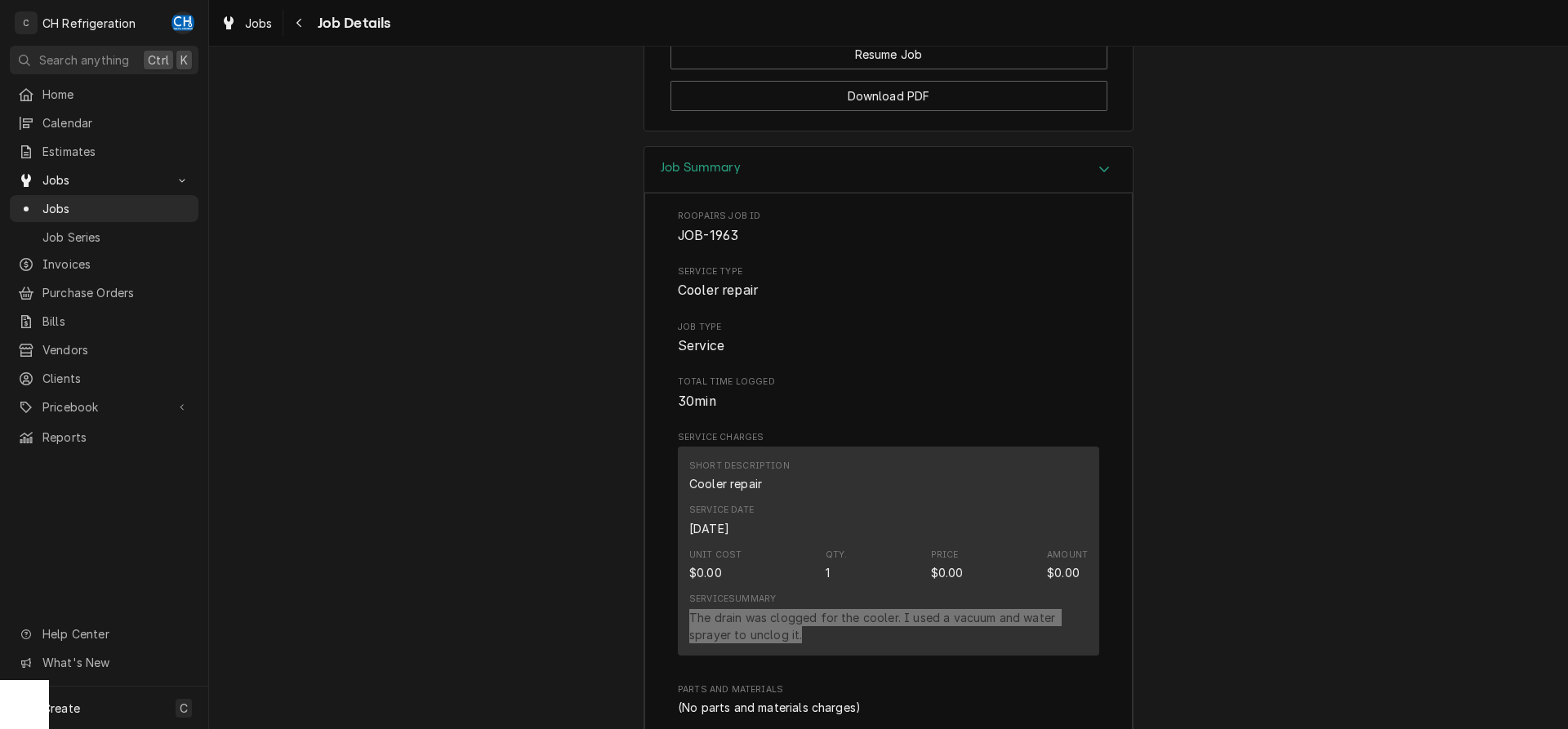
scroll to position [1166, 0]
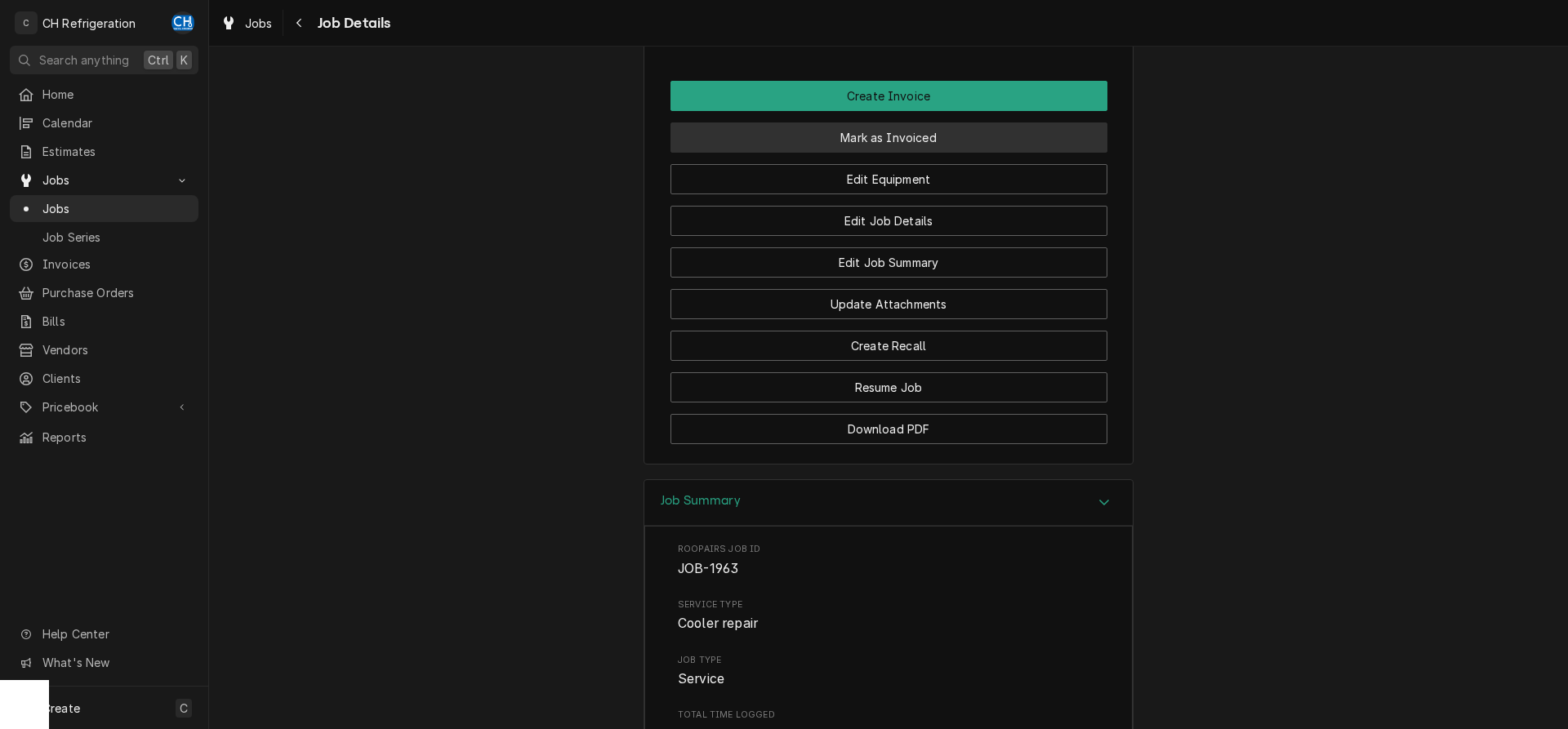
click at [884, 152] on button "Mark as Invoiced" at bounding box center [889, 137] width 437 height 30
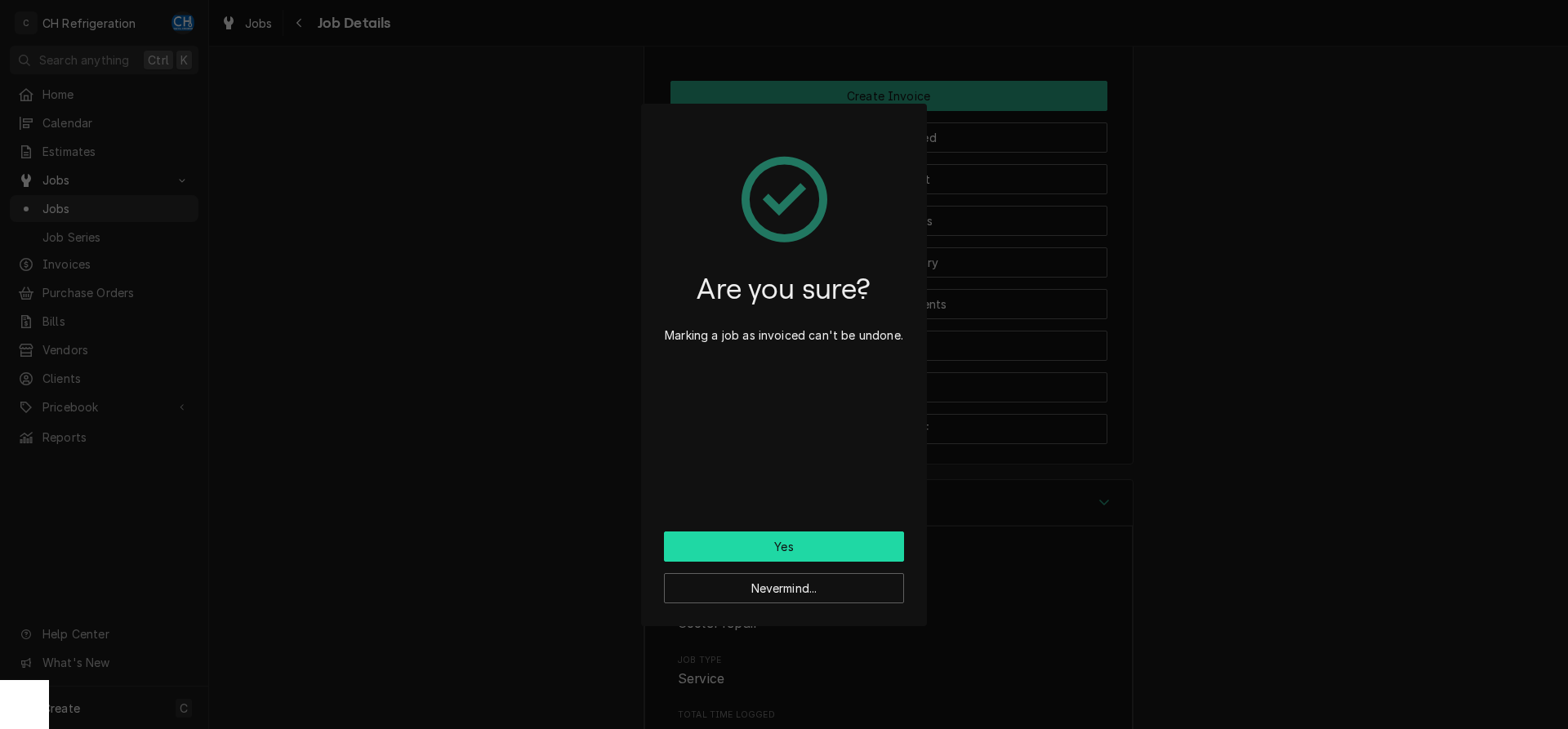
click at [805, 539] on button "Yes" at bounding box center [784, 547] width 240 height 30
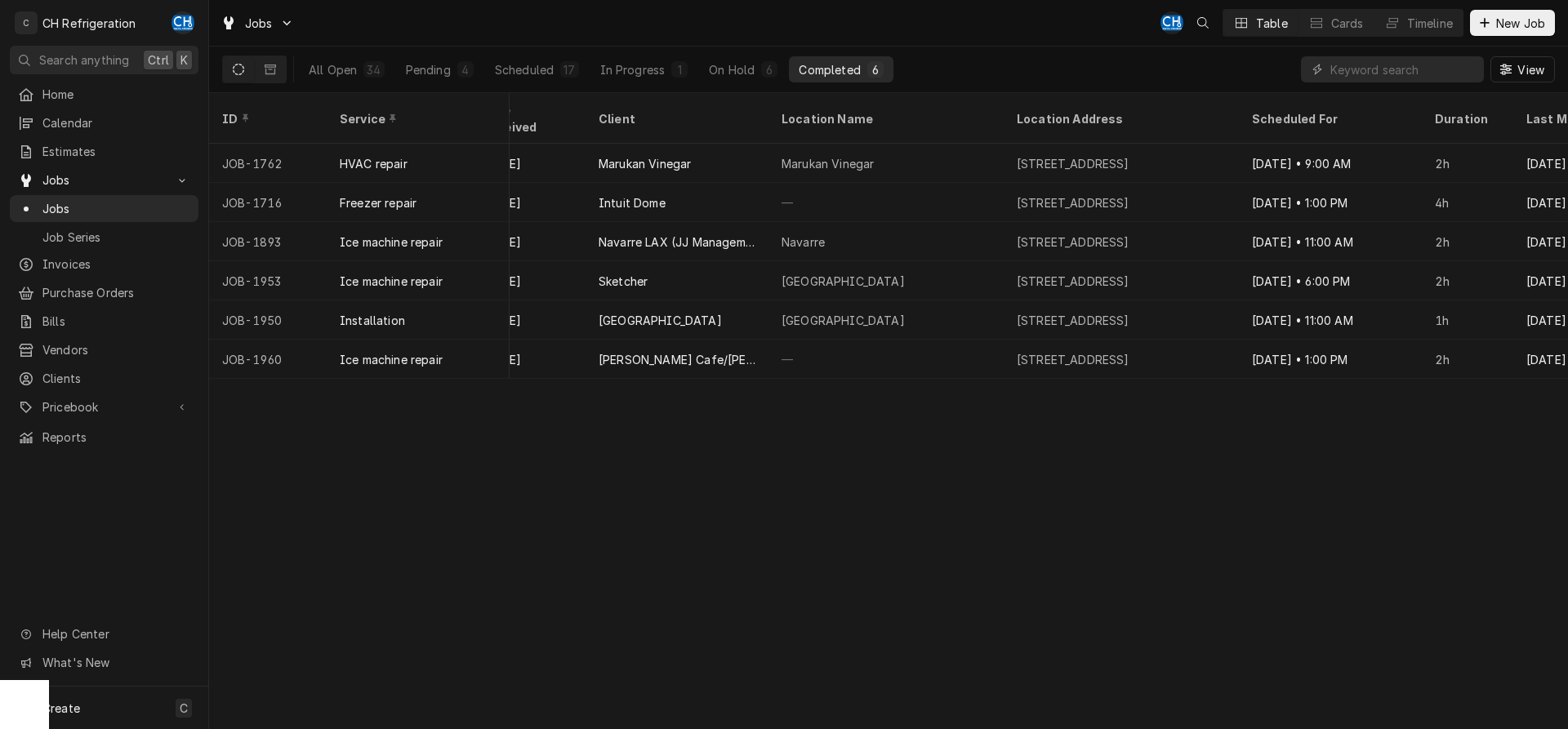
scroll to position [0, 588]
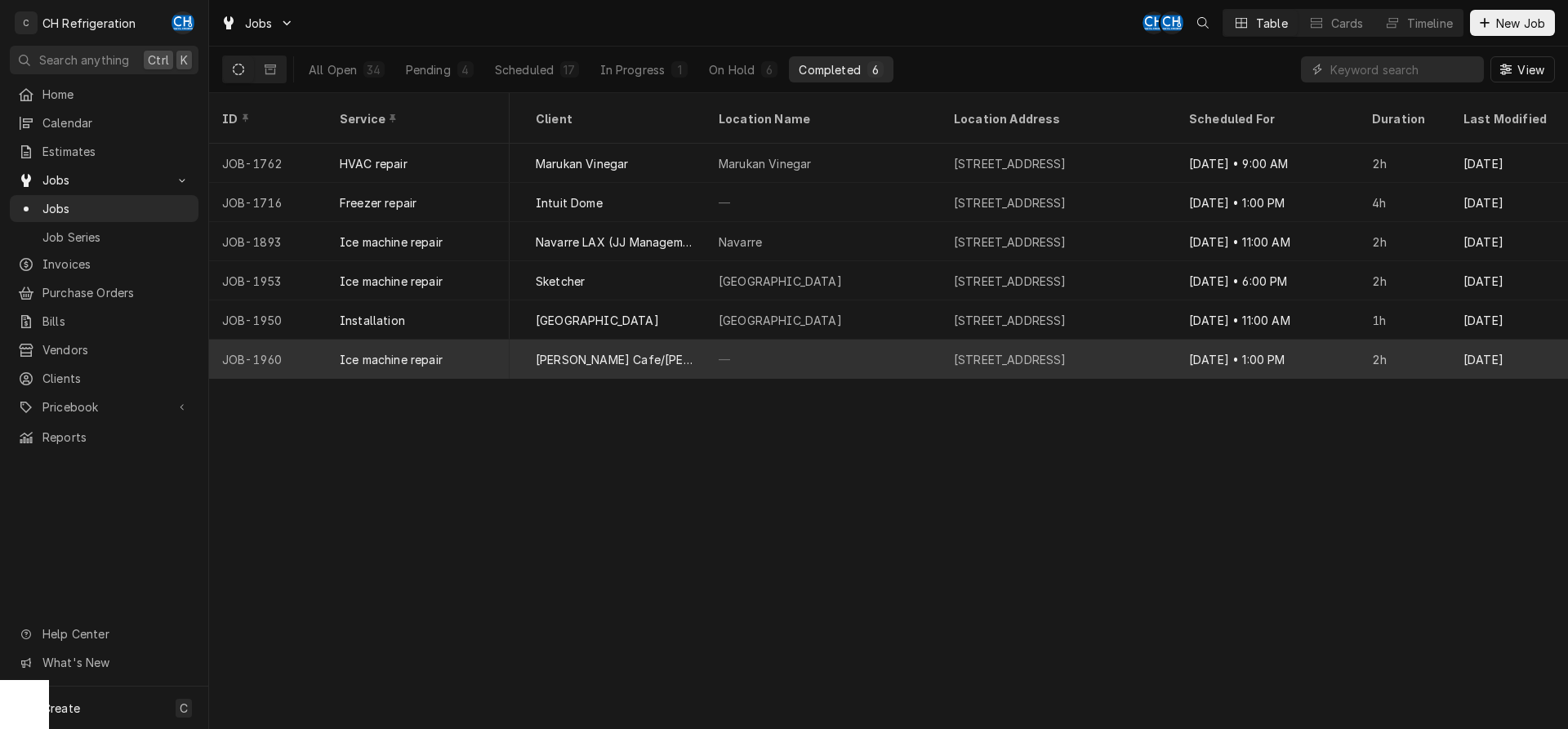
click at [1067, 351] on div "[STREET_ADDRESS]" at bounding box center [1010, 360] width 113 height 17
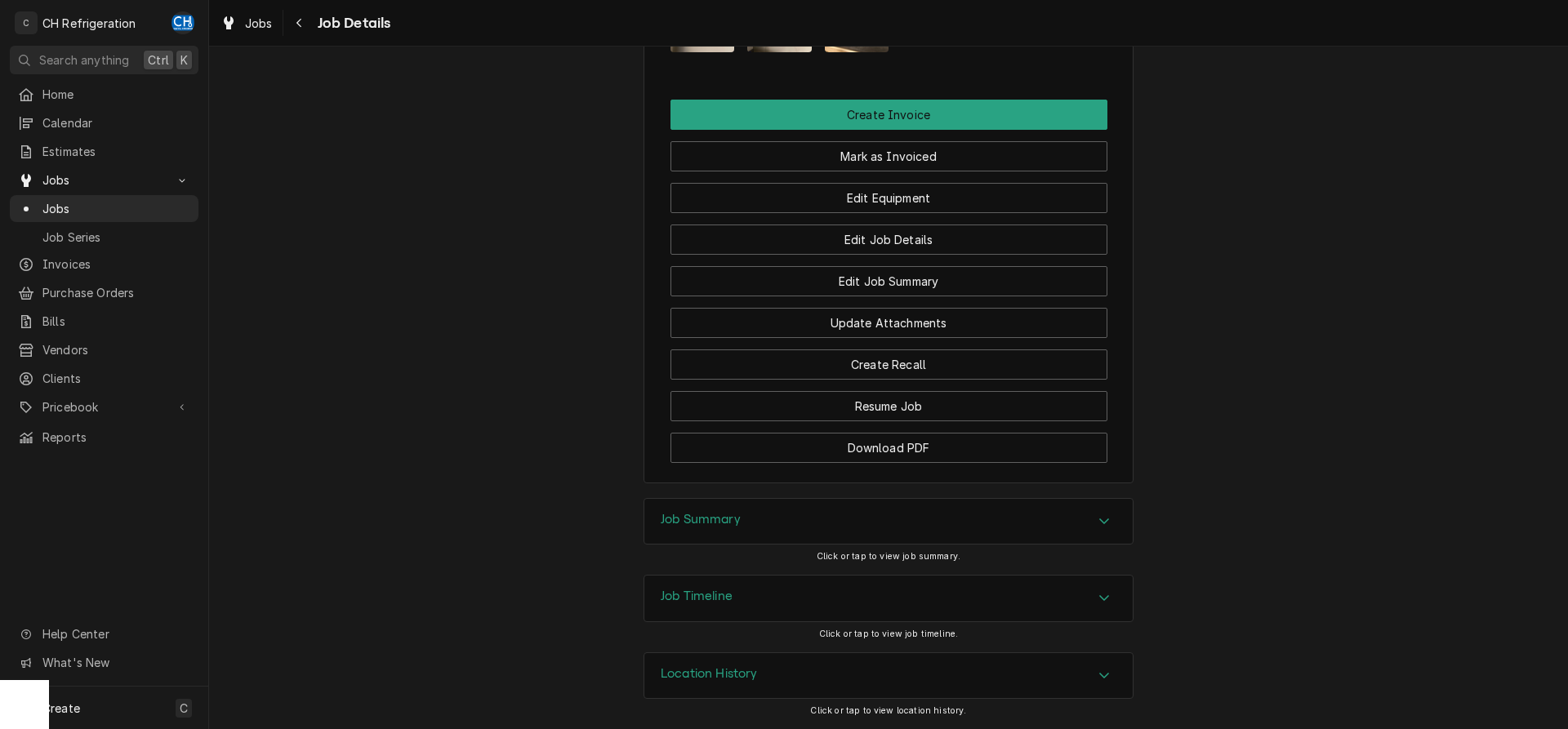
click at [804, 517] on div "Job Summary" at bounding box center [888, 521] width 488 height 46
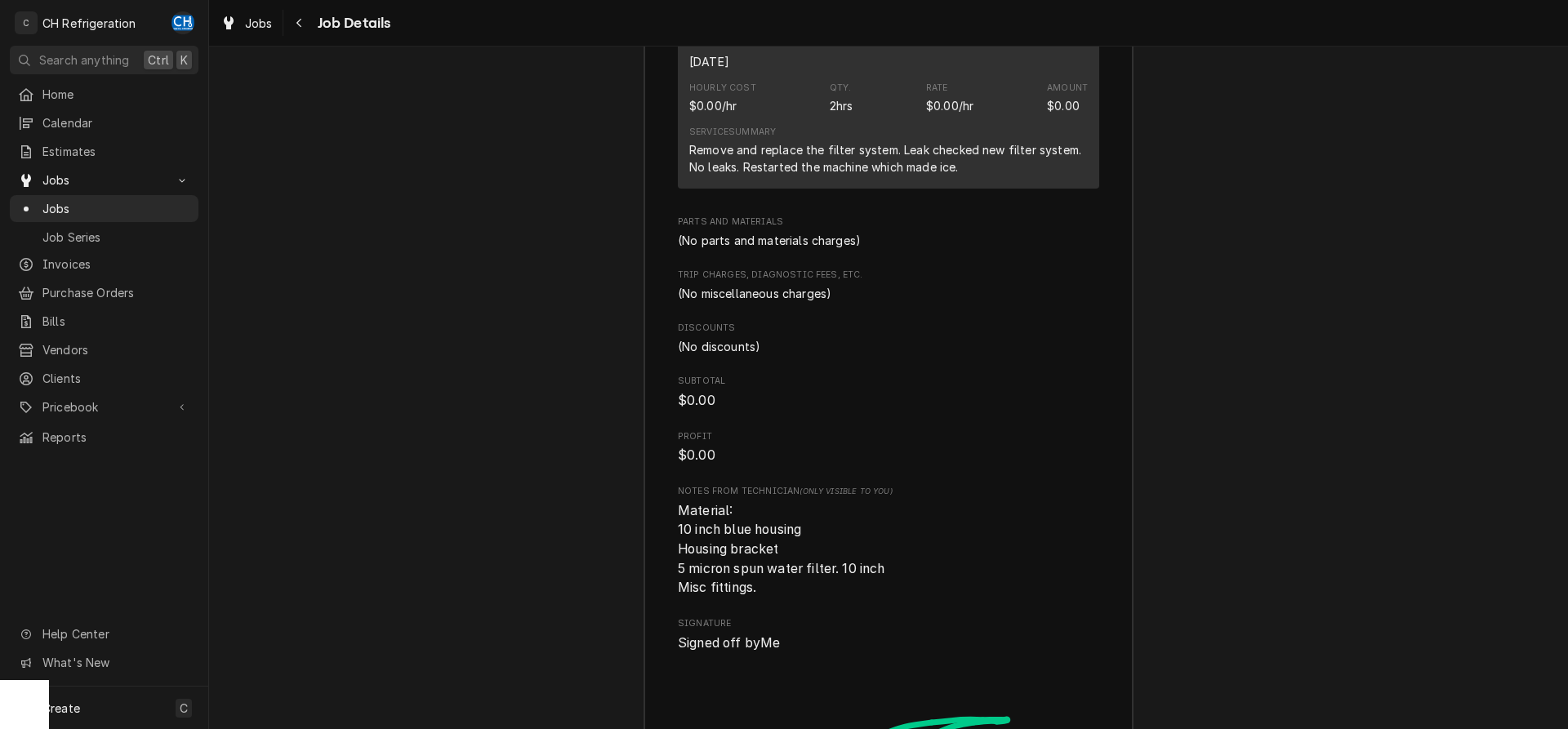
scroll to position [1938, 0]
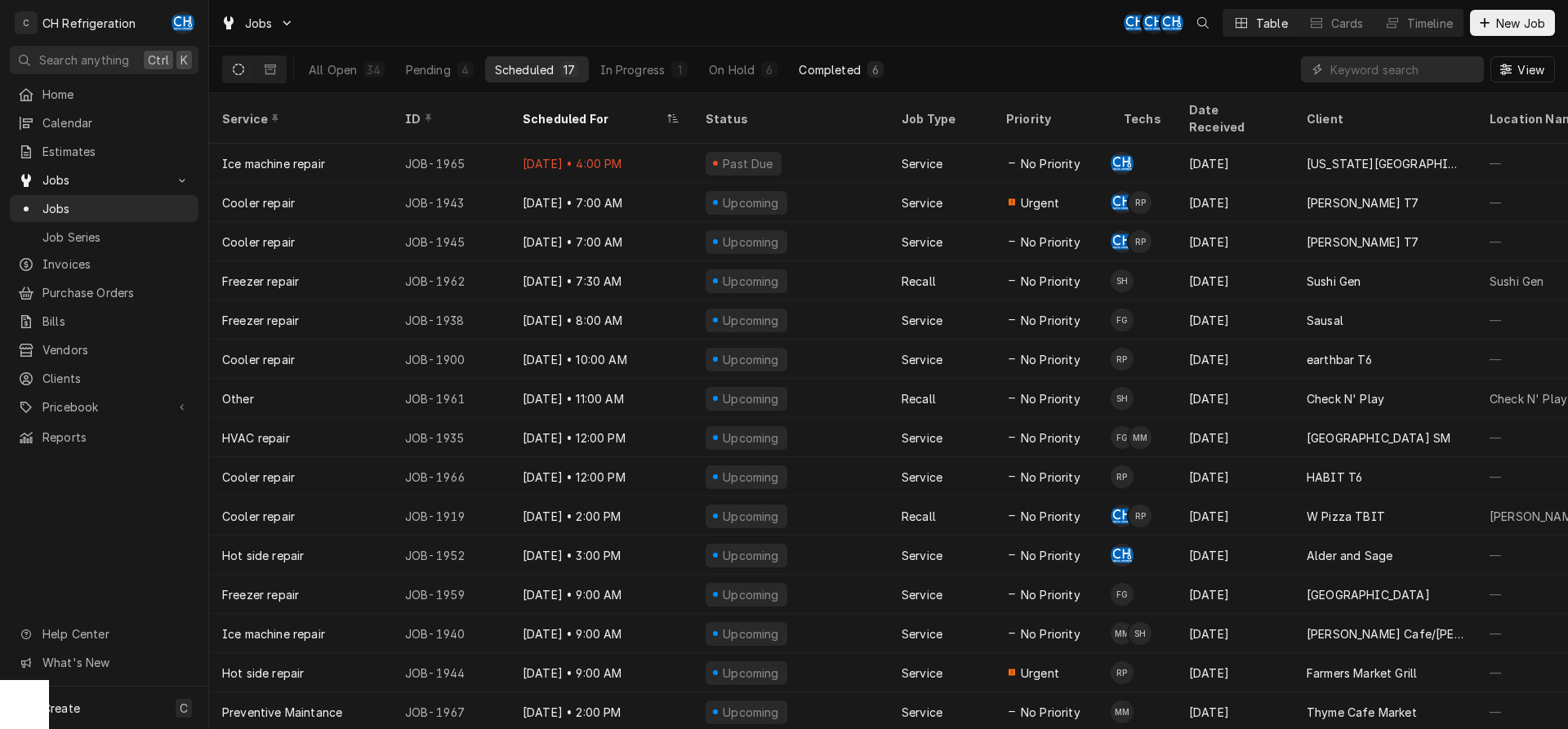
click at [877, 61] on div "6" at bounding box center [875, 69] width 17 height 17
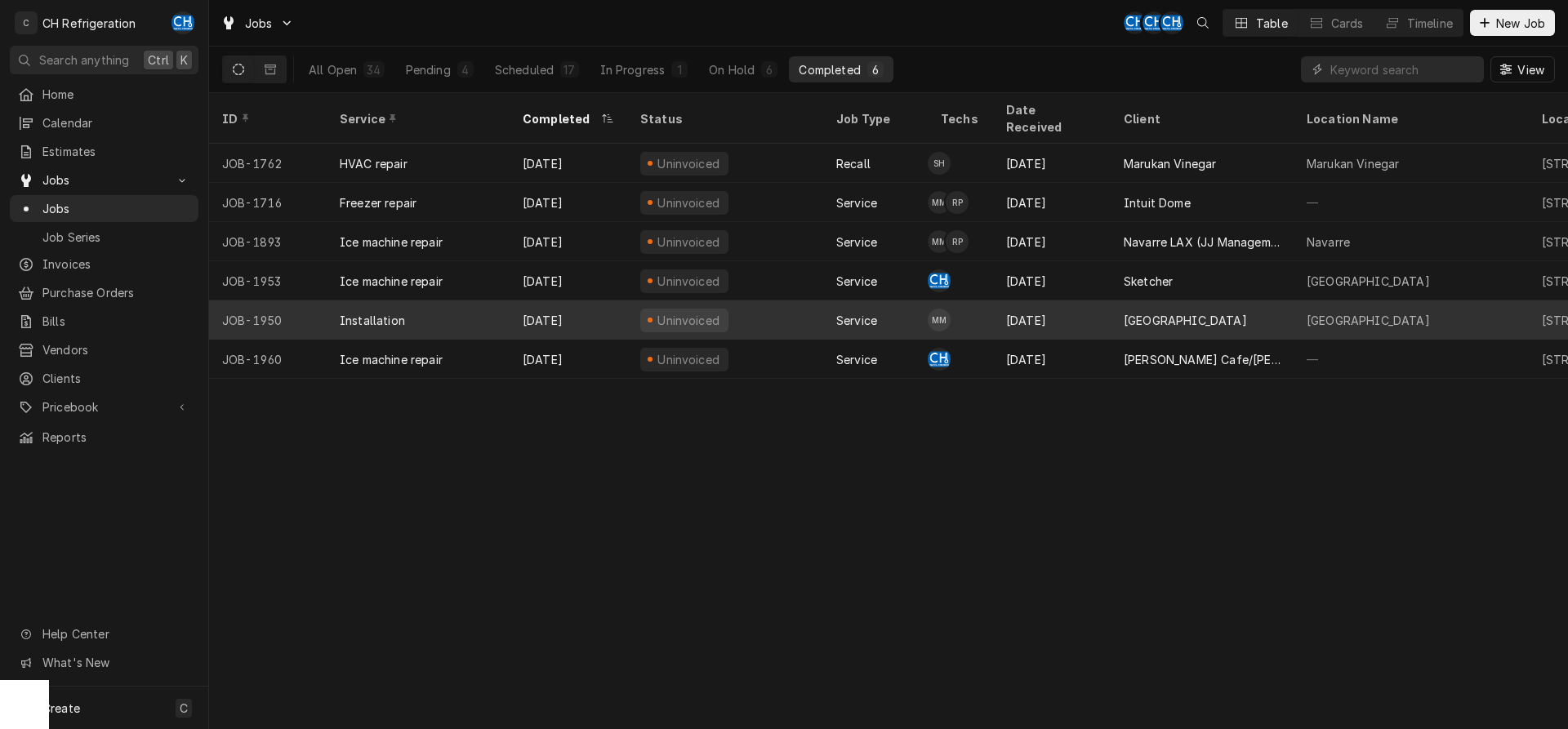
click at [1208, 301] on div "[GEOGRAPHIC_DATA]" at bounding box center [1202, 320] width 183 height 39
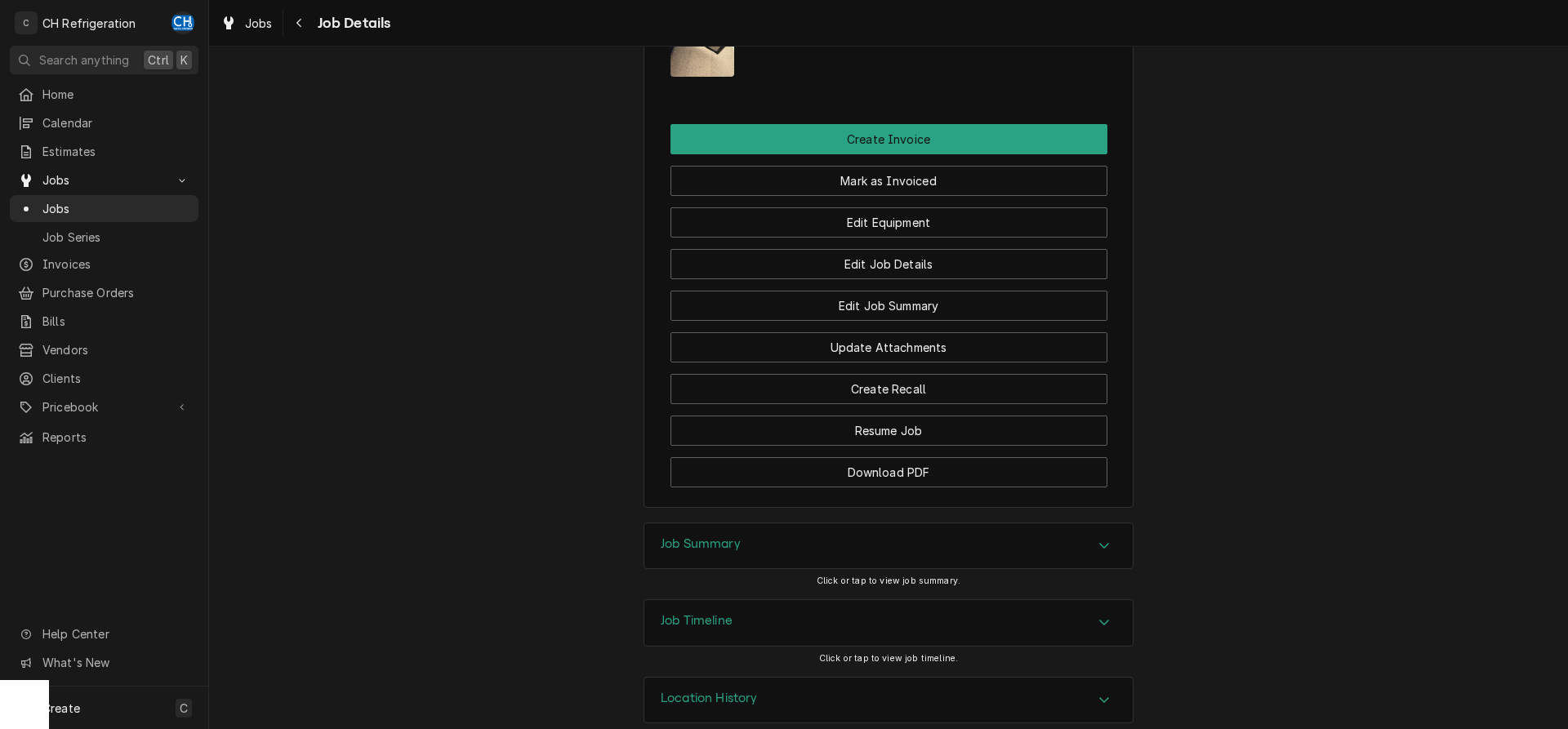
click at [726, 537] on h3 "Job Summary" at bounding box center [700, 545] width 80 height 16
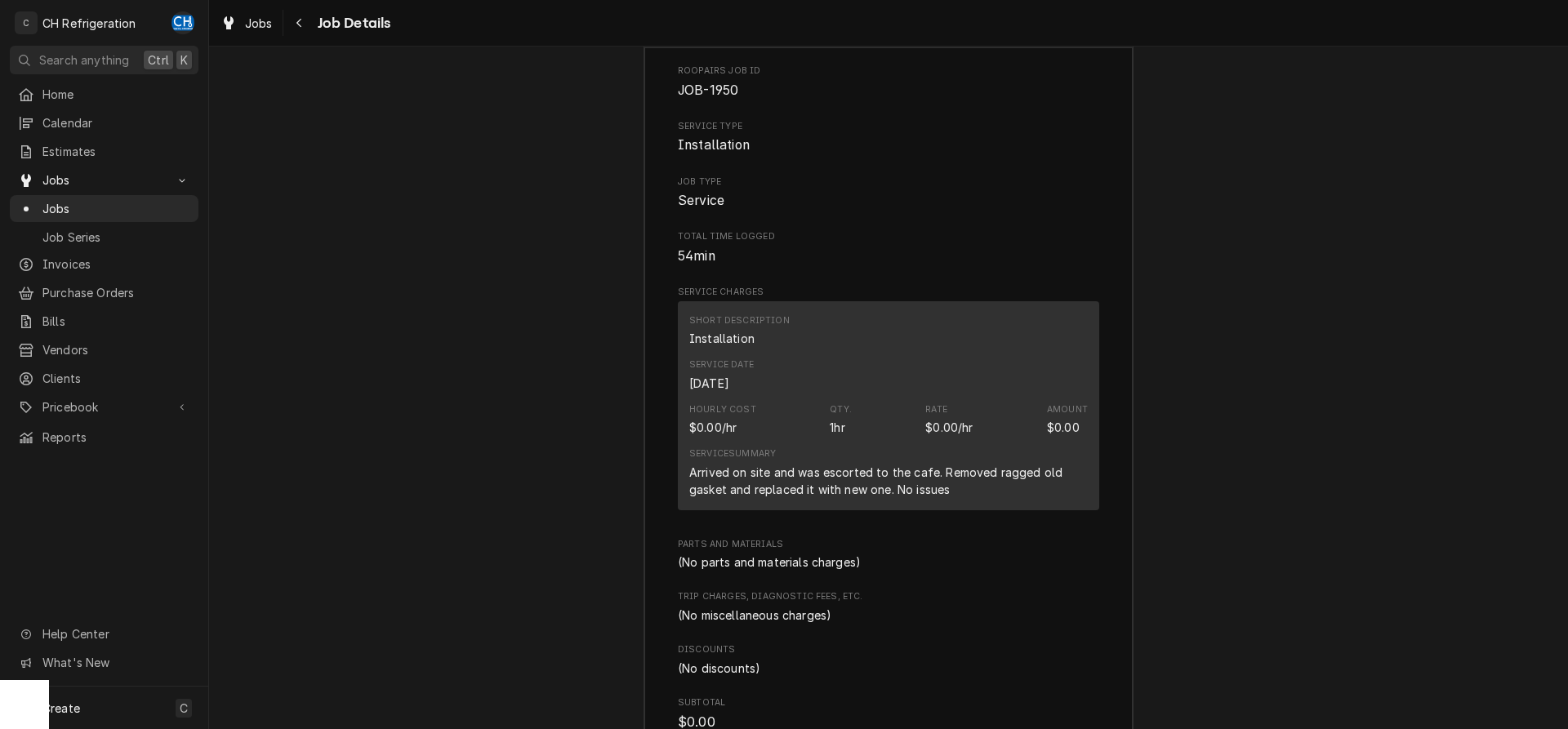
scroll to position [1869, 0]
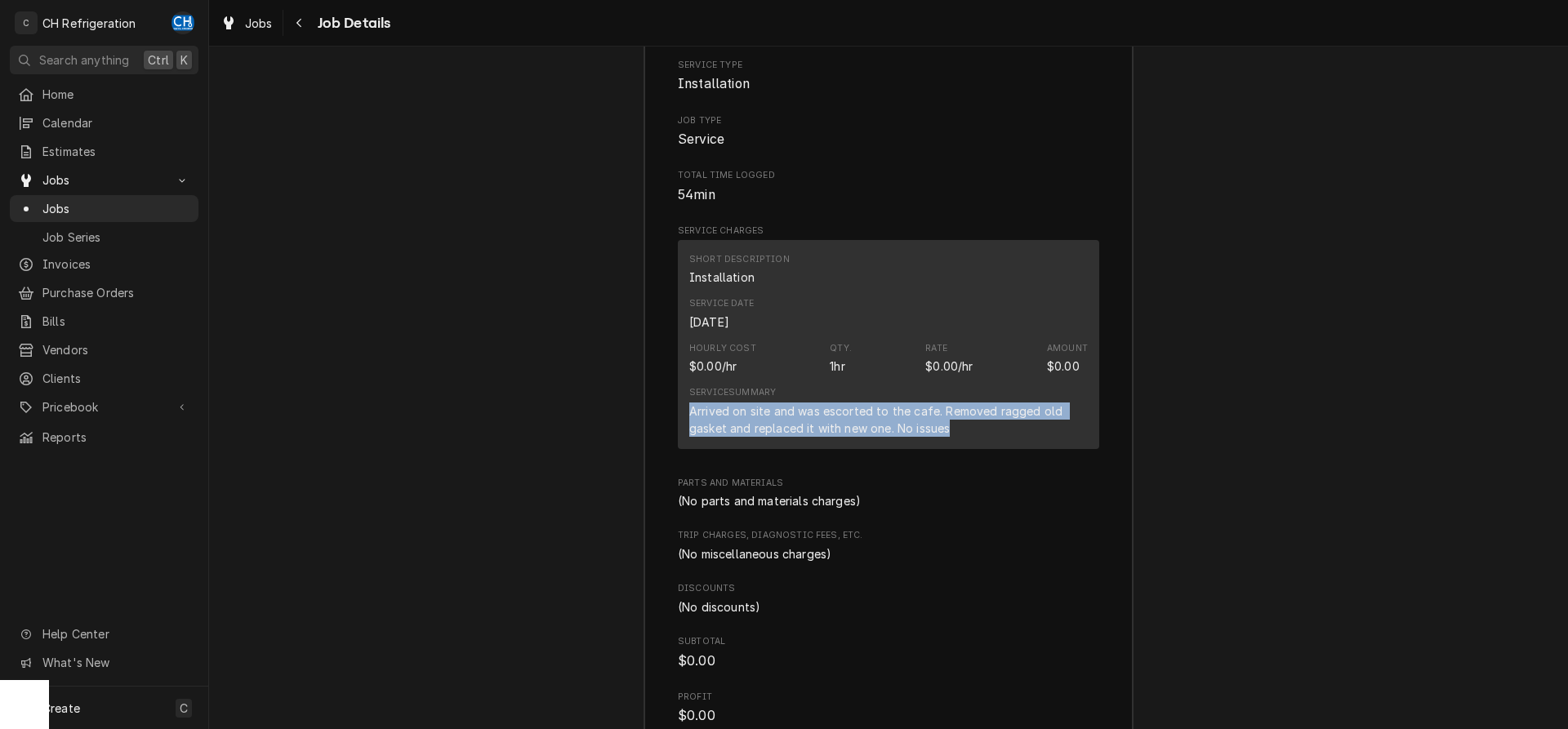
drag, startPoint x: 687, startPoint y: 386, endPoint x: 973, endPoint y: 403, distance: 286.5
click at [973, 403] on div "Short Description Installation Service Date [DATE] Hourly Cost $0.00/hr Qty. 1h…" at bounding box center [888, 344] width 421 height 209
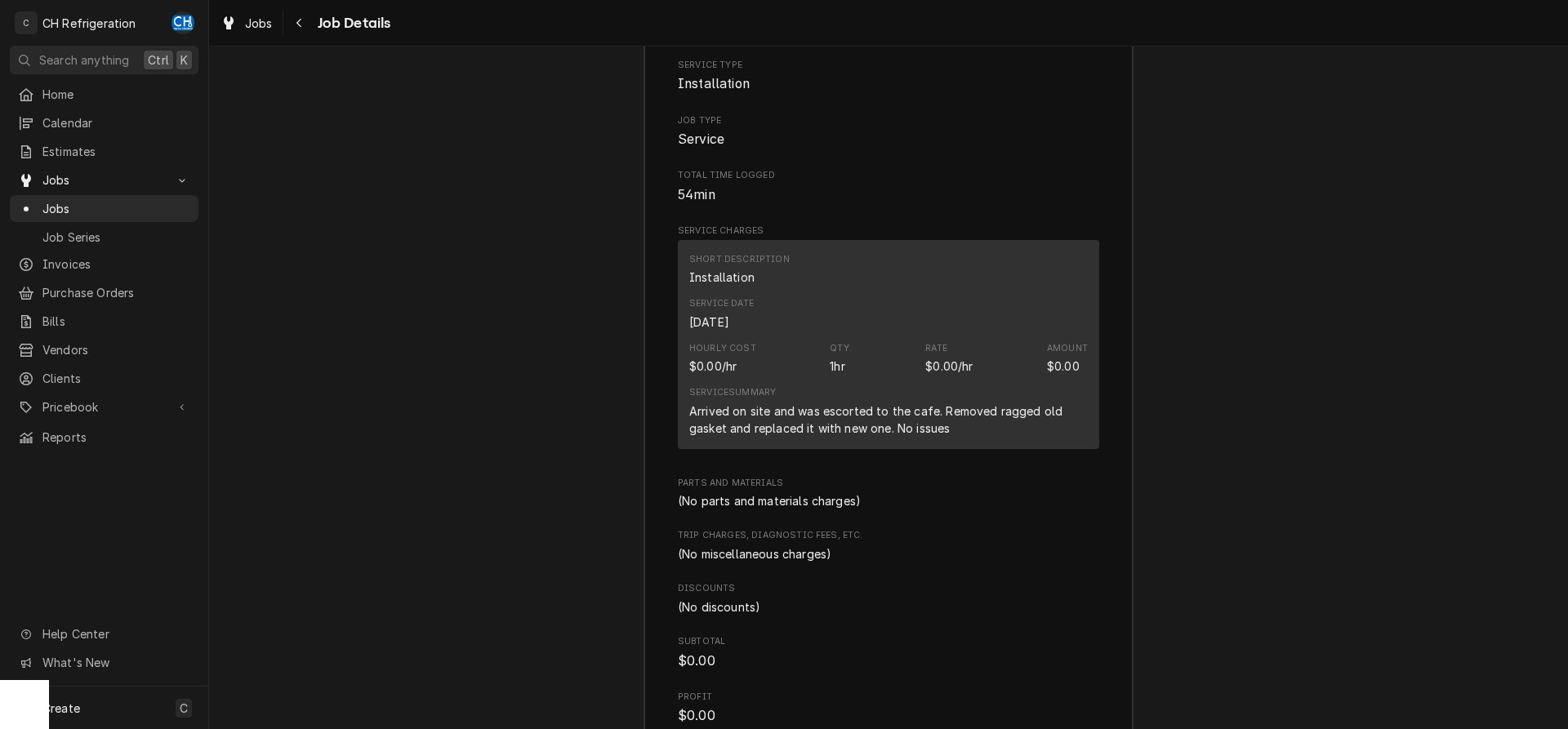
click at [973, 403] on div "Arrived on site and was escorted to the cafe. Removed ragged old gasket and rep…" at bounding box center [888, 419] width 398 height 34
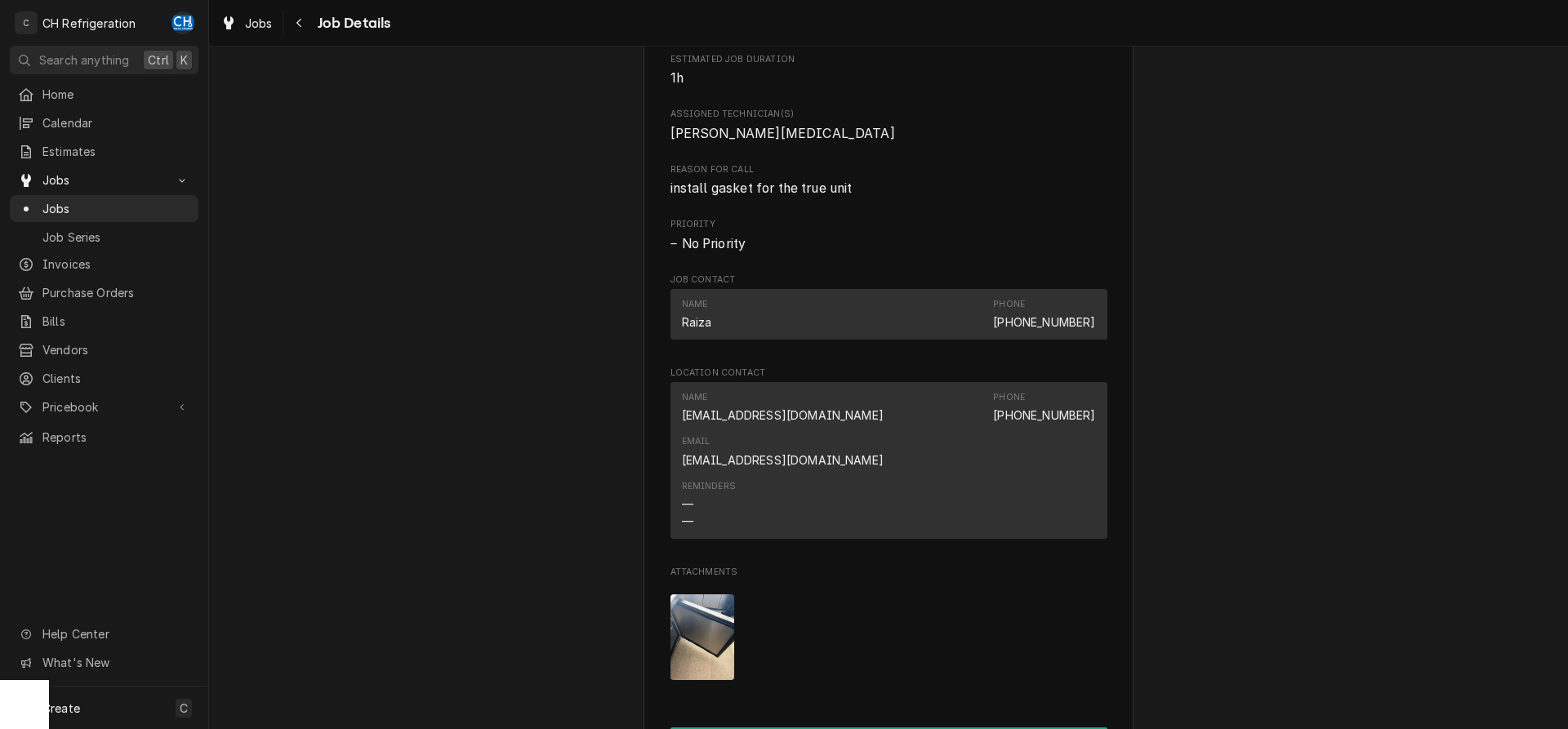
scroll to position [640, 0]
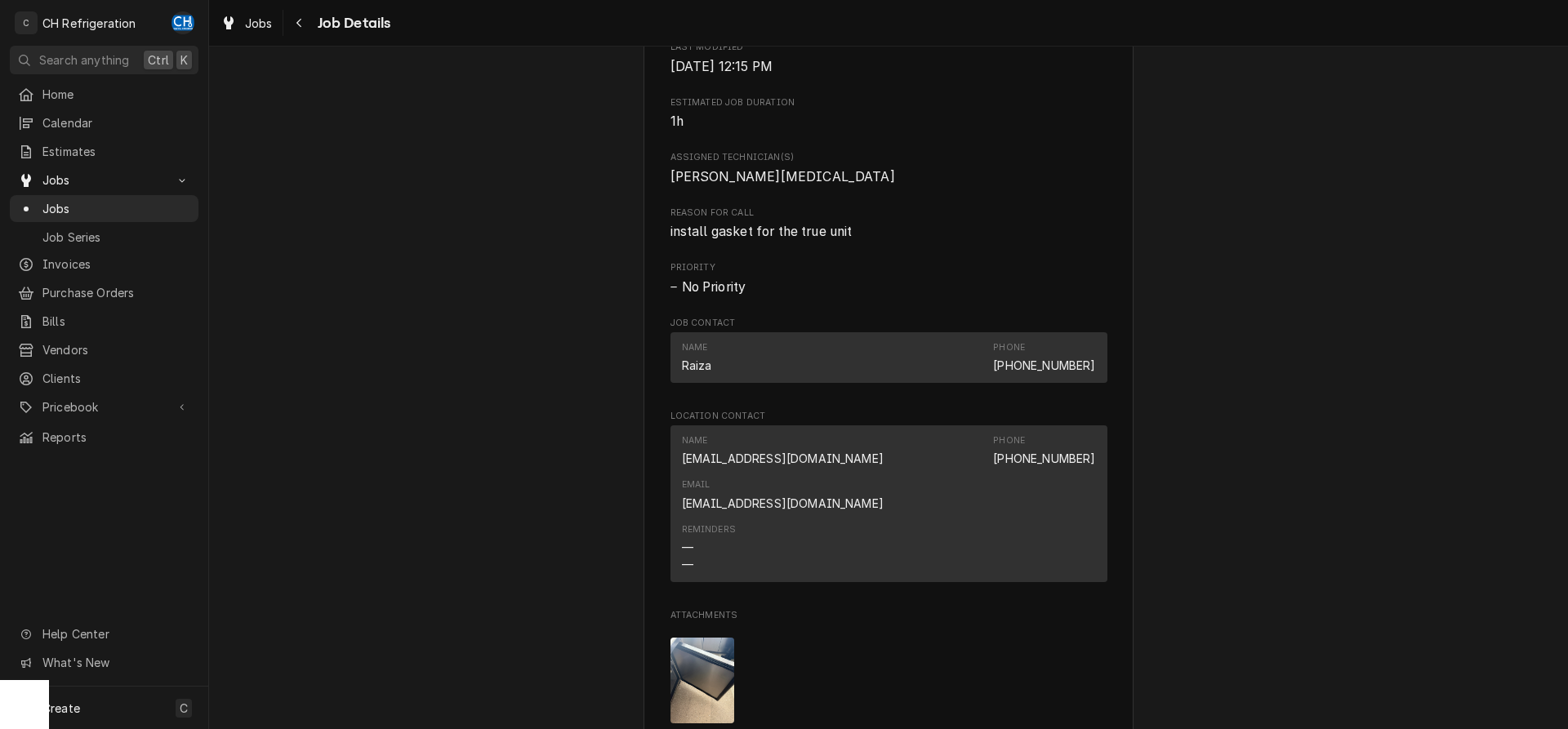
click at [691, 638] on img "Attachments" at bounding box center [703, 680] width 64 height 85
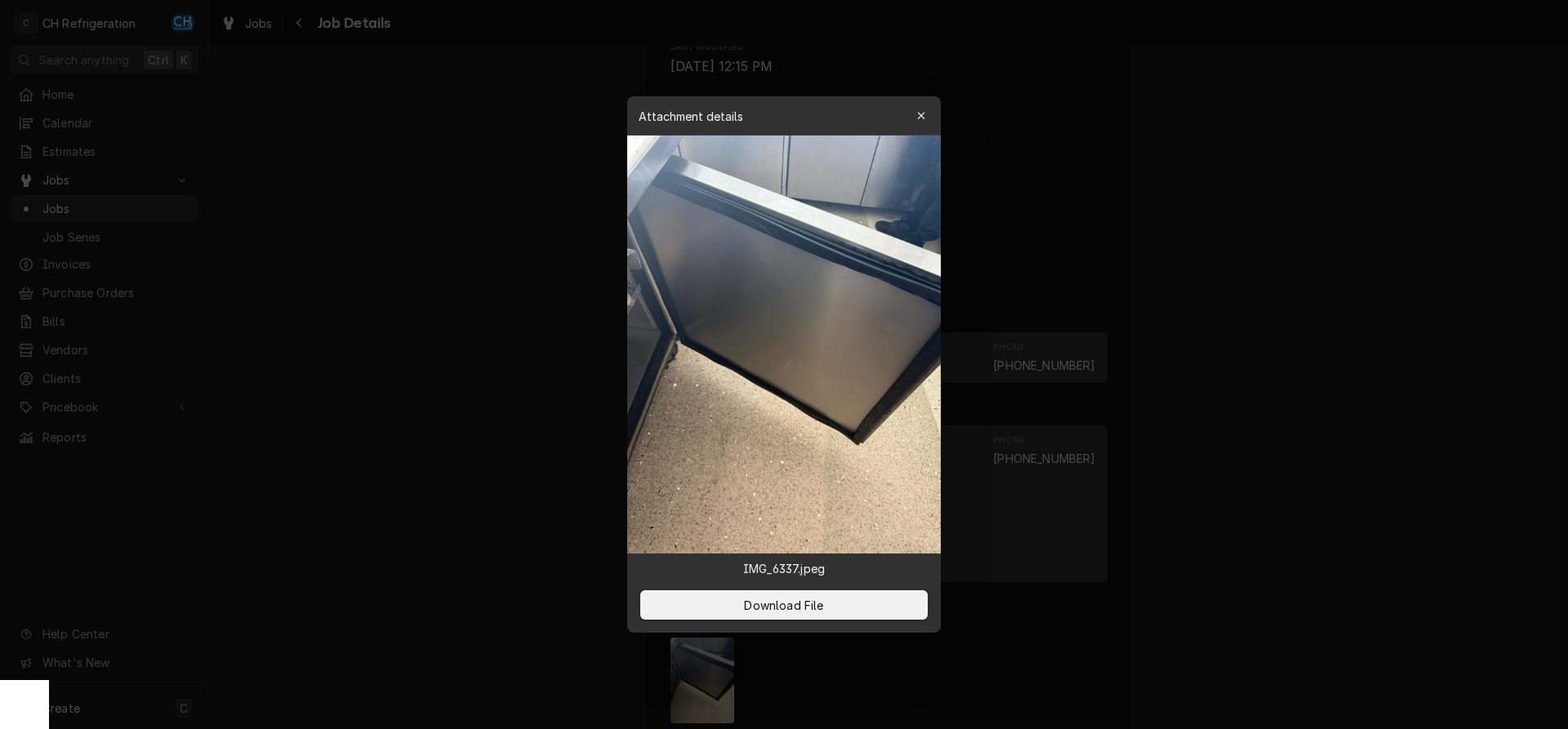
click at [1251, 575] on div at bounding box center [784, 364] width 1568 height 729
